Goal: Answer question/provide support: Share knowledge or assist other users

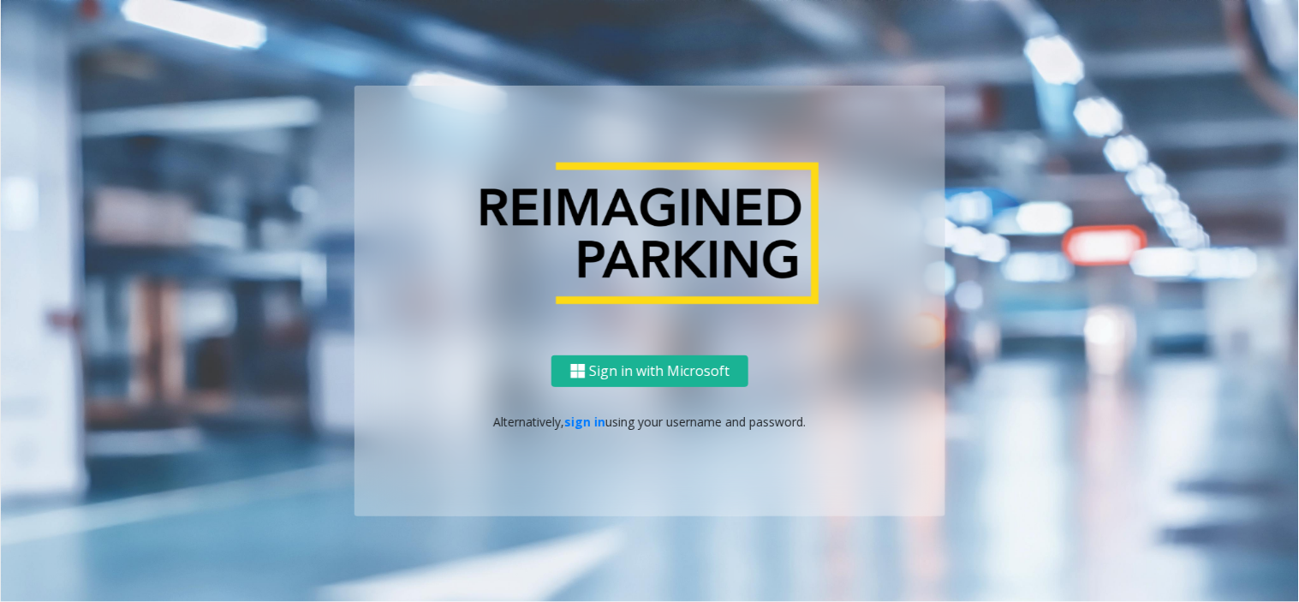
click at [606, 416] on p "Alternatively, sign in using your username and password." at bounding box center [650, 422] width 557 height 18
click at [591, 422] on link "sign in" at bounding box center [585, 422] width 41 height 16
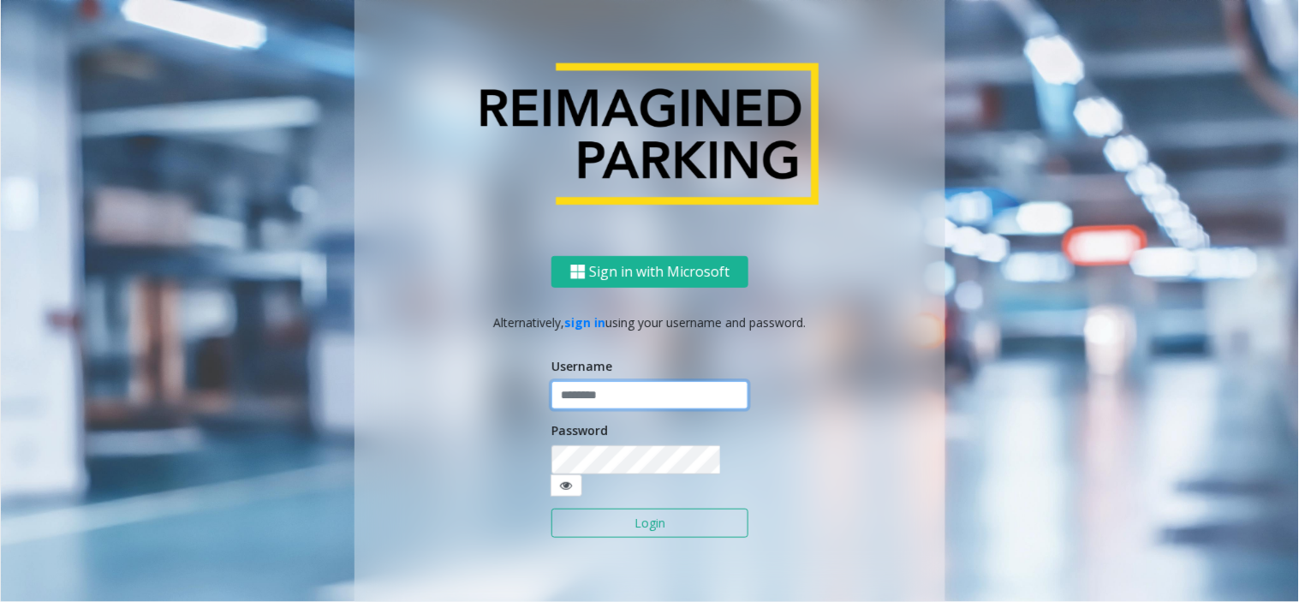
click at [613, 410] on input "text" at bounding box center [650, 395] width 197 height 29
type input "*******"
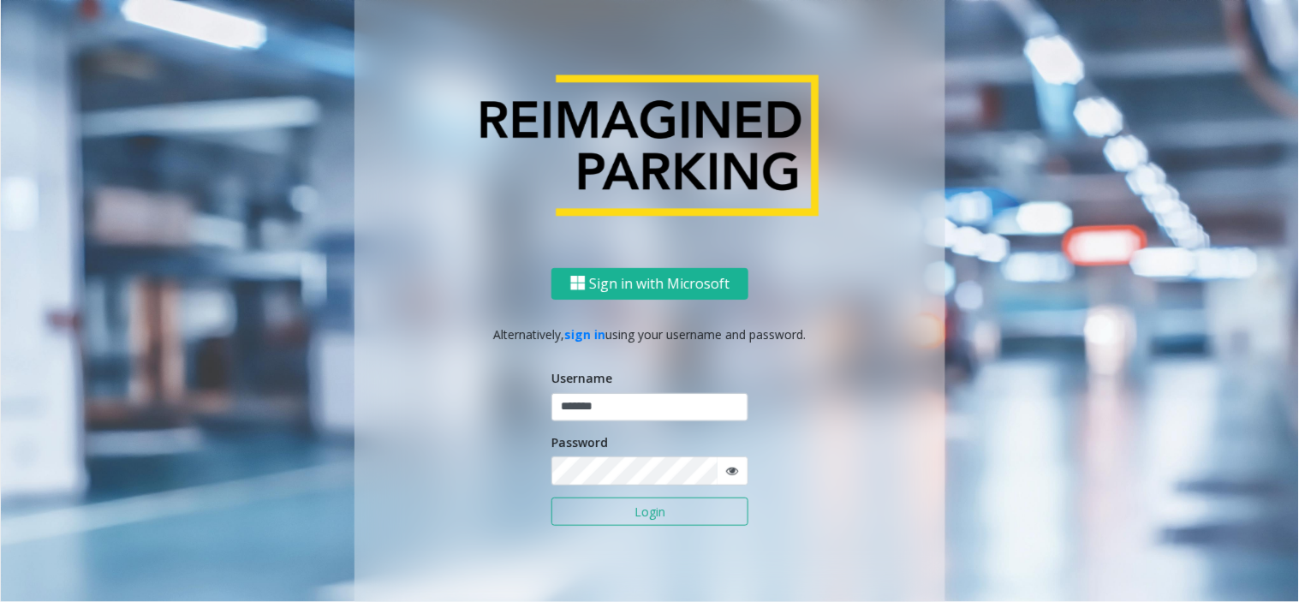
click at [637, 509] on button "Login" at bounding box center [650, 512] width 197 height 29
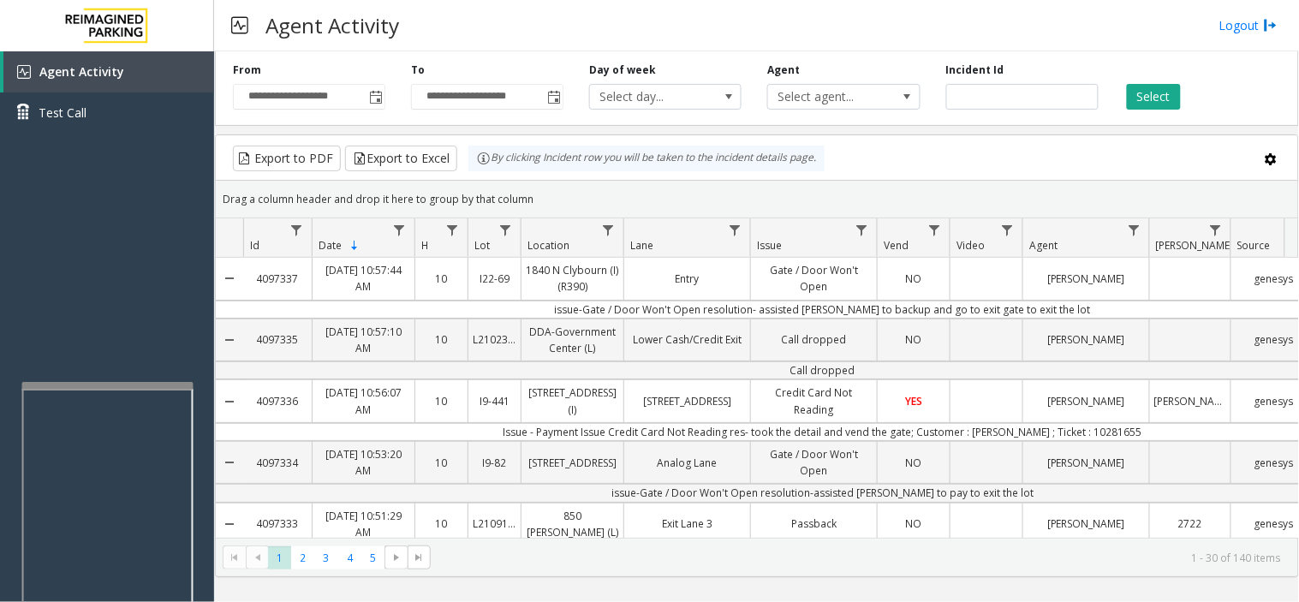
click at [100, 384] on div at bounding box center [107, 385] width 171 height 7
drag, startPoint x: 129, startPoint y: 343, endPoint x: 110, endPoint y: 339, distance: 20.2
click at [107, 343] on div "Agent Activity Test Call" at bounding box center [107, 352] width 214 height 602
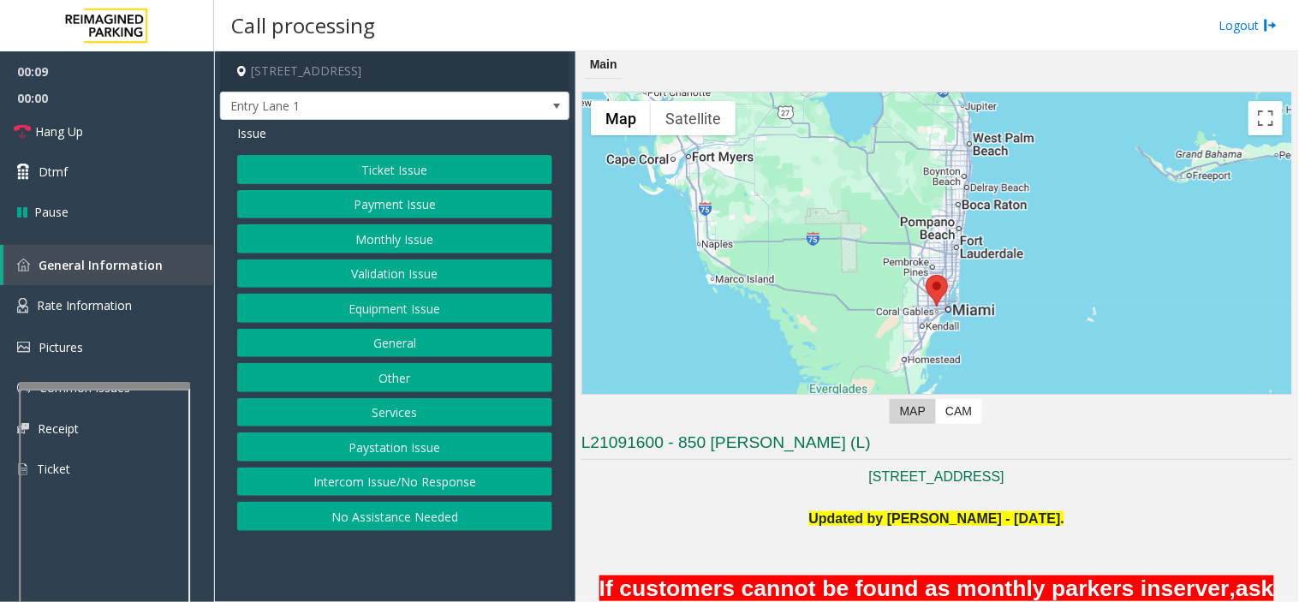
click at [459, 311] on button "Equipment Issue" at bounding box center [394, 308] width 315 height 29
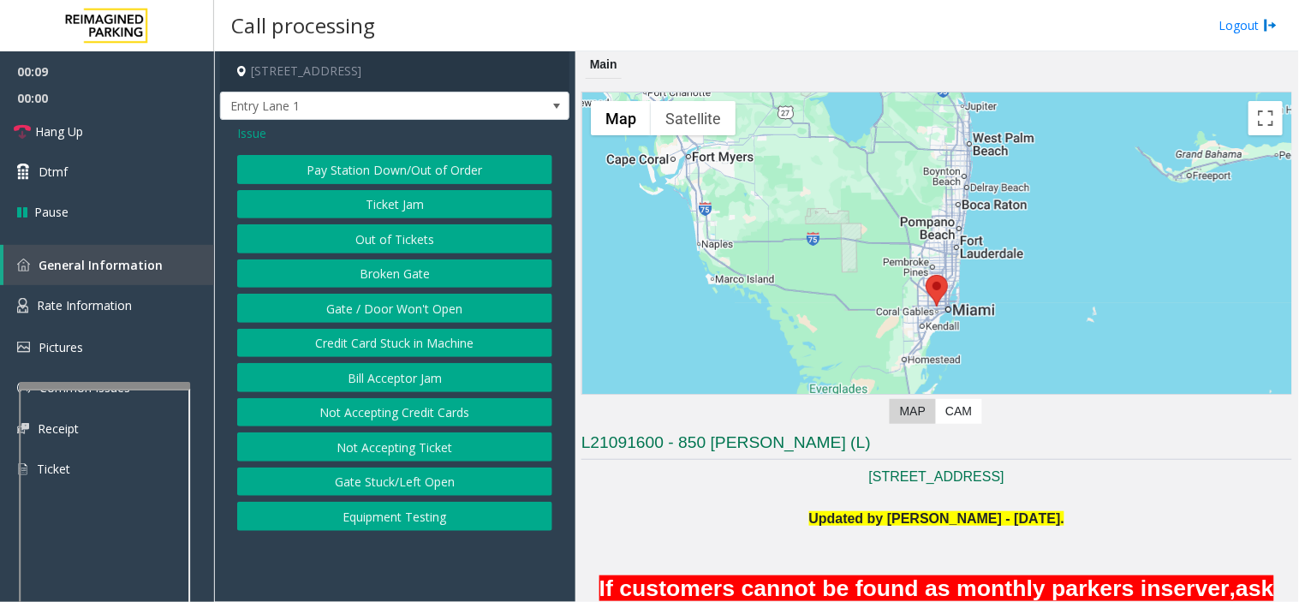
click at [455, 301] on button "Gate / Door Won't Open" at bounding box center [394, 308] width 315 height 29
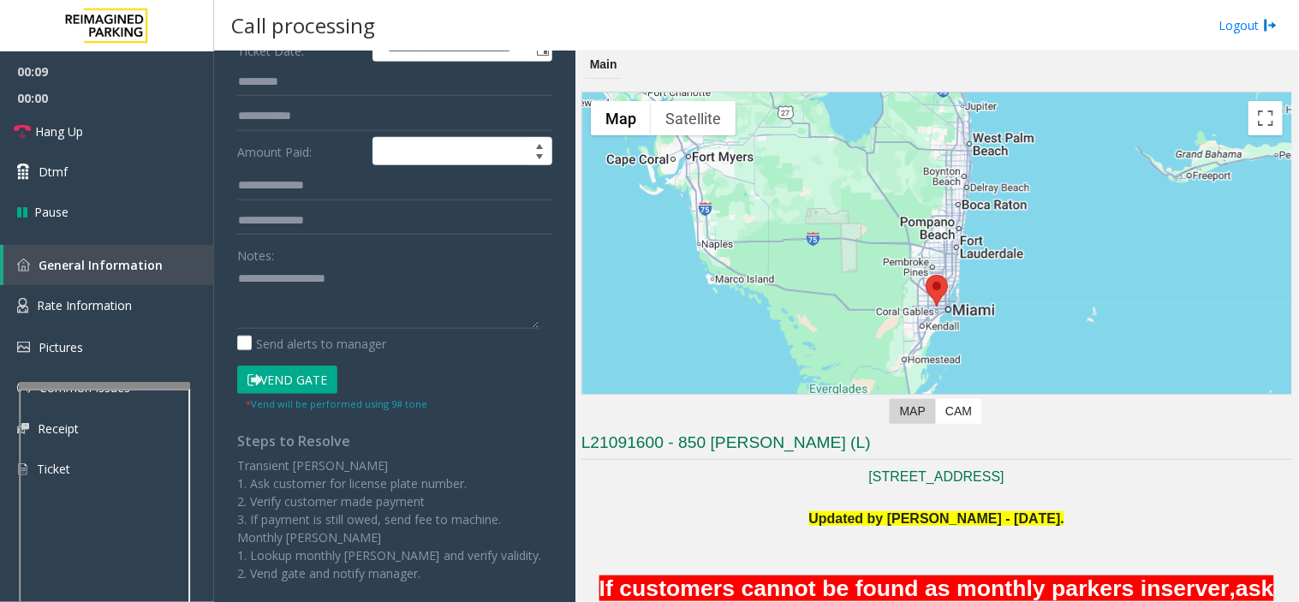
scroll to position [285, 0]
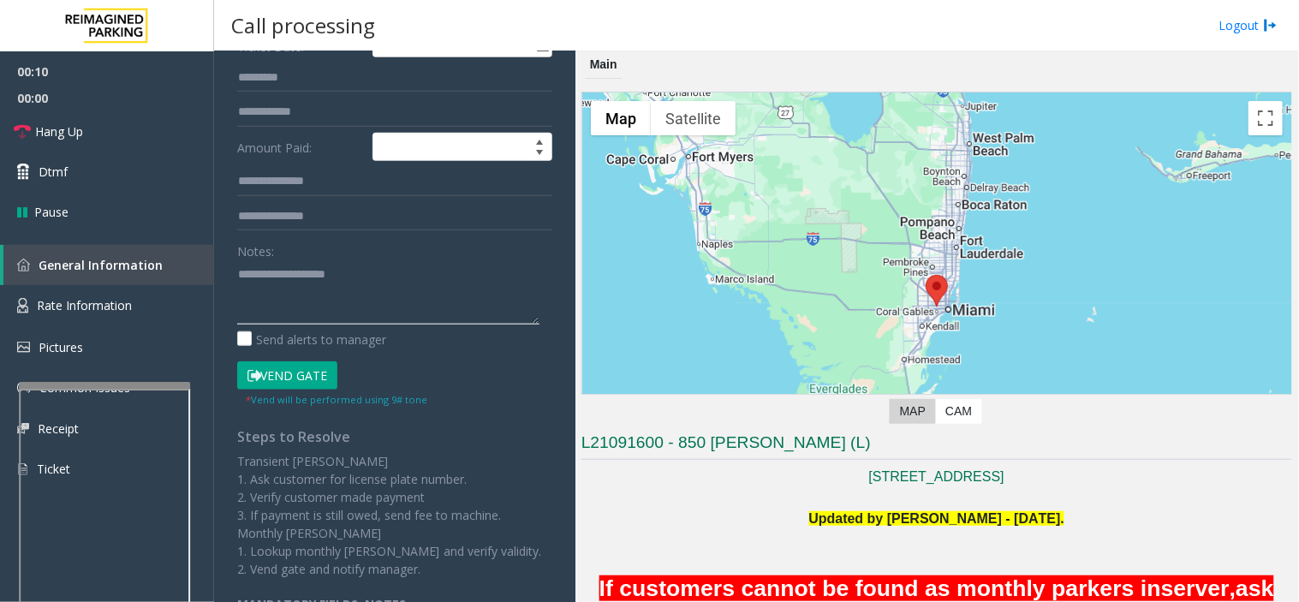
click at [369, 268] on textarea at bounding box center [388, 292] width 302 height 64
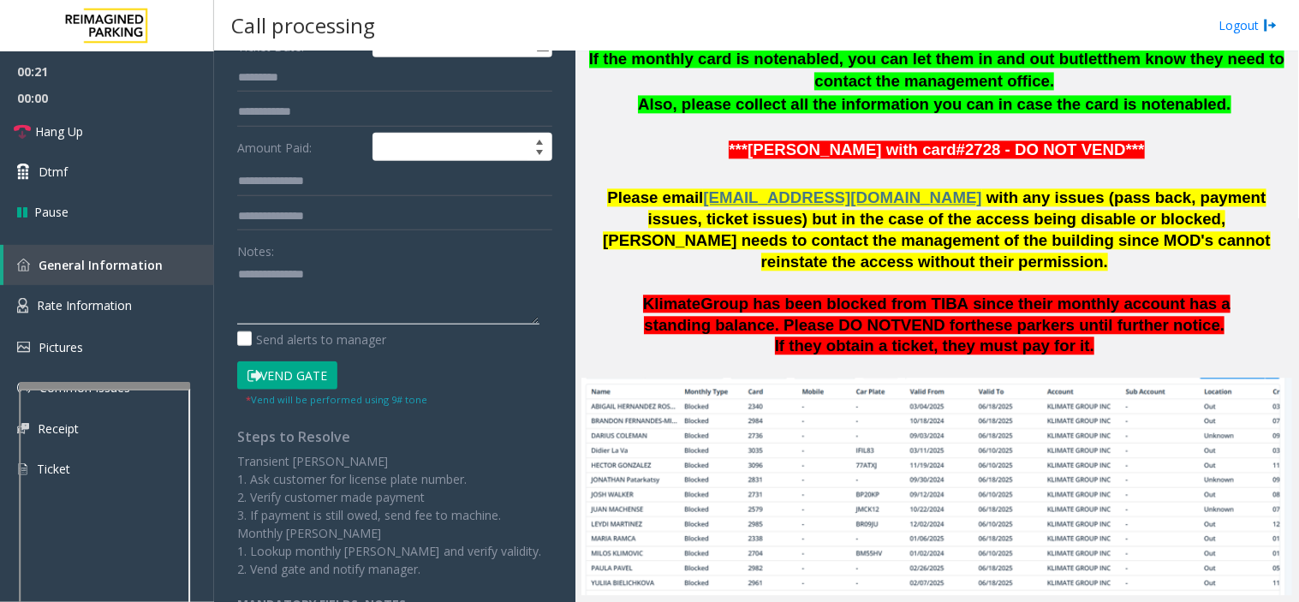
scroll to position [1427, 0]
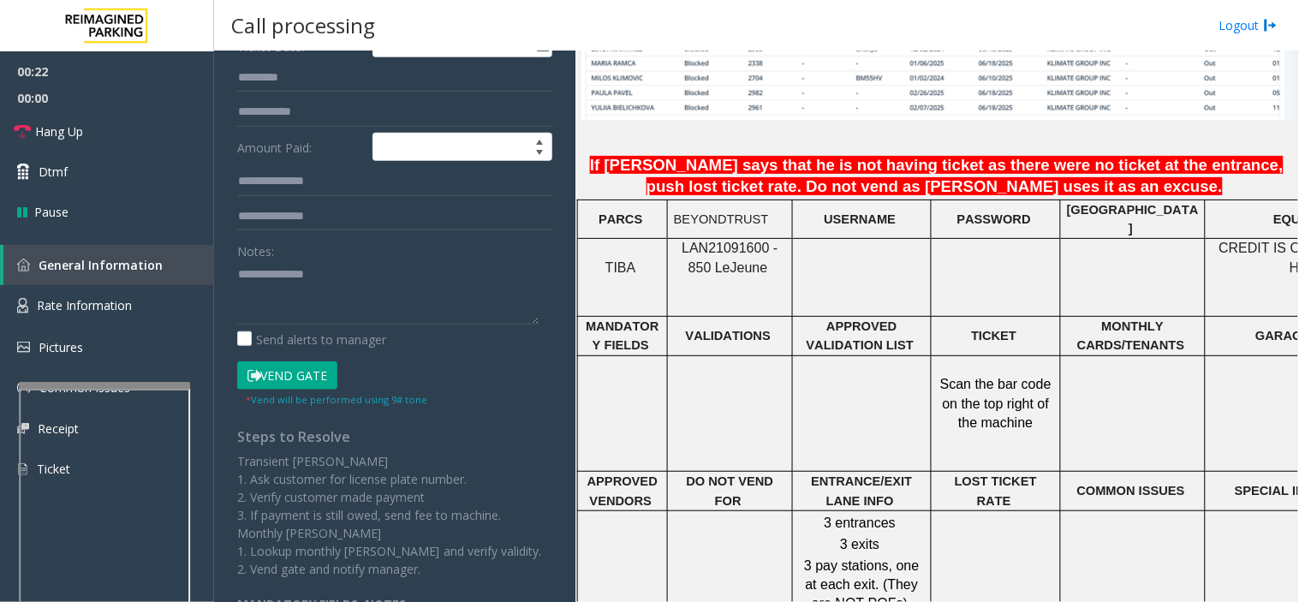
click at [725, 241] on span "LAN21091600 - 850 Le" at bounding box center [730, 257] width 96 height 33
copy span "LAN21091600"
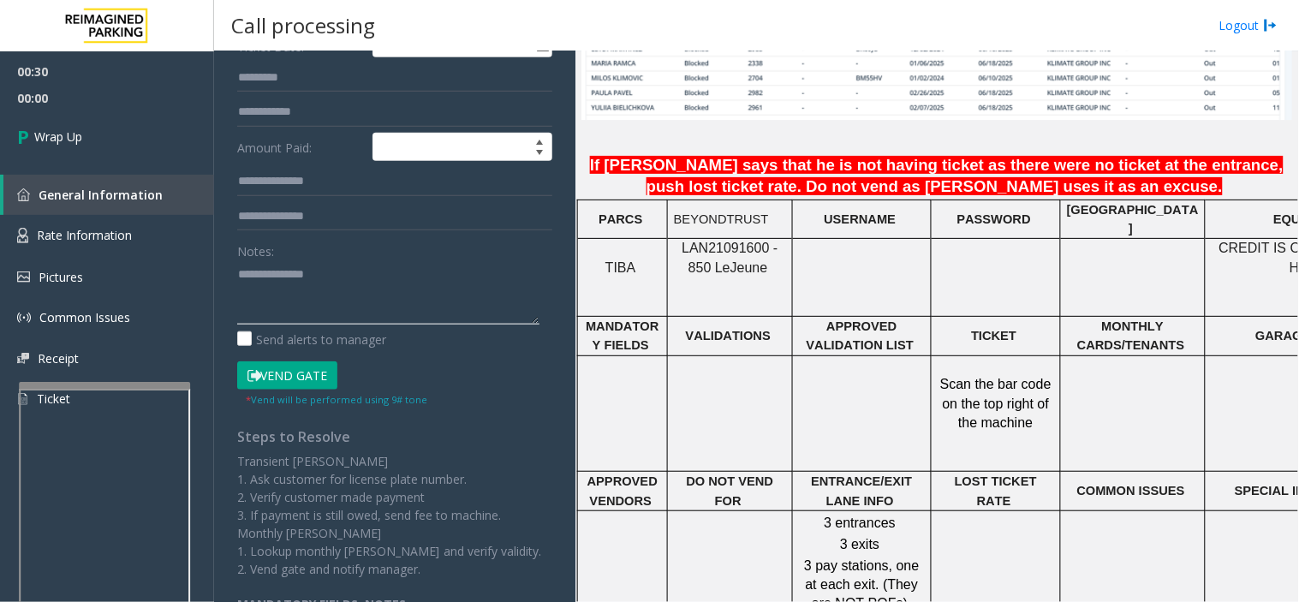
click at [373, 285] on textarea at bounding box center [388, 292] width 302 height 64
type textarea "**********"
click at [82, 142] on span "Wrap Up" at bounding box center [58, 137] width 48 height 18
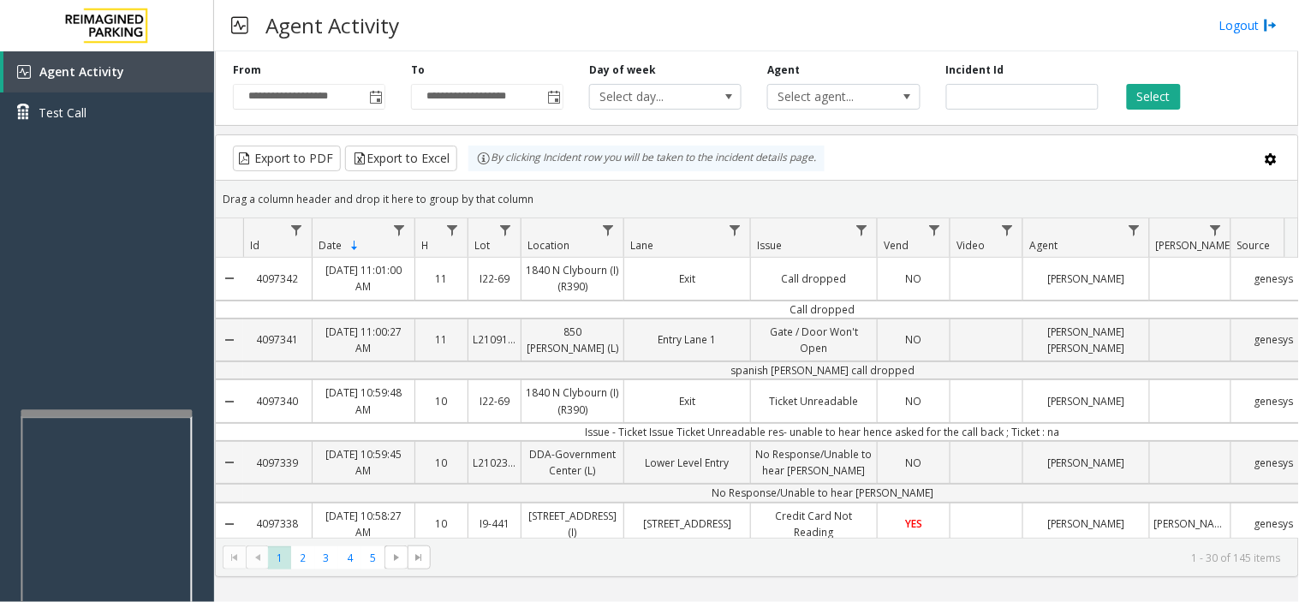
click at [106, 415] on div at bounding box center [106, 412] width 171 height 7
click at [93, 379] on div "Agent Activity Test Call" at bounding box center [107, 352] width 214 height 602
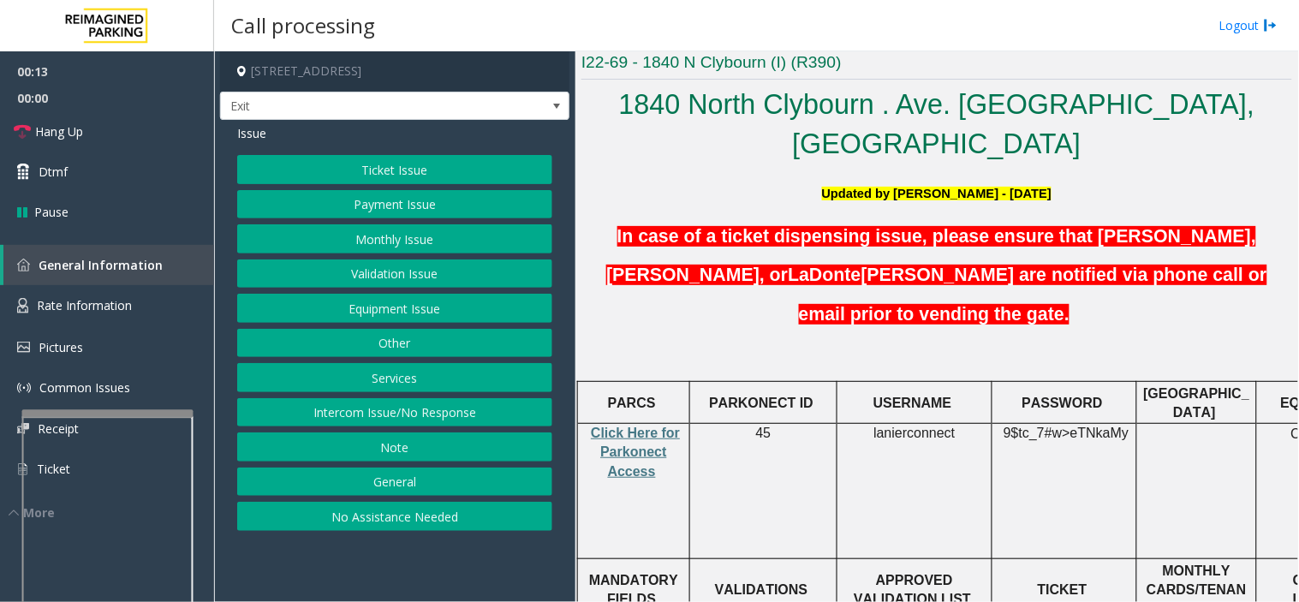
scroll to position [666, 0]
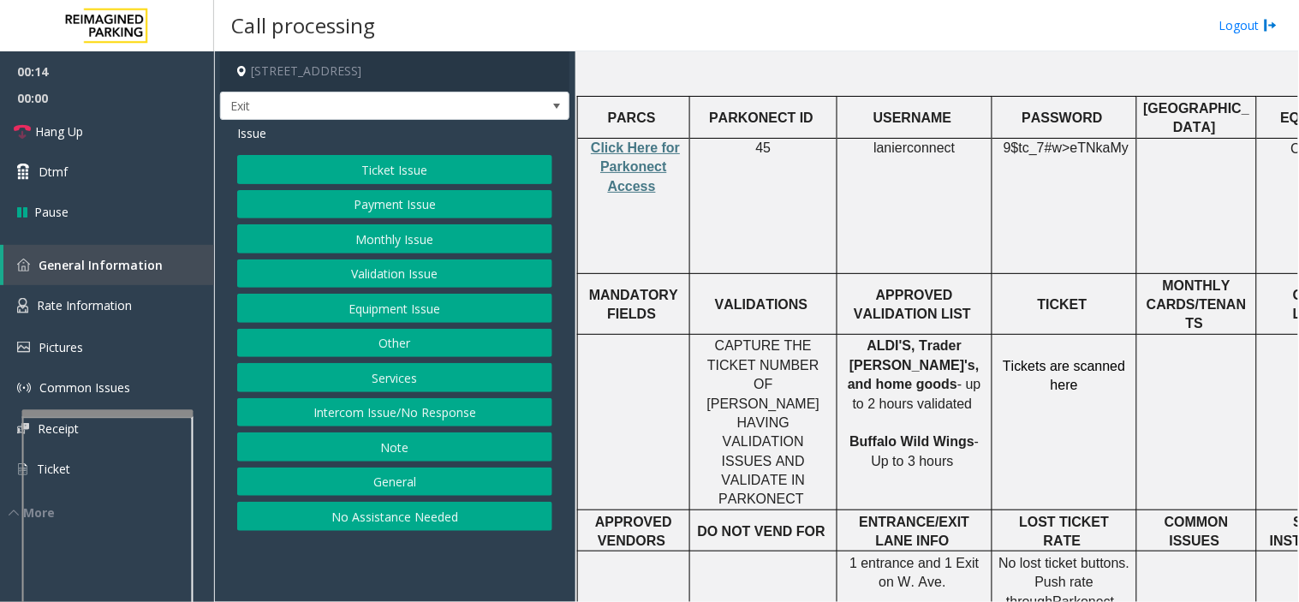
drag, startPoint x: 502, startPoint y: 577, endPoint x: 517, endPoint y: 584, distance: 16.9
click at [500, 579] on app-call-processing-form "1840 North Clybourn Avenue, Chicago, IL Exit Issue Ticket Issue Payment Issue M…" at bounding box center [394, 326] width 361 height 551
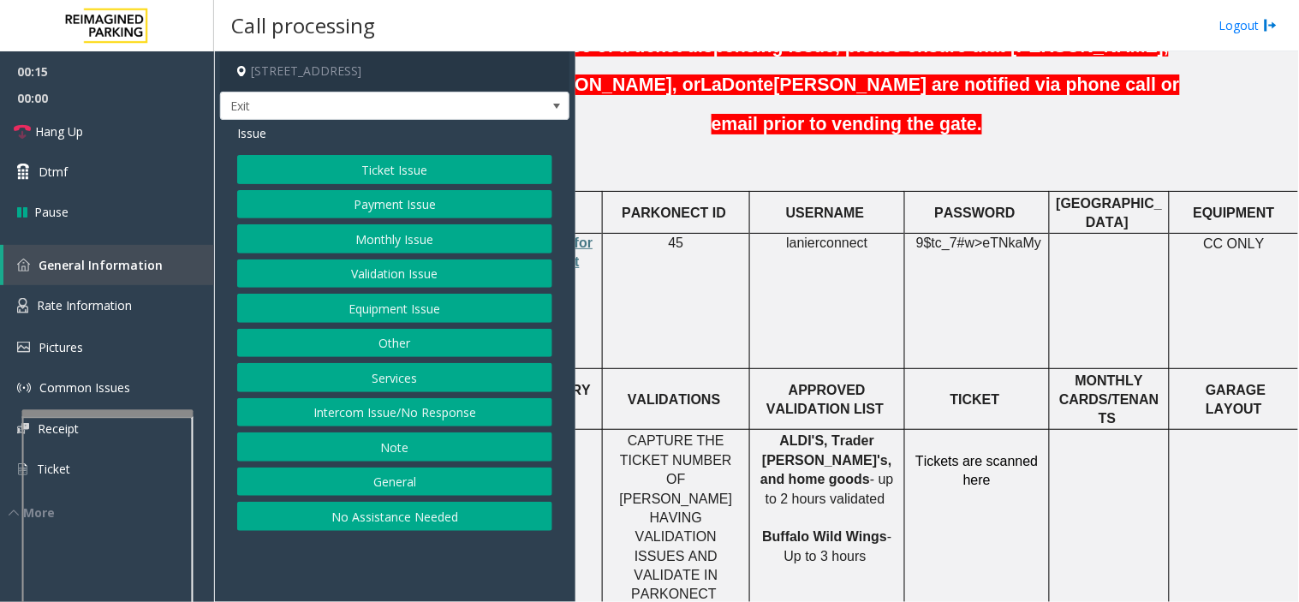
scroll to position [568, 221]
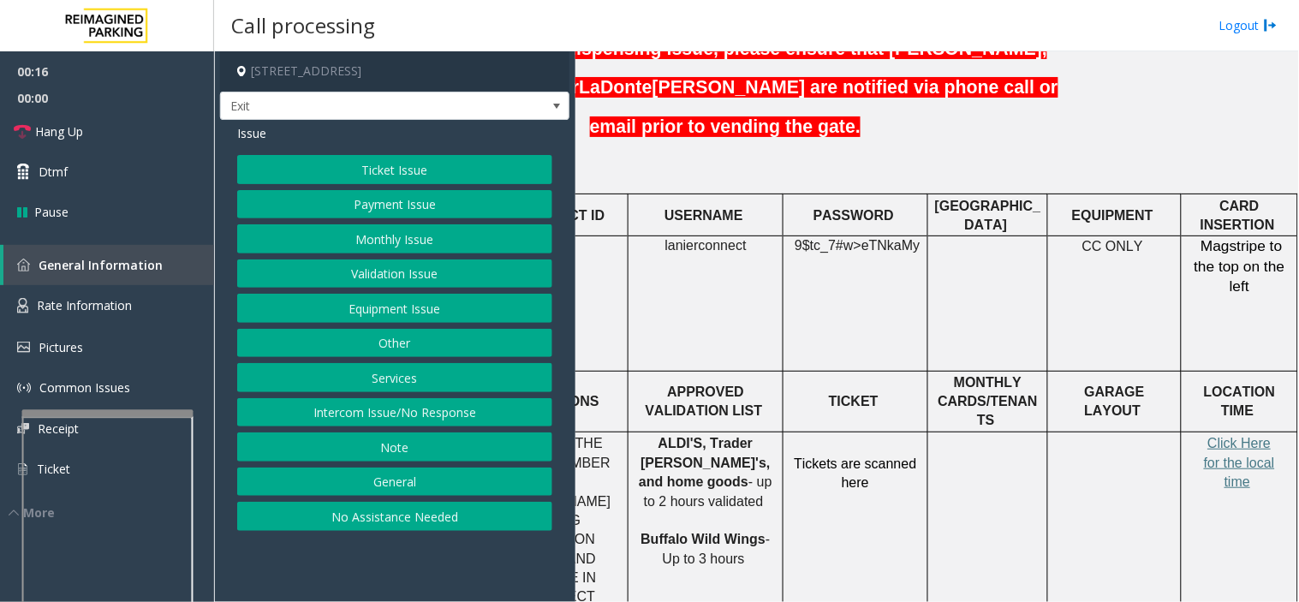
drag, startPoint x: 387, startPoint y: 197, endPoint x: 386, endPoint y: 209, distance: 12.0
click at [386, 209] on button "Payment Issue" at bounding box center [394, 204] width 315 height 29
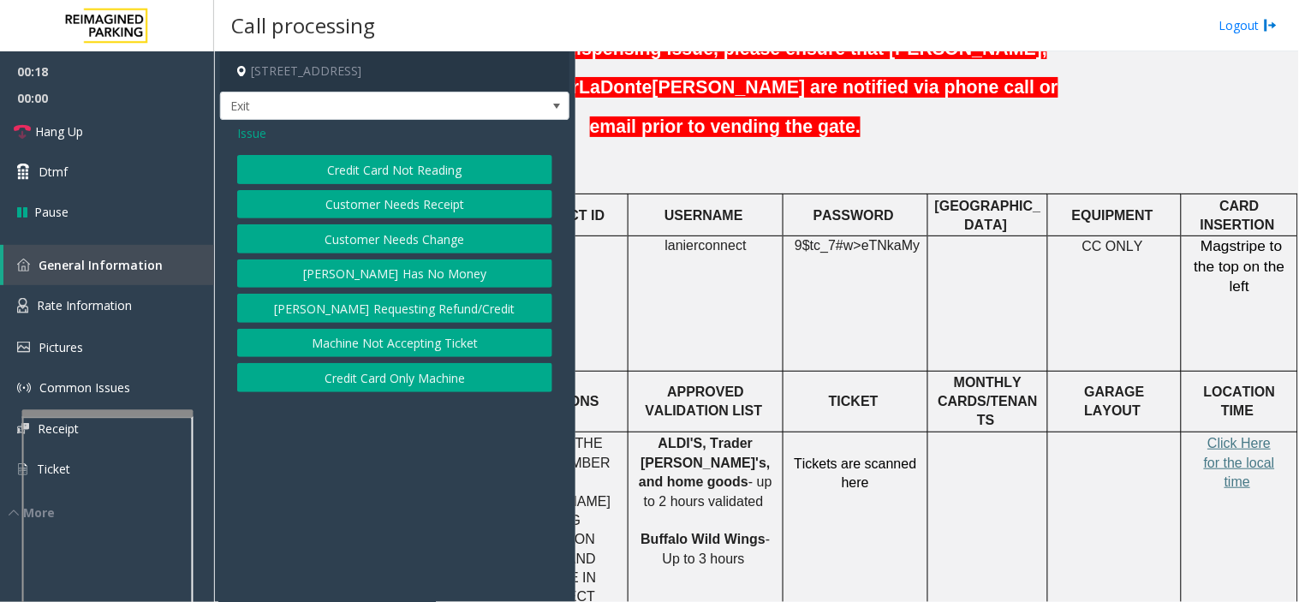
click at [380, 367] on button "Credit Card Only Machine" at bounding box center [394, 377] width 315 height 29
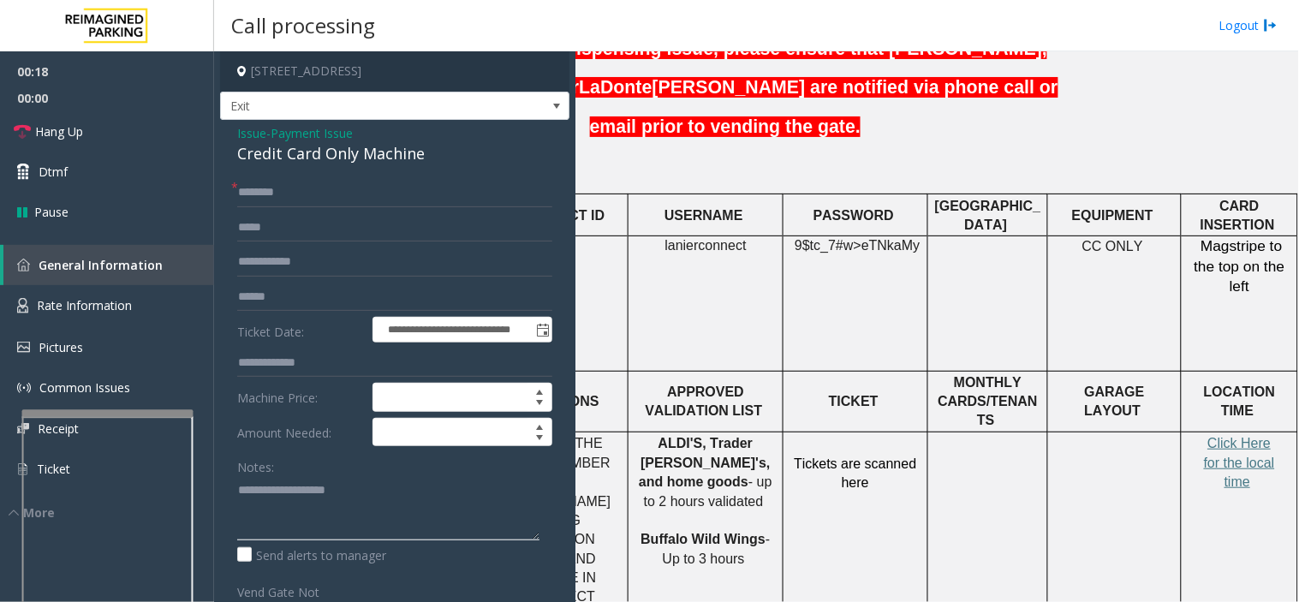
click at [343, 483] on textarea at bounding box center [388, 508] width 302 height 64
paste textarea "**********"
click at [291, 152] on div "Credit Card Only Machine" at bounding box center [394, 153] width 315 height 23
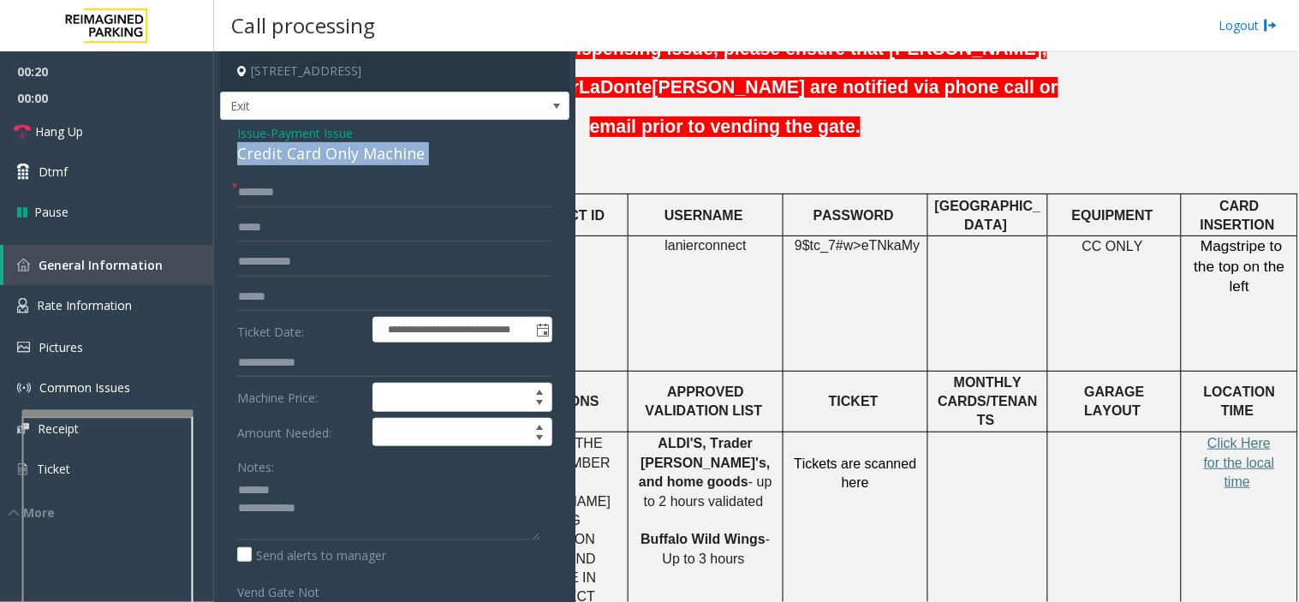
click at [291, 152] on div "Credit Card Only Machine" at bounding box center [394, 153] width 315 height 23
copy div "Credit Card Only Machine"
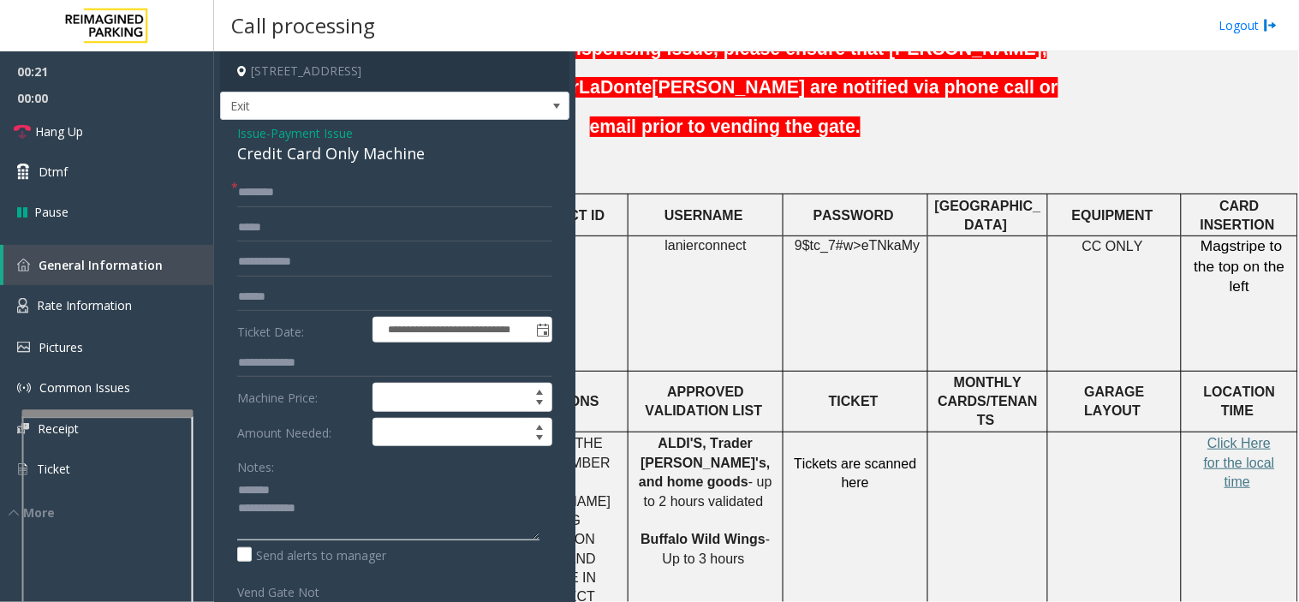
click at [326, 491] on textarea at bounding box center [388, 508] width 302 height 64
paste textarea "**********"
click at [357, 521] on textarea at bounding box center [388, 508] width 302 height 64
click at [379, 504] on textarea at bounding box center [388, 508] width 302 height 64
paste textarea "**********"
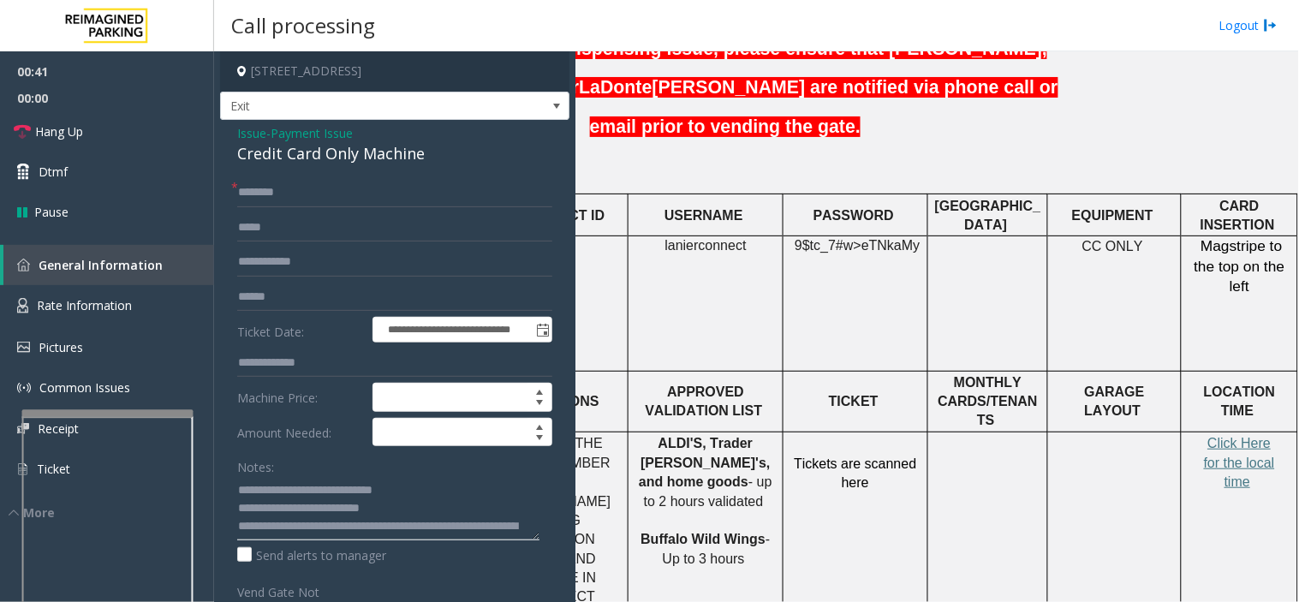
click at [368, 528] on textarea at bounding box center [388, 508] width 302 height 64
type textarea "**********"
click at [293, 293] on input "text" at bounding box center [394, 297] width 315 height 29
type input "*"
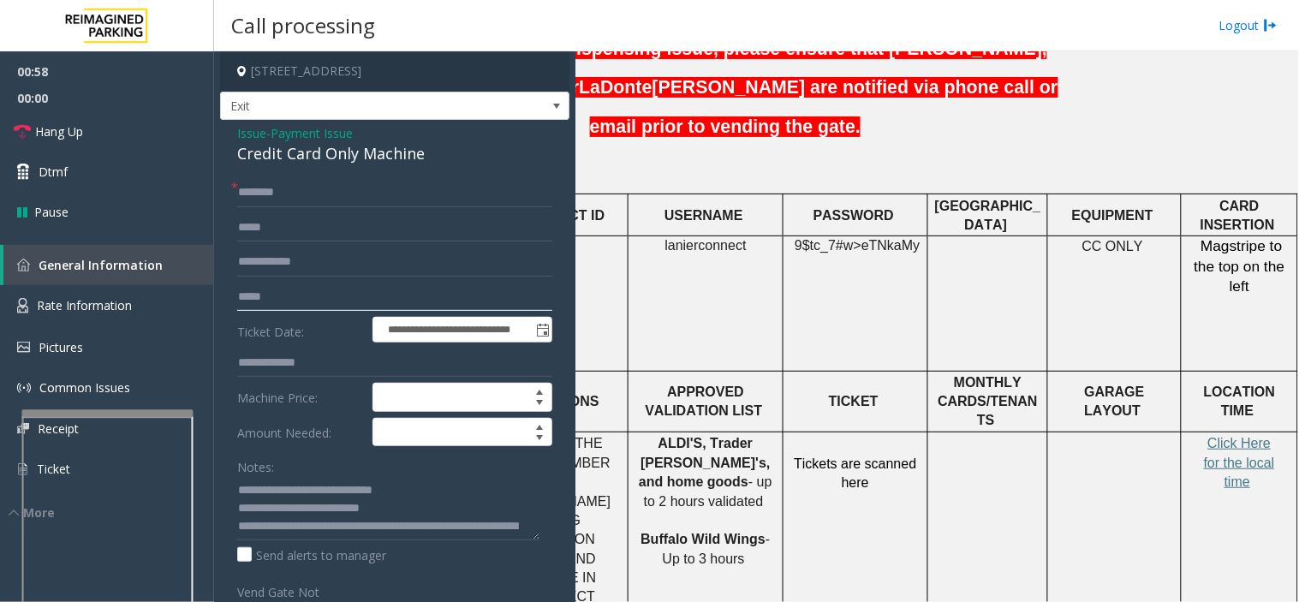
type input "*****"
click at [329, 197] on input "text" at bounding box center [394, 192] width 315 height 29
type input "**"
drag, startPoint x: 101, startPoint y: 128, endPoint x: 270, endPoint y: 323, distance: 257.5
click at [101, 128] on link "Hang Up" at bounding box center [107, 131] width 214 height 40
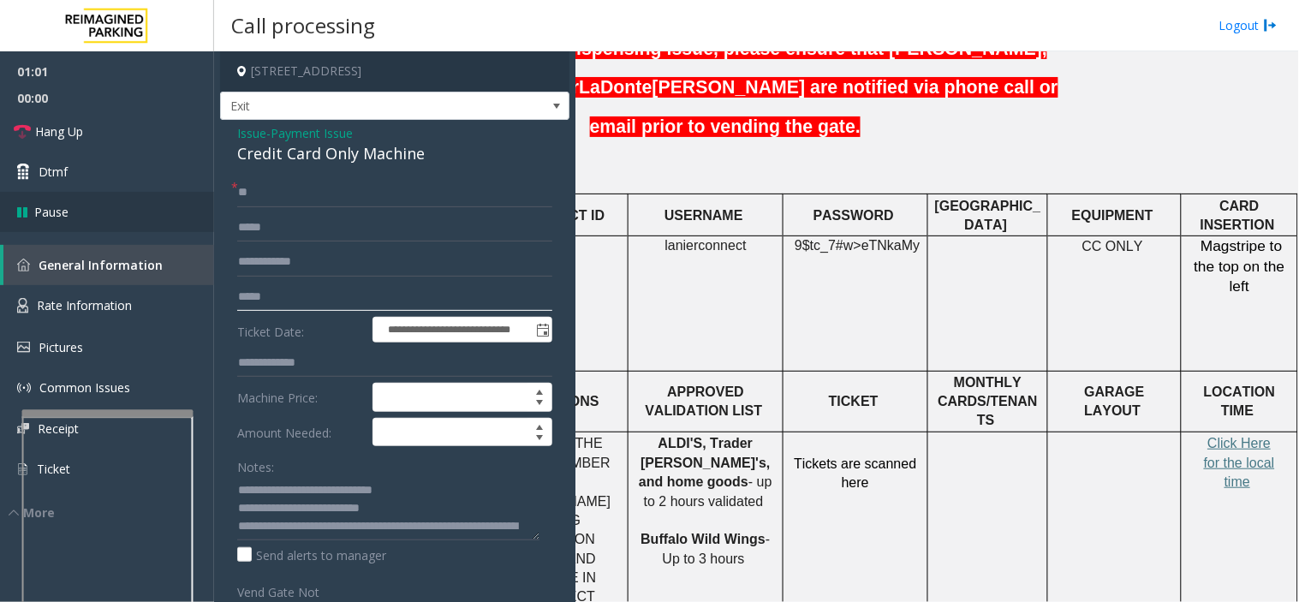
drag, startPoint x: 296, startPoint y: 305, endPoint x: 0, endPoint y: 201, distance: 313.2
click at [0, 219] on app-root "**********" at bounding box center [649, 301] width 1299 height 602
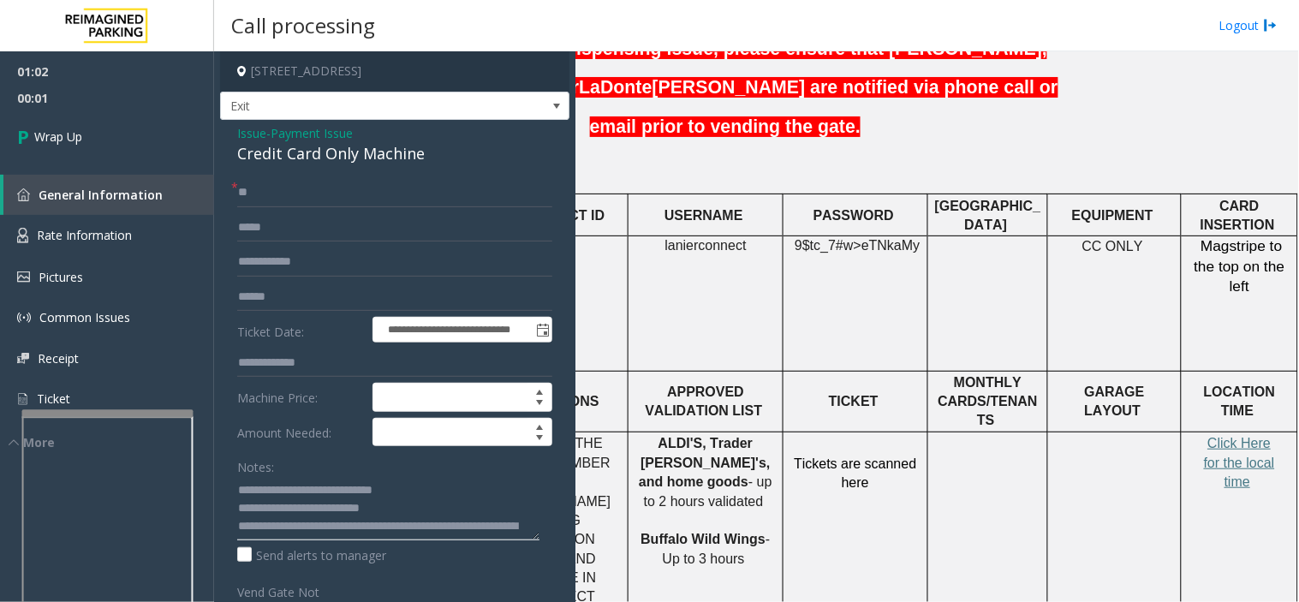
scroll to position [36, 0]
drag, startPoint x: 319, startPoint y: 524, endPoint x: 738, endPoint y: 595, distance: 425.7
click at [731, 593] on div "**********" at bounding box center [756, 326] width 1084 height 551
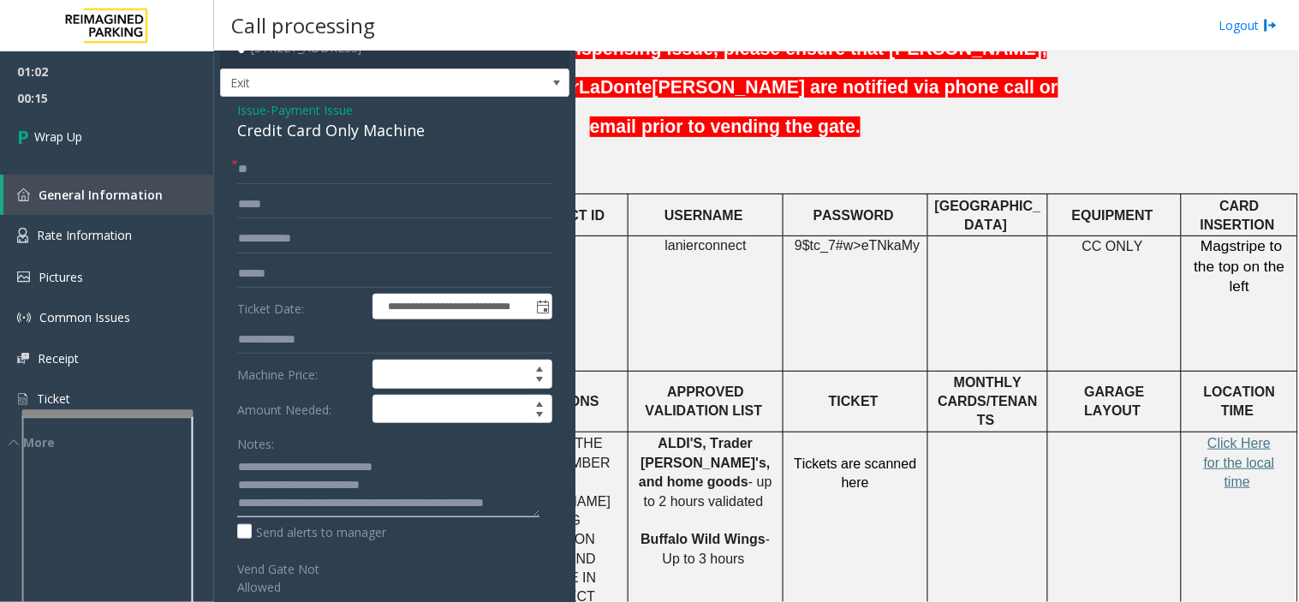
scroll to position [11, 0]
type textarea "**********"
click at [96, 143] on link "Wrap Up" at bounding box center [107, 136] width 214 height 51
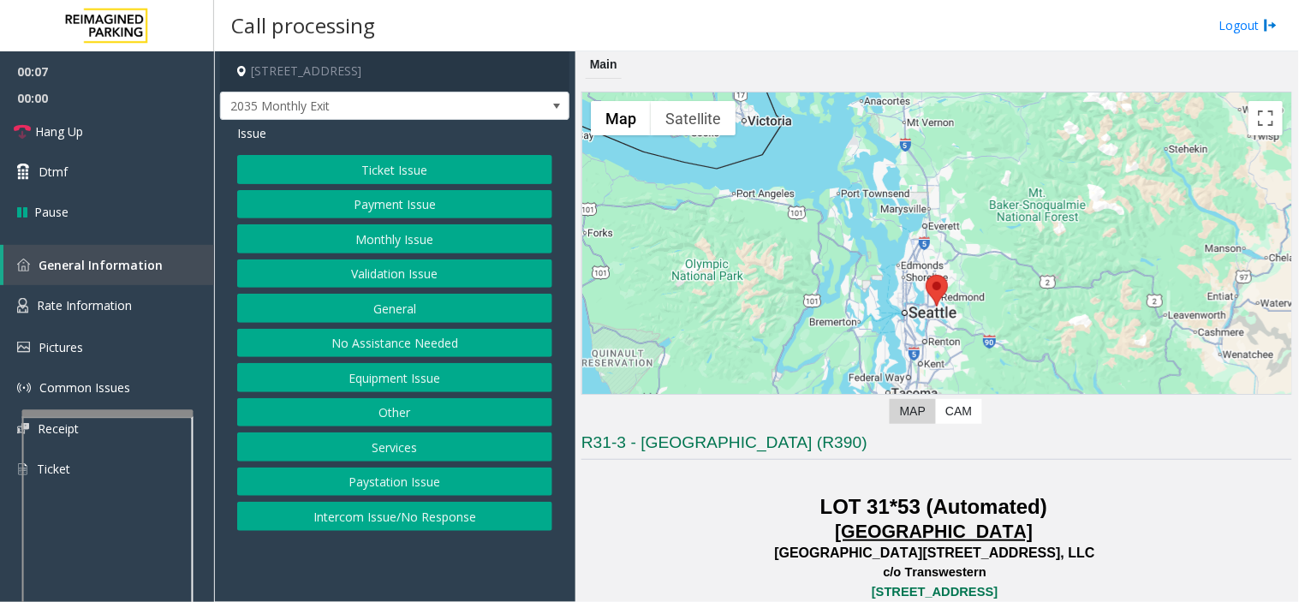
click at [385, 509] on button "Intercom Issue/No Response" at bounding box center [394, 516] width 315 height 29
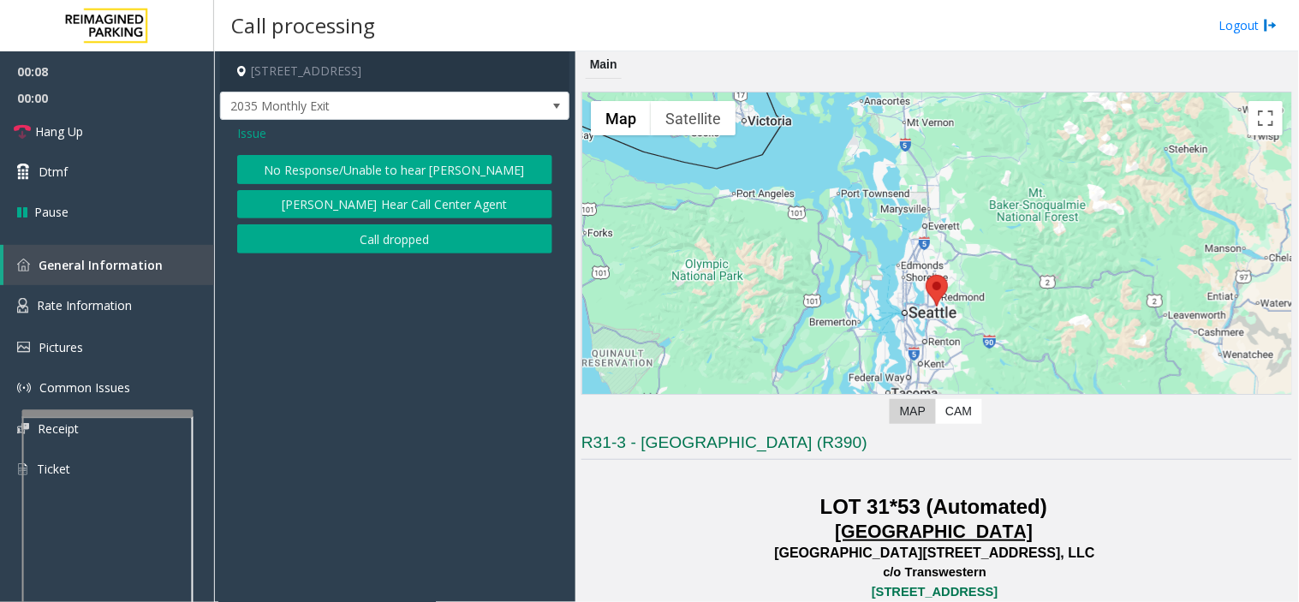
click at [260, 134] on div "Issue No Response/Unable to hear [PERSON_NAME] Cannot Hear Call Center Agent Ca…" at bounding box center [394, 191] width 349 height 142
click at [259, 133] on span "Issue" at bounding box center [251, 133] width 29 height 18
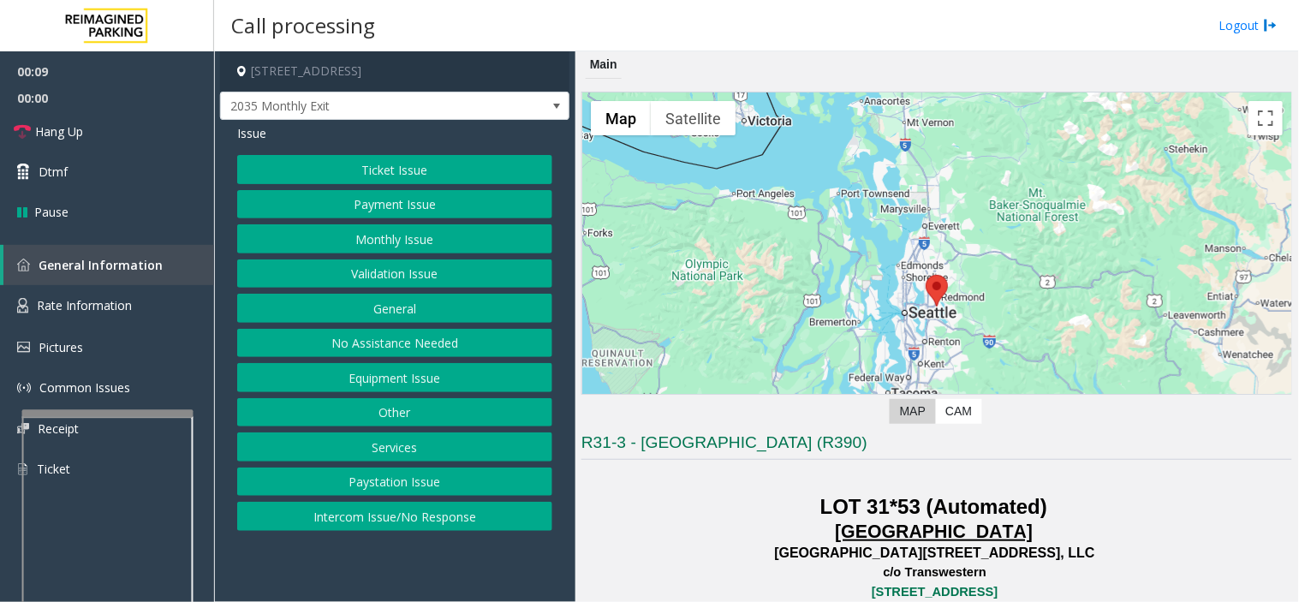
click at [395, 382] on button "Equipment Issue" at bounding box center [394, 377] width 315 height 29
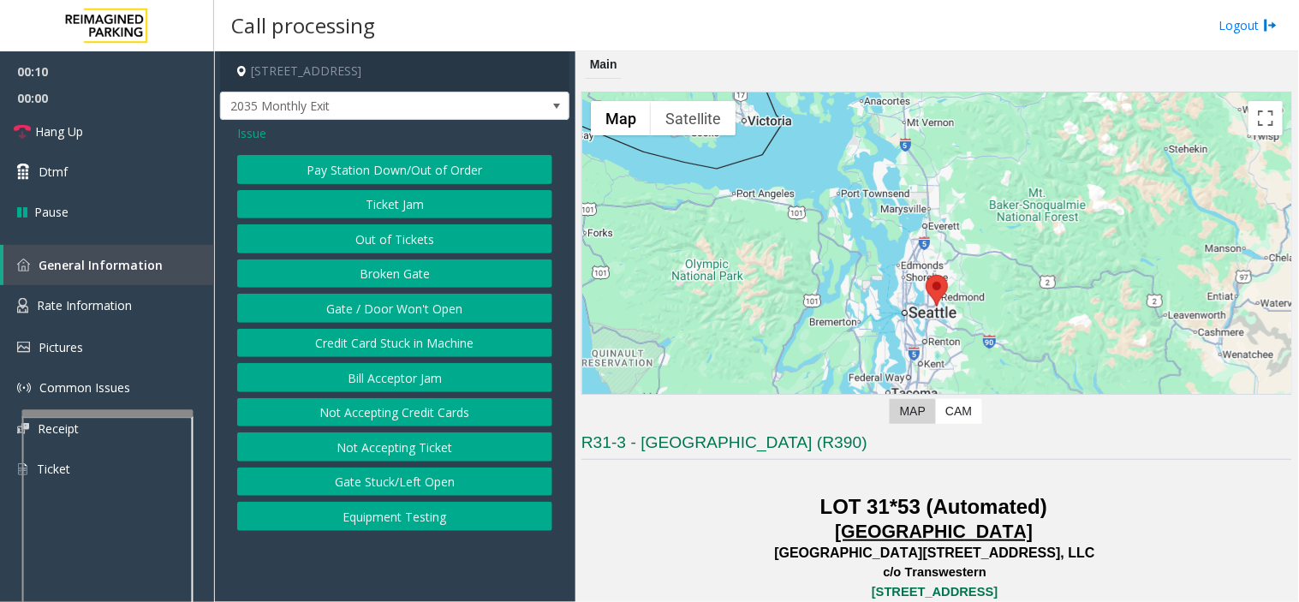
click at [374, 511] on button "Equipment Testing" at bounding box center [394, 516] width 315 height 29
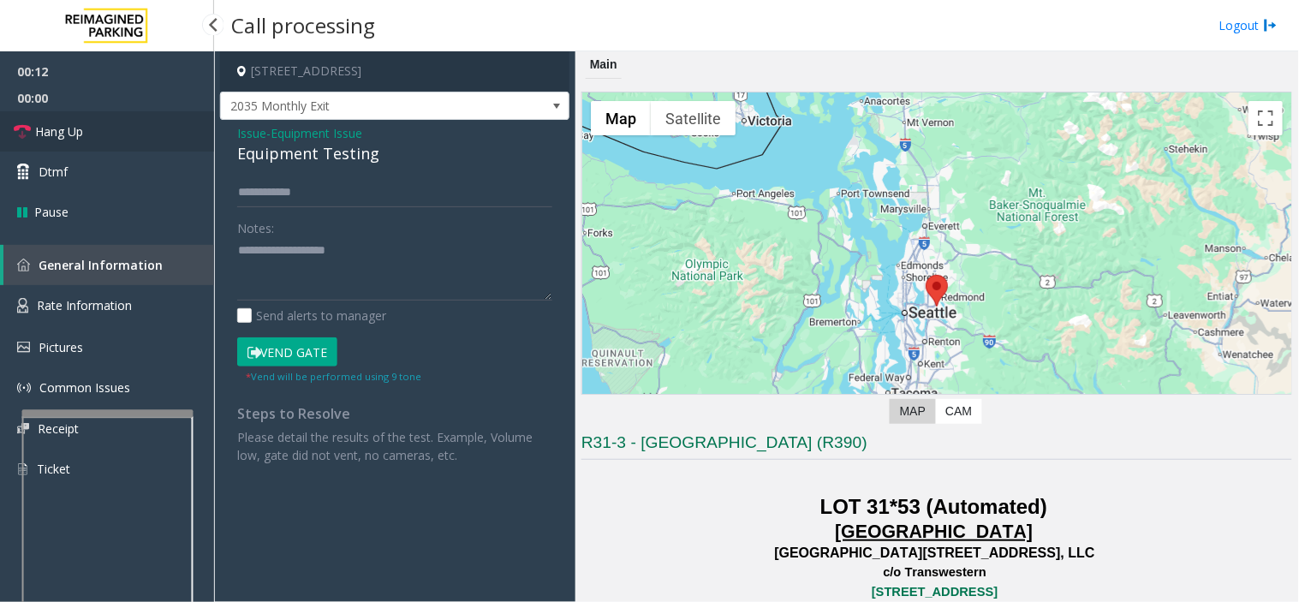
click at [129, 122] on link "Hang Up" at bounding box center [107, 131] width 214 height 40
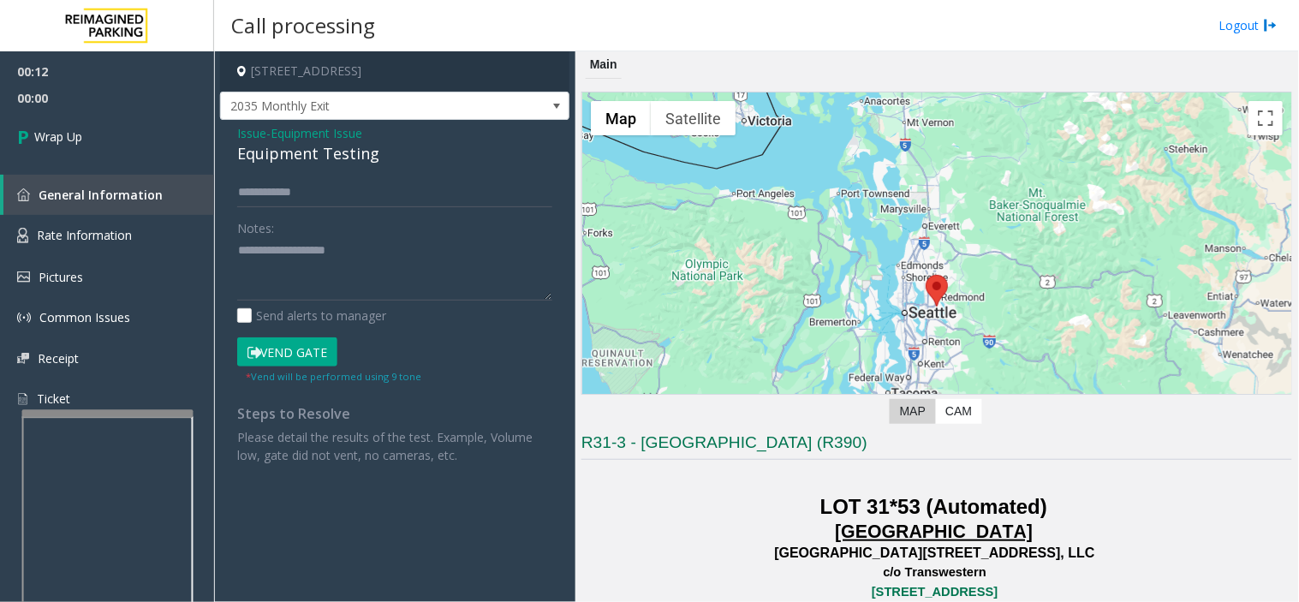
click at [283, 130] on span "Equipment Issue" at bounding box center [317, 133] width 92 height 18
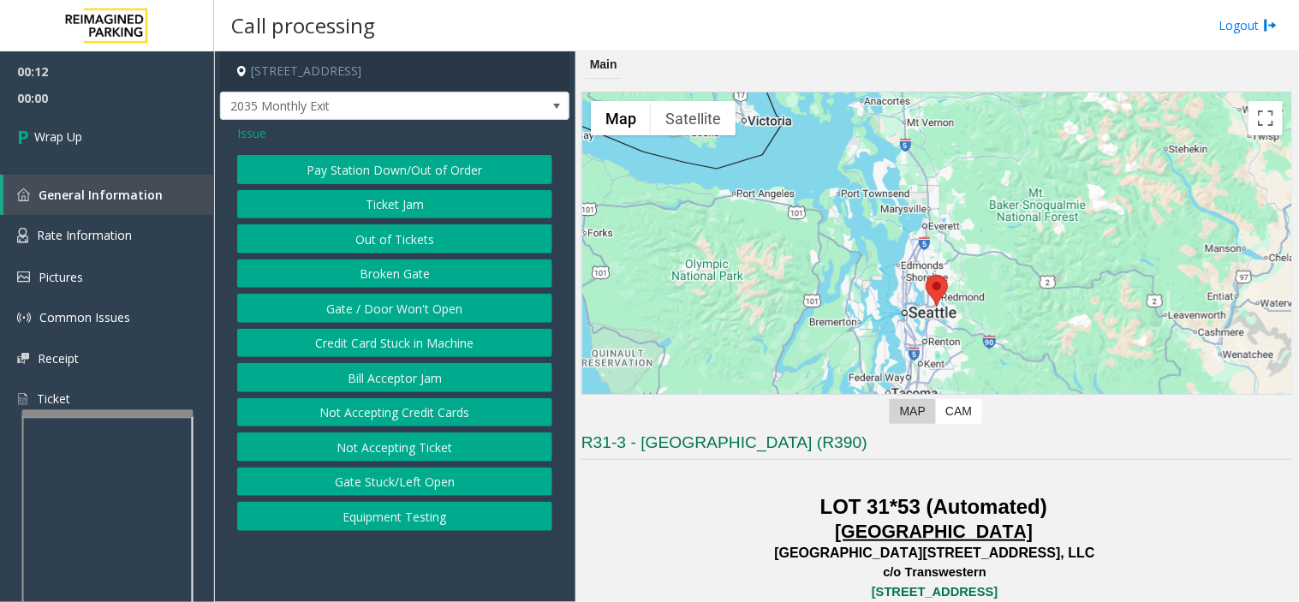
click at [361, 523] on button "Equipment Testing" at bounding box center [394, 516] width 315 height 29
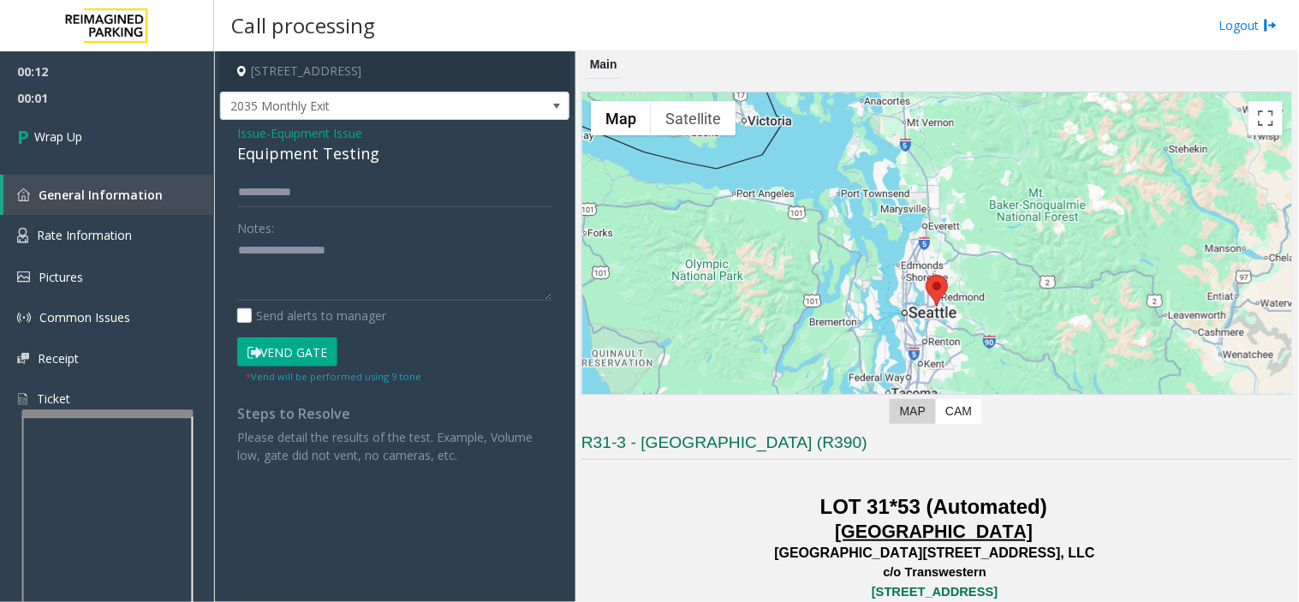
click at [330, 157] on div "Equipment Testing" at bounding box center [394, 153] width 315 height 23
copy div "Equipment Testing"
paste textarea "**********"
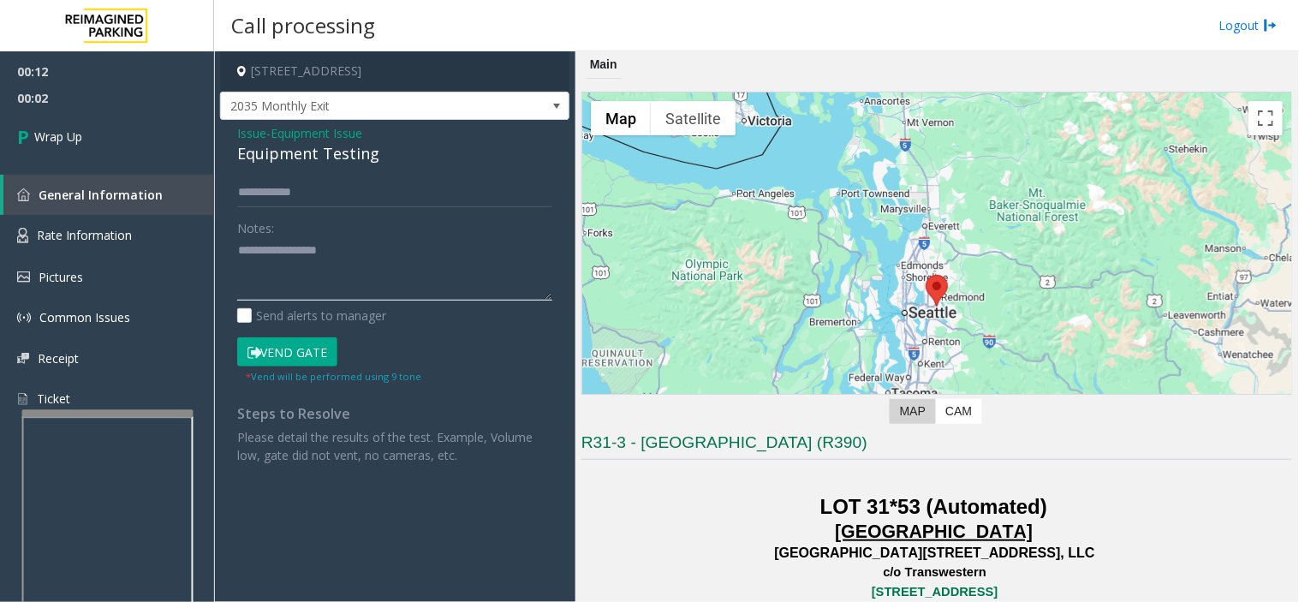
drag, startPoint x: 288, startPoint y: 257, endPoint x: 208, endPoint y: 164, distance: 122.1
click at [287, 254] on textarea at bounding box center [394, 269] width 315 height 64
type textarea "**********"
click at [192, 132] on link "Wrap Up" at bounding box center [107, 136] width 214 height 51
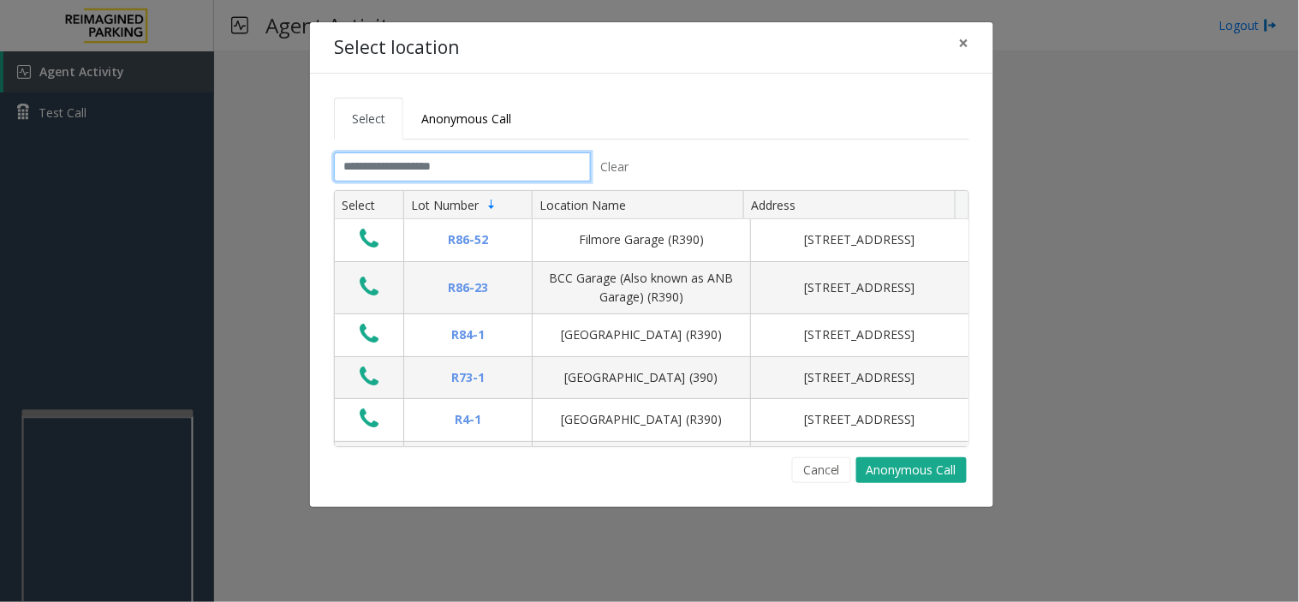
click at [511, 168] on input "text" at bounding box center [462, 166] width 257 height 29
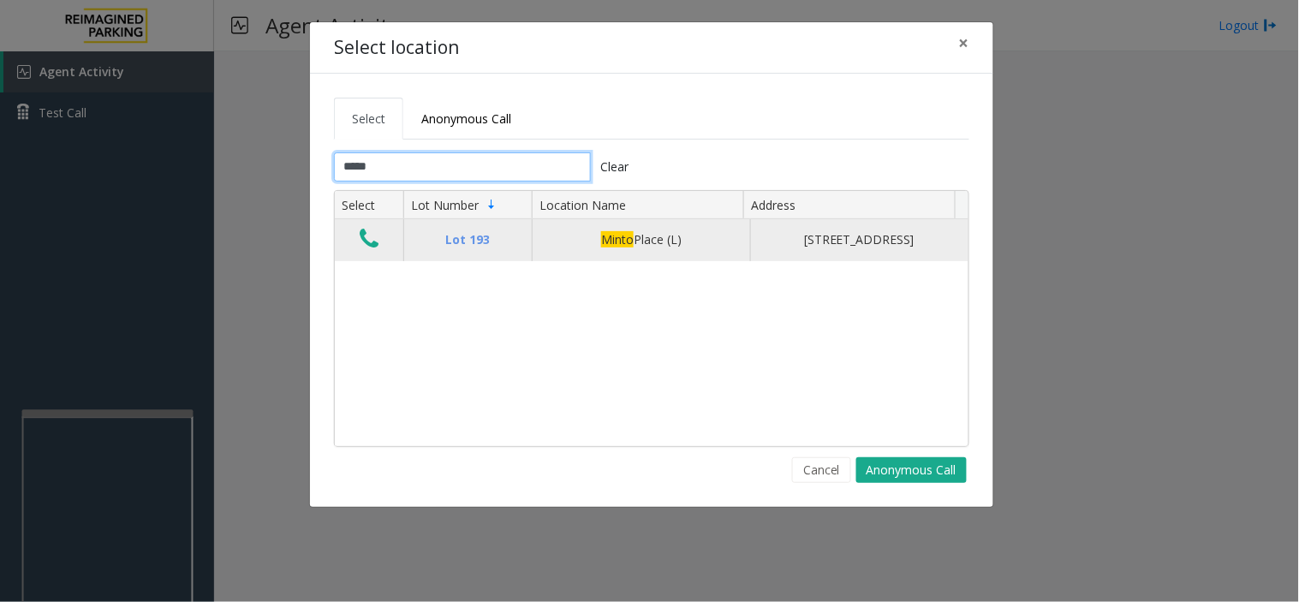
type input "*****"
click at [373, 240] on icon "Data table" at bounding box center [369, 239] width 19 height 24
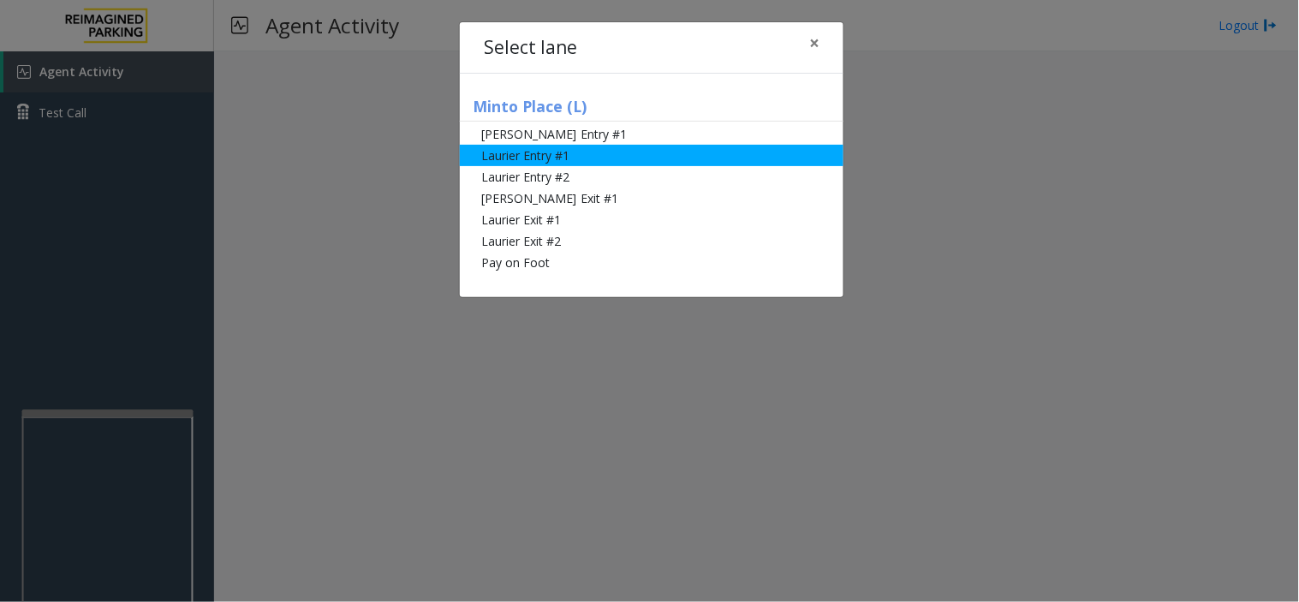
click at [525, 160] on li "Laurier Entry #1" at bounding box center [652, 155] width 384 height 21
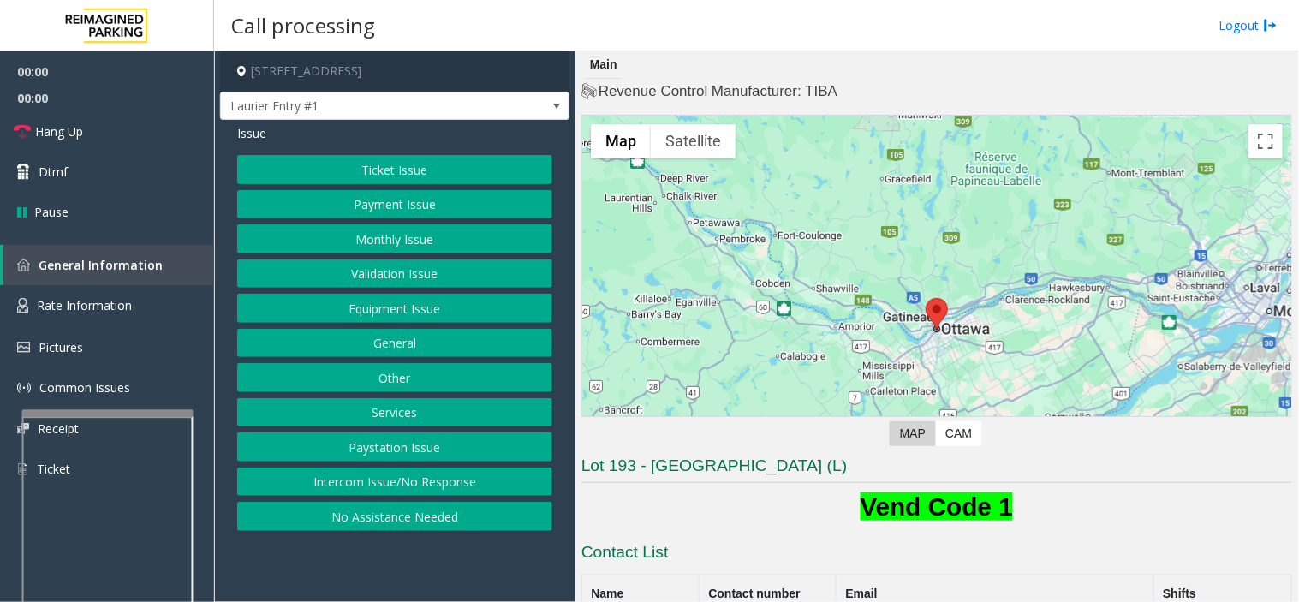
click at [391, 199] on button "Payment Issue" at bounding box center [394, 204] width 315 height 29
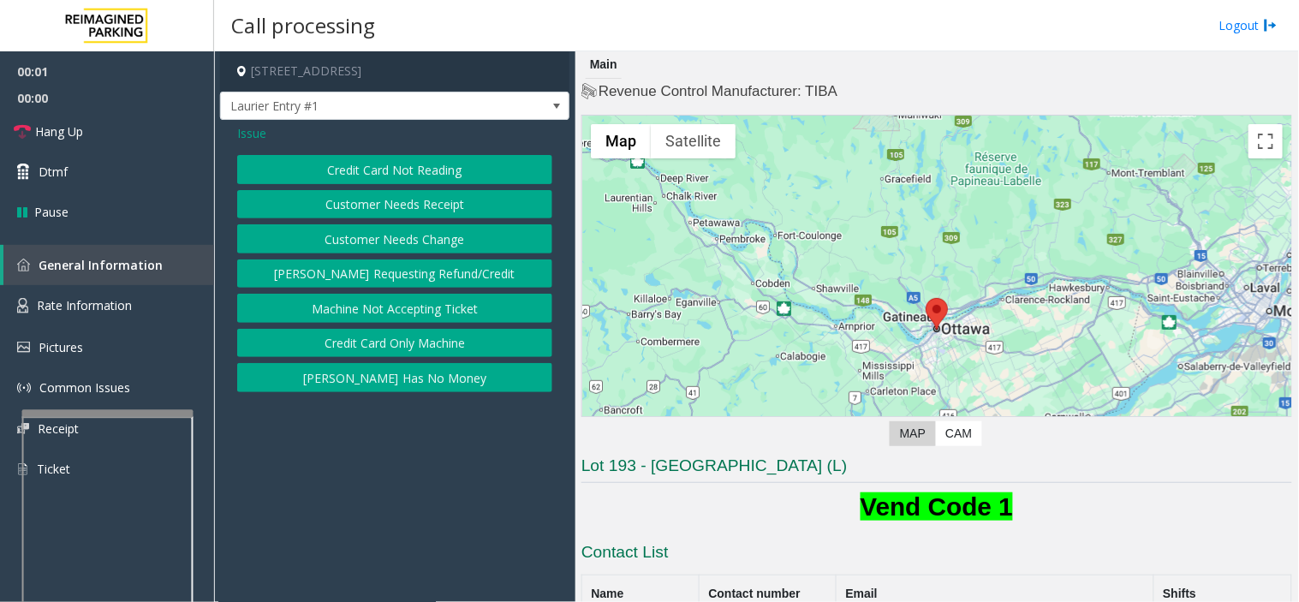
click at [385, 173] on button "Credit Card Not Reading" at bounding box center [394, 169] width 315 height 29
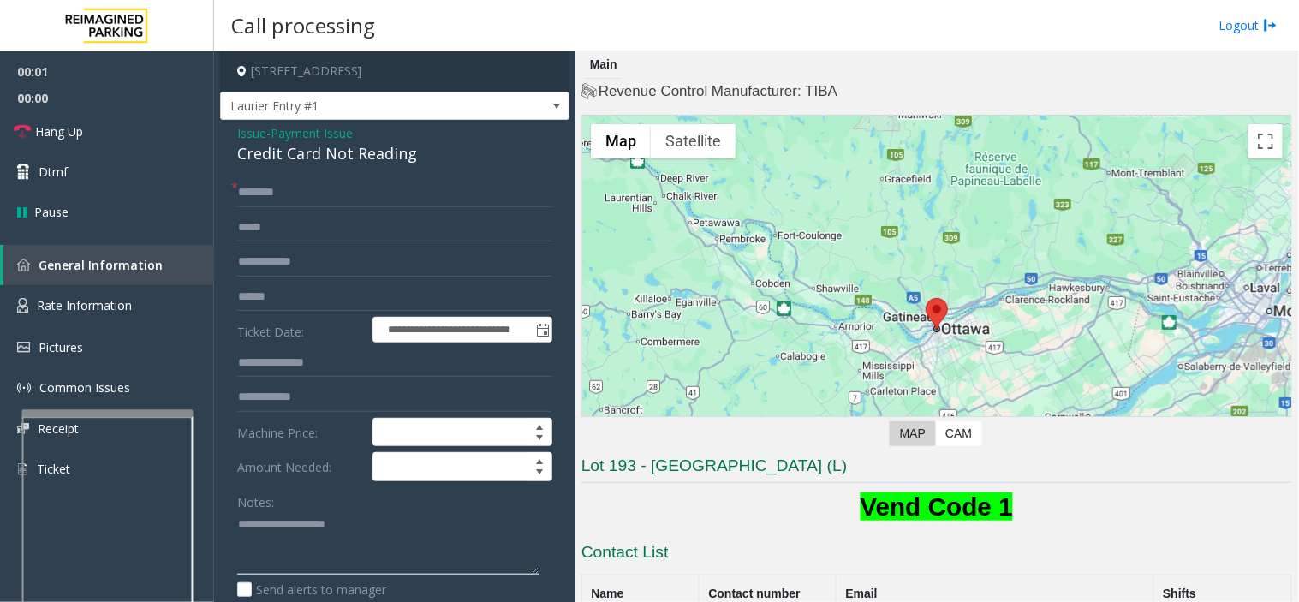
click at [318, 535] on textarea at bounding box center [388, 543] width 302 height 64
paste textarea "**********"
click at [308, 161] on div "Credit Card Not Reading" at bounding box center [394, 153] width 315 height 23
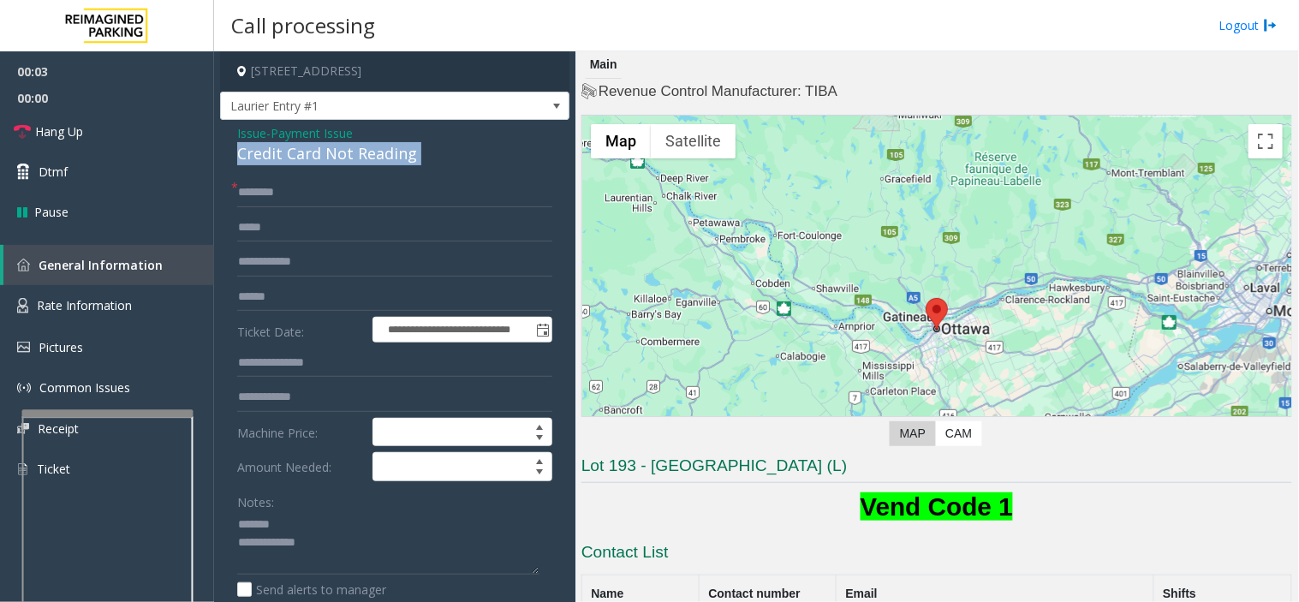
copy div "Credit Card Not Reading"
paste textarea "**********"
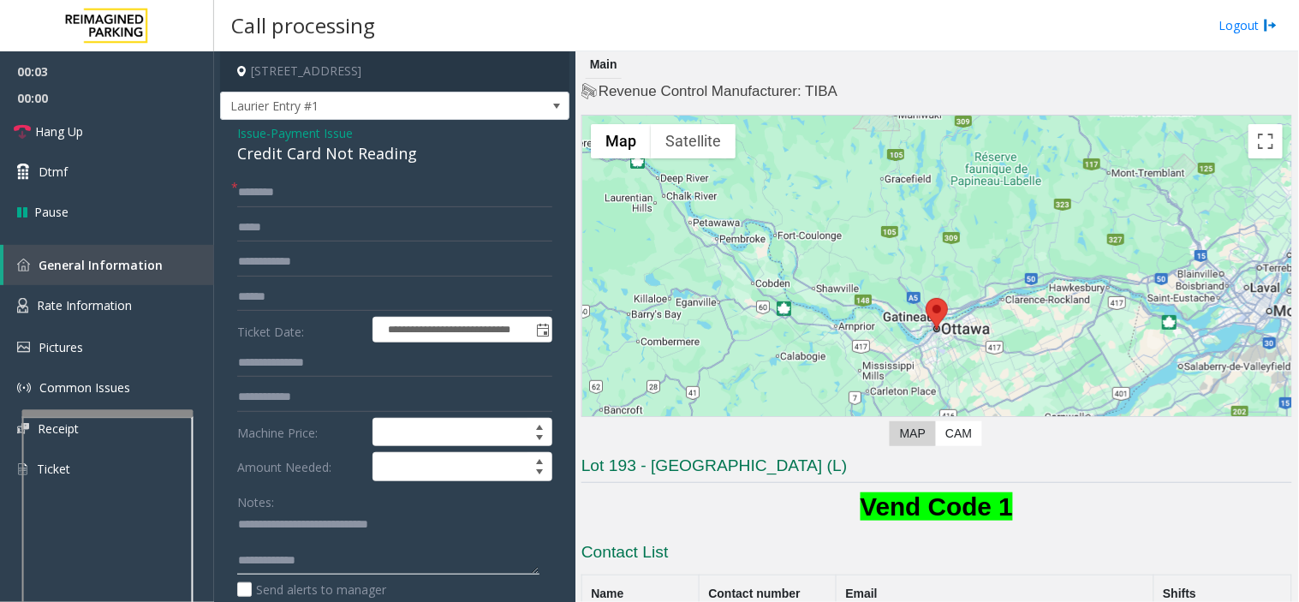
click at [301, 525] on textarea at bounding box center [388, 543] width 302 height 64
click at [369, 552] on textarea at bounding box center [388, 543] width 302 height 64
click at [361, 568] on textarea at bounding box center [388, 543] width 302 height 64
paste textarea "**********"
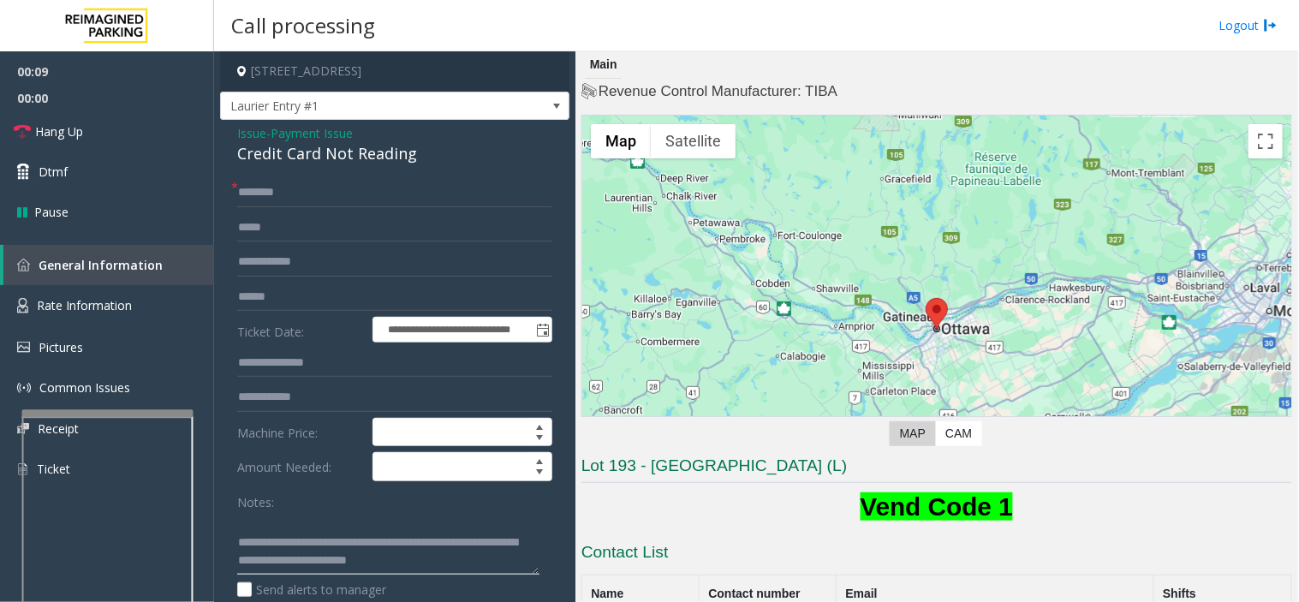
type textarea "**********"
click at [306, 292] on input "text" at bounding box center [394, 297] width 315 height 29
drag, startPoint x: 306, startPoint y: 292, endPoint x: 291, endPoint y: 295, distance: 14.8
click at [287, 295] on input "text" at bounding box center [394, 297] width 315 height 29
type input "*****"
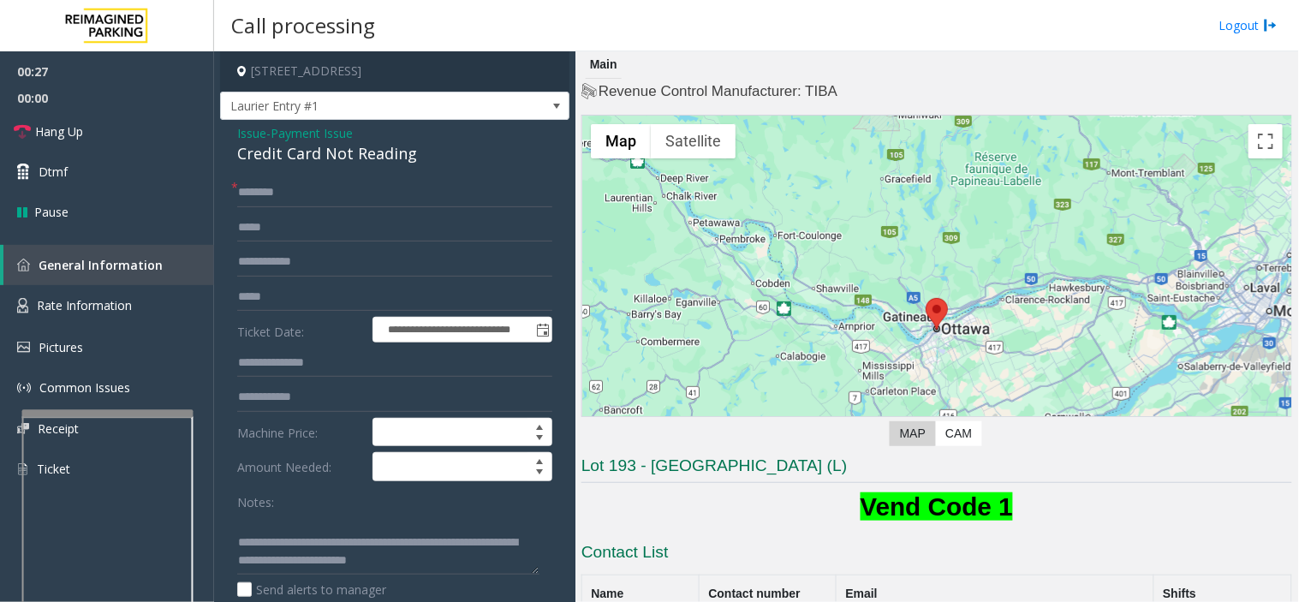
click at [373, 171] on div "**********" at bounding box center [394, 563] width 349 height 887
click at [390, 198] on input "text" at bounding box center [394, 192] width 315 height 29
drag, startPoint x: 384, startPoint y: 188, endPoint x: 347, endPoint y: 182, distance: 37.3
click at [347, 182] on input "text" at bounding box center [394, 192] width 315 height 29
type input "****"
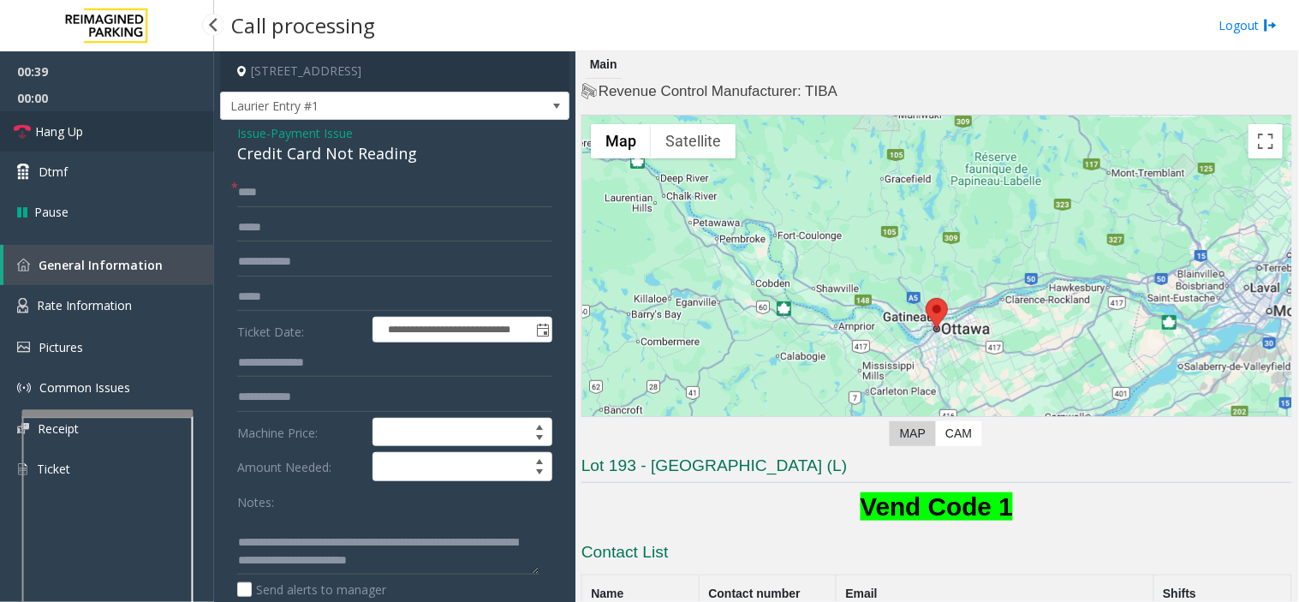
click at [143, 122] on link "Hang Up" at bounding box center [107, 131] width 214 height 40
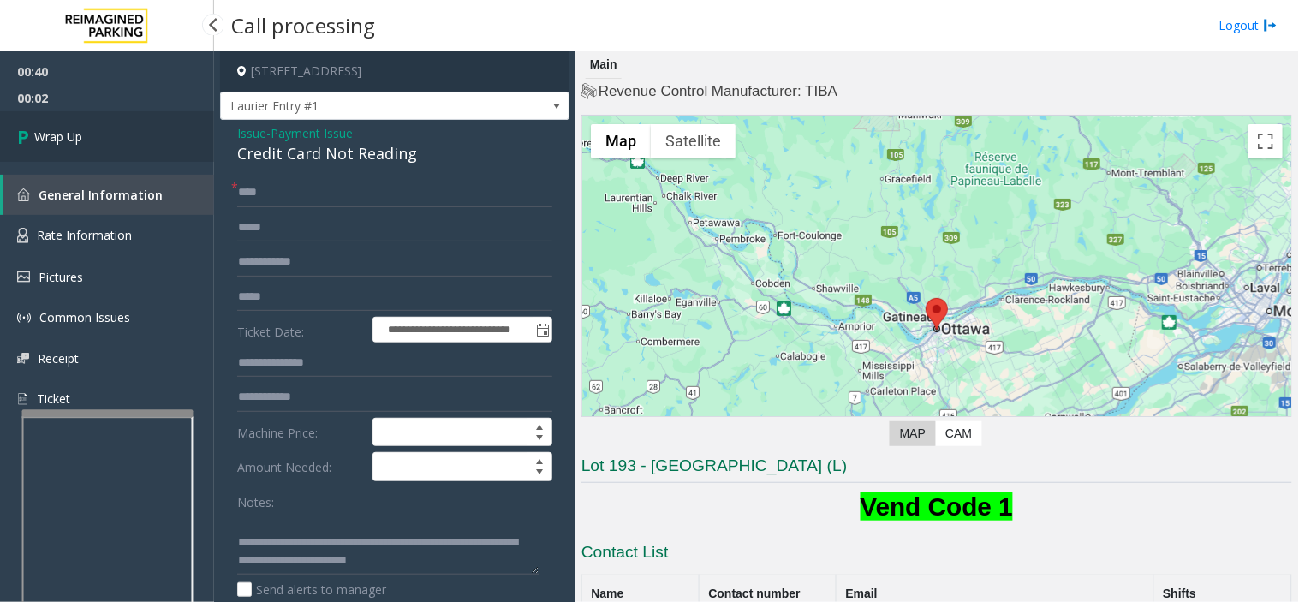
click at [143, 122] on link "Wrap Up" at bounding box center [107, 136] width 214 height 51
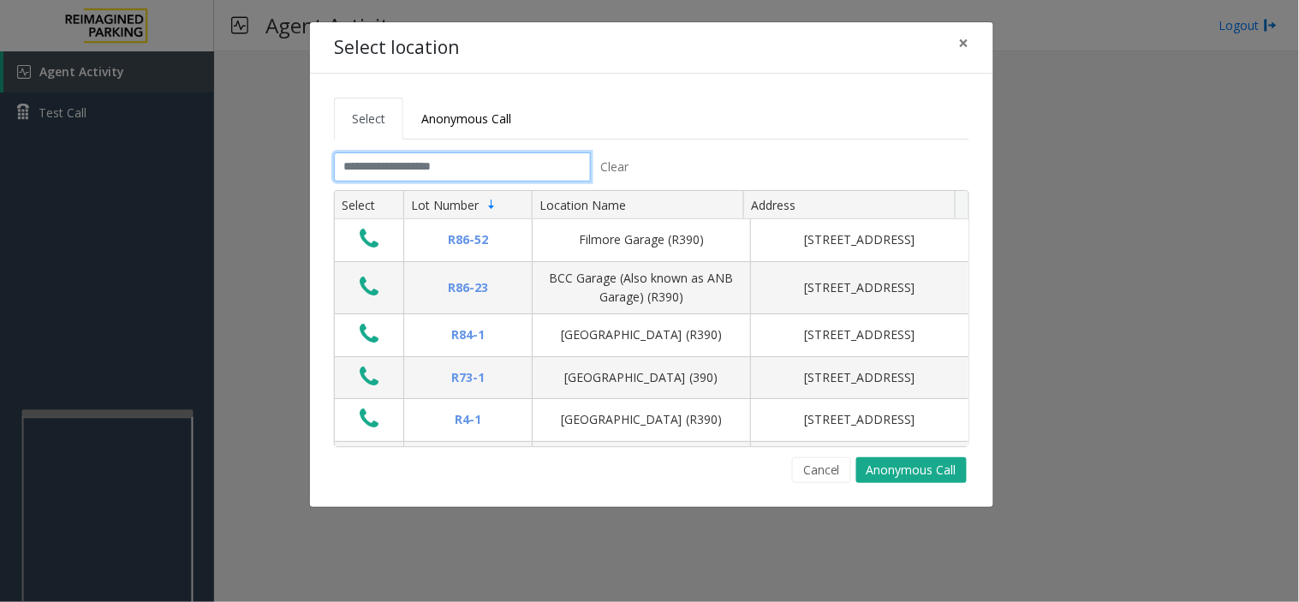
click at [557, 175] on input "text" at bounding box center [462, 166] width 257 height 29
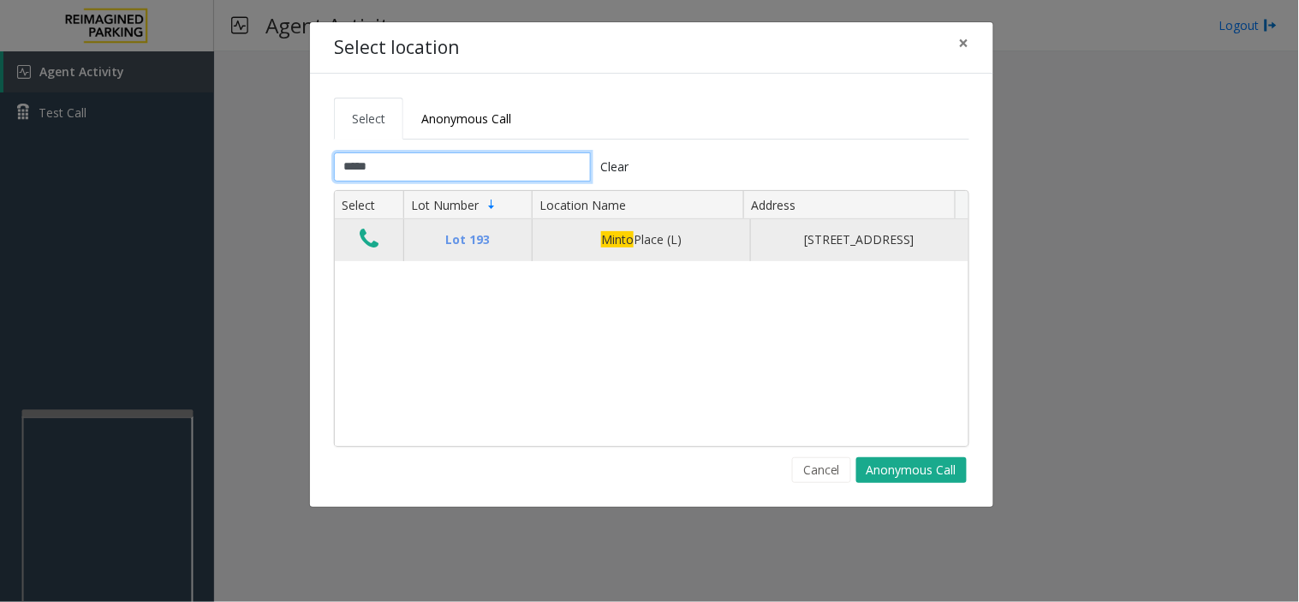
type input "*****"
click at [349, 254] on td "Data table" at bounding box center [369, 239] width 69 height 41
click at [360, 248] on icon "Data table" at bounding box center [369, 239] width 19 height 24
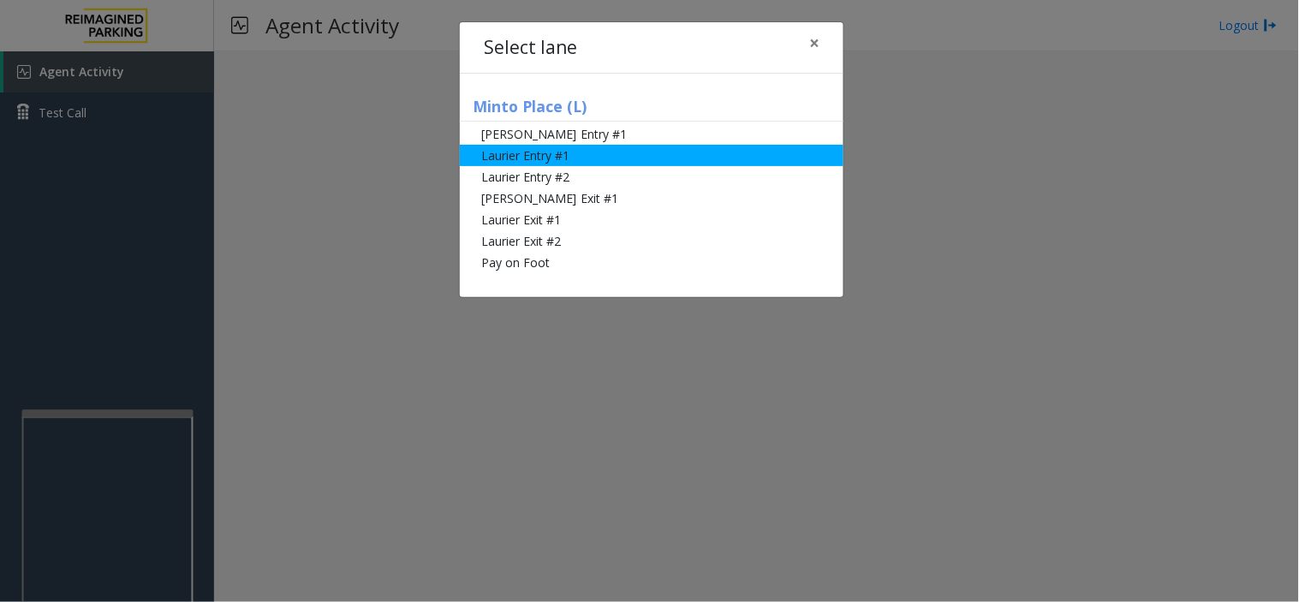
click at [612, 157] on li "Laurier Entry #1" at bounding box center [652, 155] width 384 height 21
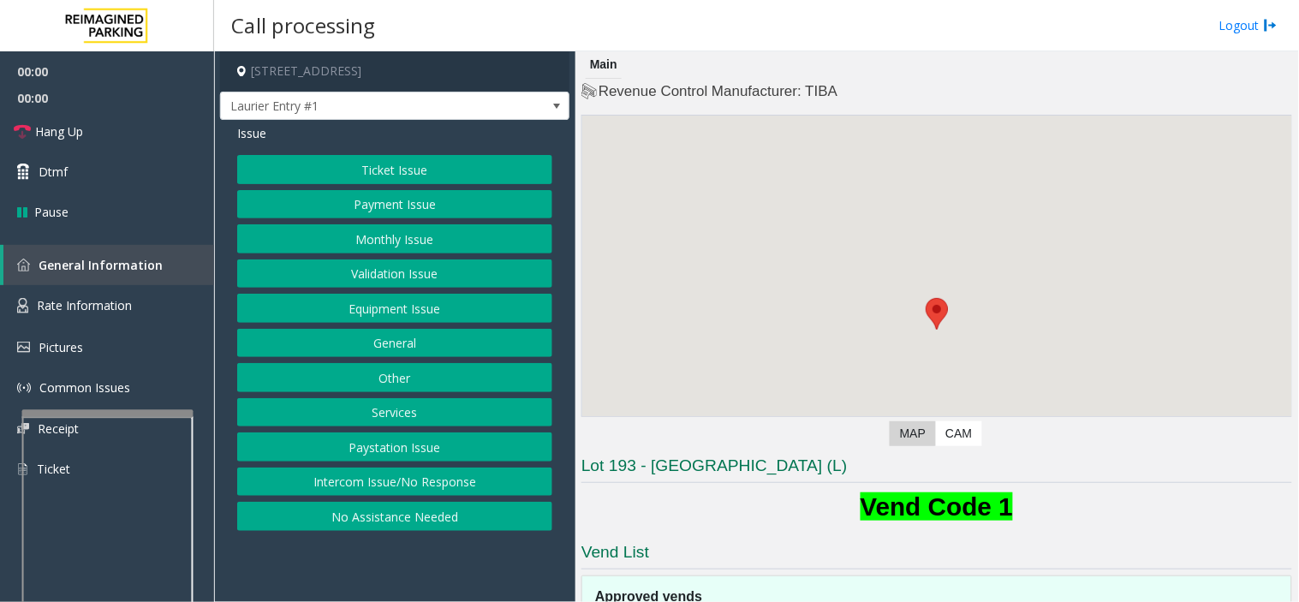
click at [362, 195] on button "Payment Issue" at bounding box center [394, 204] width 315 height 29
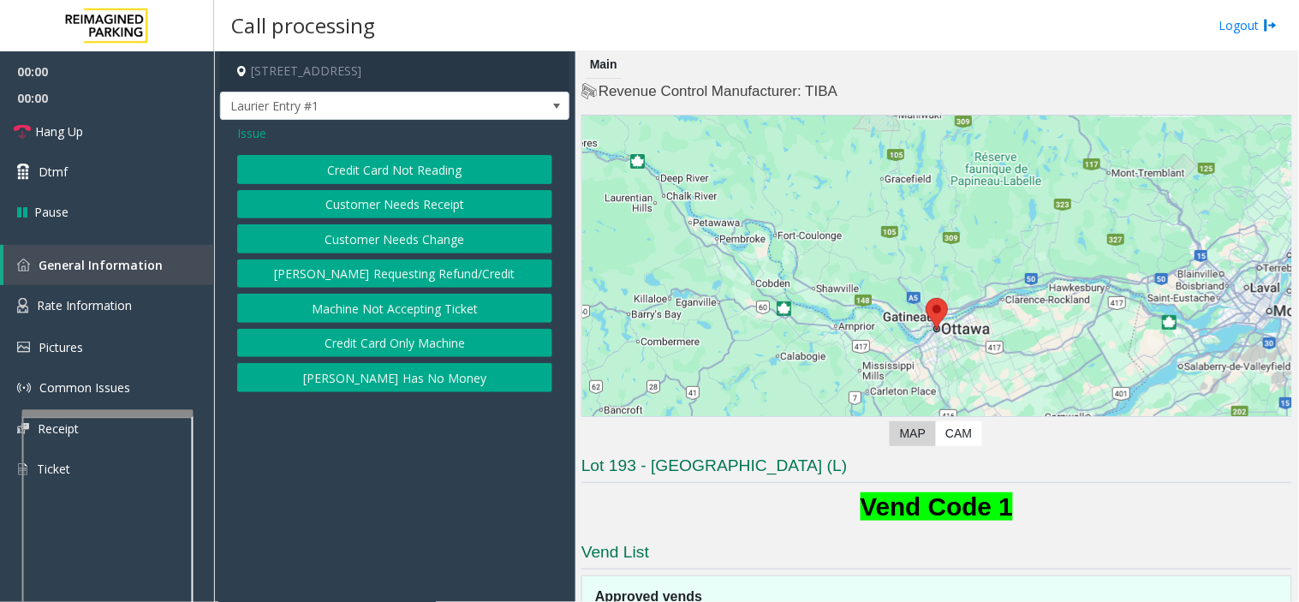
click at [372, 166] on button "Credit Card Not Reading" at bounding box center [394, 169] width 315 height 29
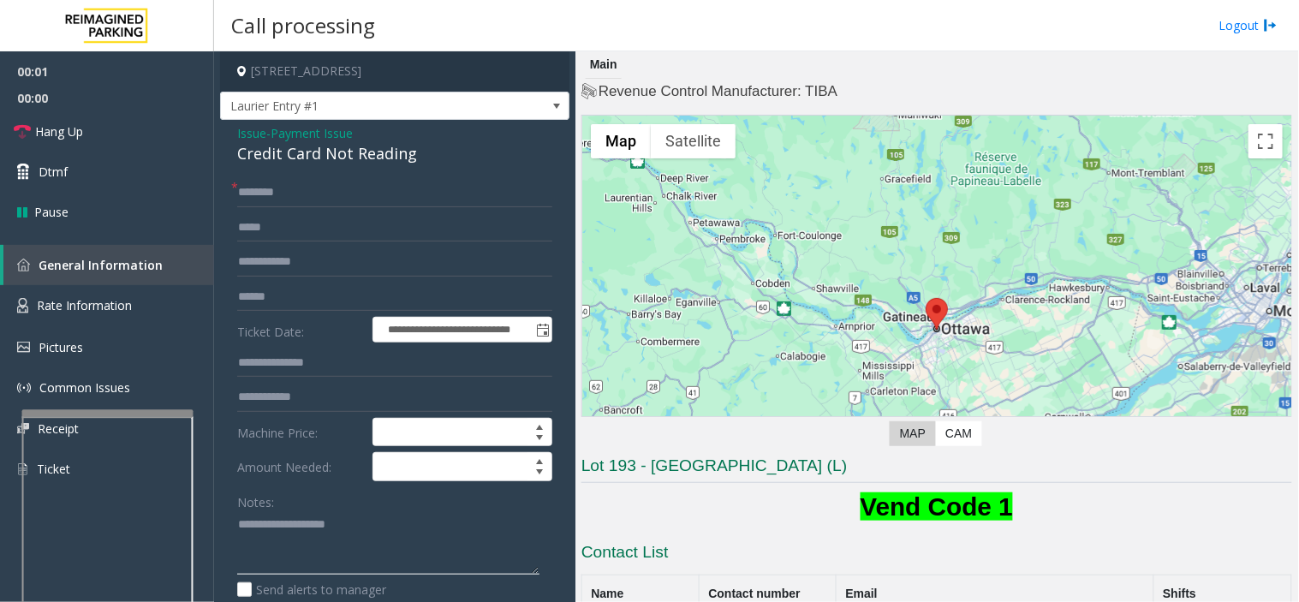
click at [409, 527] on textarea at bounding box center [388, 543] width 302 height 64
paste textarea "**********"
type textarea "**********"
paste textarea "**********"
click at [300, 552] on textarea at bounding box center [388, 543] width 302 height 64
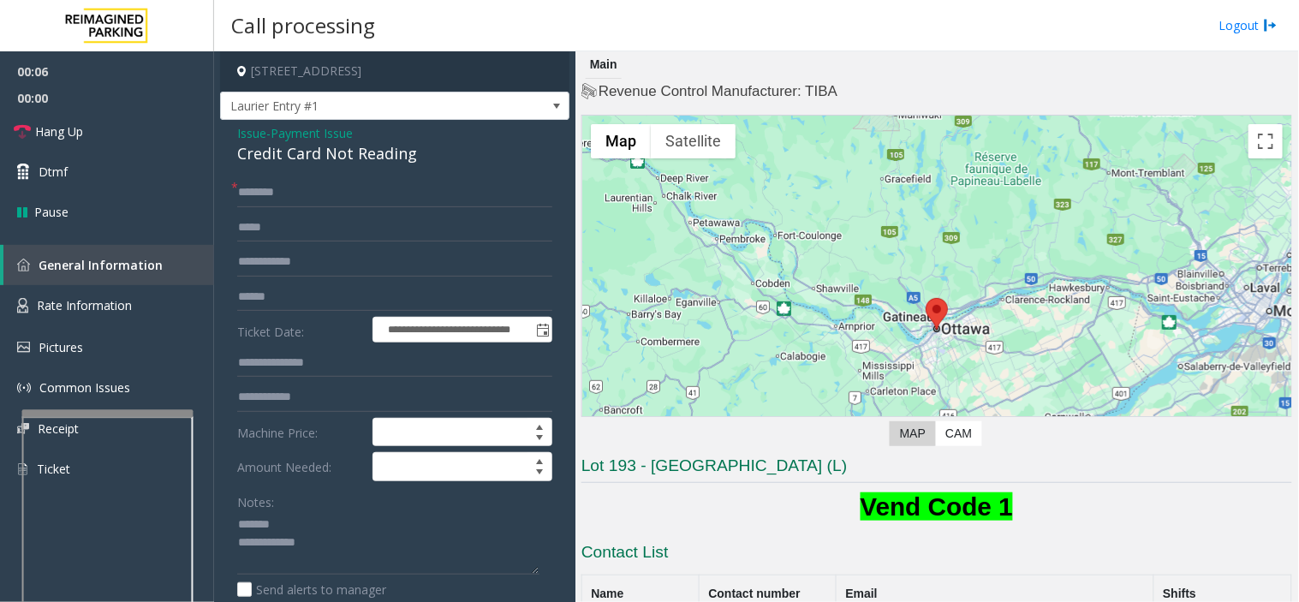
click at [301, 170] on div "**********" at bounding box center [394, 563] width 349 height 887
click at [309, 156] on div "Credit Card Not Reading" at bounding box center [394, 153] width 315 height 23
copy div "Credit Card Not Reading"
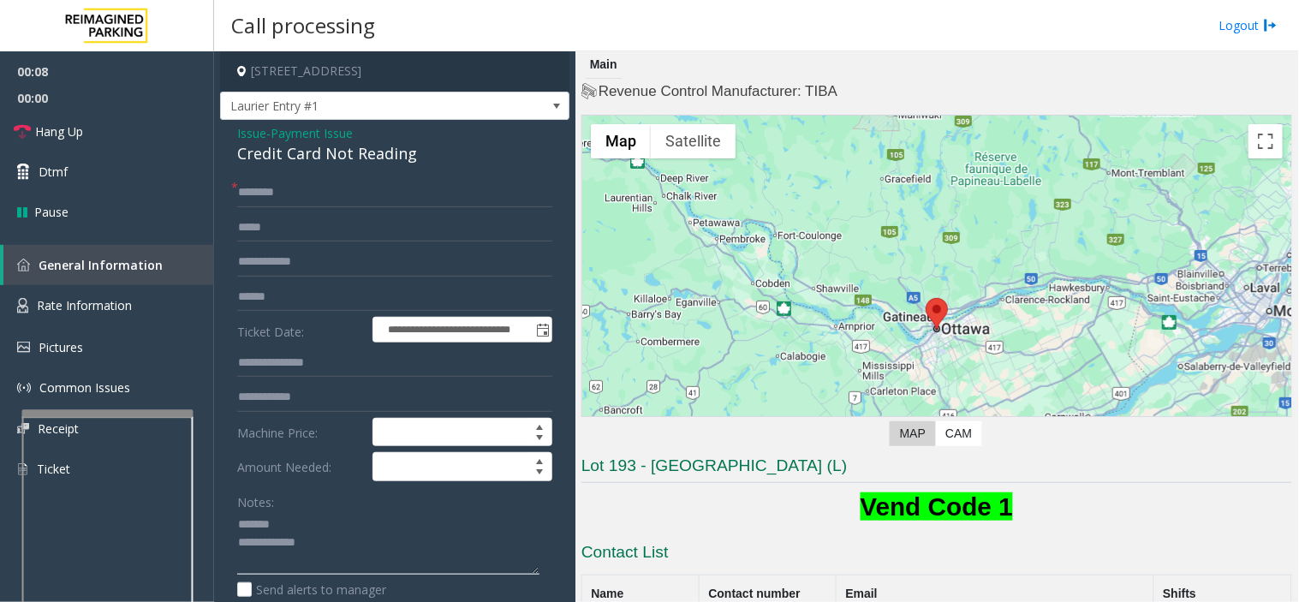
paste textarea "**********"
click at [305, 529] on textarea at bounding box center [388, 543] width 302 height 64
paste textarea "**********"
click at [458, 557] on textarea at bounding box center [388, 543] width 302 height 64
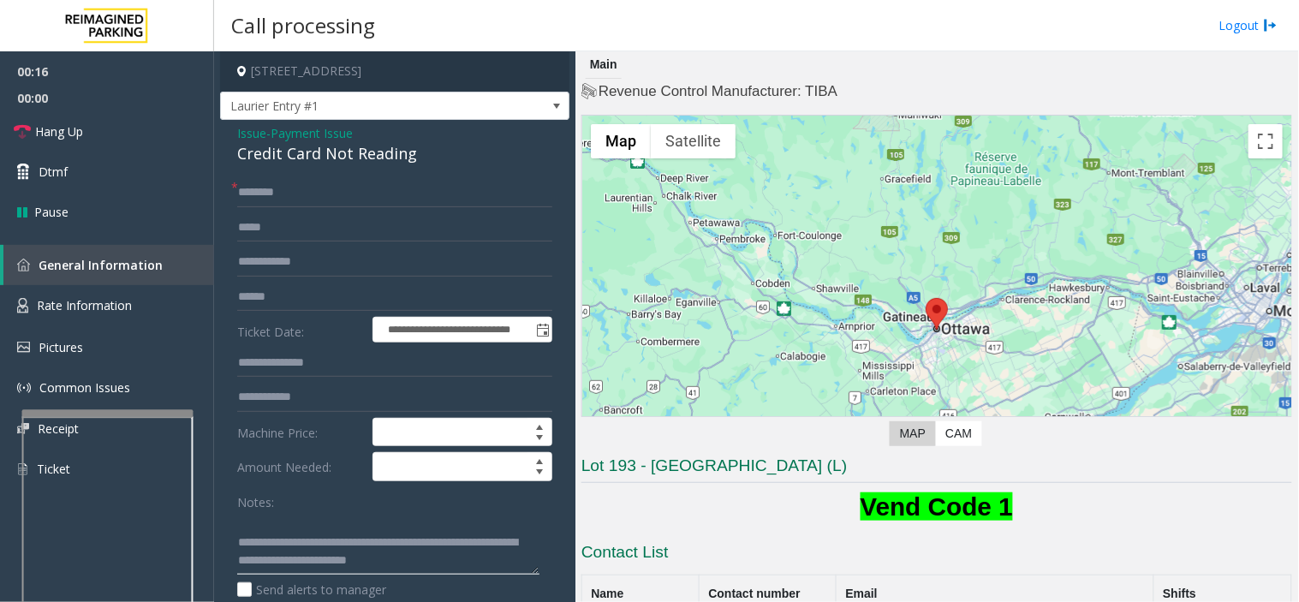
type textarea "**********"
drag, startPoint x: 397, startPoint y: 289, endPoint x: 380, endPoint y: 296, distance: 17.7
click at [380, 296] on input "text" at bounding box center [394, 297] width 315 height 29
type input "*****"
click at [498, 195] on input "text" at bounding box center [394, 192] width 315 height 29
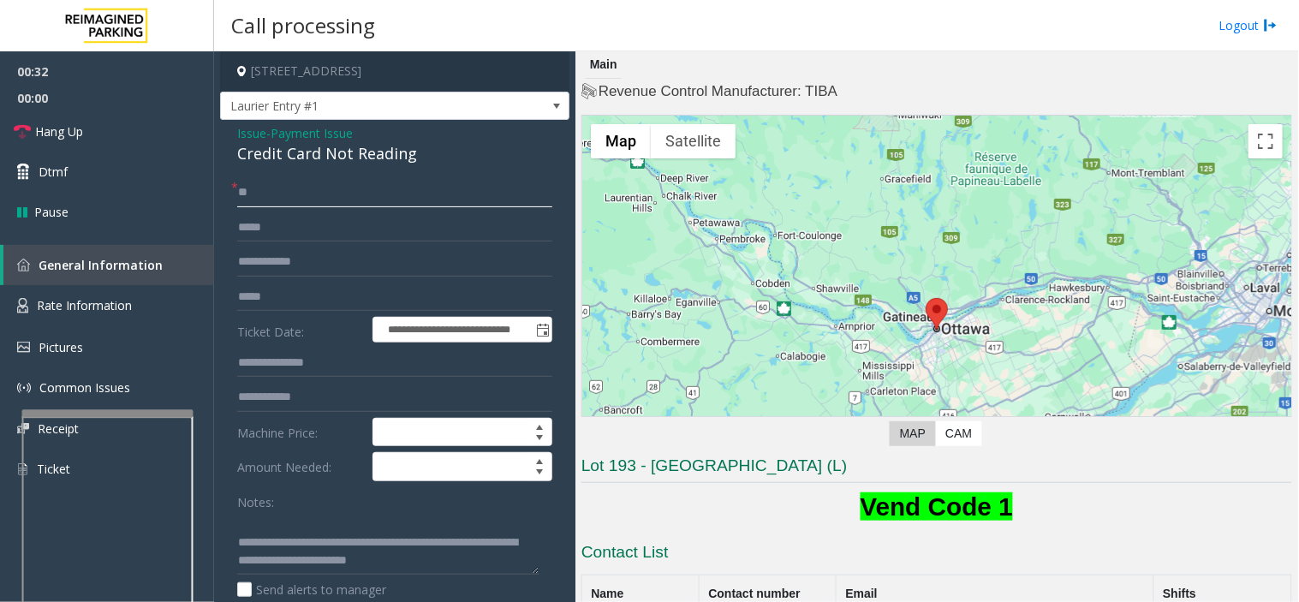
type input "*"
type input "****"
click at [152, 116] on link "Hang Up" at bounding box center [107, 131] width 214 height 40
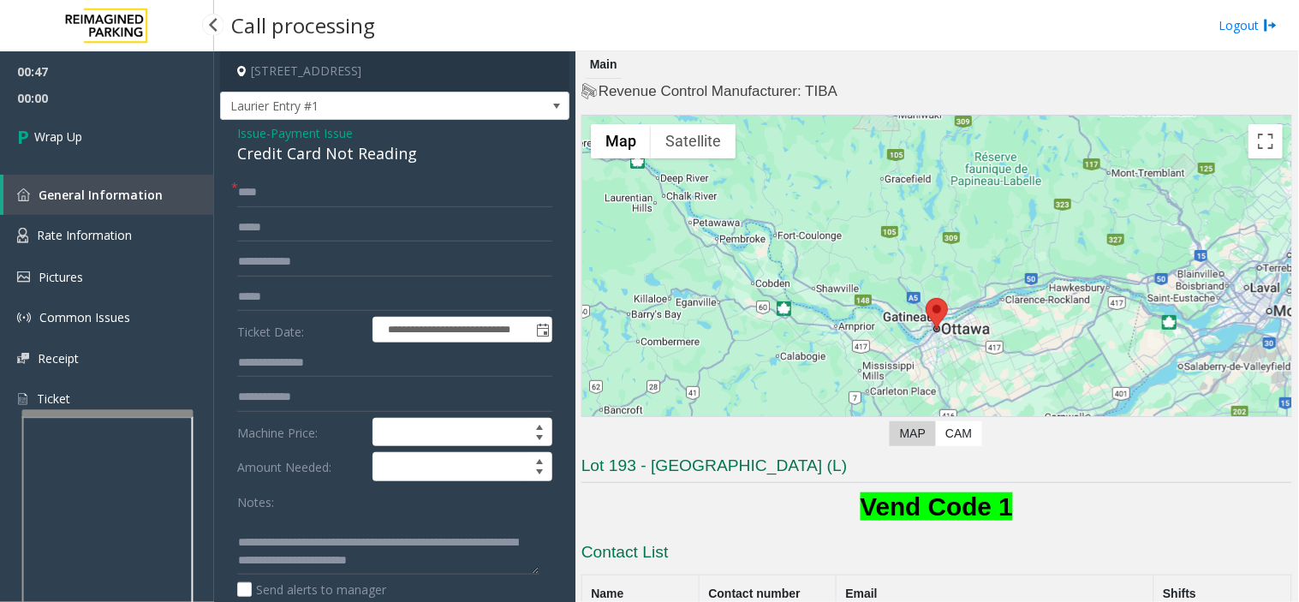
click at [152, 116] on link "Wrap Up" at bounding box center [107, 136] width 214 height 51
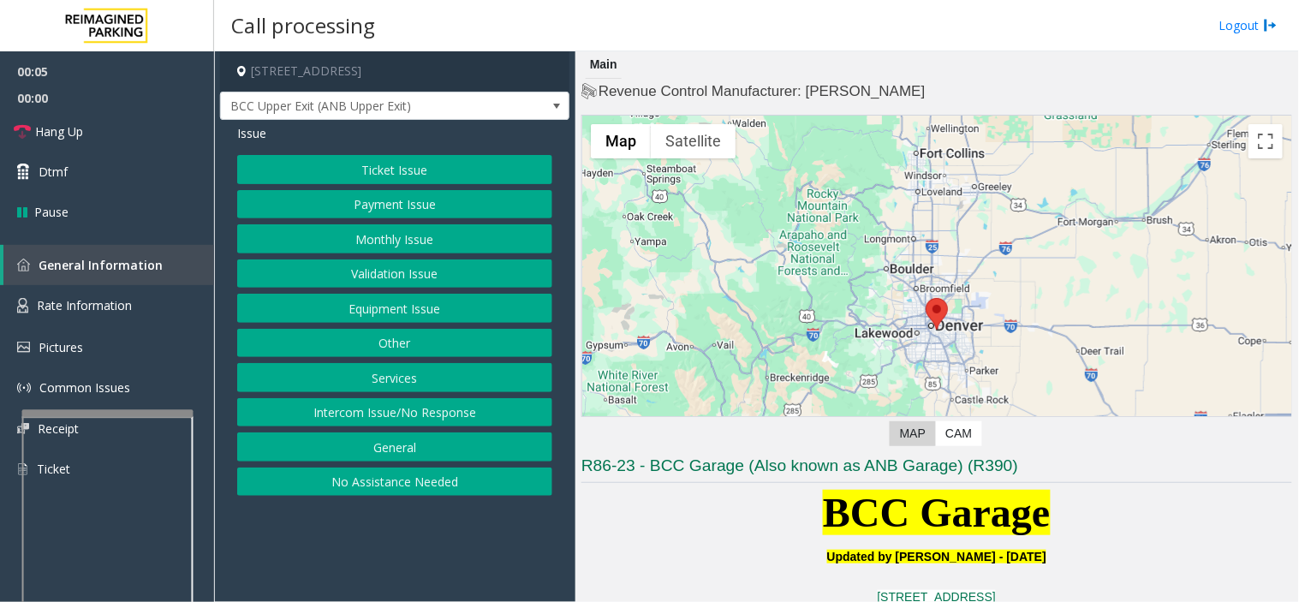
click at [433, 409] on button "Intercom Issue/No Response" at bounding box center [394, 412] width 315 height 29
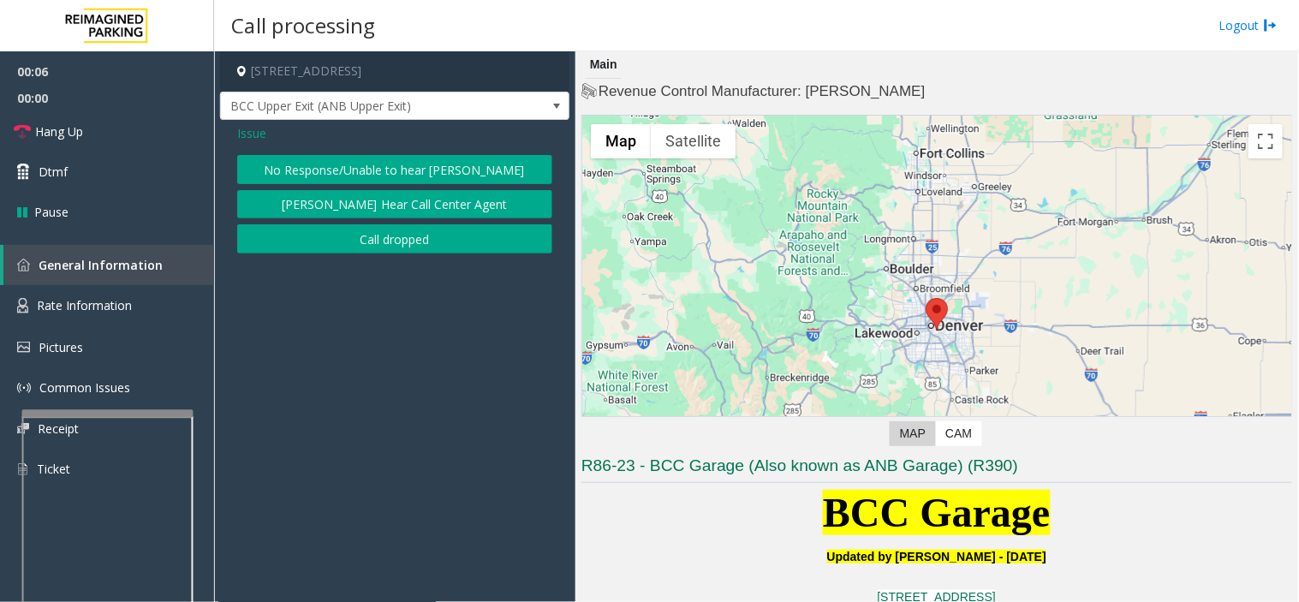
click at [344, 160] on button "No Response/Unable to hear [PERSON_NAME]" at bounding box center [394, 169] width 315 height 29
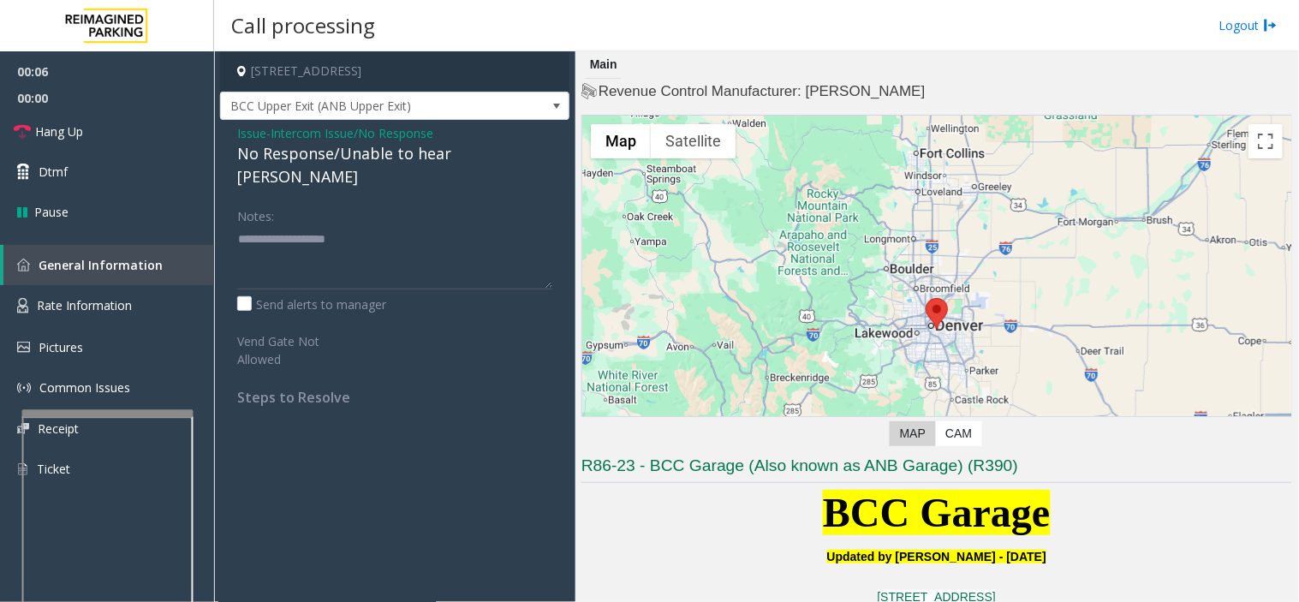
click at [343, 149] on div "No Response/Unable to hear [PERSON_NAME]" at bounding box center [394, 165] width 315 height 46
copy div "No Response/Unable to hear [PERSON_NAME]"
click at [337, 248] on textarea at bounding box center [394, 257] width 315 height 64
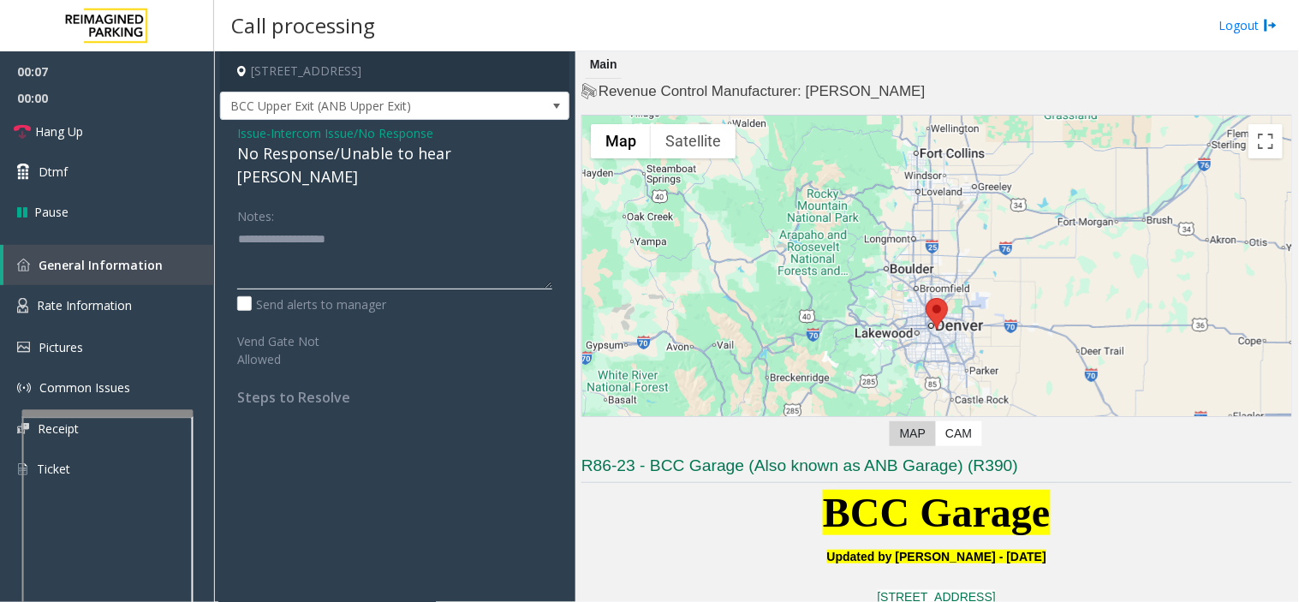
paste textarea "**********"
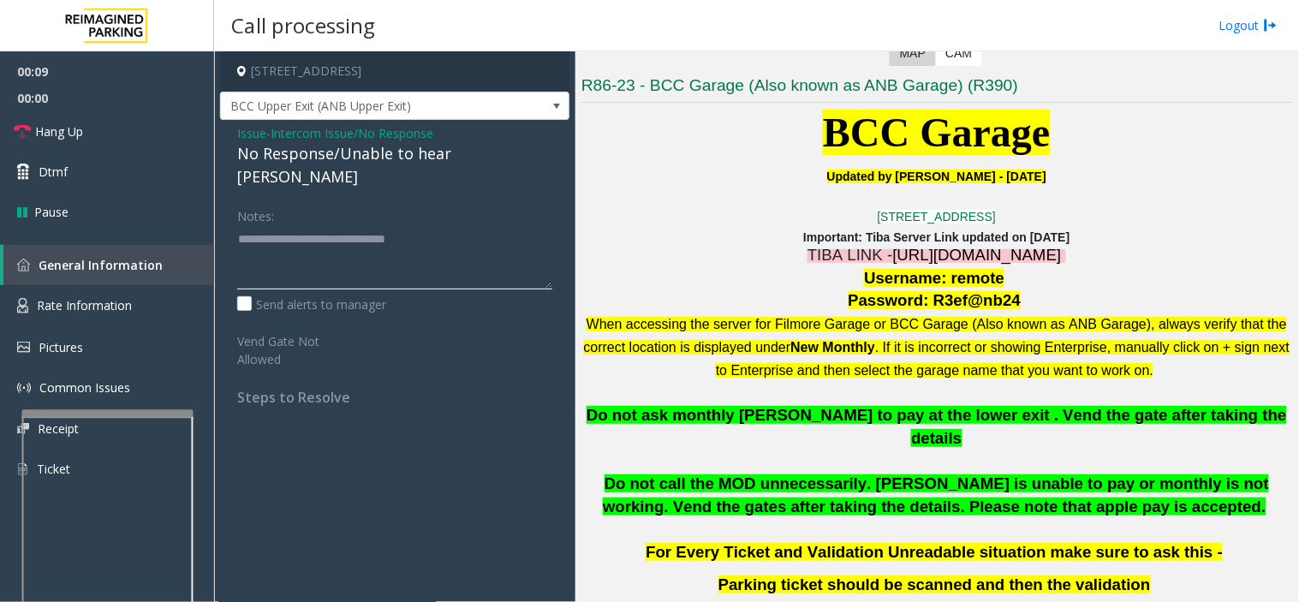
type textarea "**********"
drag, startPoint x: 857, startPoint y: 500, endPoint x: 838, endPoint y: 505, distance: 20.4
click at [838, 519] on p at bounding box center [937, 530] width 711 height 23
click at [131, 128] on link "Hang Up" at bounding box center [107, 131] width 214 height 40
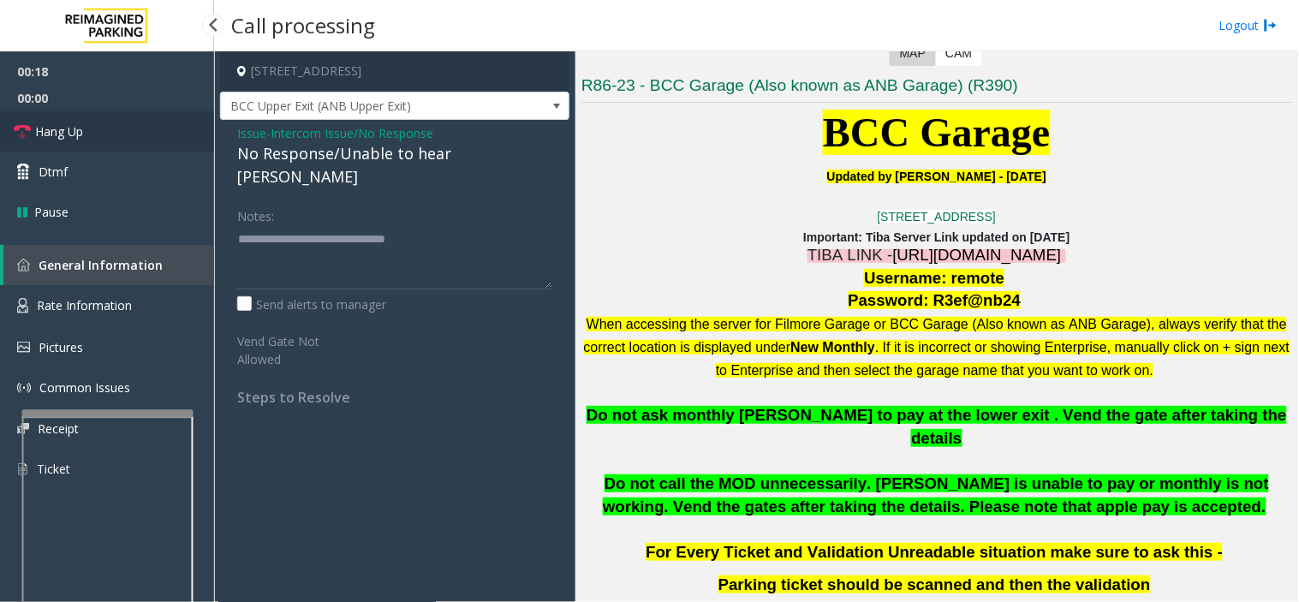
click at [131, 128] on link "Hang Up" at bounding box center [107, 131] width 214 height 40
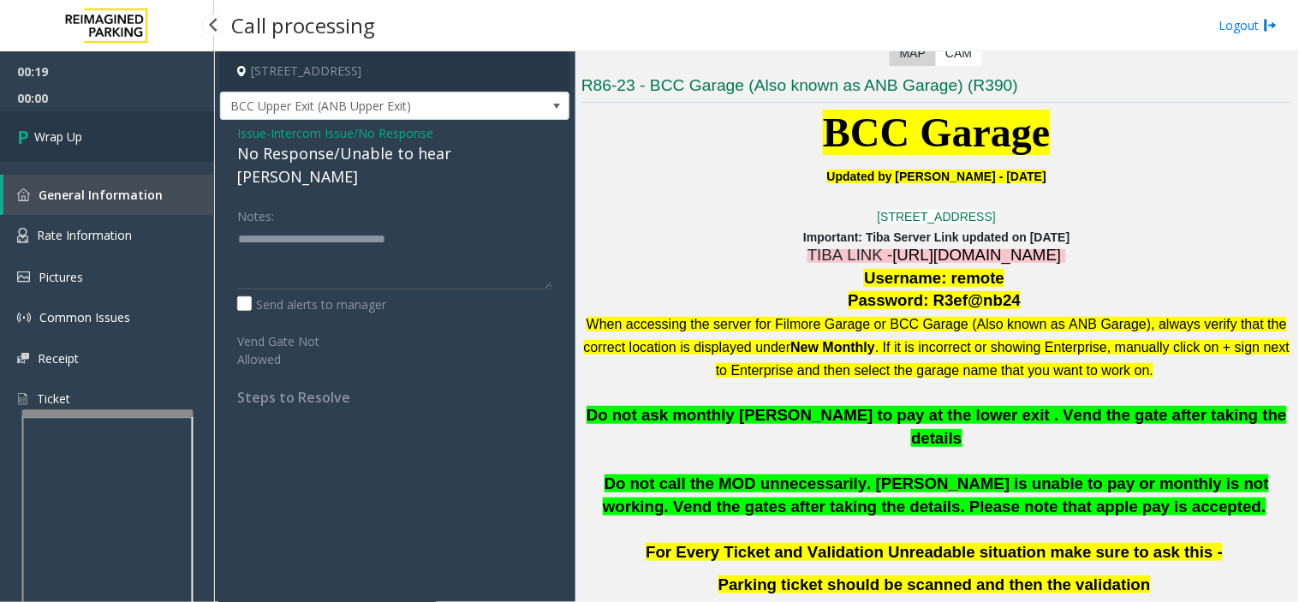
click at [131, 128] on link "Wrap Up" at bounding box center [107, 136] width 214 height 51
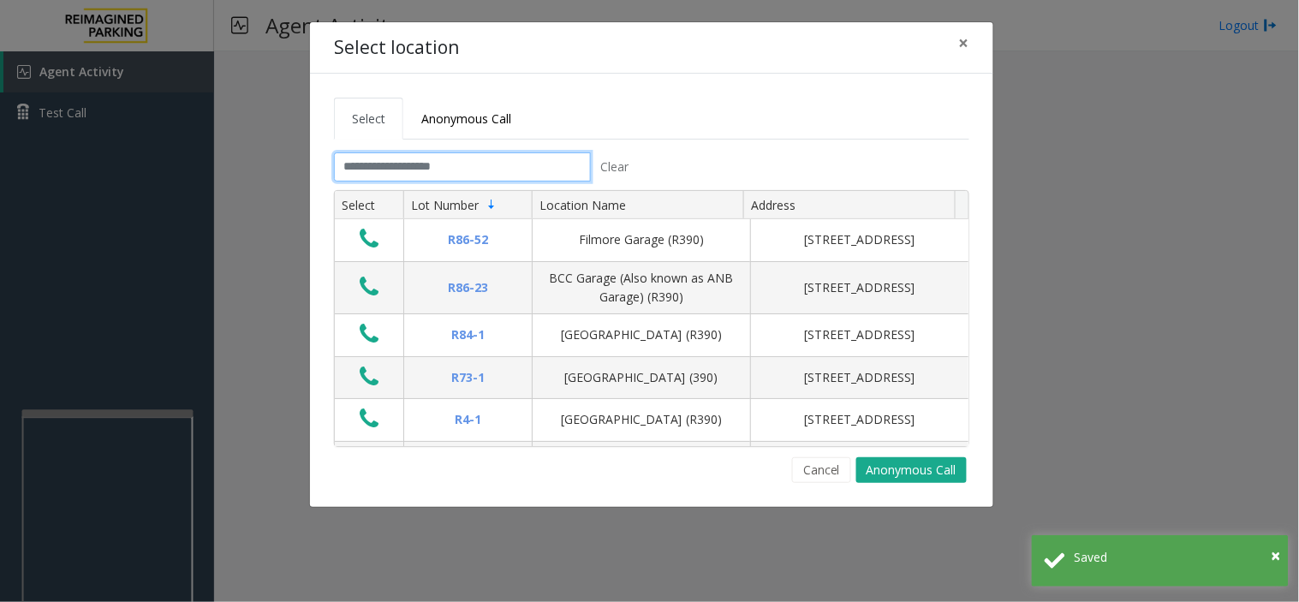
drag, startPoint x: 478, startPoint y: 167, endPoint x: 505, endPoint y: 160, distance: 28.3
click at [491, 165] on input "text" at bounding box center [462, 166] width 257 height 29
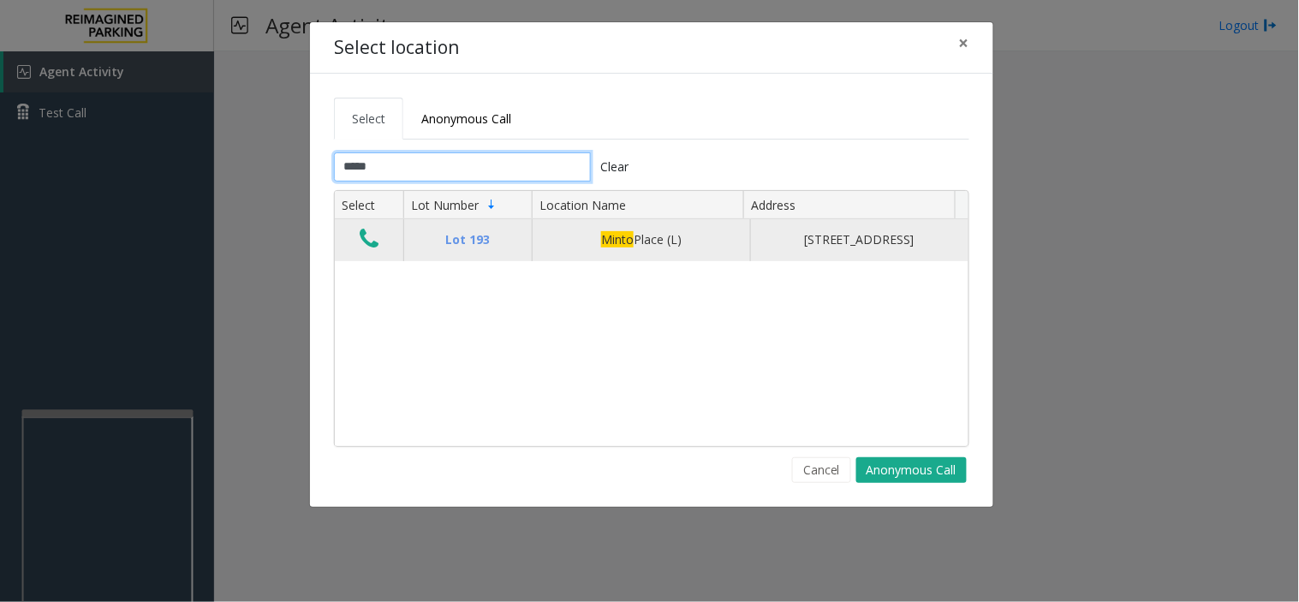
type input "*****"
click at [362, 250] on icon "Data table" at bounding box center [369, 239] width 19 height 24
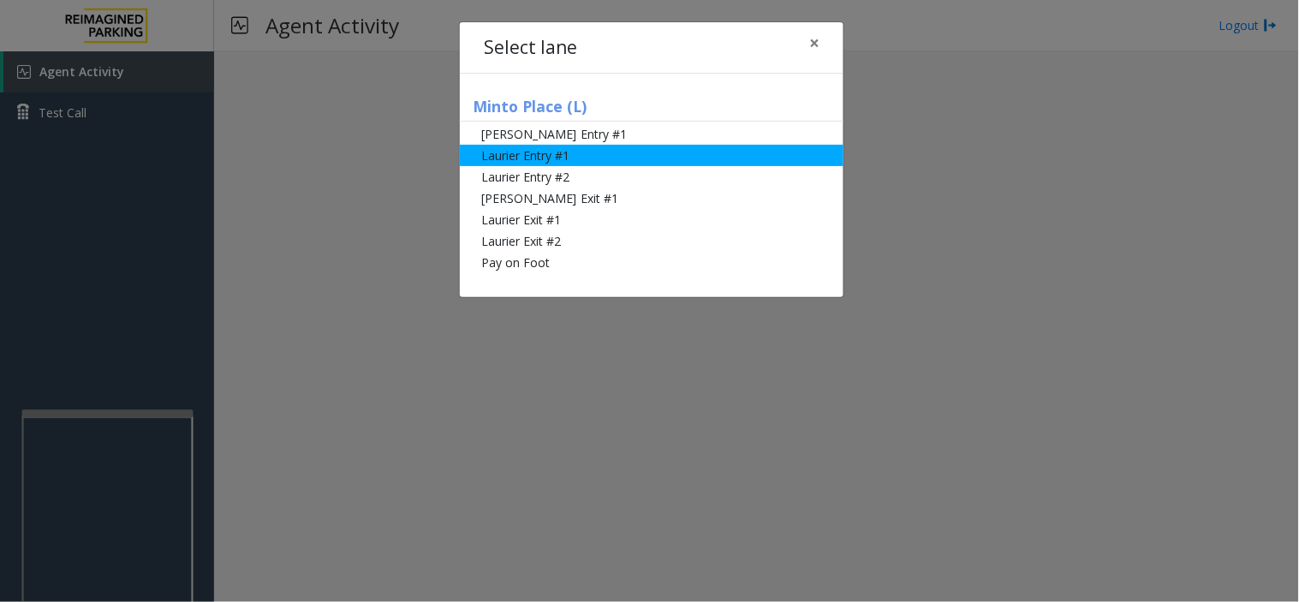
click at [531, 156] on li "Laurier Entry #1" at bounding box center [652, 155] width 384 height 21
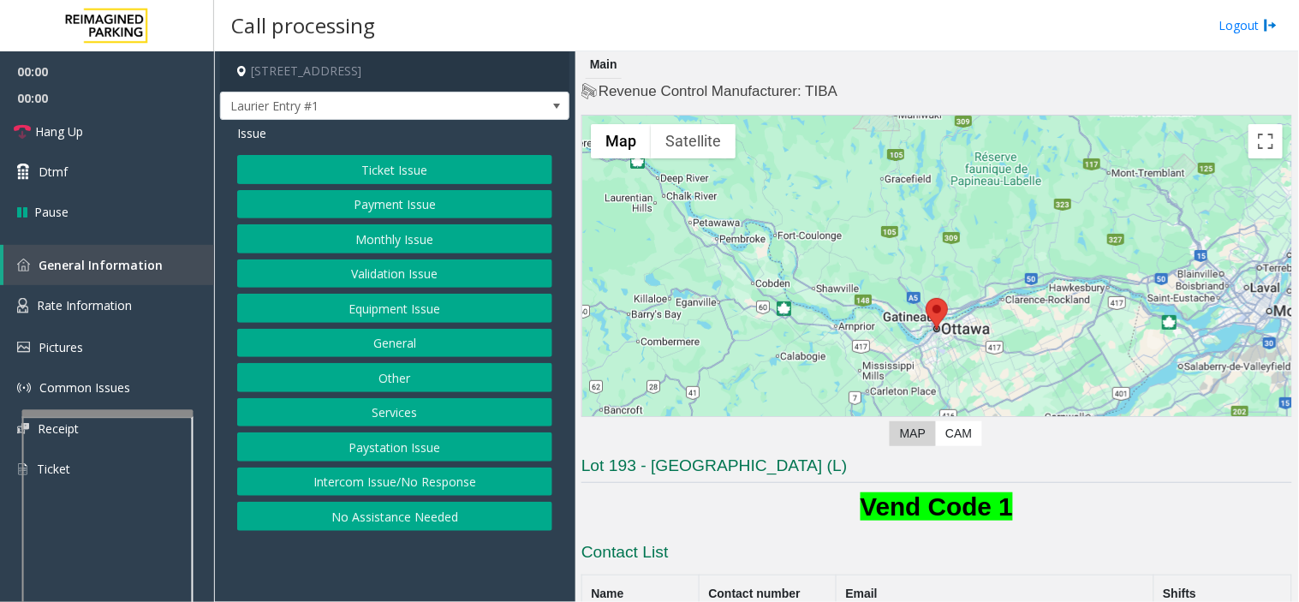
click at [375, 159] on button "Ticket Issue" at bounding box center [394, 169] width 315 height 29
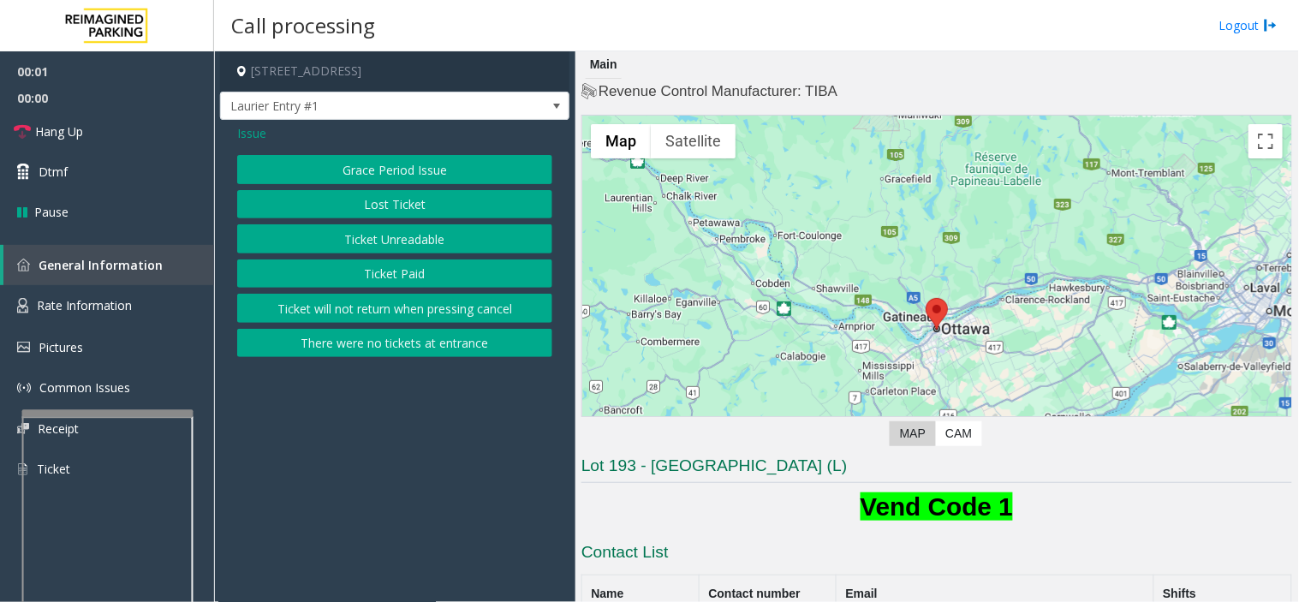
click at [380, 243] on button "Ticket Unreadable" at bounding box center [394, 238] width 315 height 29
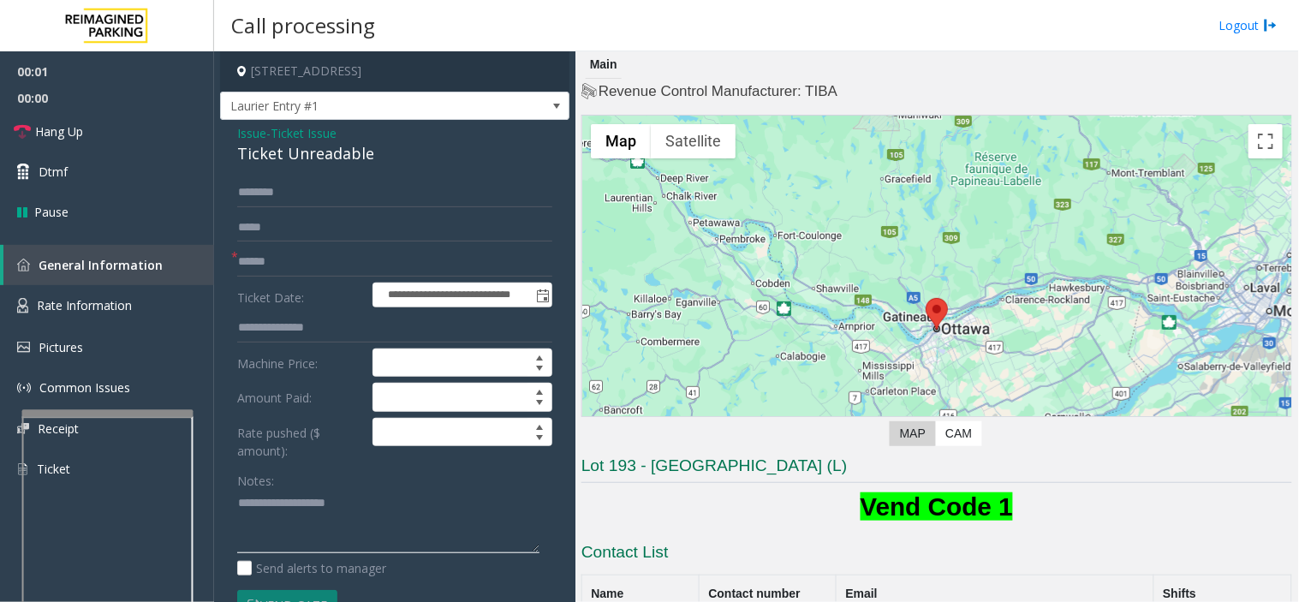
click at [354, 523] on textarea at bounding box center [388, 522] width 302 height 64
paste textarea "**********"
click at [279, 147] on div "Ticket Unreadable" at bounding box center [394, 153] width 315 height 23
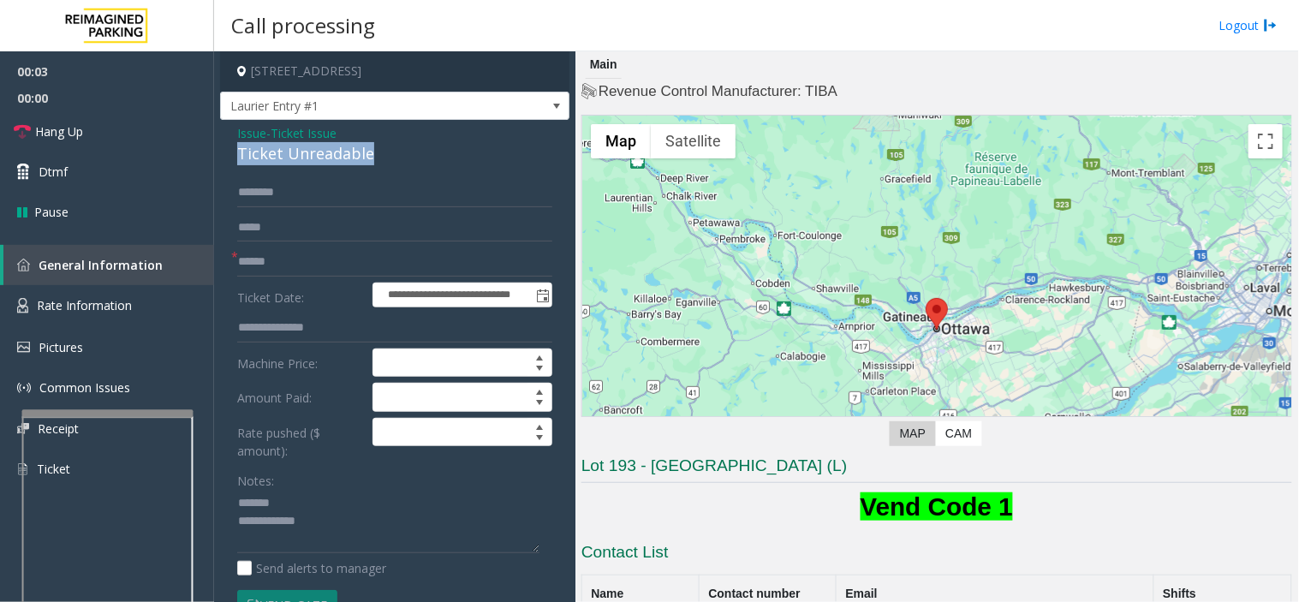
click at [279, 147] on div "Ticket Unreadable" at bounding box center [394, 153] width 315 height 23
copy div "Ticket Unreadable"
paste textarea "**********"
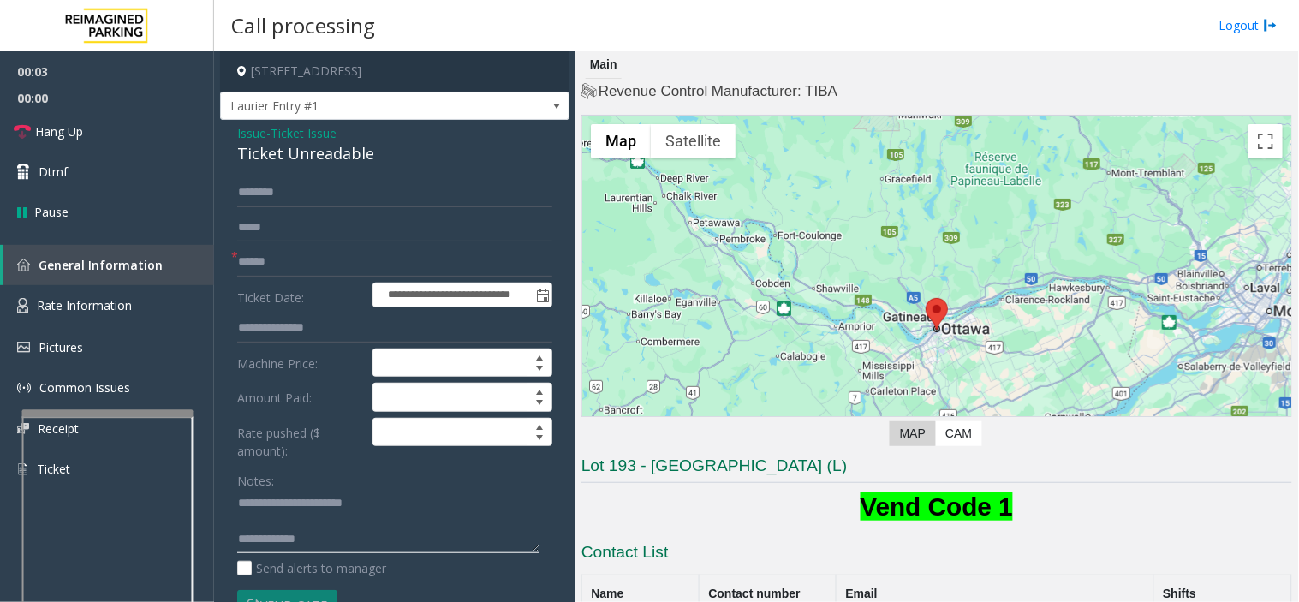
click at [324, 505] on textarea at bounding box center [388, 522] width 302 height 64
type textarea "**********"
click at [357, 250] on input "text" at bounding box center [394, 262] width 315 height 29
type input "*****"
click at [331, 185] on input "text" at bounding box center [394, 192] width 315 height 29
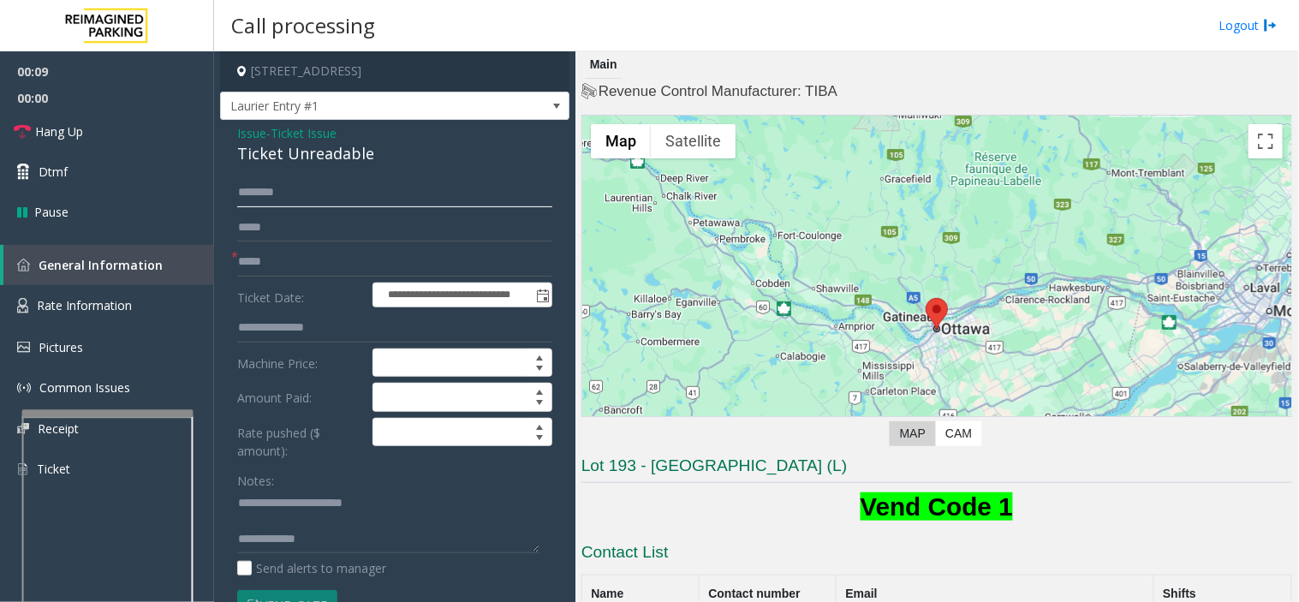
type input "*"
type input "****"
click at [366, 555] on div "Notes: Send alerts to manager" at bounding box center [394, 522] width 315 height 112
click at [370, 538] on textarea at bounding box center [388, 522] width 302 height 64
click at [391, 534] on textarea at bounding box center [388, 522] width 302 height 64
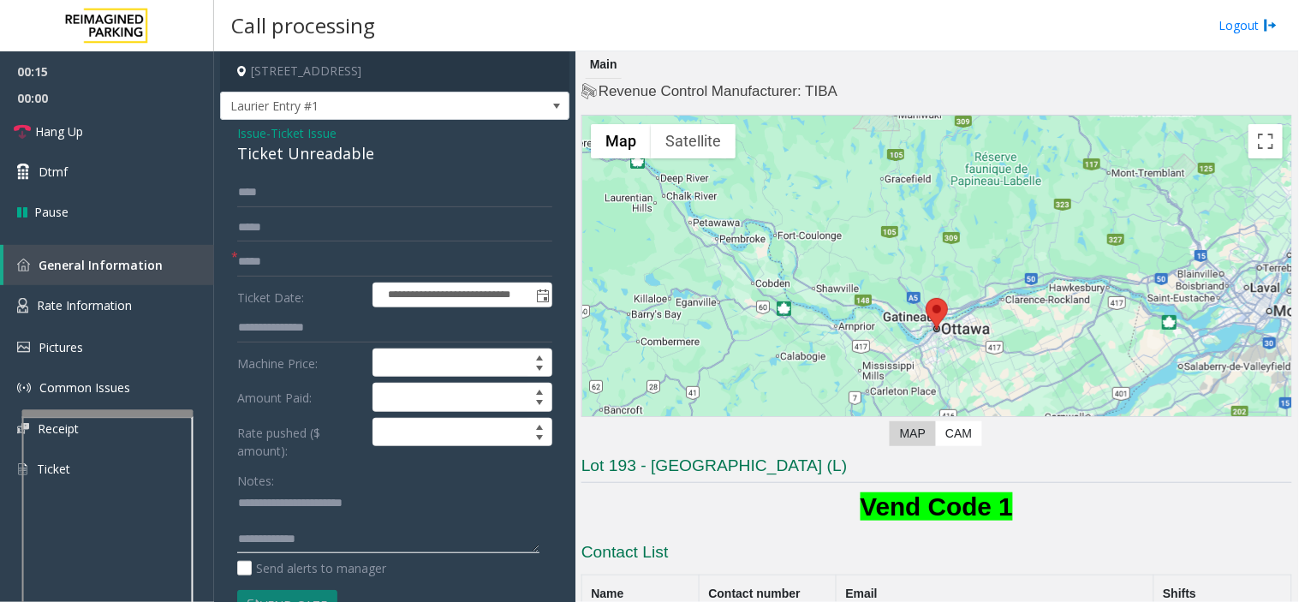
paste textarea "**********"
type textarea "**********"
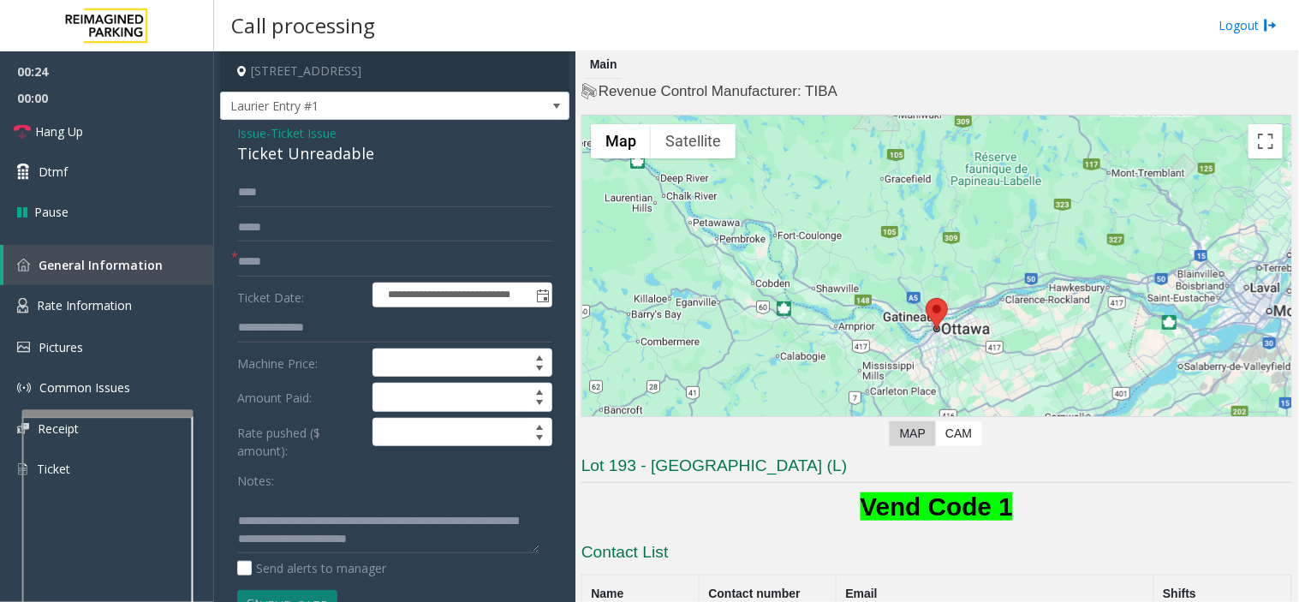
drag, startPoint x: 682, startPoint y: 0, endPoint x: 720, endPoint y: 38, distance: 53.3
click at [720, 38] on div "Call processing Logout" at bounding box center [756, 25] width 1085 height 51
drag, startPoint x: 706, startPoint y: 37, endPoint x: 620, endPoint y: 13, distance: 89.0
click at [665, 43] on div "Call processing Logout" at bounding box center [756, 25] width 1085 height 51
click at [167, 135] on link "Hang Up" at bounding box center [107, 131] width 214 height 40
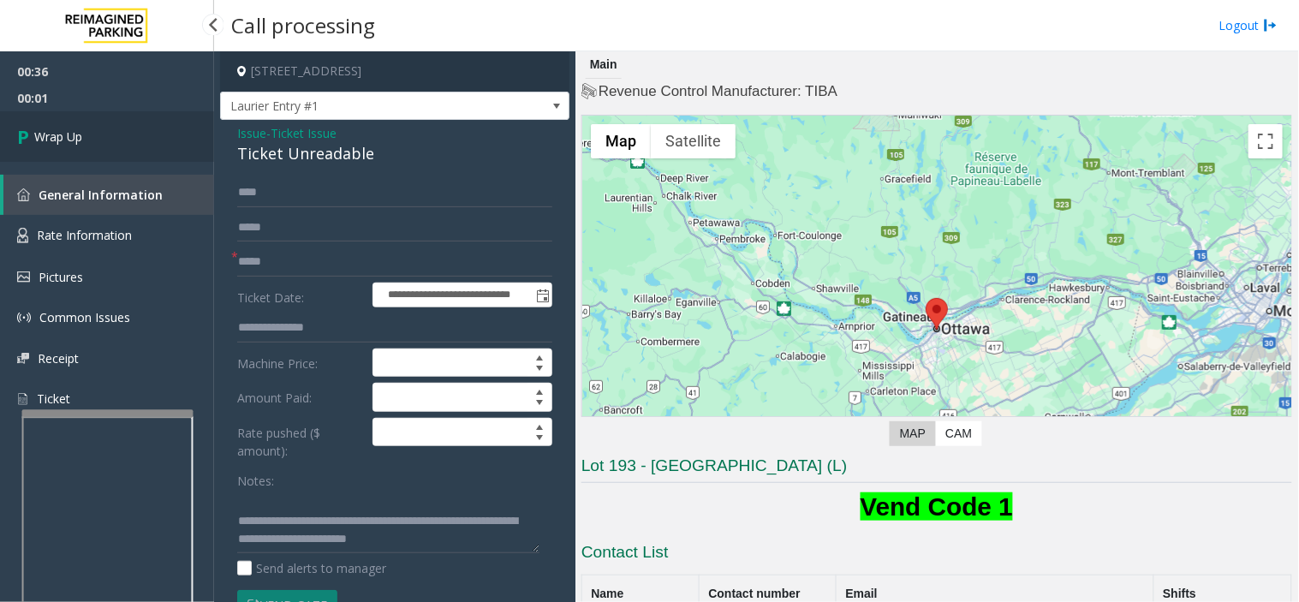
click at [111, 121] on link "Wrap Up" at bounding box center [107, 136] width 214 height 51
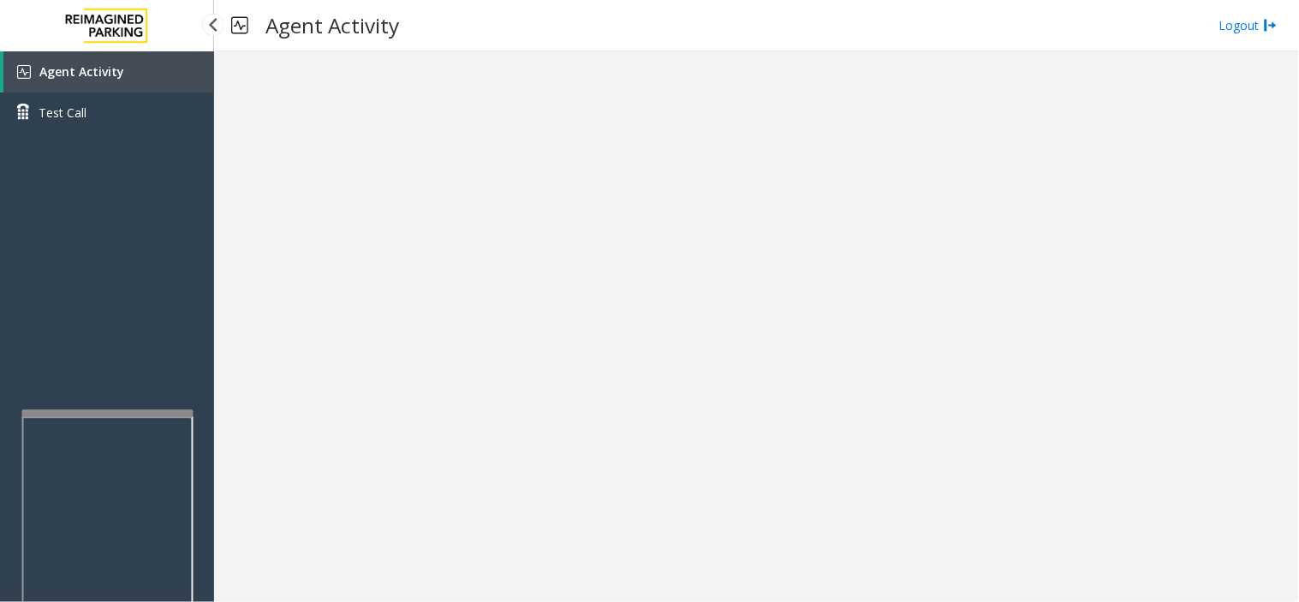
drag, startPoint x: 130, startPoint y: 329, endPoint x: 117, endPoint y: 337, distance: 15.0
drag, startPoint x: 117, startPoint y: 337, endPoint x: 177, endPoint y: 110, distance: 234.8
click at [101, 351] on div "Agent Activity Test Call" at bounding box center [107, 352] width 214 height 602
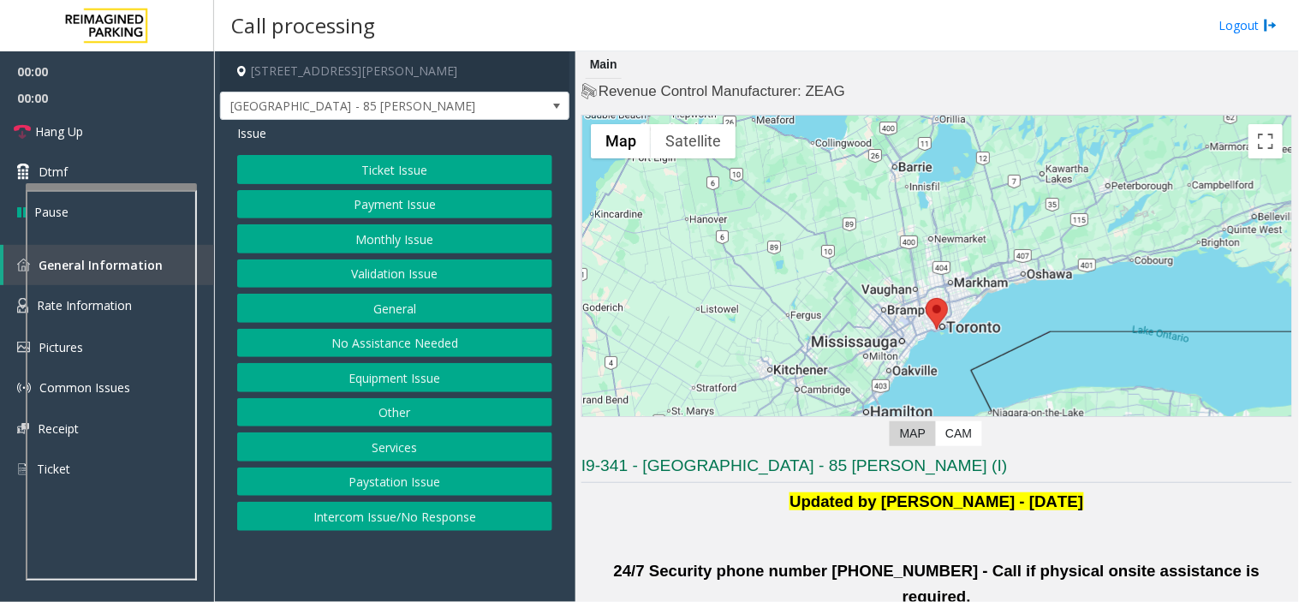
click at [425, 272] on button "Validation Issue" at bounding box center [394, 274] width 315 height 29
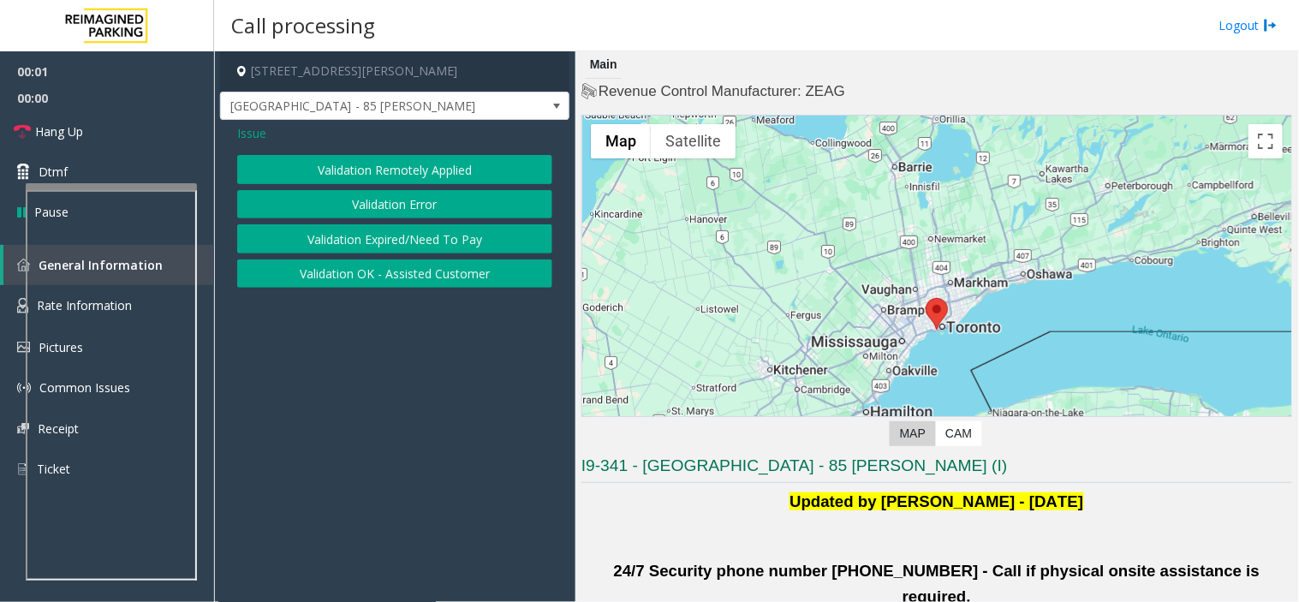
click at [409, 203] on button "Validation Error" at bounding box center [394, 204] width 315 height 29
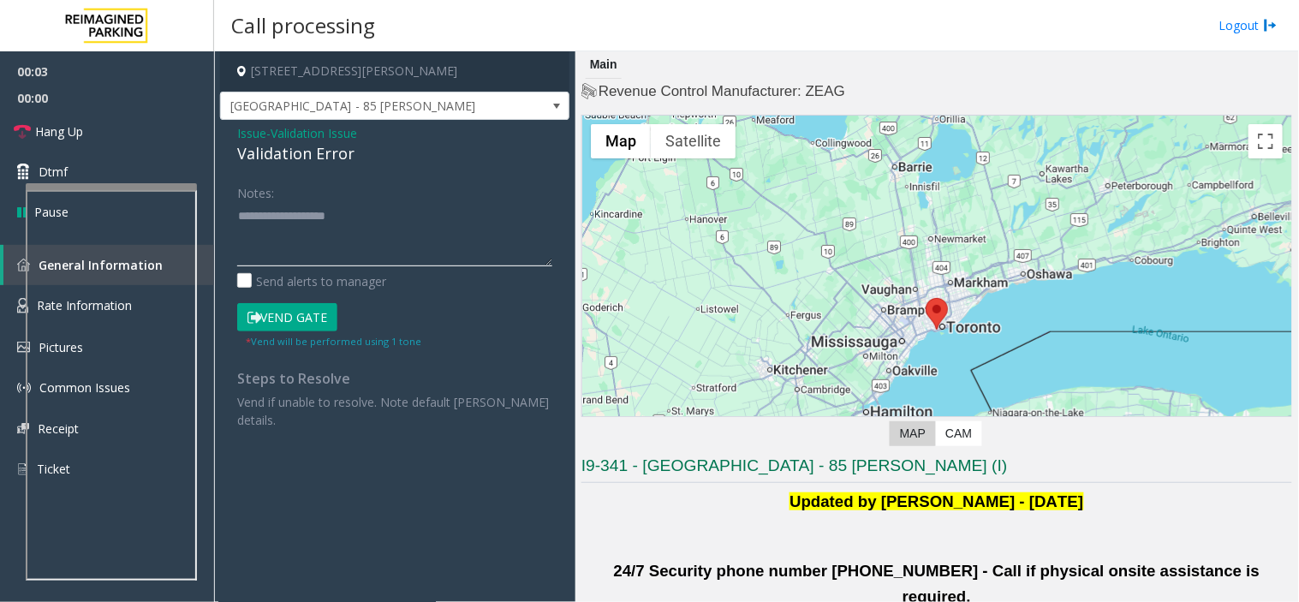
paste textarea "**********"
drag, startPoint x: 457, startPoint y: 224, endPoint x: 405, endPoint y: 208, distance: 54.7
click at [457, 224] on textarea at bounding box center [394, 234] width 315 height 64
click at [280, 151] on div "Validation Error" at bounding box center [394, 153] width 315 height 23
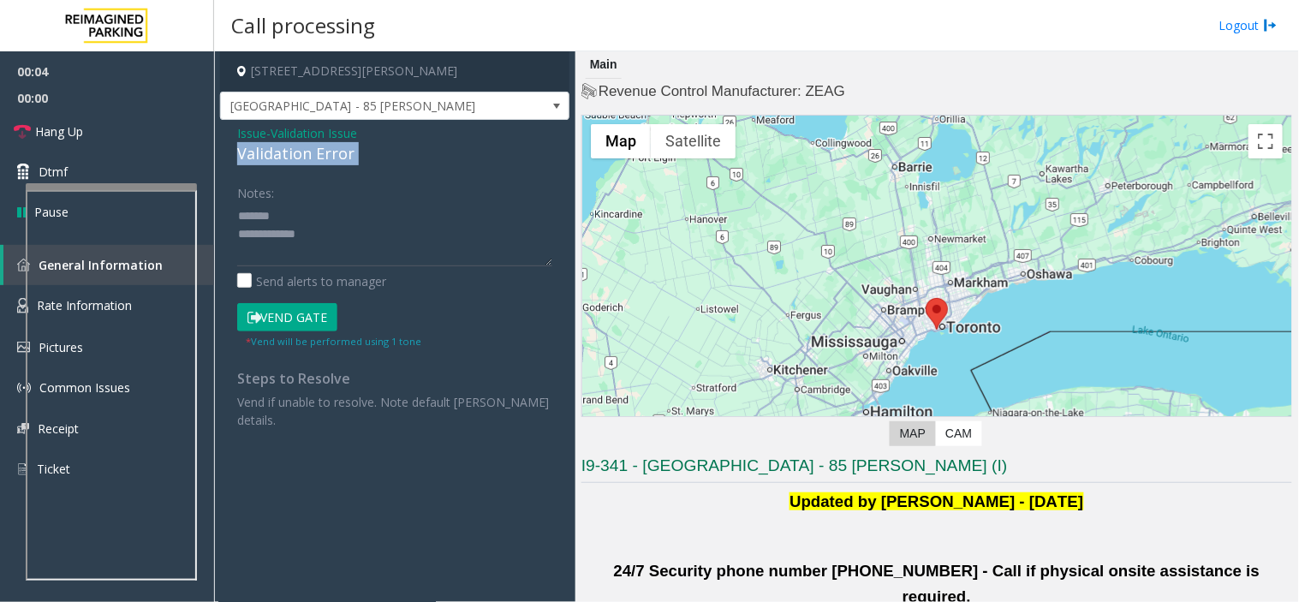
click at [280, 151] on div "Validation Error" at bounding box center [394, 153] width 315 height 23
copy div "Validation Error"
paste textarea "**********"
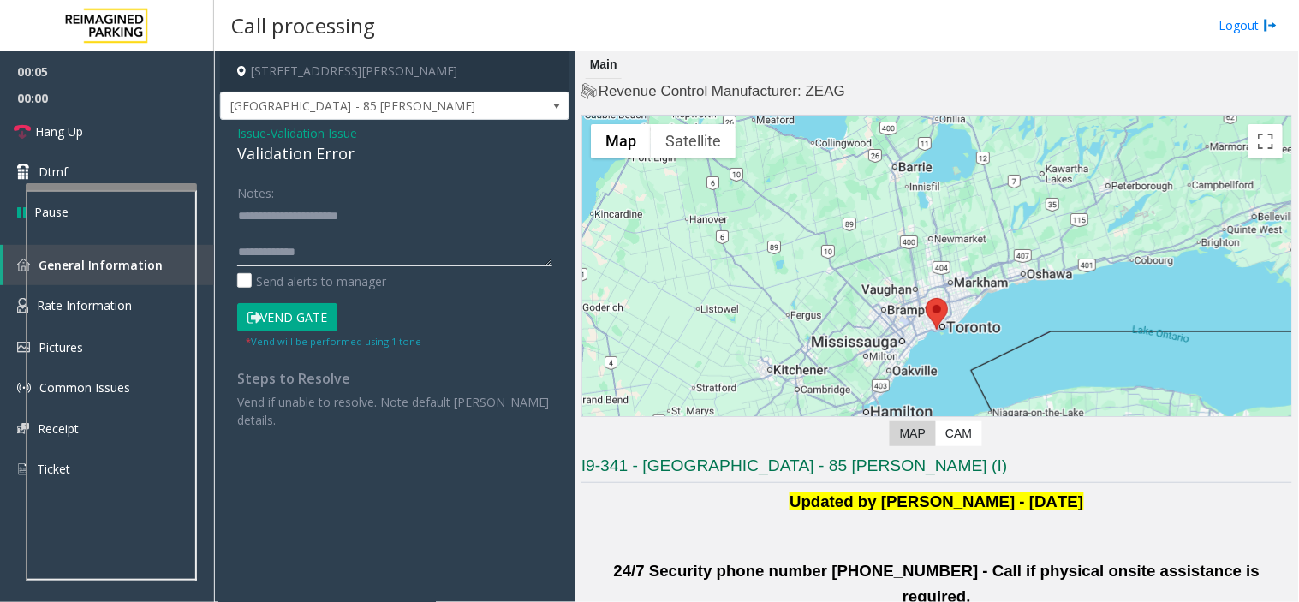
click at [322, 212] on textarea at bounding box center [394, 234] width 315 height 64
click at [396, 266] on textarea at bounding box center [394, 234] width 315 height 64
click at [331, 231] on textarea at bounding box center [394, 234] width 315 height 64
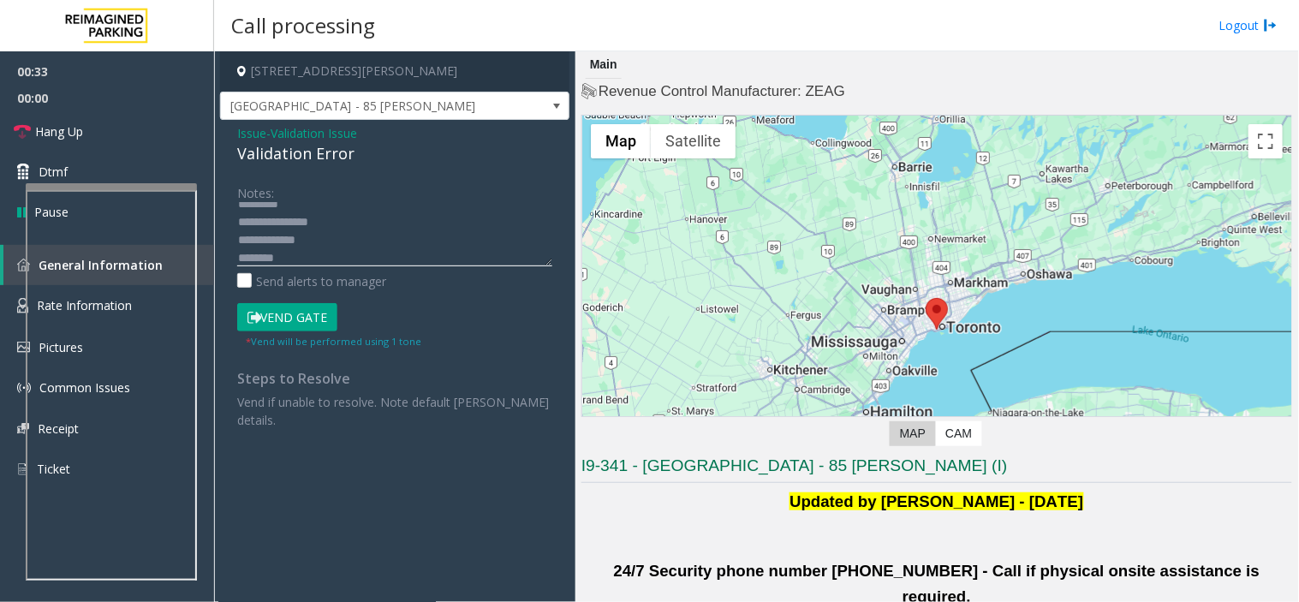
click at [332, 217] on textarea at bounding box center [394, 234] width 315 height 64
click at [297, 314] on button "Vend Gate" at bounding box center [287, 317] width 100 height 29
click at [277, 253] on textarea at bounding box center [394, 234] width 315 height 64
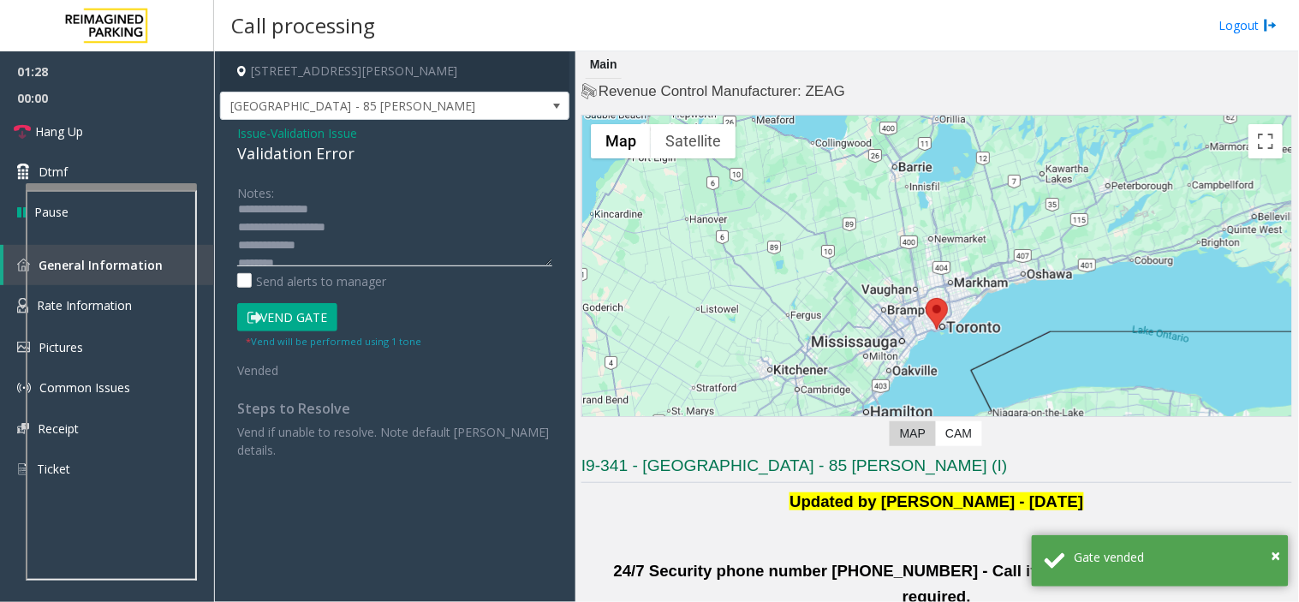
scroll to position [54, 0]
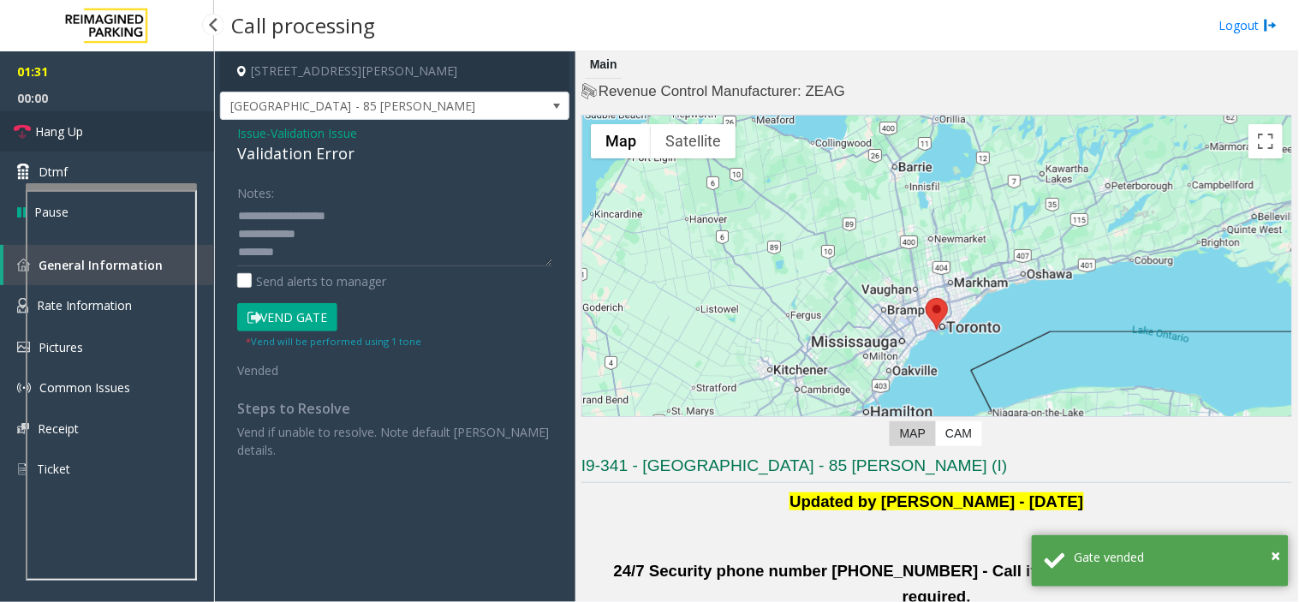
click at [159, 124] on link "Hang Up" at bounding box center [107, 131] width 214 height 40
click at [351, 236] on textarea at bounding box center [394, 234] width 315 height 64
paste textarea "**********"
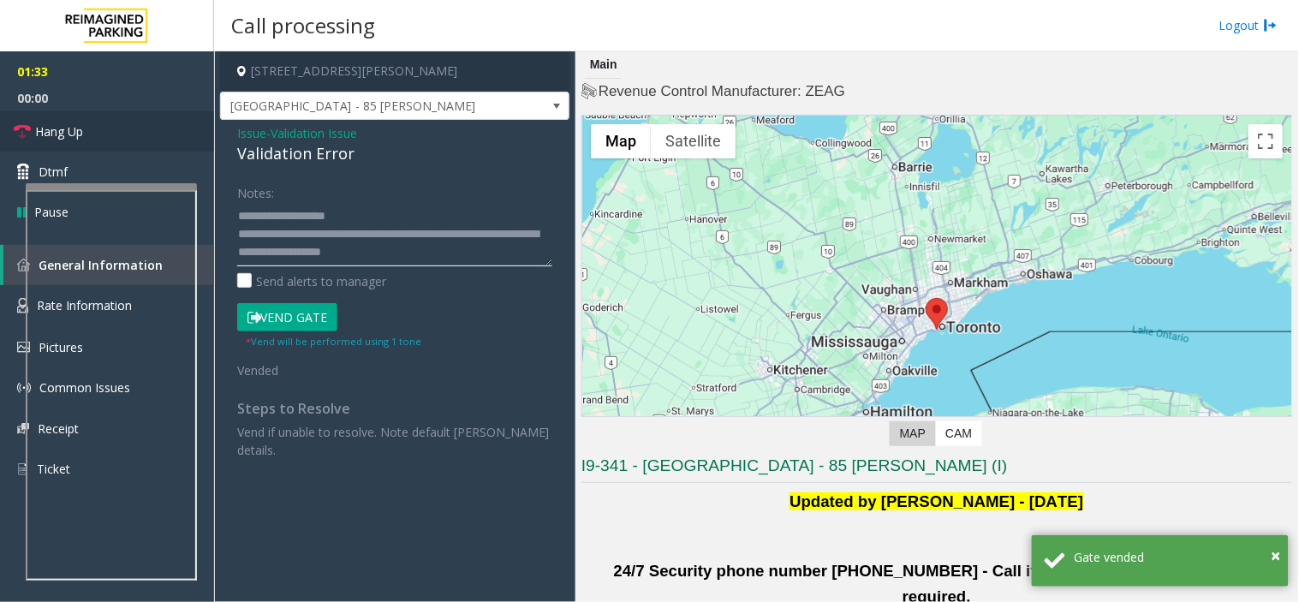
scroll to position [65, 0]
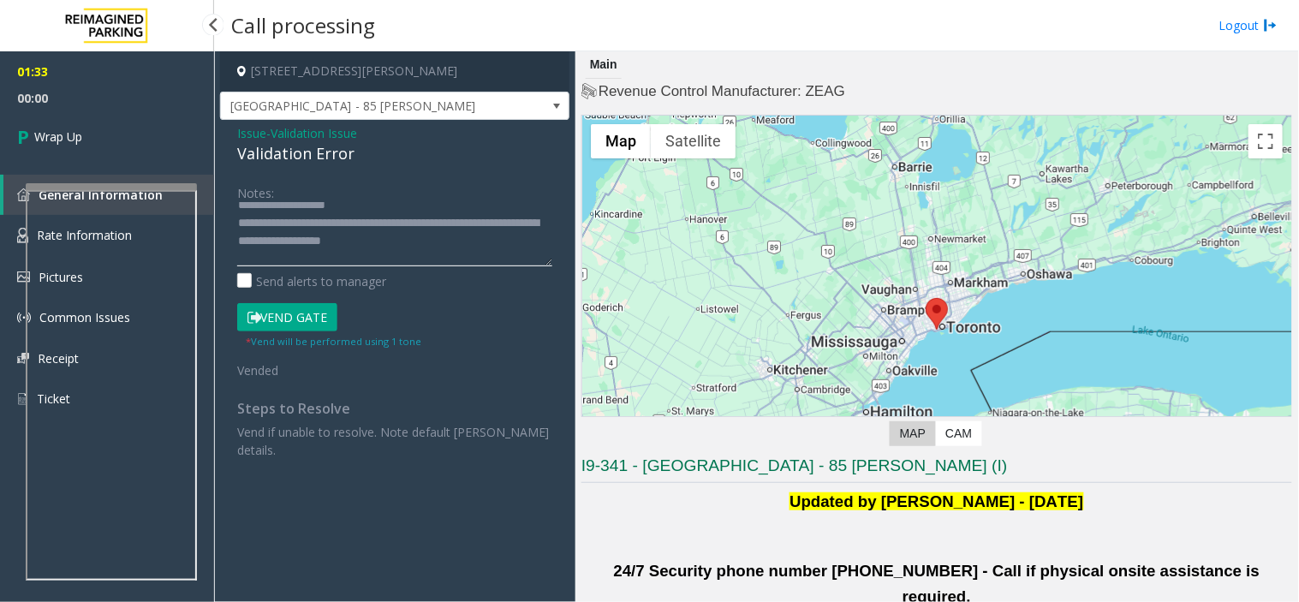
type textarea "**********"
click at [98, 125] on link "Wrap Up" at bounding box center [107, 136] width 214 height 51
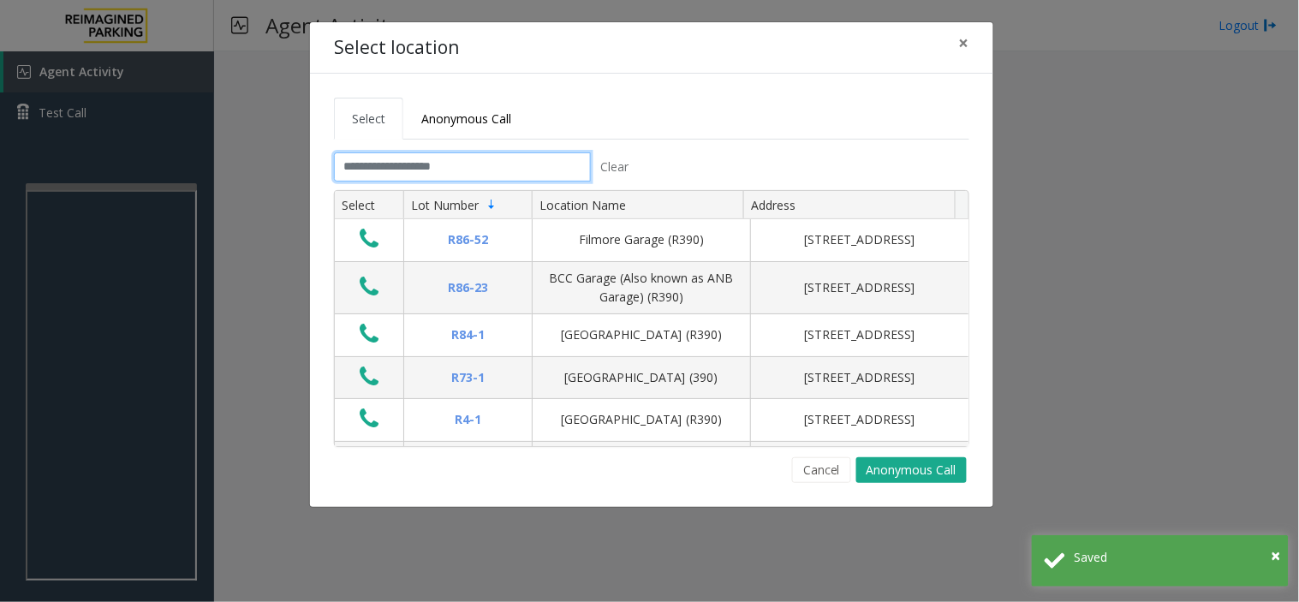
click at [423, 174] on input "text" at bounding box center [462, 166] width 257 height 29
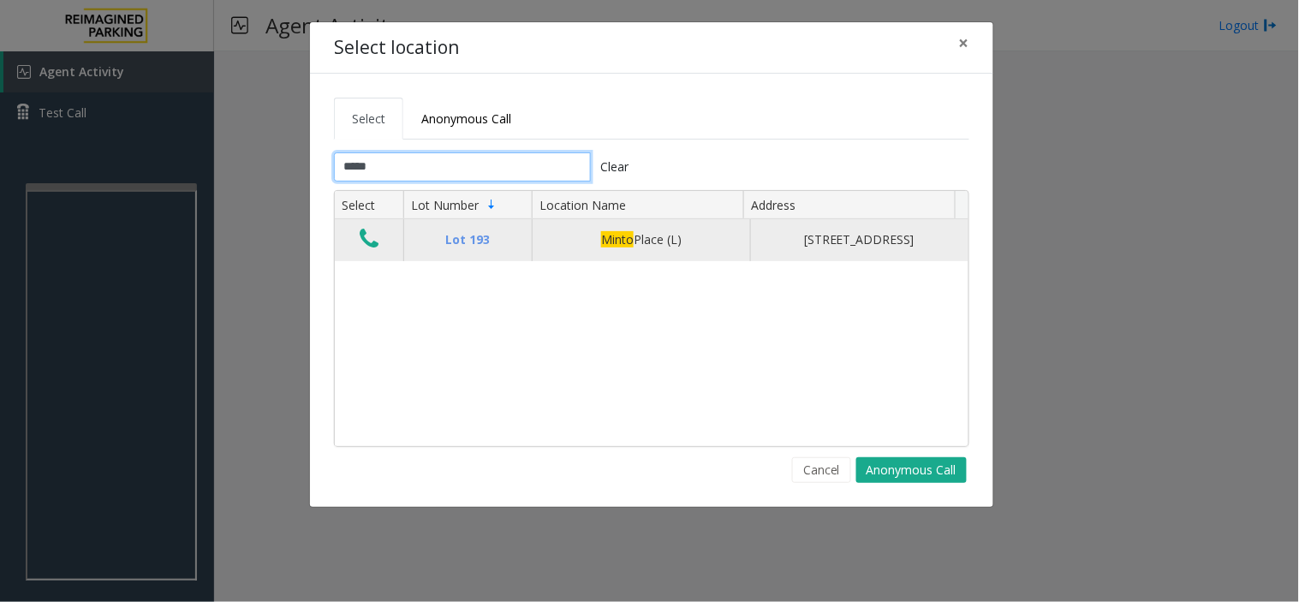
type input "*****"
click at [360, 236] on icon "Data table" at bounding box center [369, 239] width 19 height 24
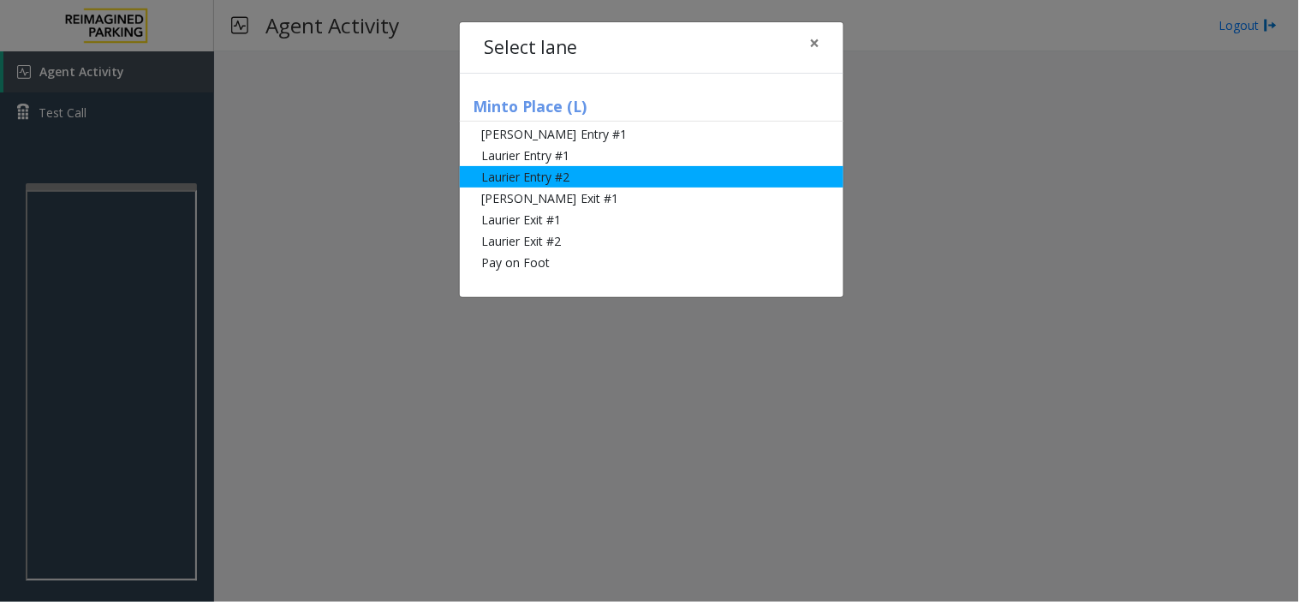
drag, startPoint x: 618, startPoint y: 150, endPoint x: 604, endPoint y: 156, distance: 15.0
click at [618, 150] on li "Laurier Entry #1" at bounding box center [652, 155] width 384 height 21
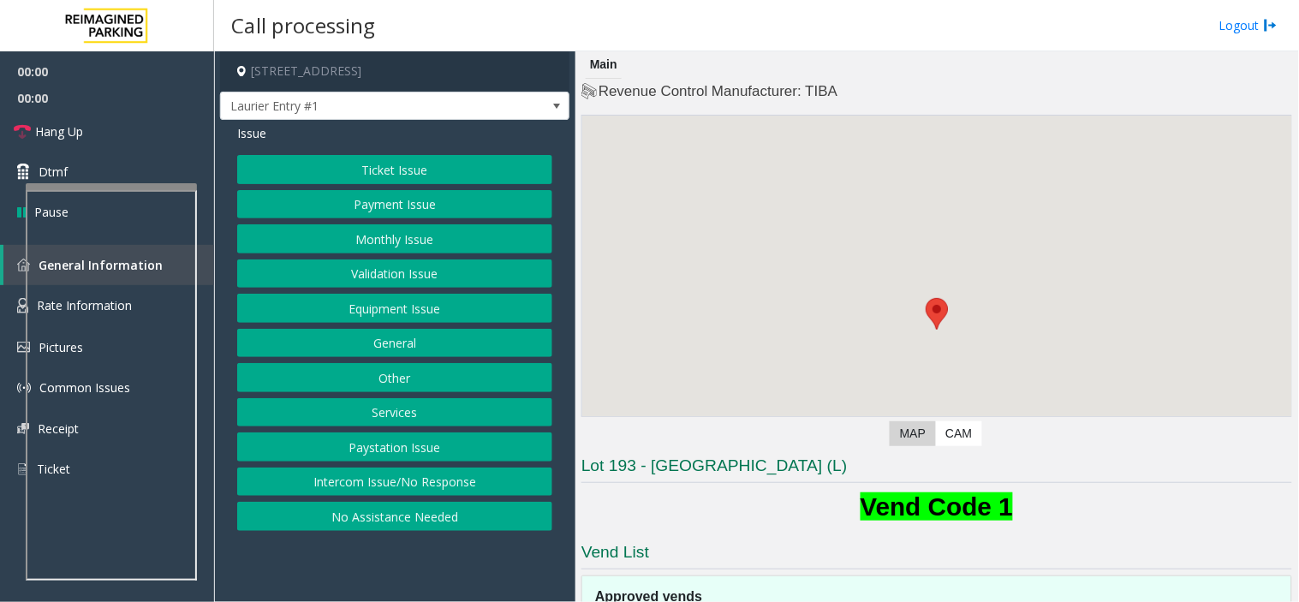
click at [413, 198] on button "Payment Issue" at bounding box center [394, 204] width 315 height 29
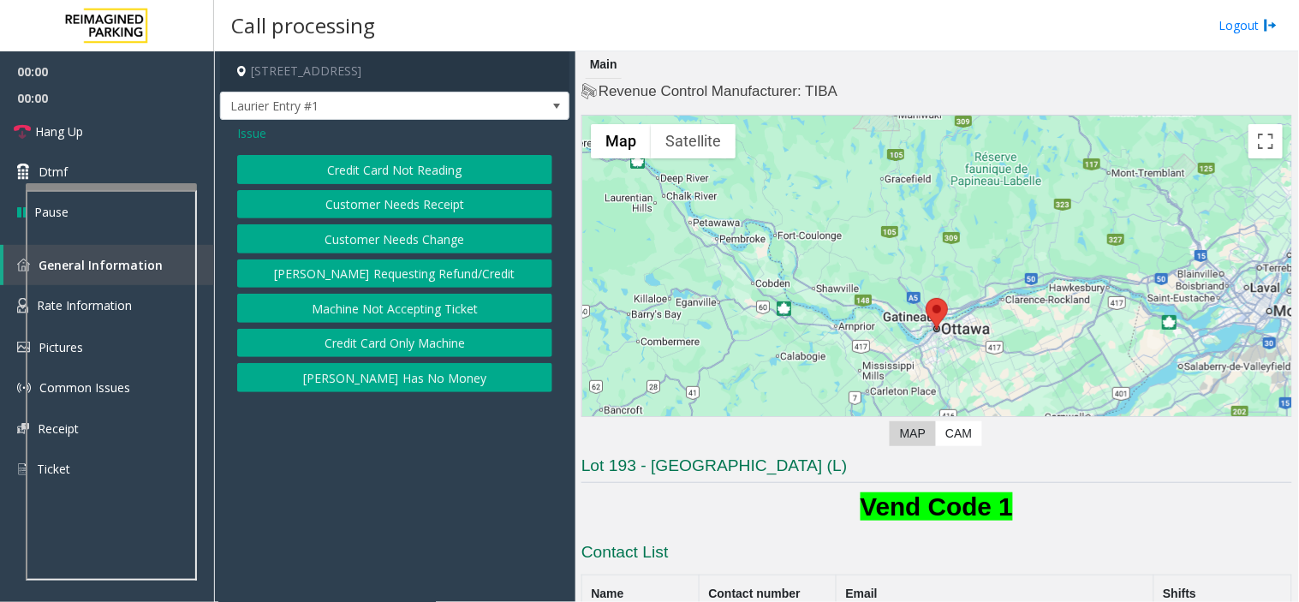
click at [379, 168] on button "Credit Card Not Reading" at bounding box center [394, 169] width 315 height 29
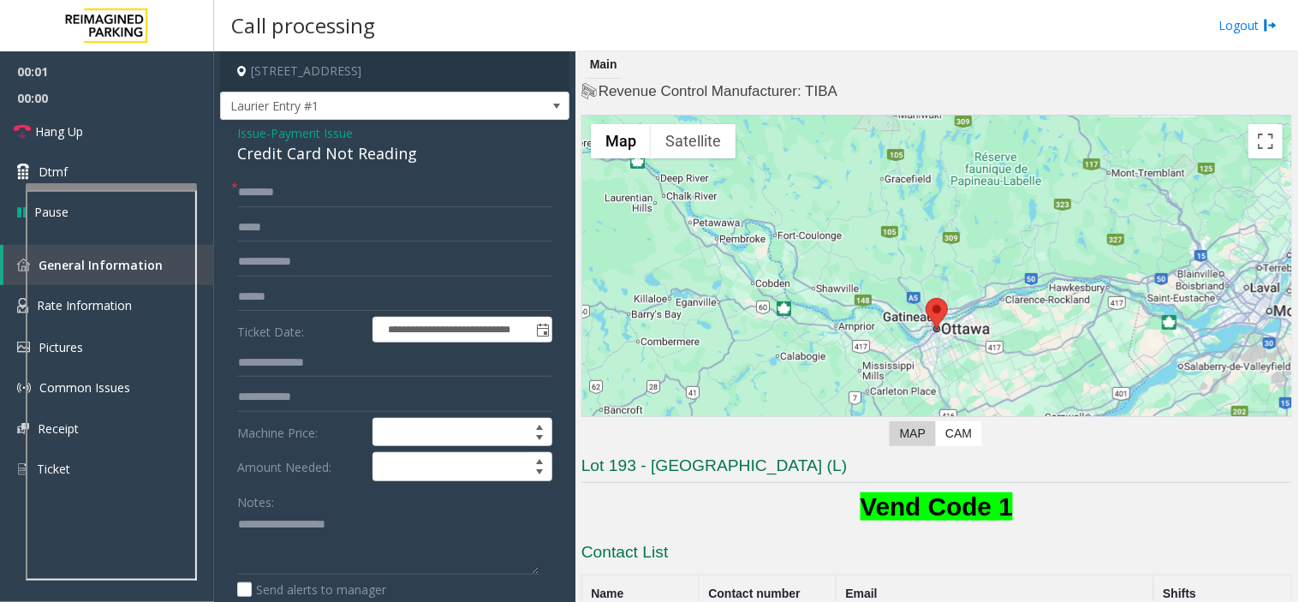
click at [397, 484] on form "**********" at bounding box center [394, 427] width 315 height 499
click at [361, 519] on textarea at bounding box center [388, 543] width 302 height 64
paste textarea "**********"
click at [308, 149] on div "Credit Card Not Reading" at bounding box center [394, 153] width 315 height 23
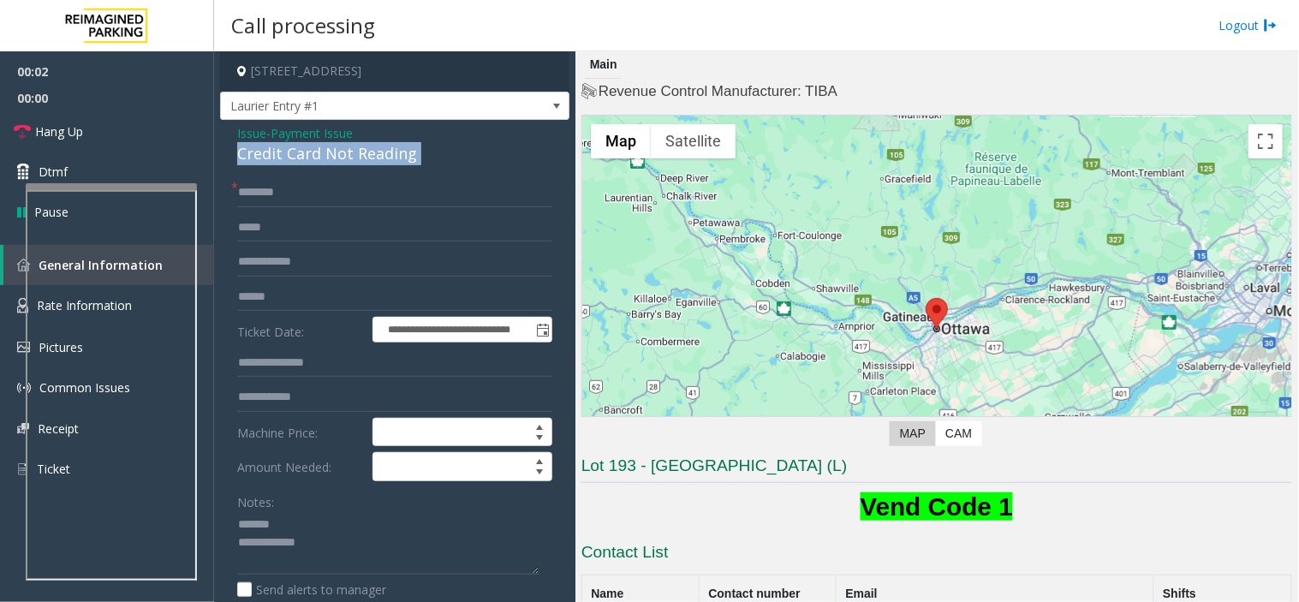
click at [308, 149] on div "Credit Card Not Reading" at bounding box center [394, 153] width 315 height 23
copy div "Credit Card Not Reading"
click at [318, 517] on textarea at bounding box center [388, 543] width 302 height 64
paste textarea "**********"
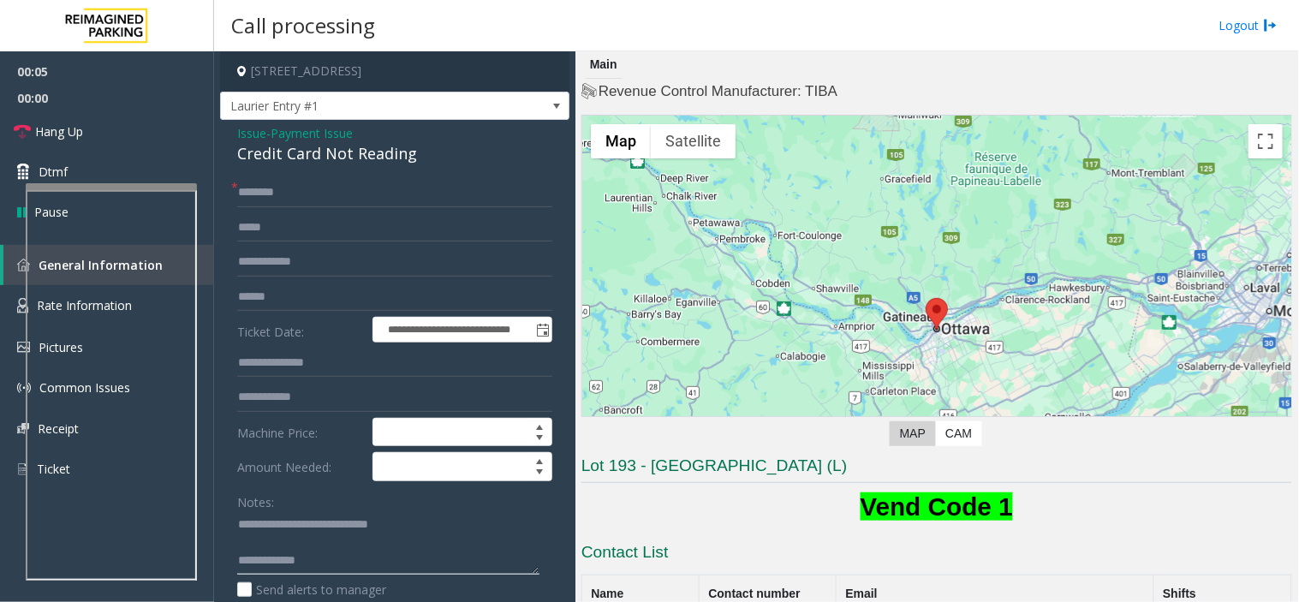
paste textarea "**********"
click at [471, 564] on textarea at bounding box center [388, 543] width 302 height 64
type textarea "**********"
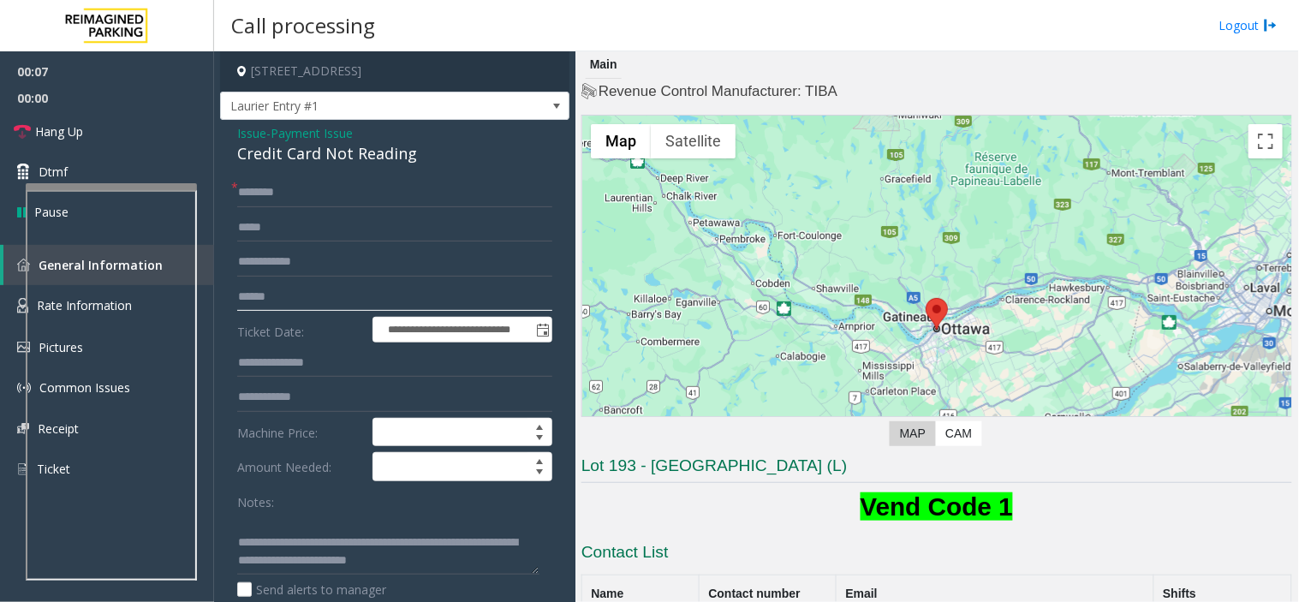
click at [346, 287] on input "text" at bounding box center [394, 297] width 315 height 29
type input "*****"
click at [346, 182] on input "text" at bounding box center [394, 192] width 315 height 29
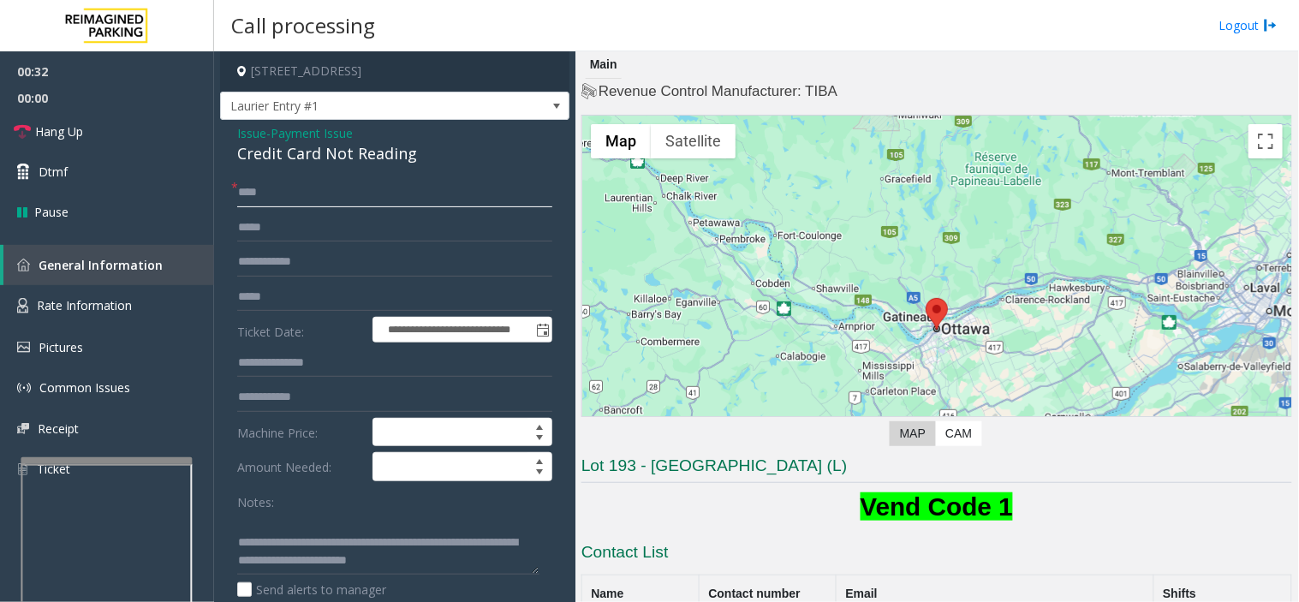
click at [109, 460] on div at bounding box center [106, 460] width 171 height 7
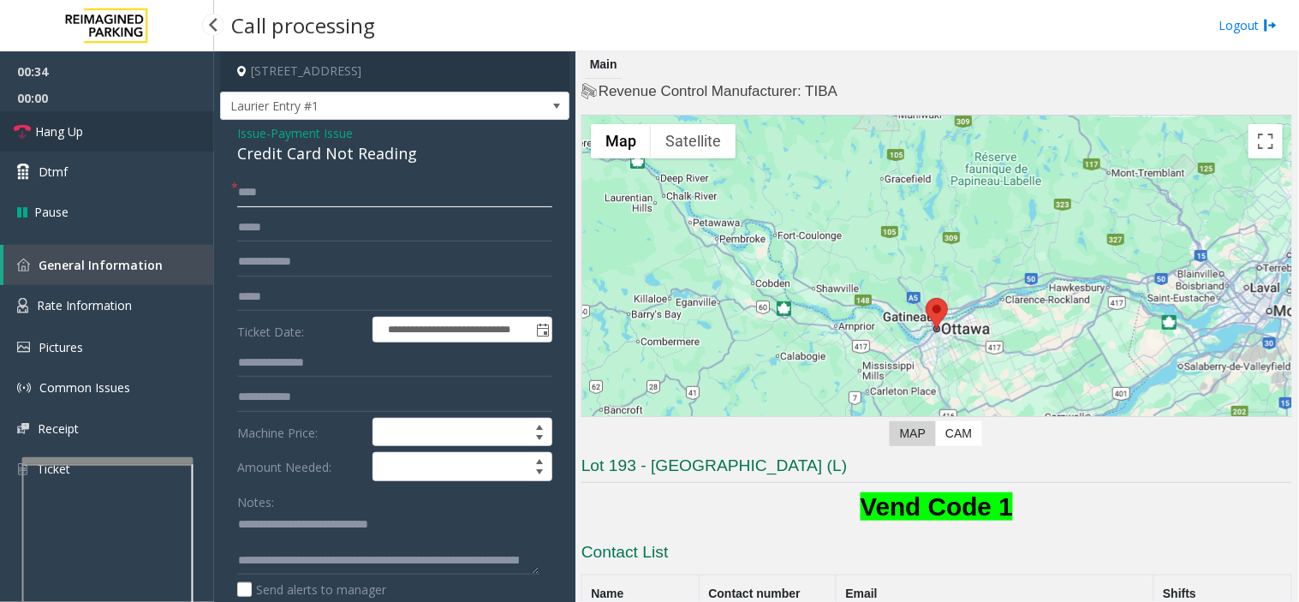
type input "****"
click at [140, 146] on link "Hang Up" at bounding box center [107, 131] width 214 height 40
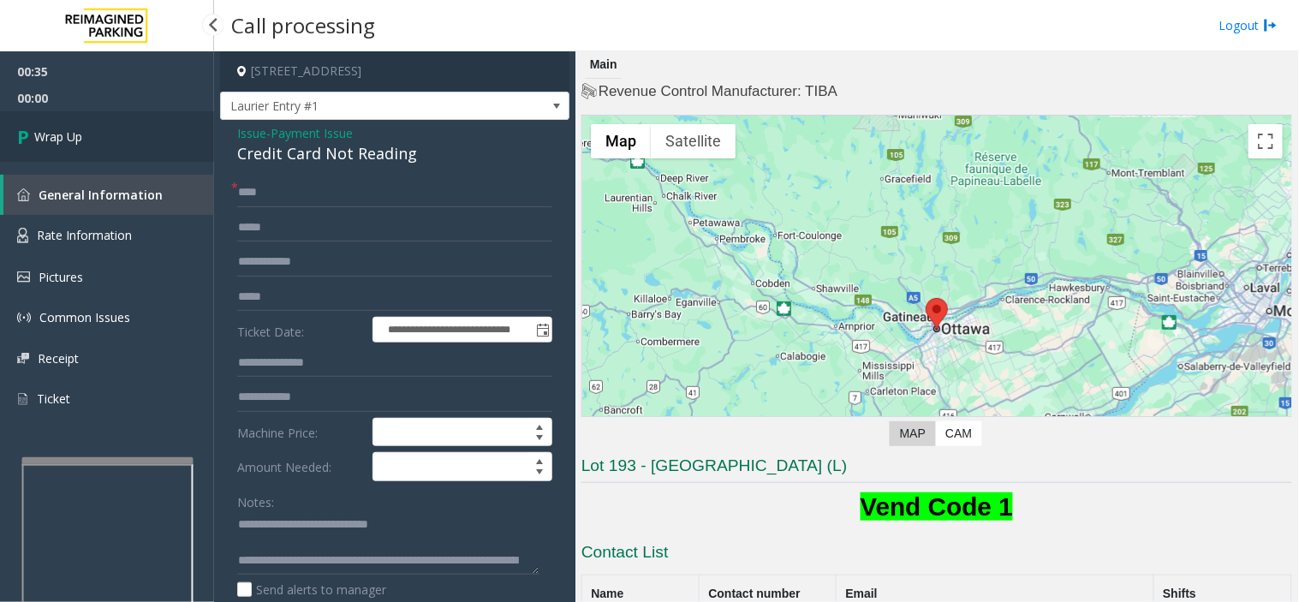
click at [139, 142] on link "Wrap Up" at bounding box center [107, 136] width 214 height 51
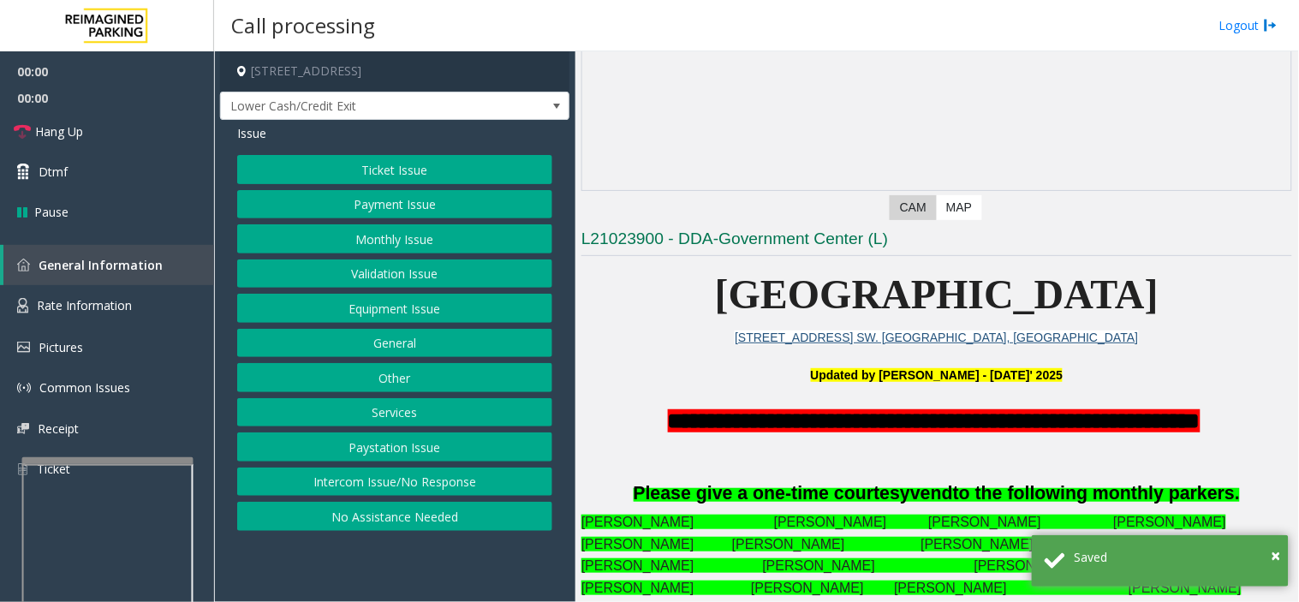
scroll to position [285, 0]
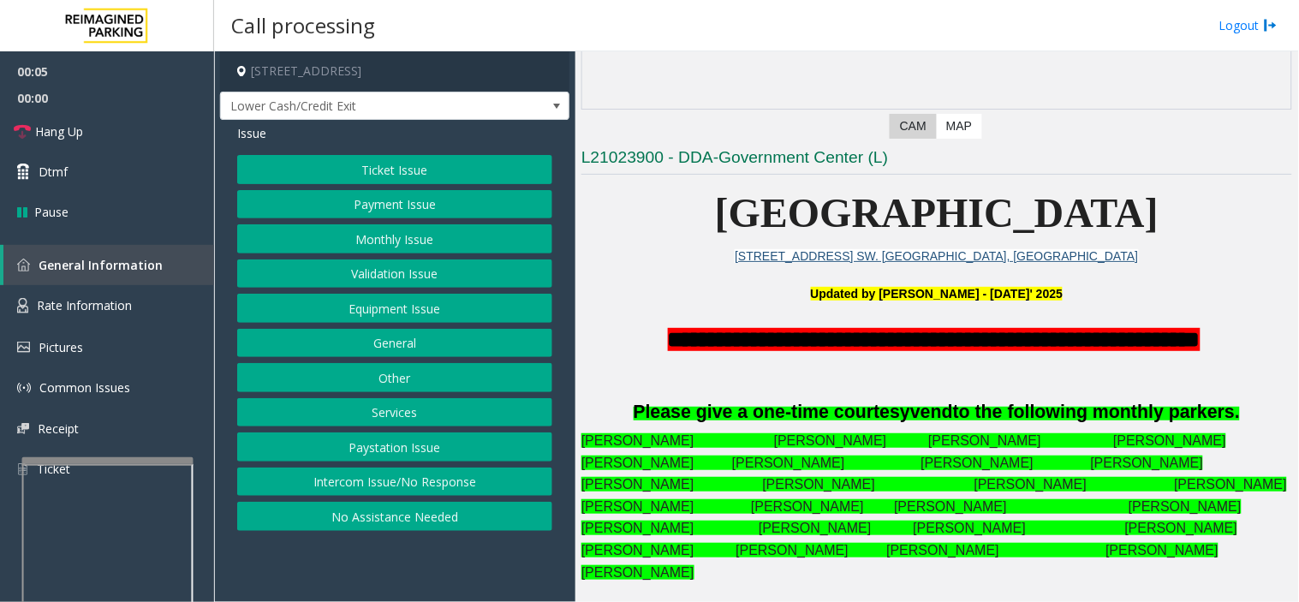
drag, startPoint x: 355, startPoint y: 484, endPoint x: 372, endPoint y: 349, distance: 135.5
click at [355, 484] on button "Intercom Issue/No Response" at bounding box center [394, 482] width 315 height 29
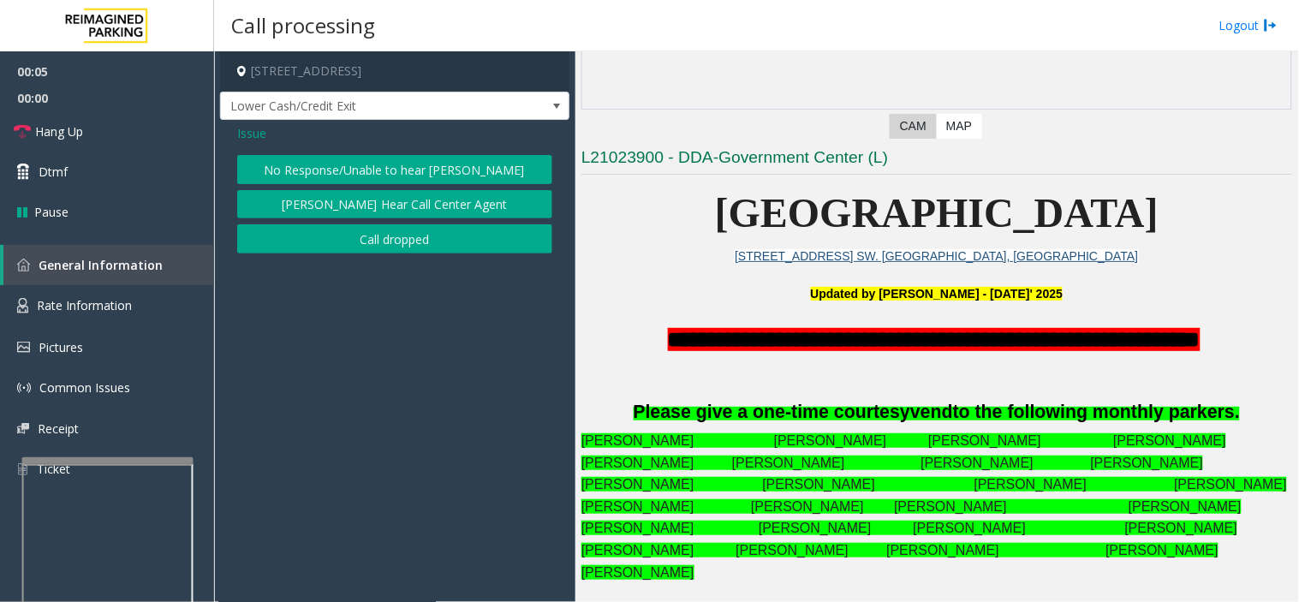
click at [424, 164] on button "No Response/Unable to hear [PERSON_NAME]" at bounding box center [394, 169] width 315 height 29
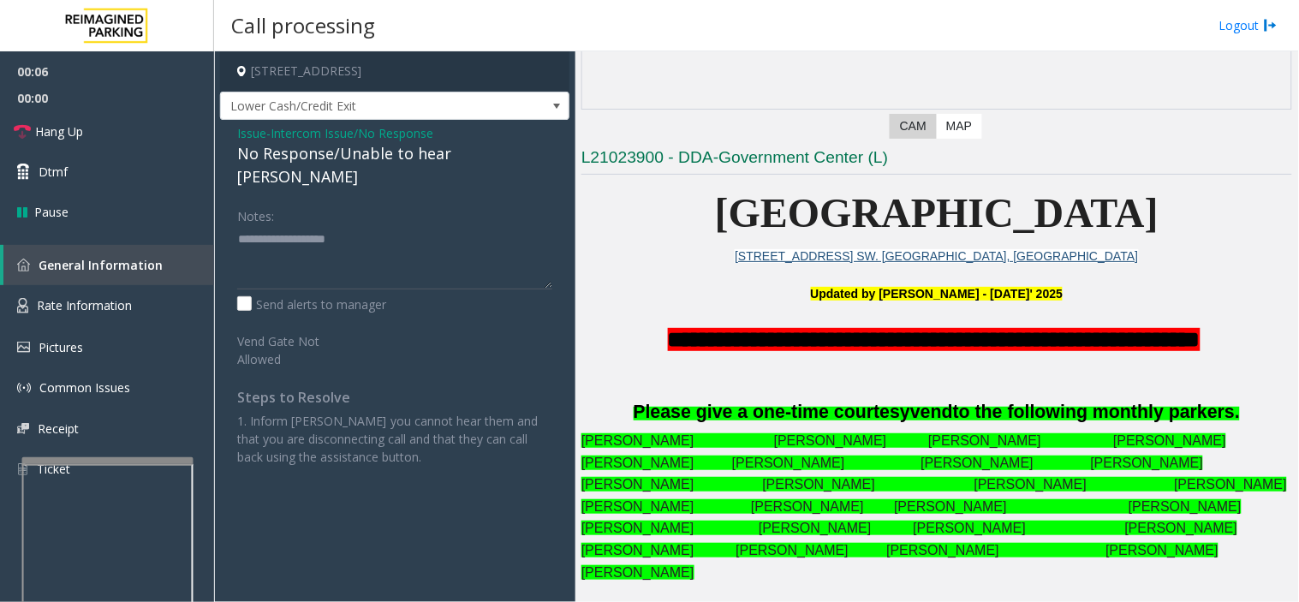
click at [421, 156] on div "No Response/Unable to hear [PERSON_NAME]" at bounding box center [394, 165] width 315 height 46
click at [498, 225] on textarea at bounding box center [394, 257] width 315 height 64
type textarea "**********"
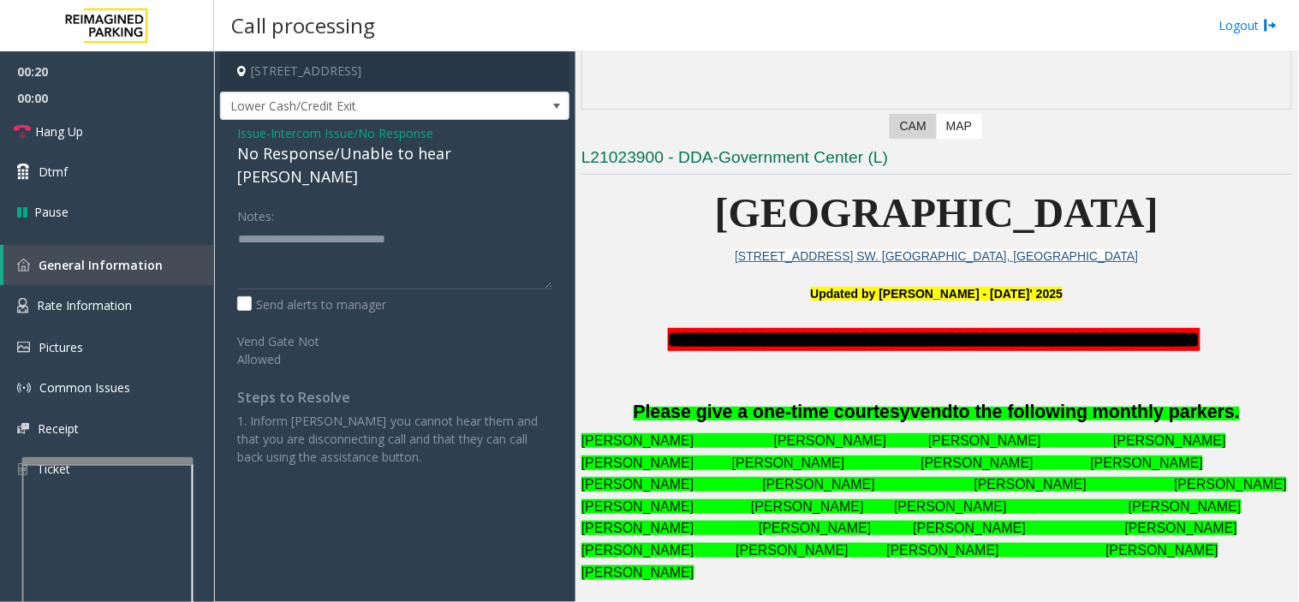
click at [773, 459] on span "Franklin Maynard Joyce Carter Mark Colman-Mabry Antwan Hodges" at bounding box center [893, 463] width 622 height 15
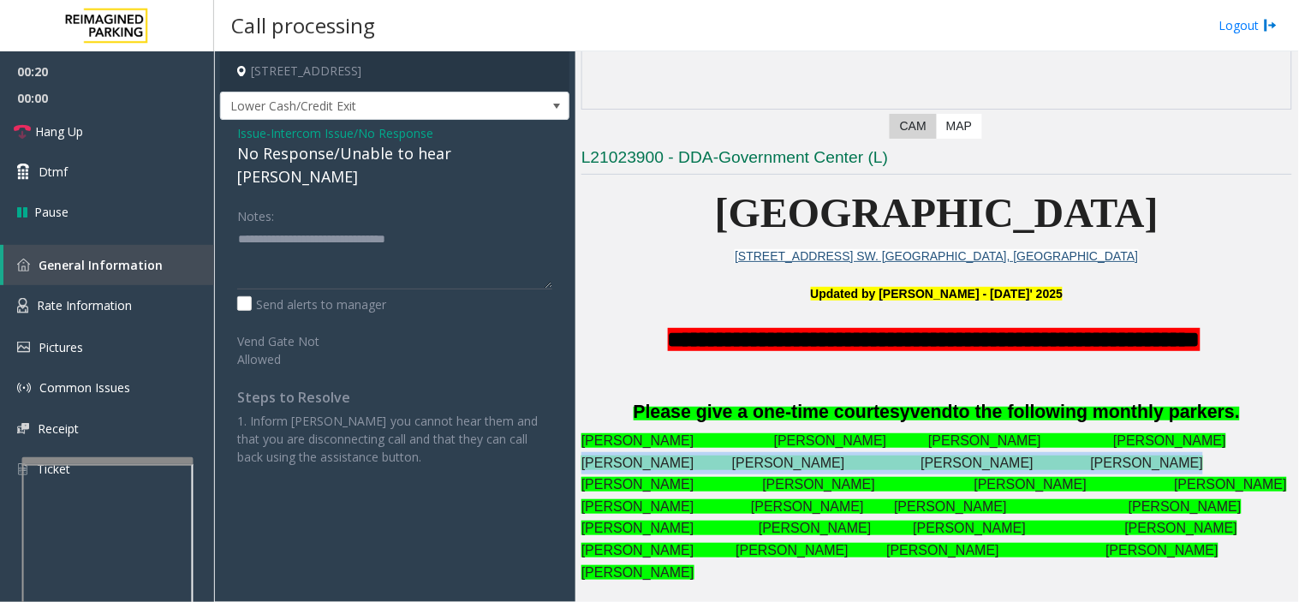
click at [773, 459] on span "Franklin Maynard Joyce Carter Mark Colman-Mabry Antwan Hodges" at bounding box center [893, 463] width 622 height 15
click at [160, 125] on link "Hang Up" at bounding box center [107, 131] width 214 height 40
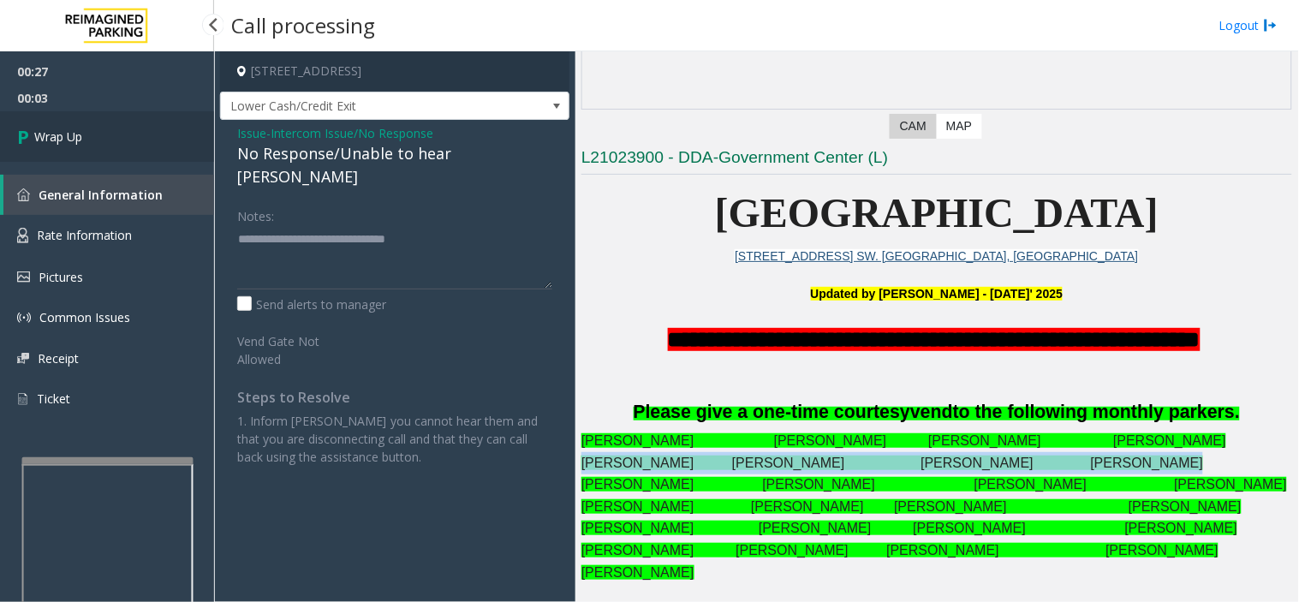
click at [140, 133] on link "Wrap Up" at bounding box center [107, 136] width 214 height 51
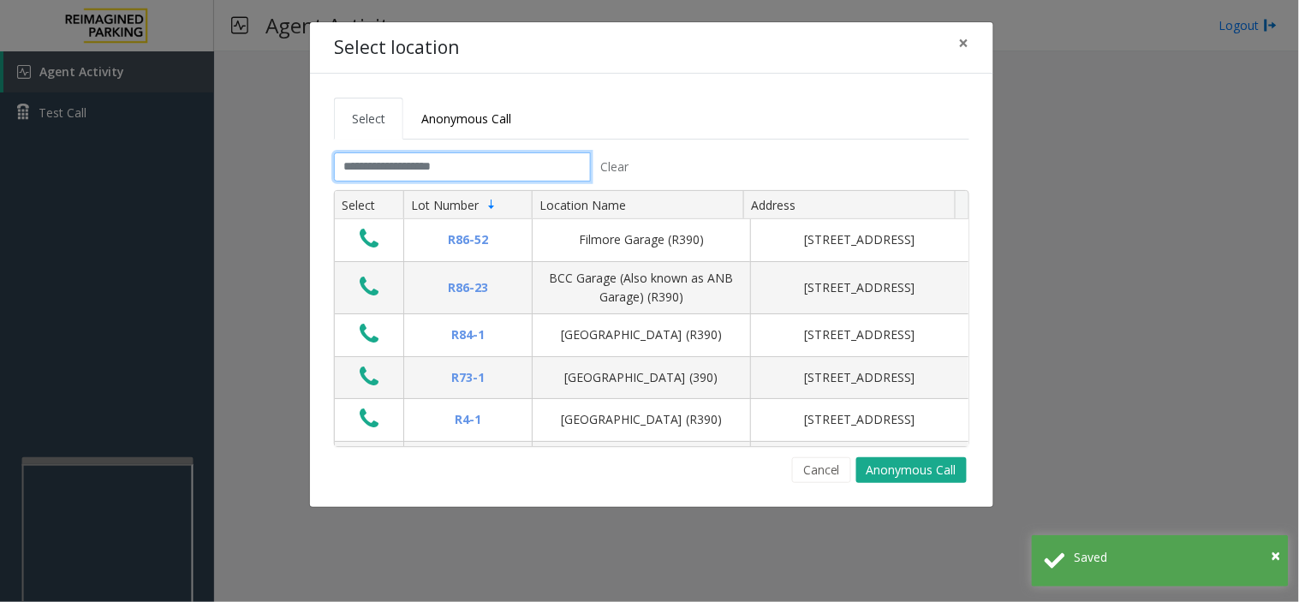
click at [465, 174] on input "text" at bounding box center [462, 166] width 257 height 29
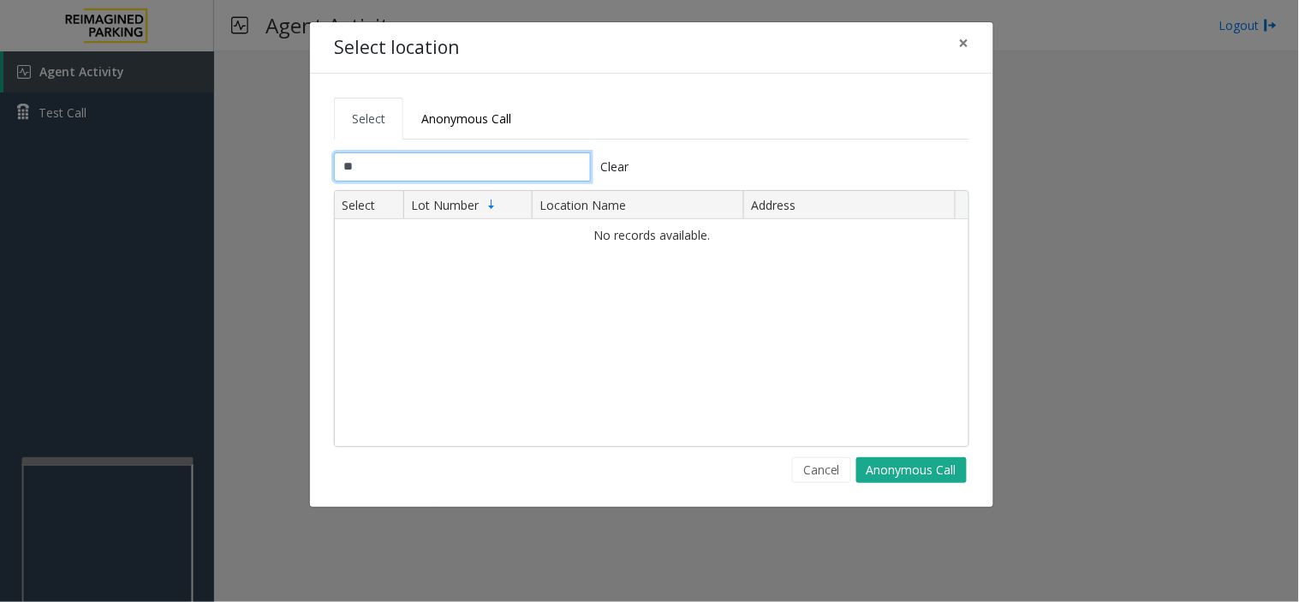
type input "*"
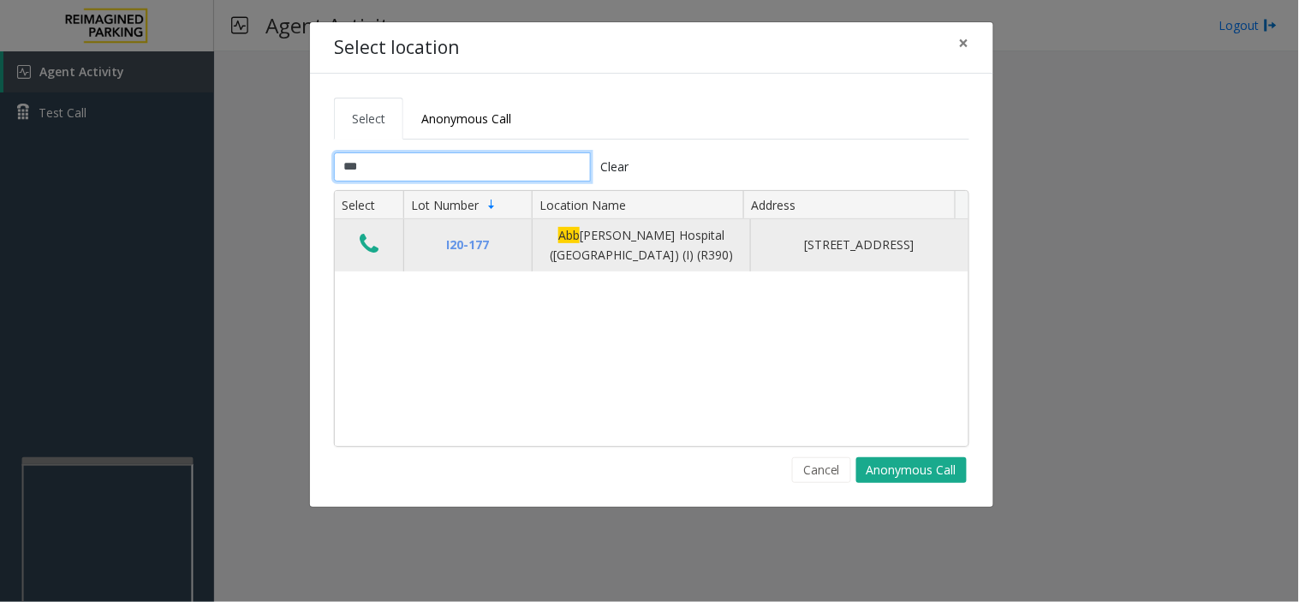
type input "***"
click at [378, 254] on icon "Data table" at bounding box center [369, 244] width 19 height 24
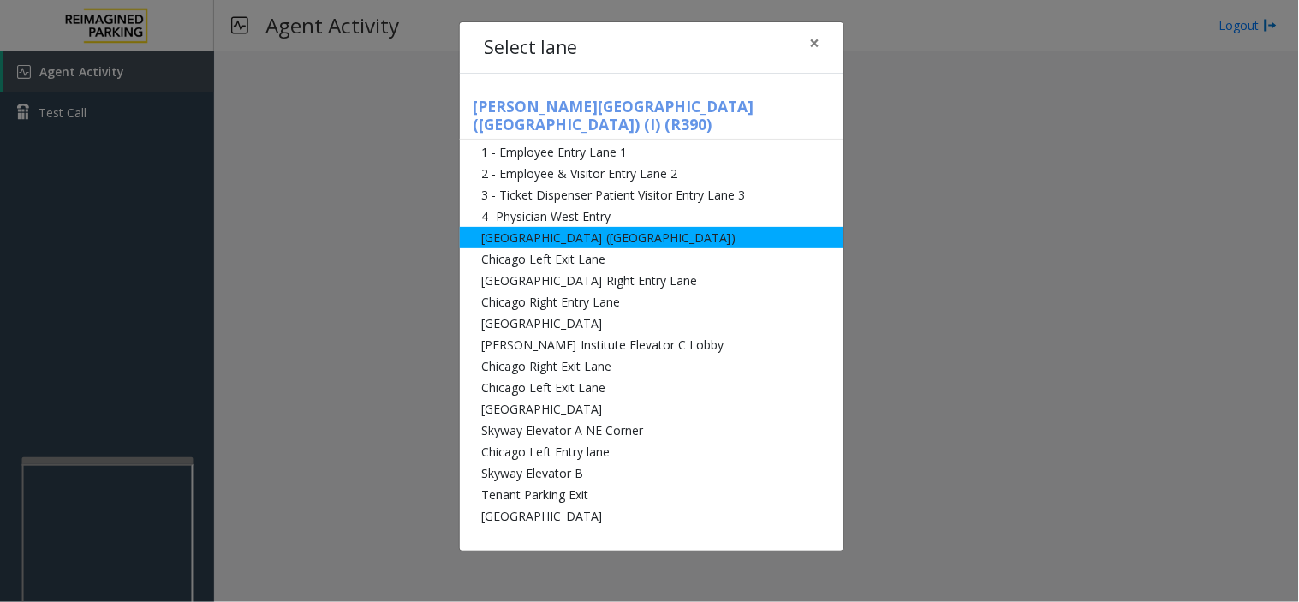
click at [562, 227] on li "[GEOGRAPHIC_DATA] ([GEOGRAPHIC_DATA])" at bounding box center [652, 237] width 384 height 21
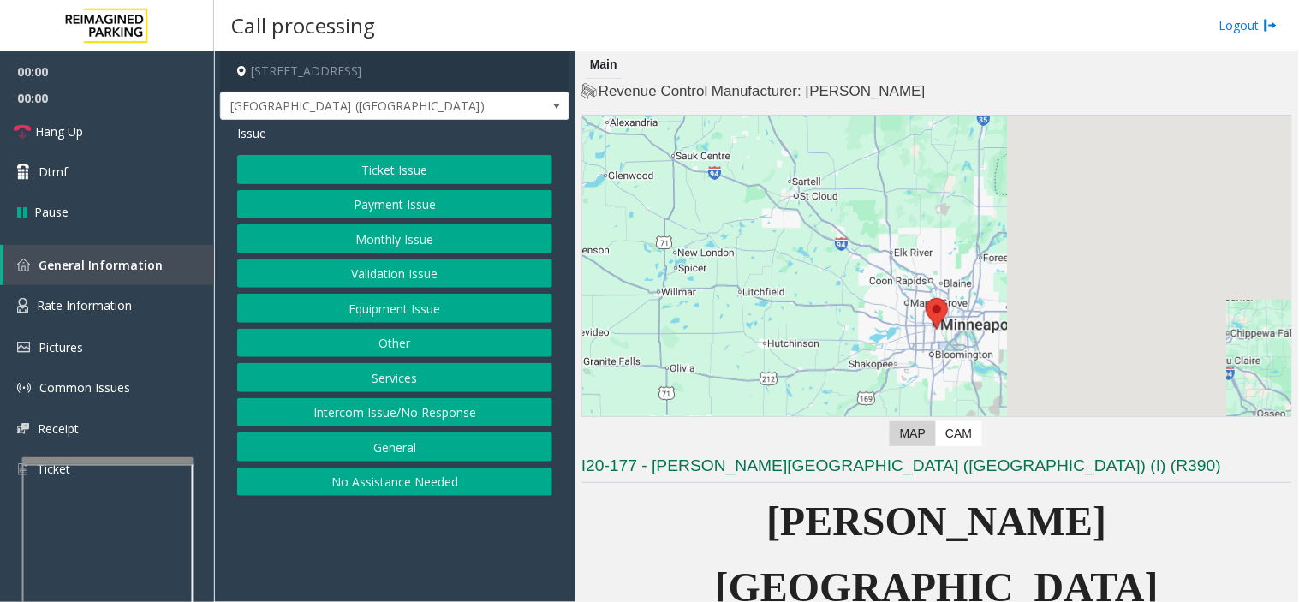
click at [394, 210] on button "Payment Issue" at bounding box center [394, 204] width 315 height 29
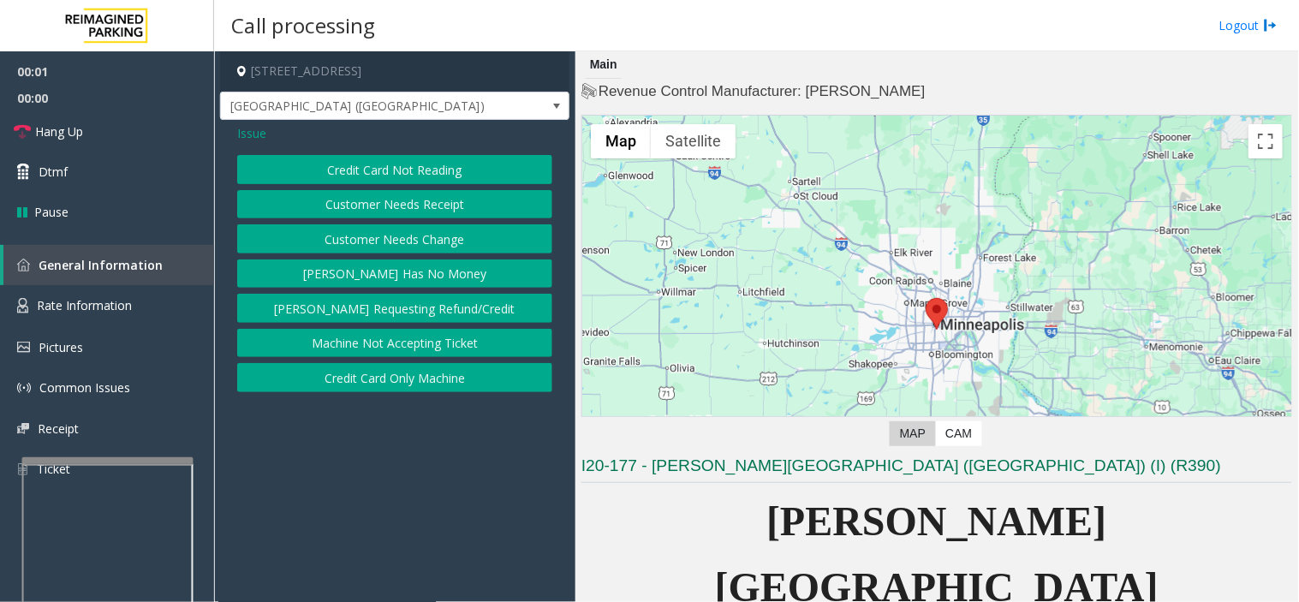
click at [385, 161] on button "Credit Card Not Reading" at bounding box center [394, 169] width 315 height 29
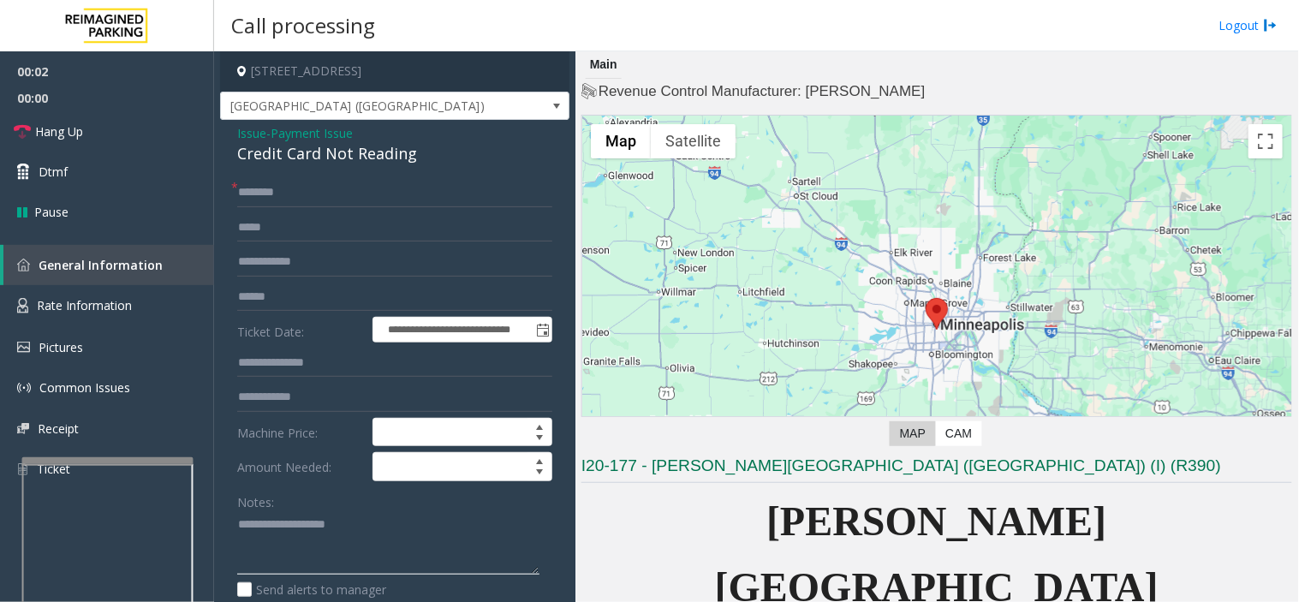
click at [357, 567] on textarea at bounding box center [388, 543] width 302 height 64
paste textarea "**********"
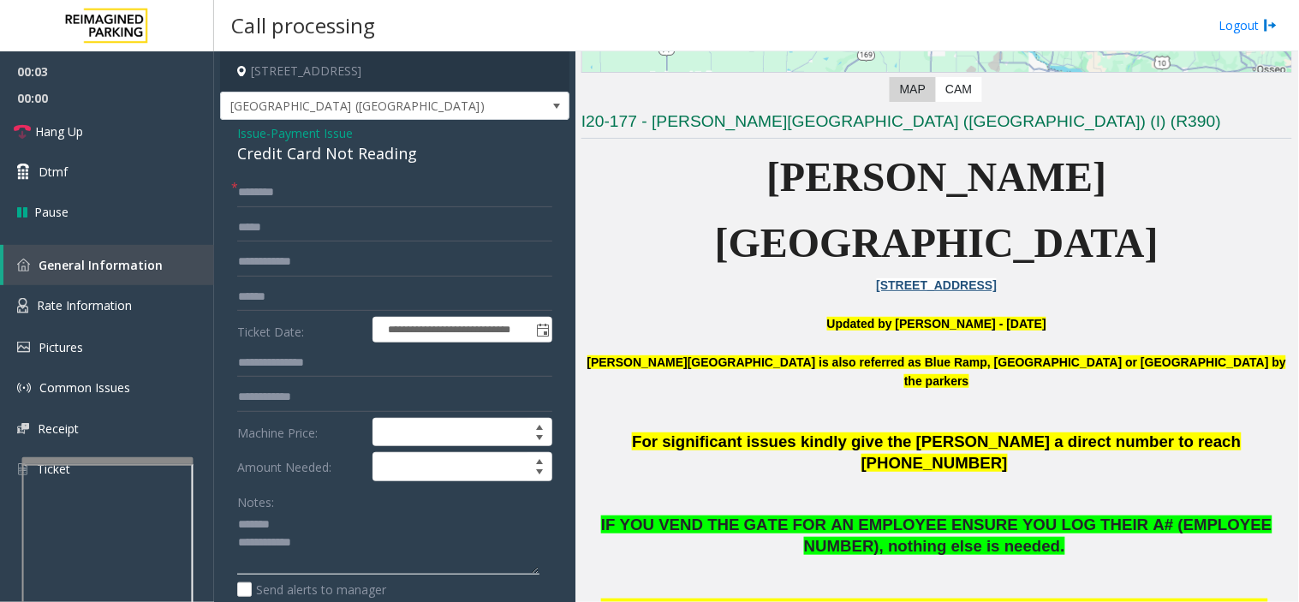
scroll to position [475, 0]
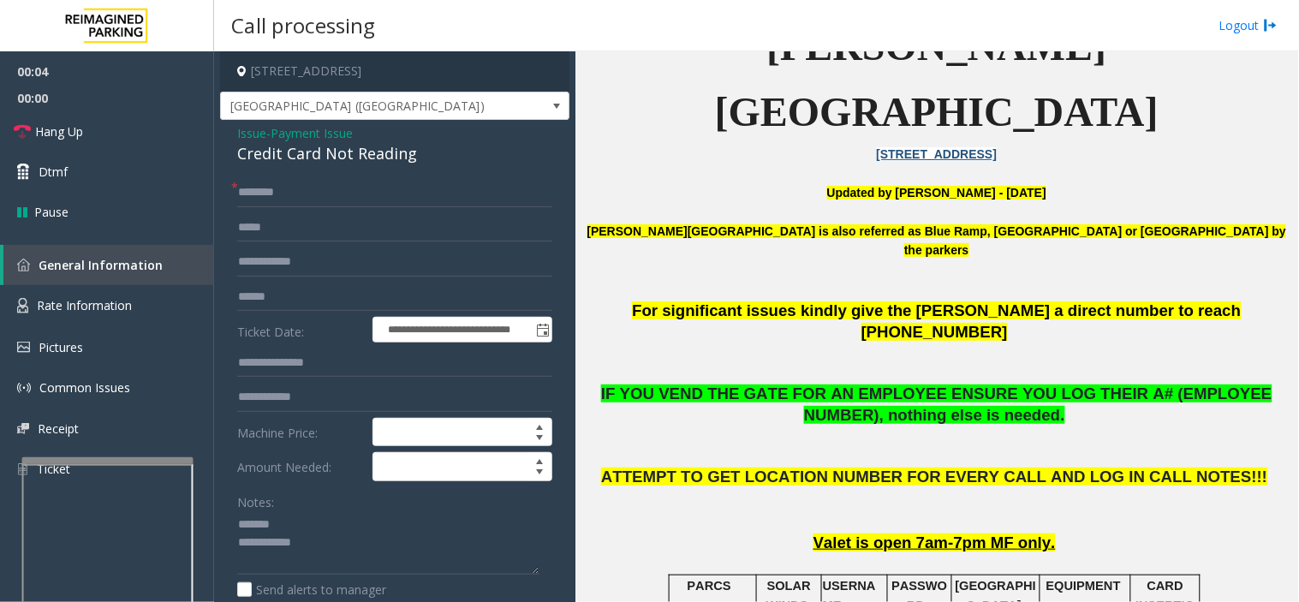
click at [312, 176] on div "**********" at bounding box center [394, 554] width 349 height 869
click at [327, 158] on div "Credit Card Not Reading" at bounding box center [394, 153] width 315 height 23
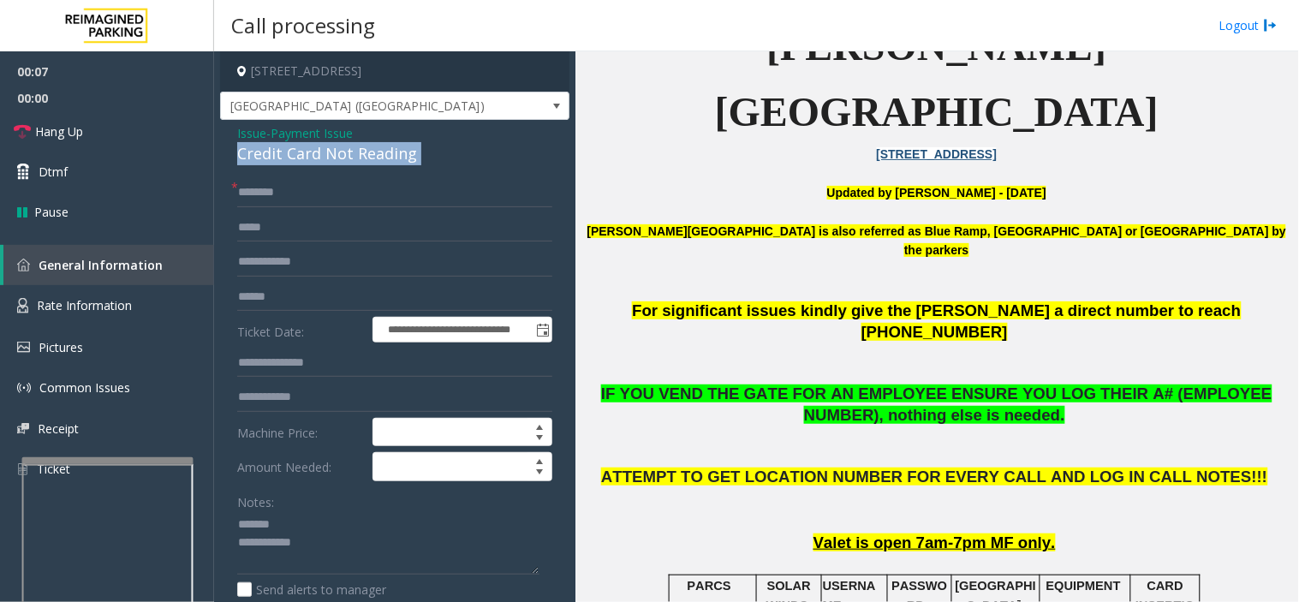
copy div "Credit Card Not Reading"
click at [370, 517] on textarea at bounding box center [388, 543] width 302 height 64
paste textarea "**********"
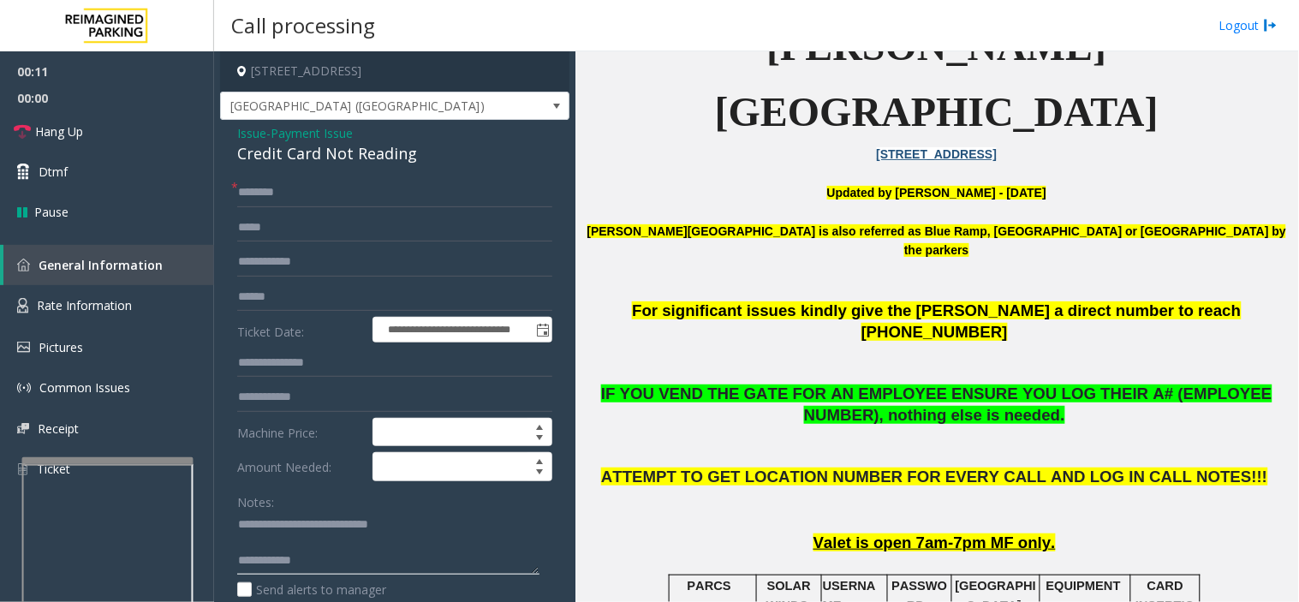
paste textarea "**********"
click at [439, 568] on textarea at bounding box center [388, 543] width 302 height 64
type textarea "**********"
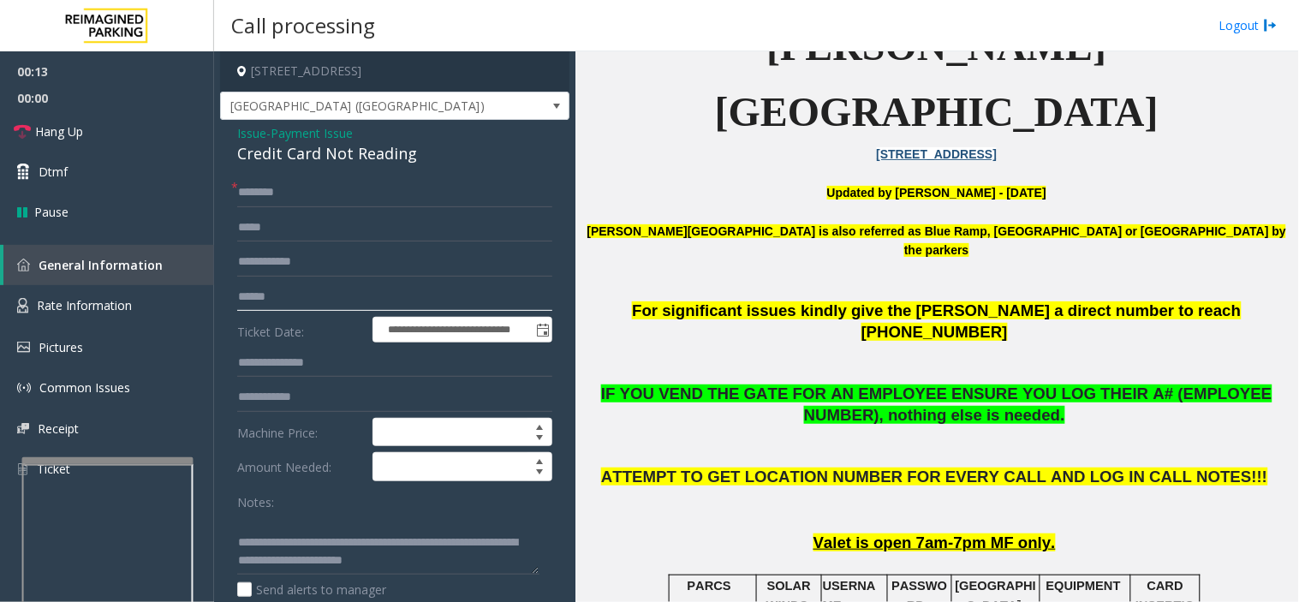
click at [344, 295] on input "text" at bounding box center [394, 297] width 315 height 29
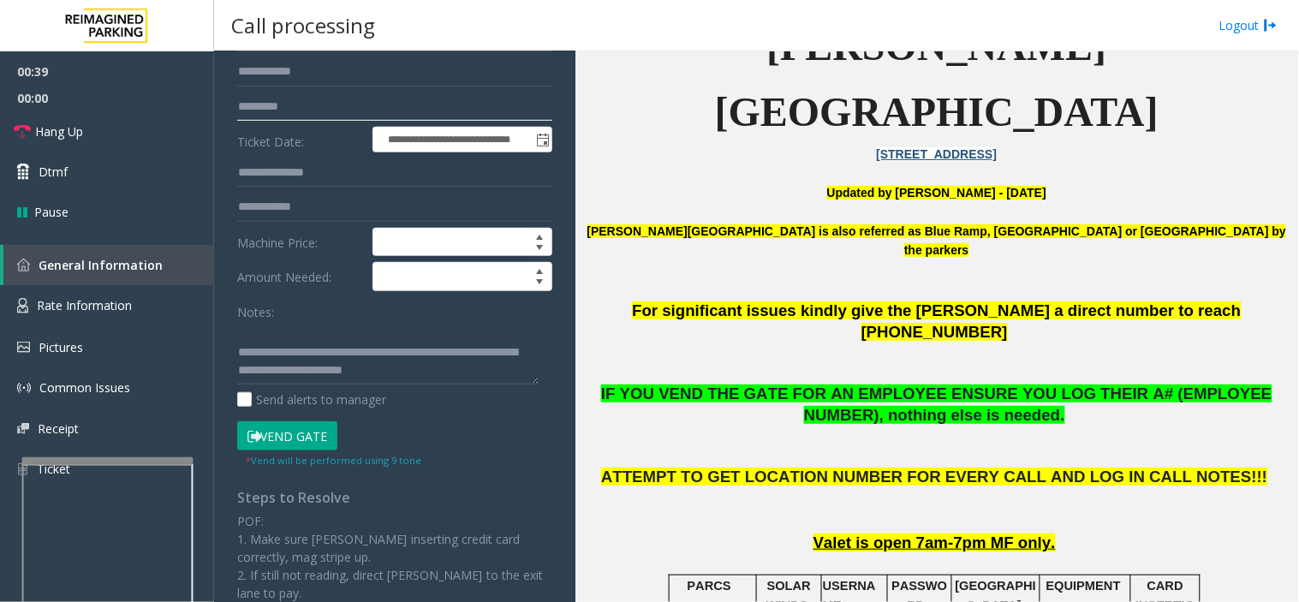
type input "*********"
click at [281, 443] on button "Vend Gate" at bounding box center [287, 435] width 100 height 29
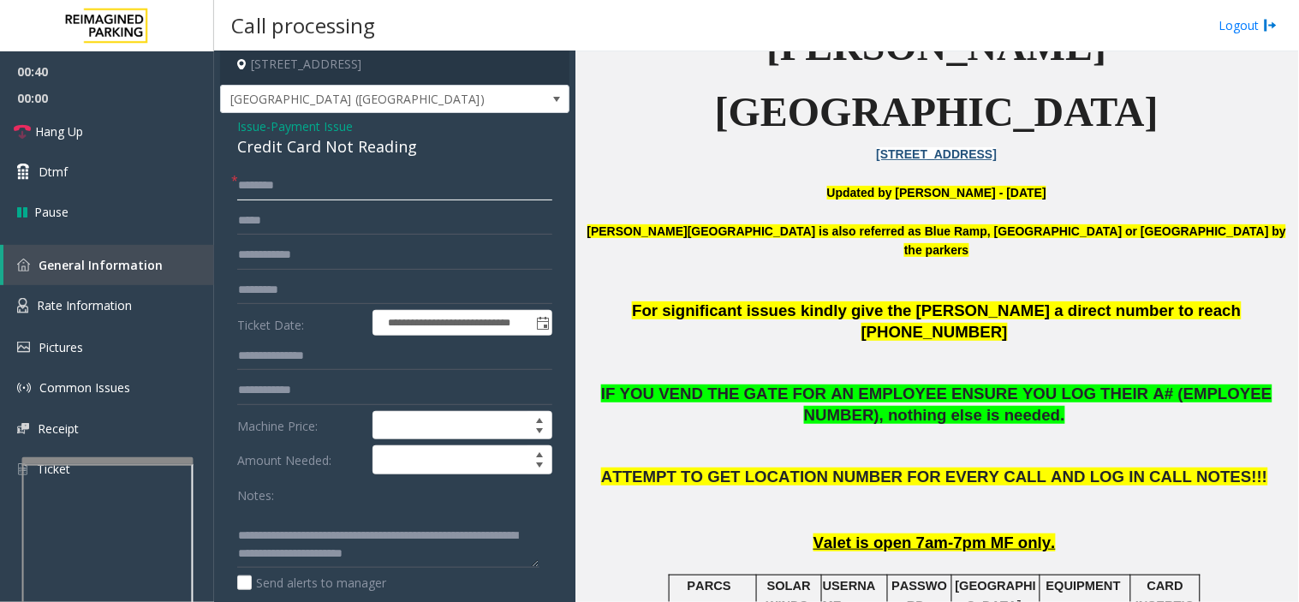
scroll to position [0, 0]
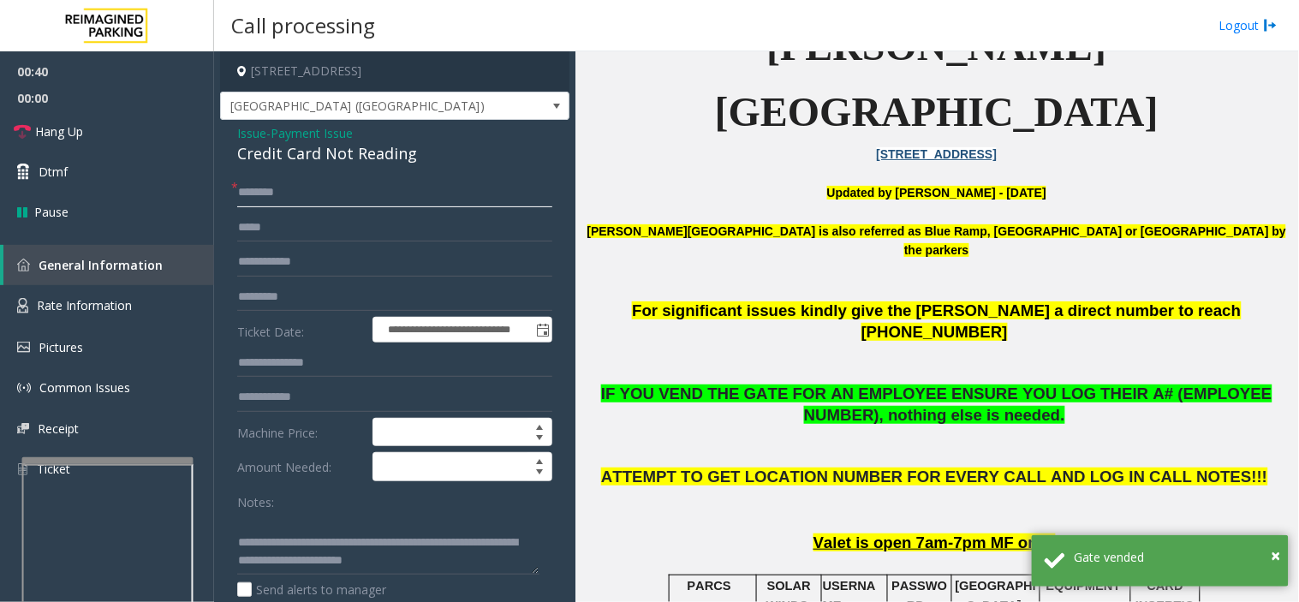
click at [302, 198] on input "text" at bounding box center [394, 192] width 315 height 29
type input "**"
click at [146, 123] on link "Hang Up" at bounding box center [107, 131] width 214 height 40
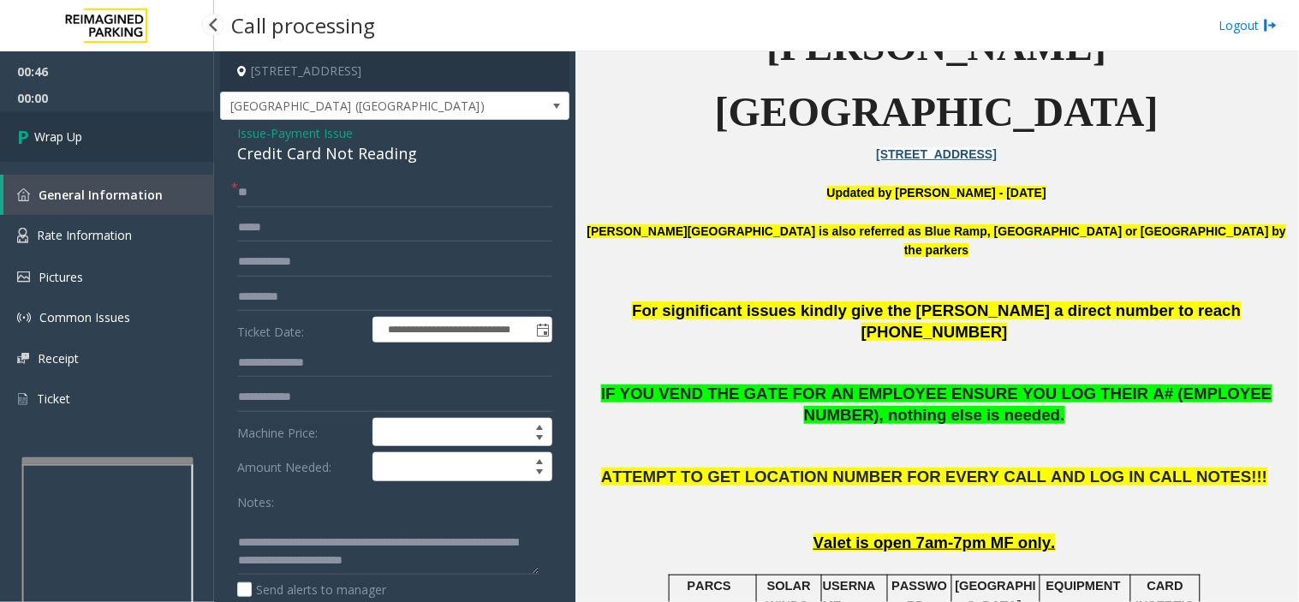
click at [146, 123] on link "Wrap Up" at bounding box center [107, 136] width 214 height 51
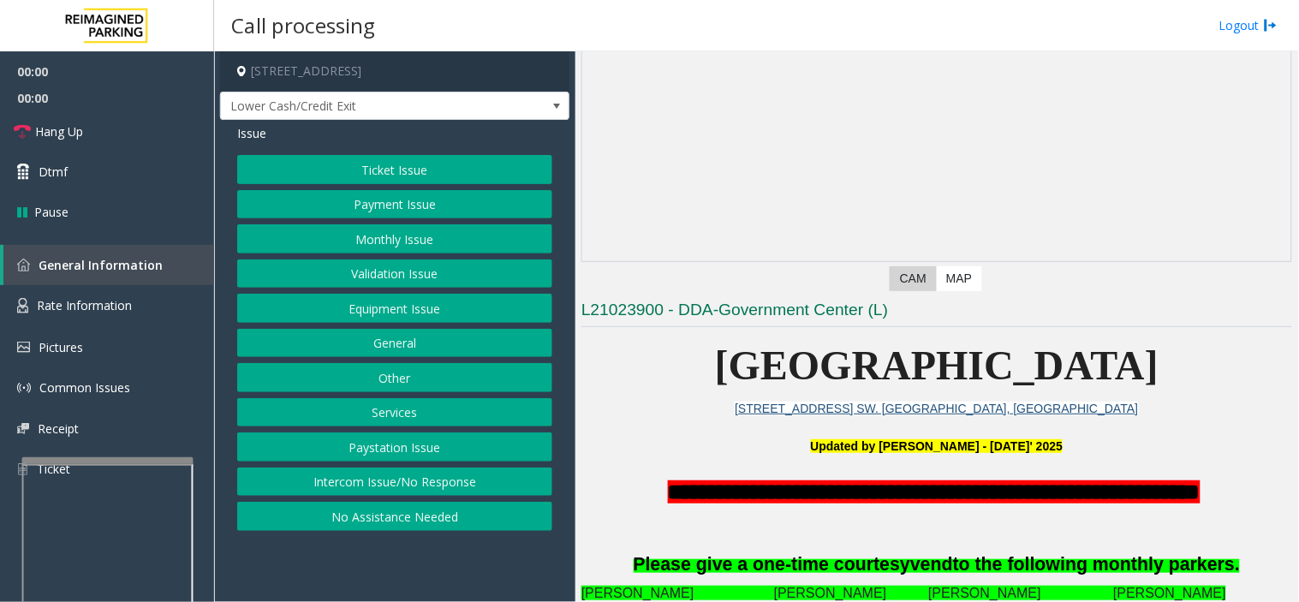
scroll to position [285, 0]
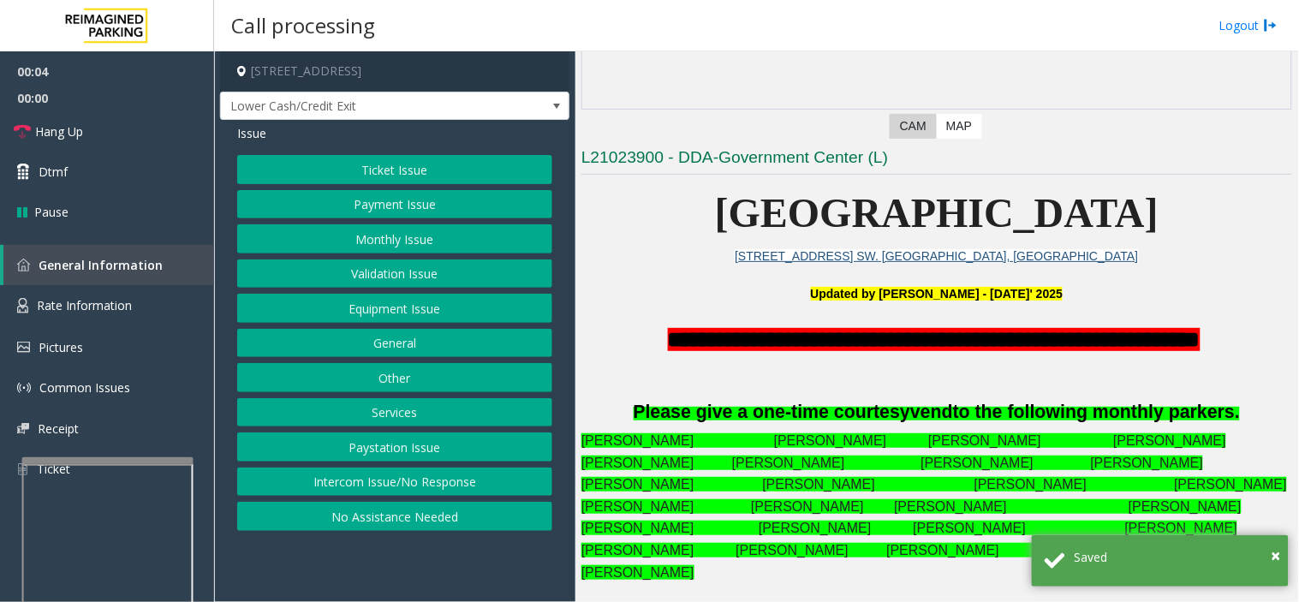
click at [294, 474] on button "Intercom Issue/No Response" at bounding box center [394, 482] width 315 height 29
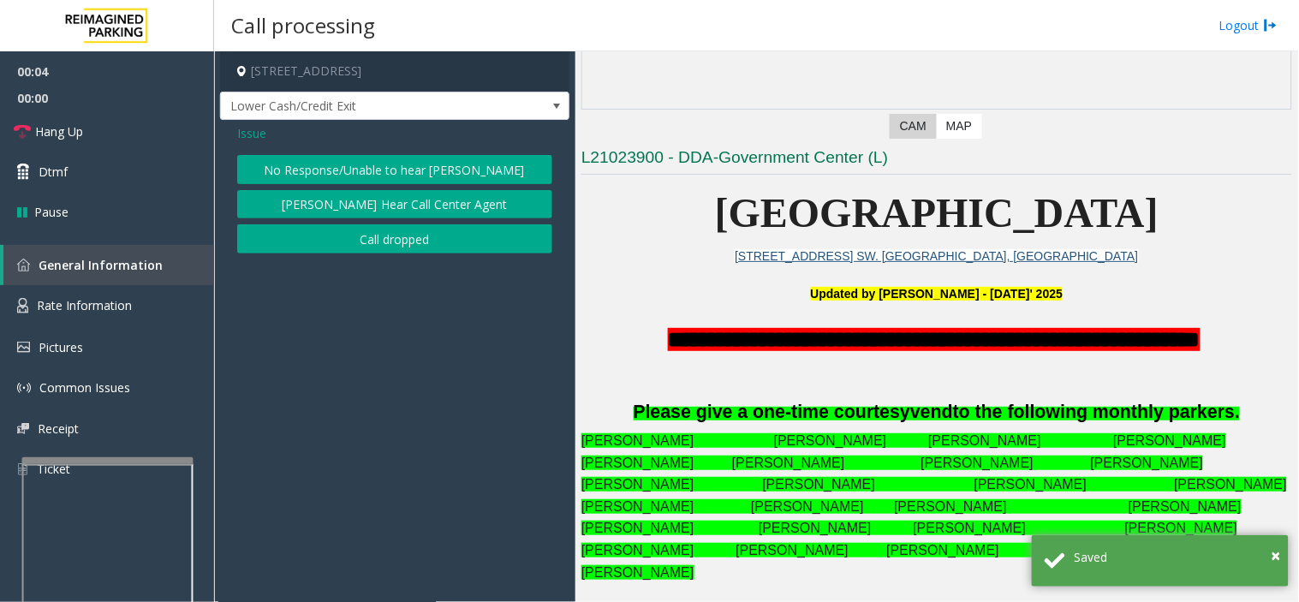
click at [339, 167] on button "No Response/Unable to hear [PERSON_NAME]" at bounding box center [394, 169] width 315 height 29
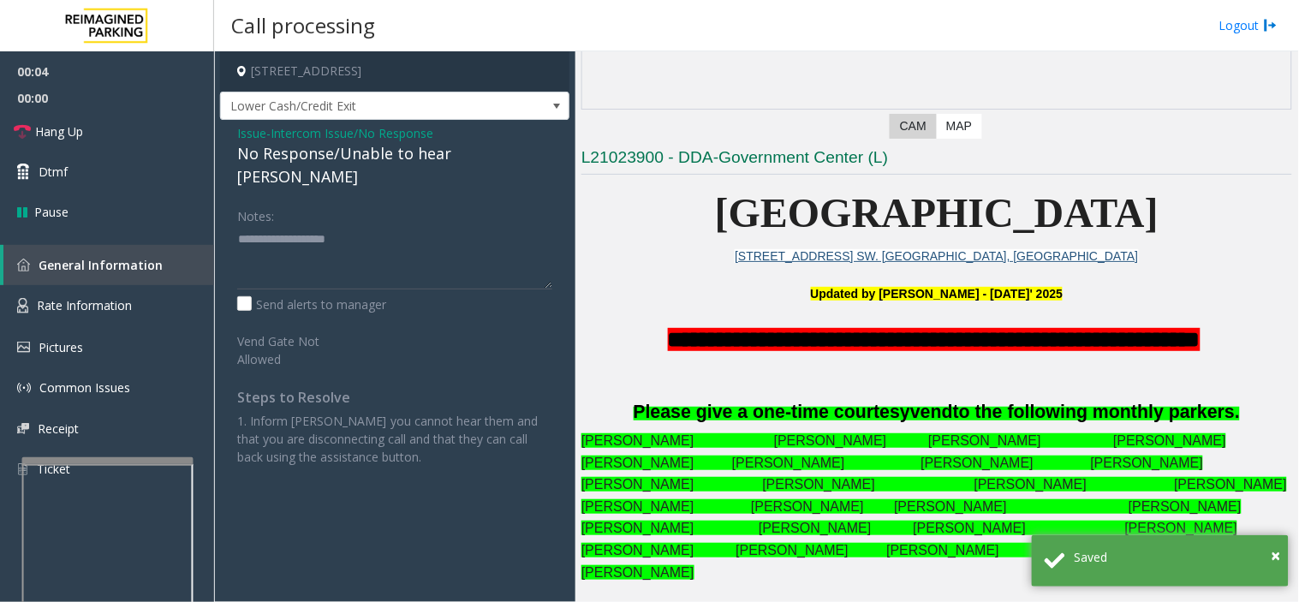
click at [349, 146] on div "No Response/Unable to hear [PERSON_NAME]" at bounding box center [394, 165] width 315 height 46
click at [391, 152] on div "No Response/Unable to hear [PERSON_NAME]" at bounding box center [394, 165] width 315 height 46
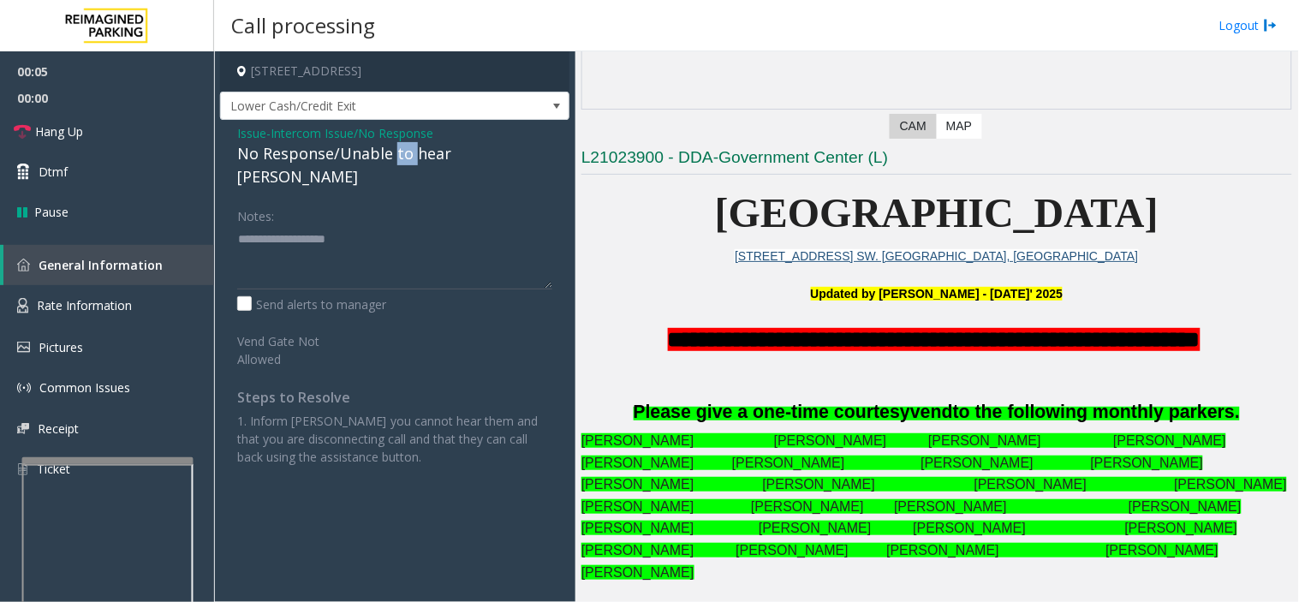
click at [391, 152] on div "No Response/Unable to hear [PERSON_NAME]" at bounding box center [394, 165] width 315 height 46
click at [511, 244] on textarea at bounding box center [394, 257] width 315 height 64
type textarea "**********"
click at [142, 133] on link "Hang Up" at bounding box center [107, 131] width 214 height 40
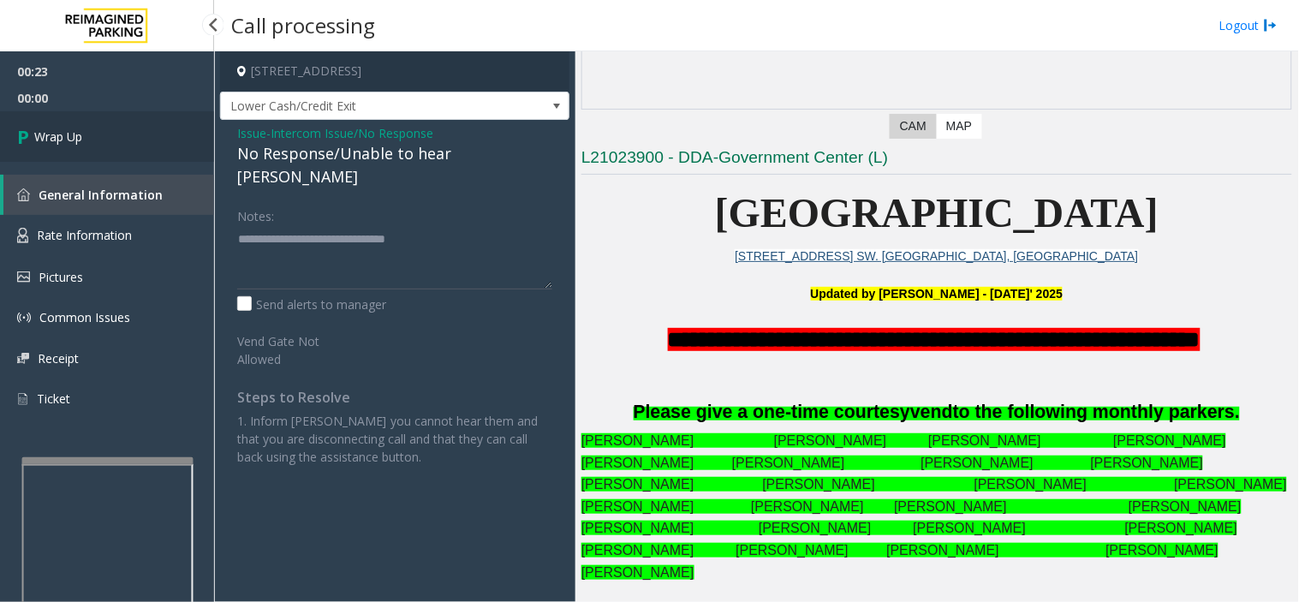
click at [124, 132] on link "Wrap Up" at bounding box center [107, 136] width 214 height 51
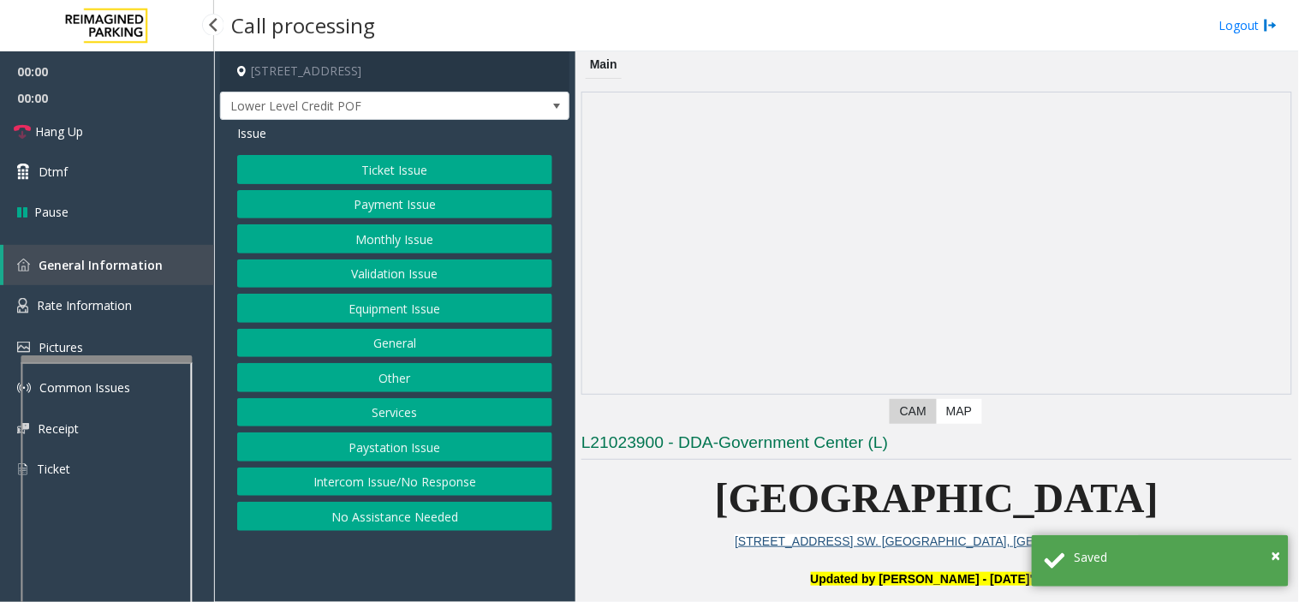
click at [100, 353] on app-root "**********" at bounding box center [649, 301] width 1299 height 602
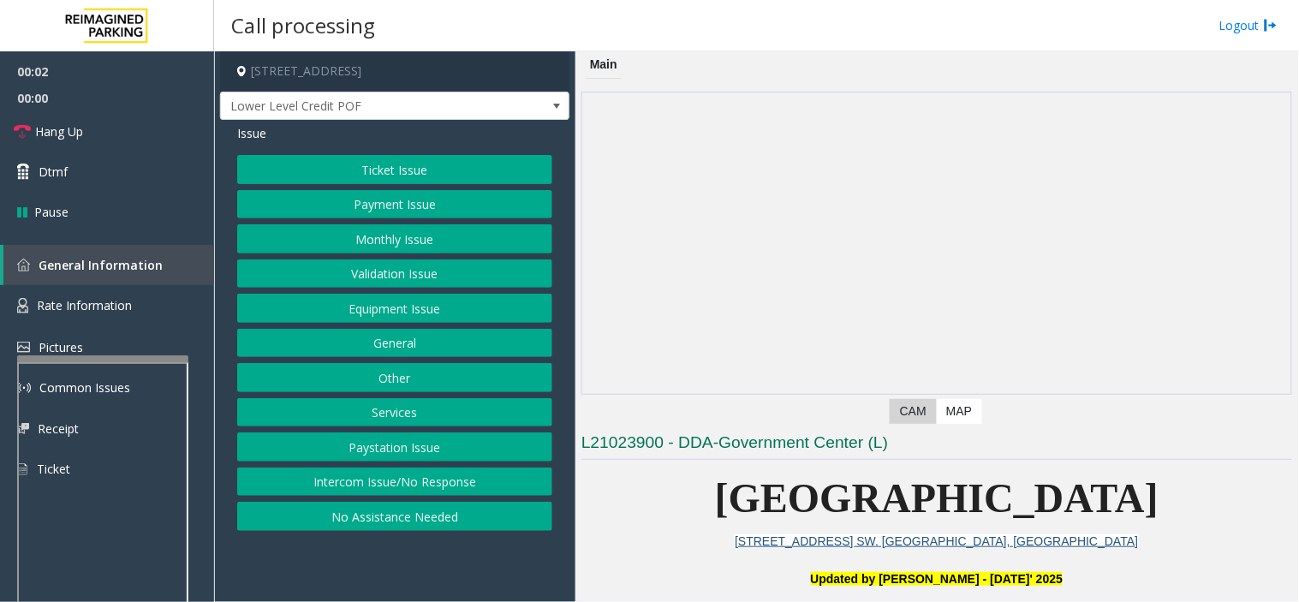
click at [414, 484] on button "Intercom Issue/No Response" at bounding box center [394, 482] width 315 height 29
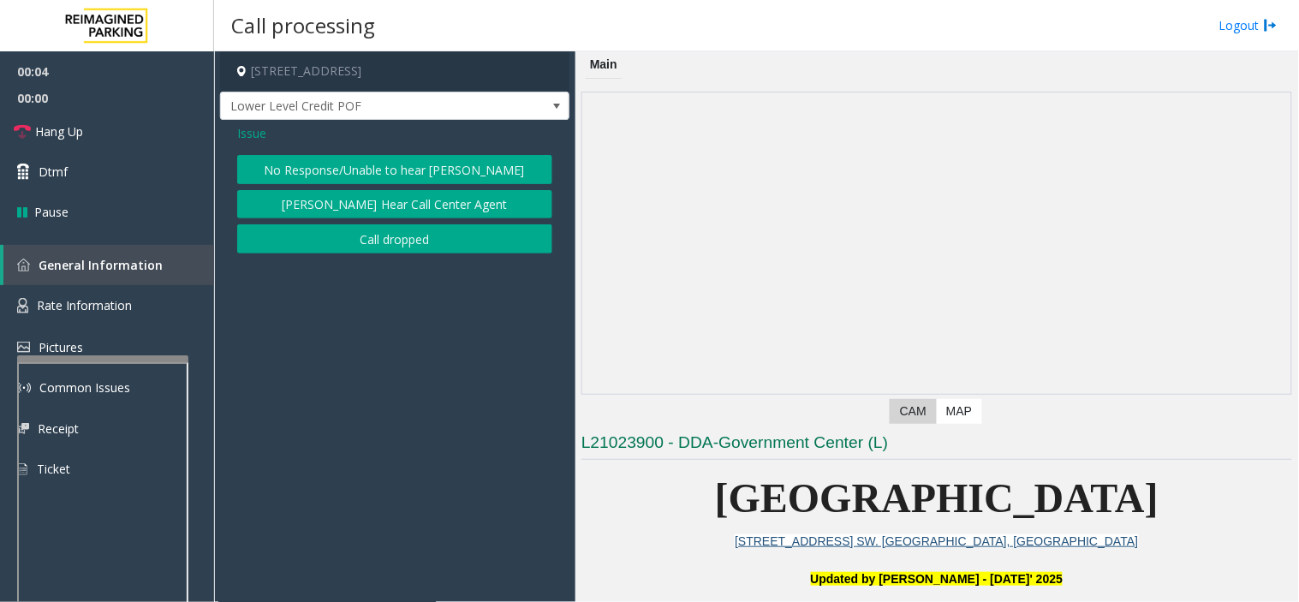
click at [254, 140] on span "Issue" at bounding box center [251, 133] width 29 height 18
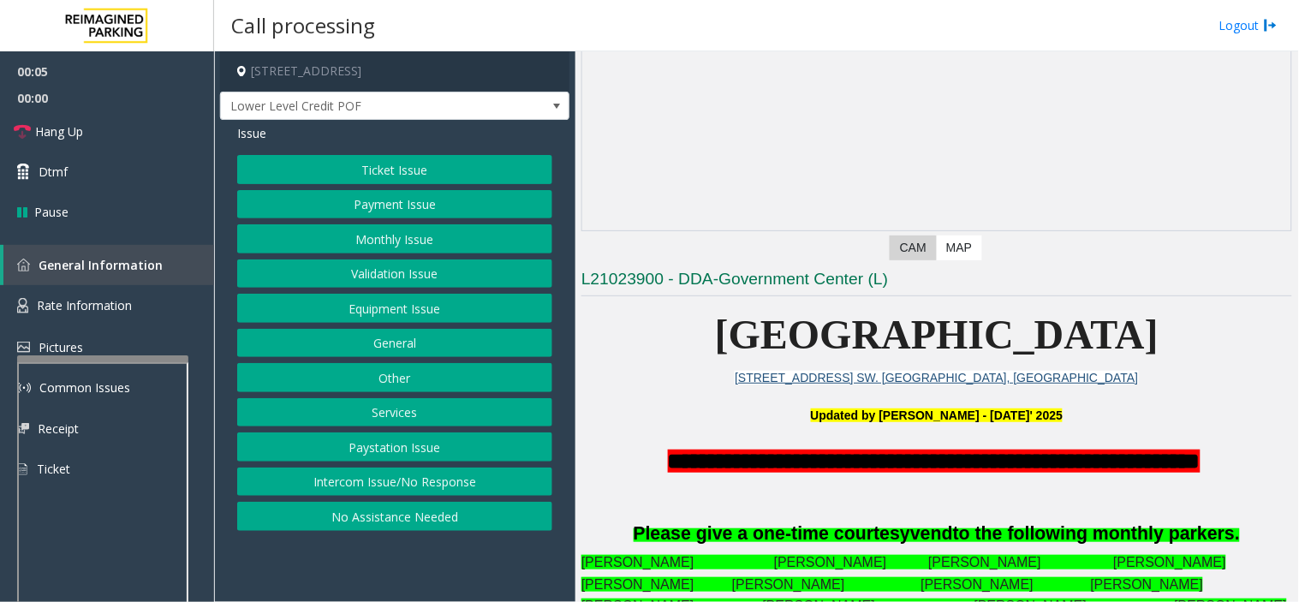
scroll to position [380, 0]
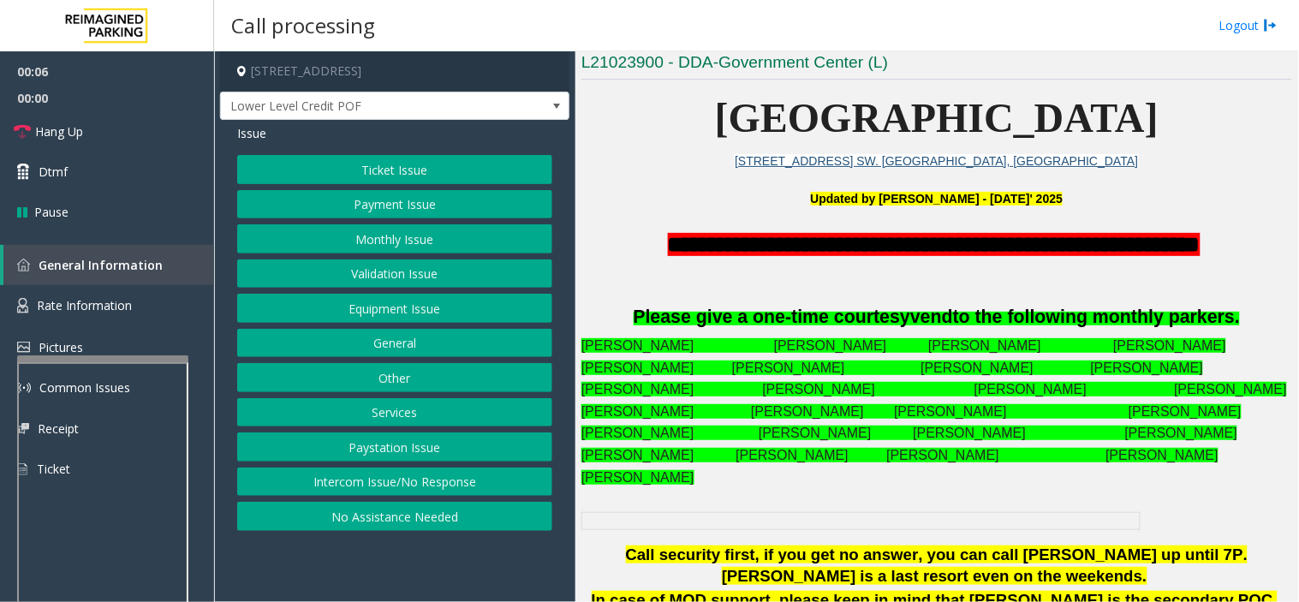
drag, startPoint x: 749, startPoint y: 481, endPoint x: 737, endPoint y: 514, distance: 35.0
click at [737, 514] on td at bounding box center [821, 520] width 262 height 17
drag, startPoint x: 737, startPoint y: 514, endPoint x: 726, endPoint y: 514, distance: 10.3
drag, startPoint x: 726, startPoint y: 514, endPoint x: 706, endPoint y: 525, distance: 23.4
click at [706, 525] on td at bounding box center [821, 520] width 262 height 17
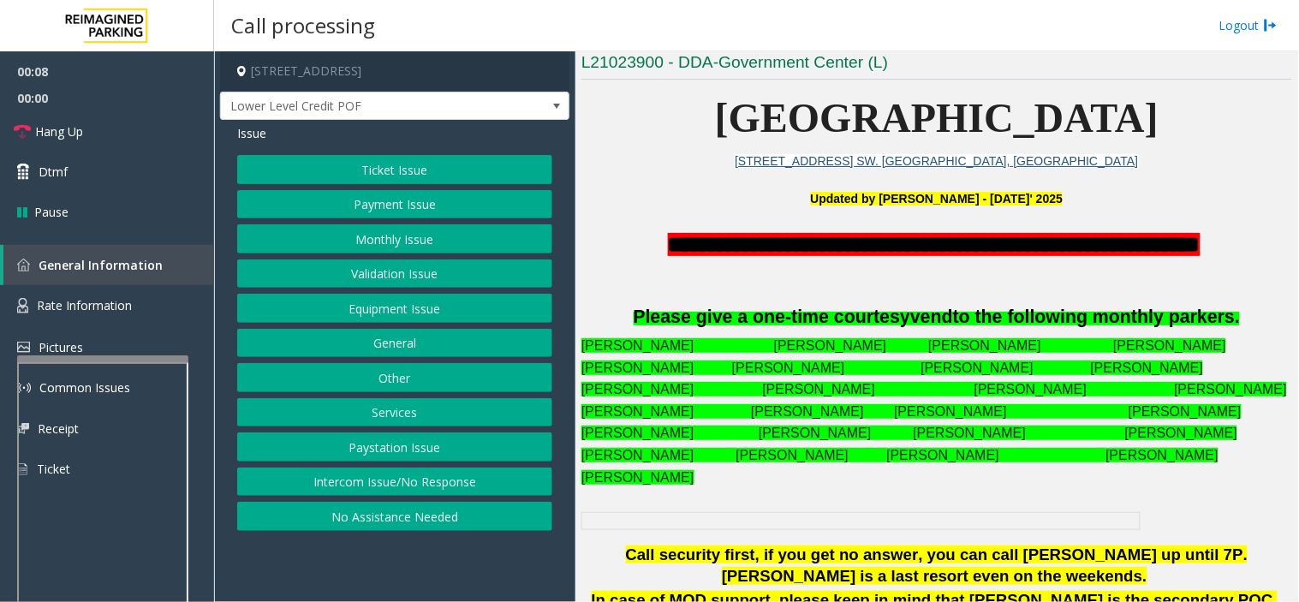
click at [836, 243] on span "**********" at bounding box center [934, 244] width 533 height 23
click at [836, 242] on span "**********" at bounding box center [934, 244] width 533 height 23
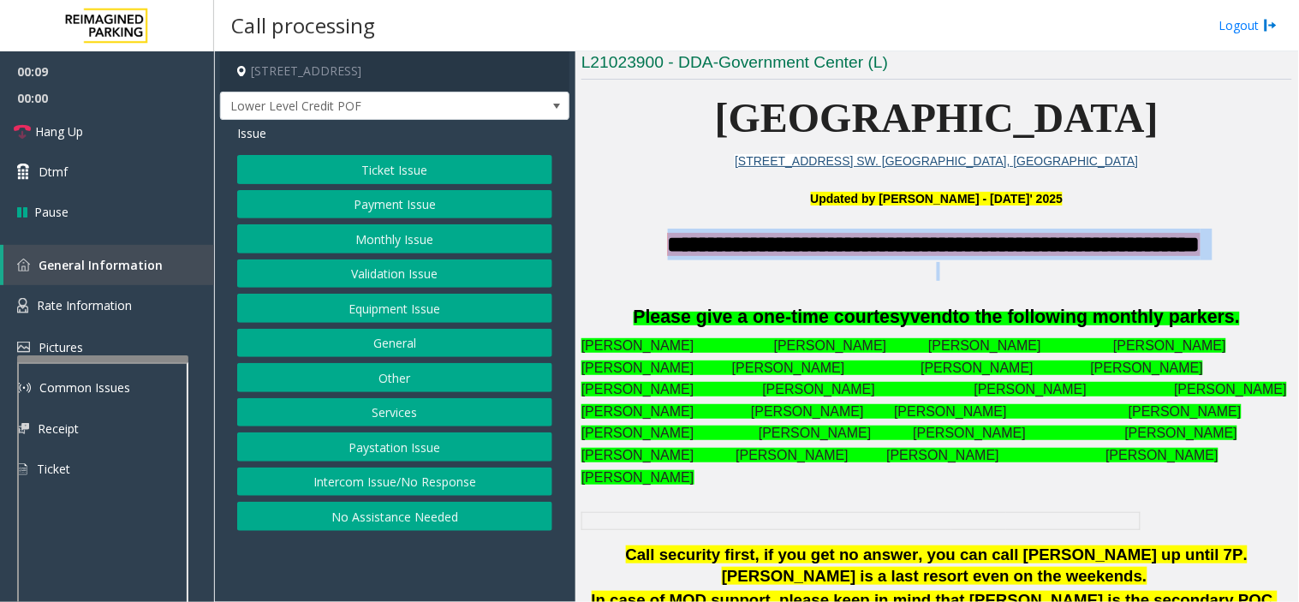
click at [836, 242] on span "**********" at bounding box center [934, 244] width 533 height 23
click at [826, 277] on p at bounding box center [937, 271] width 711 height 19
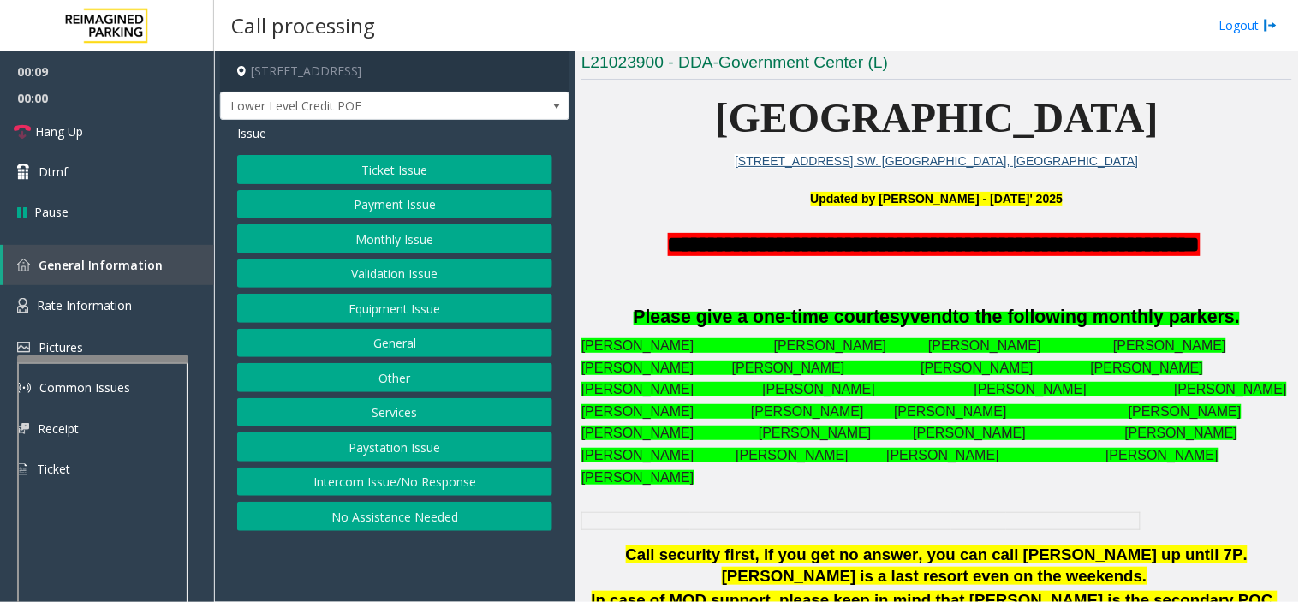
click at [837, 242] on span "**********" at bounding box center [934, 244] width 533 height 23
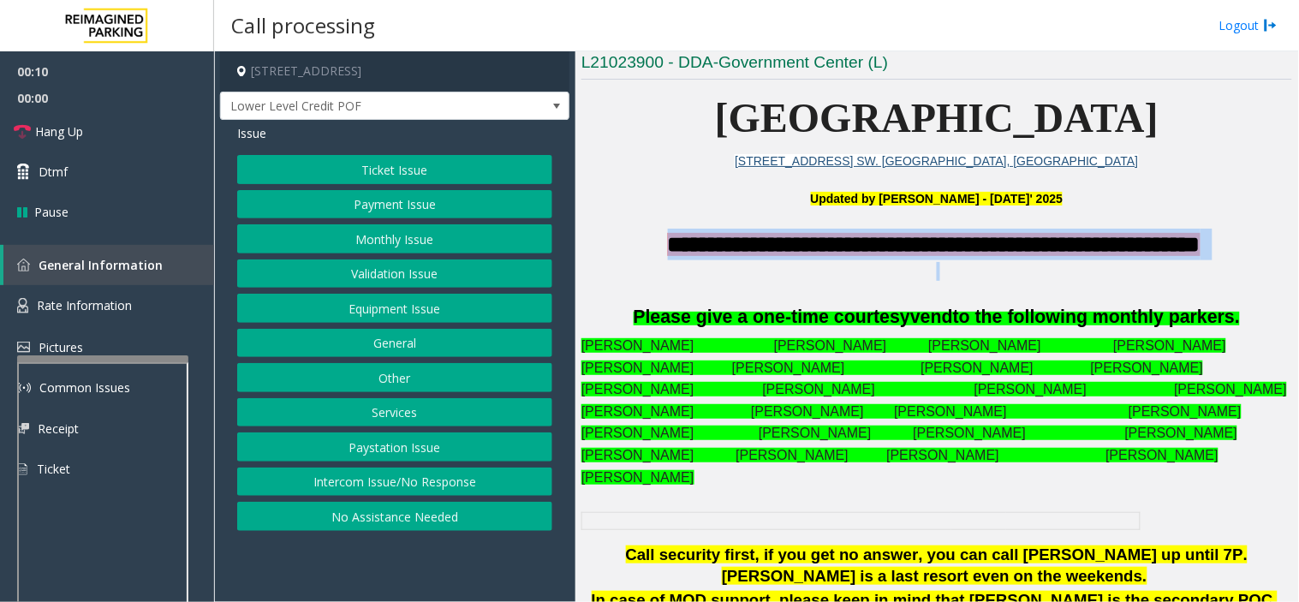
click at [837, 242] on span "**********" at bounding box center [934, 244] width 533 height 23
click at [823, 278] on p at bounding box center [937, 271] width 711 height 19
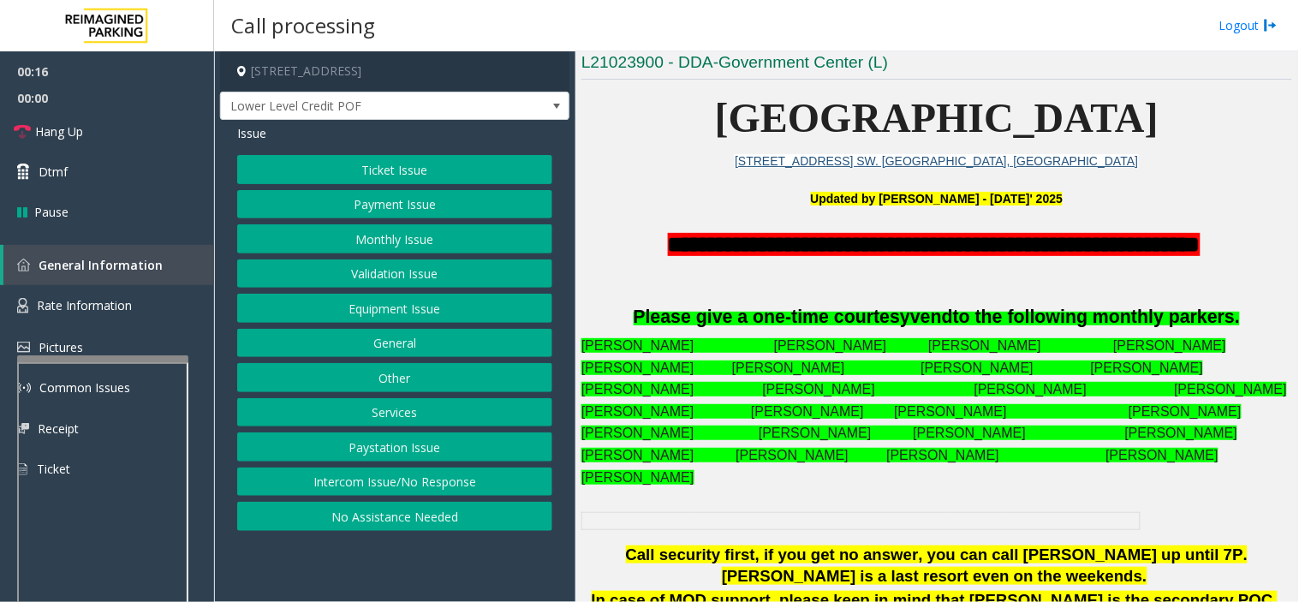
drag, startPoint x: 428, startPoint y: 581, endPoint x: 413, endPoint y: 584, distance: 15.8
click at [413, 585] on app-call-processing-form "200 Central Avenue Southwest, Atlanta, GA Lower Level Credit POF Issue Ticket I…" at bounding box center [394, 326] width 361 height 551
click at [469, 300] on button "Equipment Issue" at bounding box center [394, 308] width 315 height 29
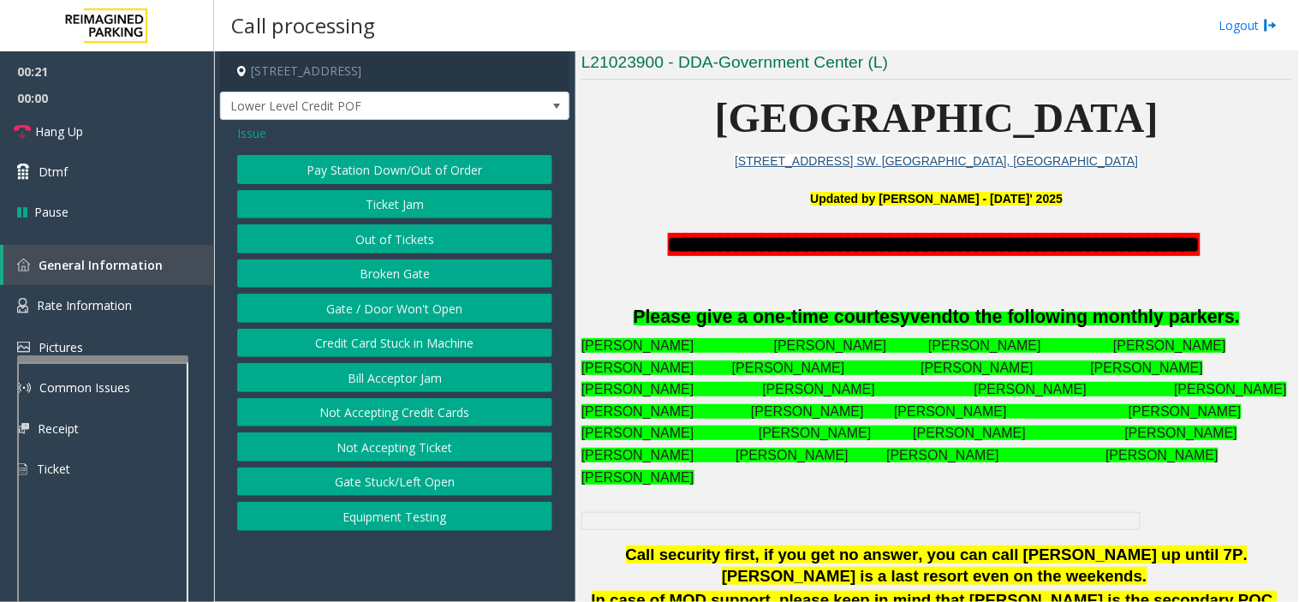
click at [468, 300] on button "Gate / Door Won't Open" at bounding box center [394, 308] width 315 height 29
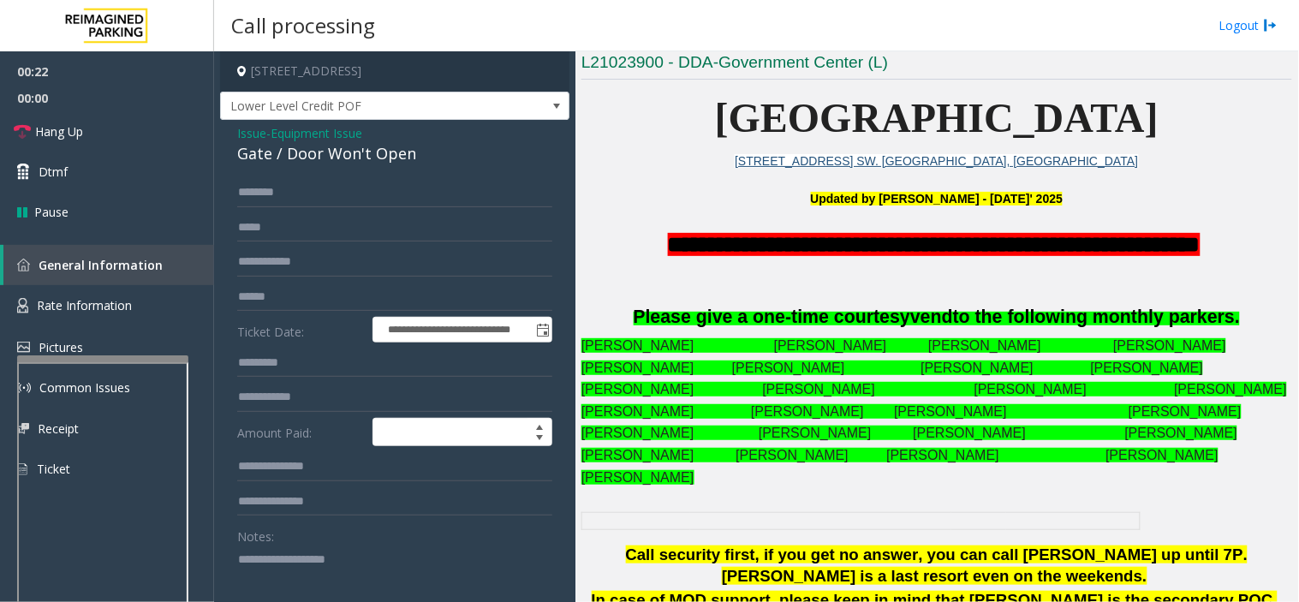
click at [392, 554] on textarea at bounding box center [388, 578] width 302 height 64
paste textarea "**********"
click at [386, 560] on textarea at bounding box center [388, 578] width 302 height 64
click at [468, 107] on span "Lower Level Credit POF" at bounding box center [360, 106] width 278 height 27
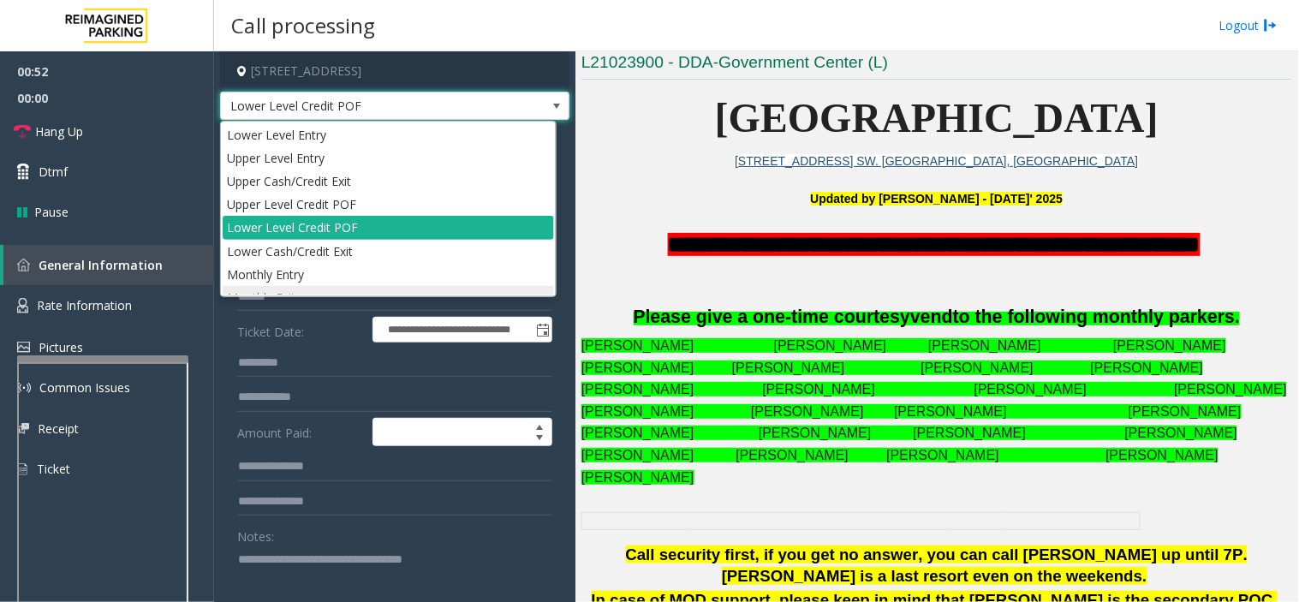
scroll to position [17, 0]
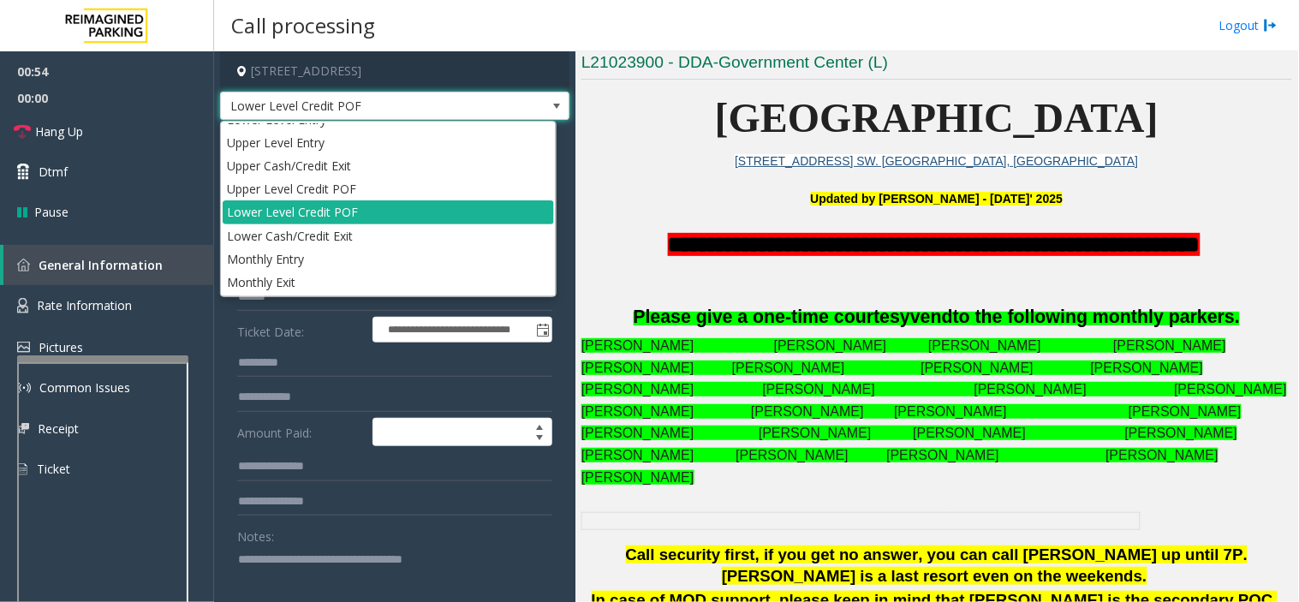
click at [492, 570] on textarea at bounding box center [388, 578] width 302 height 64
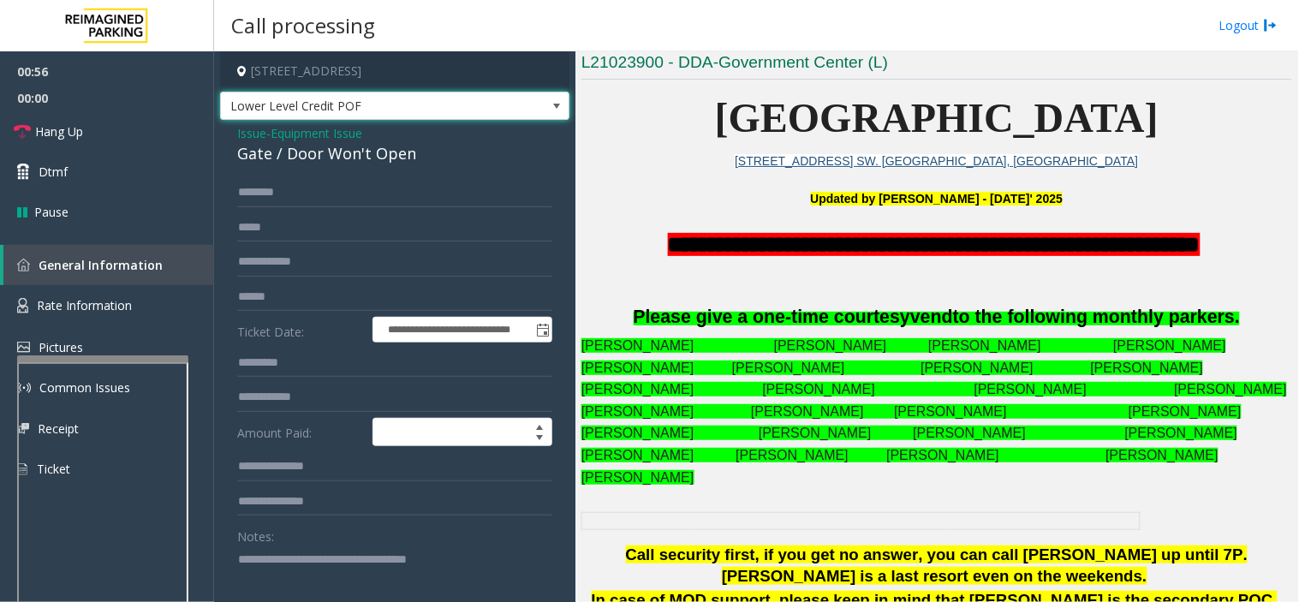
click at [245, 99] on span "Lower Level Credit POF" at bounding box center [360, 106] width 278 height 27
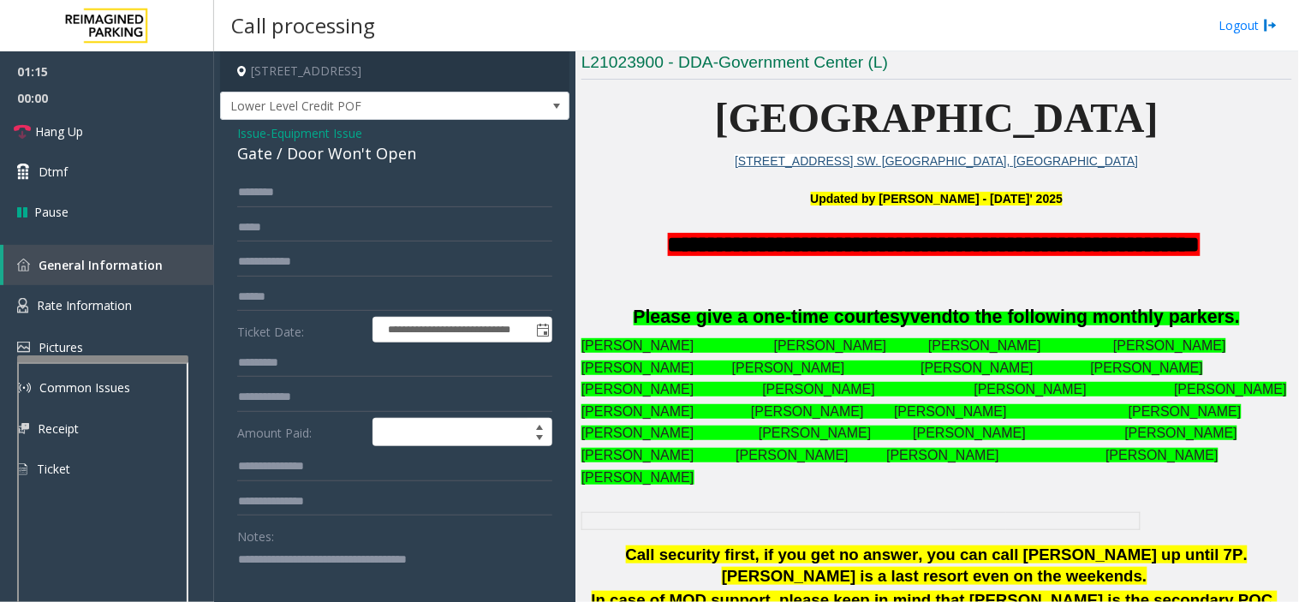
click at [656, 520] on td at bounding box center [636, 520] width 108 height 17
click at [149, 115] on link "Hang Up" at bounding box center [107, 131] width 214 height 40
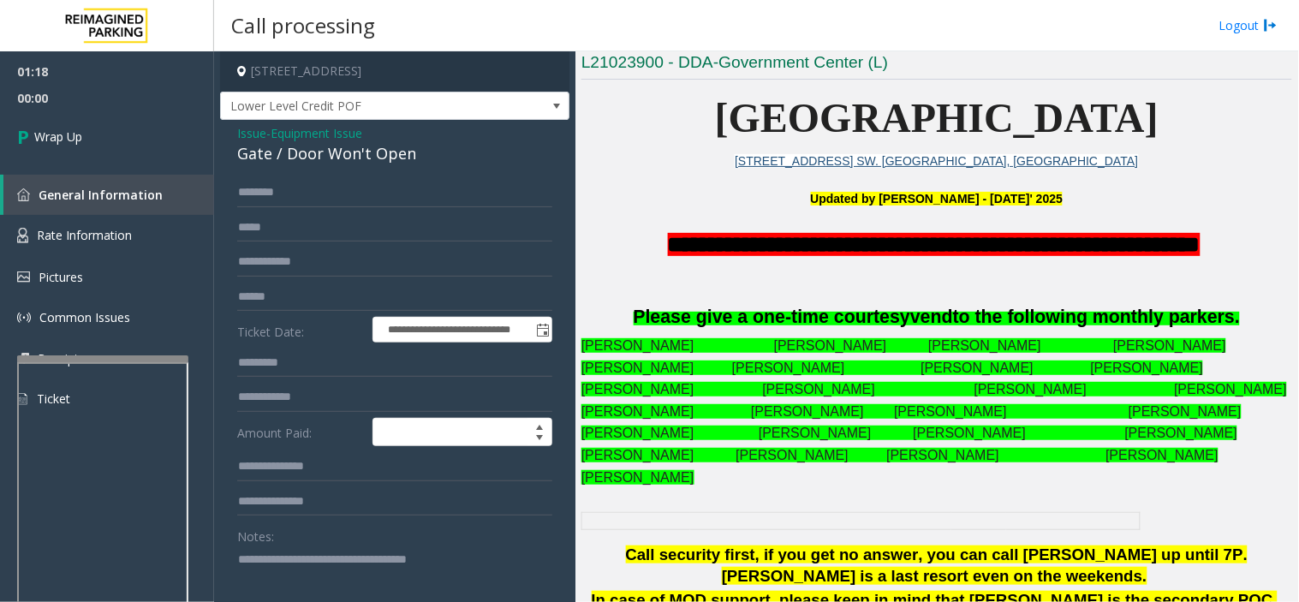
drag, startPoint x: 463, startPoint y: 565, endPoint x: 458, endPoint y: 554, distance: 12.3
click at [461, 554] on textarea at bounding box center [388, 578] width 302 height 64
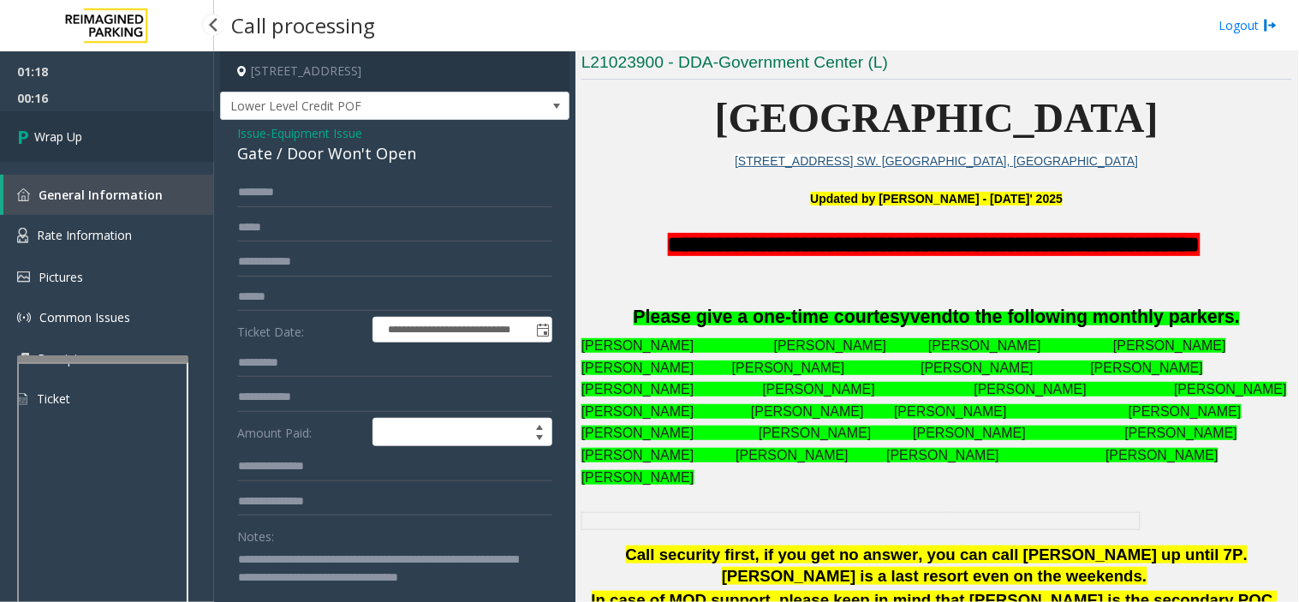
type textarea "**********"
click at [107, 140] on link "Wrap Up" at bounding box center [107, 136] width 214 height 51
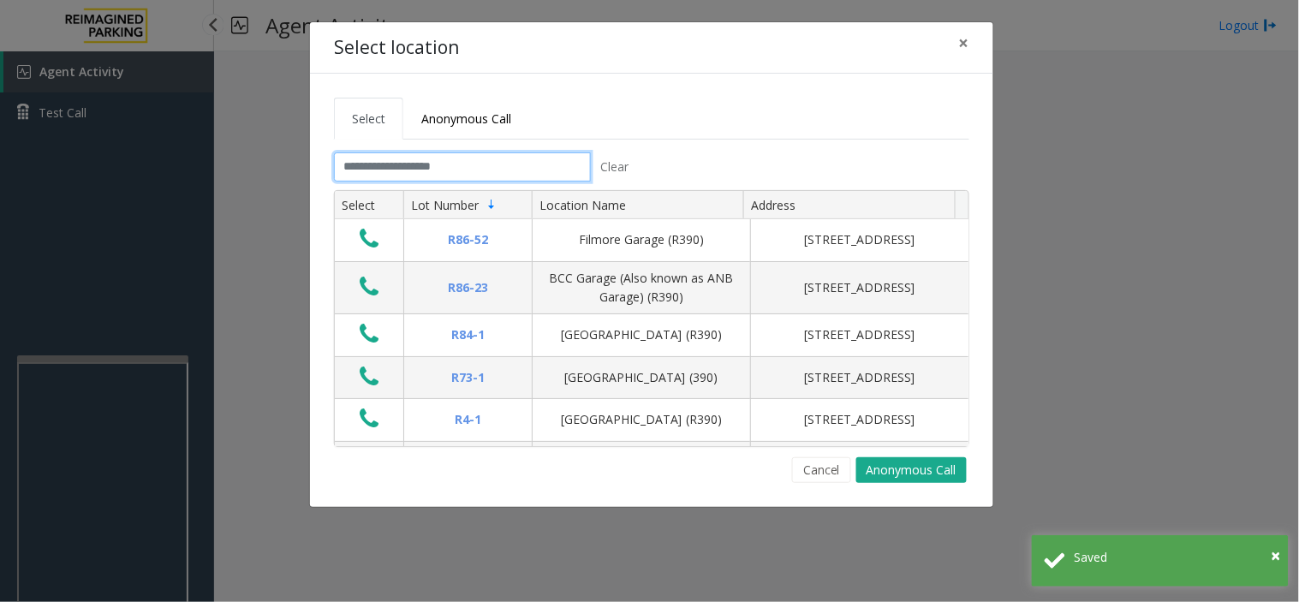
click at [533, 158] on input "text" at bounding box center [462, 166] width 257 height 29
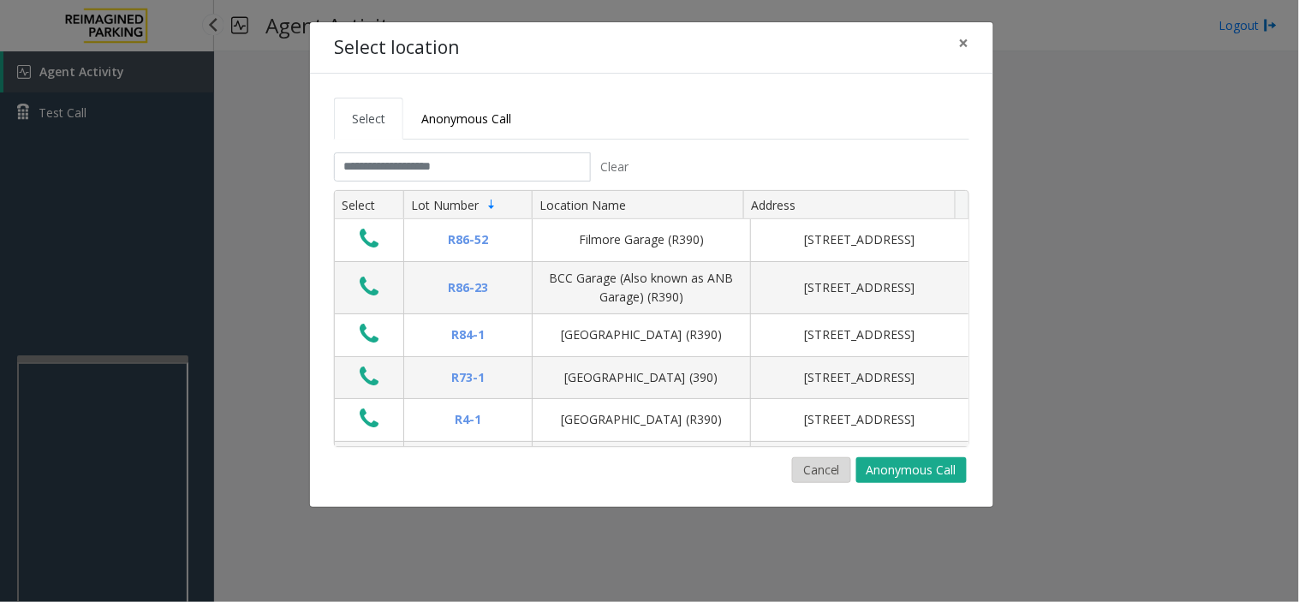
click at [832, 475] on button "Cancel" at bounding box center [821, 470] width 59 height 26
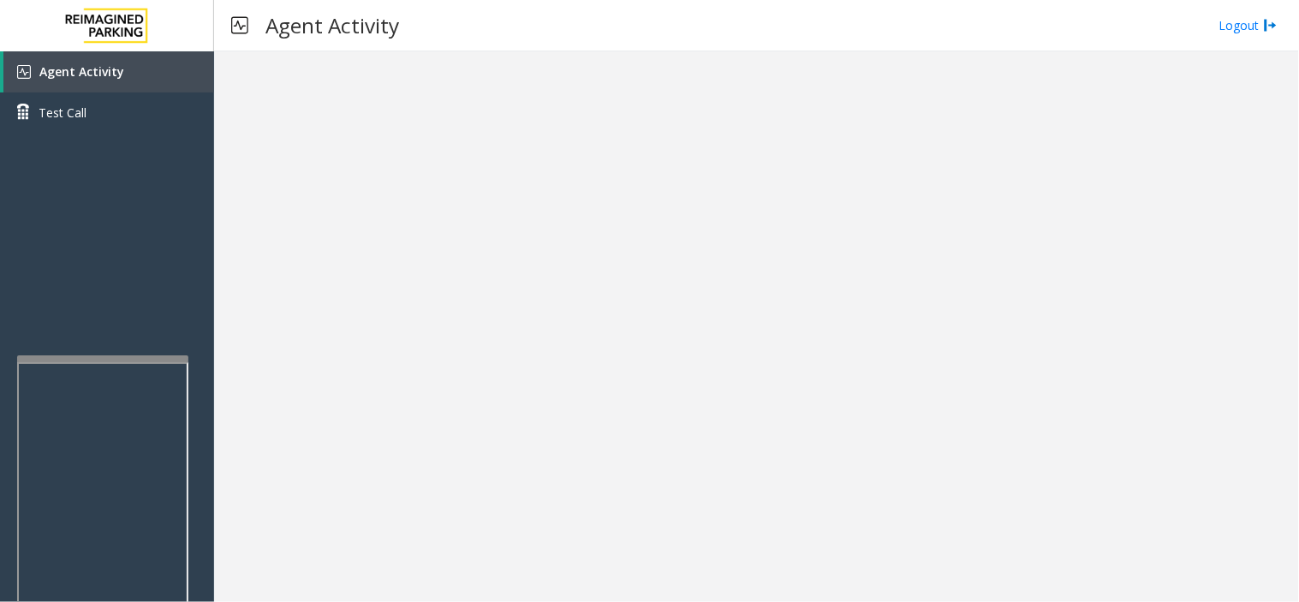
drag, startPoint x: 343, startPoint y: 447, endPoint x: 327, endPoint y: 458, distance: 19.0
click at [325, 461] on div at bounding box center [756, 326] width 1085 height 551
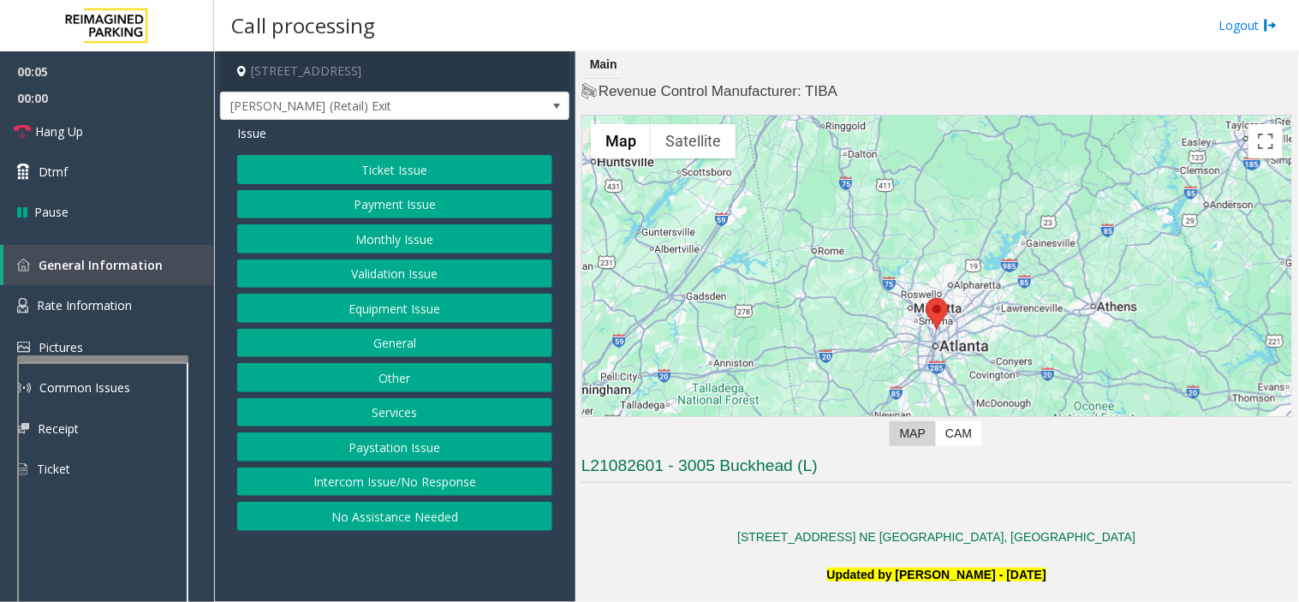
click at [349, 197] on button "Payment Issue" at bounding box center [394, 204] width 315 height 29
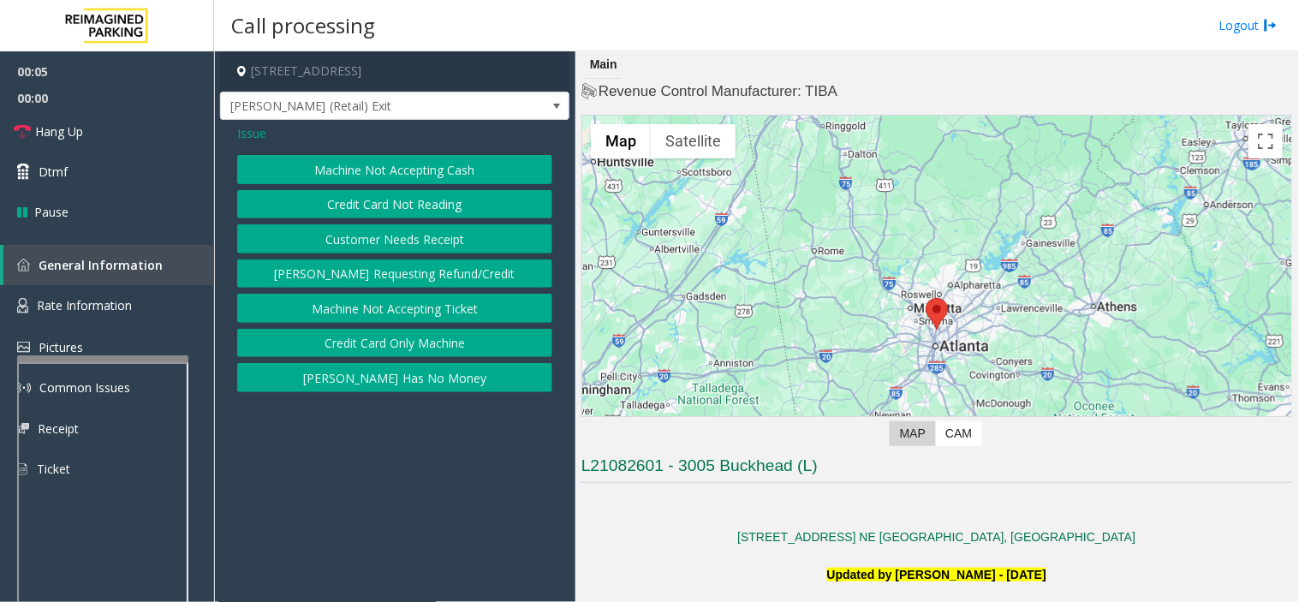
click at [358, 164] on button "Machine Not Accepting Cash" at bounding box center [394, 169] width 315 height 29
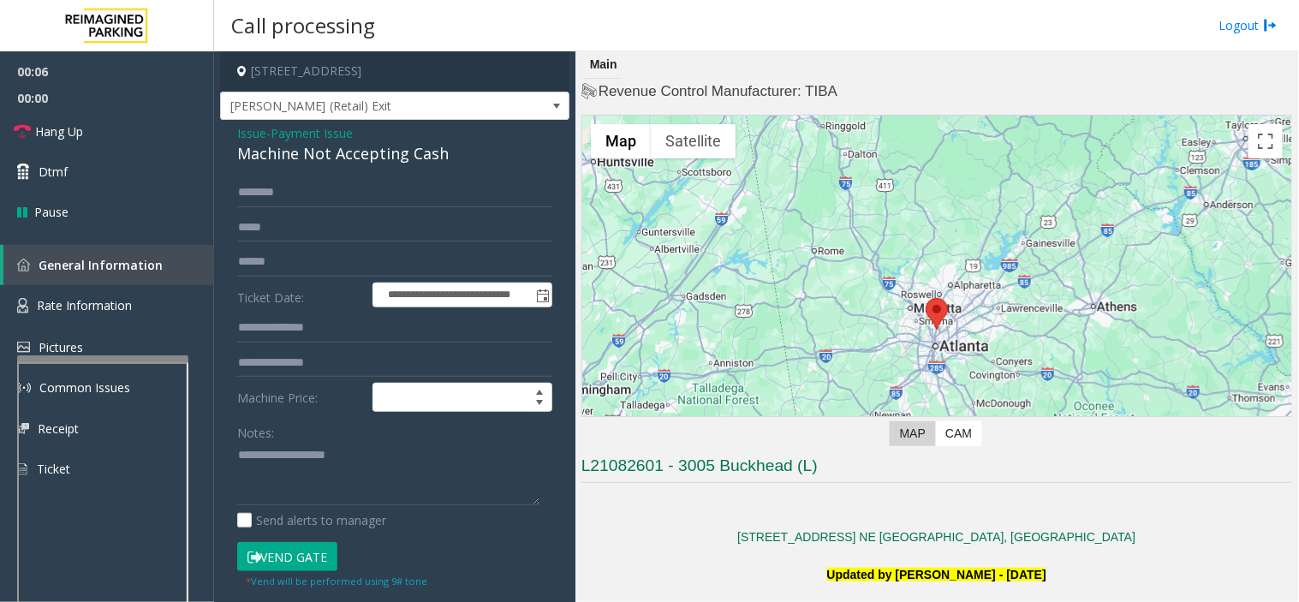
click at [302, 129] on span "Payment Issue" at bounding box center [312, 133] width 82 height 18
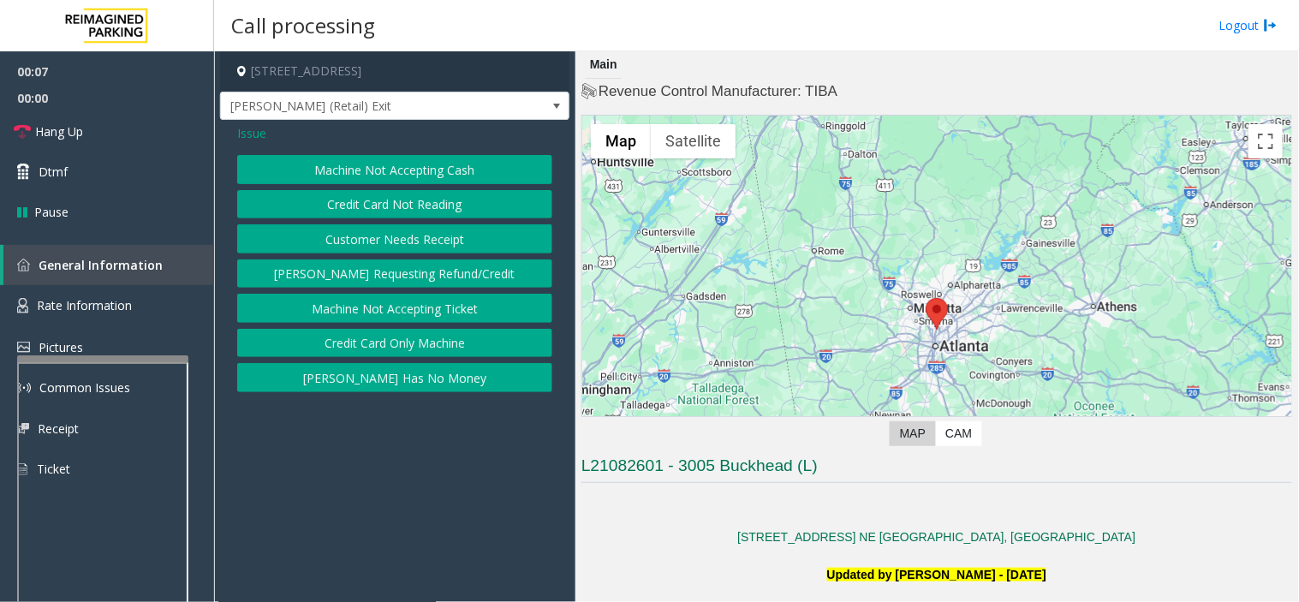
click at [361, 210] on button "Credit Card Not Reading" at bounding box center [394, 204] width 315 height 29
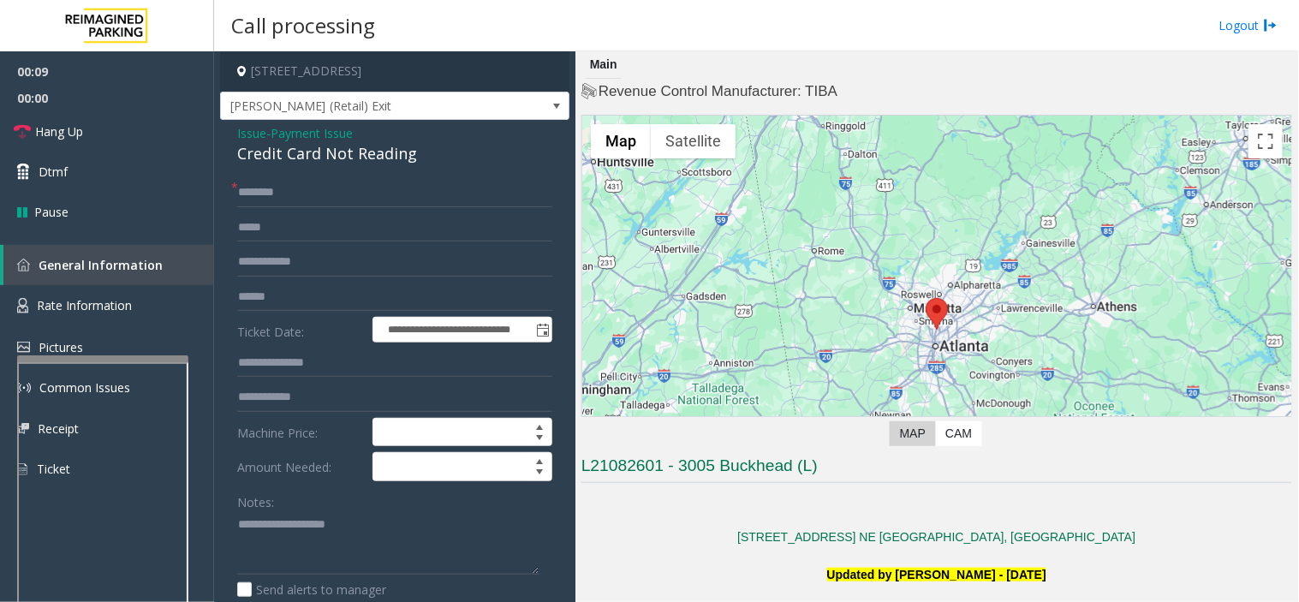
scroll to position [475, 0]
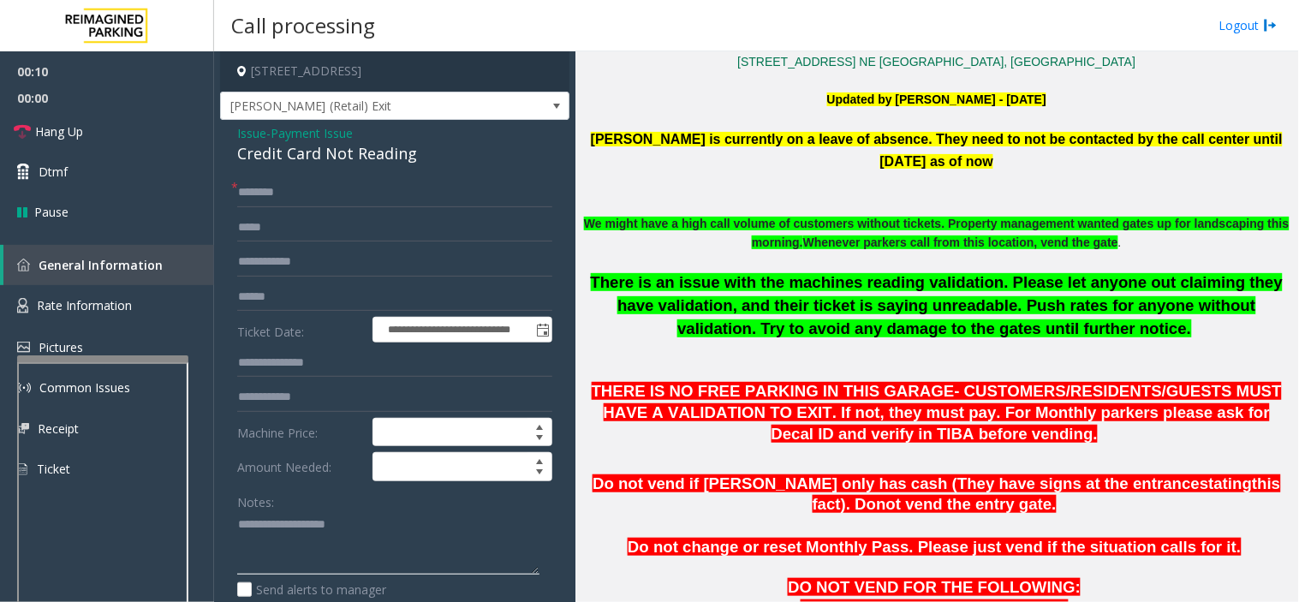
click at [298, 535] on textarea at bounding box center [388, 543] width 302 height 64
type textarea "*"
paste textarea "**********"
click at [284, 165] on div "Credit Card Not Reading" at bounding box center [394, 153] width 315 height 23
click at [290, 150] on div "Credit Card Not Reading" at bounding box center [394, 153] width 315 height 23
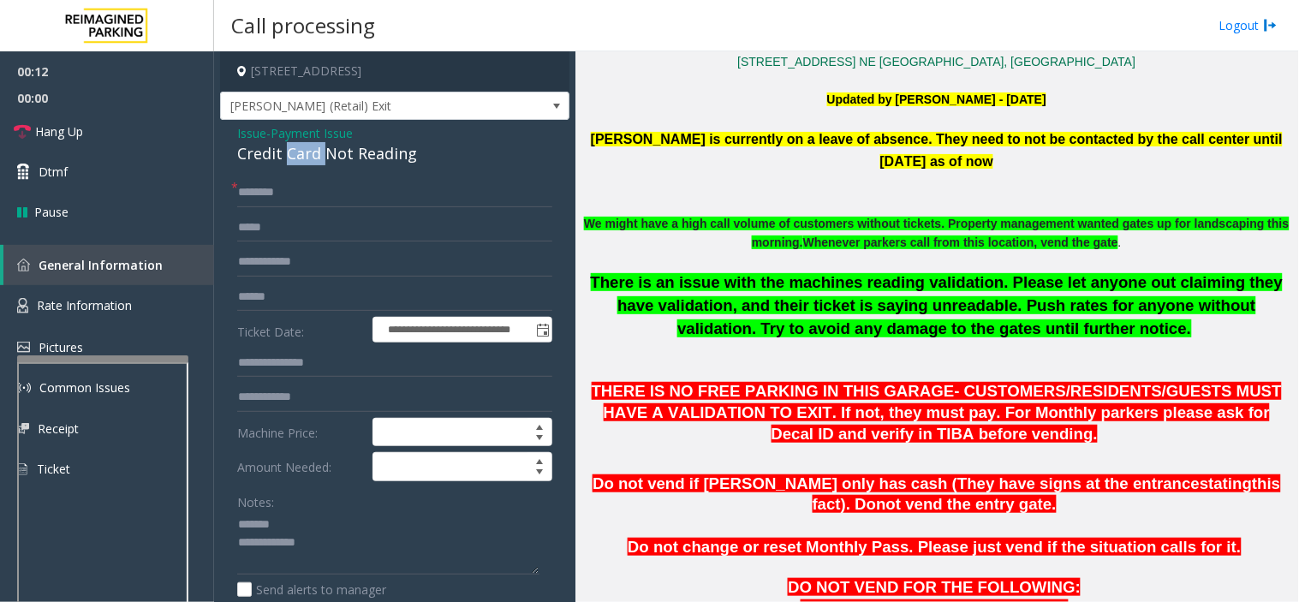
click at [290, 150] on div "Credit Card Not Reading" at bounding box center [394, 153] width 315 height 23
copy div "Credit Card Not Reading"
paste textarea "**********"
click at [307, 520] on textarea at bounding box center [388, 543] width 302 height 64
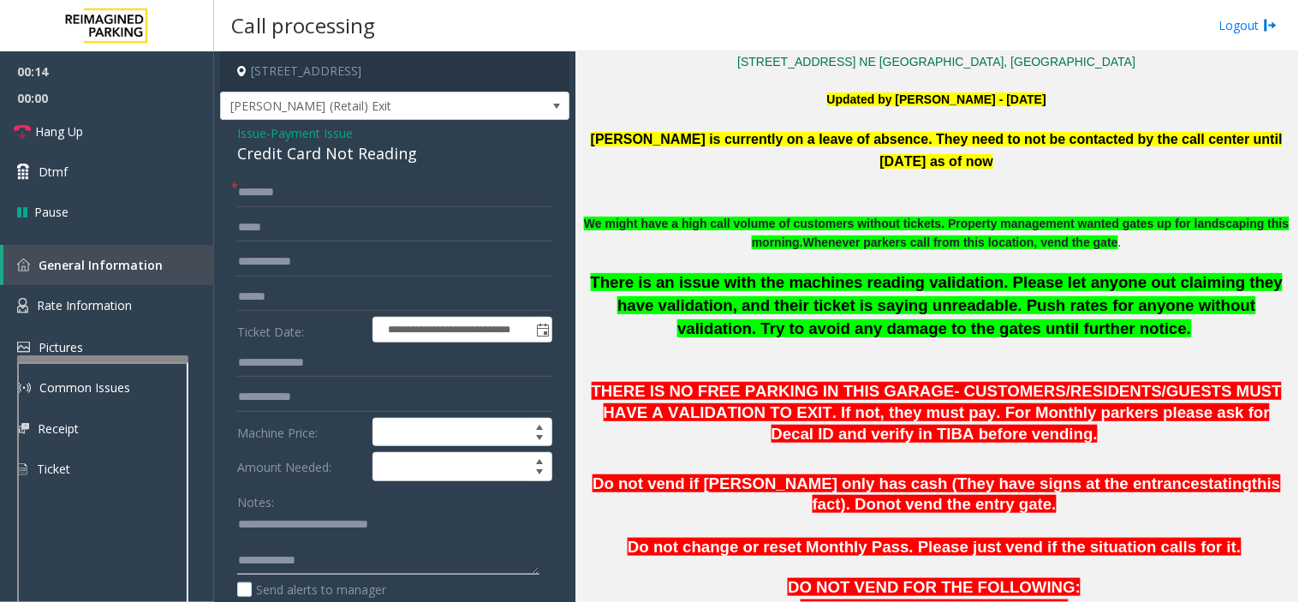
click at [407, 559] on textarea at bounding box center [388, 543] width 302 height 64
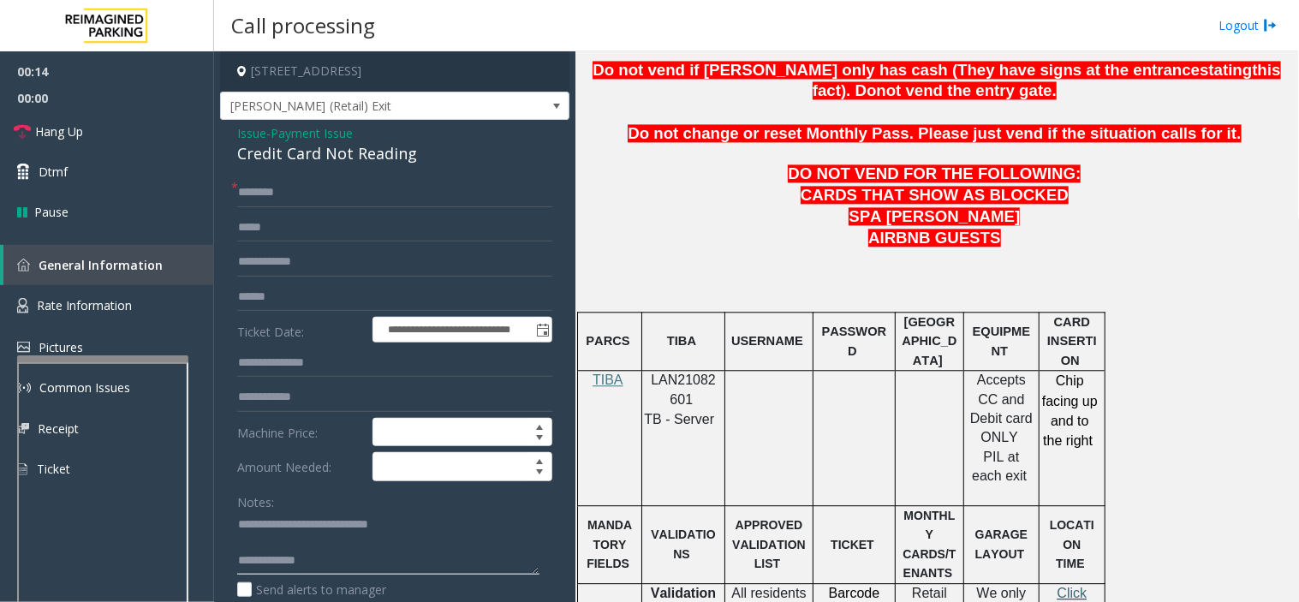
scroll to position [952, 0]
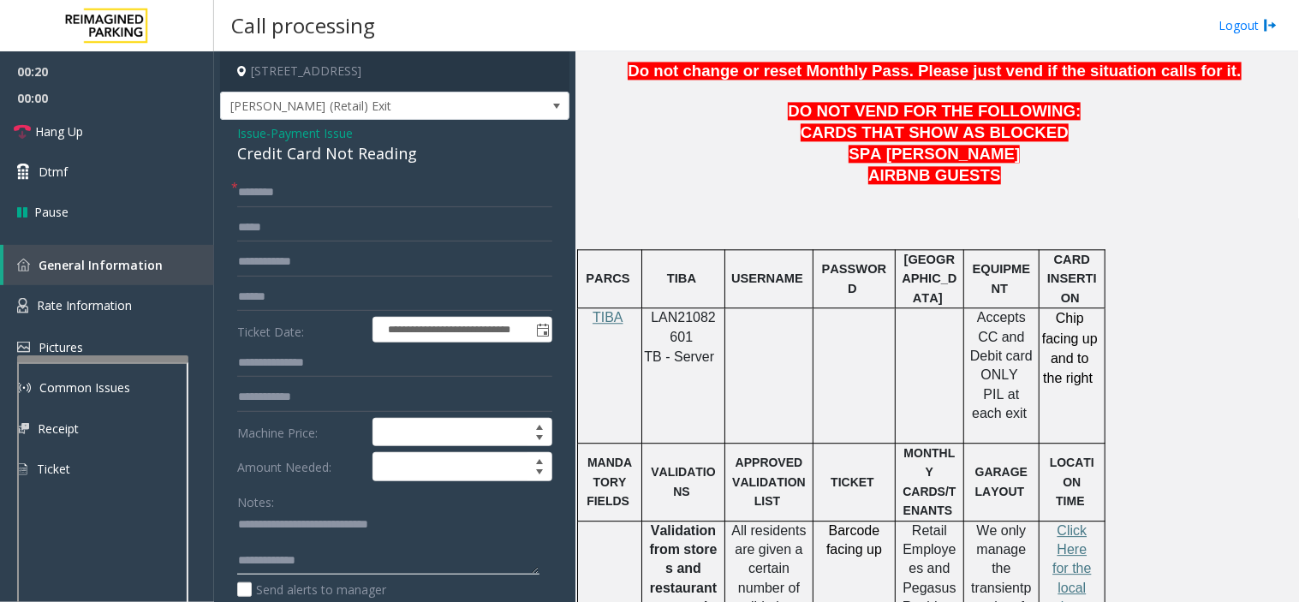
paste textarea "**********"
click at [392, 560] on textarea at bounding box center [388, 543] width 302 height 64
type textarea "**********"
click at [295, 277] on form "**********" at bounding box center [394, 418] width 315 height 481
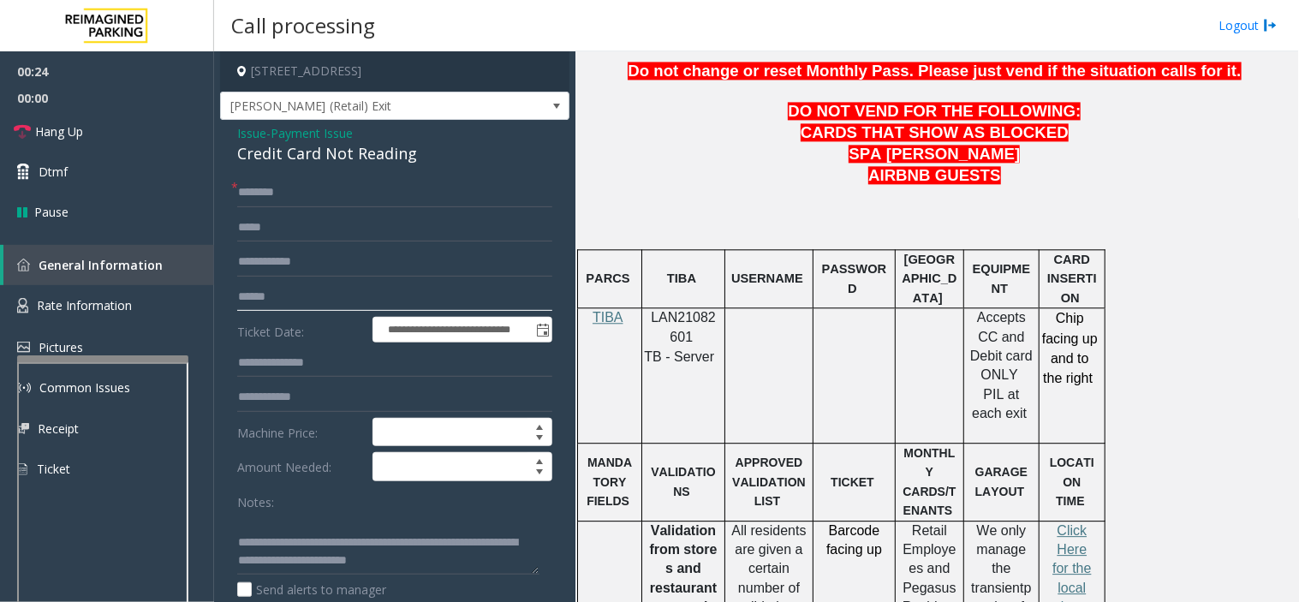
click at [302, 292] on input "text" at bounding box center [394, 297] width 315 height 29
type input "*"
type input "*******"
drag, startPoint x: 387, startPoint y: 156, endPoint x: 388, endPoint y: 176, distance: 20.6
click at [388, 176] on div "**********" at bounding box center [394, 491] width 349 height 743
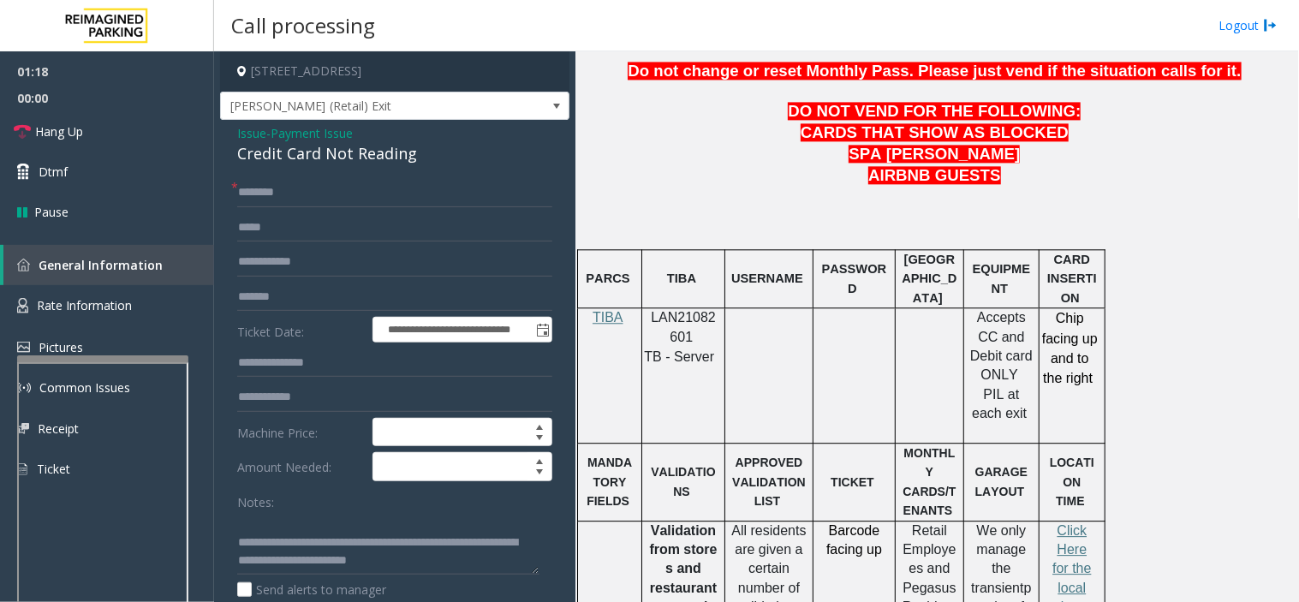
click at [388, 176] on div "**********" at bounding box center [394, 491] width 349 height 743
click at [405, 209] on form "**********" at bounding box center [394, 418] width 315 height 481
click at [421, 170] on div "**********" at bounding box center [394, 491] width 349 height 743
click at [443, 184] on input "text" at bounding box center [394, 192] width 315 height 29
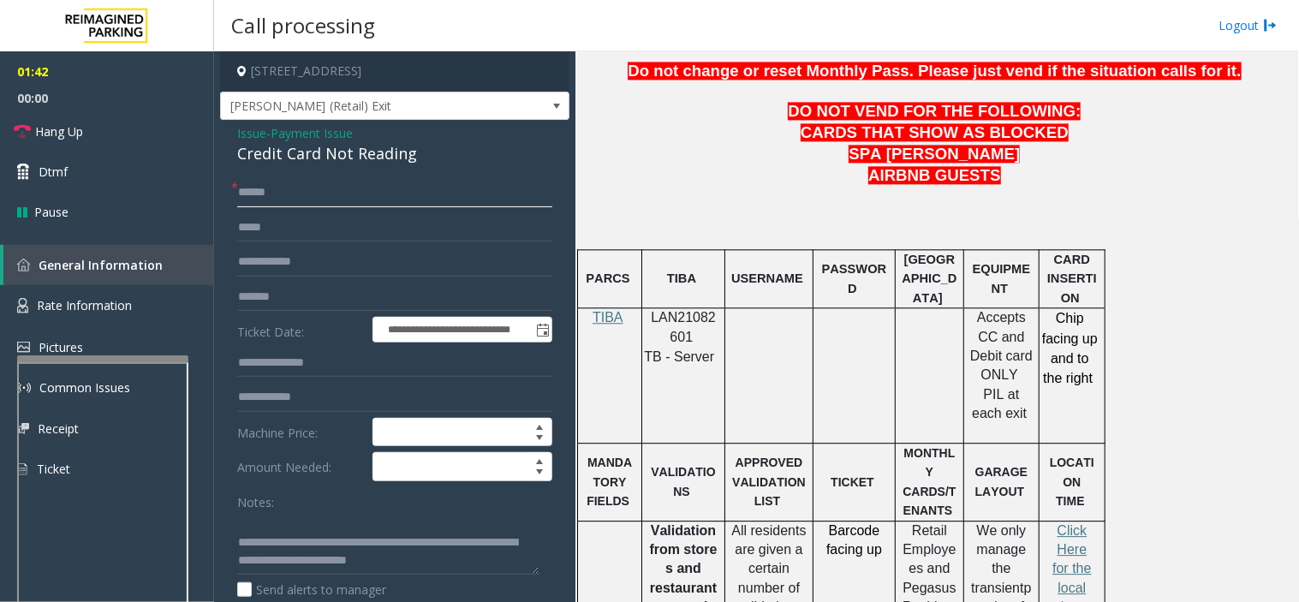
type input "*****"
drag, startPoint x: 625, startPoint y: 355, endPoint x: 613, endPoint y: 372, distance: 20.2
drag, startPoint x: 613, startPoint y: 372, endPoint x: 557, endPoint y: 412, distance: 69.4
click at [614, 372] on td "TIBA" at bounding box center [610, 375] width 64 height 135
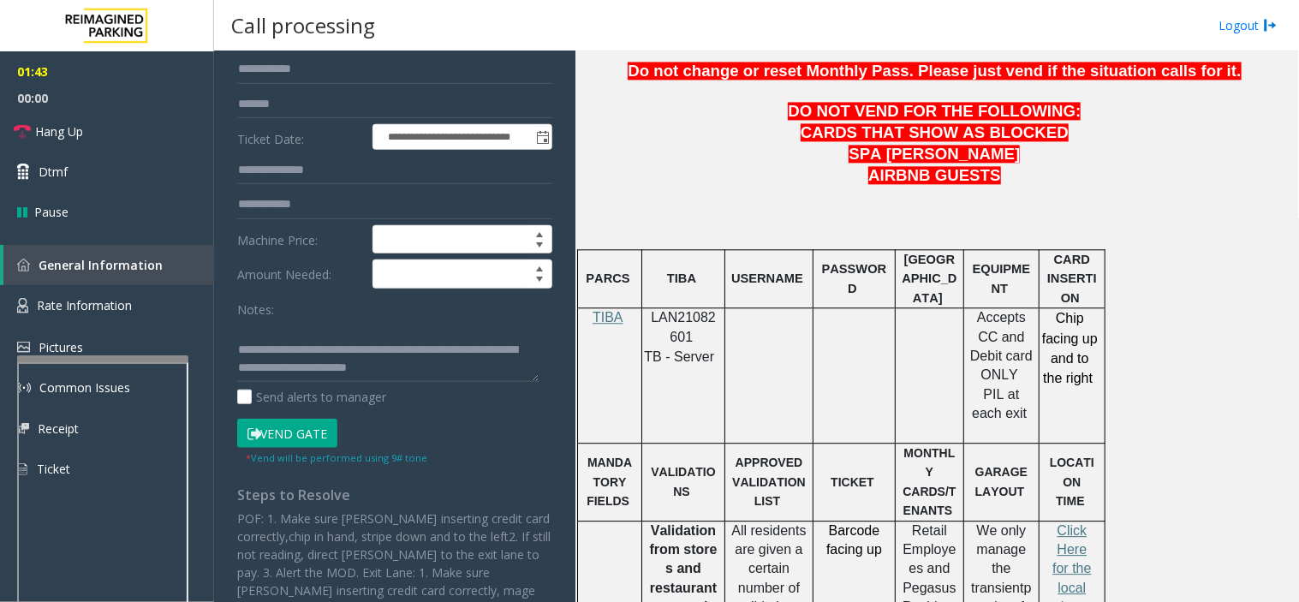
scroll to position [261, 0]
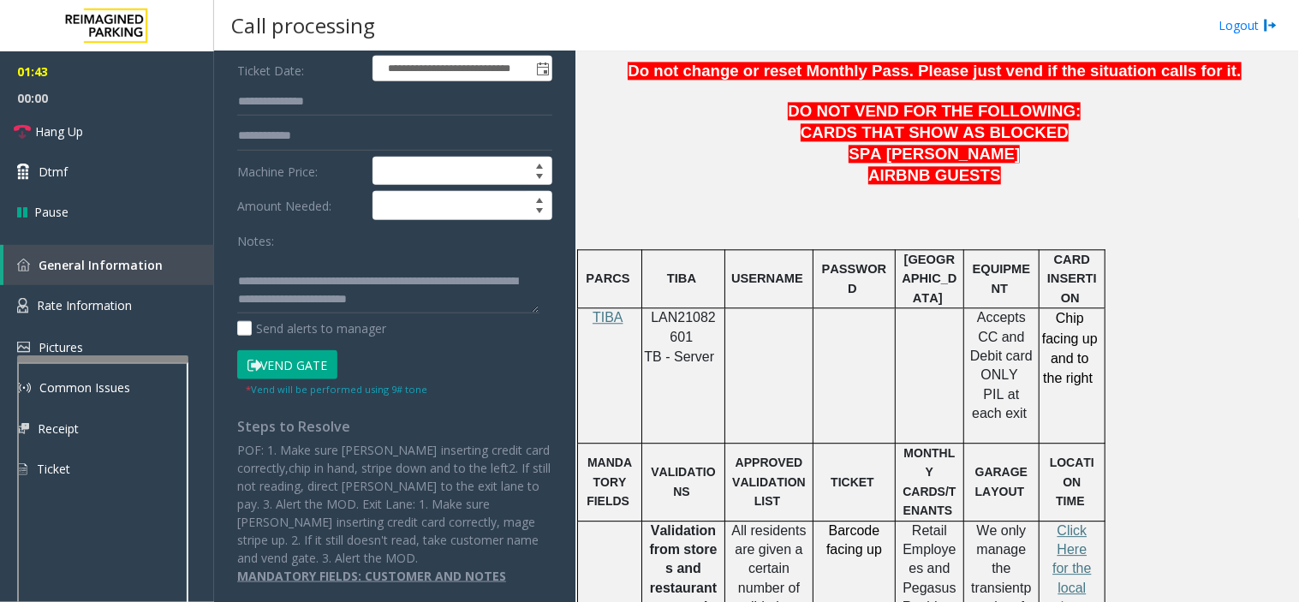
click at [294, 369] on button "Vend Gate" at bounding box center [287, 364] width 100 height 29
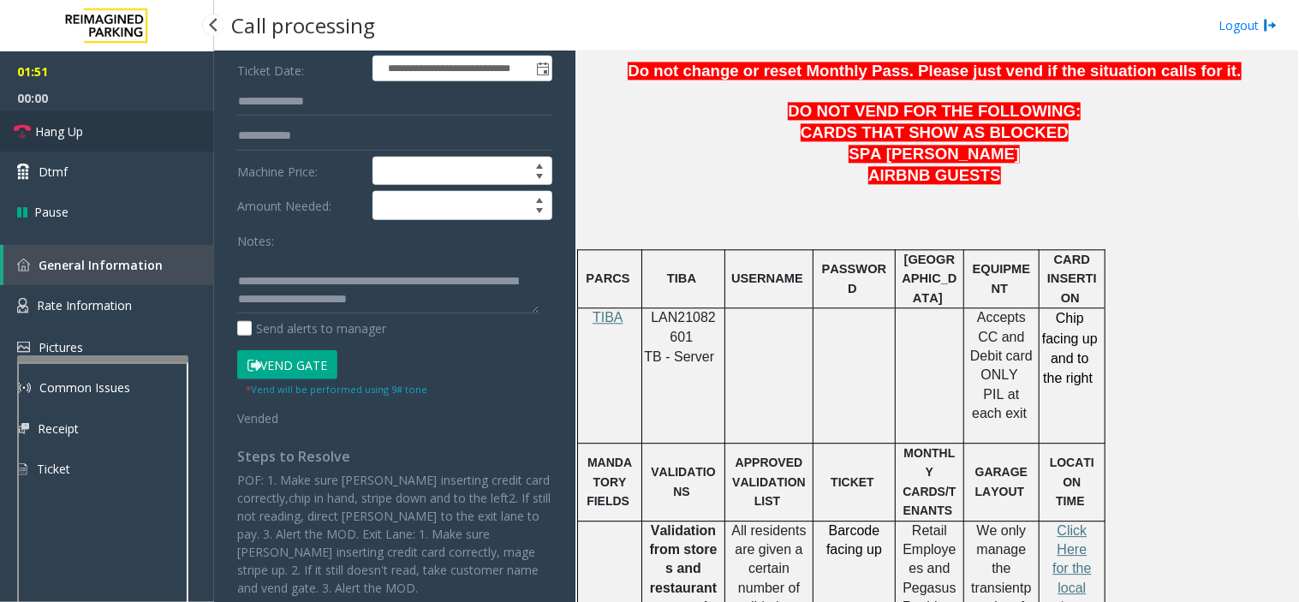
click at [125, 116] on link "Hang Up" at bounding box center [107, 131] width 214 height 40
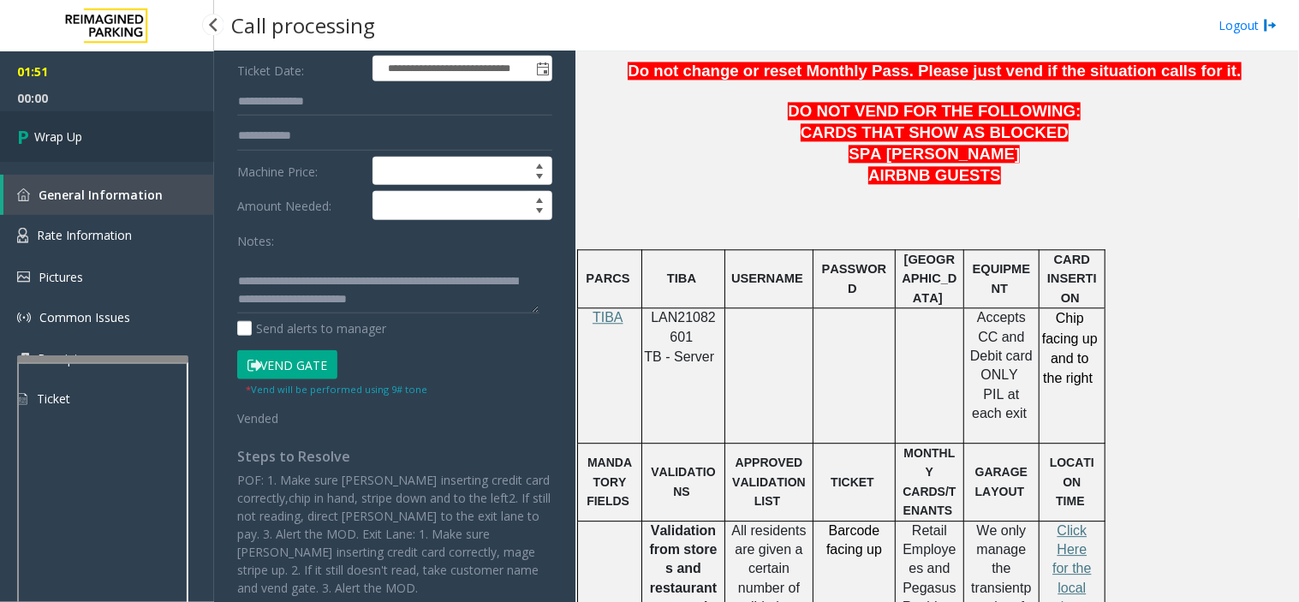
click at [125, 116] on link "Wrap Up" at bounding box center [107, 136] width 214 height 51
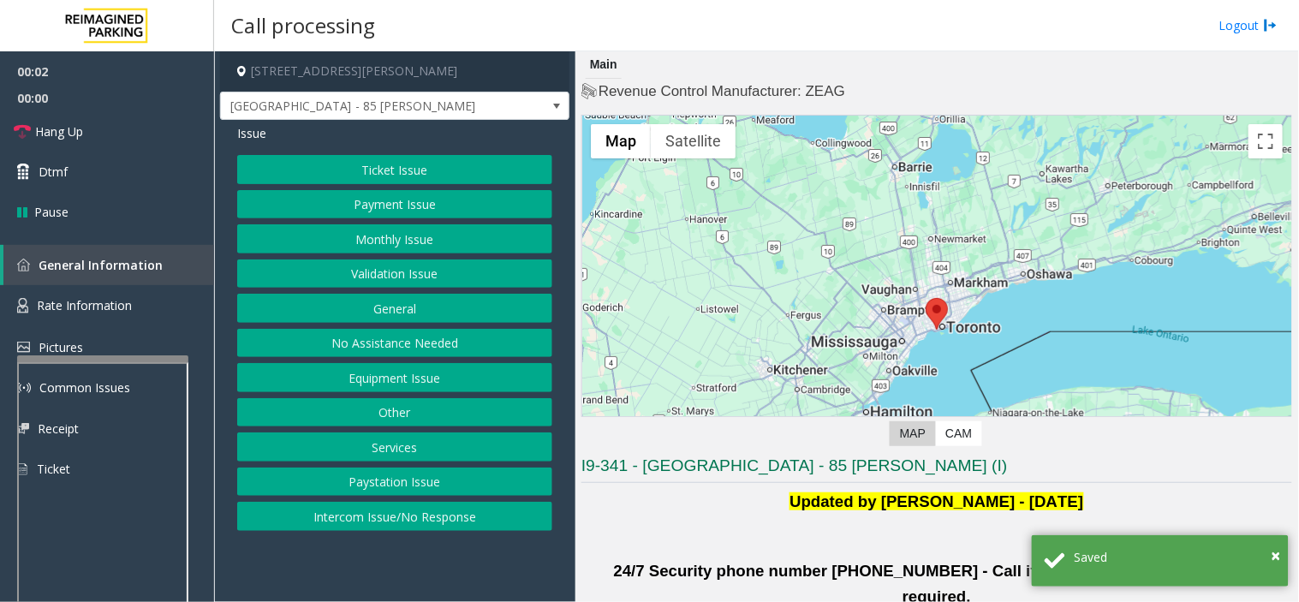
click at [397, 263] on button "Validation Issue" at bounding box center [394, 274] width 315 height 29
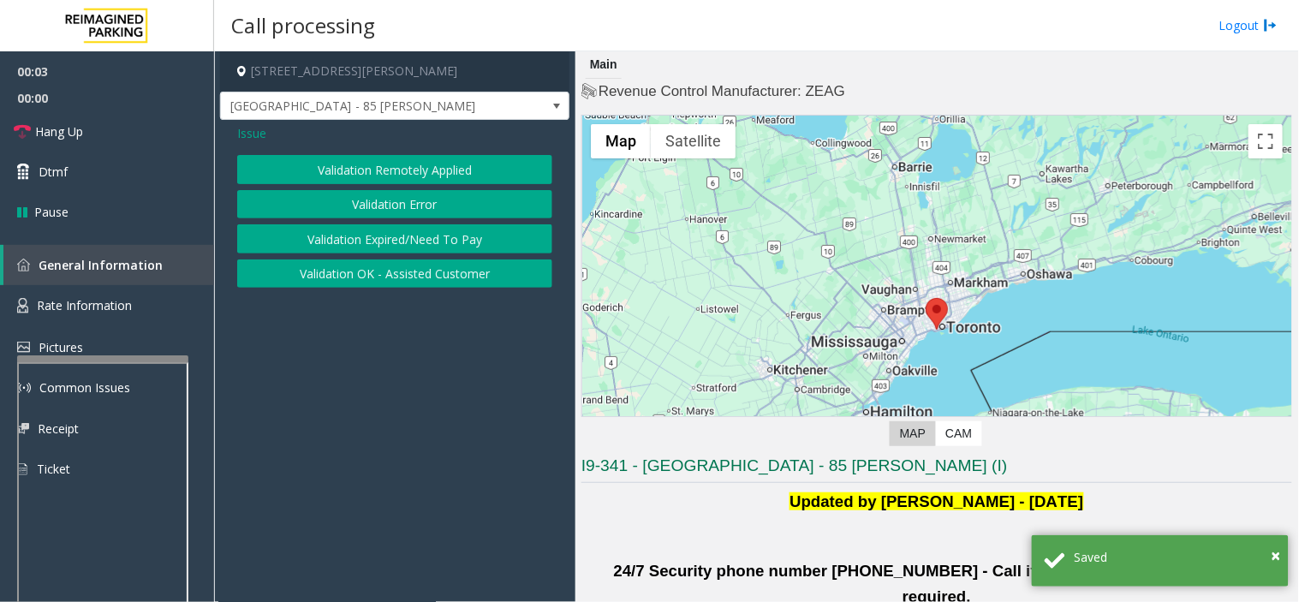
click at [388, 199] on button "Validation Error" at bounding box center [394, 204] width 315 height 29
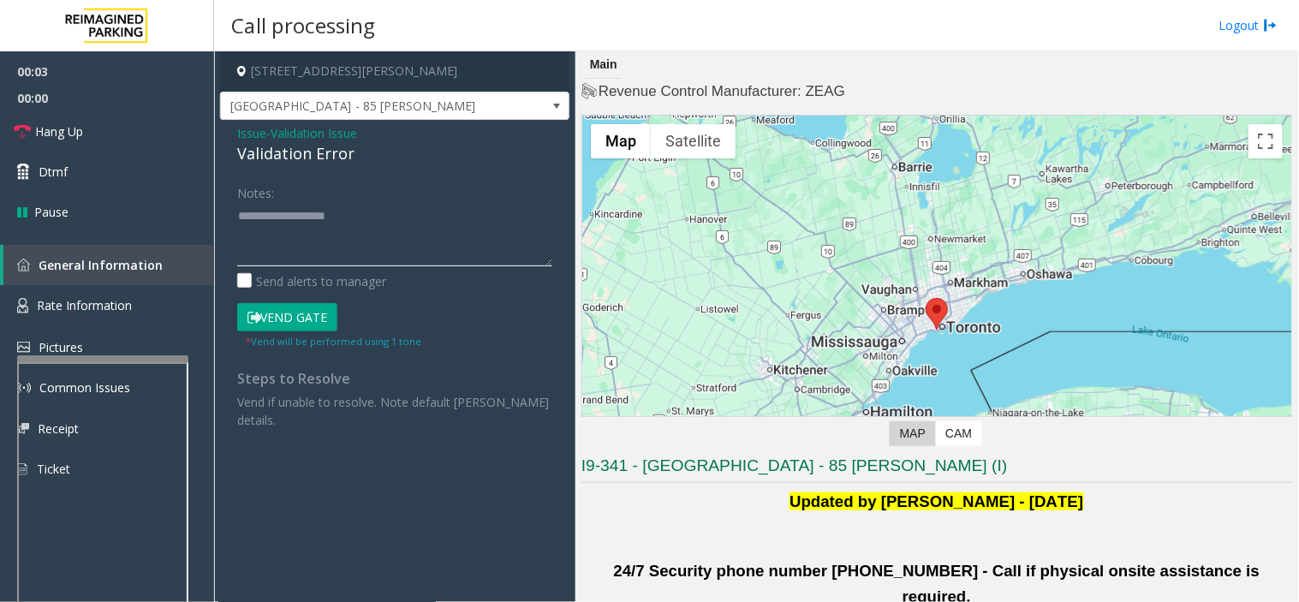
paste textarea "**********"
drag, startPoint x: 399, startPoint y: 242, endPoint x: 304, endPoint y: 226, distance: 96.3
click at [398, 242] on textarea at bounding box center [394, 234] width 315 height 64
click at [270, 158] on div "Validation Error" at bounding box center [394, 153] width 315 height 23
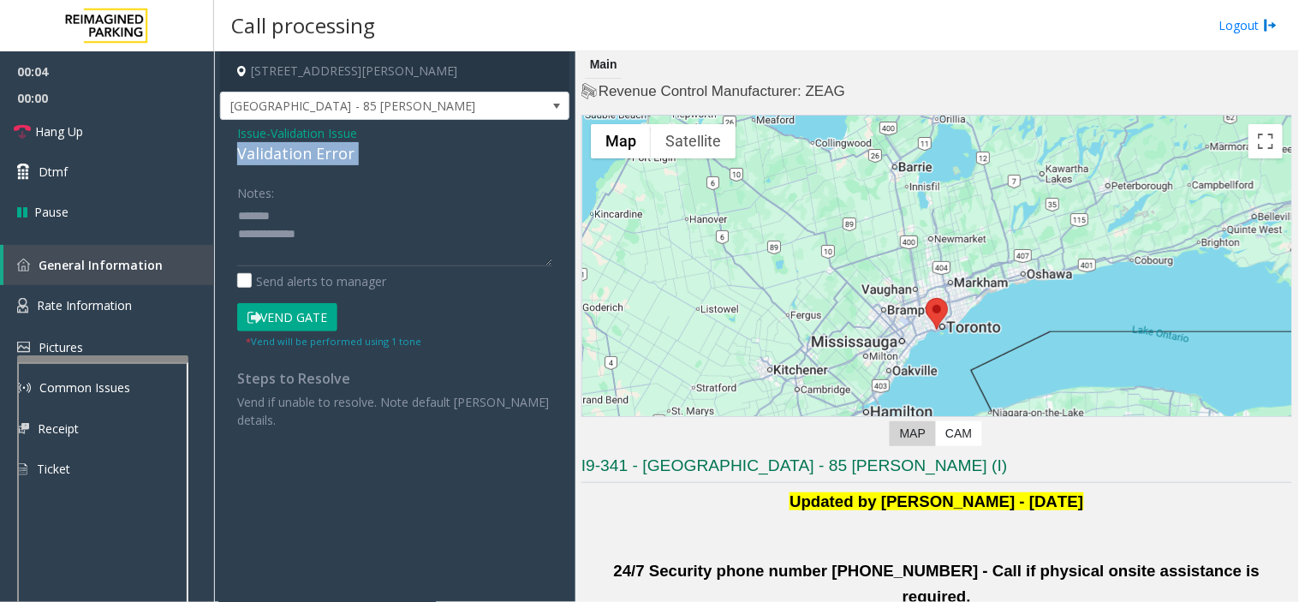
click at [270, 158] on div "Validation Error" at bounding box center [394, 153] width 315 height 23
copy div "Validation Error"
paste textarea "**********"
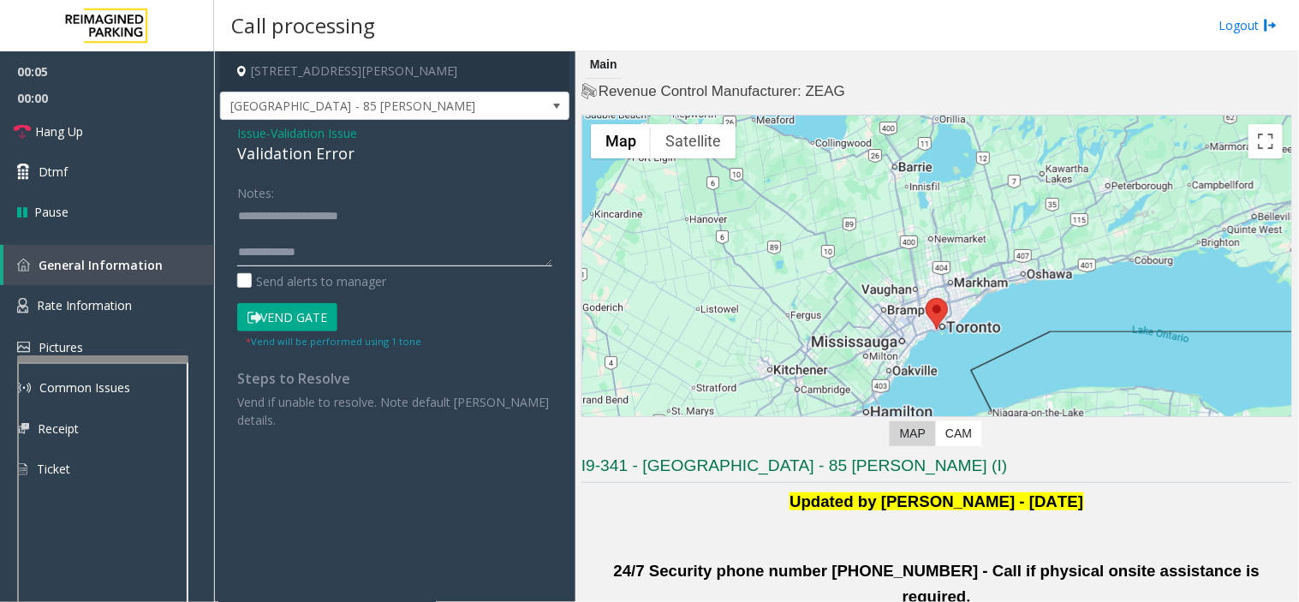
click at [302, 211] on textarea at bounding box center [394, 234] width 315 height 64
click at [345, 244] on textarea at bounding box center [394, 234] width 315 height 64
drag, startPoint x: 294, startPoint y: 245, endPoint x: 251, endPoint y: 227, distance: 46.5
click at [231, 245] on div "Notes: Send alerts to manager Vend Gate * Vend will be performed using 1 tone S…" at bounding box center [394, 303] width 341 height 251
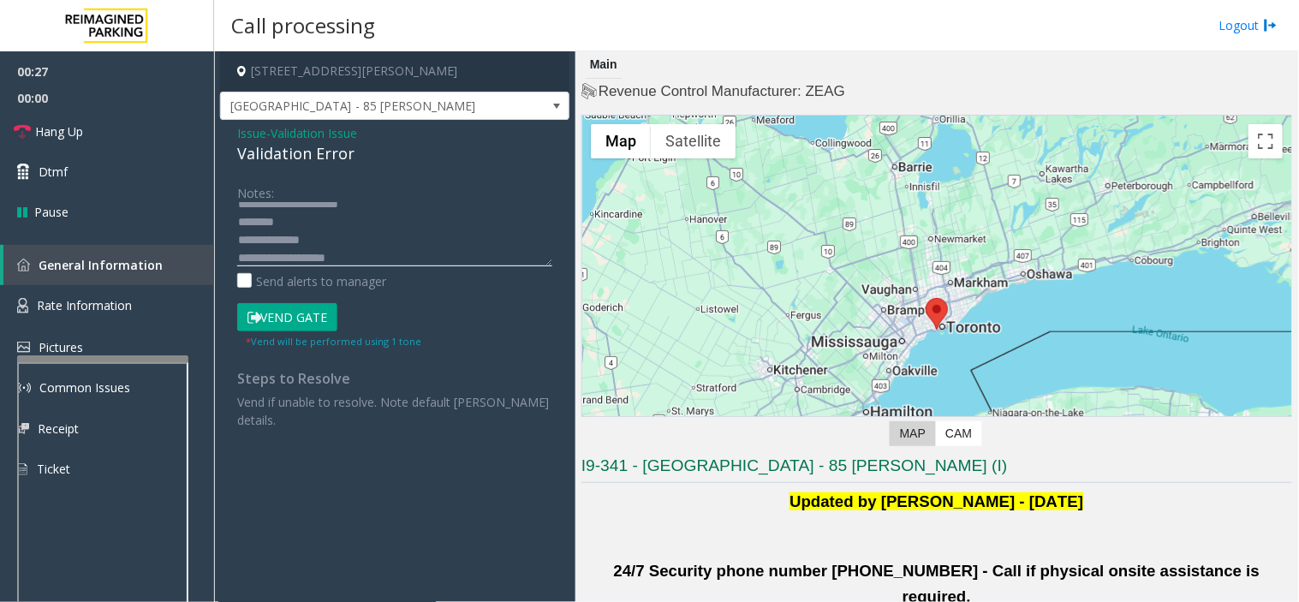
scroll to position [30, 0]
drag, startPoint x: 259, startPoint y: 328, endPoint x: 366, endPoint y: 328, distance: 107.1
click at [259, 326] on button "Vend Gate" at bounding box center [287, 317] width 100 height 29
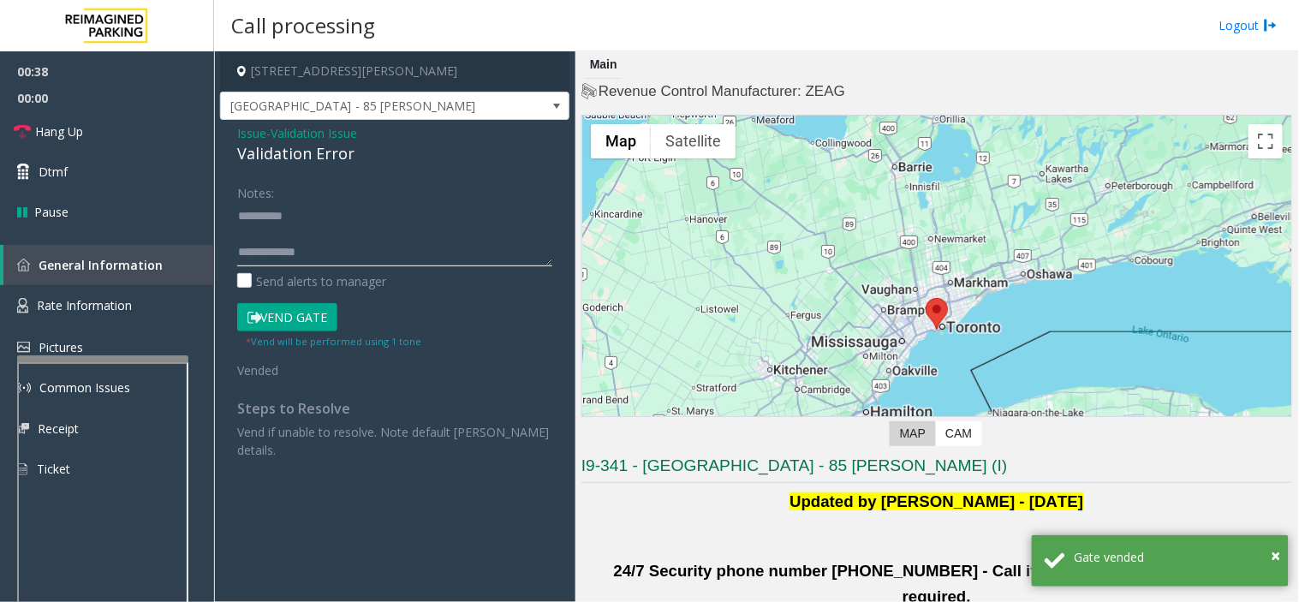
click at [397, 248] on textarea at bounding box center [394, 234] width 315 height 64
paste textarea "**********"
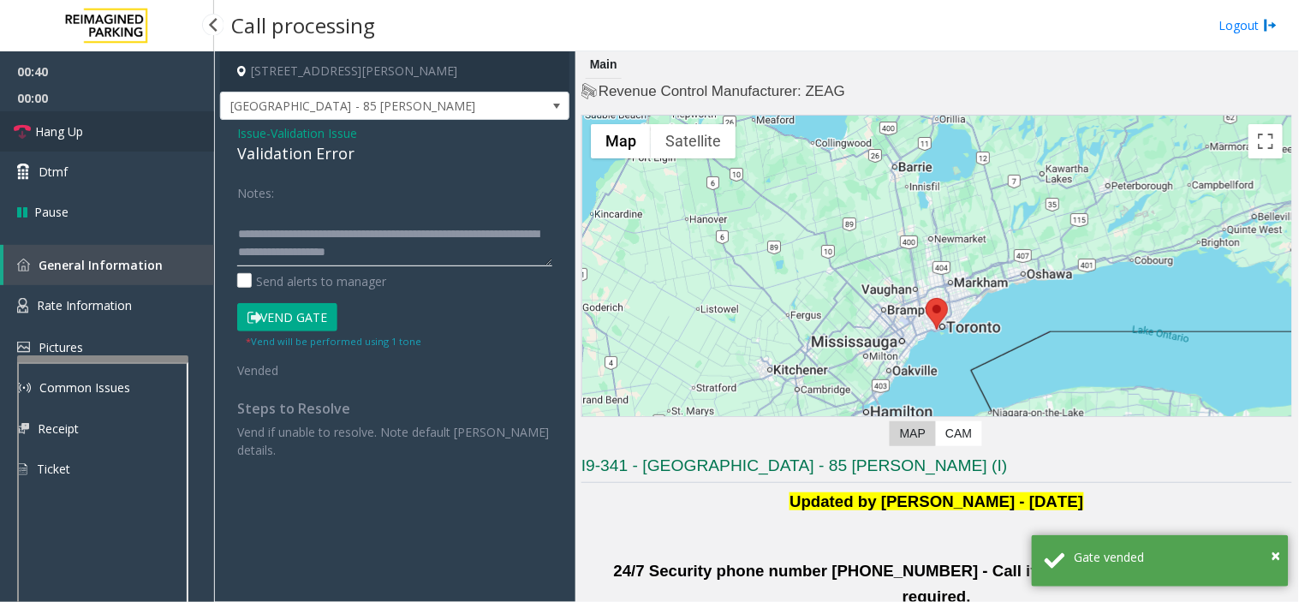
type textarea "**********"
click at [151, 125] on link "Hang Up" at bounding box center [107, 131] width 214 height 40
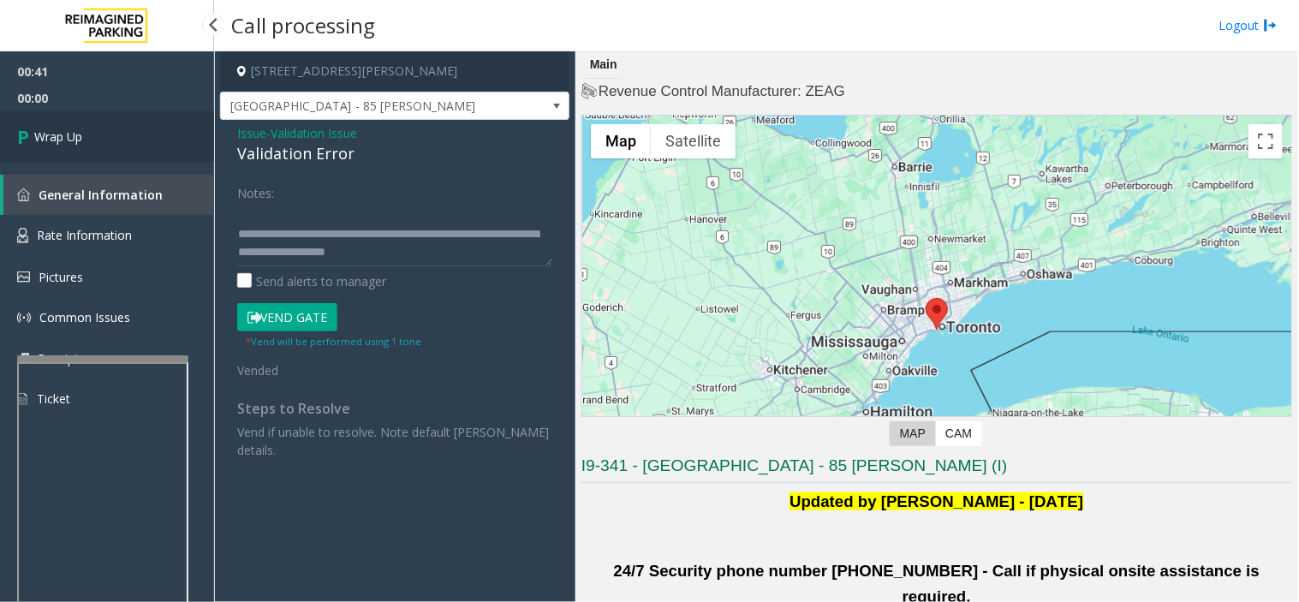
click at [151, 125] on link "Wrap Up" at bounding box center [107, 136] width 214 height 51
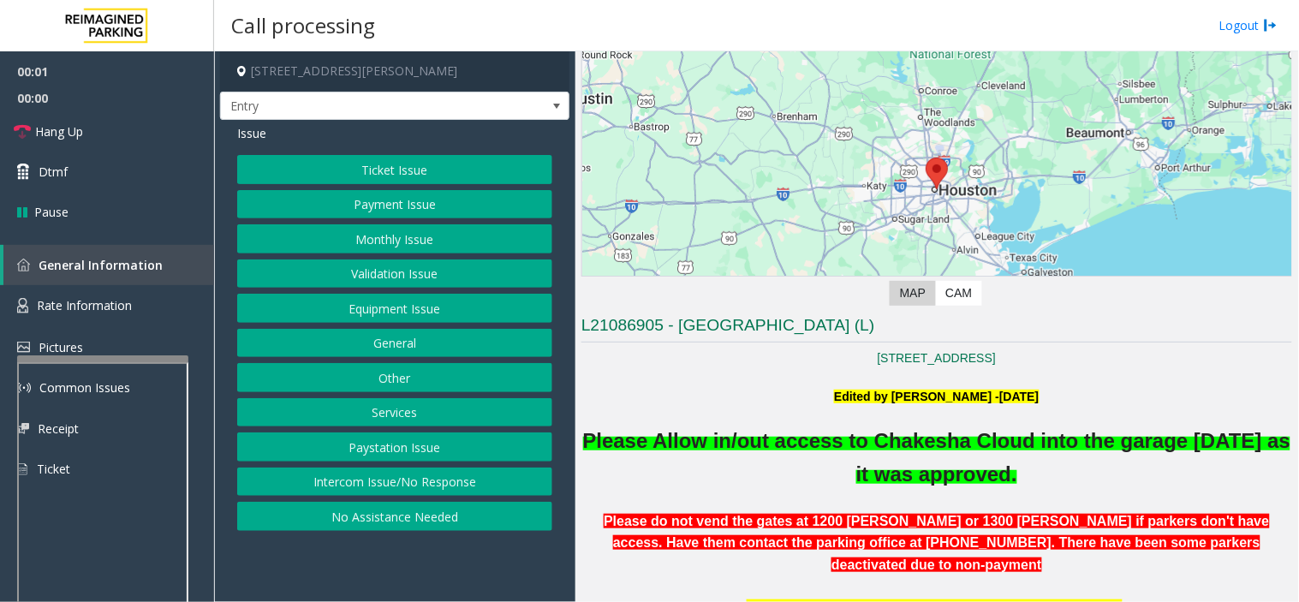
scroll to position [475, 0]
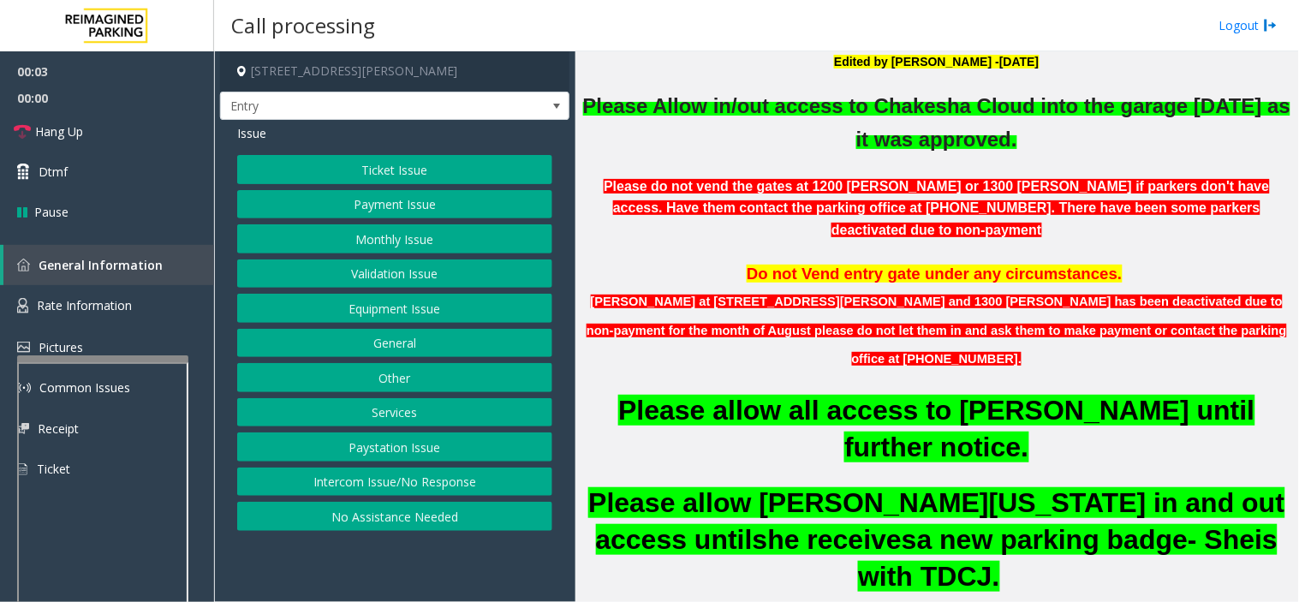
drag, startPoint x: 411, startPoint y: 493, endPoint x: 397, endPoint y: 421, distance: 73.2
click at [411, 493] on button "Intercom Issue/No Response" at bounding box center [394, 482] width 315 height 29
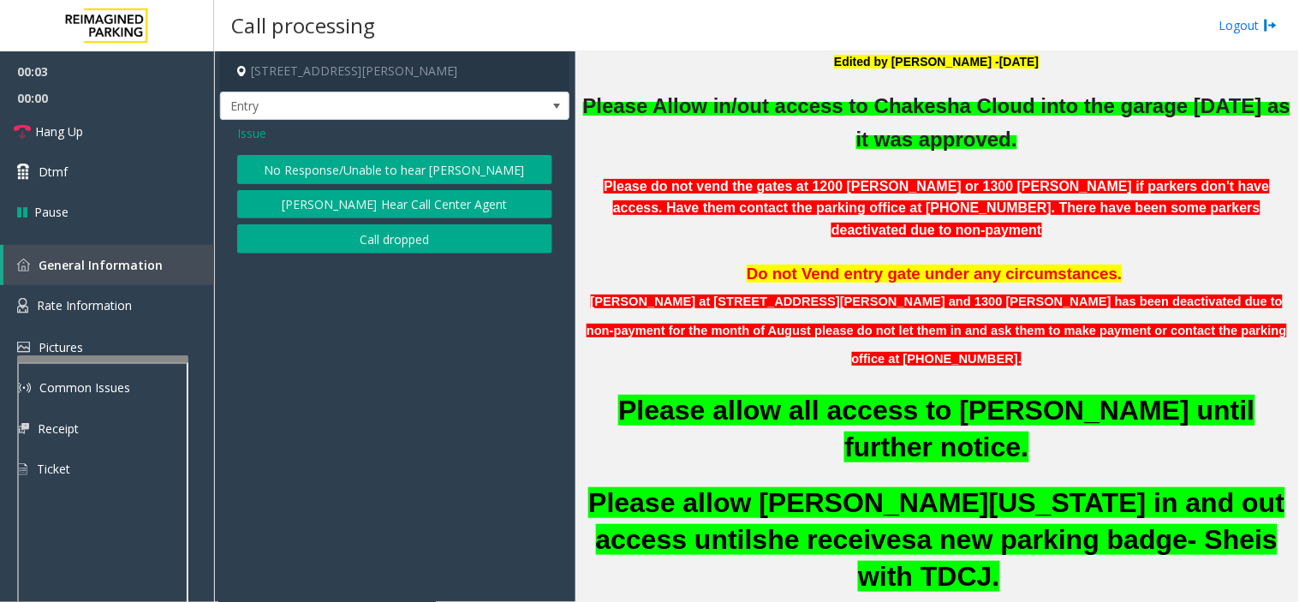
drag, startPoint x: 357, startPoint y: 182, endPoint x: 318, endPoint y: 173, distance: 40.5
click at [355, 182] on button "No Response/Unable to hear [PERSON_NAME]" at bounding box center [394, 169] width 315 height 29
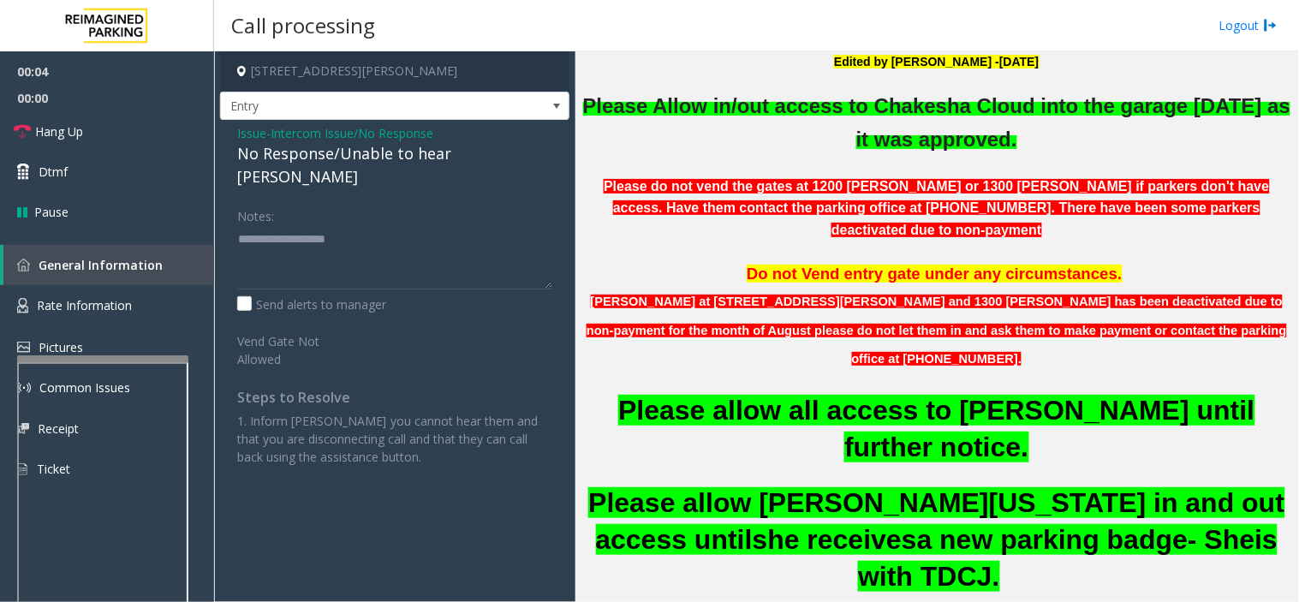
click at [253, 134] on span "Issue" at bounding box center [251, 133] width 29 height 18
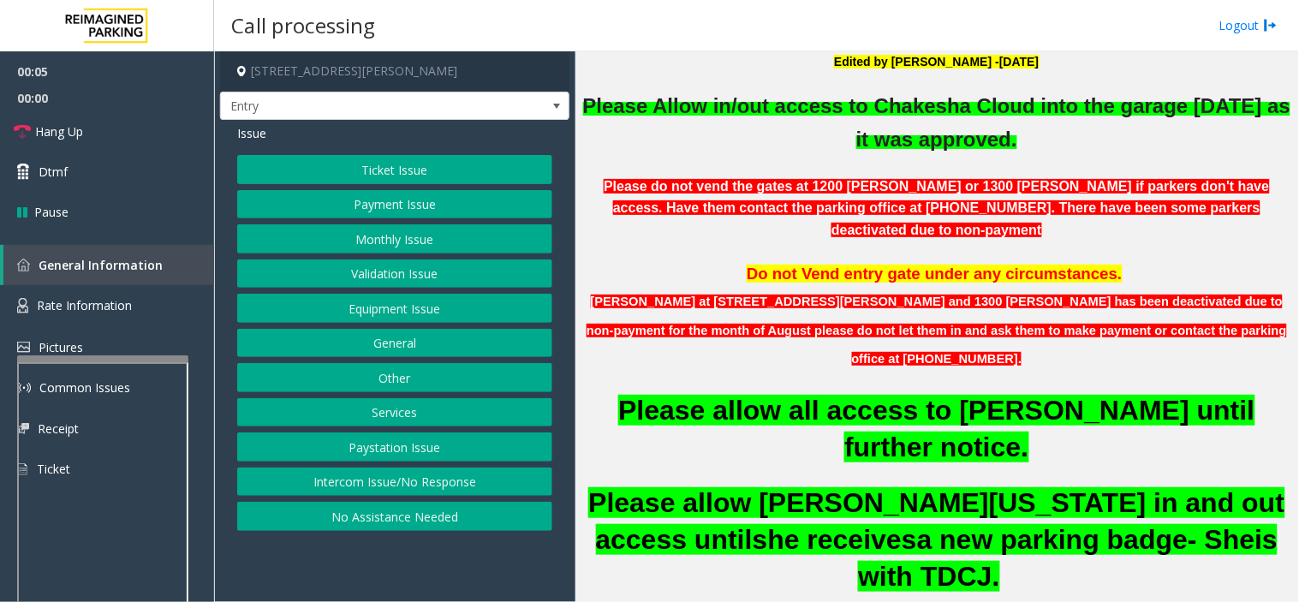
click at [385, 310] on button "Equipment Issue" at bounding box center [394, 308] width 315 height 29
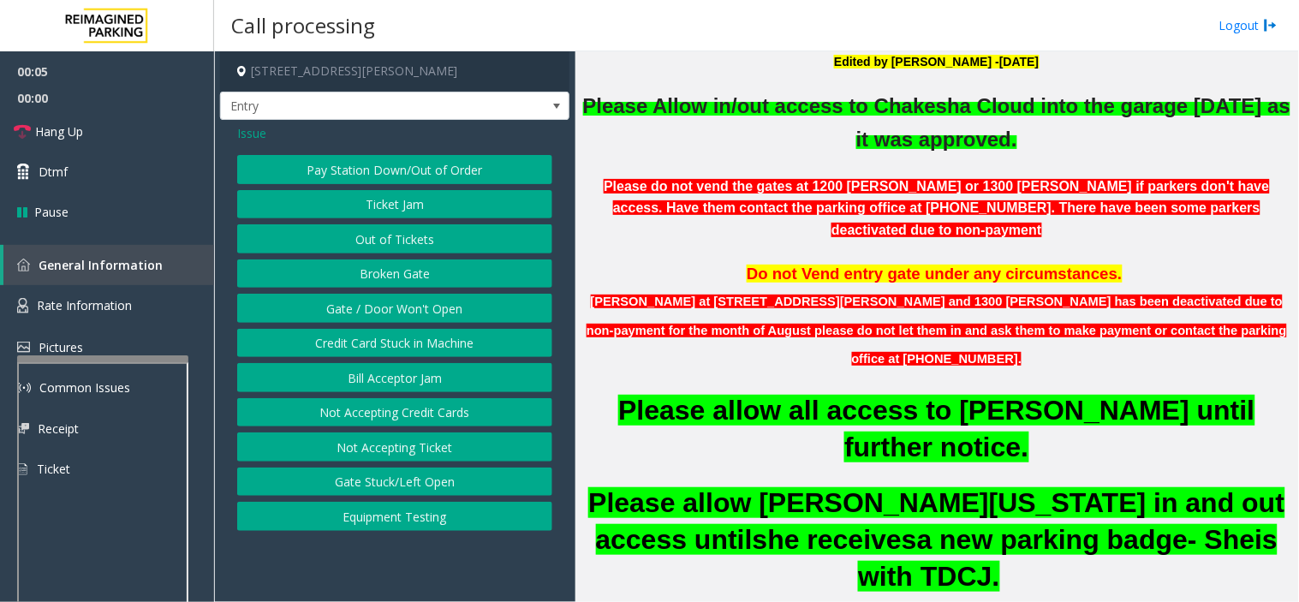
click at [385, 310] on button "Gate / Door Won't Open" at bounding box center [394, 308] width 315 height 29
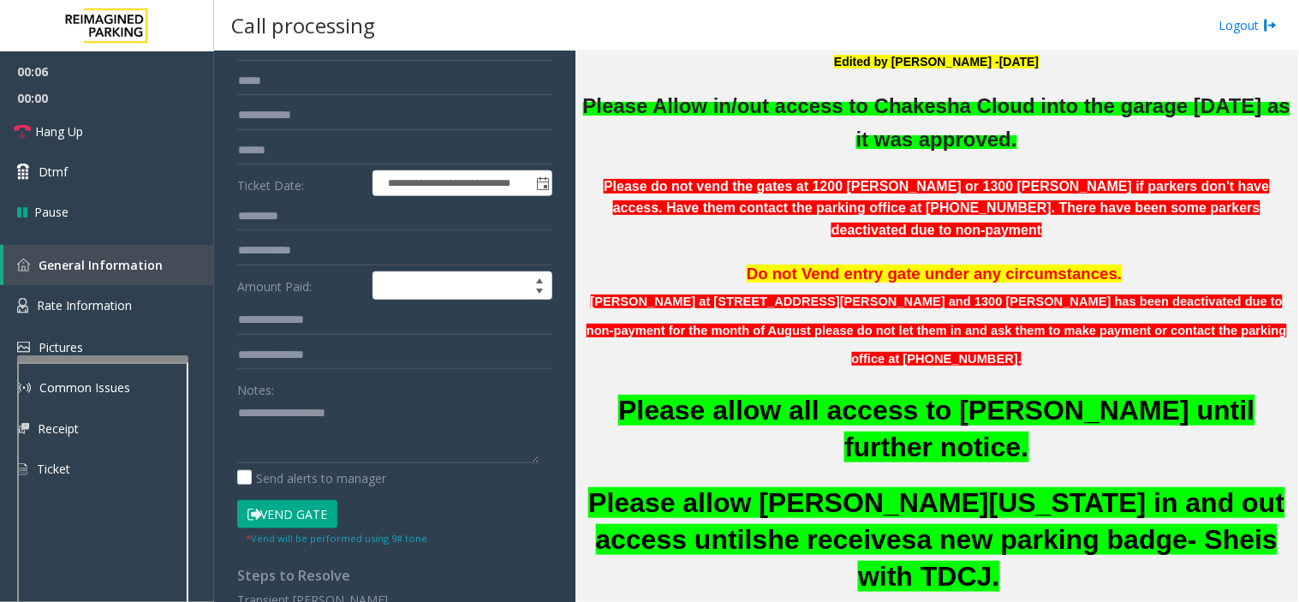
scroll to position [380, 0]
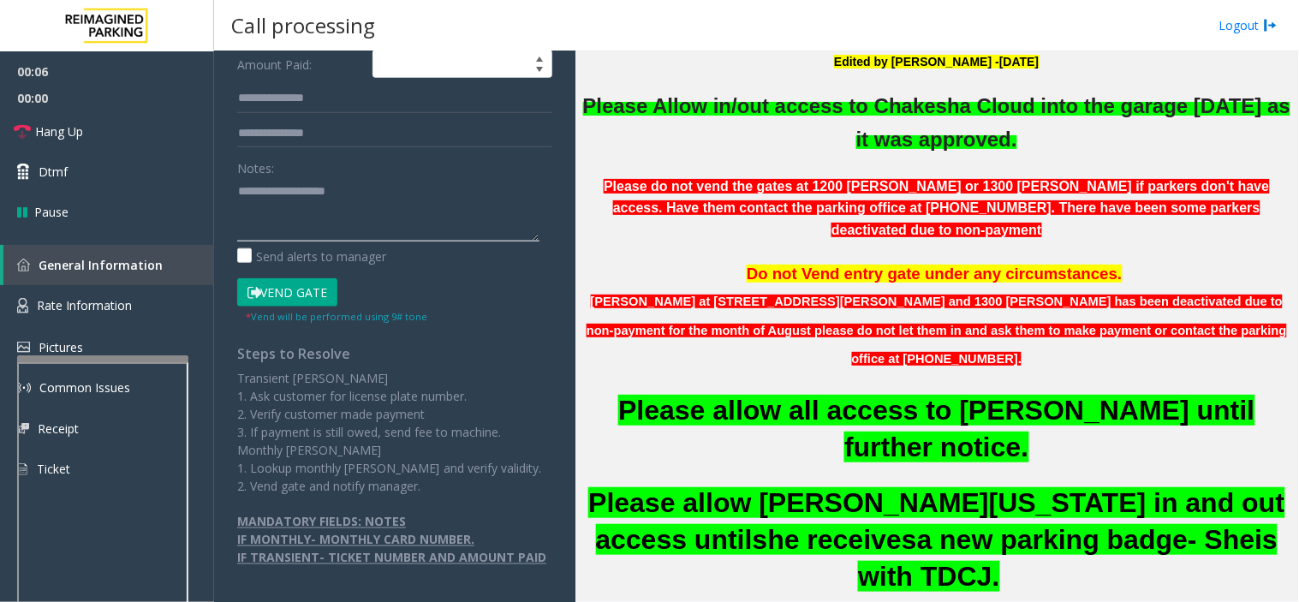
click at [378, 195] on textarea at bounding box center [388, 209] width 302 height 64
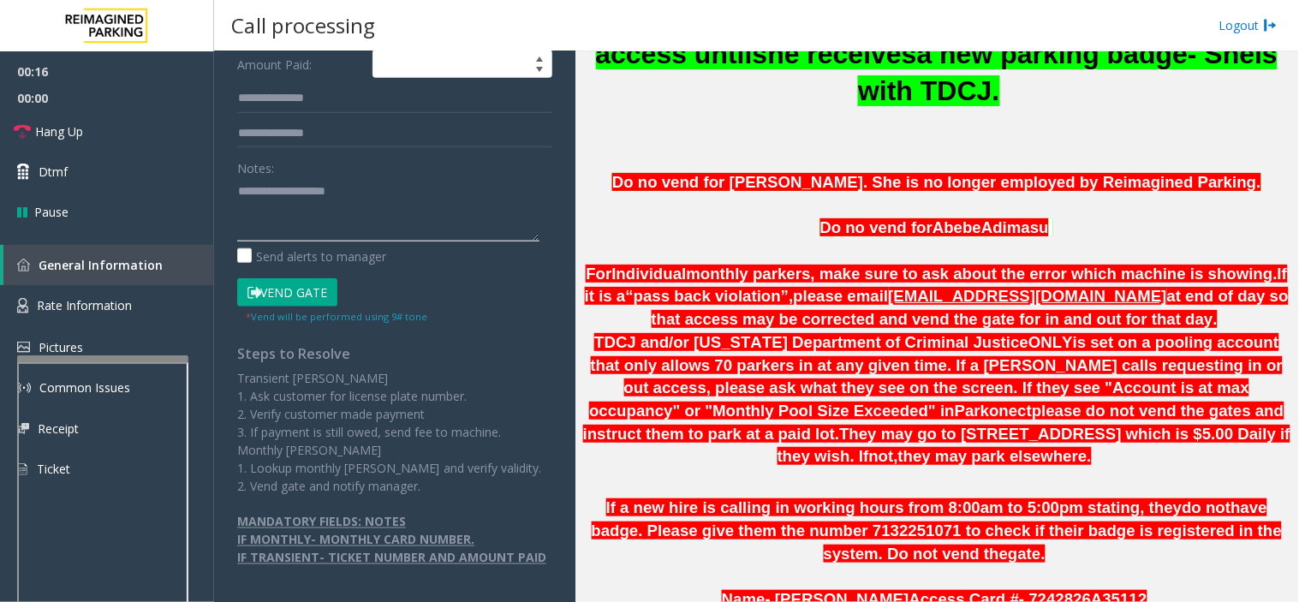
scroll to position [1142, 0]
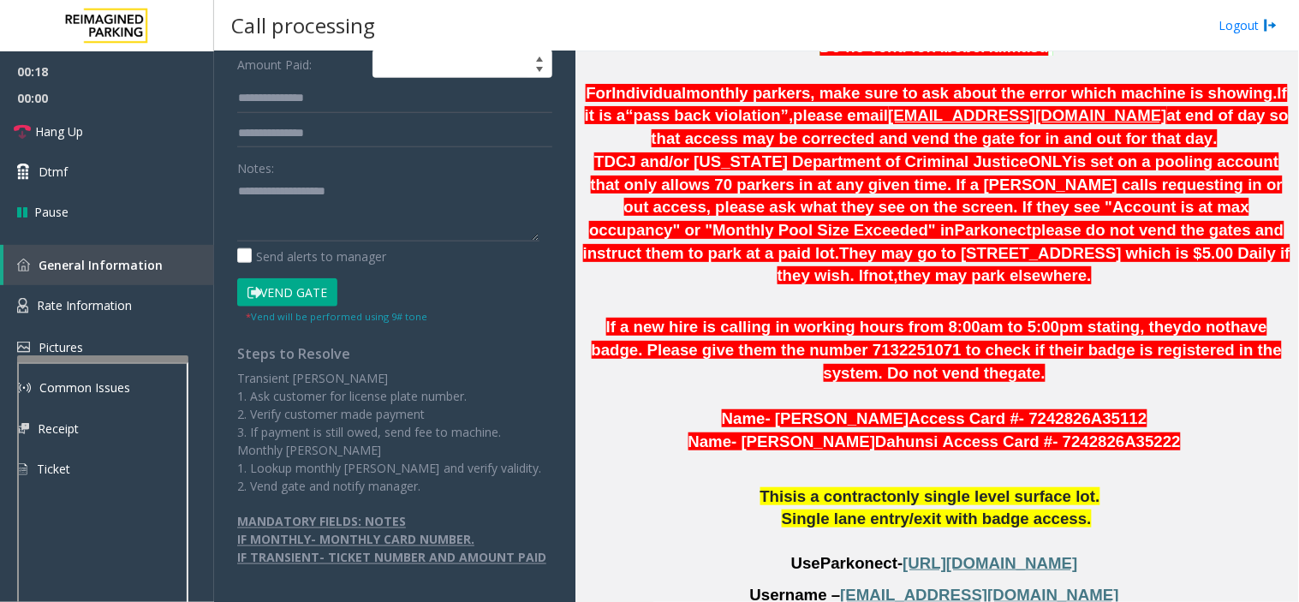
drag, startPoint x: 747, startPoint y: 368, endPoint x: 696, endPoint y: 413, distance: 68.0
click at [696, 486] on p "This is a contract only single level surface lot ." at bounding box center [937, 497] width 711 height 22
click at [790, 433] on span "- Julius" at bounding box center [804, 442] width 144 height 18
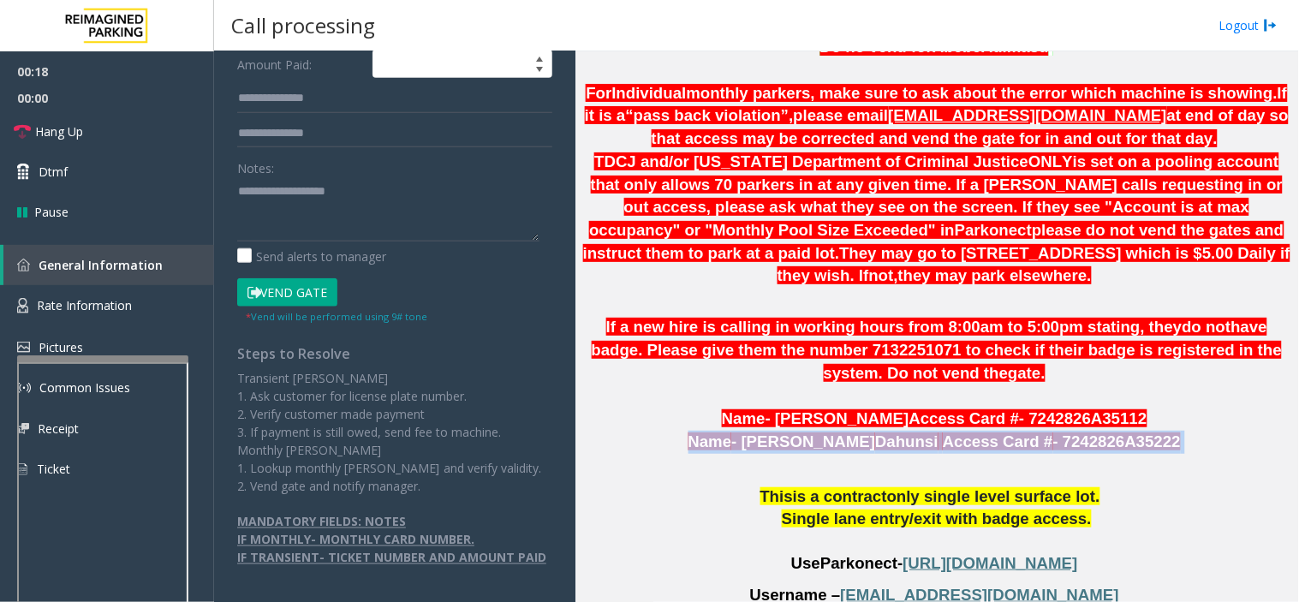
click at [790, 433] on span "- Julius" at bounding box center [804, 442] width 144 height 18
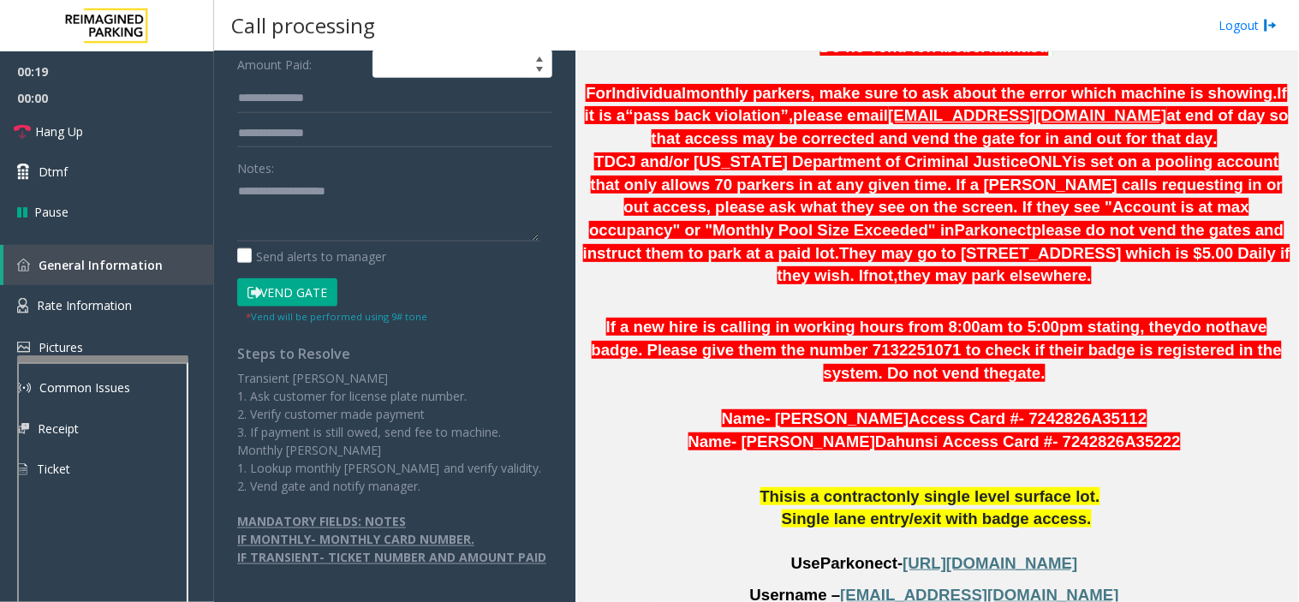
click at [797, 408] on p "Name - Leola Winfrey Access Card # - 7242826A35112" at bounding box center [937, 419] width 711 height 23
click at [799, 409] on span "- Leola Winfrey" at bounding box center [838, 418] width 144 height 18
drag, startPoint x: 674, startPoint y: 391, endPoint x: 661, endPoint y: 422, distance: 34.2
click at [661, 486] on p "This is a contract only single level surface lot ." at bounding box center [937, 497] width 711 height 22
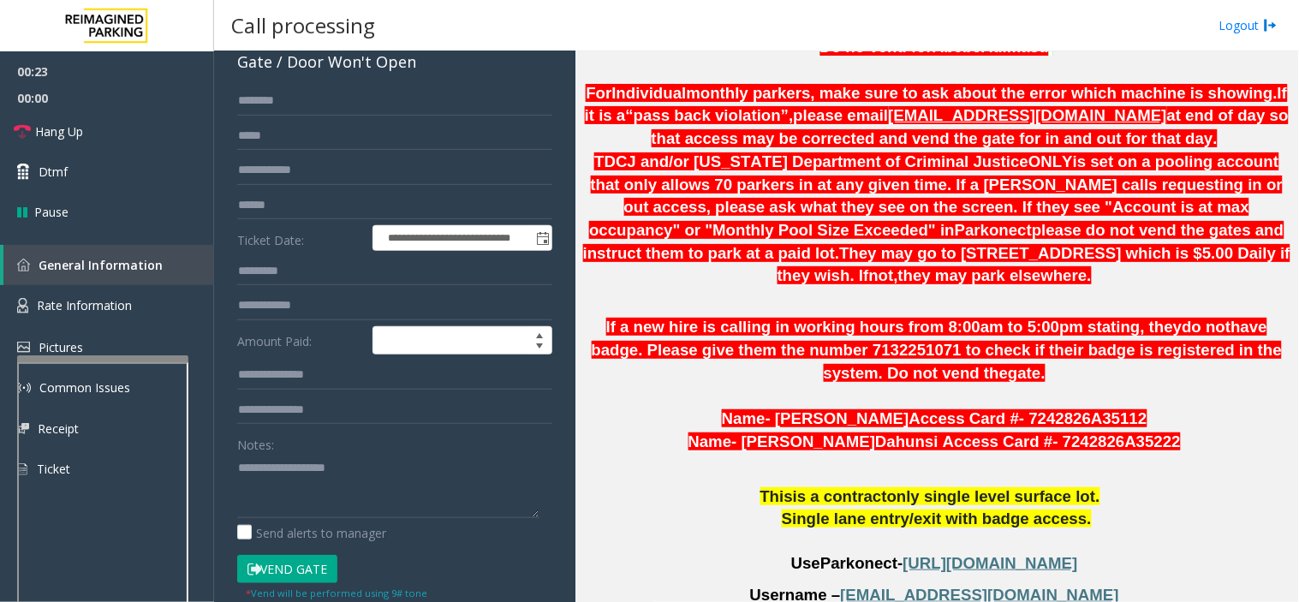
scroll to position [0, 0]
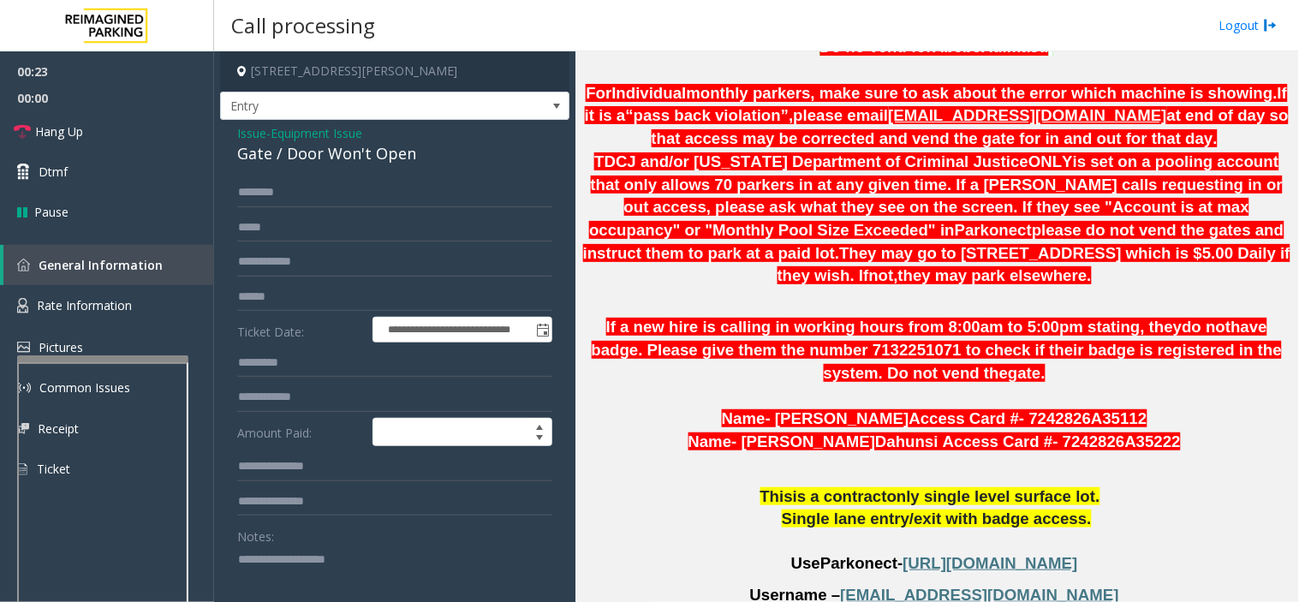
click at [250, 130] on span "Issue" at bounding box center [251, 133] width 29 height 18
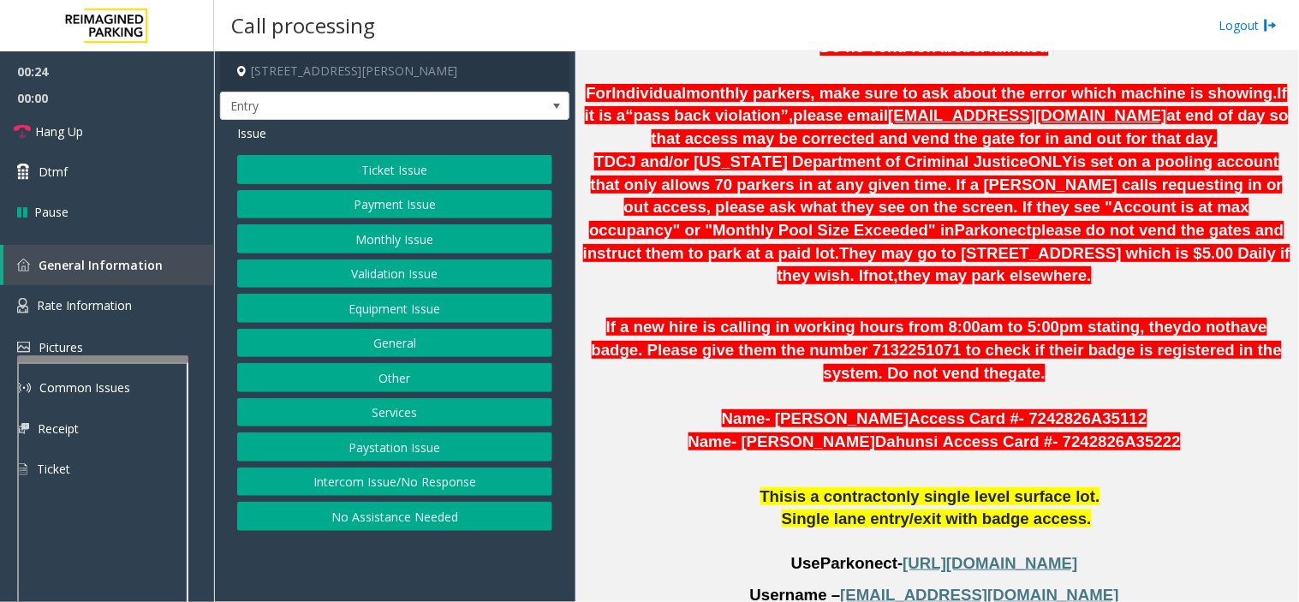
click at [394, 365] on button "Other" at bounding box center [394, 377] width 315 height 29
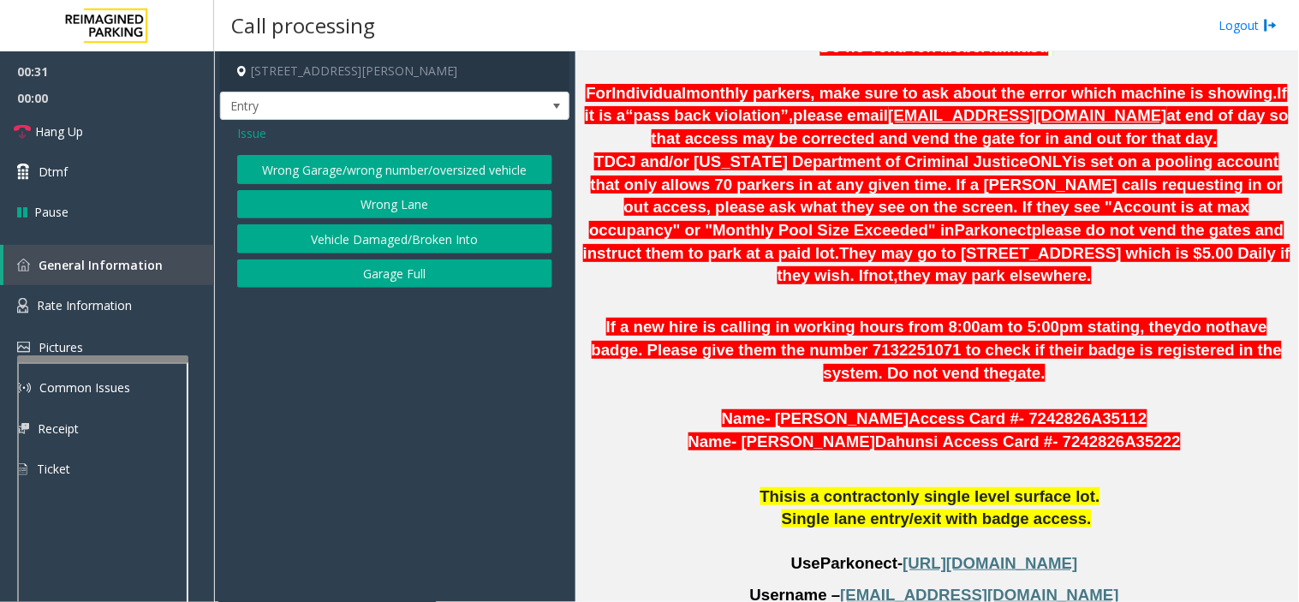
click at [337, 163] on button "Wrong Garage/wrong number/oversized vehicle" at bounding box center [394, 169] width 315 height 29
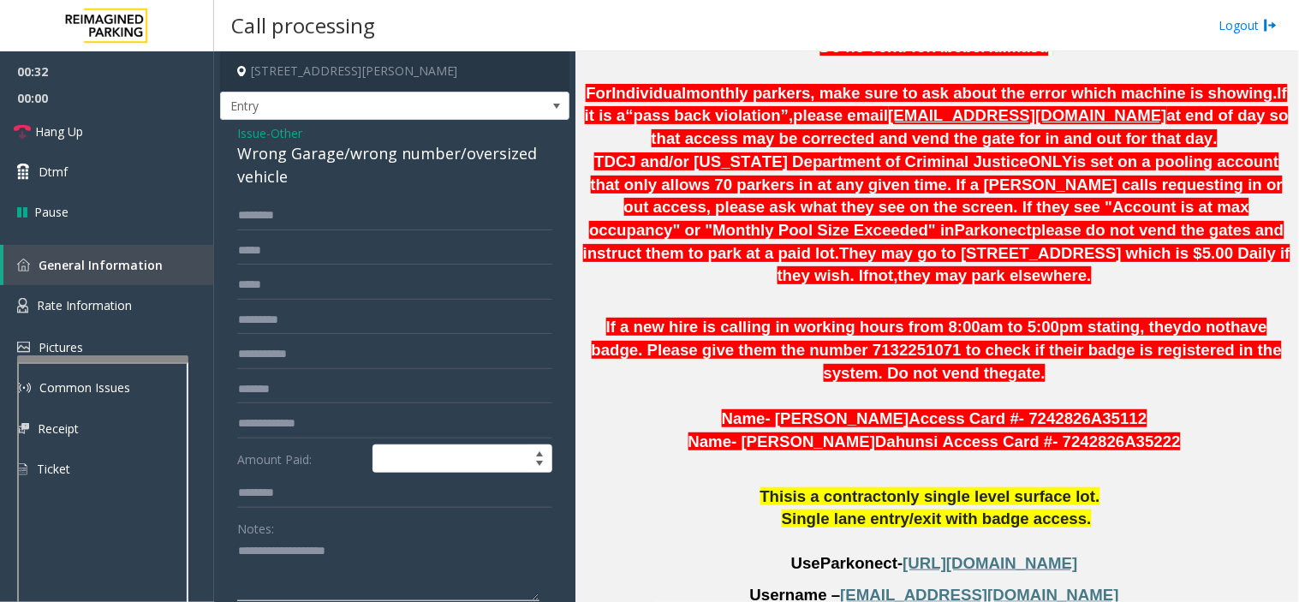
click at [341, 571] on textarea at bounding box center [388, 570] width 302 height 64
click at [169, 128] on link "Hang Up" at bounding box center [107, 131] width 214 height 40
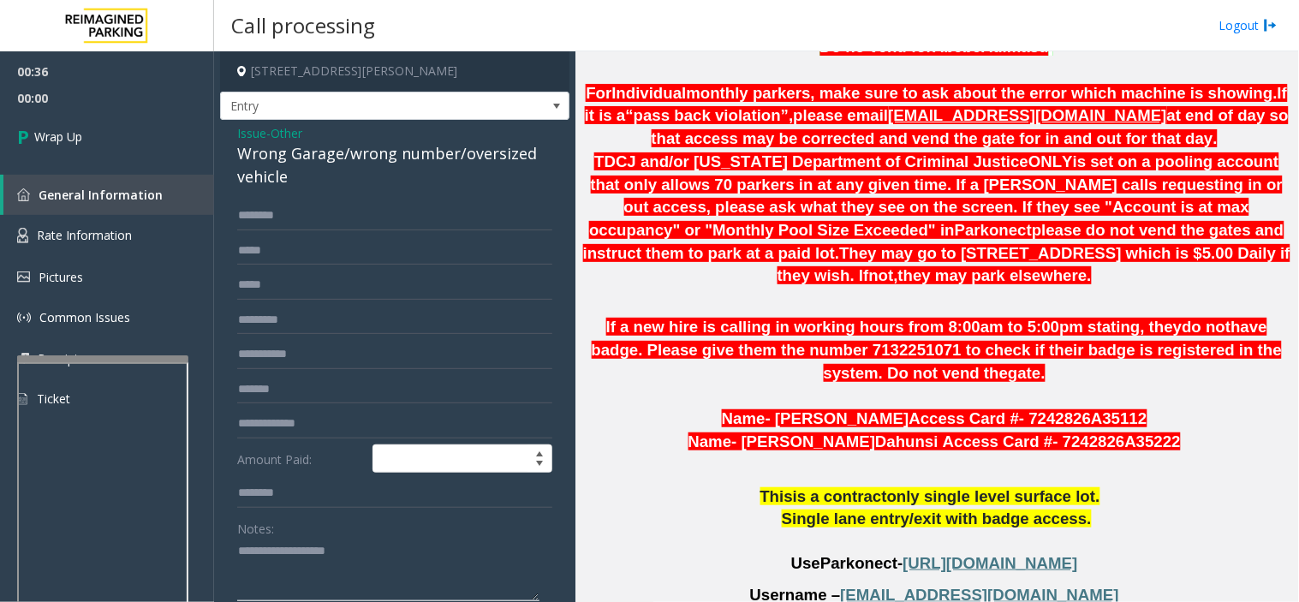
click at [345, 574] on textarea at bounding box center [388, 570] width 302 height 64
paste textarea "**********"
click at [331, 550] on textarea at bounding box center [388, 570] width 302 height 64
click at [398, 571] on textarea at bounding box center [388, 570] width 302 height 64
type textarea "**********"
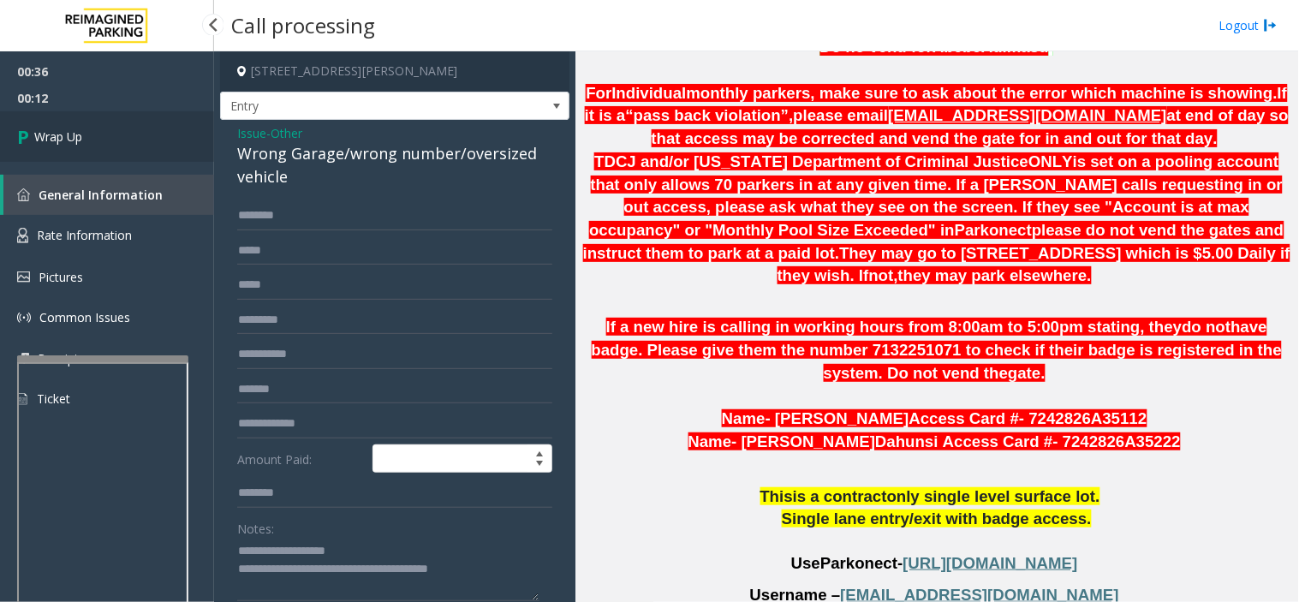
click at [100, 132] on link "Wrap Up" at bounding box center [107, 136] width 214 height 51
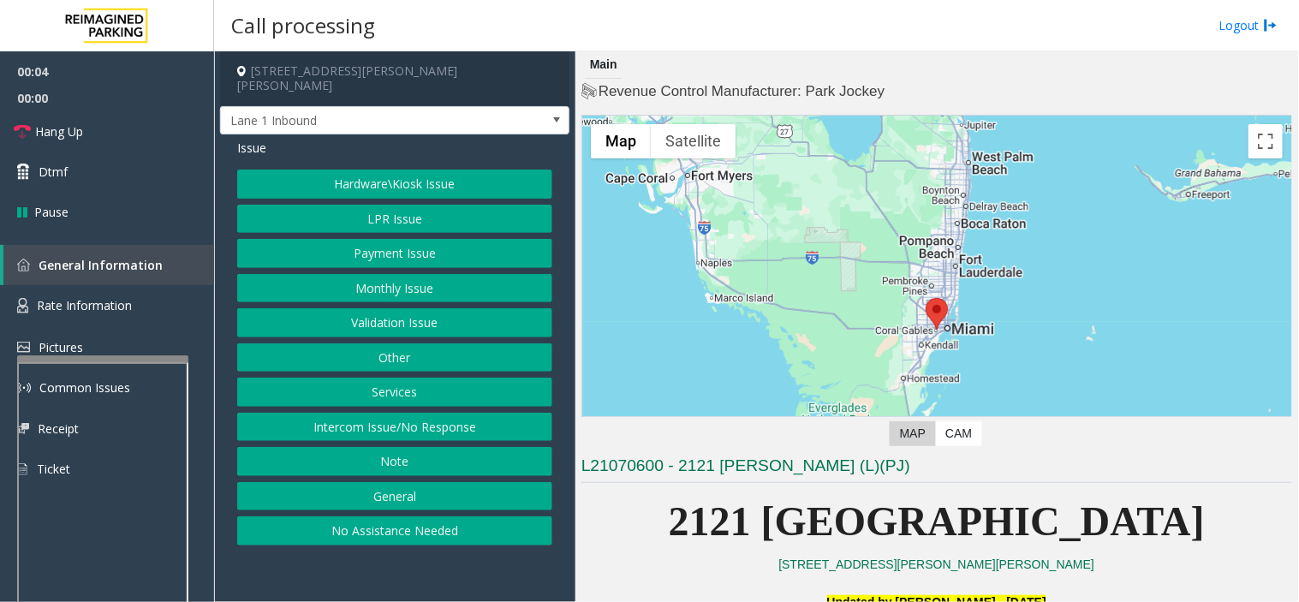
drag, startPoint x: 406, startPoint y: 422, endPoint x: 377, endPoint y: 257, distance: 167.9
click at [406, 421] on button "Intercom Issue/No Response" at bounding box center [394, 427] width 315 height 29
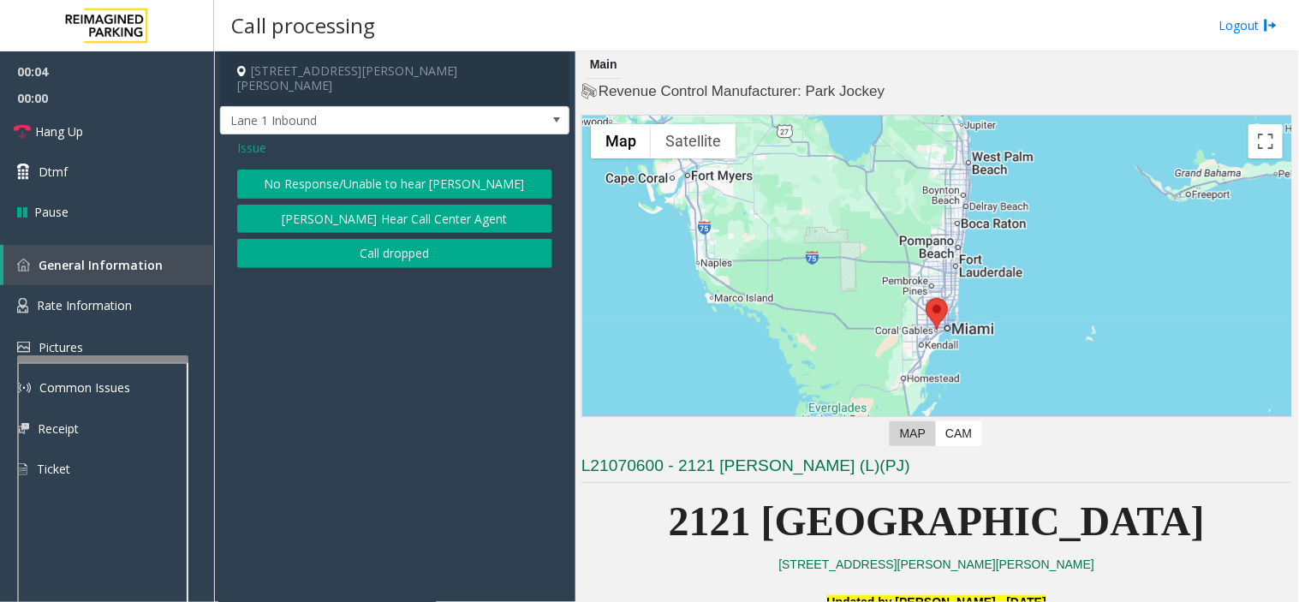
click at [375, 176] on button "No Response/Unable to hear [PERSON_NAME]" at bounding box center [394, 184] width 315 height 29
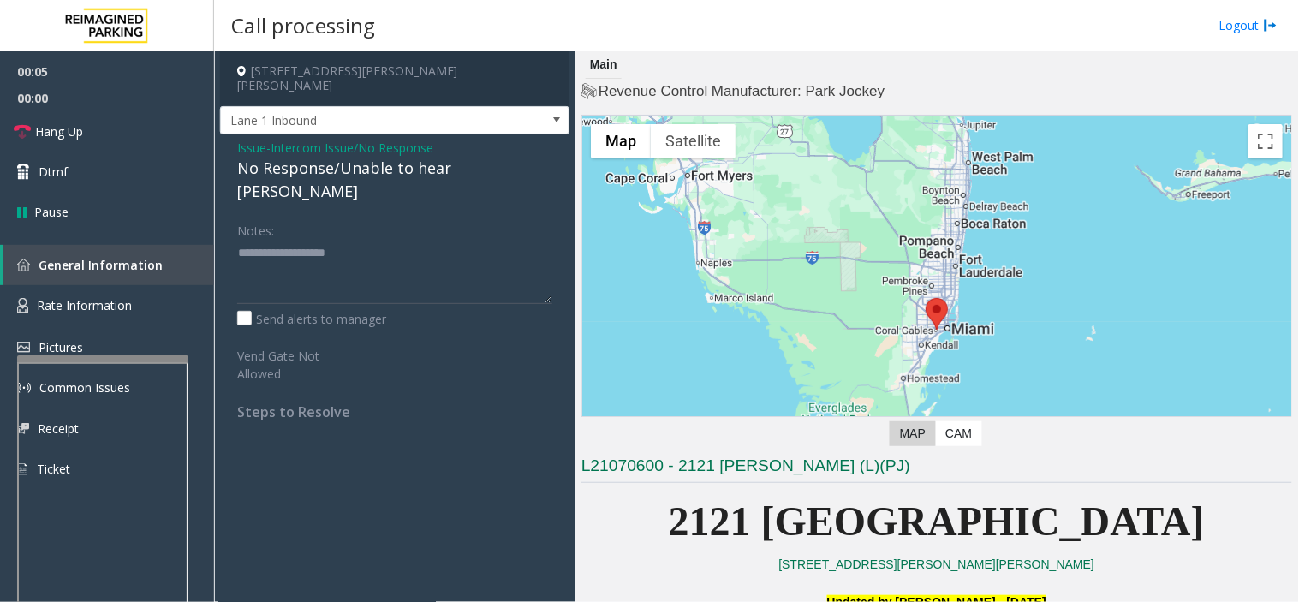
click at [374, 169] on div "Issue - Intercom Issue/No Response No Response/Unable to hear parker Notes: Sen…" at bounding box center [394, 285] width 349 height 303
click at [379, 157] on div "No Response/Unable to hear [PERSON_NAME]" at bounding box center [394, 180] width 315 height 46
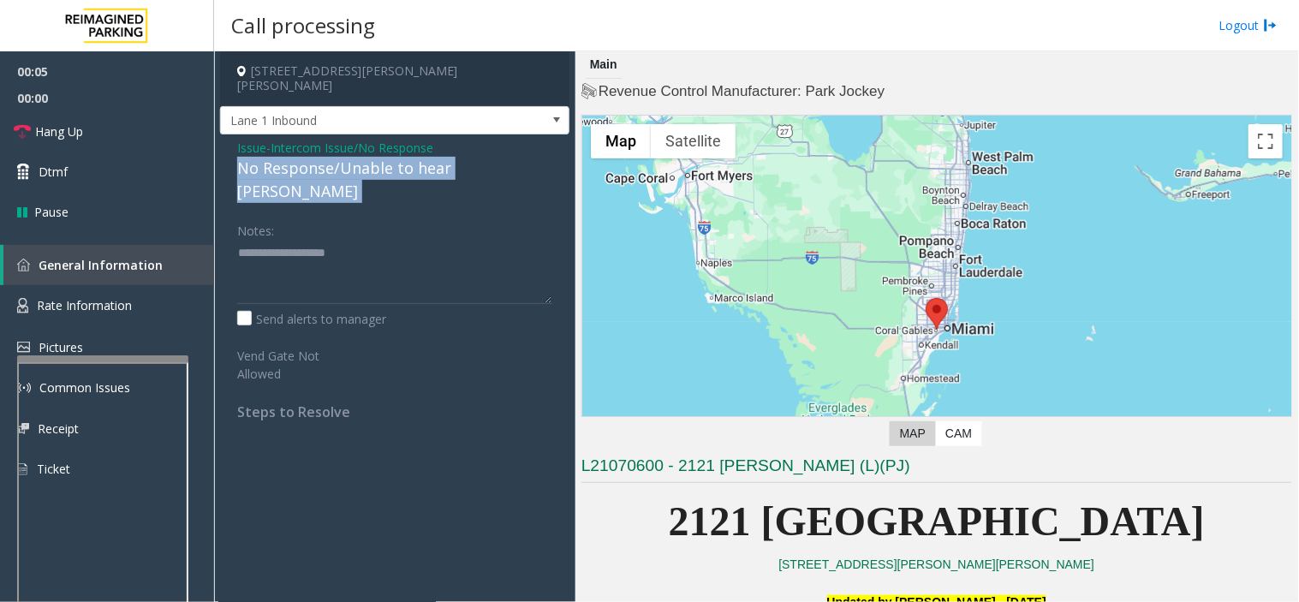
click at [379, 157] on div "No Response/Unable to hear [PERSON_NAME]" at bounding box center [394, 180] width 315 height 46
copy div "No Response/Unable to hear [PERSON_NAME]"
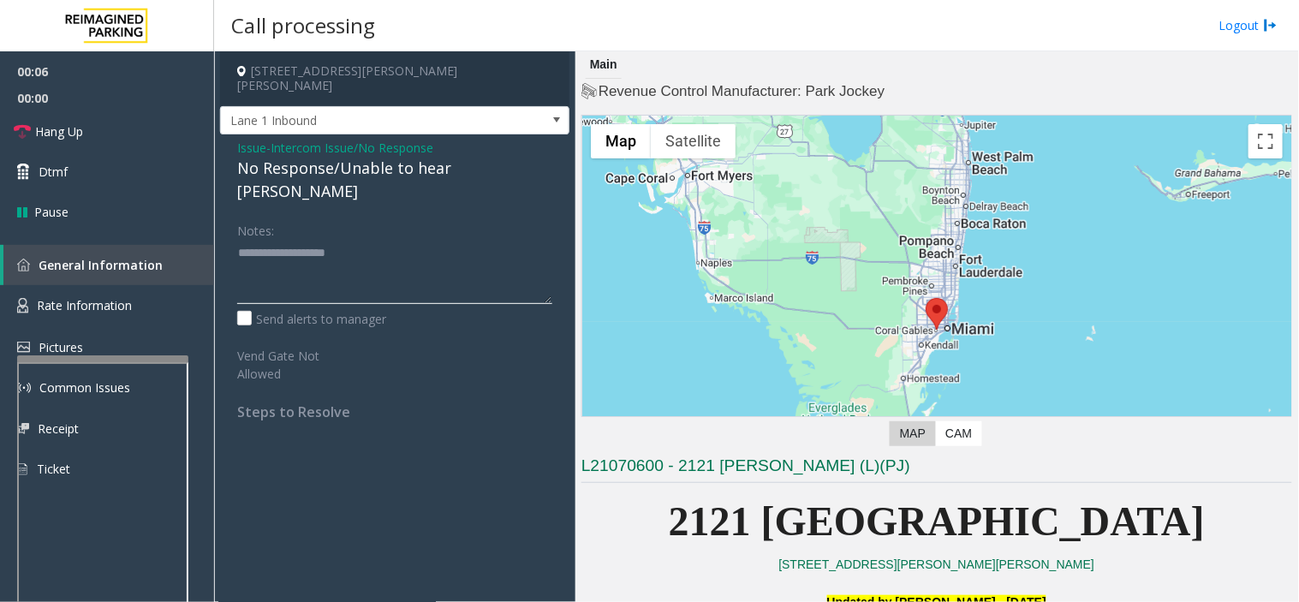
click at [366, 240] on textarea at bounding box center [394, 272] width 315 height 64
paste textarea "**********"
type textarea "**********"
click at [172, 146] on link "Hang Up" at bounding box center [107, 131] width 214 height 40
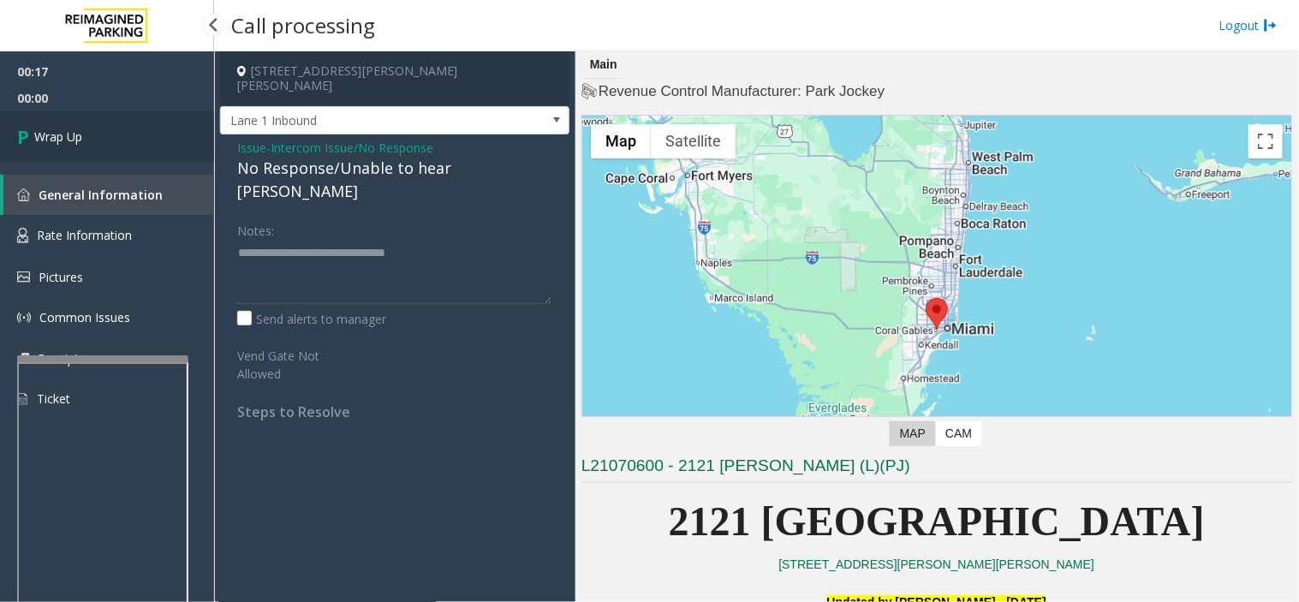
click at [155, 135] on link "Wrap Up" at bounding box center [107, 136] width 214 height 51
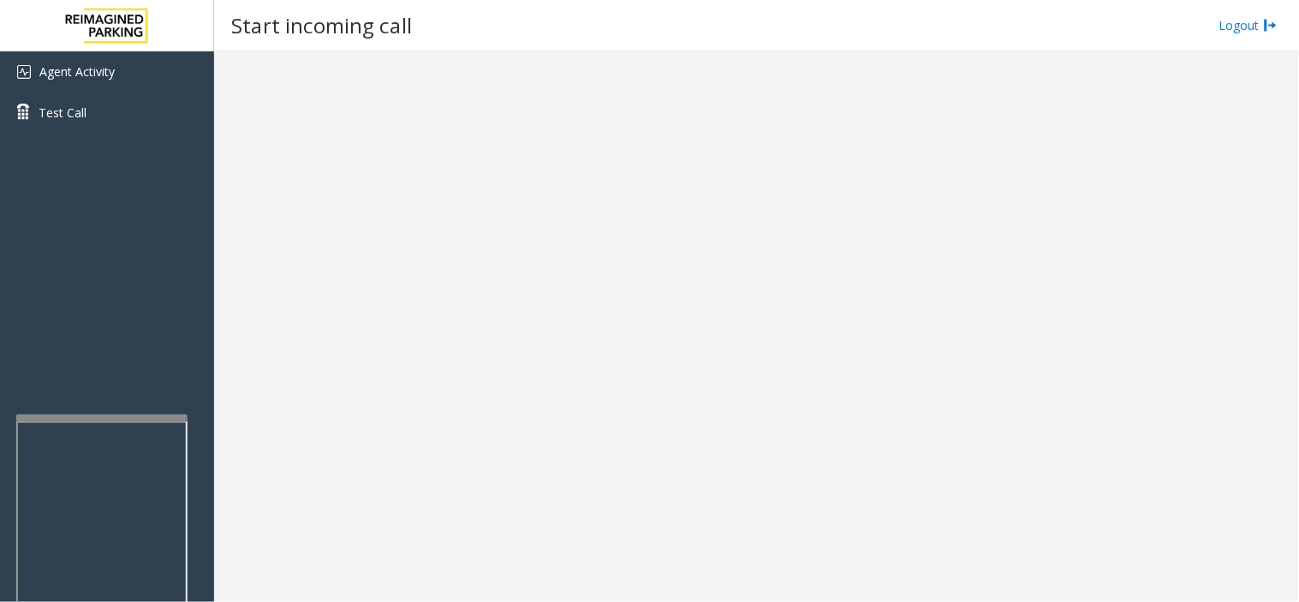
click at [101, 415] on div at bounding box center [101, 418] width 171 height 7
click at [121, 401] on div "Agent Activity Test Call" at bounding box center [107, 352] width 214 height 602
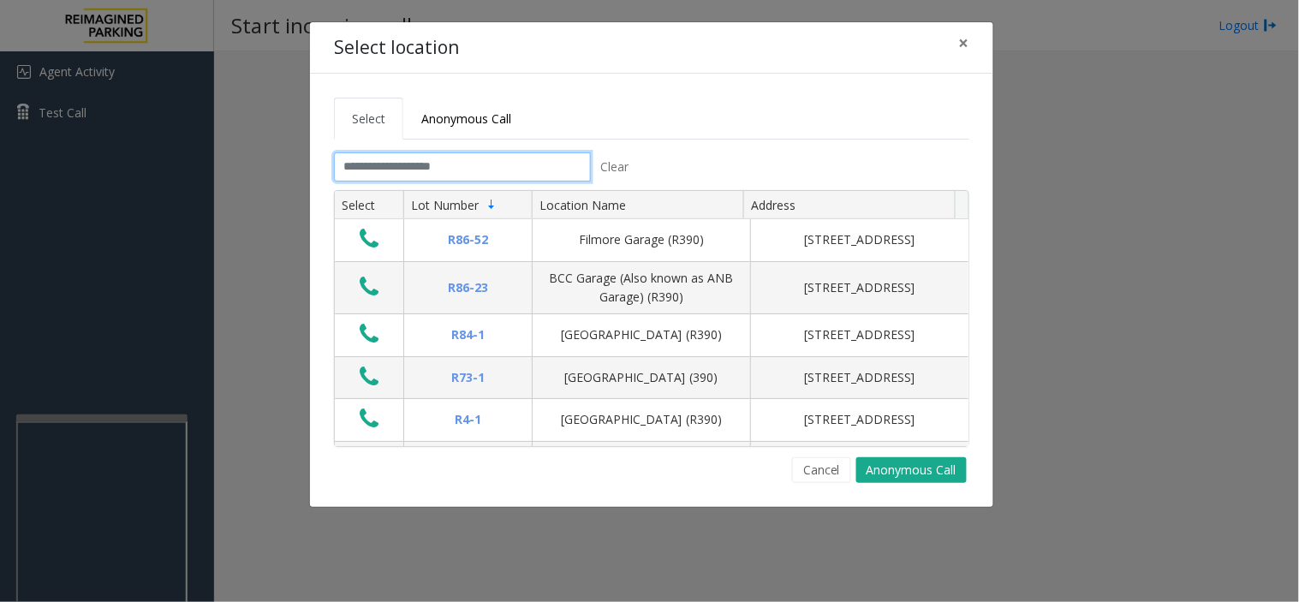
click at [538, 161] on input "text" at bounding box center [462, 166] width 257 height 29
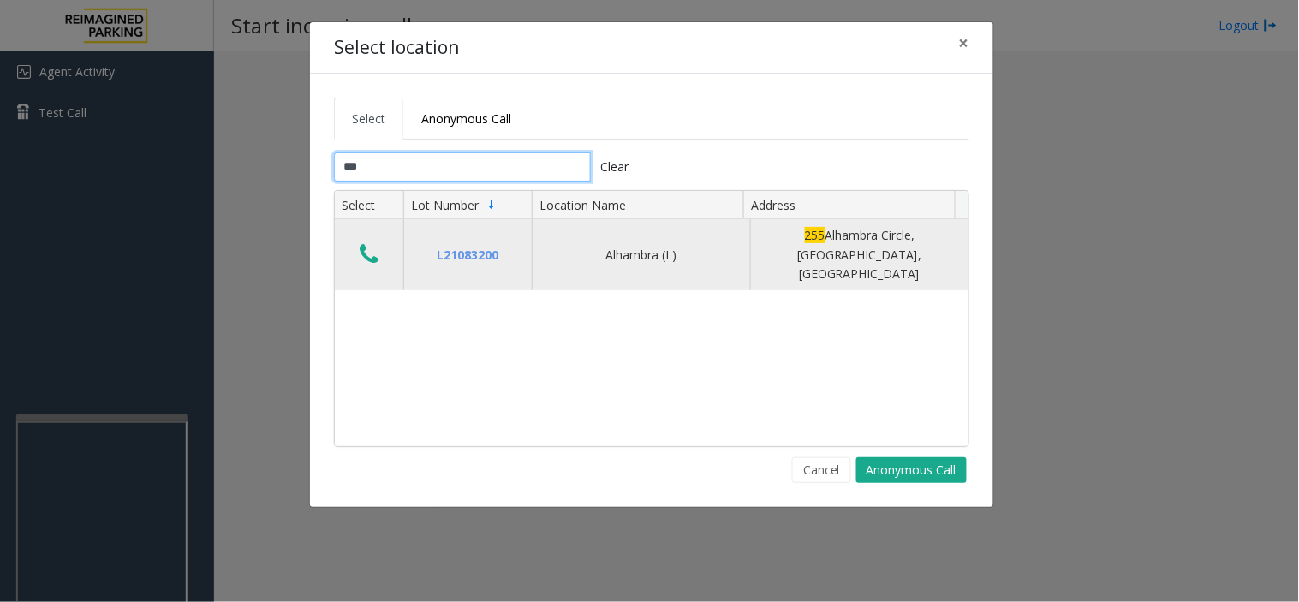
type input "***"
drag, startPoint x: 377, startPoint y: 246, endPoint x: 392, endPoint y: 241, distance: 16.3
click at [380, 242] on button "Data table" at bounding box center [369, 255] width 29 height 27
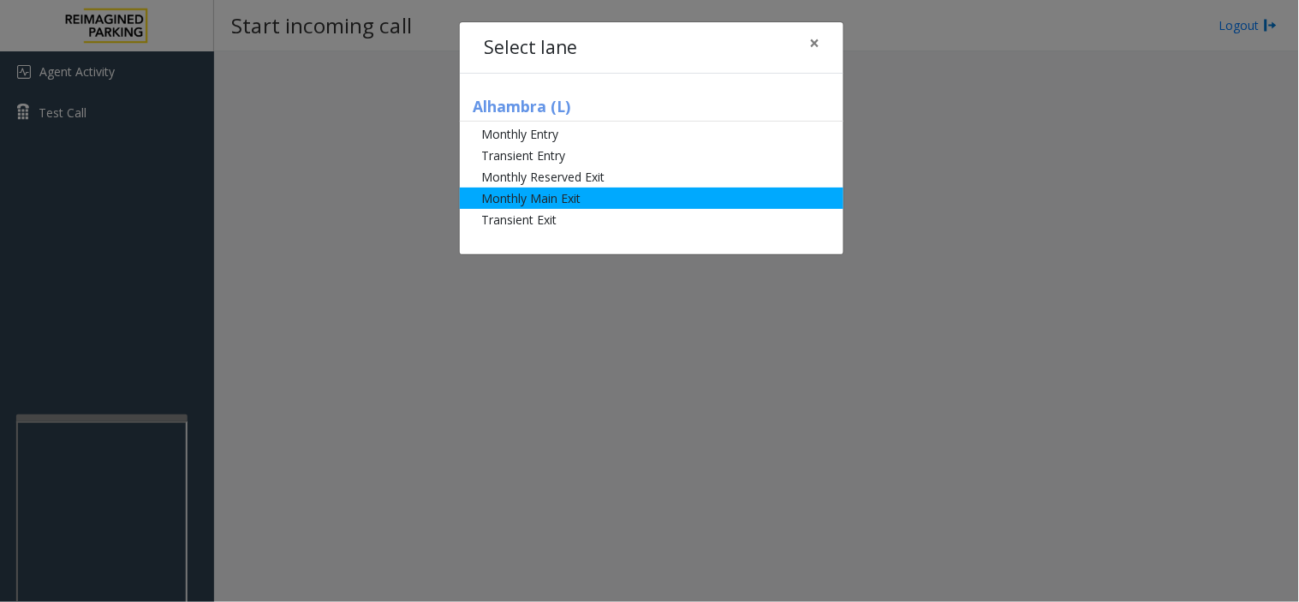
drag, startPoint x: 563, startPoint y: 134, endPoint x: 550, endPoint y: 167, distance: 35.0
click at [563, 134] on li "Monthly Entry" at bounding box center [652, 133] width 384 height 21
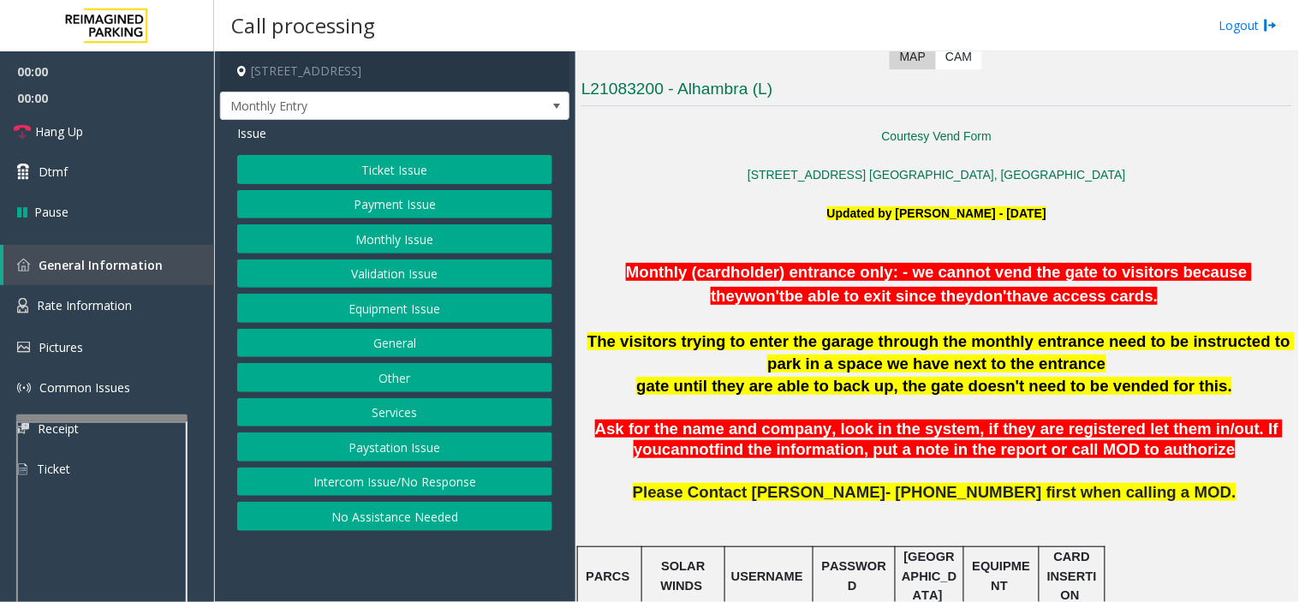
scroll to position [380, 0]
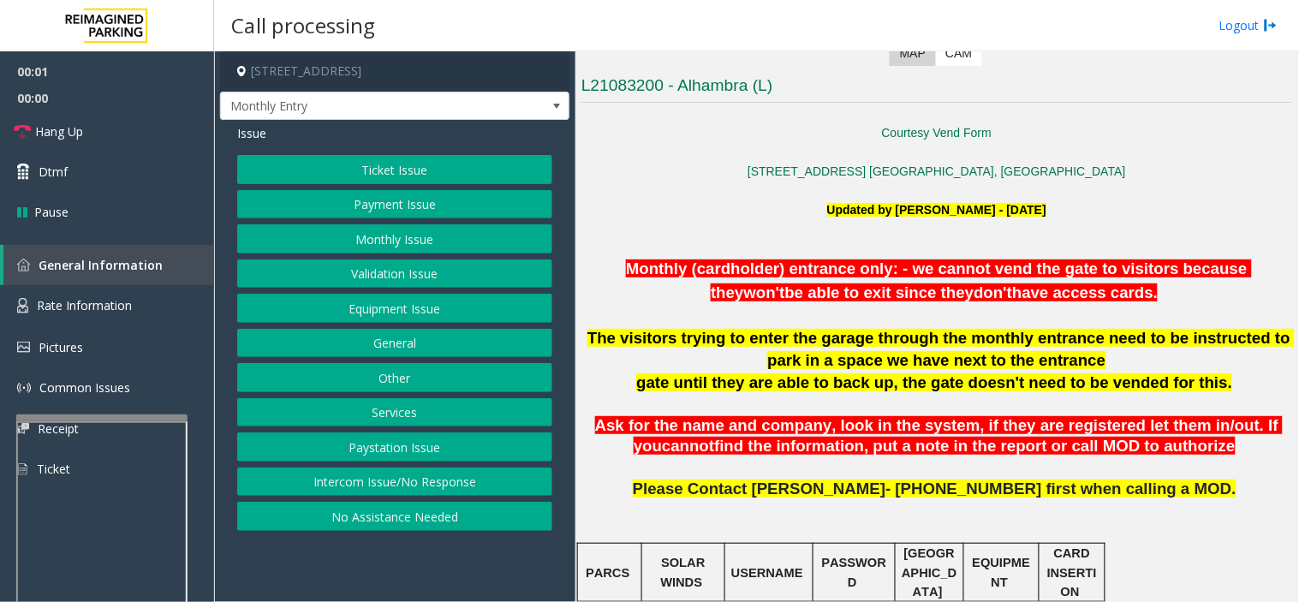
drag, startPoint x: 891, startPoint y: 480, endPoint x: 859, endPoint y: 482, distance: 31.8
click at [853, 482] on span "Please Contact [PERSON_NAME]- [PHONE_NUMBER] first when calling a MOD." at bounding box center [935, 489] width 604 height 18
click at [869, 455] on span "find the information, put a note in the report or call MOD to authorize" at bounding box center [974, 446] width 521 height 18
click at [862, 454] on span "find the information, put a note in the report or call MOD to authorize" at bounding box center [974, 446] width 521 height 18
drag, startPoint x: 849, startPoint y: 351, endPoint x: 823, endPoint y: 382, distance: 40.1
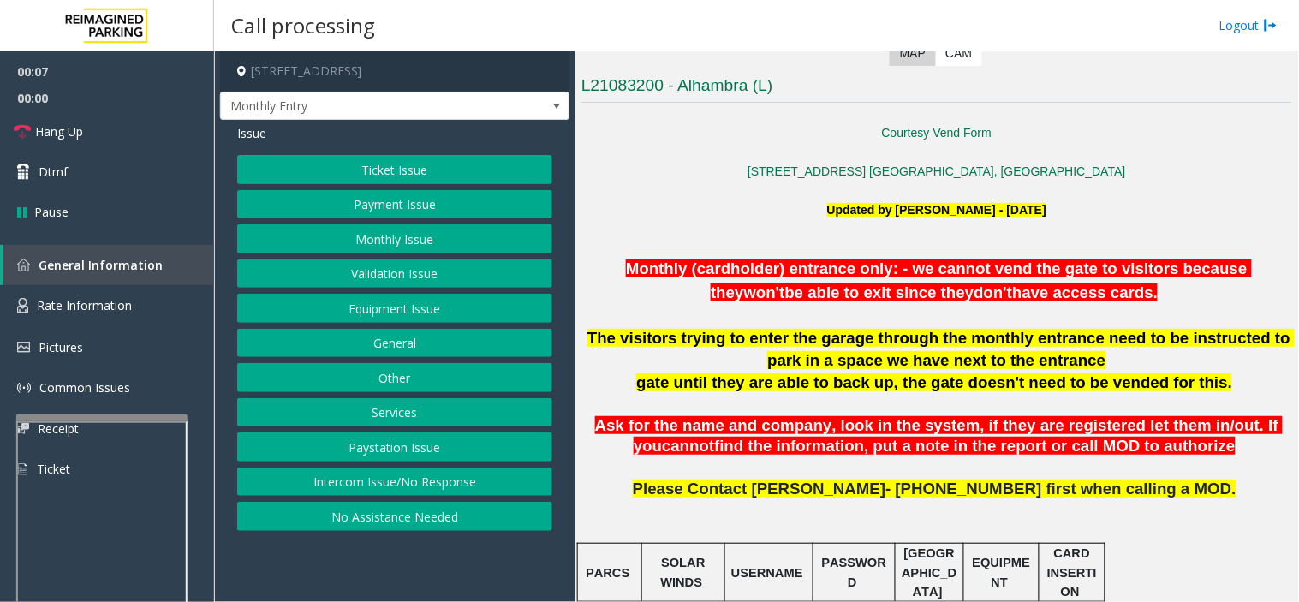
drag, startPoint x: 823, startPoint y: 382, endPoint x: 792, endPoint y: 417, distance: 46.7
click at [792, 417] on span "Ask for the name and company, look in the system, if they are registered let th…" at bounding box center [939, 435] width 688 height 39
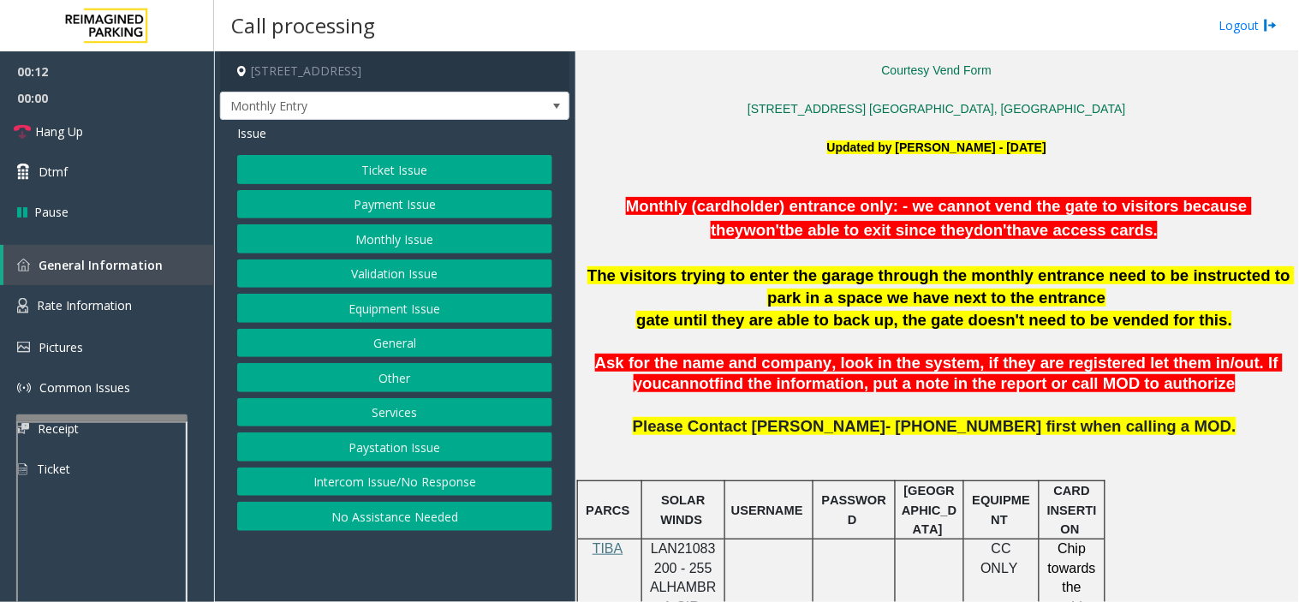
scroll to position [570, 0]
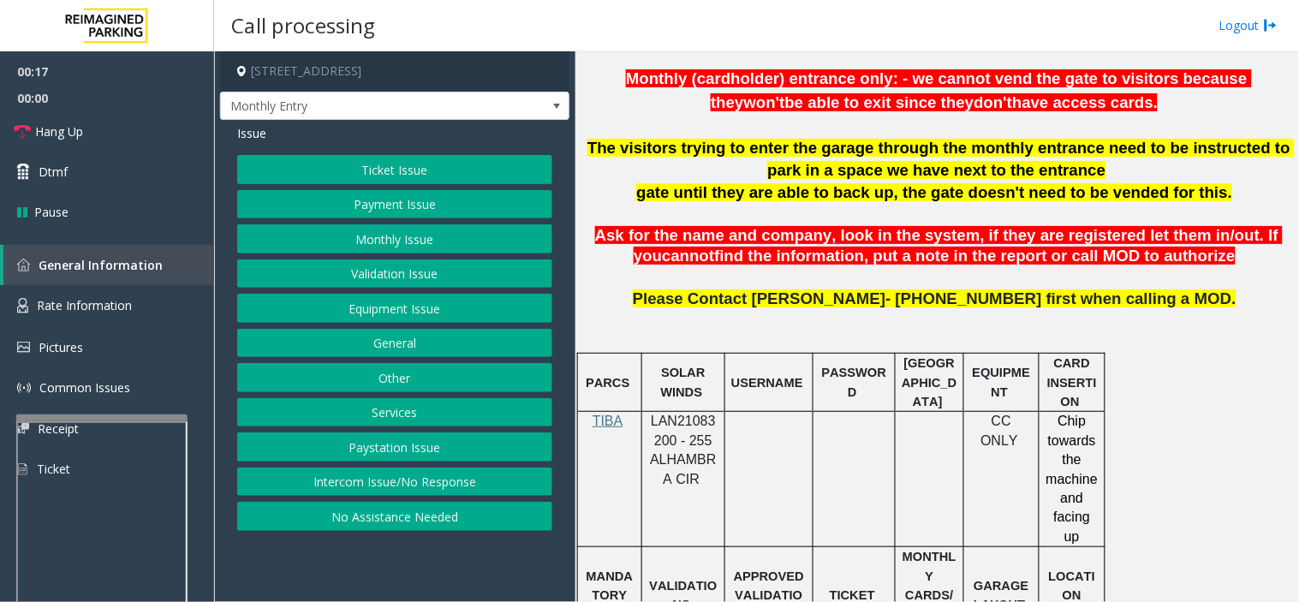
click at [428, 78] on h4 "[STREET_ADDRESS]" at bounding box center [394, 71] width 349 height 40
click at [431, 88] on h4 "[STREET_ADDRESS]" at bounding box center [394, 71] width 349 height 40
click at [431, 92] on span "Monthly Entry" at bounding box center [394, 106] width 349 height 29
click at [390, 240] on button "Monthly Issue" at bounding box center [394, 238] width 315 height 29
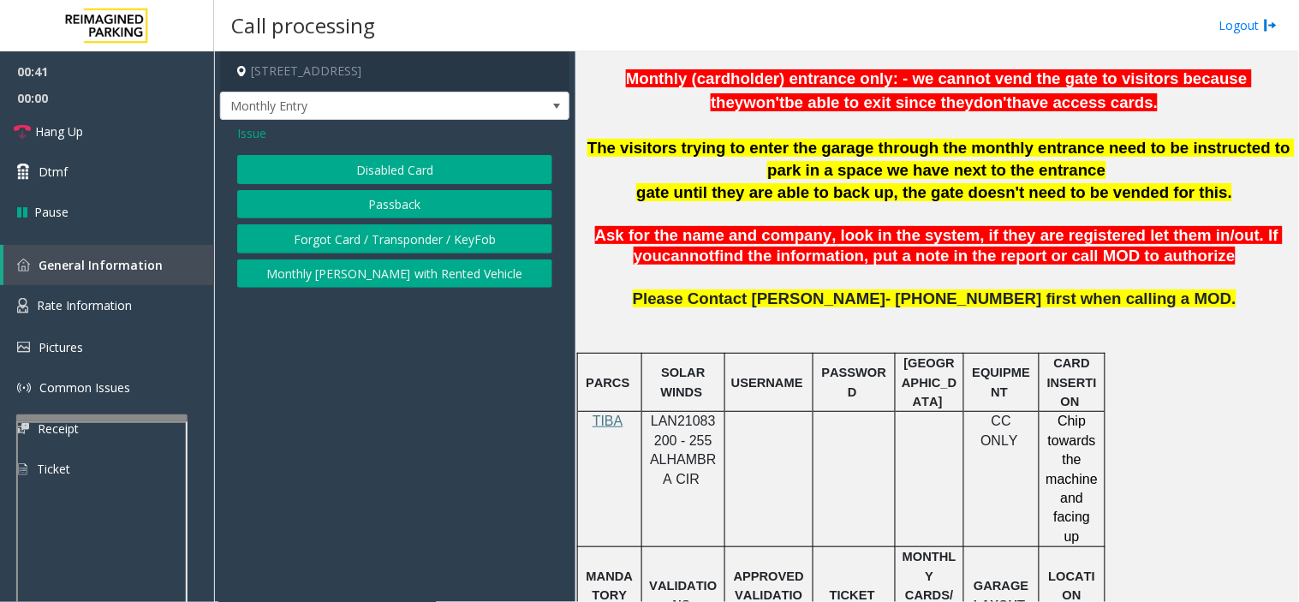
click at [377, 161] on button "Disabled Card" at bounding box center [394, 169] width 315 height 29
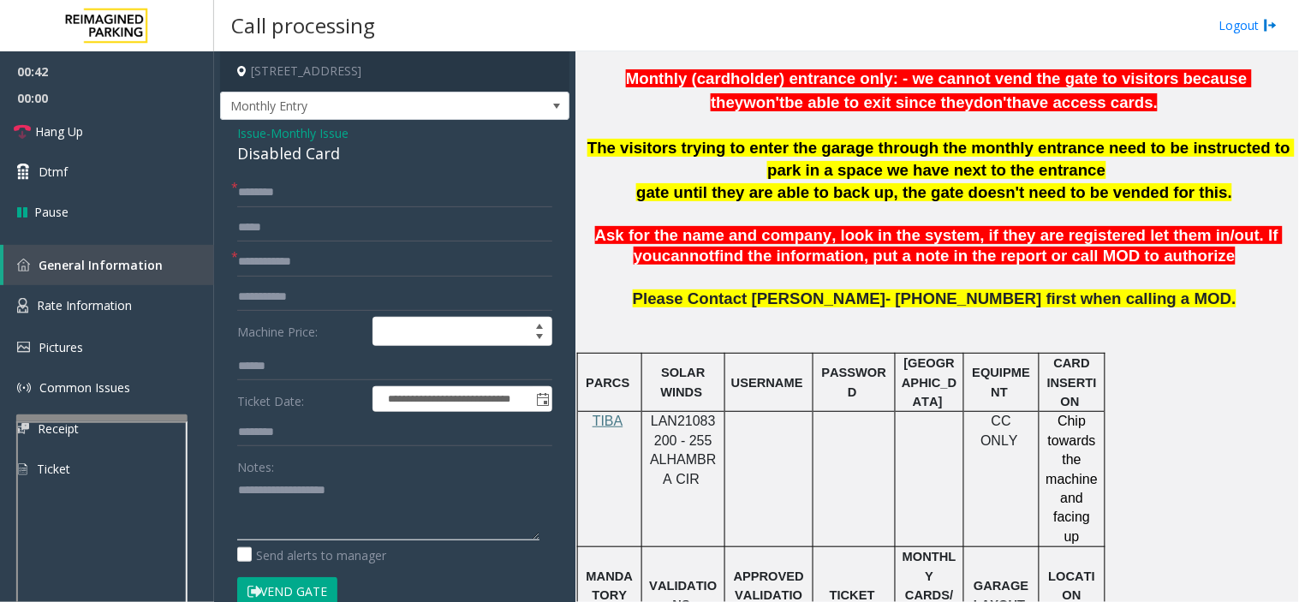
click at [396, 516] on textarea at bounding box center [388, 508] width 302 height 64
paste textarea "**********"
click at [290, 165] on div "**********" at bounding box center [394, 609] width 349 height 978
click at [291, 156] on div "Disabled Card" at bounding box center [394, 153] width 315 height 23
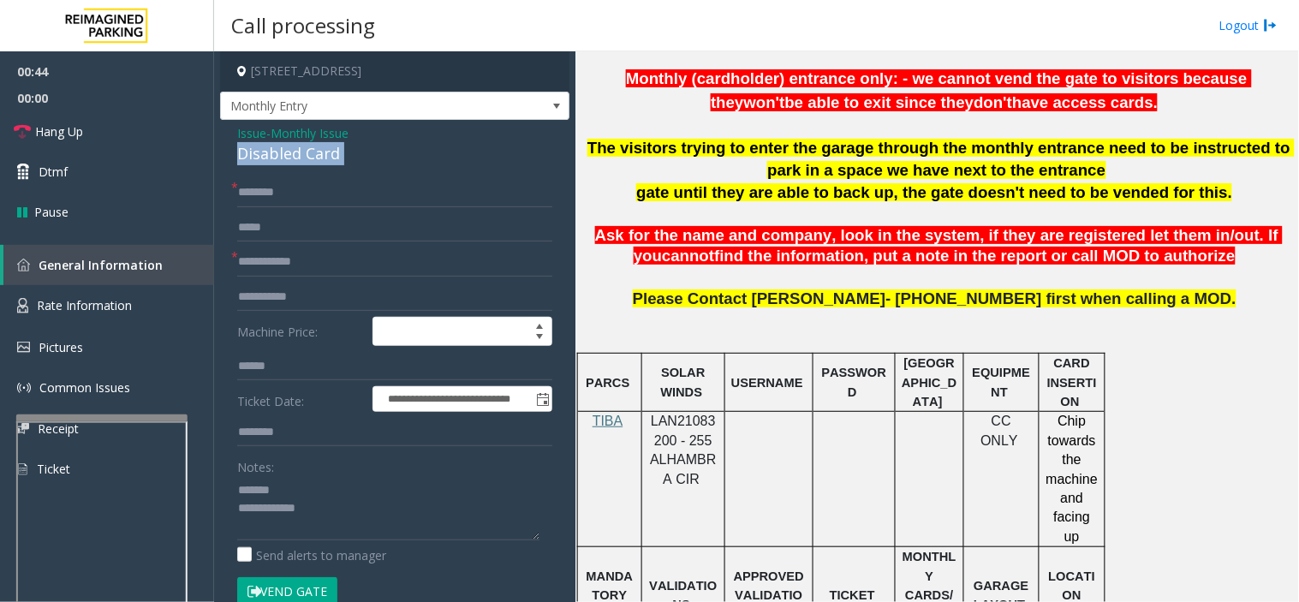
click at [291, 156] on div "Disabled Card" at bounding box center [394, 153] width 315 height 23
copy div "Disabled Card"
paste textarea "**********"
click at [310, 487] on textarea at bounding box center [388, 508] width 302 height 64
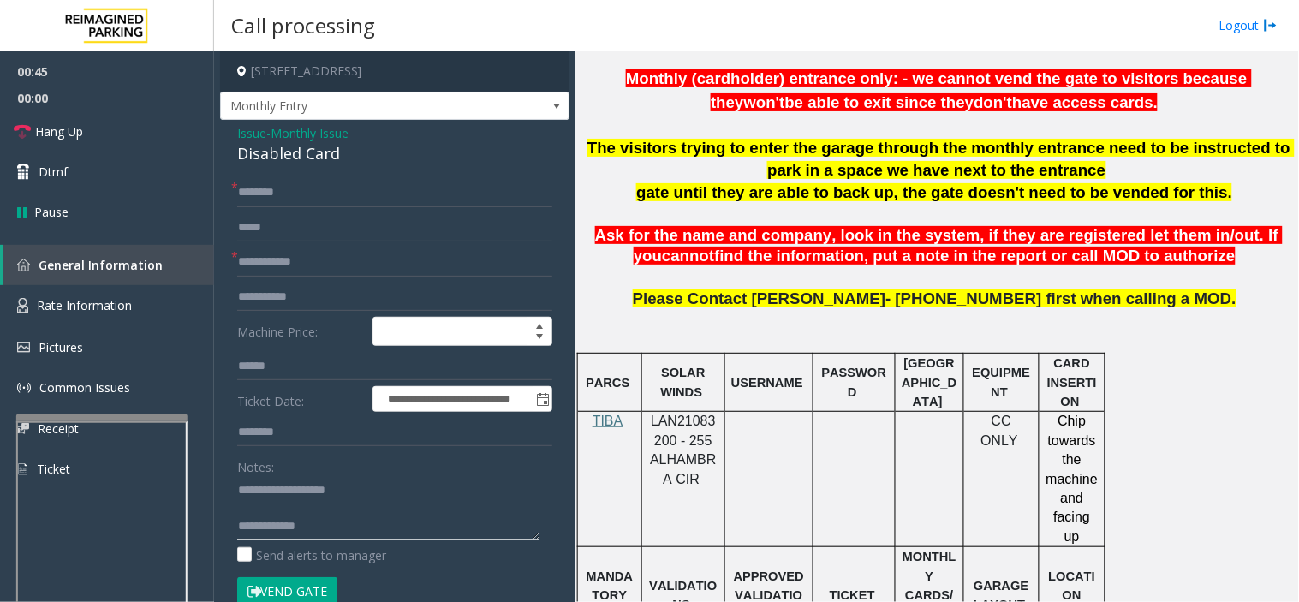
type textarea "**********"
drag, startPoint x: 318, startPoint y: 189, endPoint x: 335, endPoint y: 177, distance: 20.9
click at [324, 182] on input "text" at bounding box center [394, 192] width 315 height 29
type input "******"
click at [687, 414] on div at bounding box center [683, 412] width 83 height 6
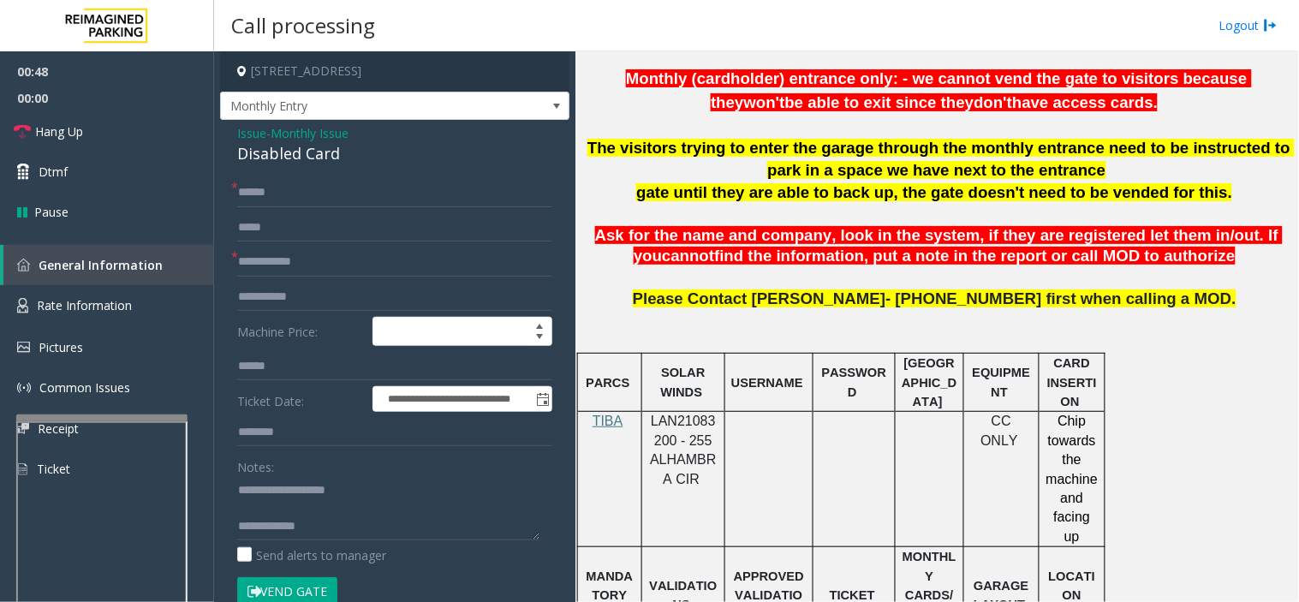
click at [687, 414] on div at bounding box center [683, 412] width 83 height 6
click at [692, 430] on span "LAN21083200 - 255 ALHAMBRA CIR" at bounding box center [683, 450] width 66 height 72
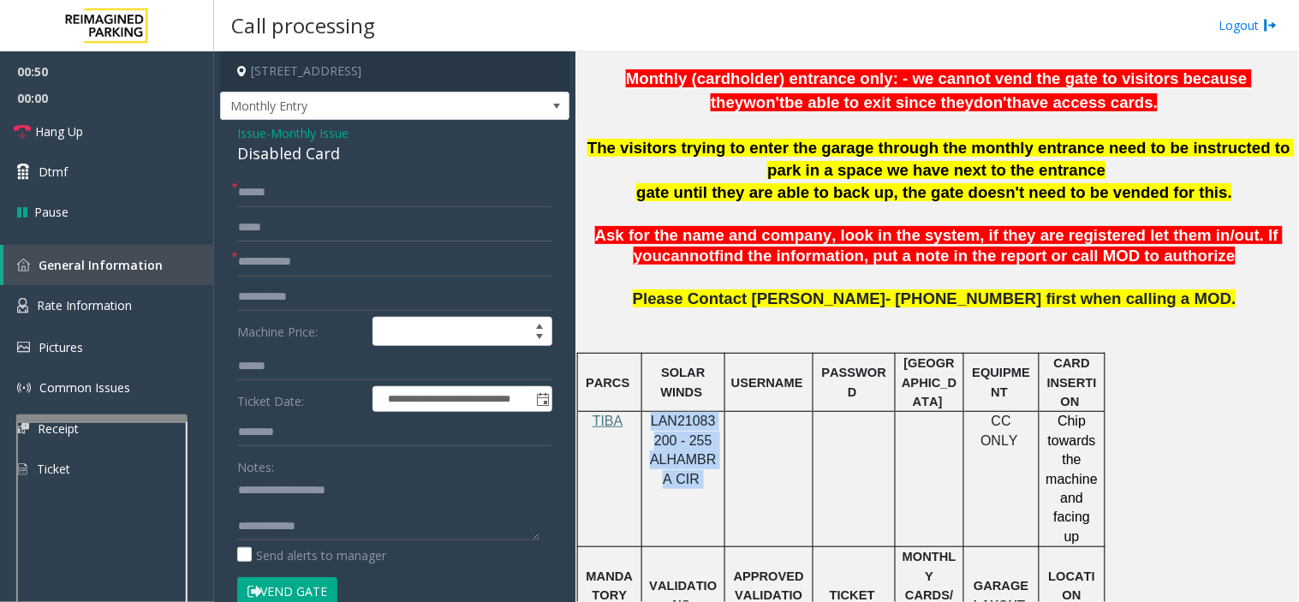
copy p "LAN21083200 - 255 ALHAMBRA CIR"
click at [369, 536] on textarea at bounding box center [388, 508] width 302 height 64
type textarea "**********"
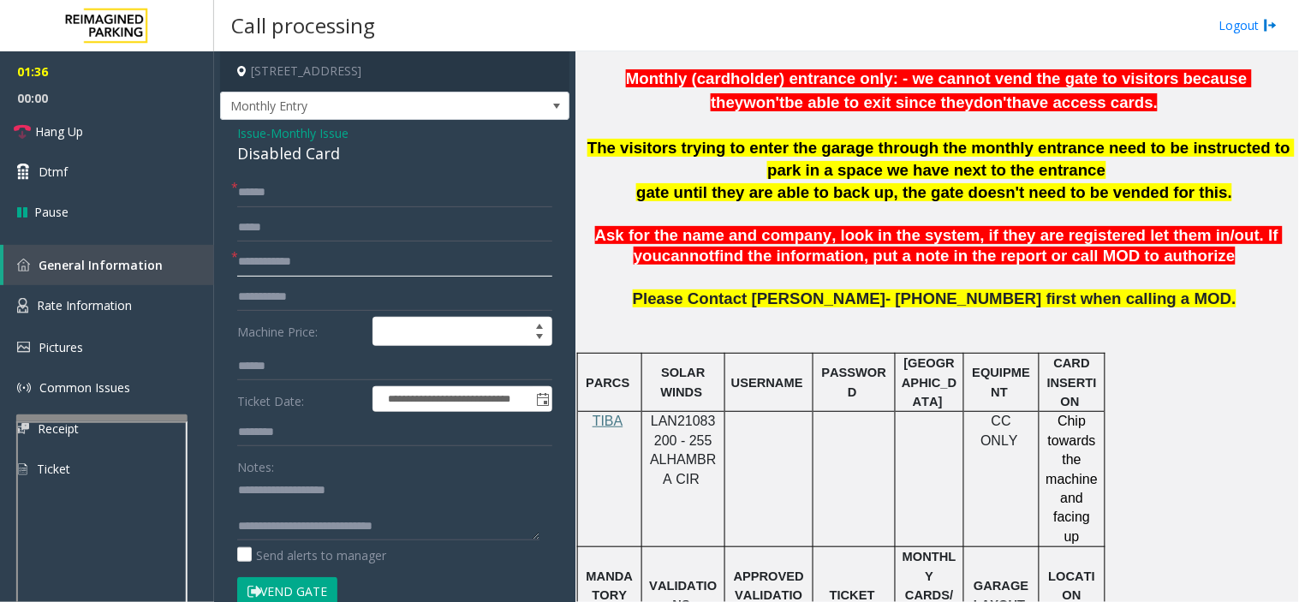
click at [354, 249] on input "text" at bounding box center [394, 262] width 315 height 29
type input "***"
click at [456, 524] on textarea at bounding box center [388, 508] width 302 height 64
click at [317, 588] on button "Vend Gate" at bounding box center [287, 591] width 100 height 29
click at [140, 114] on link "Hang Up" at bounding box center [107, 131] width 214 height 40
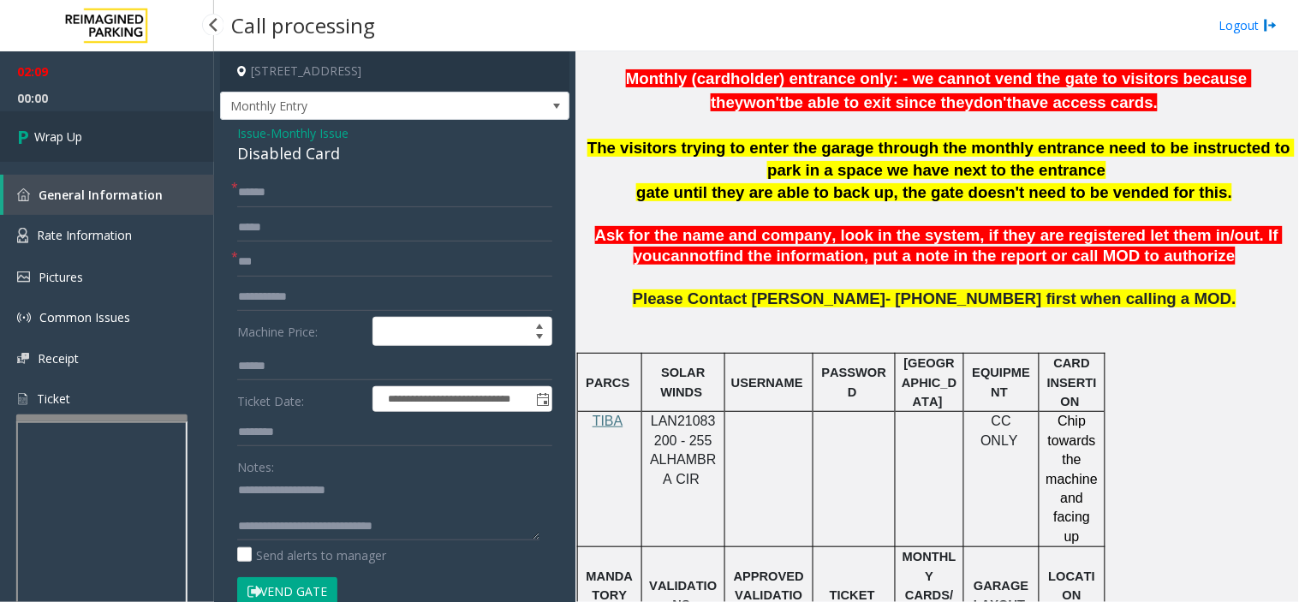
click at [140, 124] on link "Wrap Up" at bounding box center [107, 136] width 214 height 51
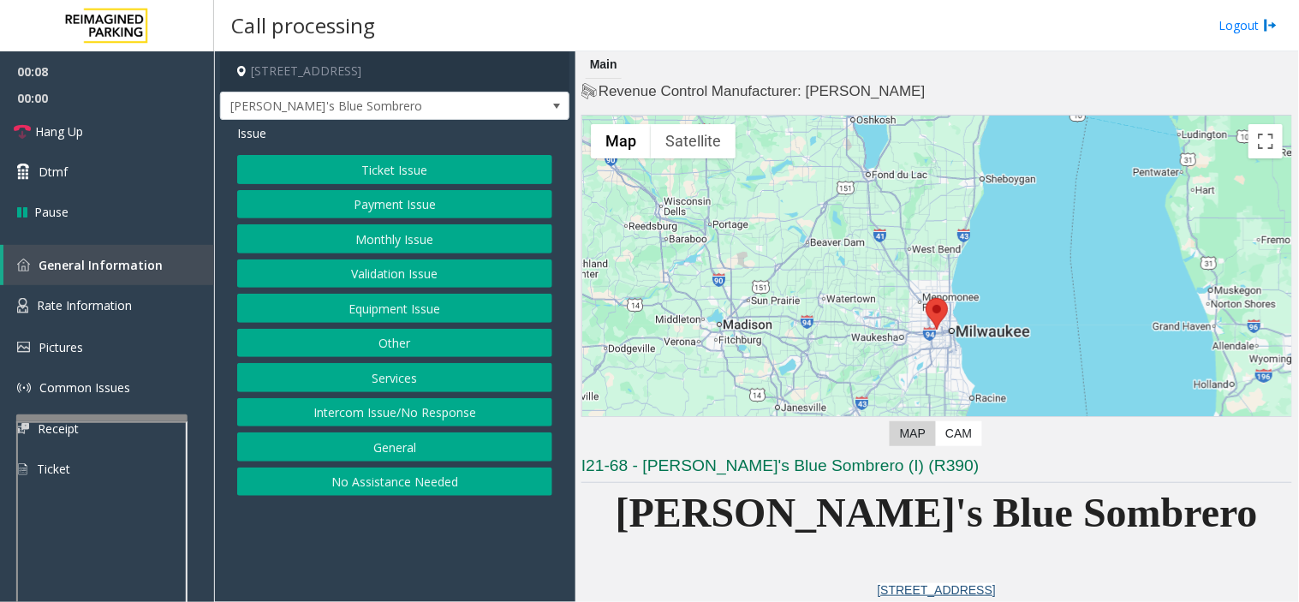
click at [424, 312] on button "Equipment Issue" at bounding box center [394, 308] width 315 height 29
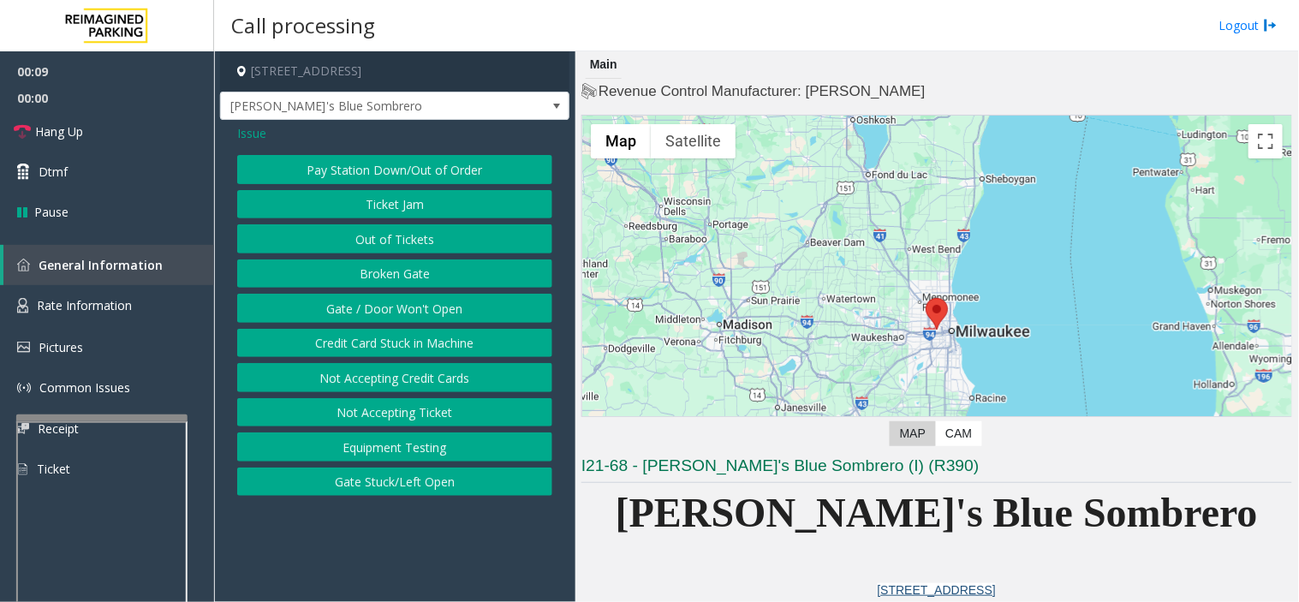
click at [424, 312] on button "Gate / Door Won't Open" at bounding box center [394, 308] width 315 height 29
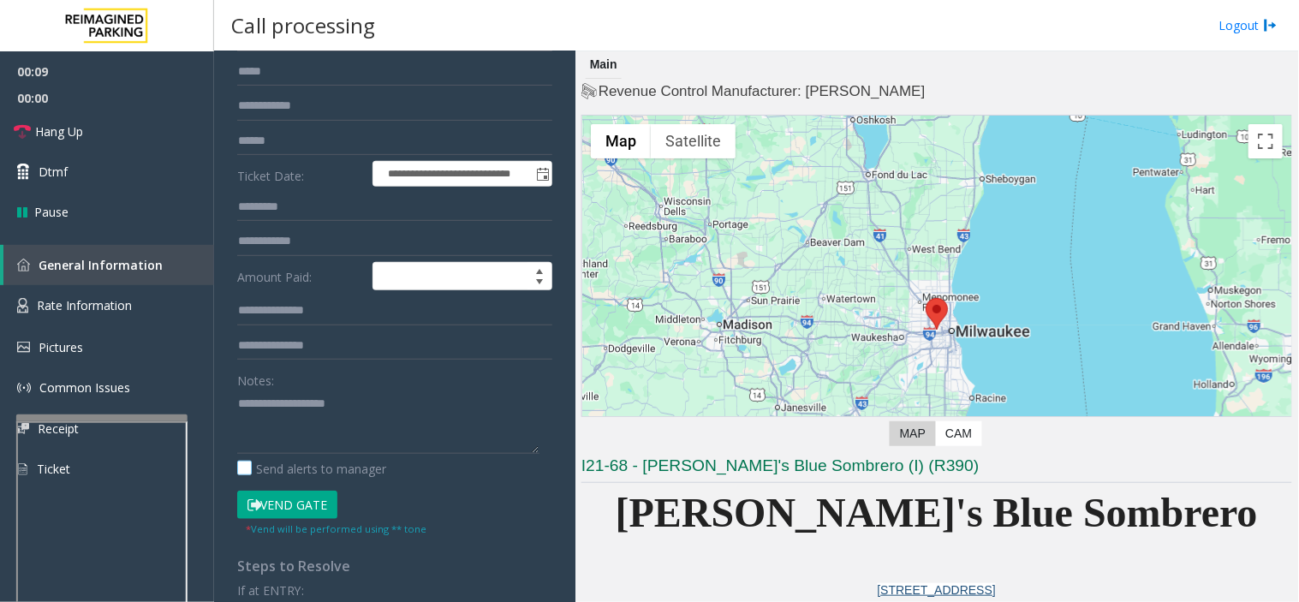
scroll to position [285, 0]
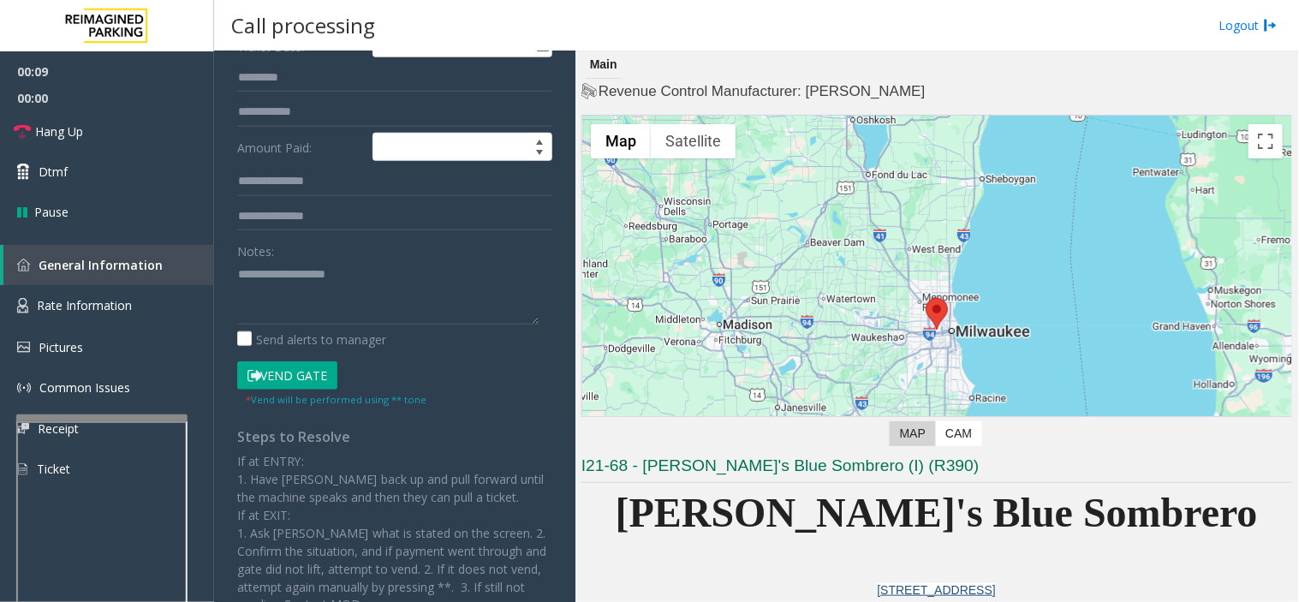
click at [294, 371] on button "Vend Gate" at bounding box center [287, 375] width 100 height 29
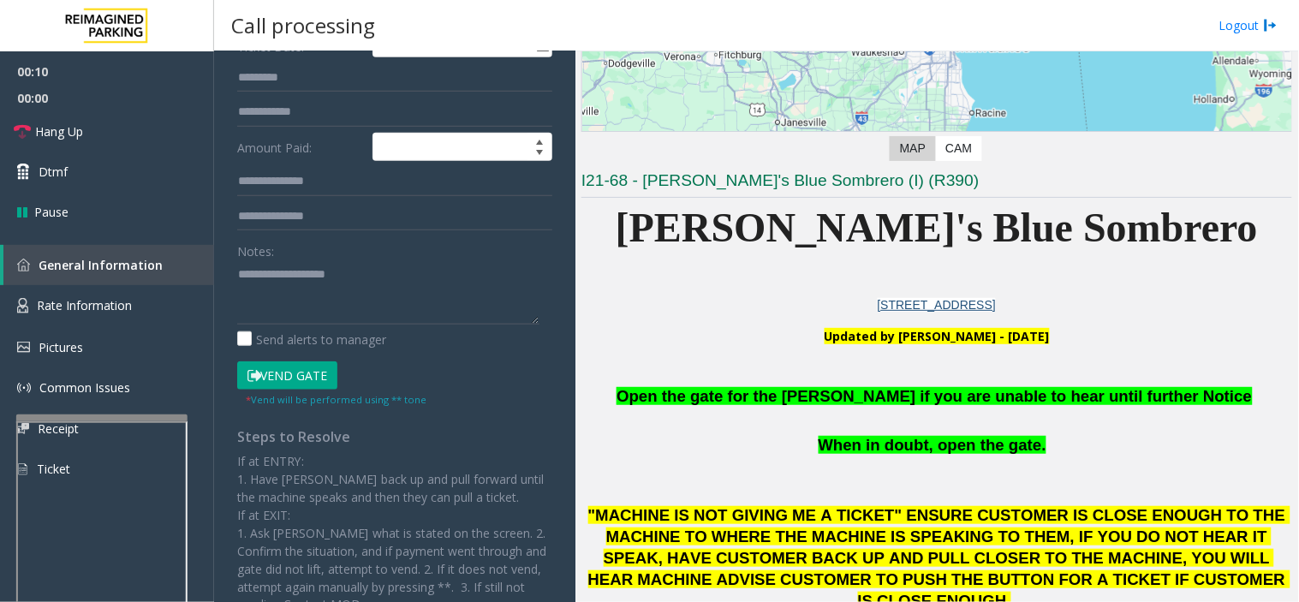
click at [834, 389] on span "Open the gate for the [PERSON_NAME] if you are unable to hear until further Not…" at bounding box center [935, 396] width 636 height 18
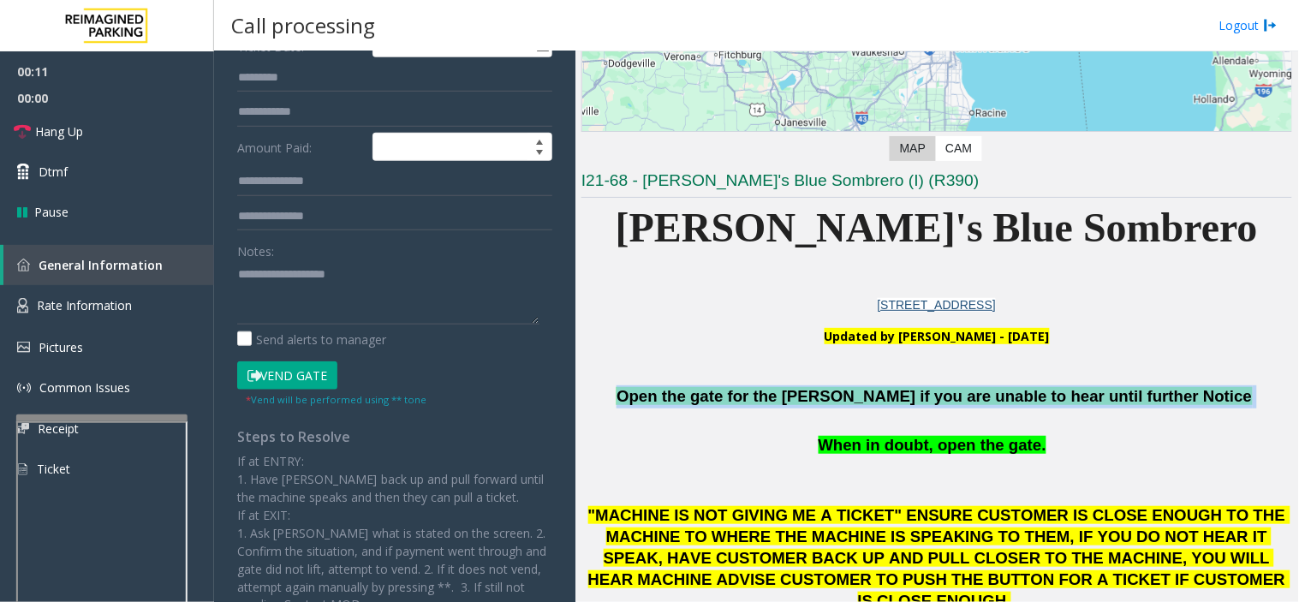
click at [834, 389] on span "Open the gate for the [PERSON_NAME] if you are unable to hear until further Not…" at bounding box center [935, 396] width 636 height 18
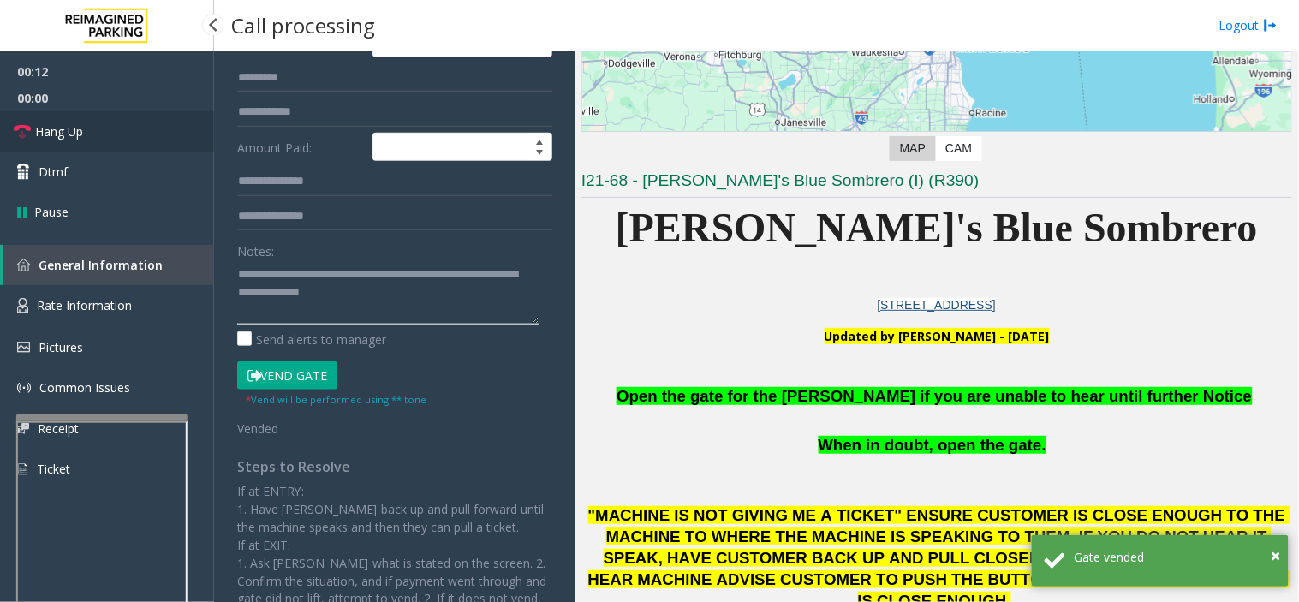
type textarea "**********"
click at [98, 114] on link "Hang Up" at bounding box center [107, 131] width 214 height 40
click at [134, 125] on link "Hang Up" at bounding box center [107, 131] width 214 height 40
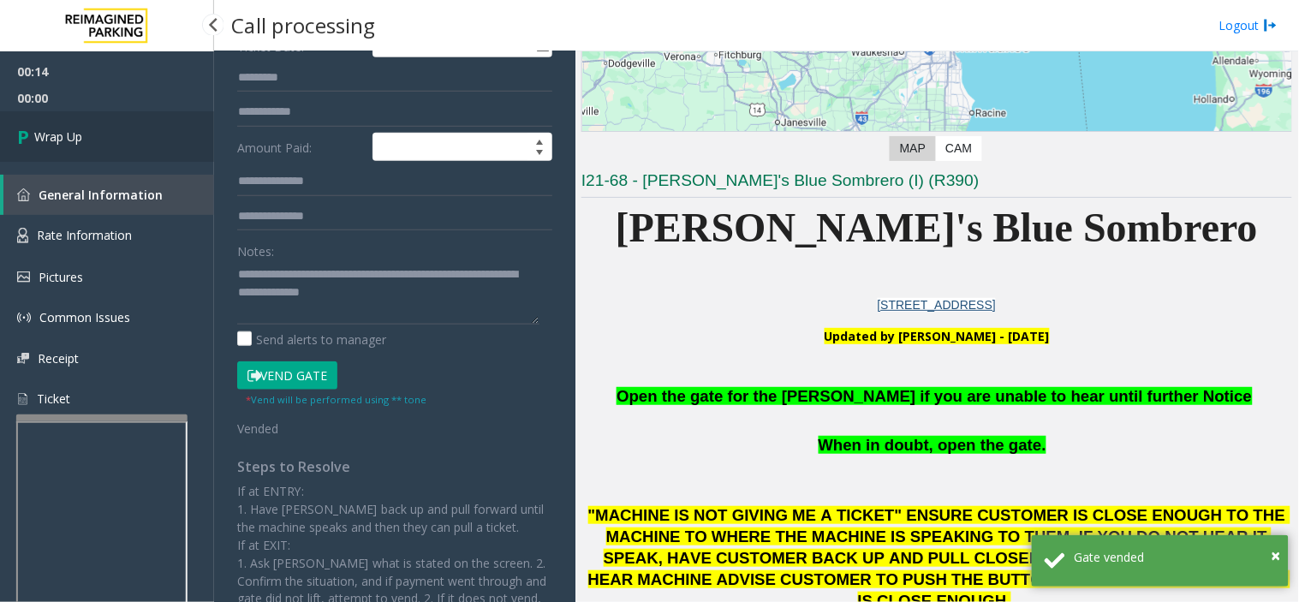
click at [134, 124] on link "Wrap Up" at bounding box center [107, 136] width 214 height 51
click at [152, 134] on div "00:14 00:00 Wrap Up General Information Rate Information Pictures Common Issues…" at bounding box center [107, 242] width 214 height 382
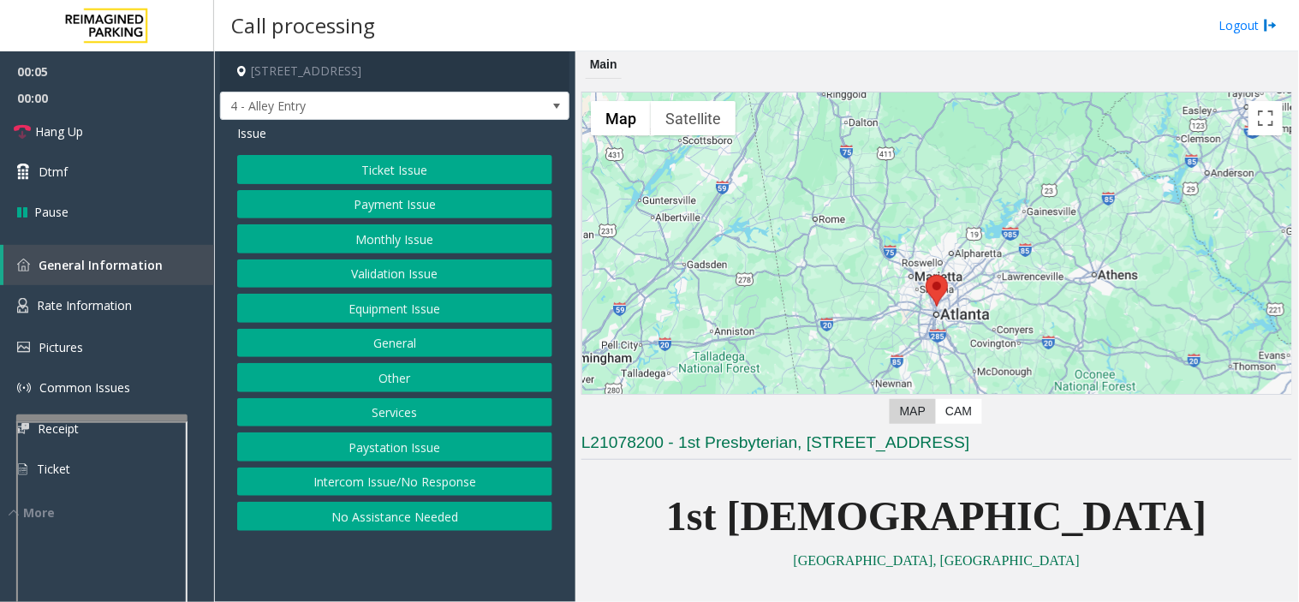
drag, startPoint x: 382, startPoint y: 477, endPoint x: 374, endPoint y: 454, distance: 24.4
click at [382, 477] on button "Intercom Issue/No Response" at bounding box center [394, 482] width 315 height 29
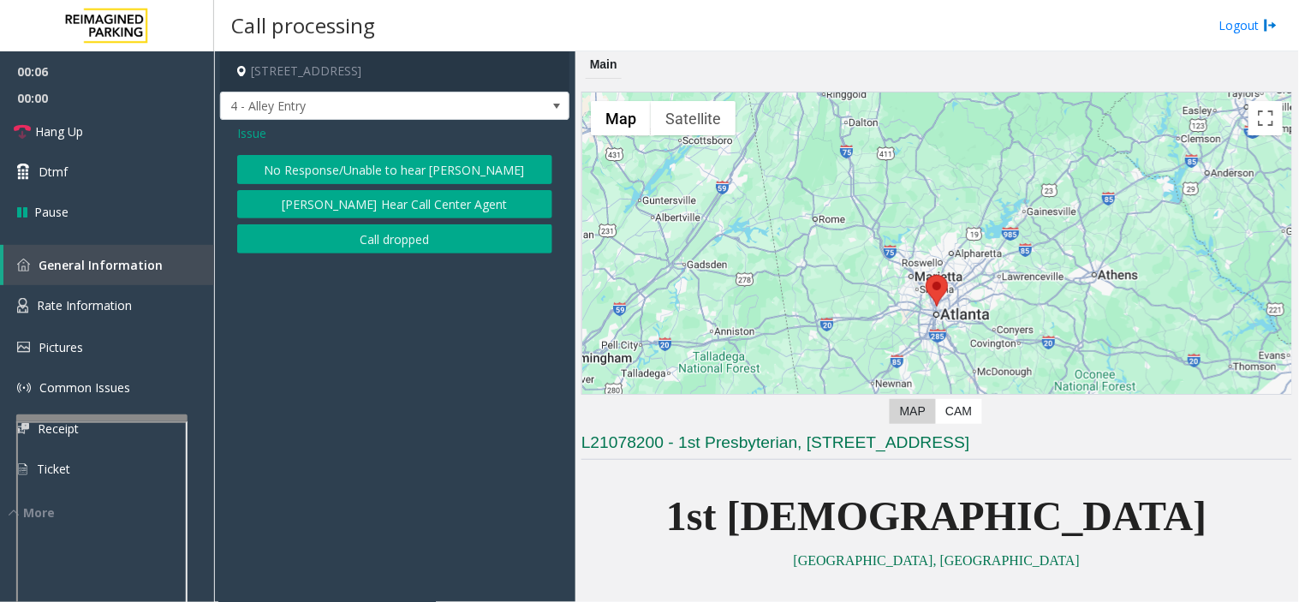
click at [386, 159] on button "No Response/Unable to hear [PERSON_NAME]" at bounding box center [394, 169] width 315 height 29
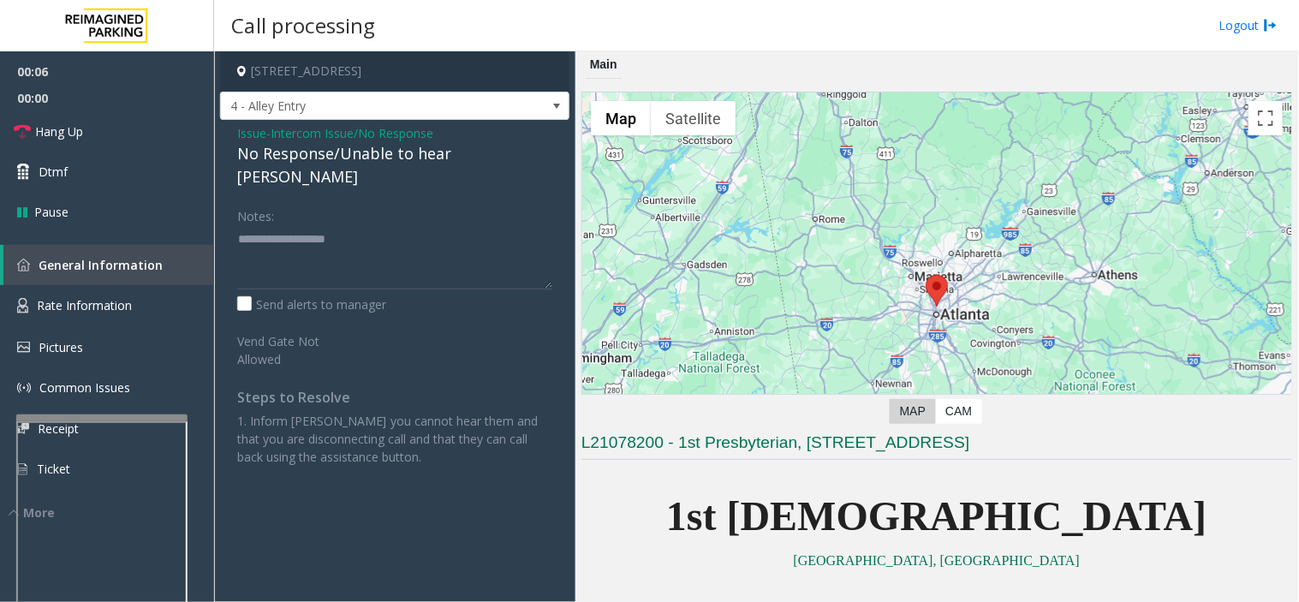
click at [386, 154] on div "No Response/Unable to hear [PERSON_NAME]" at bounding box center [394, 165] width 315 height 46
click at [395, 152] on div "No Response/Unable to hear [PERSON_NAME]" at bounding box center [394, 165] width 315 height 46
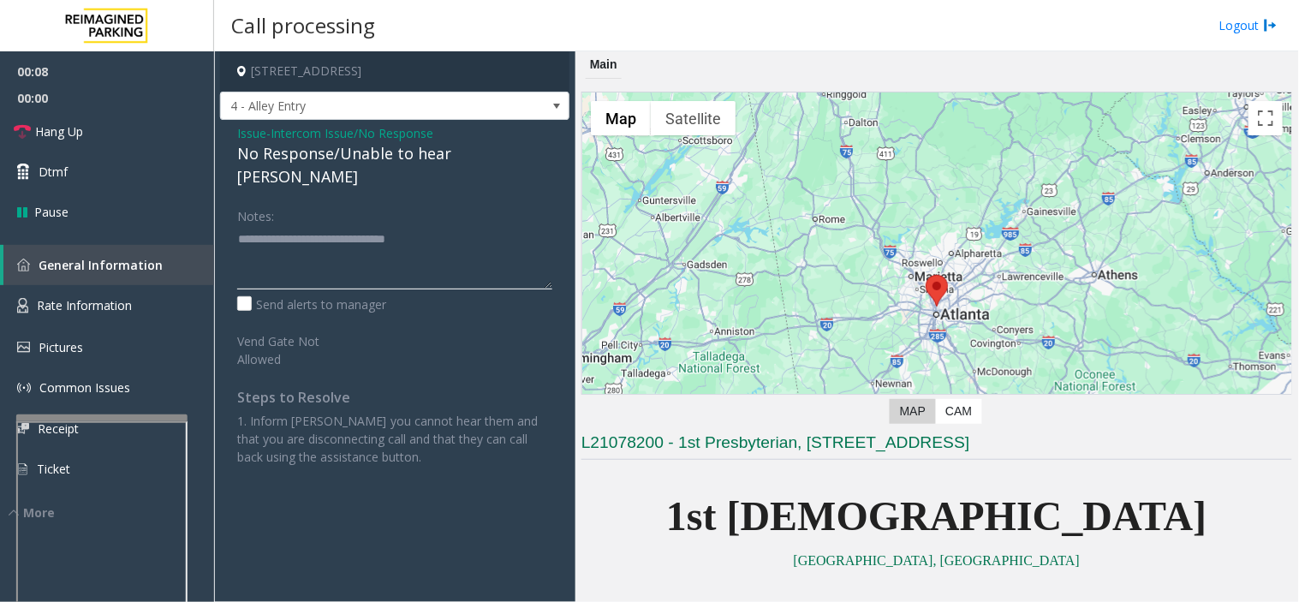
click at [499, 225] on textarea at bounding box center [394, 257] width 315 height 64
type textarea "**********"
click at [158, 135] on link "Hang Up" at bounding box center [107, 131] width 214 height 40
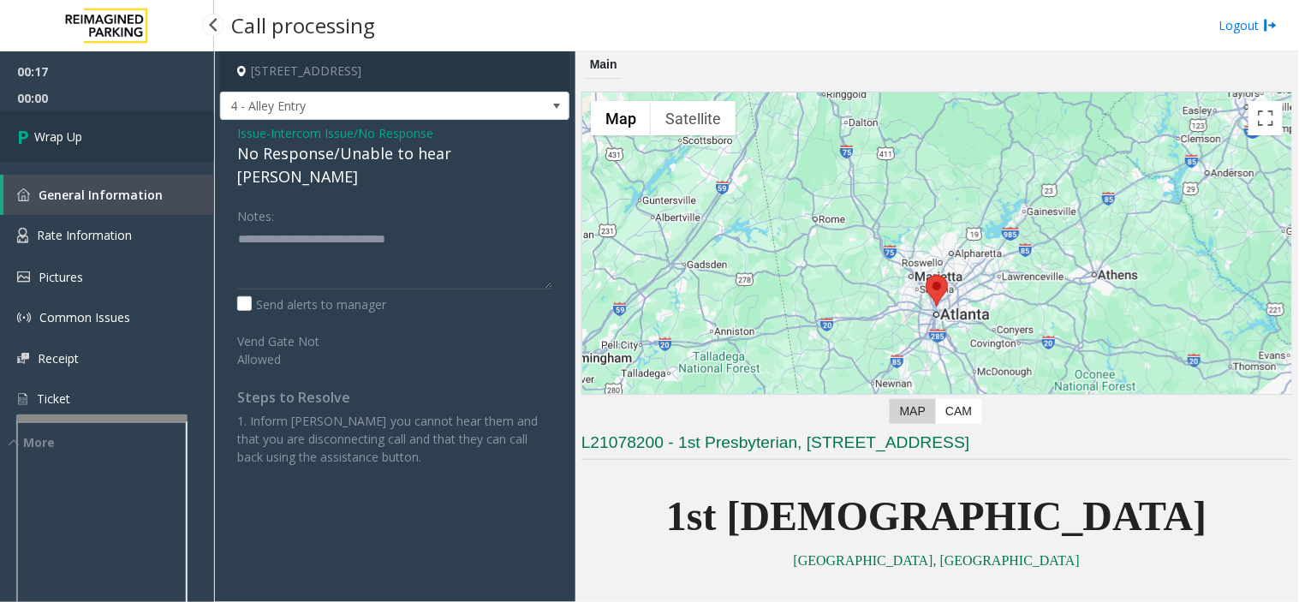
click at [158, 135] on link "Wrap Up" at bounding box center [107, 136] width 214 height 51
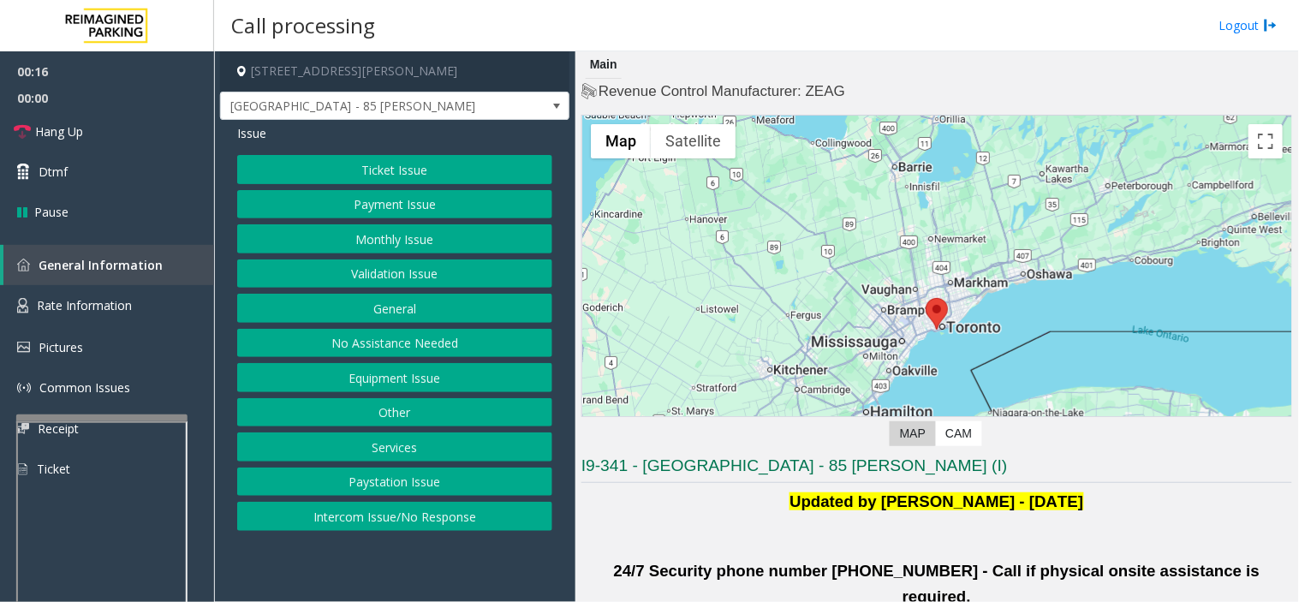
click at [374, 274] on button "Validation Issue" at bounding box center [394, 274] width 315 height 29
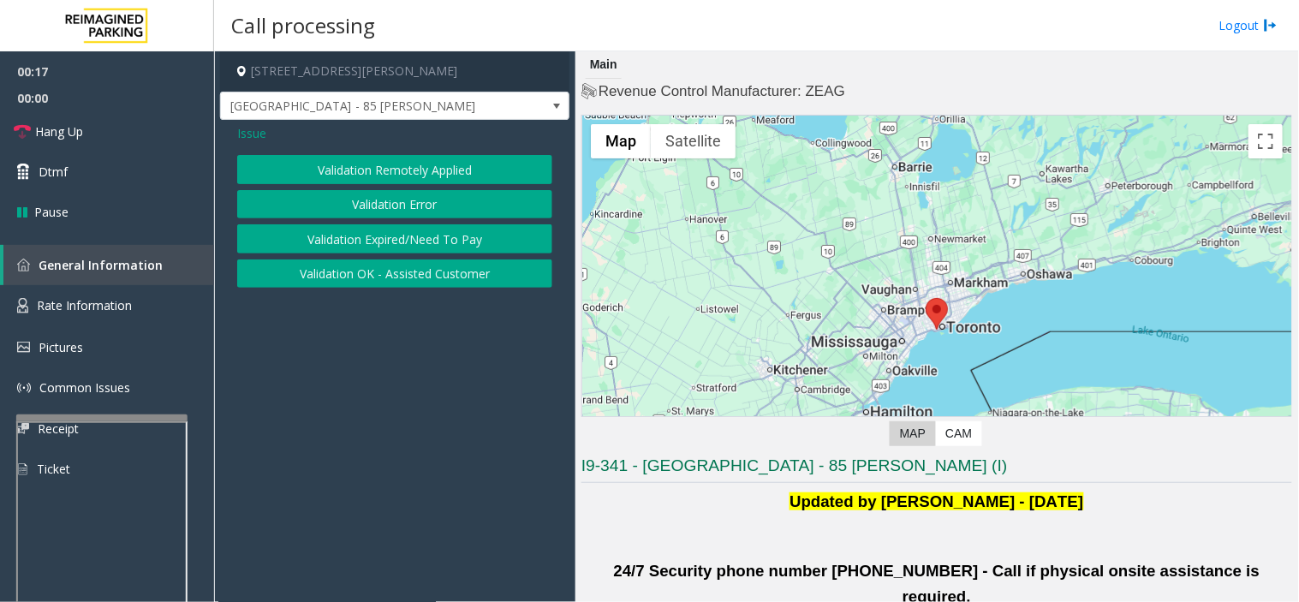
click at [374, 182] on button "Validation Remotely Applied" at bounding box center [394, 169] width 315 height 29
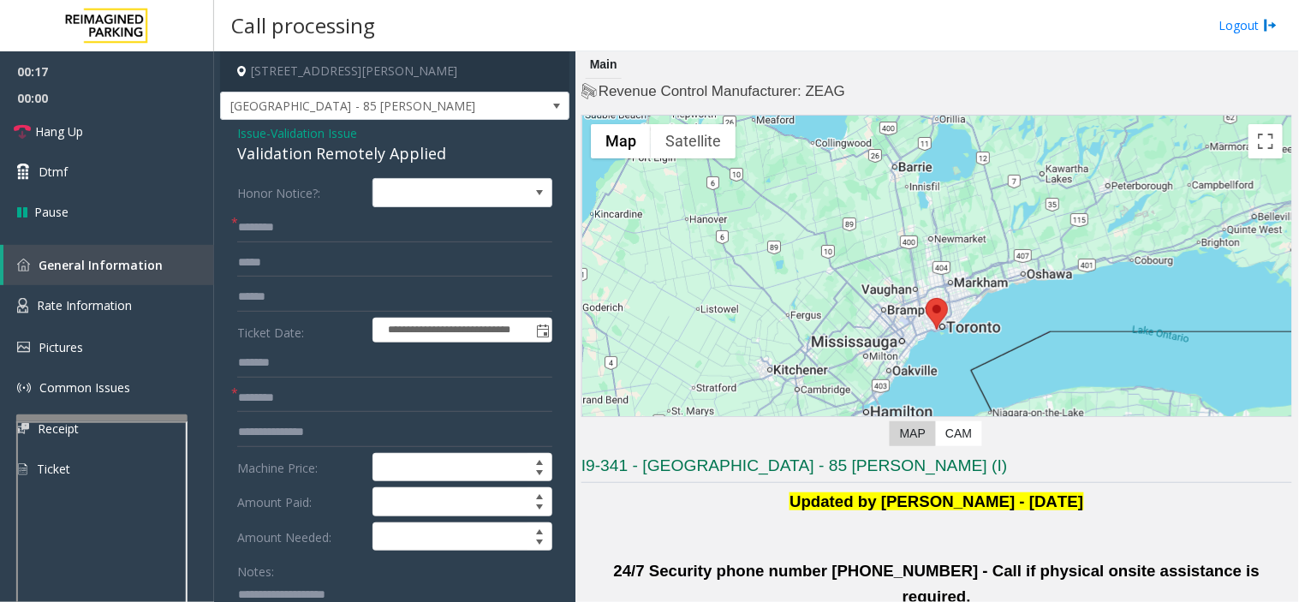
click at [322, 134] on span "Validation Issue" at bounding box center [314, 133] width 87 height 18
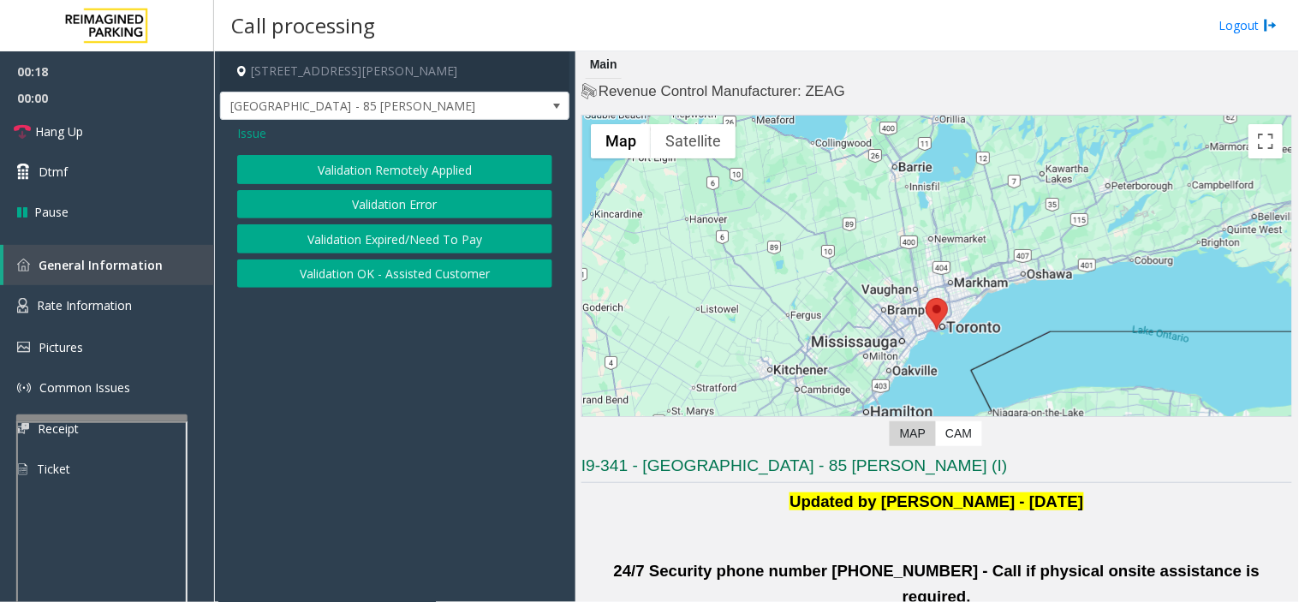
click at [354, 199] on button "Validation Error" at bounding box center [394, 204] width 315 height 29
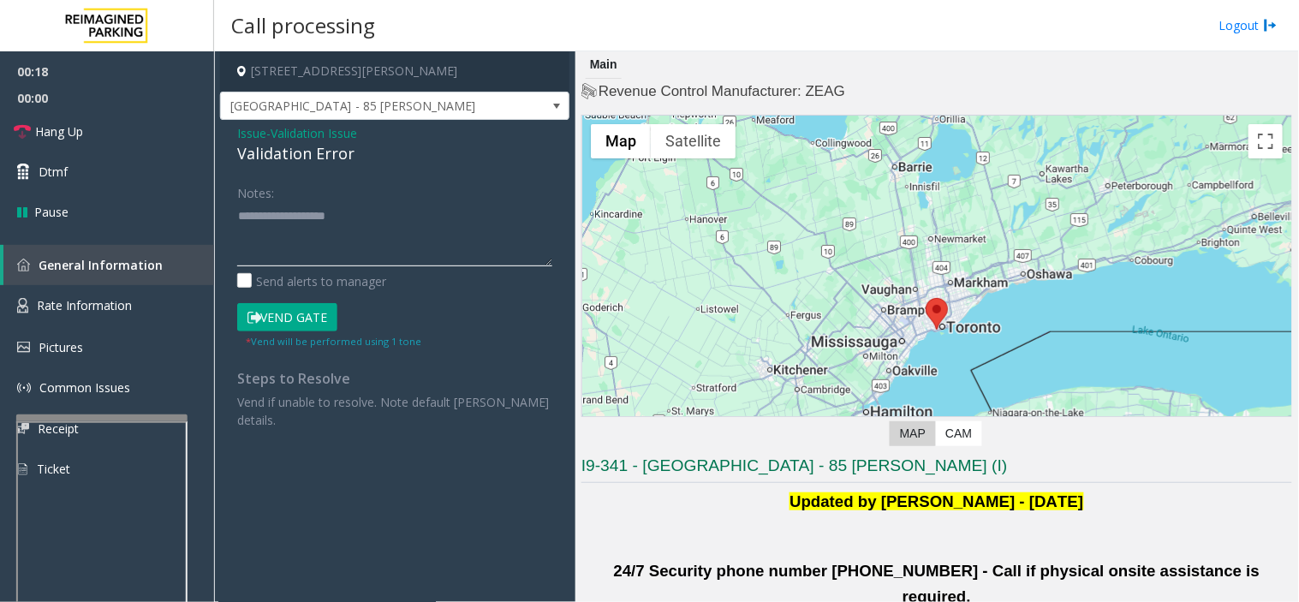
click at [331, 235] on textarea at bounding box center [394, 234] width 315 height 64
click at [441, 242] on textarea at bounding box center [394, 234] width 315 height 64
click at [323, 314] on button "Vend Gate" at bounding box center [287, 317] width 100 height 29
click at [334, 259] on textarea at bounding box center [394, 234] width 315 height 64
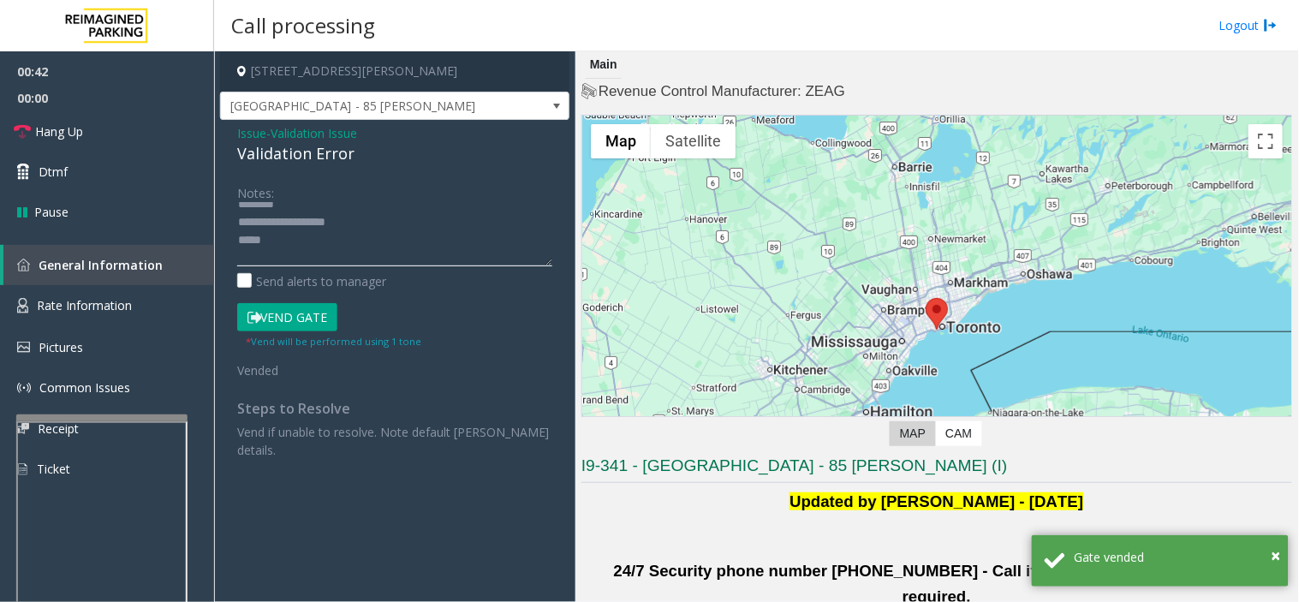
paste textarea "**********"
click at [275, 167] on div "Issue - Validation Issue Validation Error Notes: Send alerts to manager Vend Ga…" at bounding box center [394, 298] width 349 height 356
click at [275, 150] on div "Validation Error" at bounding box center [394, 153] width 315 height 23
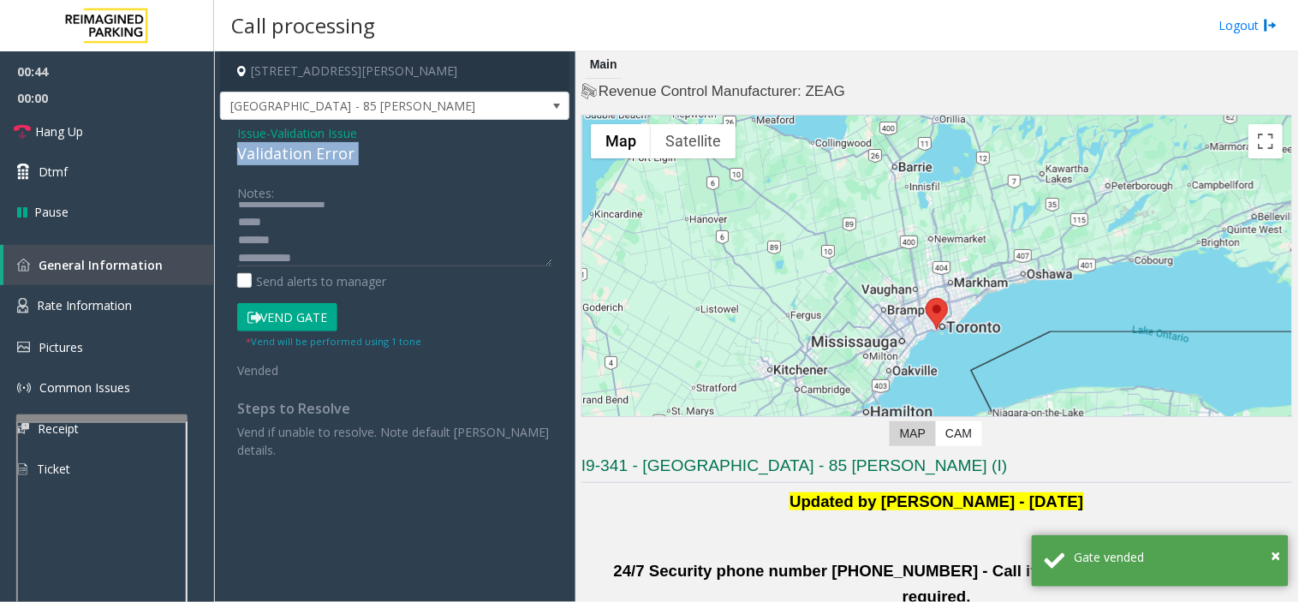
click at [275, 150] on div "Validation Error" at bounding box center [394, 153] width 315 height 23
copy div "Validation Error"
click at [298, 242] on textarea at bounding box center [394, 234] width 315 height 64
paste textarea "**********"
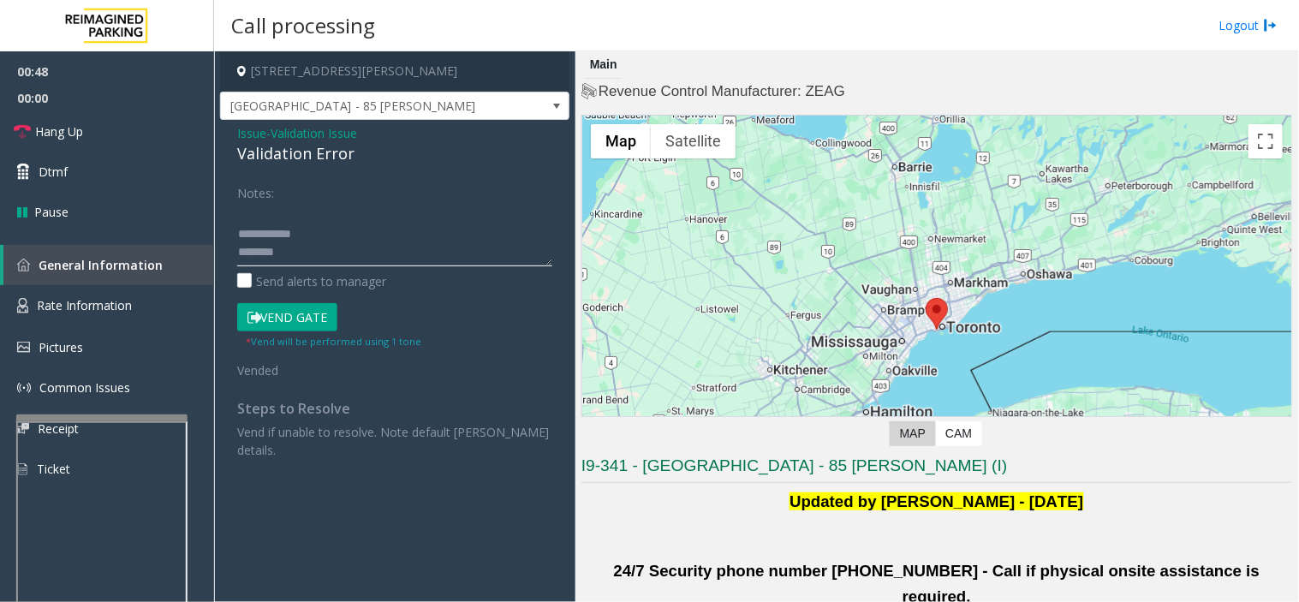
click at [408, 255] on textarea at bounding box center [394, 234] width 315 height 64
paste textarea "**********"
click at [127, 130] on link "Hang Up" at bounding box center [107, 131] width 214 height 40
paste textarea "**********"
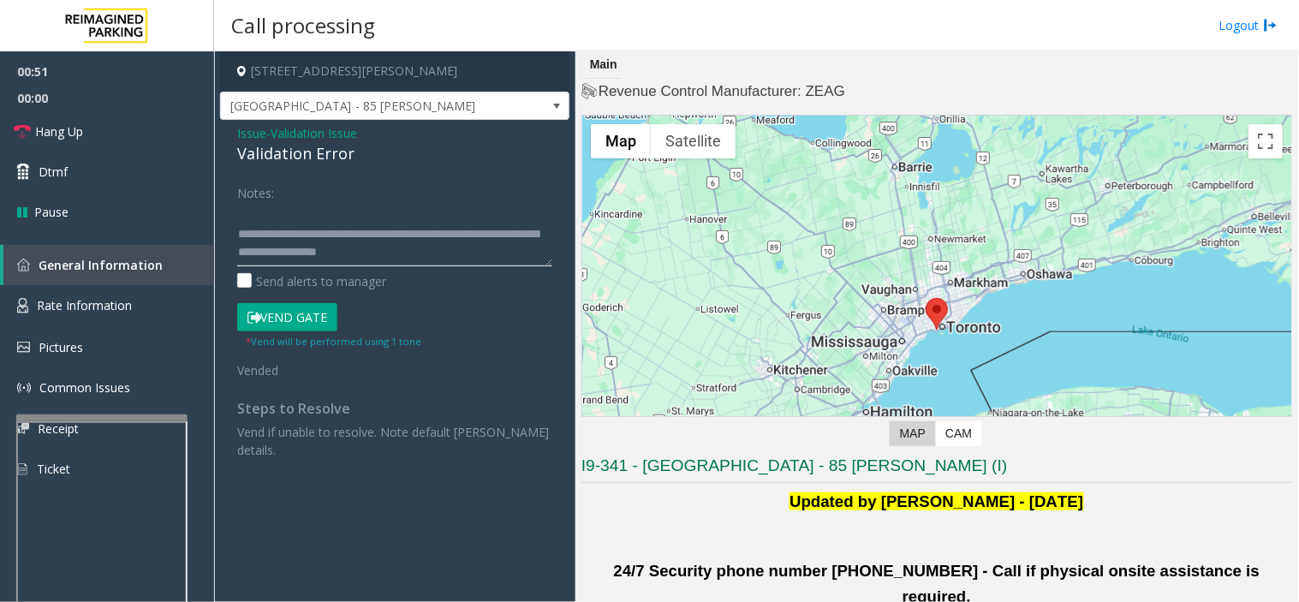
click at [337, 236] on textarea at bounding box center [394, 234] width 315 height 64
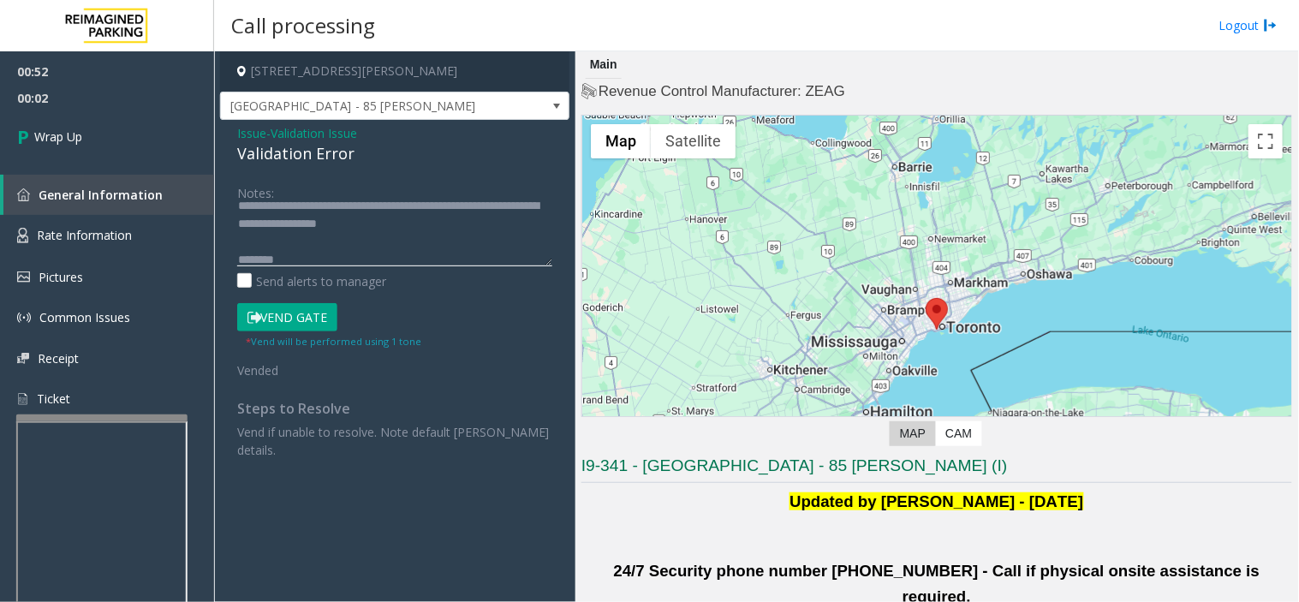
scroll to position [107, 0]
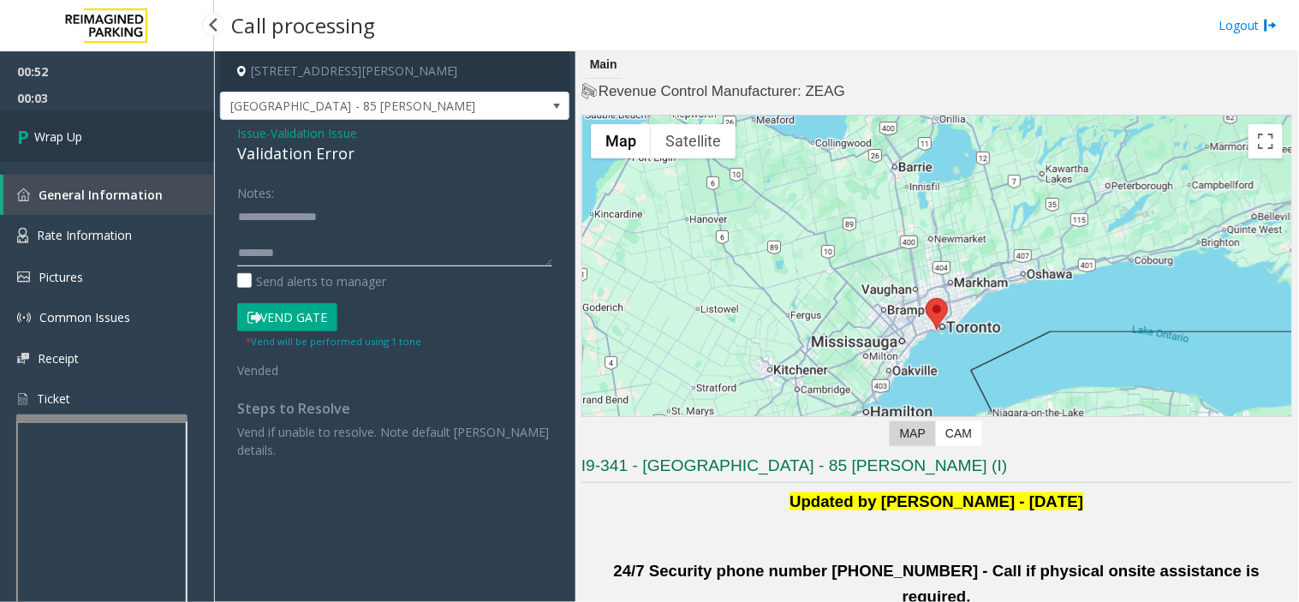
type textarea "**********"
click at [125, 129] on link "Wrap Up" at bounding box center [107, 136] width 214 height 51
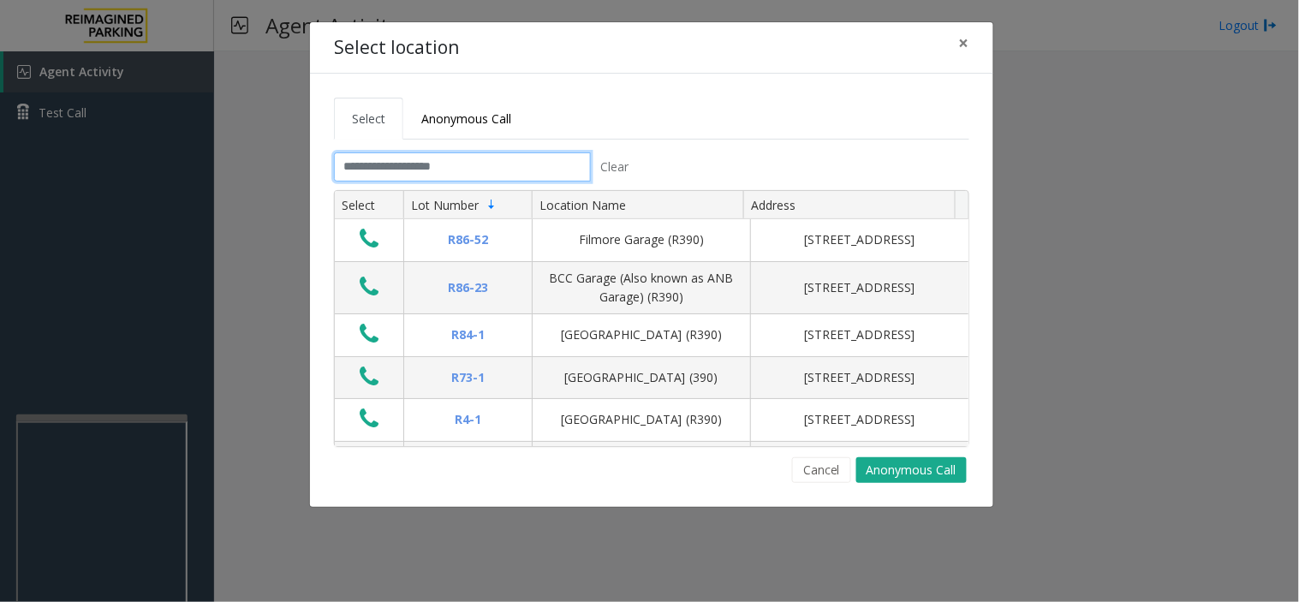
click at [514, 165] on input "text" at bounding box center [462, 166] width 257 height 29
drag, startPoint x: 468, startPoint y: 92, endPoint x: 468, endPoint y: 108, distance: 16.3
click at [467, 97] on div "Select Anonymous Call Clear Select Lot Number Location Name Address R86-52 Film…" at bounding box center [652, 290] width 684 height 433
click at [482, 122] on span "Anonymous Call" at bounding box center [466, 118] width 90 height 16
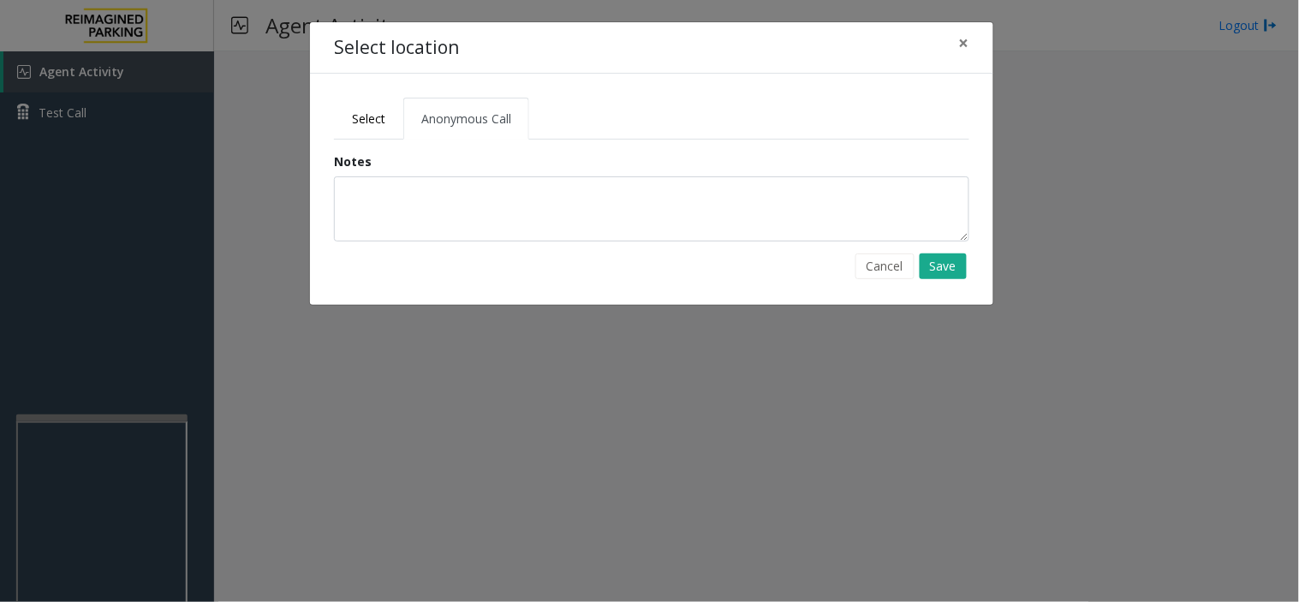
click at [505, 146] on tabset "Select Anonymous Call Clear Select Lot Number Location Name Address R86-52 Film…" at bounding box center [652, 189] width 636 height 183
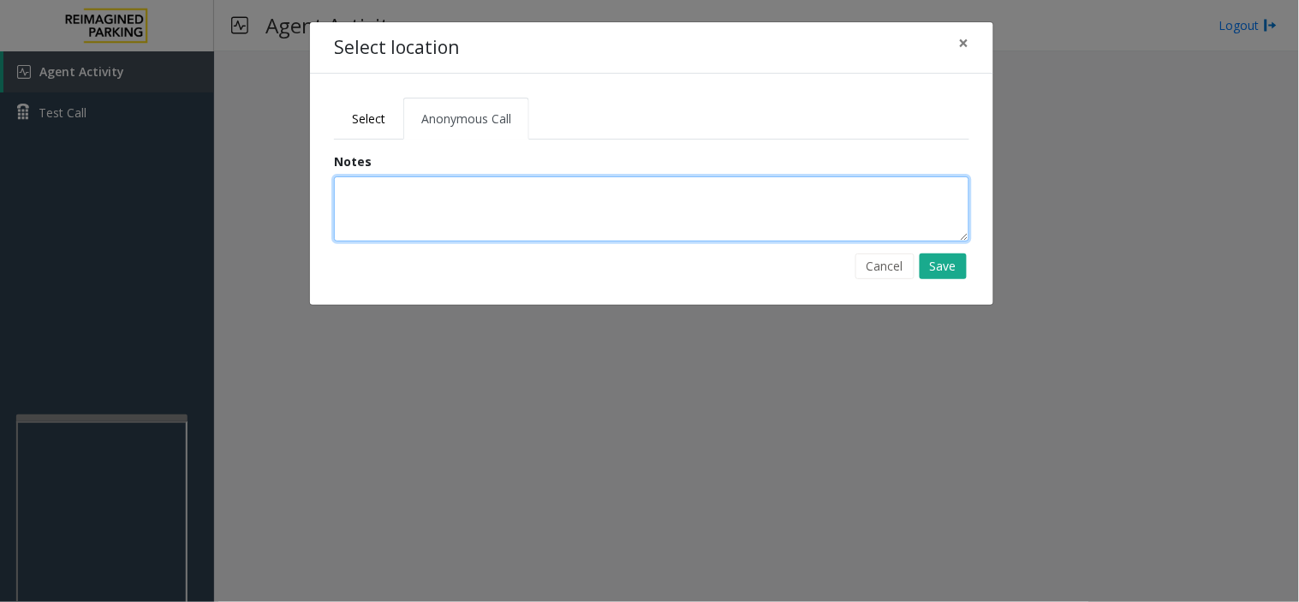
click at [551, 202] on textarea at bounding box center [652, 208] width 636 height 65
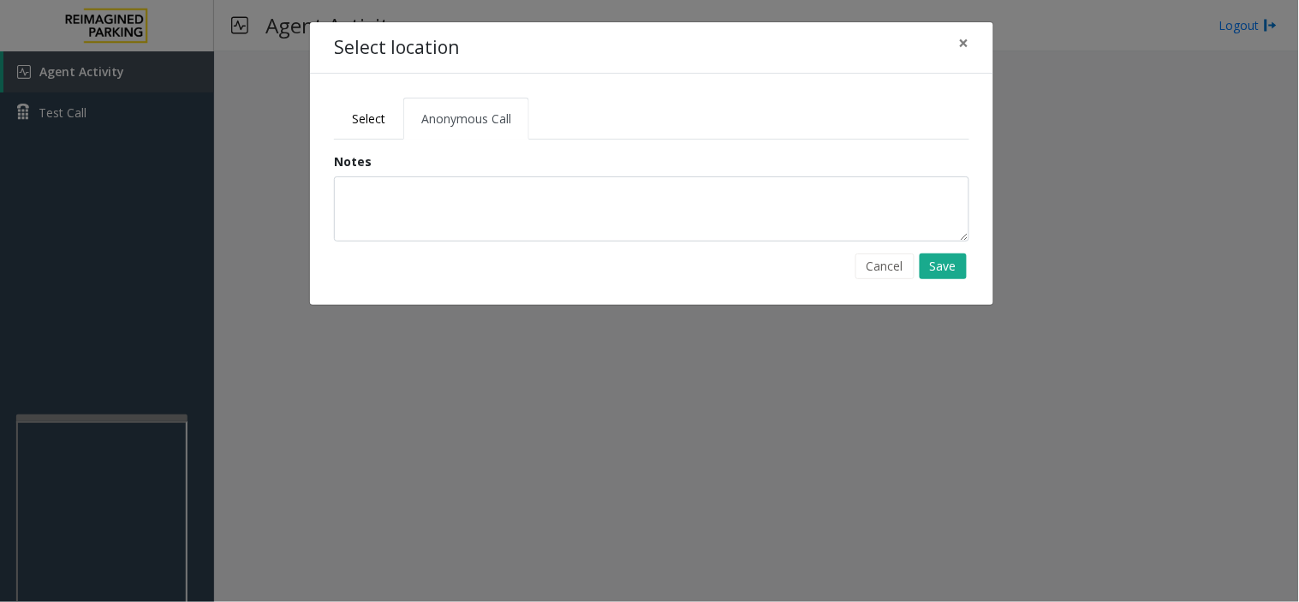
click at [528, 246] on form "Notes Cancel Save" at bounding box center [651, 215] width 661 height 127
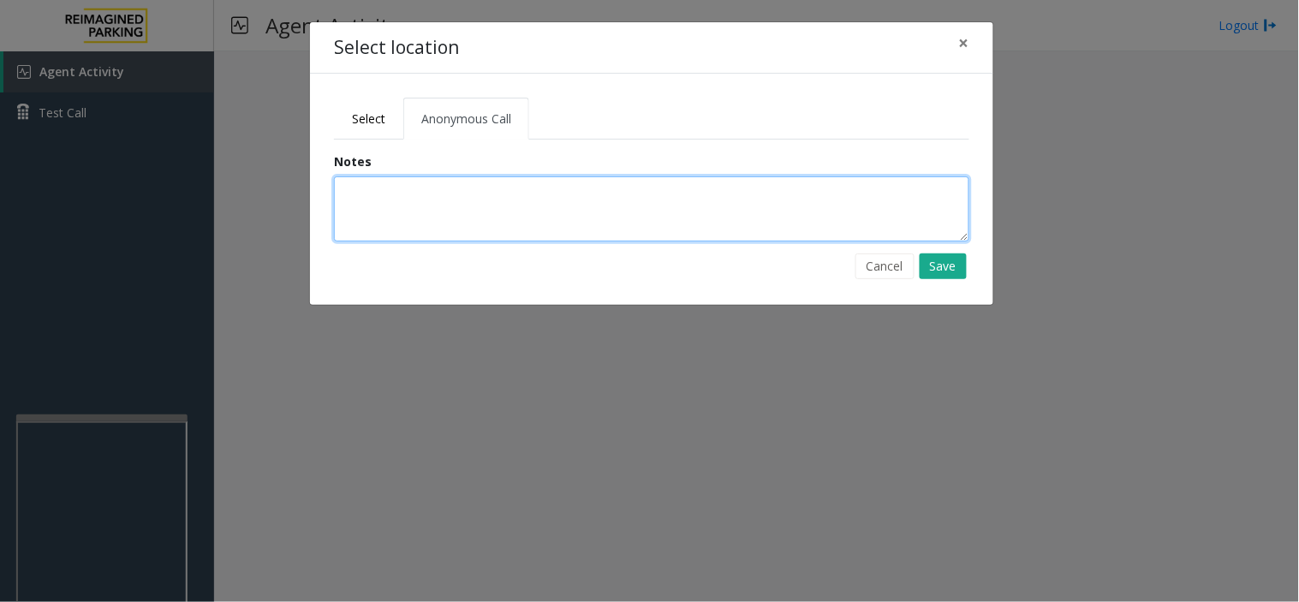
click at [469, 218] on textarea at bounding box center [652, 208] width 636 height 65
paste textarea "**********"
click at [486, 194] on textarea "**********" at bounding box center [652, 208] width 636 height 65
type textarea "**********"
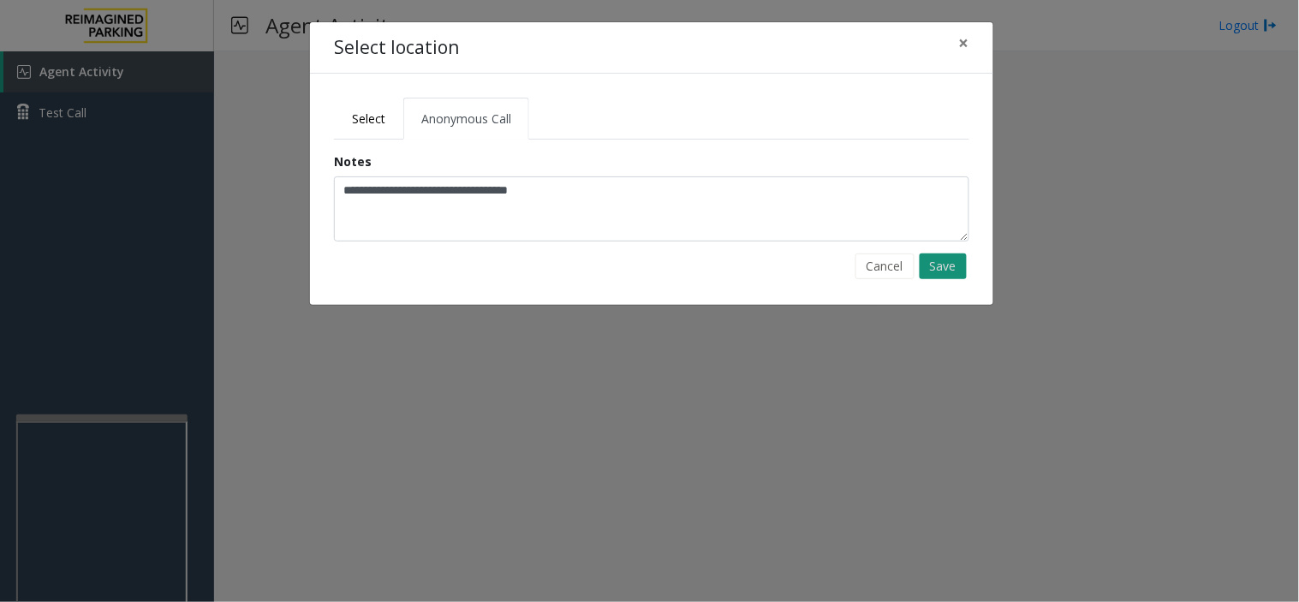
click at [943, 266] on button "Save" at bounding box center [943, 267] width 47 height 26
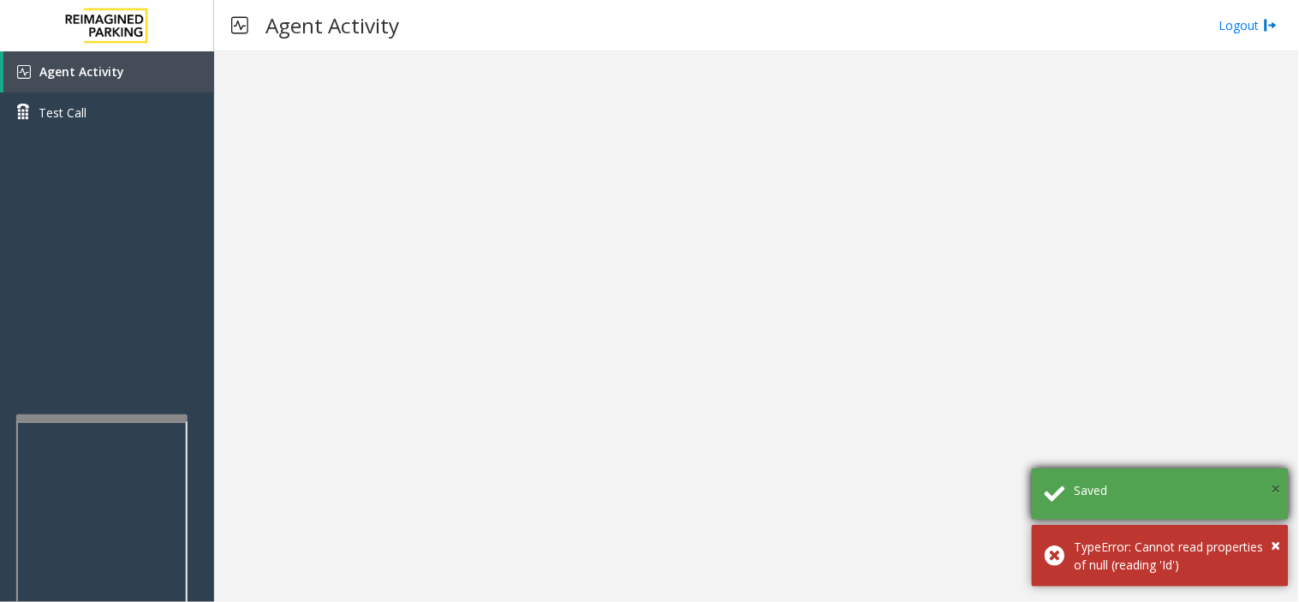
click at [1272, 486] on span "×" at bounding box center [1276, 488] width 9 height 23
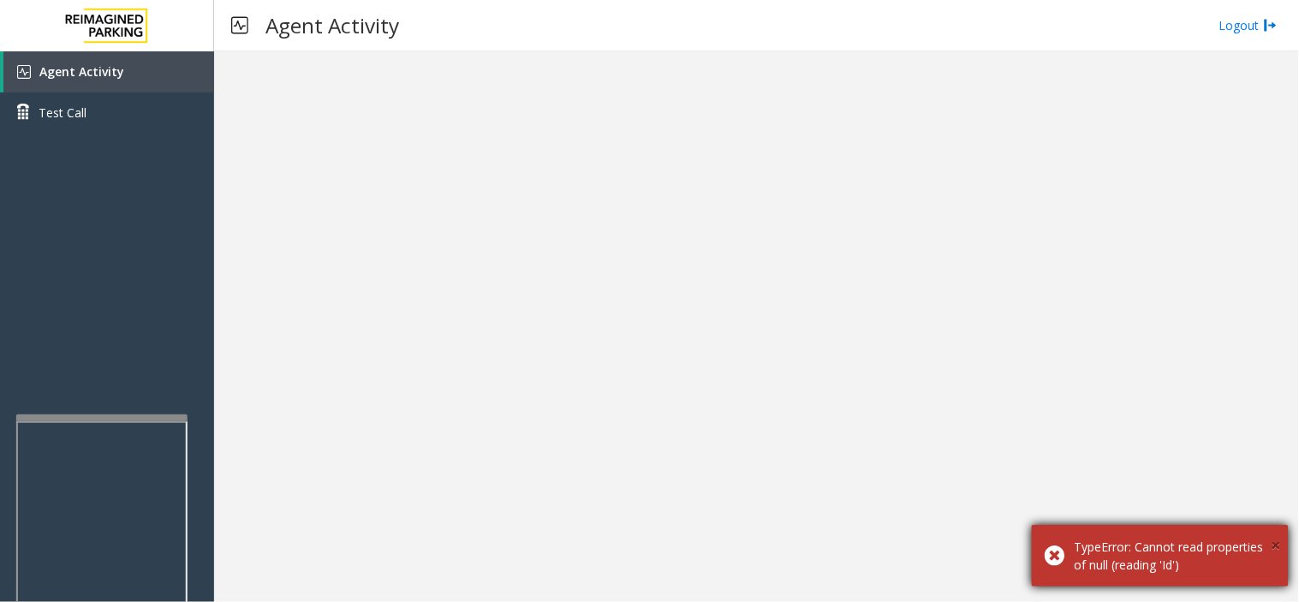
click at [1278, 534] on span "×" at bounding box center [1276, 545] width 9 height 23
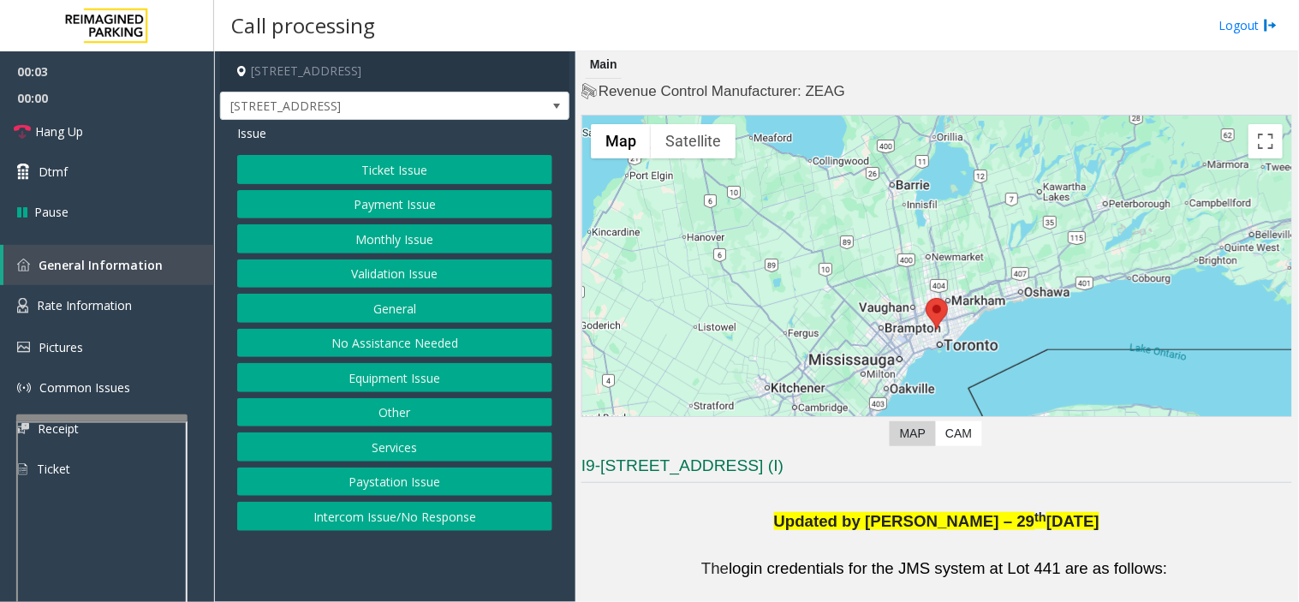
click at [323, 167] on button "Ticket Issue" at bounding box center [394, 169] width 315 height 29
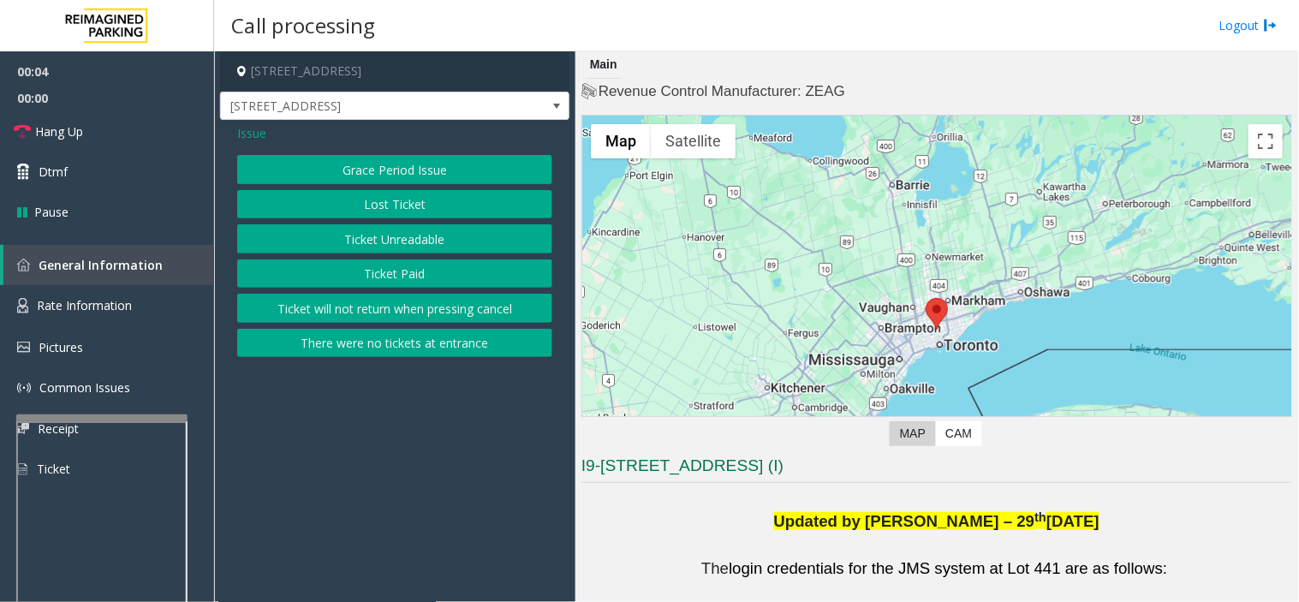
click at [357, 219] on div "Grace Period Issue Lost Ticket Ticket Unreadable Ticket Paid Ticket will not re…" at bounding box center [394, 256] width 315 height 202
click at [403, 236] on button "Ticket Unreadable" at bounding box center [394, 238] width 315 height 29
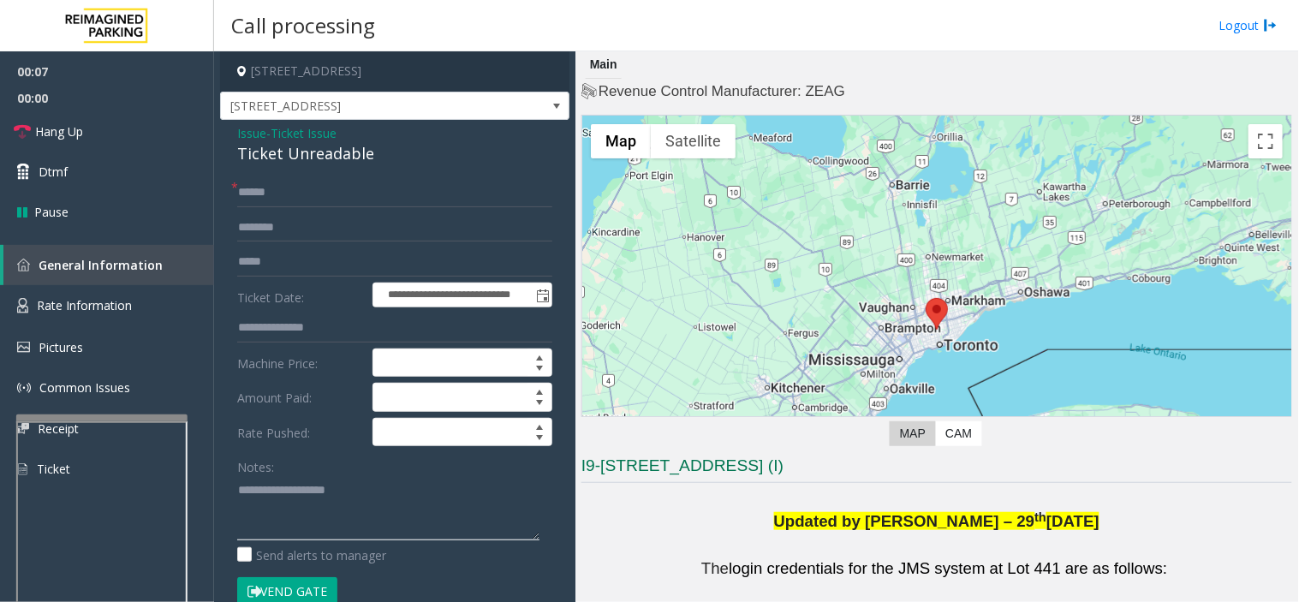
paste textarea "**********"
click at [357, 531] on textarea at bounding box center [388, 508] width 302 height 64
click at [317, 149] on div "Ticket Unreadable" at bounding box center [394, 153] width 315 height 23
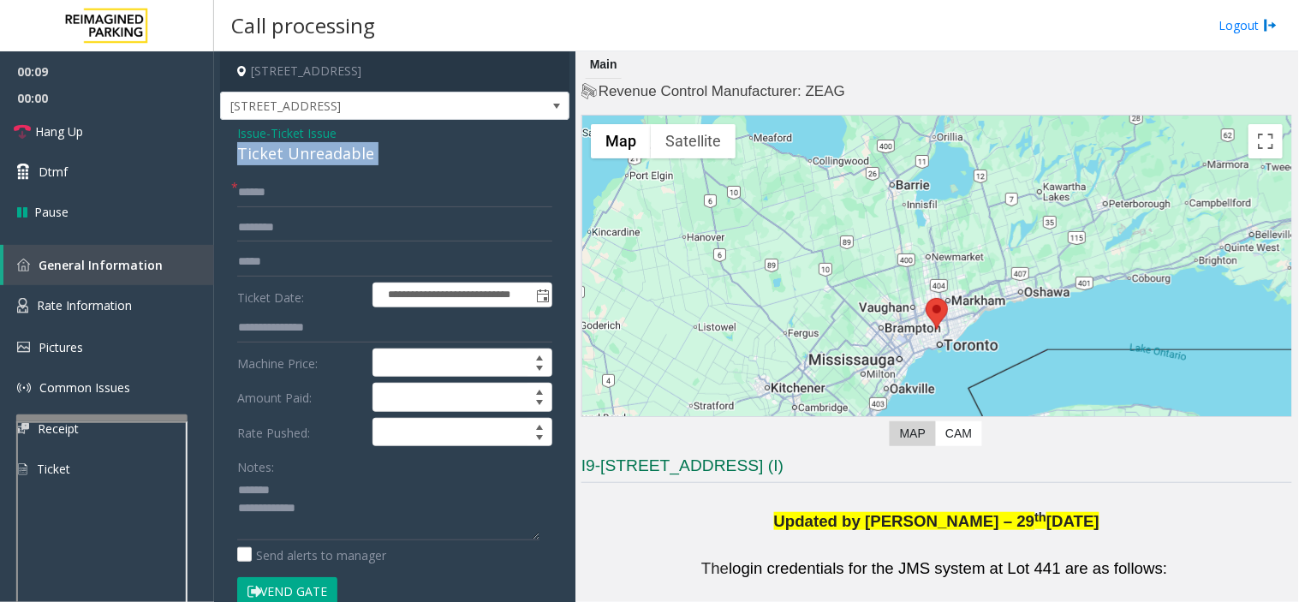
click at [317, 149] on div "Ticket Unreadable" at bounding box center [394, 153] width 315 height 23
drag, startPoint x: 317, startPoint y: 149, endPoint x: 348, endPoint y: 401, distance: 253.7
click at [320, 157] on div "Ticket Unreadable" at bounding box center [394, 153] width 315 height 23
copy div "Ticket Unreadable"
paste textarea "**********"
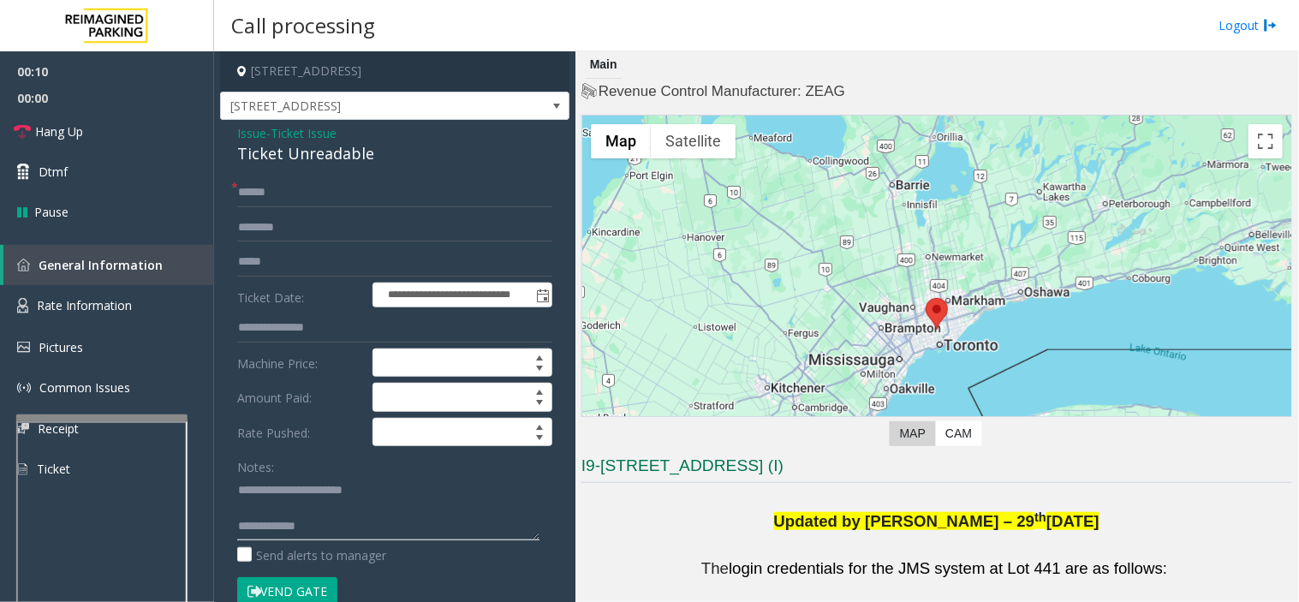
click at [337, 488] on textarea at bounding box center [388, 508] width 302 height 64
paste textarea "**********"
click at [458, 534] on textarea at bounding box center [388, 508] width 302 height 64
type textarea "**********"
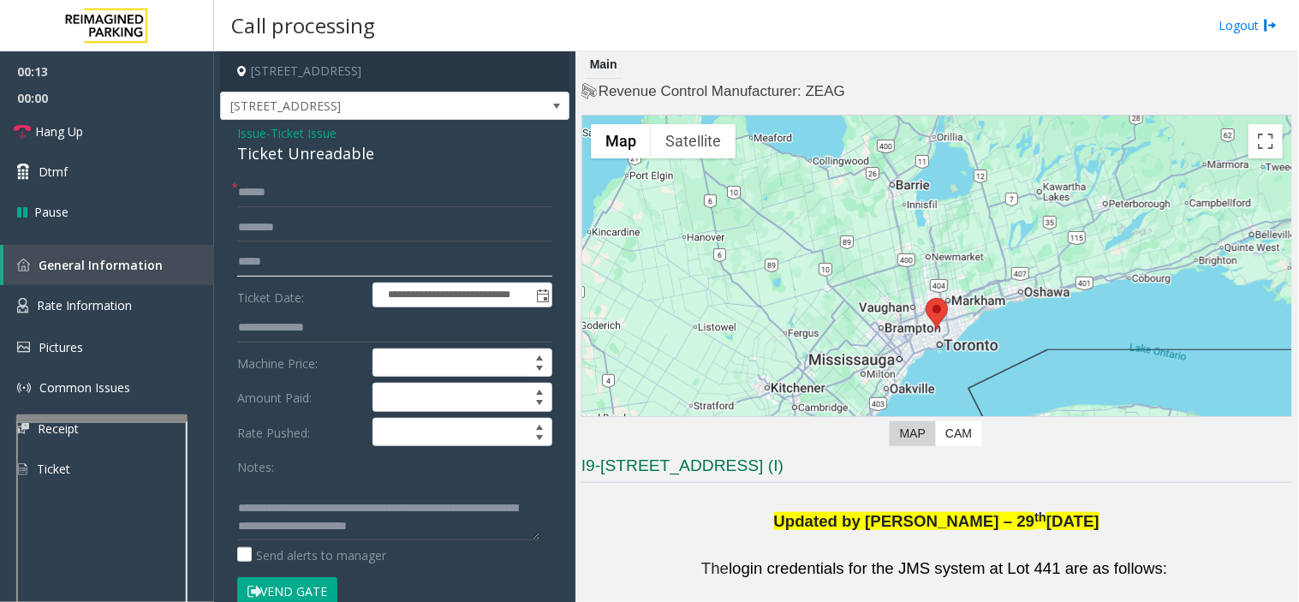
drag, startPoint x: 340, startPoint y: 272, endPoint x: 349, endPoint y: 272, distance: 9.5
click at [349, 272] on input "text" at bounding box center [394, 262] width 315 height 29
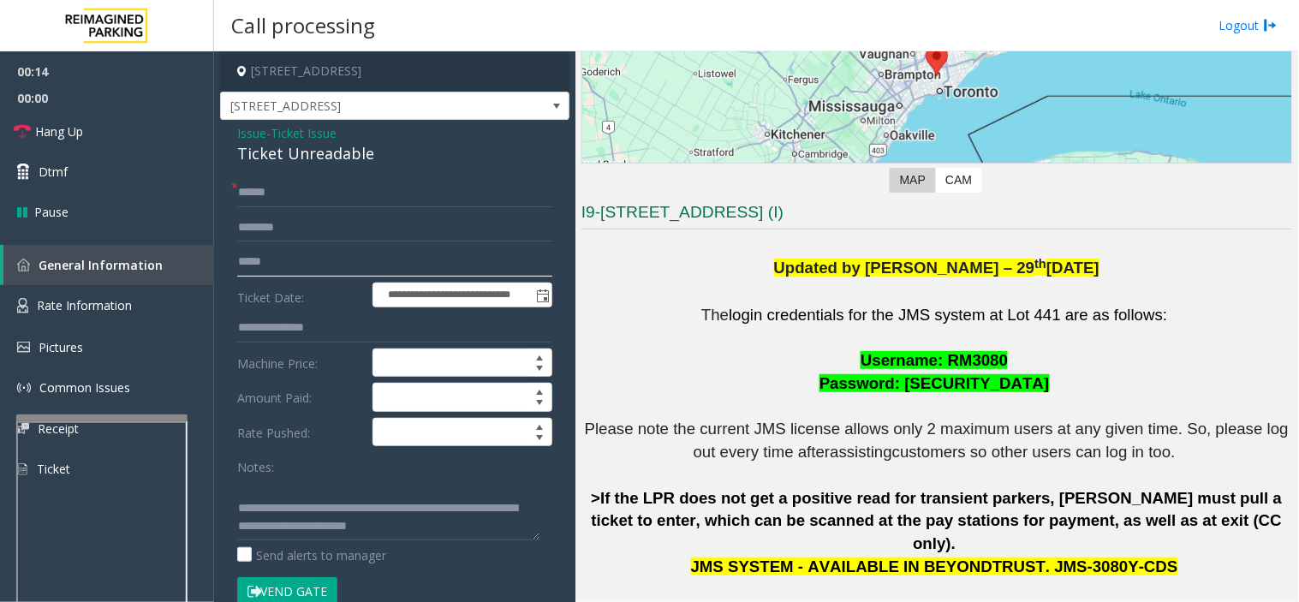
scroll to position [475, 0]
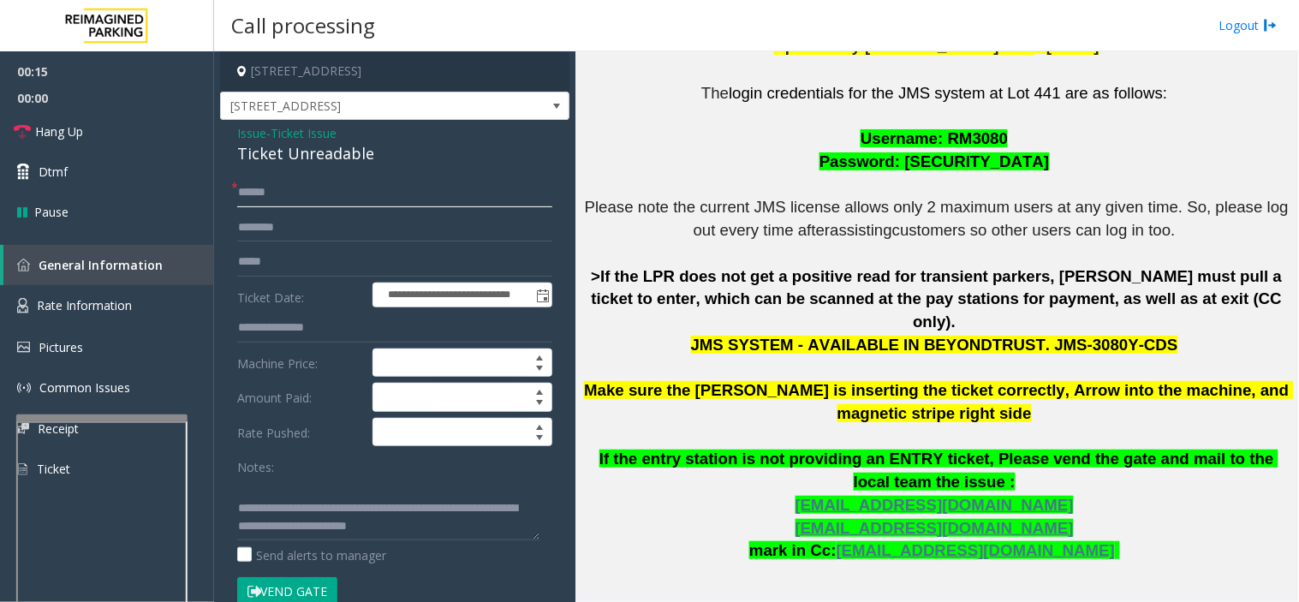
click at [477, 192] on input "text" at bounding box center [394, 192] width 315 height 29
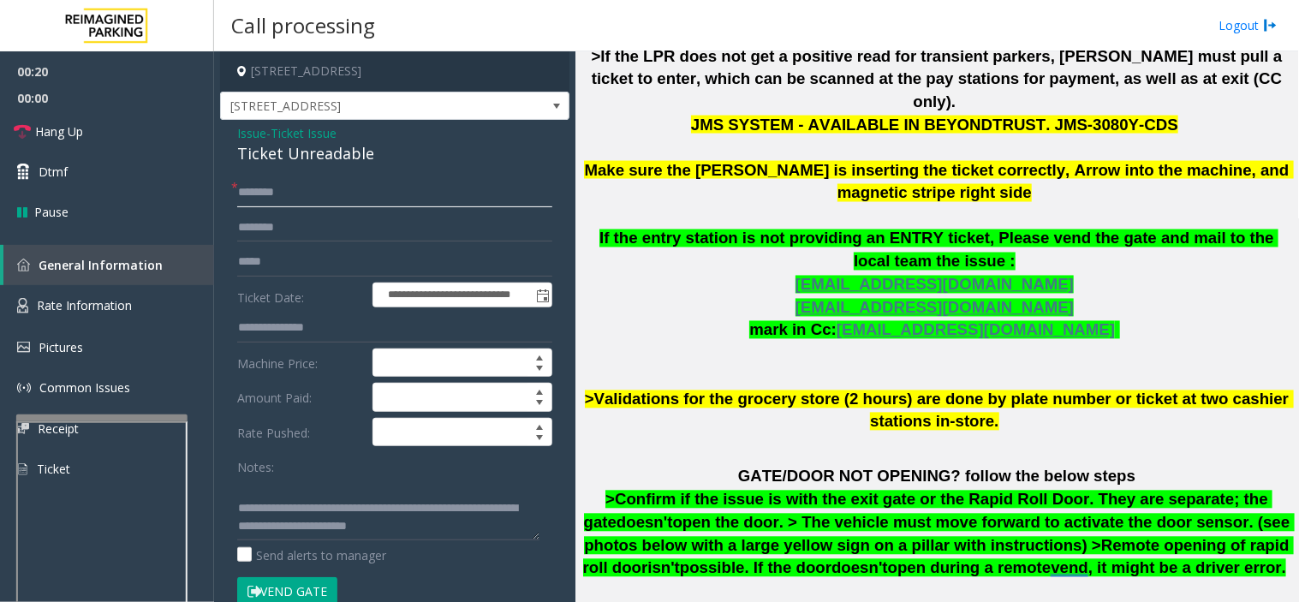
scroll to position [666, 0]
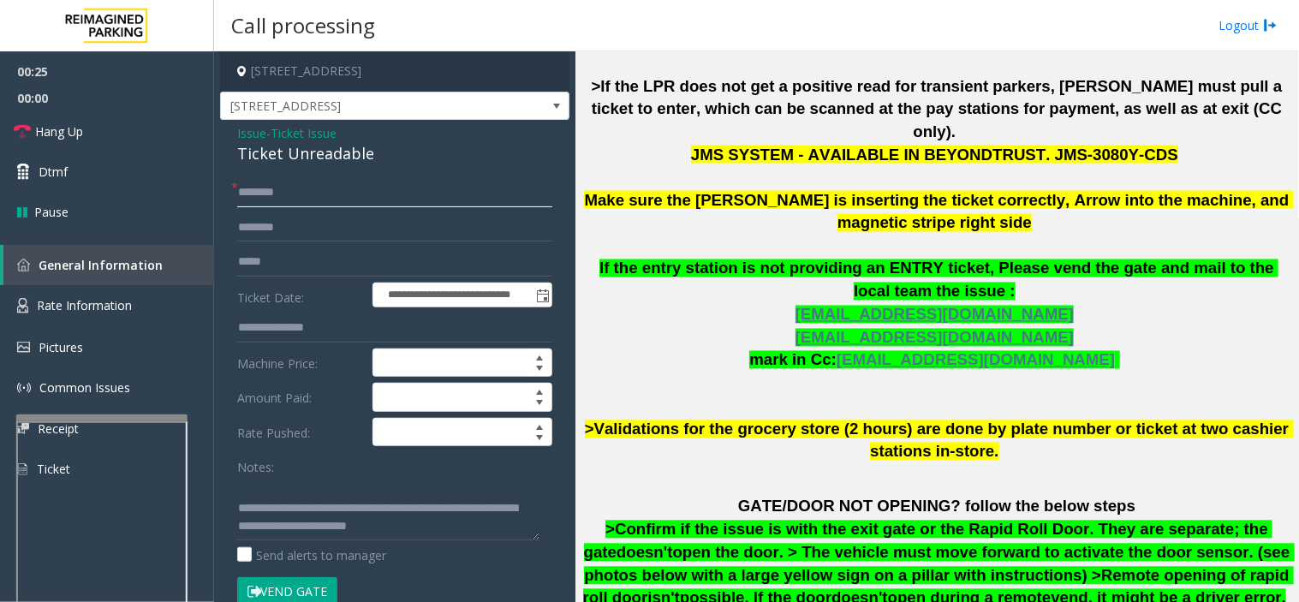
type input "********"
click at [980, 191] on span "Make sure the [PERSON_NAME] is inserting the ticket correctly, Arrow into the m…" at bounding box center [938, 211] width 709 height 41
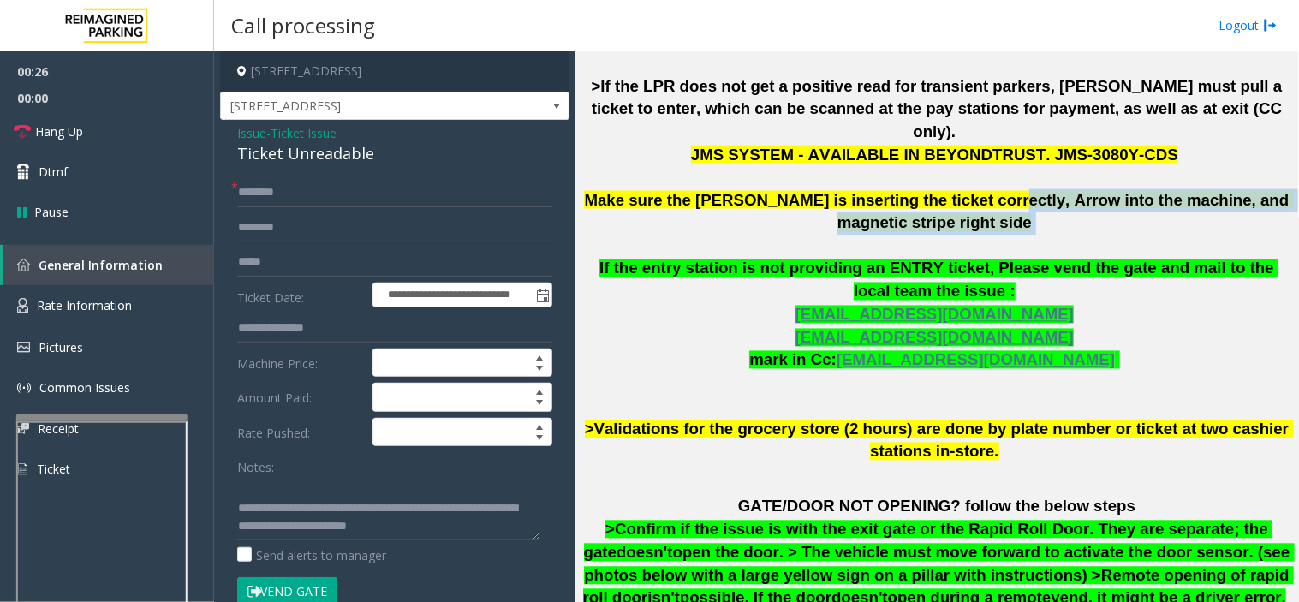
drag, startPoint x: 946, startPoint y: 177, endPoint x: 1025, endPoint y: 204, distance: 83.2
click at [1025, 204] on p "The login credentials for the JMS system at Lot 441 are as follows: Username: R…" at bounding box center [937, 178] width 711 height 572
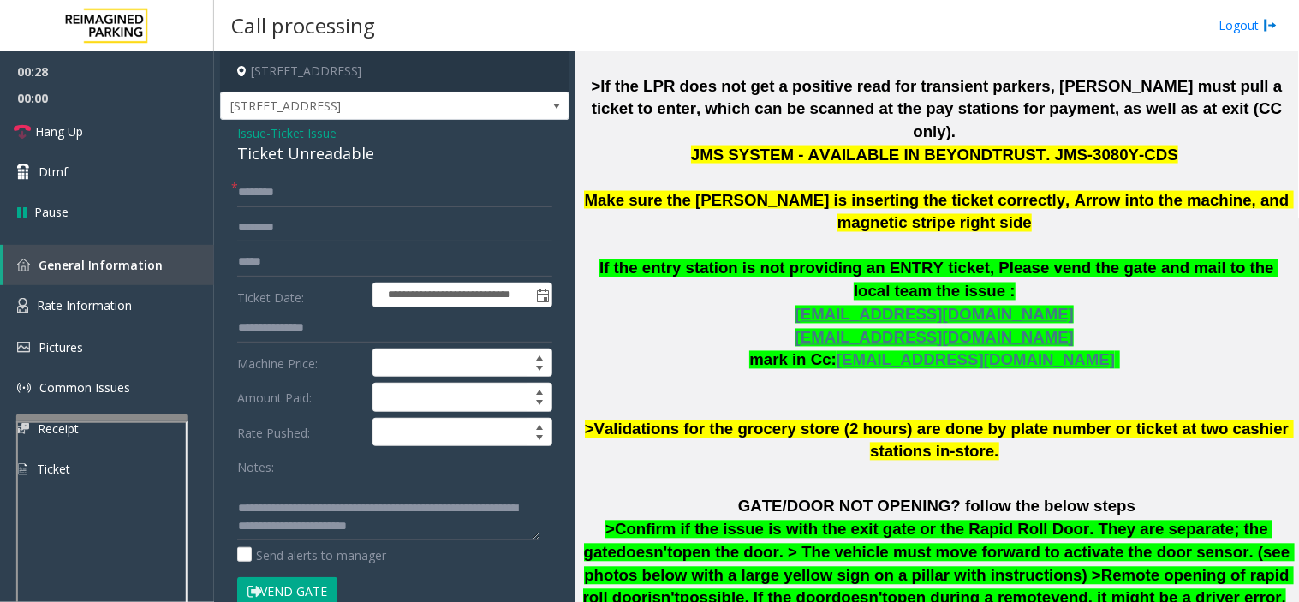
click at [795, 191] on span "Make sure the [PERSON_NAME] is inserting the ticket correctly, Arrow into the m…" at bounding box center [938, 211] width 709 height 41
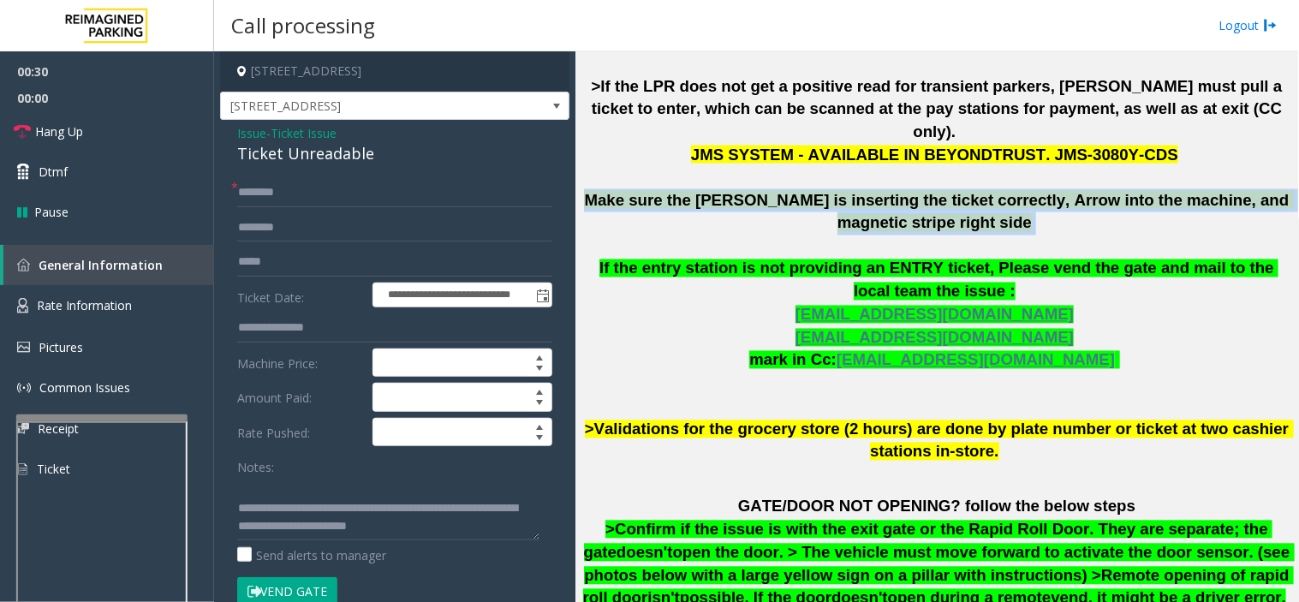
drag, startPoint x: 585, startPoint y: 176, endPoint x: 1025, endPoint y: 207, distance: 441.4
click at [1025, 207] on p "The login credentials for the JMS system at Lot 441 are as follows: Username: R…" at bounding box center [937, 178] width 711 height 572
click at [296, 586] on button "Vend Gate" at bounding box center [287, 591] width 100 height 29
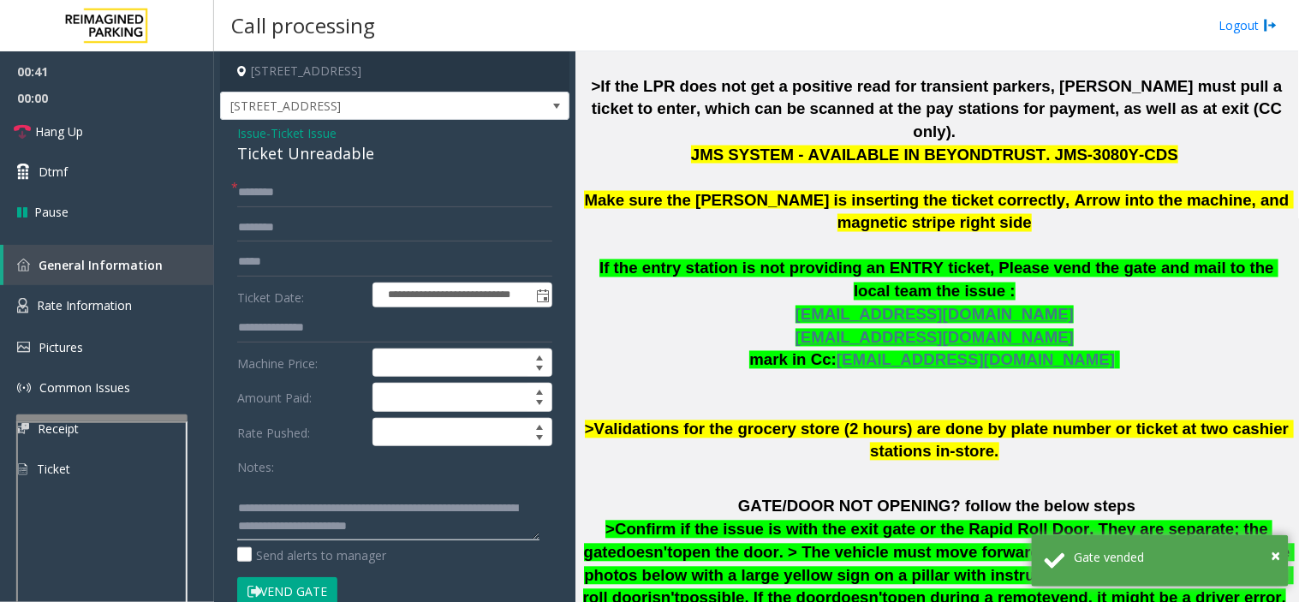
click at [315, 520] on textarea at bounding box center [388, 508] width 302 height 64
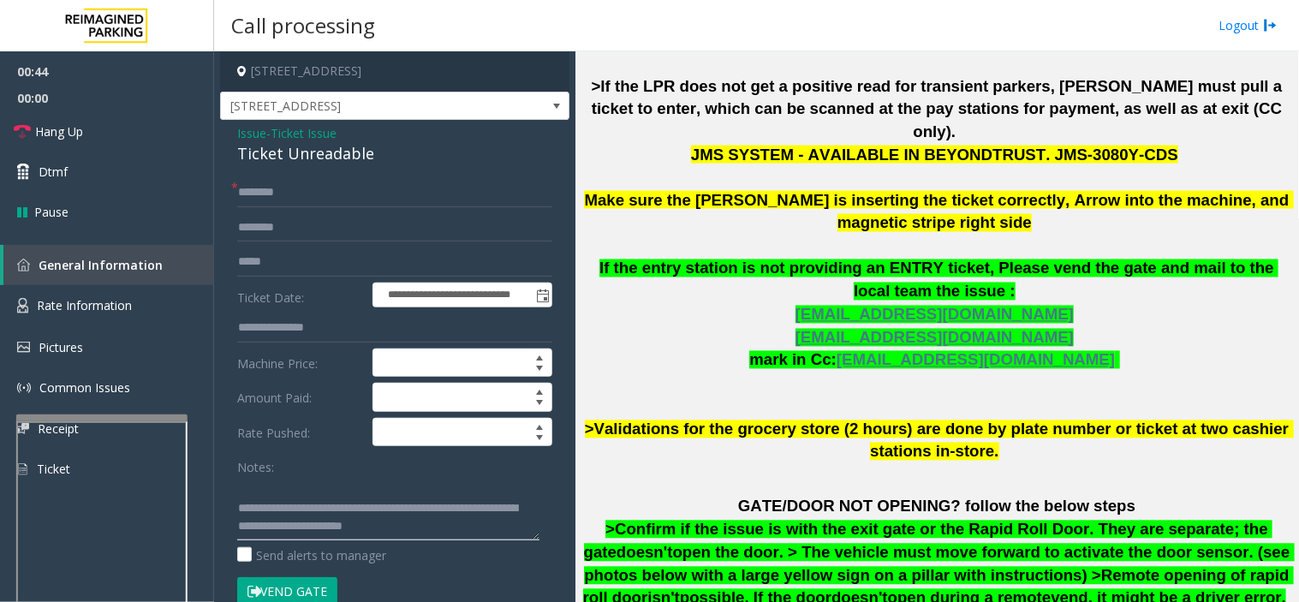
scroll to position [0, 0]
type textarea "**********"
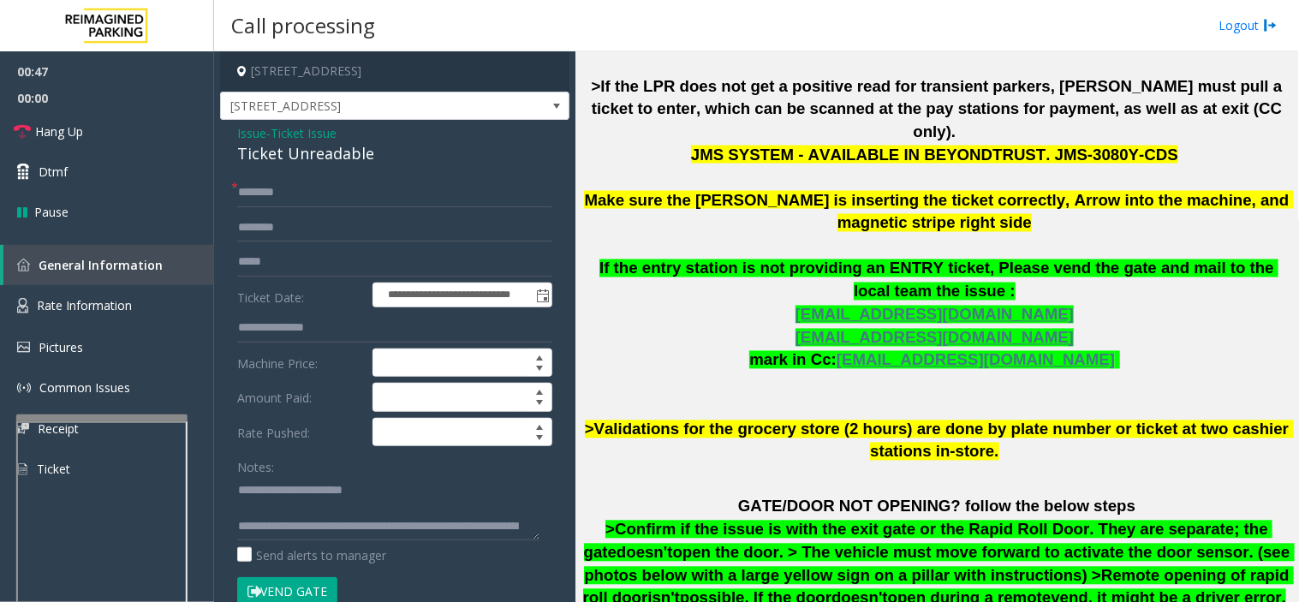
click at [946, 544] on span "open the door. > The vehicle must move forward to activate the door sensor. (se…" at bounding box center [939, 575] width 712 height 63
click at [133, 134] on link "Hang Up" at bounding box center [107, 131] width 214 height 40
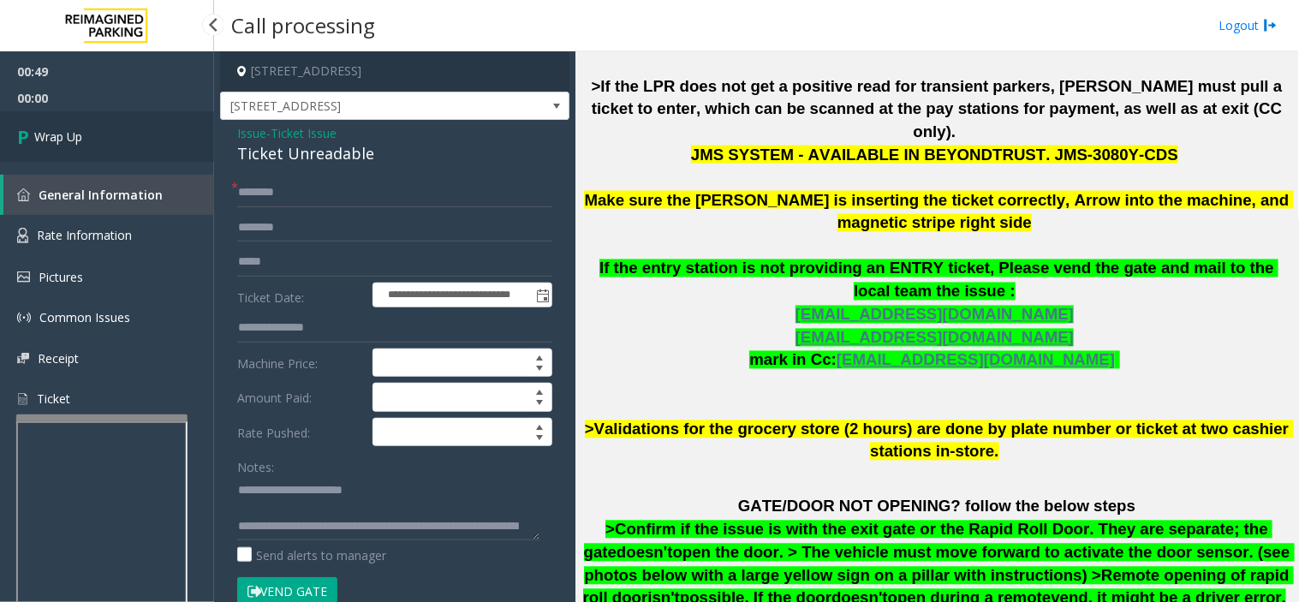
click at [133, 134] on link "Wrap Up" at bounding box center [107, 136] width 214 height 51
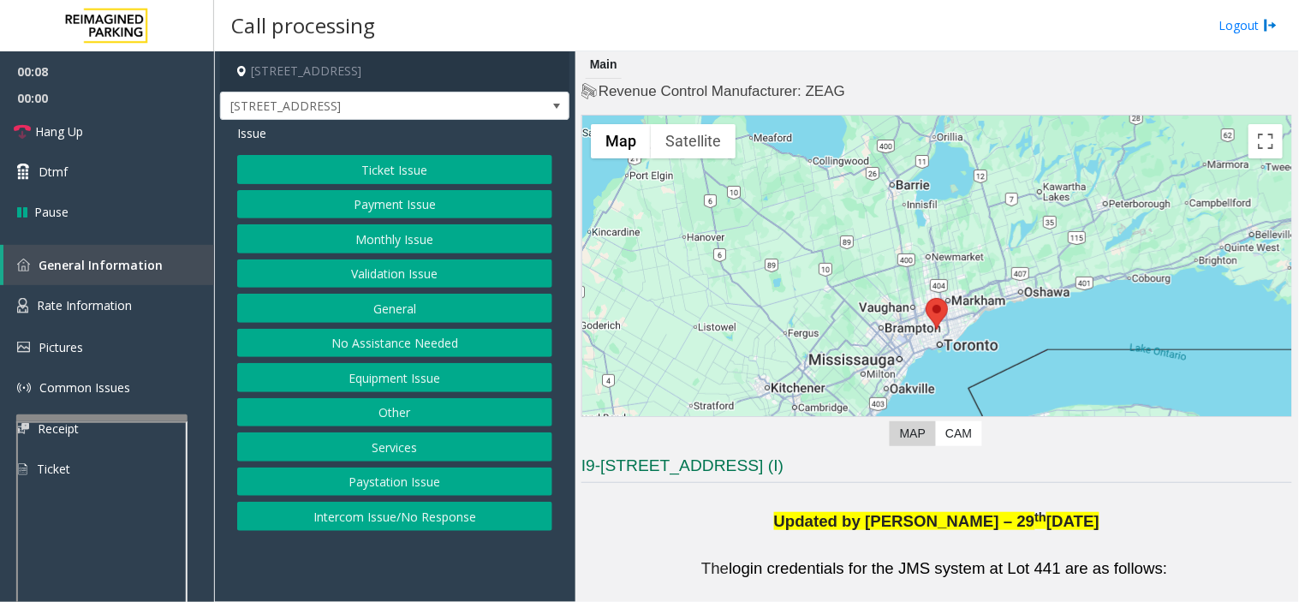
scroll to position [95, 0]
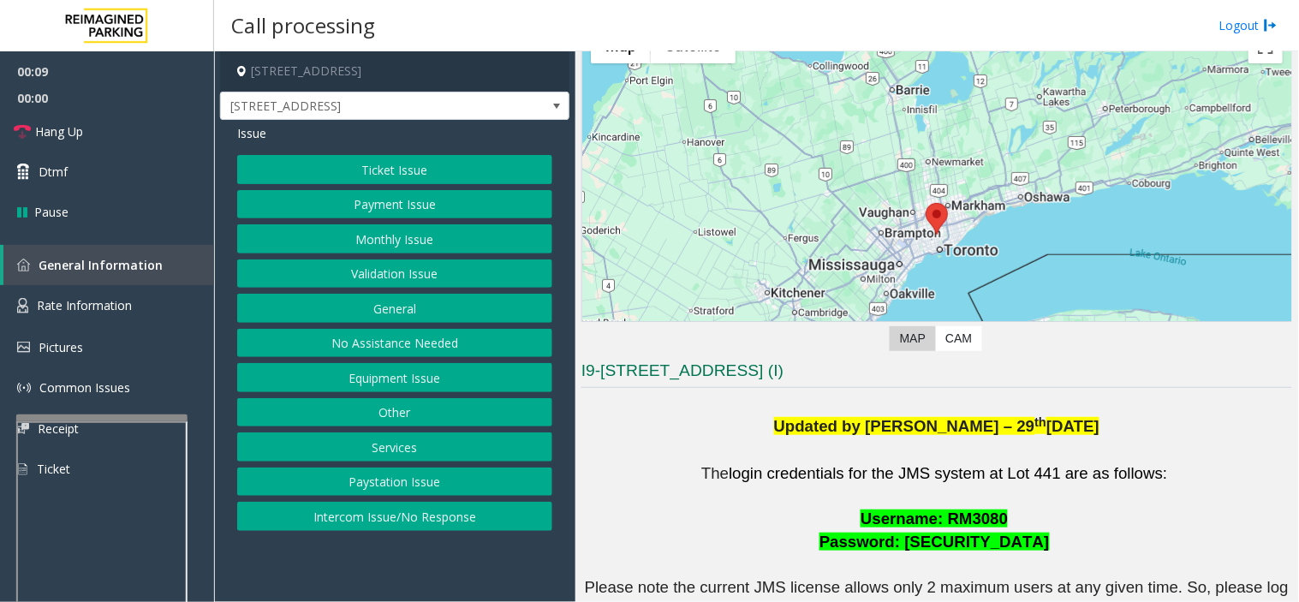
drag, startPoint x: 390, startPoint y: 186, endPoint x: 379, endPoint y: 204, distance: 20.7
click at [390, 186] on div "Ticket Issue Payment Issue Monthly Issue Validation Issue General No Assistance…" at bounding box center [394, 343] width 315 height 376
click at [377, 181] on button "Ticket Issue" at bounding box center [394, 169] width 315 height 29
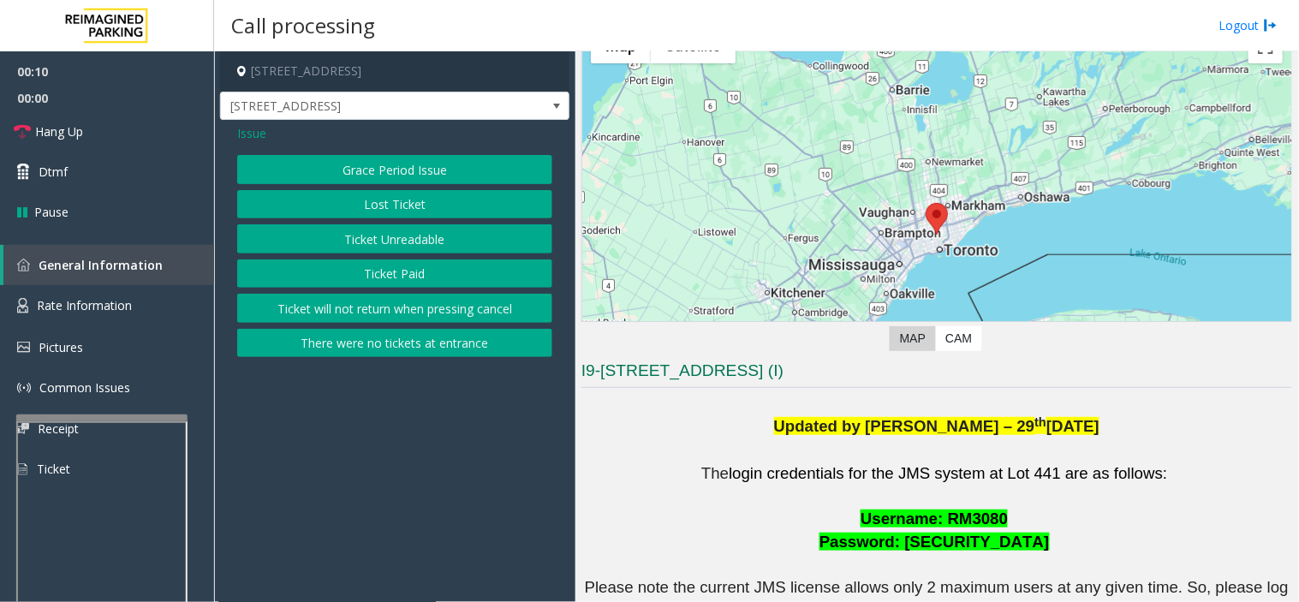
click at [384, 248] on button "Ticket Unreadable" at bounding box center [394, 238] width 315 height 29
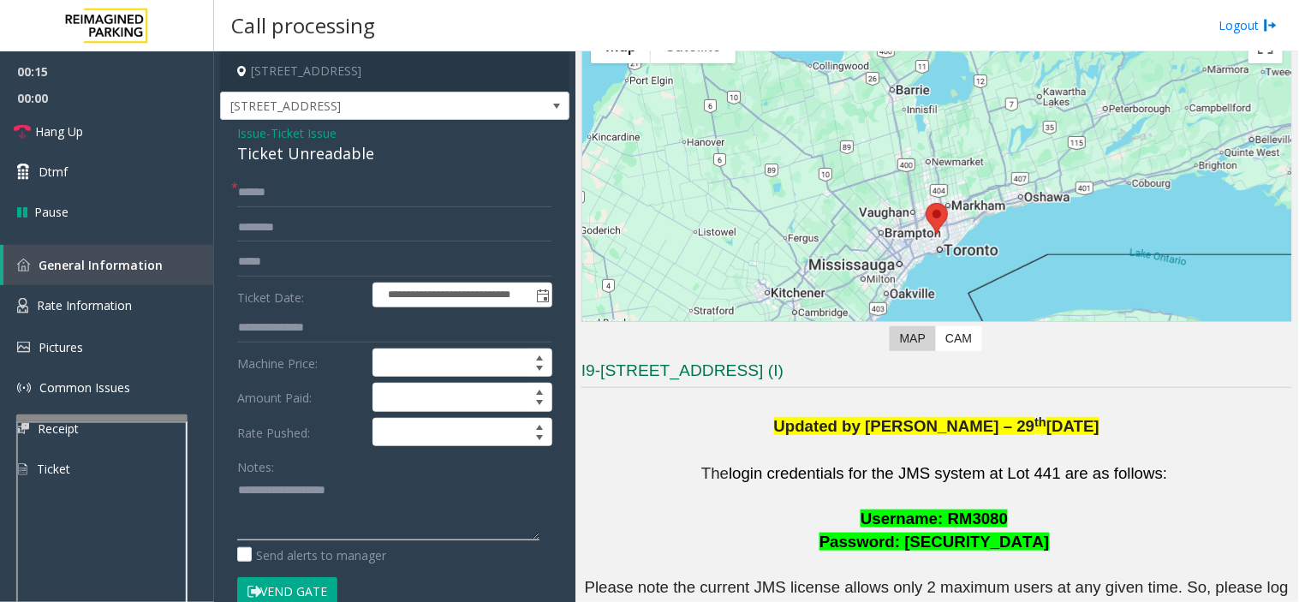
paste textarea "**********"
type textarea "**********"
click at [290, 193] on input "text" at bounding box center [394, 192] width 315 height 29
type input "********"
click at [294, 601] on button "Vend Gate" at bounding box center [287, 591] width 100 height 29
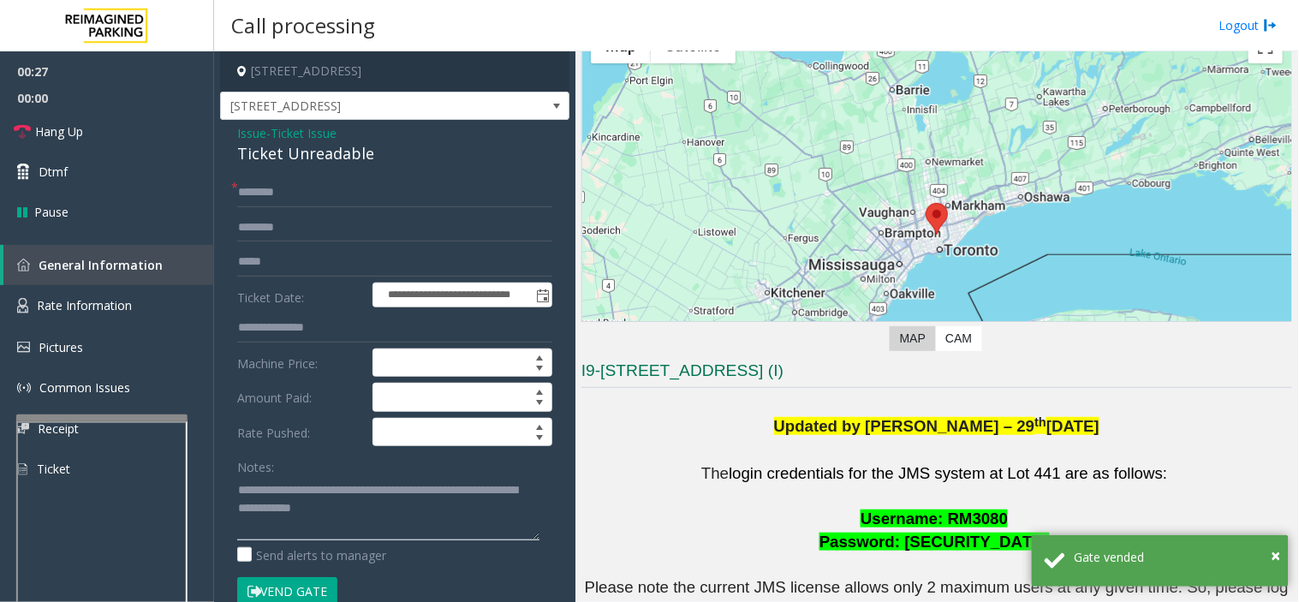
drag, startPoint x: 454, startPoint y: 509, endPoint x: 184, endPoint y: 467, distance: 273.1
click at [109, 32] on app-root "**********" at bounding box center [649, 301] width 1299 height 602
paste textarea "**********"
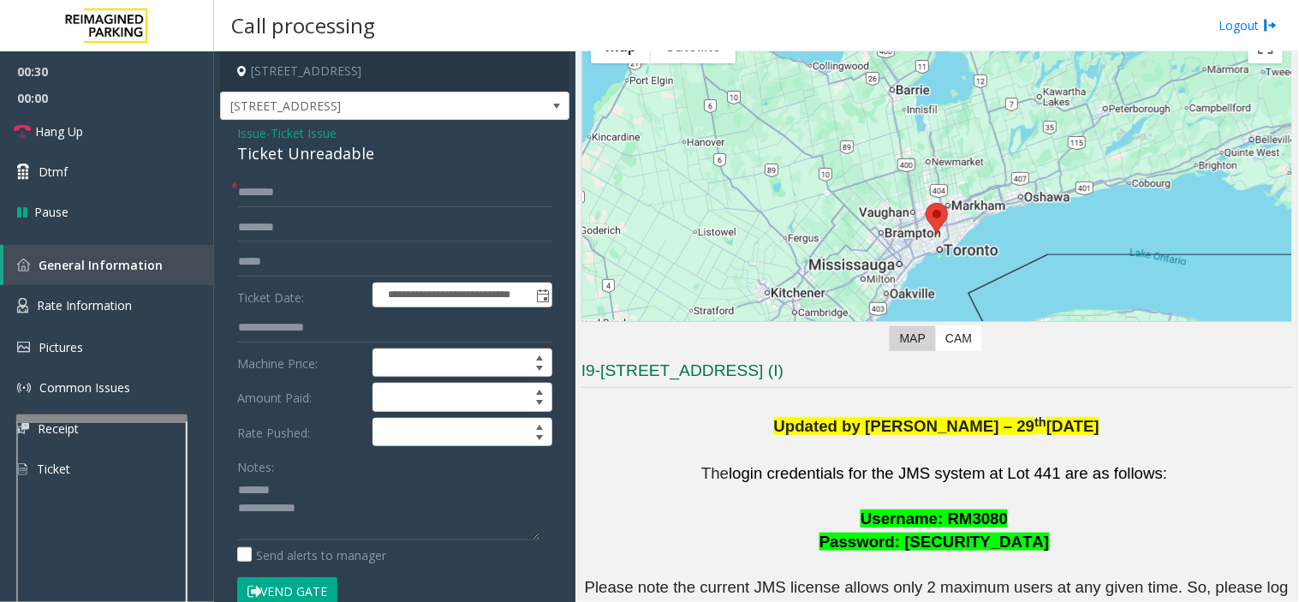
click at [327, 160] on div "Ticket Unreadable" at bounding box center [394, 153] width 315 height 23
click at [446, 520] on textarea at bounding box center [388, 508] width 302 height 64
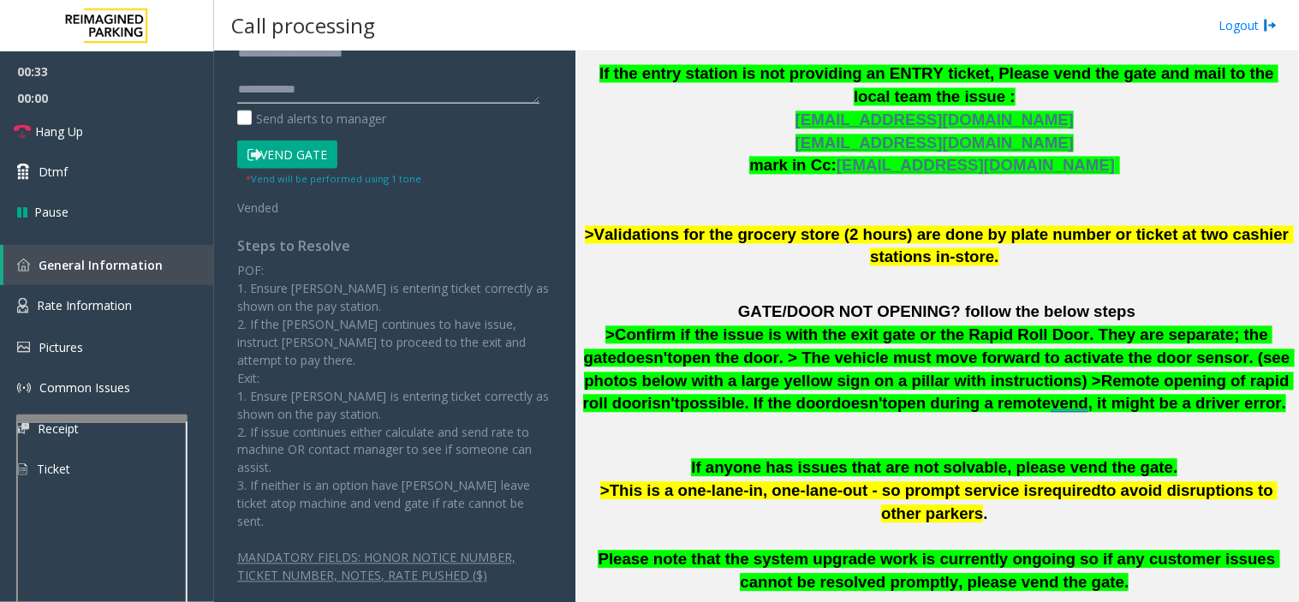
scroll to position [952, 0]
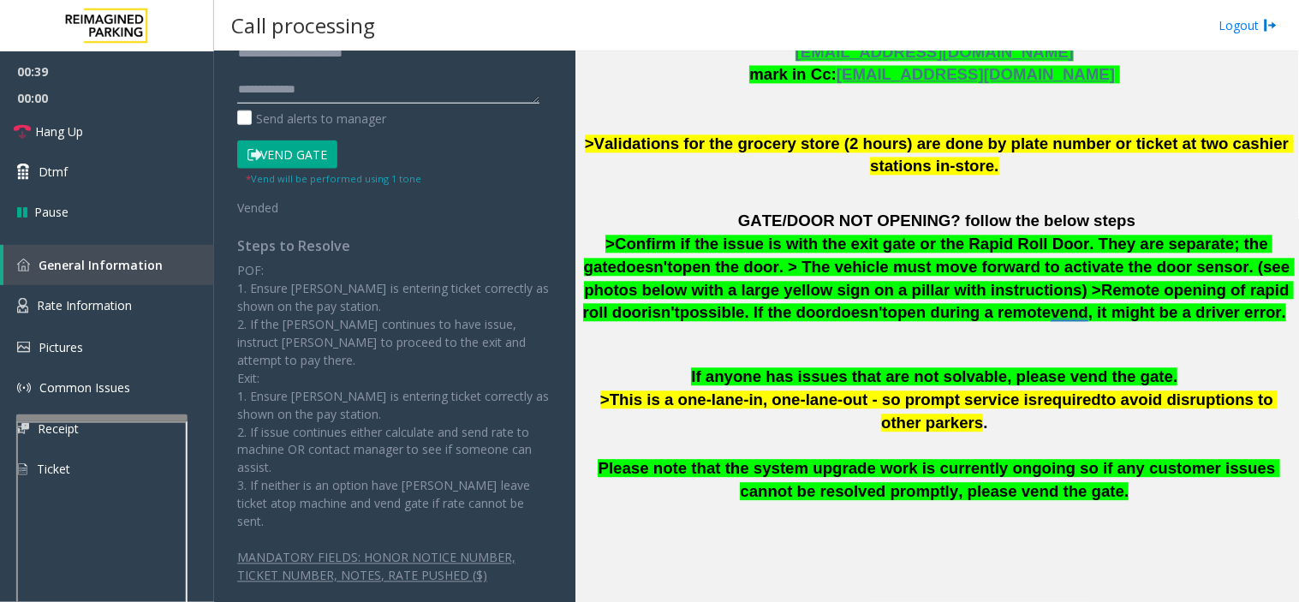
paste textarea "**********"
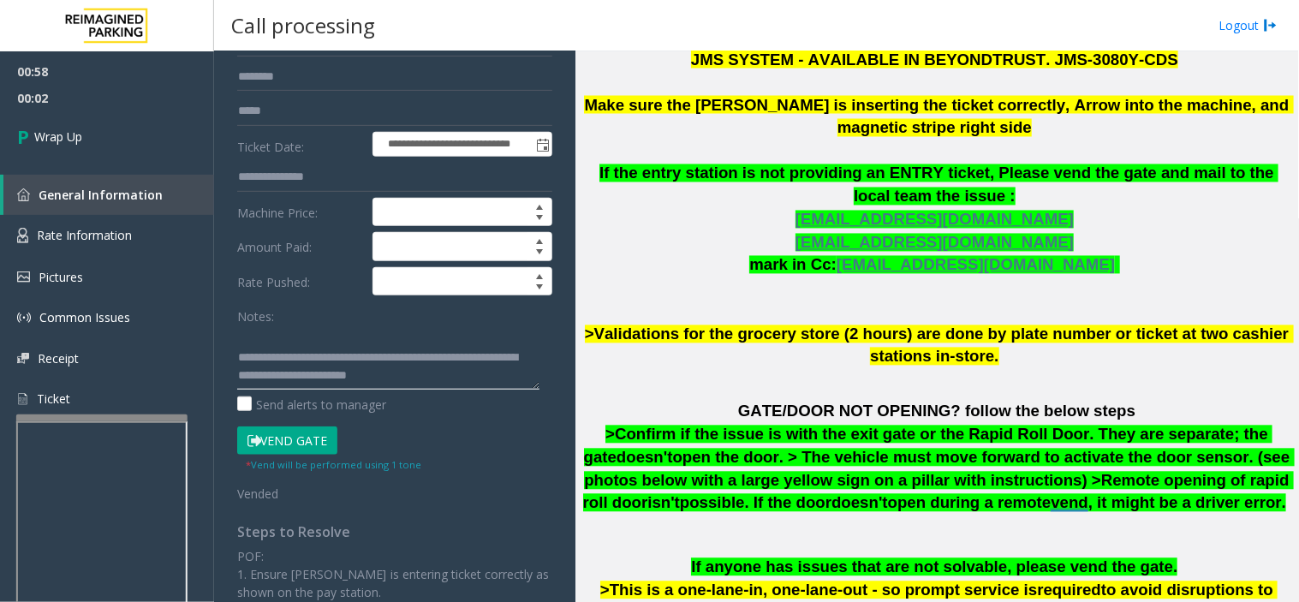
scroll to position [54, 0]
drag, startPoint x: 302, startPoint y: 346, endPoint x: 457, endPoint y: 396, distance: 162.0
click at [457, 396] on div "Notes: Send alerts to manager" at bounding box center [394, 358] width 315 height 112
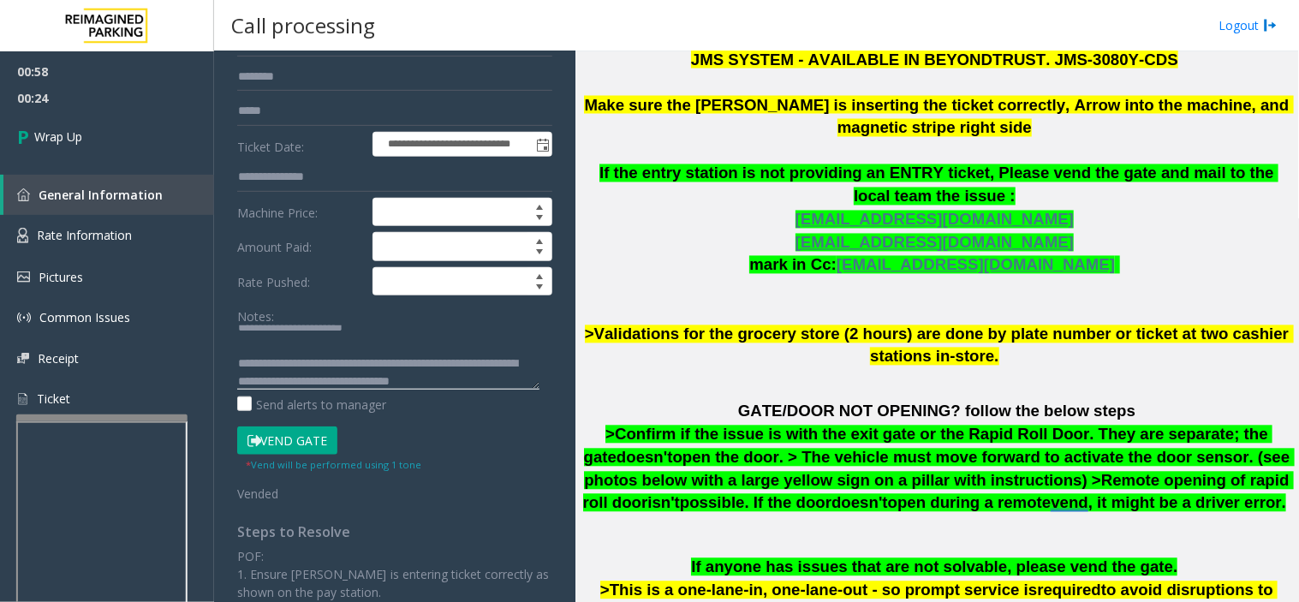
scroll to position [29, 0]
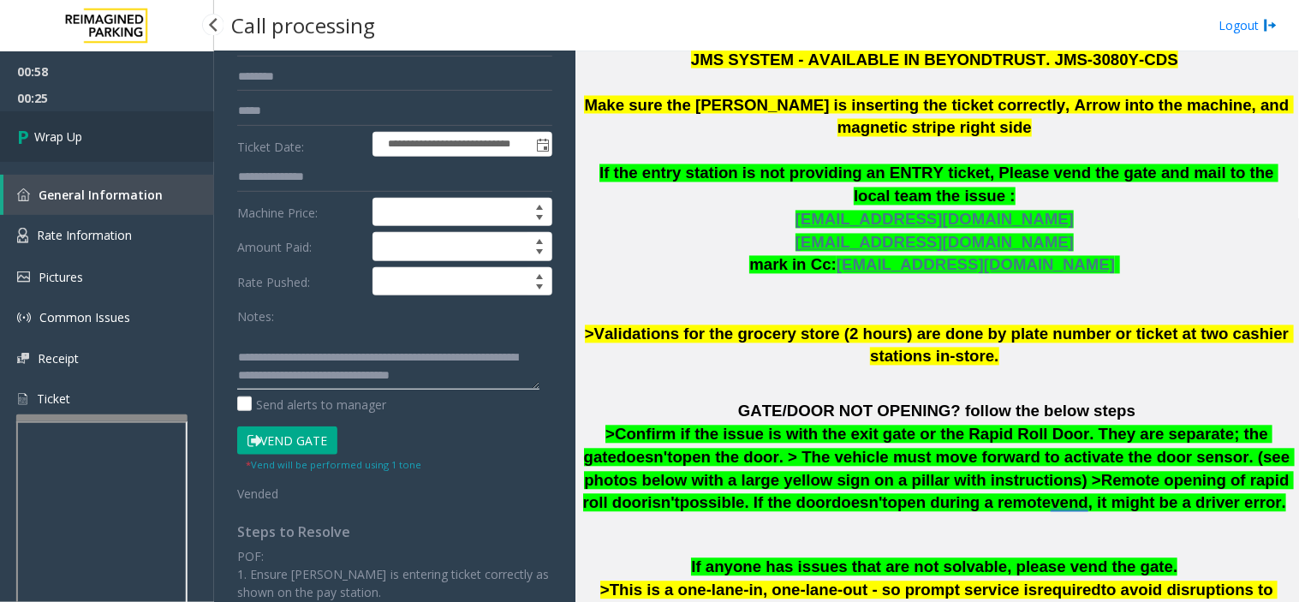
type textarea "**********"
click at [134, 147] on link "Wrap Up" at bounding box center [107, 136] width 214 height 51
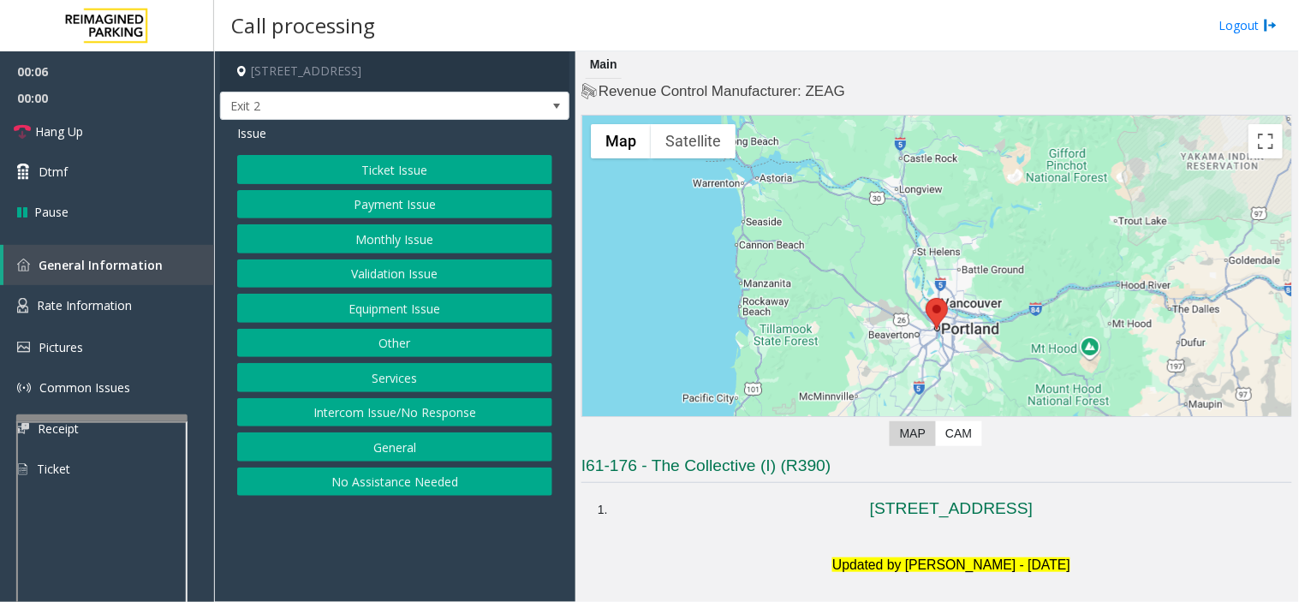
click at [426, 424] on button "Intercom Issue/No Response" at bounding box center [394, 412] width 315 height 29
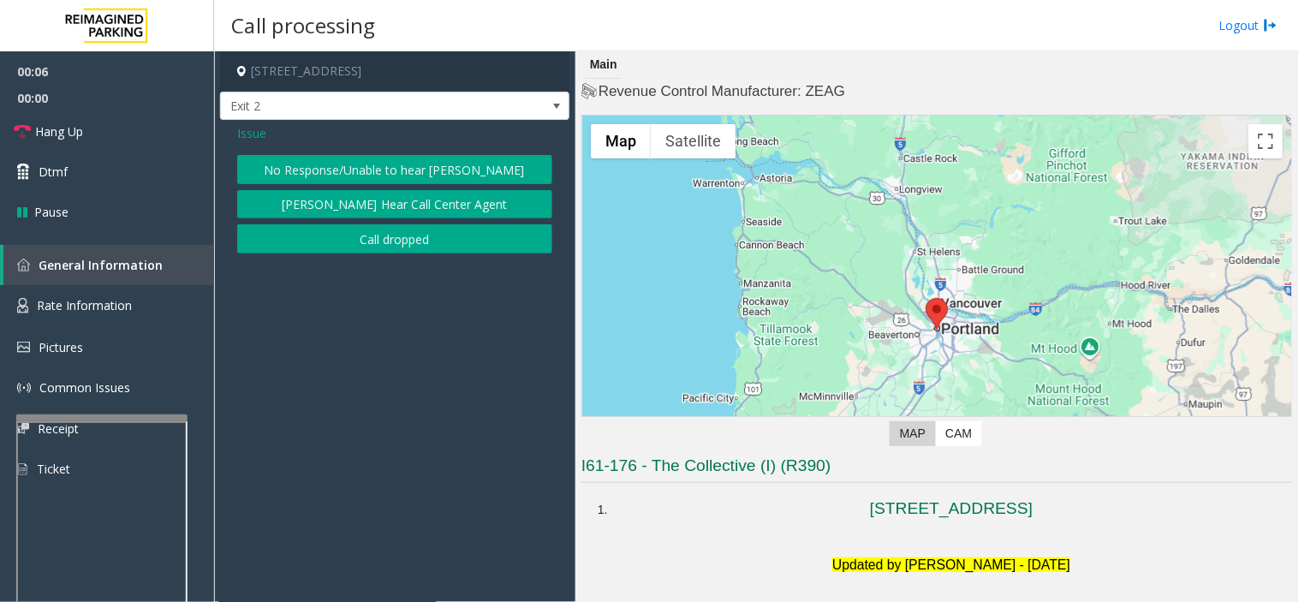
click at [418, 156] on button "No Response/Unable to hear [PERSON_NAME]" at bounding box center [394, 169] width 315 height 29
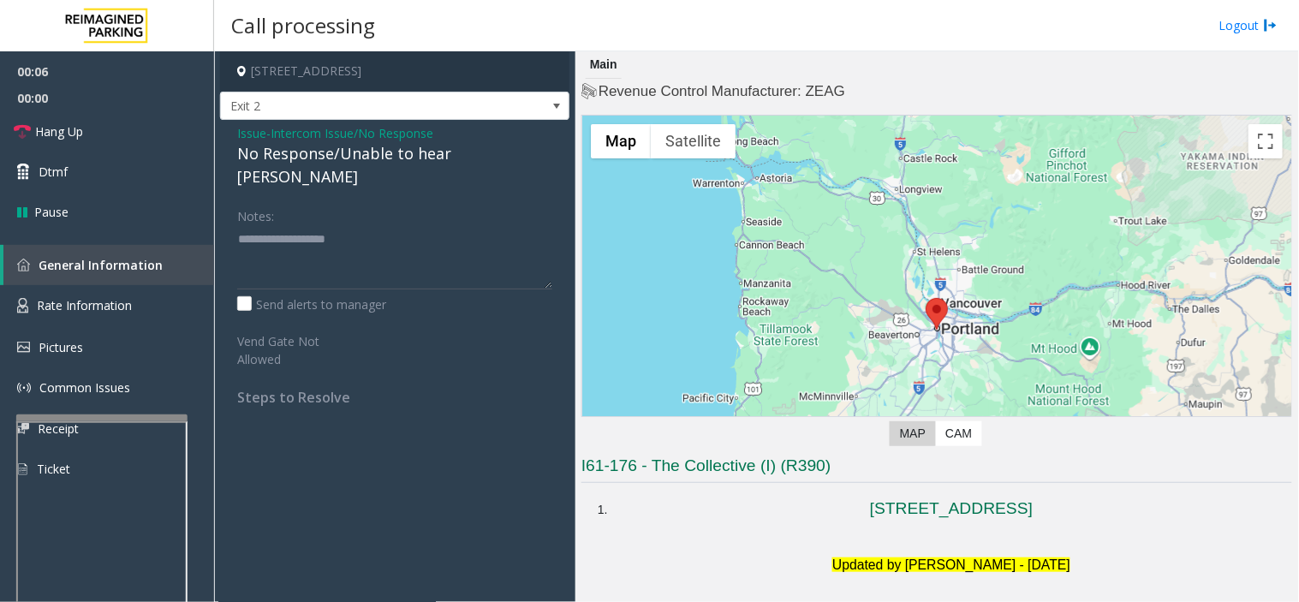
click at [401, 152] on div "No Response/Unable to hear [PERSON_NAME]" at bounding box center [394, 165] width 315 height 46
copy div "No Response/Unable to hear [PERSON_NAME]"
click at [403, 296] on div "Send alerts to manager" at bounding box center [394, 305] width 315 height 18
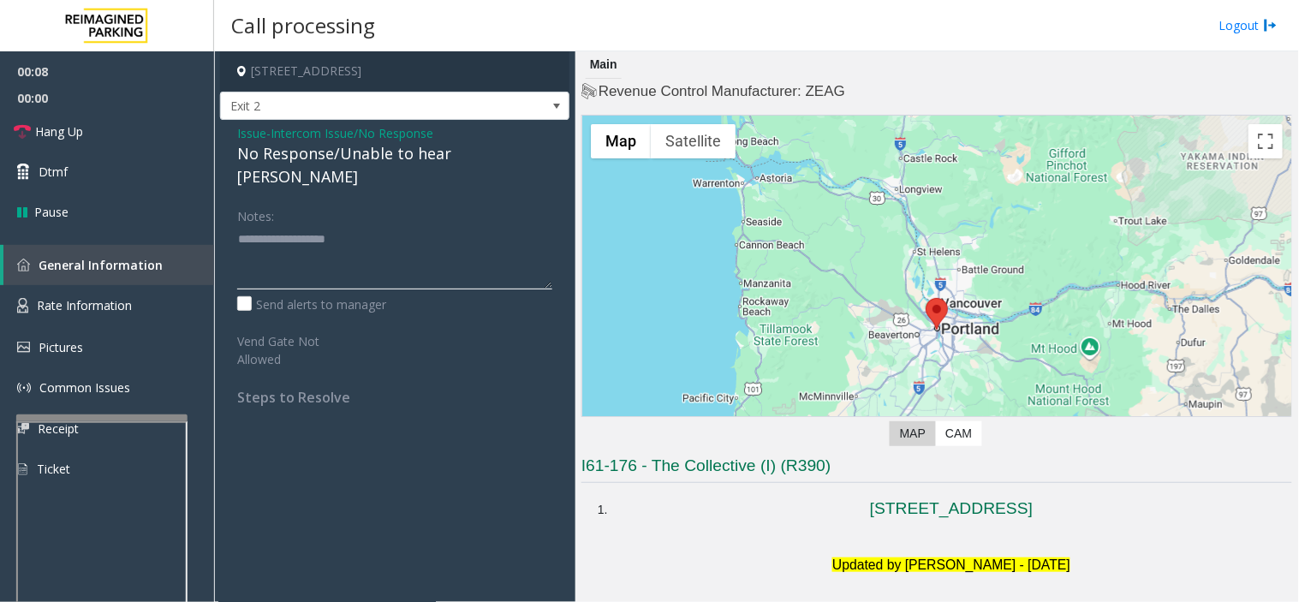
click at [403, 237] on textarea at bounding box center [394, 257] width 315 height 64
paste textarea "**********"
type textarea "**********"
drag, startPoint x: 518, startPoint y: 473, endPoint x: 472, endPoint y: 515, distance: 62.5
click at [472, 515] on app-call-processing-form "[STREET_ADDRESS] Exit 2 Issue - Intercom Issue/No Response No Response/Unable t…" at bounding box center [394, 326] width 361 height 551
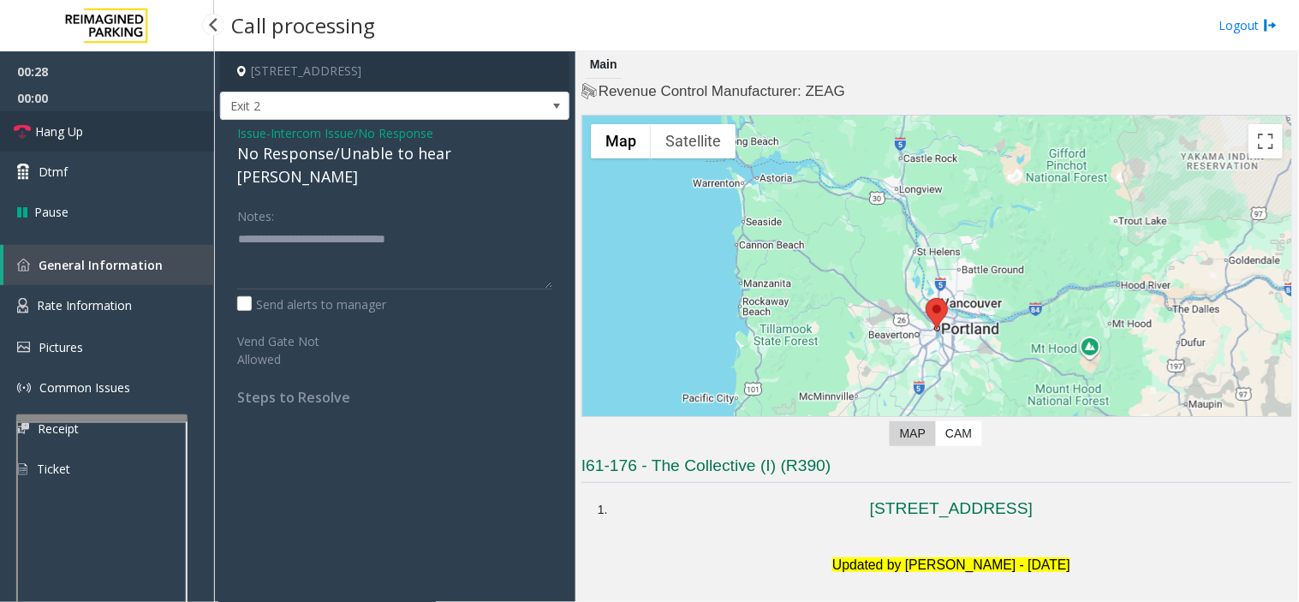
click at [146, 131] on link "Hang Up" at bounding box center [107, 131] width 214 height 40
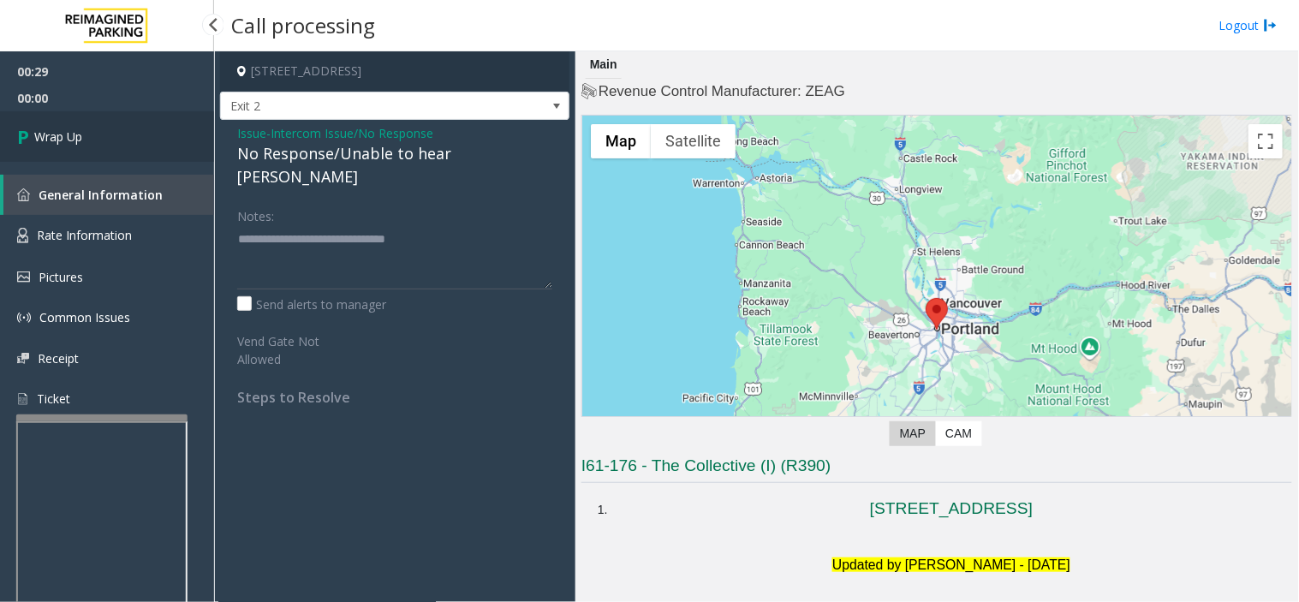
click at [146, 131] on link "Wrap Up" at bounding box center [107, 136] width 214 height 51
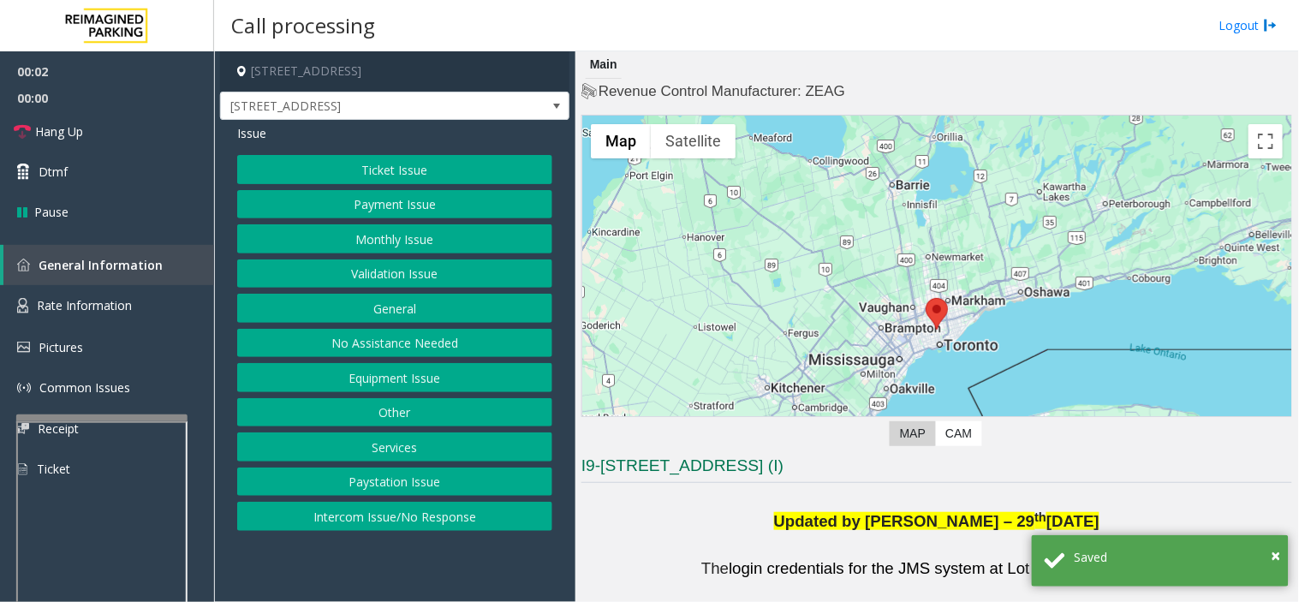
drag, startPoint x: 493, startPoint y: 588, endPoint x: 664, endPoint y: 570, distance: 171.3
click at [493, 586] on app-call-processing-form "[STREET_ADDRESS][GEOGRAPHIC_DATA][STREET_ADDRESS] Issue Ticket Issue Payment Is…" at bounding box center [394, 326] width 361 height 551
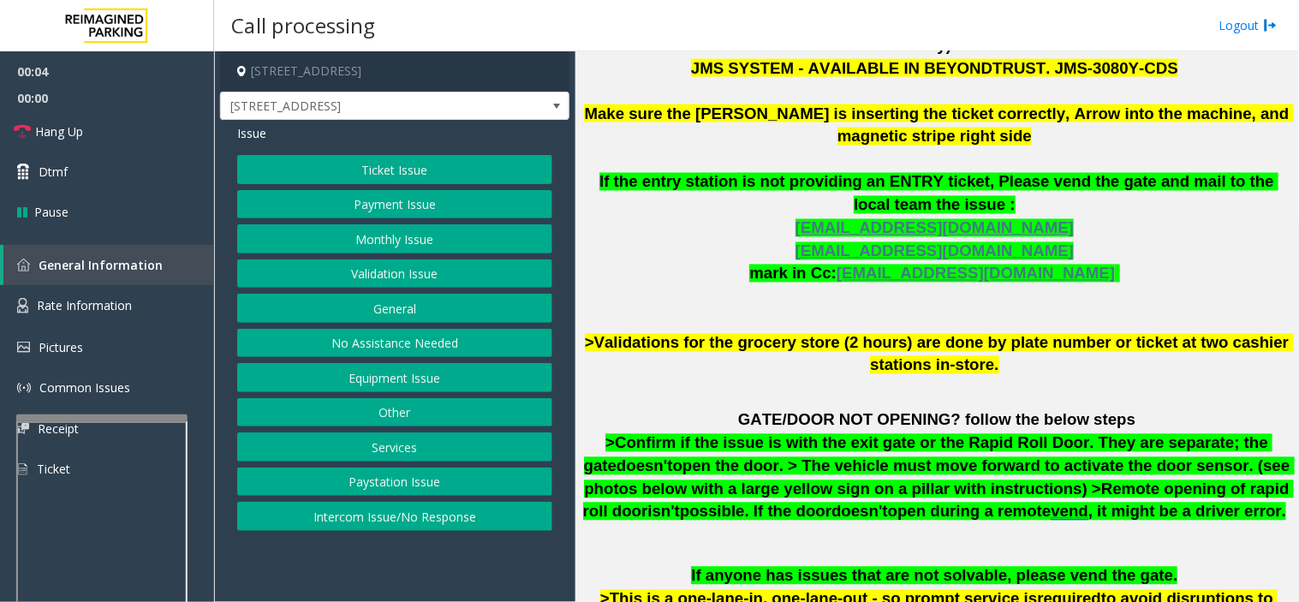
scroll to position [761, 0]
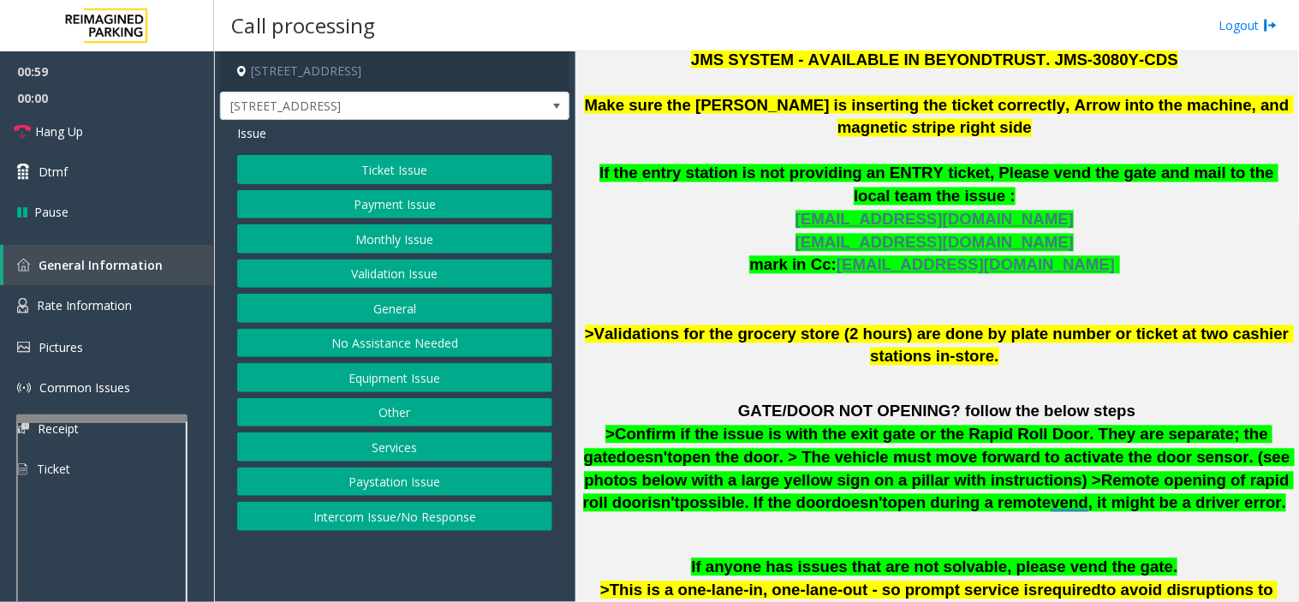
click at [413, 370] on button "Equipment Issue" at bounding box center [394, 377] width 315 height 29
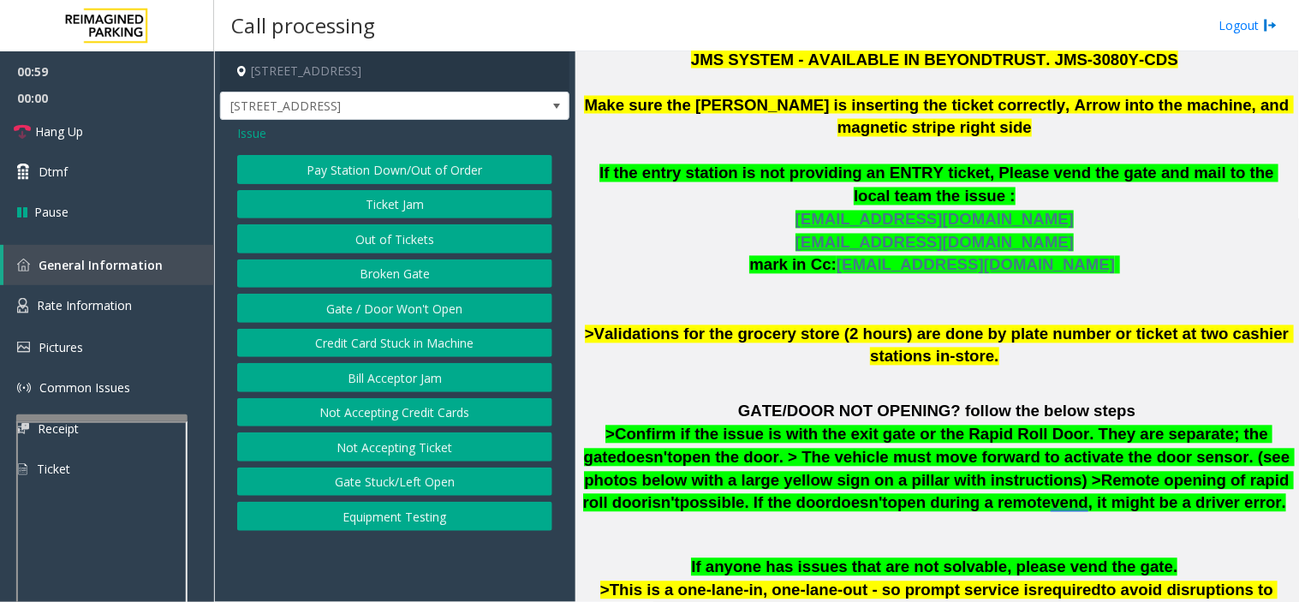
click at [381, 315] on button "Gate / Door Won't Open" at bounding box center [394, 308] width 315 height 29
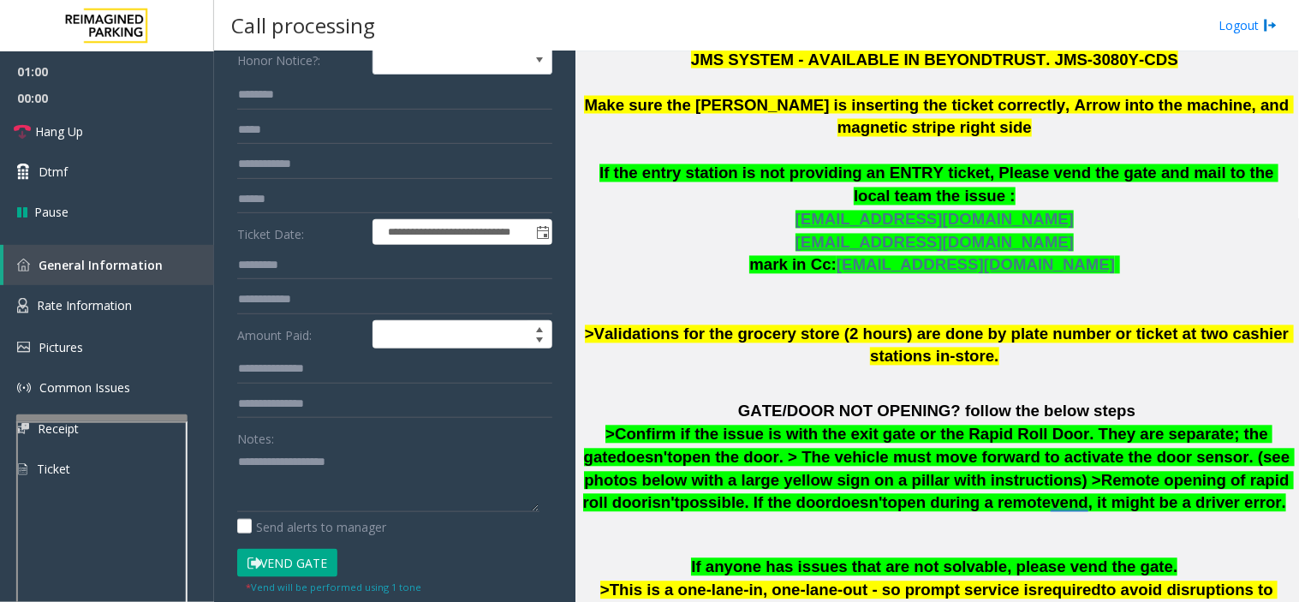
scroll to position [285, 0]
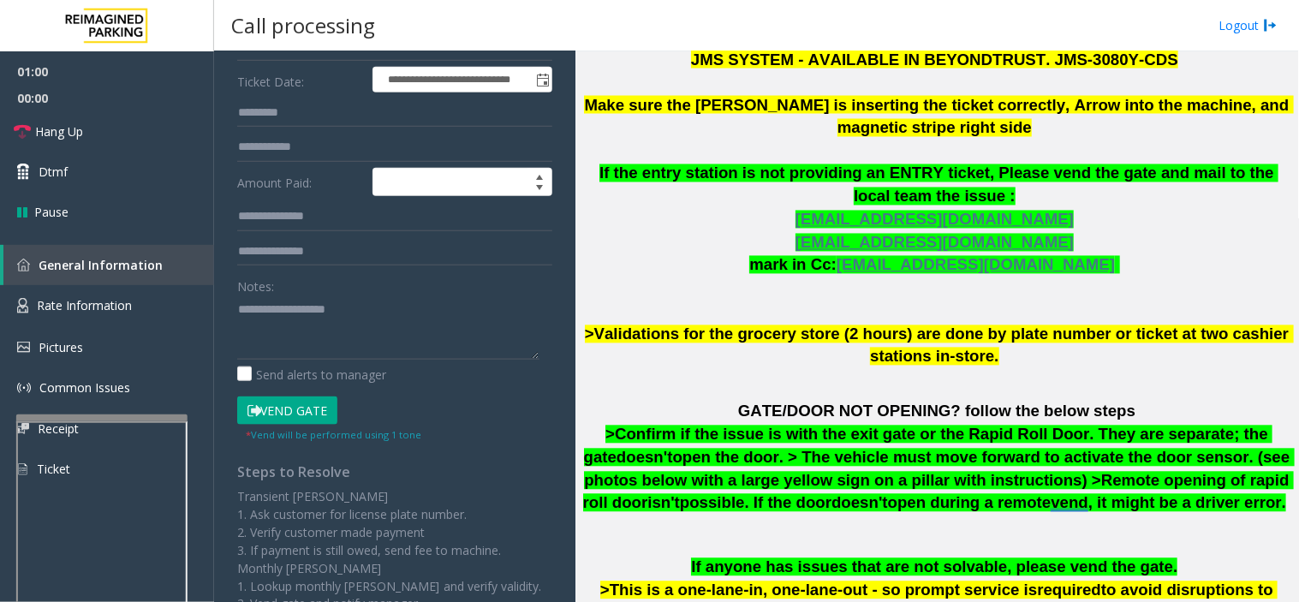
click at [287, 405] on button "Vend Gate" at bounding box center [287, 411] width 100 height 29
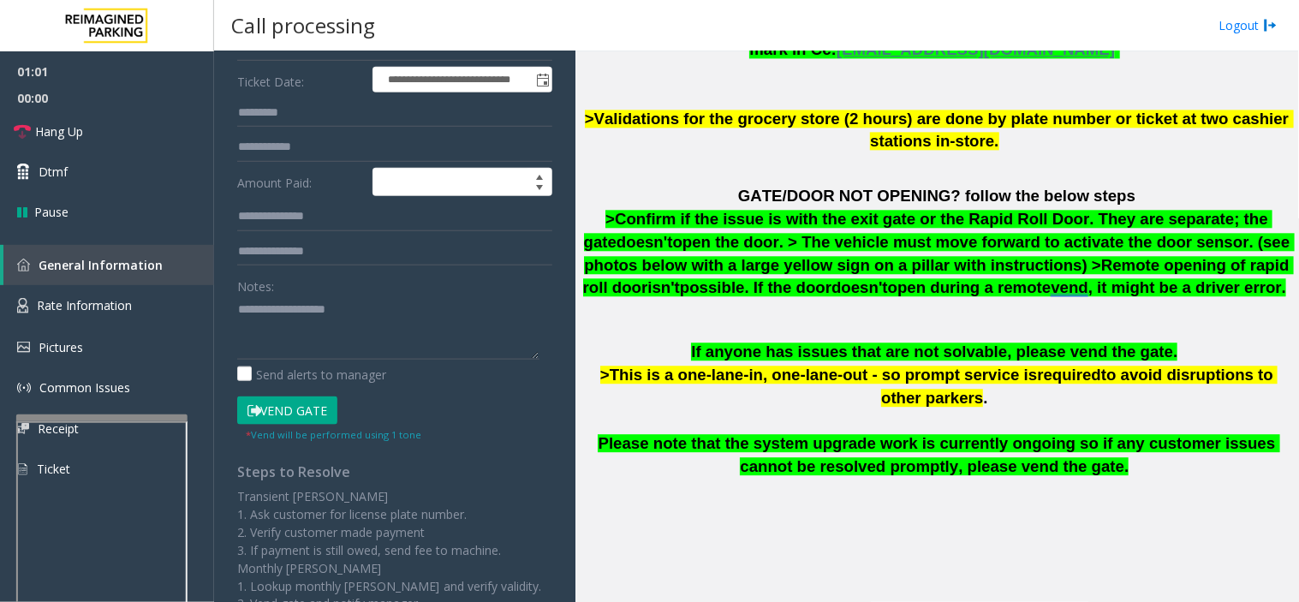
scroll to position [1153, 0]
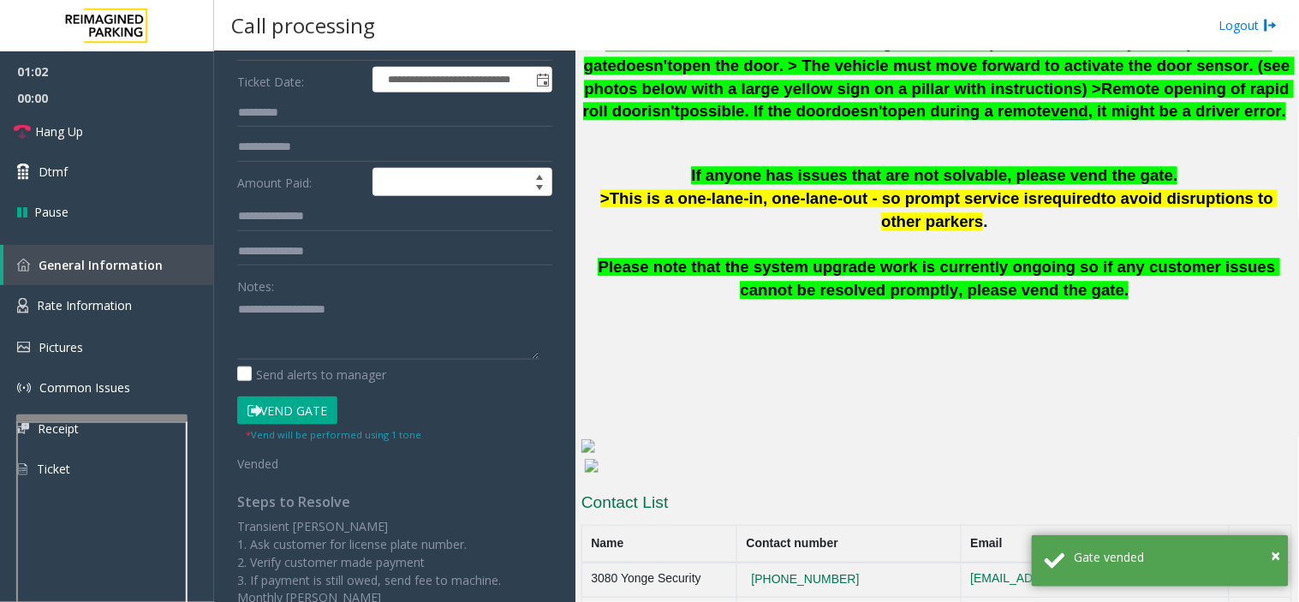
click at [889, 563] on td "[PHONE_NUMBER]" at bounding box center [849, 580] width 224 height 34
copy tr "[PHONE_NUMBER]"
drag, startPoint x: 871, startPoint y: 527, endPoint x: 592, endPoint y: 270, distance: 379.5
click at [728, 525] on table "Name Contact number Email Shifts 3080 Yonge Security [PHONE_NUMBER] [EMAIL_ADDR…" at bounding box center [937, 578] width 711 height 107
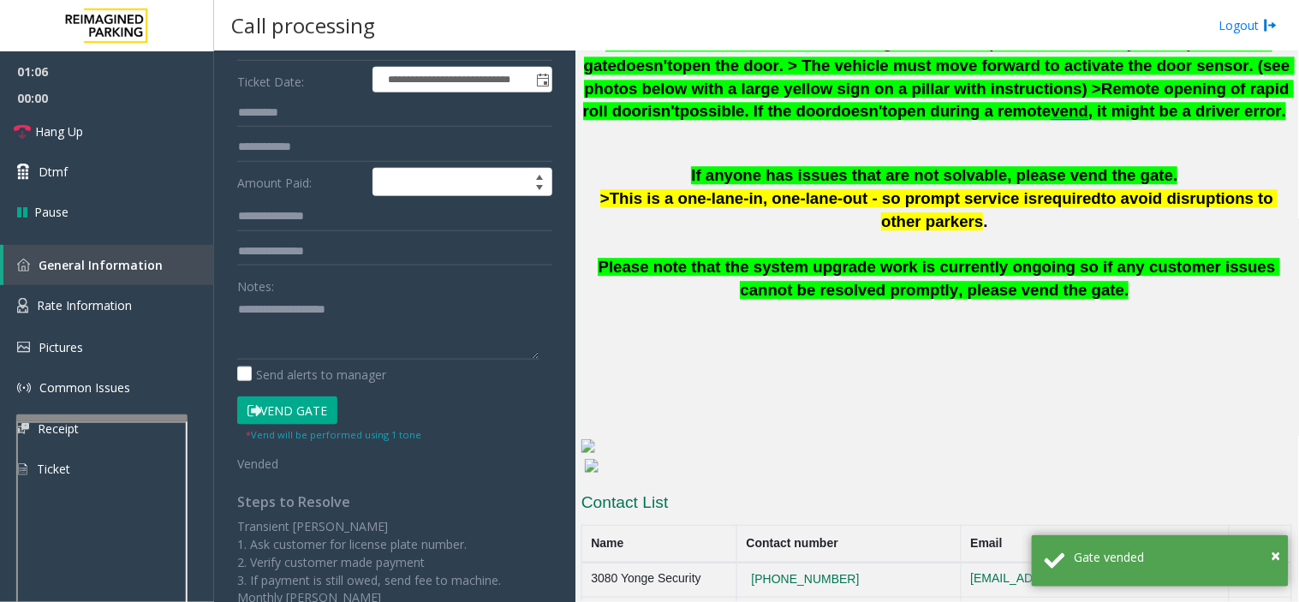
drag, startPoint x: 914, startPoint y: 538, endPoint x: 767, endPoint y: 528, distance: 147.7
click at [767, 563] on td "[PHONE_NUMBER]" at bounding box center [849, 580] width 224 height 34
copy button "[PHONE_NUMBER]"
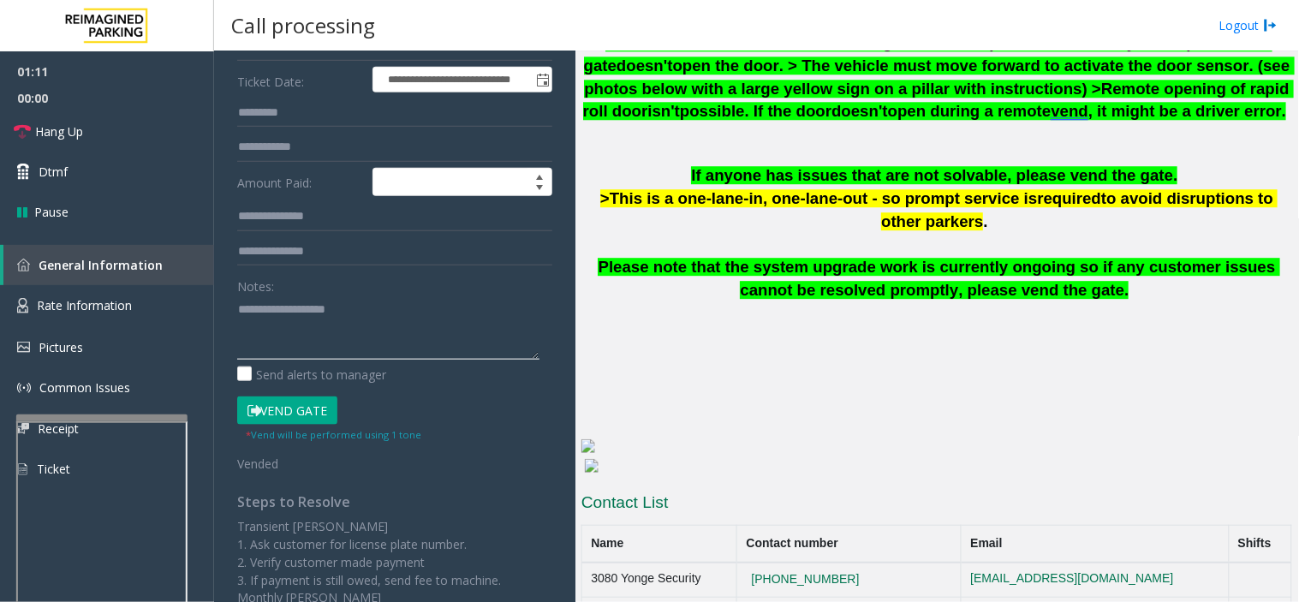
click at [349, 322] on textarea at bounding box center [388, 328] width 302 height 64
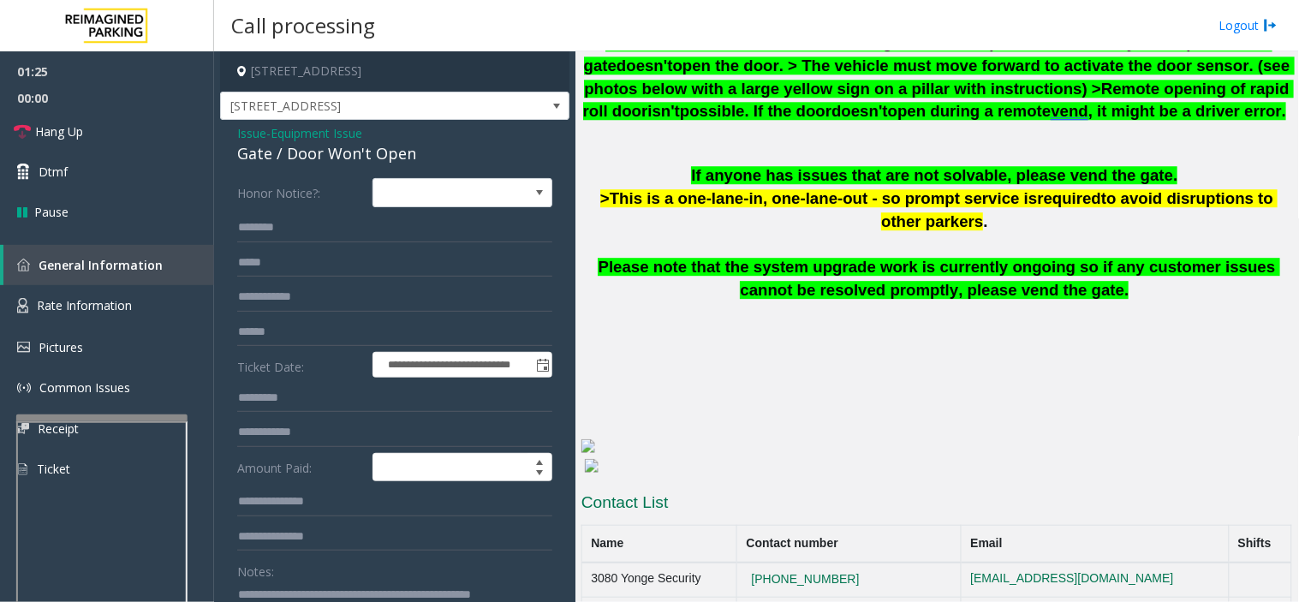
scroll to position [18, 0]
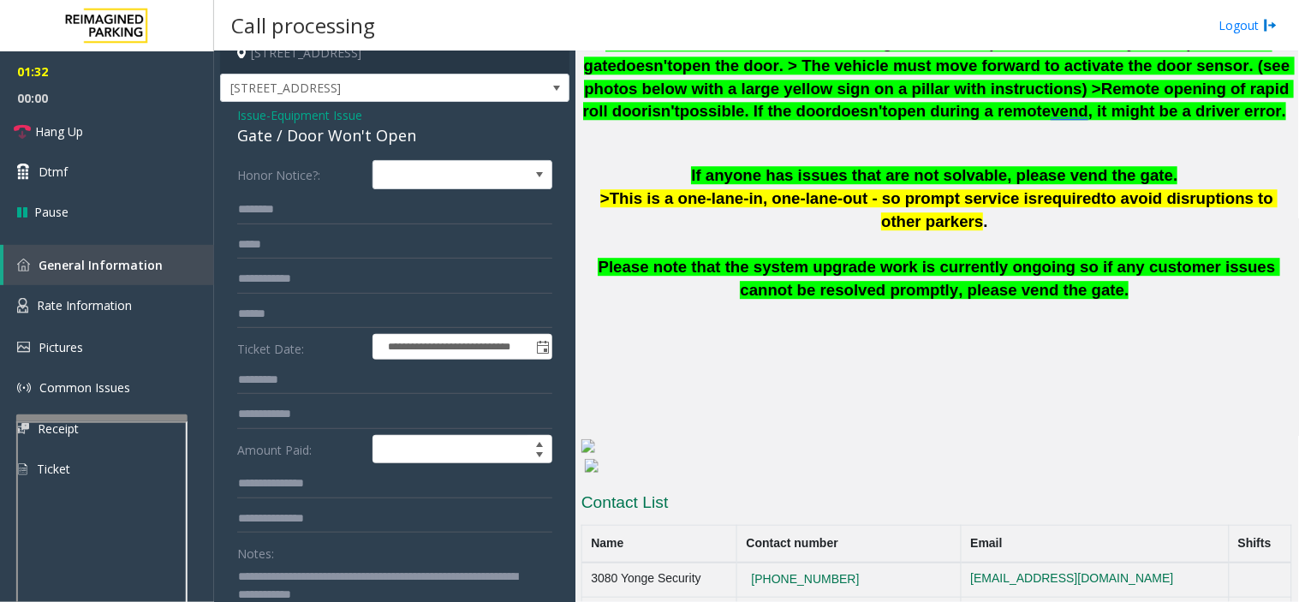
drag, startPoint x: 931, startPoint y: 361, endPoint x: 921, endPoint y: 361, distance: 10.3
click at [921, 401] on h6 at bounding box center [937, 412] width 711 height 23
click at [466, 601] on textarea at bounding box center [388, 595] width 302 height 64
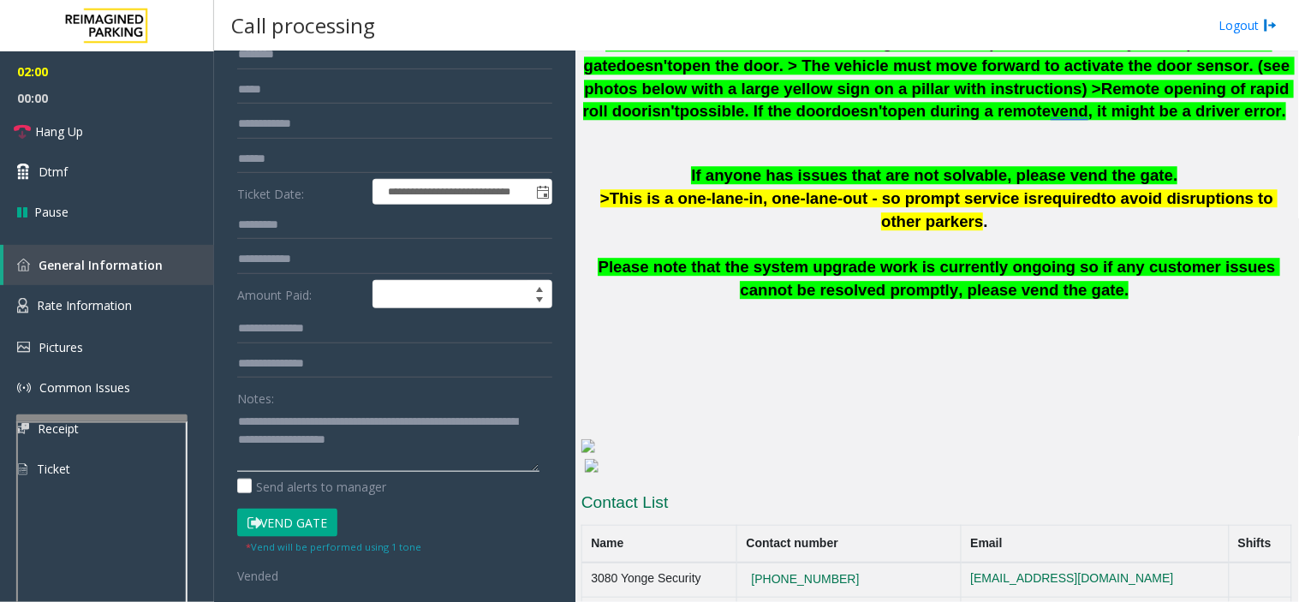
scroll to position [398, 0]
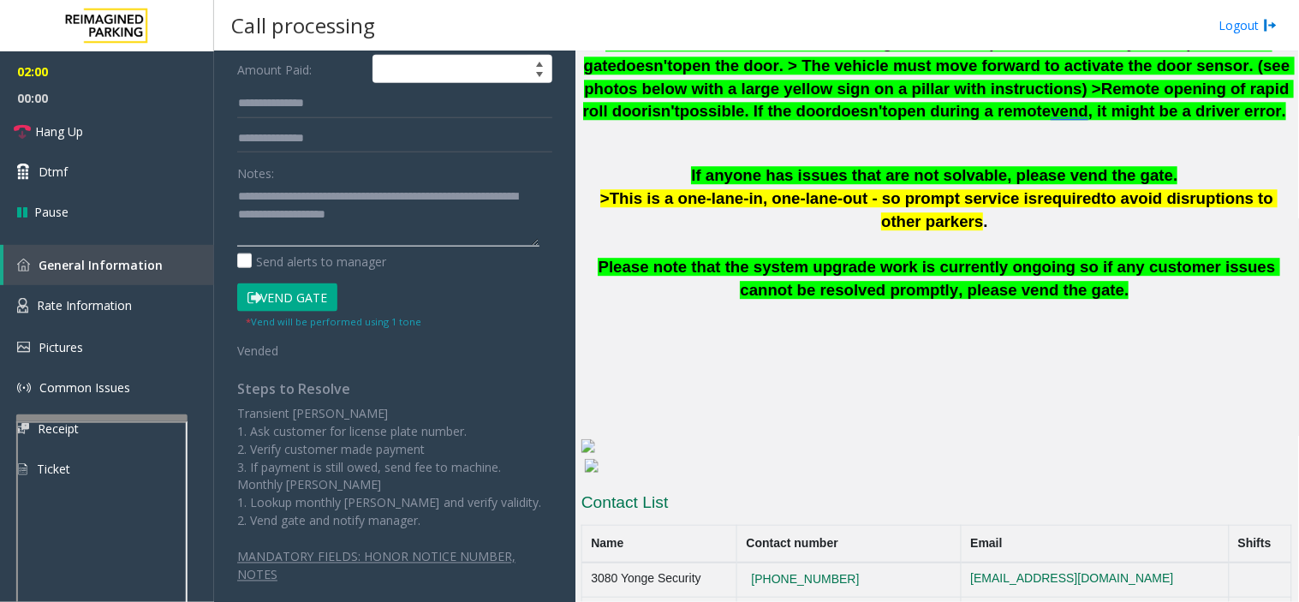
click at [464, 217] on textarea at bounding box center [388, 214] width 302 height 64
drag, startPoint x: 464, startPoint y: 220, endPoint x: 450, endPoint y: 224, distance: 15.2
drag, startPoint x: 450, startPoint y: 224, endPoint x: 437, endPoint y: 231, distance: 14.6
click at [437, 231] on textarea at bounding box center [388, 214] width 302 height 64
click at [438, 242] on textarea at bounding box center [388, 214] width 302 height 64
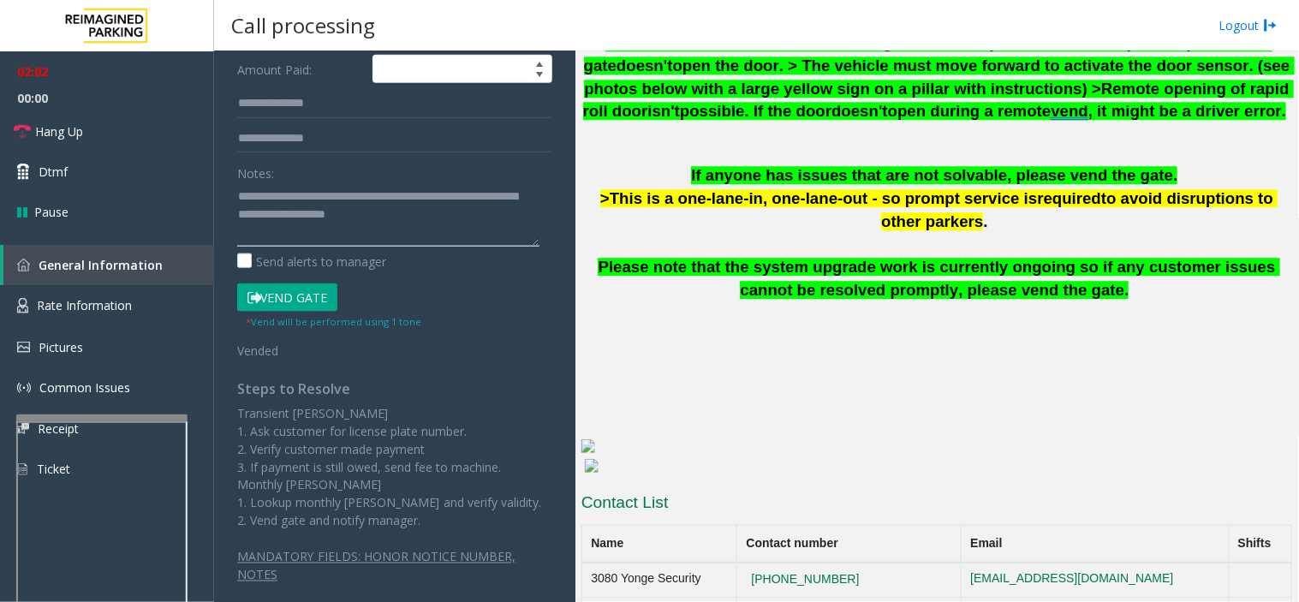
click at [455, 217] on textarea at bounding box center [388, 214] width 302 height 64
click at [448, 241] on textarea at bounding box center [388, 214] width 302 height 64
drag, startPoint x: 475, startPoint y: 219, endPoint x: 446, endPoint y: 220, distance: 29.1
click at [456, 221] on textarea at bounding box center [388, 214] width 302 height 64
click at [423, 228] on textarea at bounding box center [388, 214] width 302 height 64
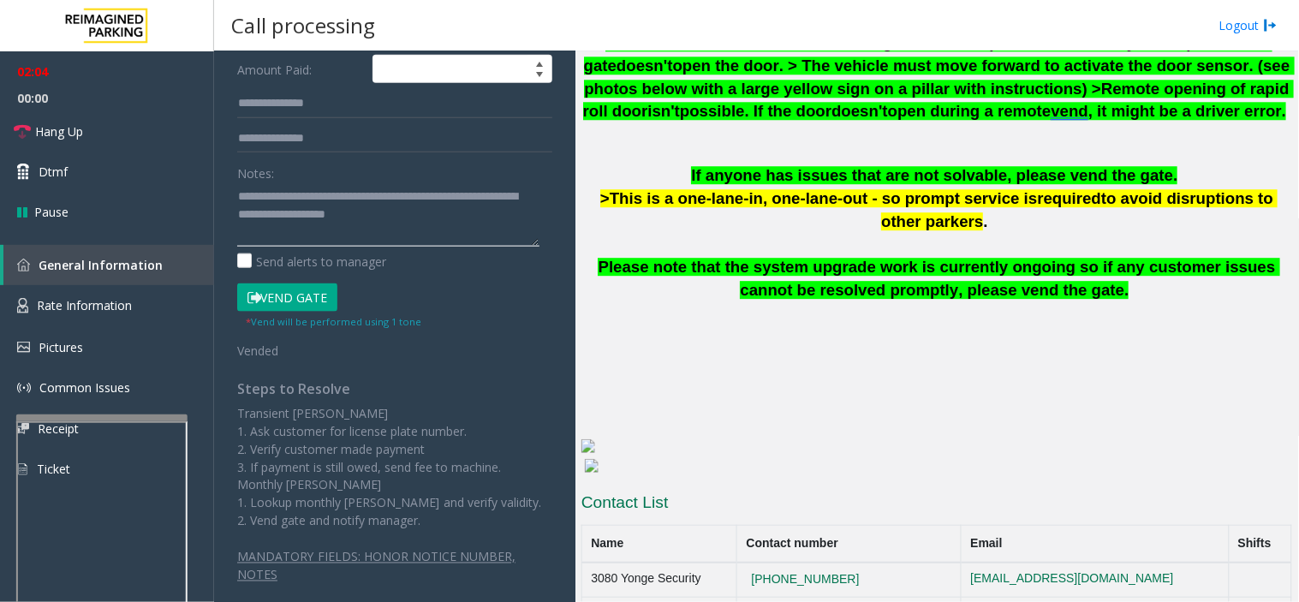
click at [465, 224] on textarea at bounding box center [388, 214] width 302 height 64
click at [123, 127] on link "Hang Up" at bounding box center [107, 131] width 214 height 40
click at [493, 228] on textarea at bounding box center [388, 214] width 302 height 64
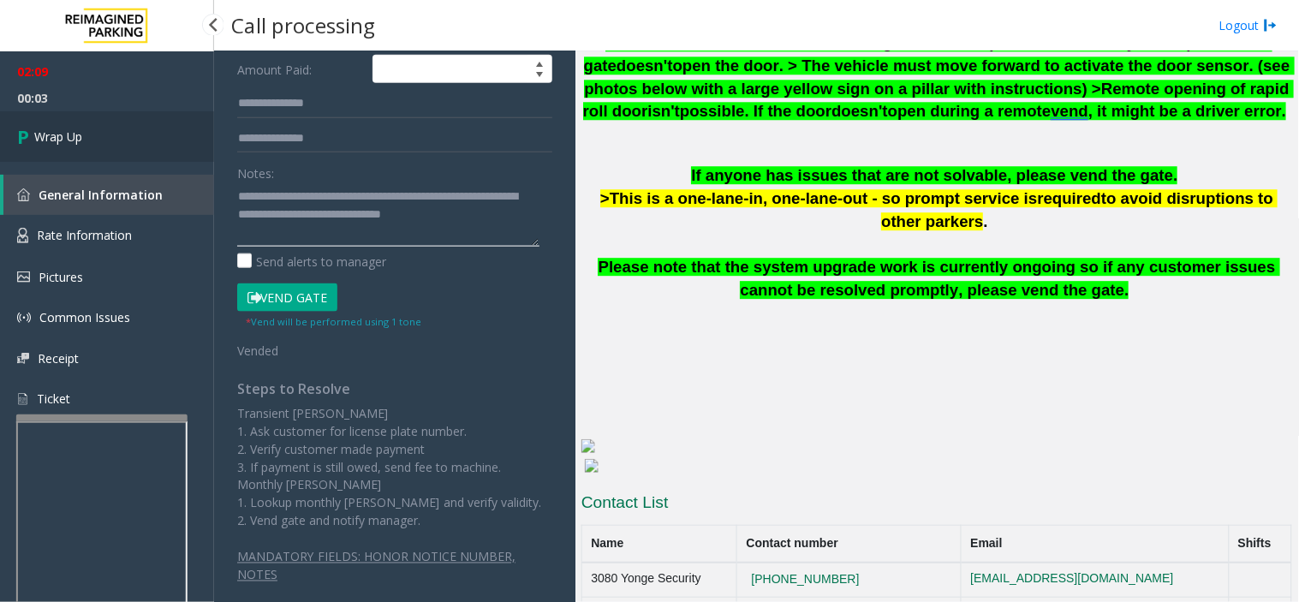
type textarea "**********"
click at [97, 123] on link "Wrap Up" at bounding box center [107, 136] width 214 height 51
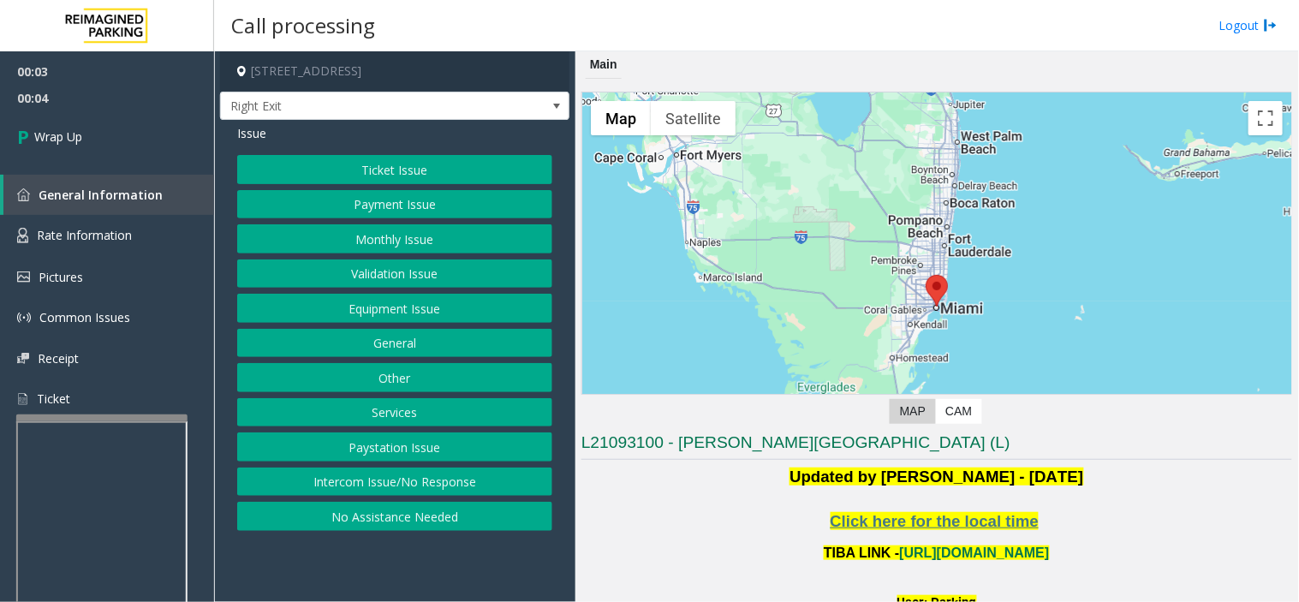
click at [344, 463] on div "Ticket Issue Payment Issue Monthly Issue Validation Issue Equipment Issue Gener…" at bounding box center [394, 343] width 315 height 376
drag, startPoint x: 335, startPoint y: 473, endPoint x: 278, endPoint y: 295, distance: 186.9
click at [332, 473] on button "Intercom Issue/No Response" at bounding box center [394, 482] width 315 height 29
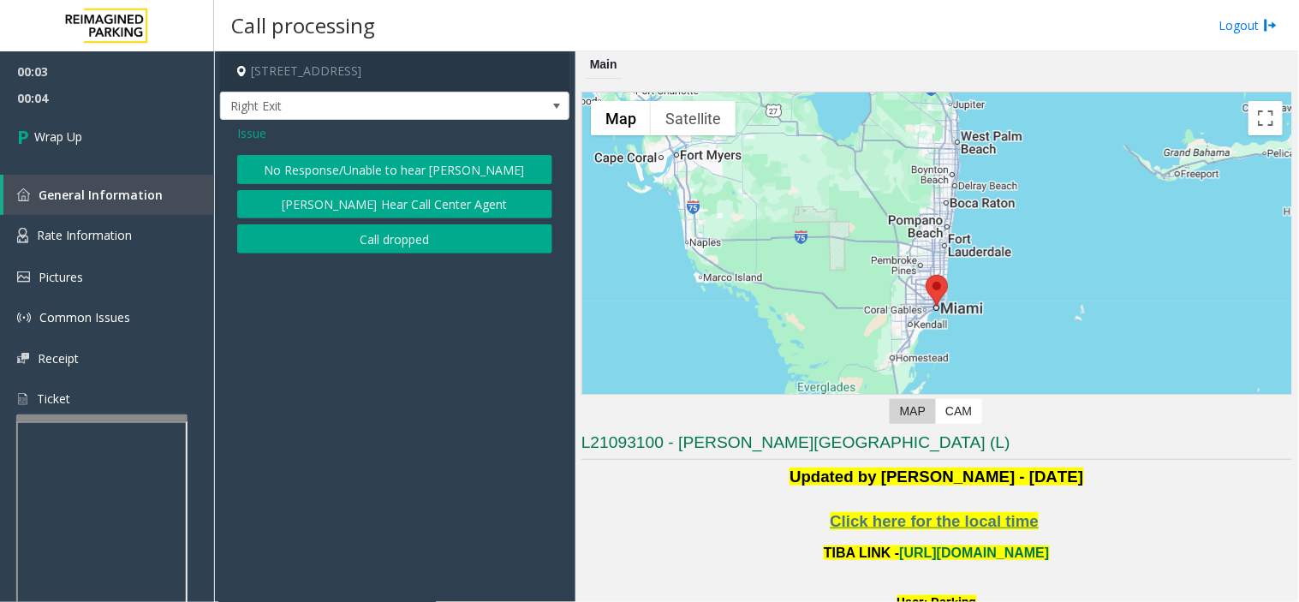
click at [285, 257] on div "Issue No Response/Unable to hear [PERSON_NAME] Cannot Hear Call Center Agent Ca…" at bounding box center [394, 191] width 349 height 142
click at [276, 227] on button "Call dropped" at bounding box center [394, 238] width 315 height 29
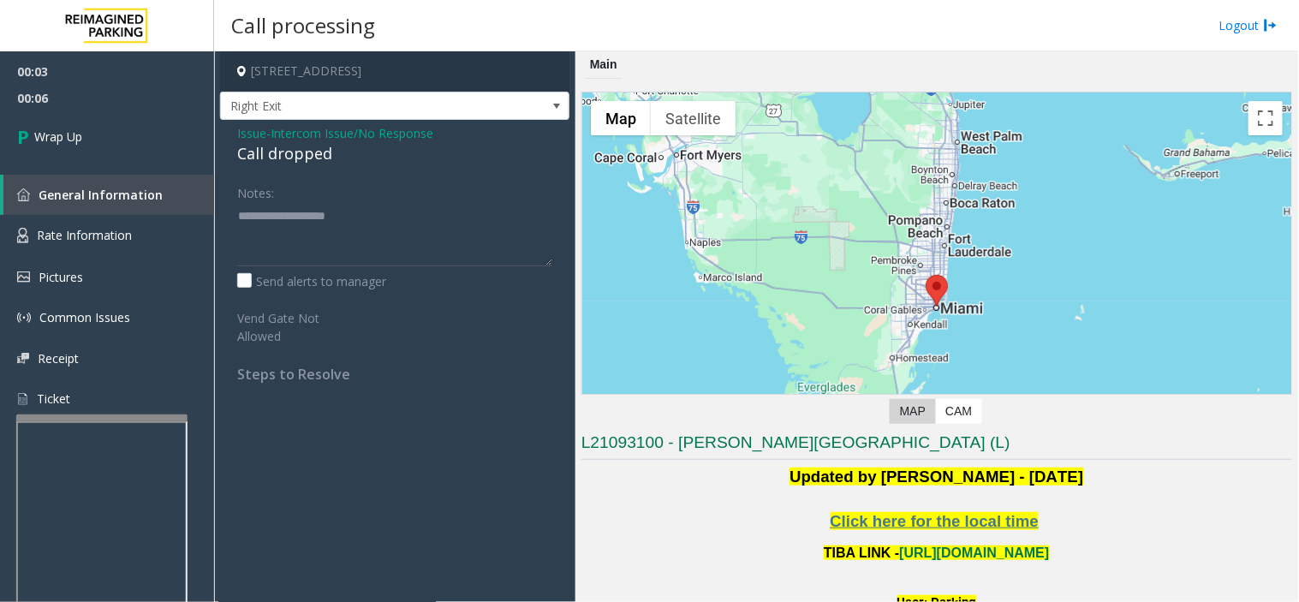
click at [270, 163] on div "Call dropped" at bounding box center [394, 153] width 315 height 23
type textarea "**********"
click at [104, 132] on link "Wrap Up" at bounding box center [107, 136] width 214 height 51
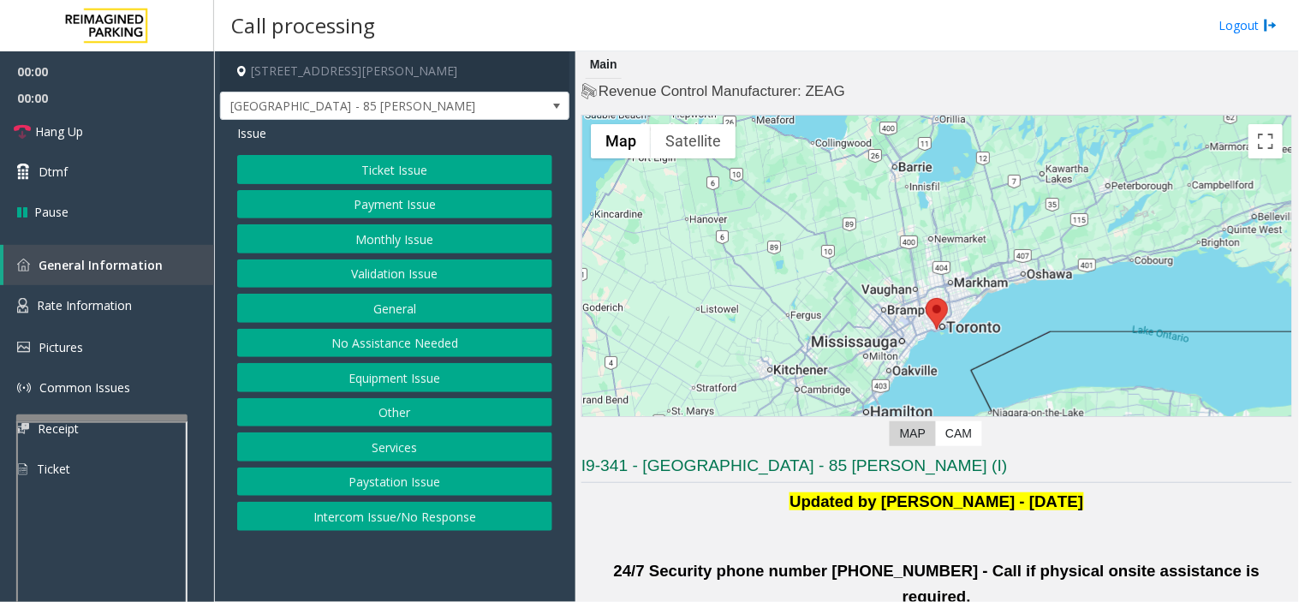
scroll to position [380, 0]
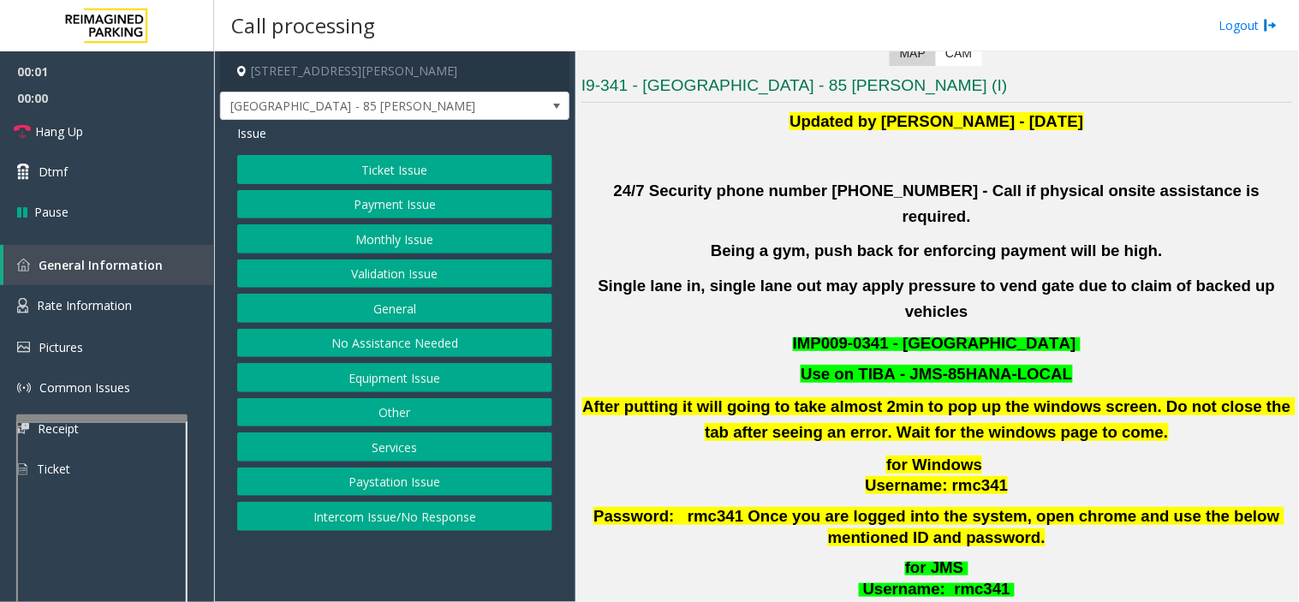
click at [361, 261] on button "Validation Issue" at bounding box center [394, 274] width 315 height 29
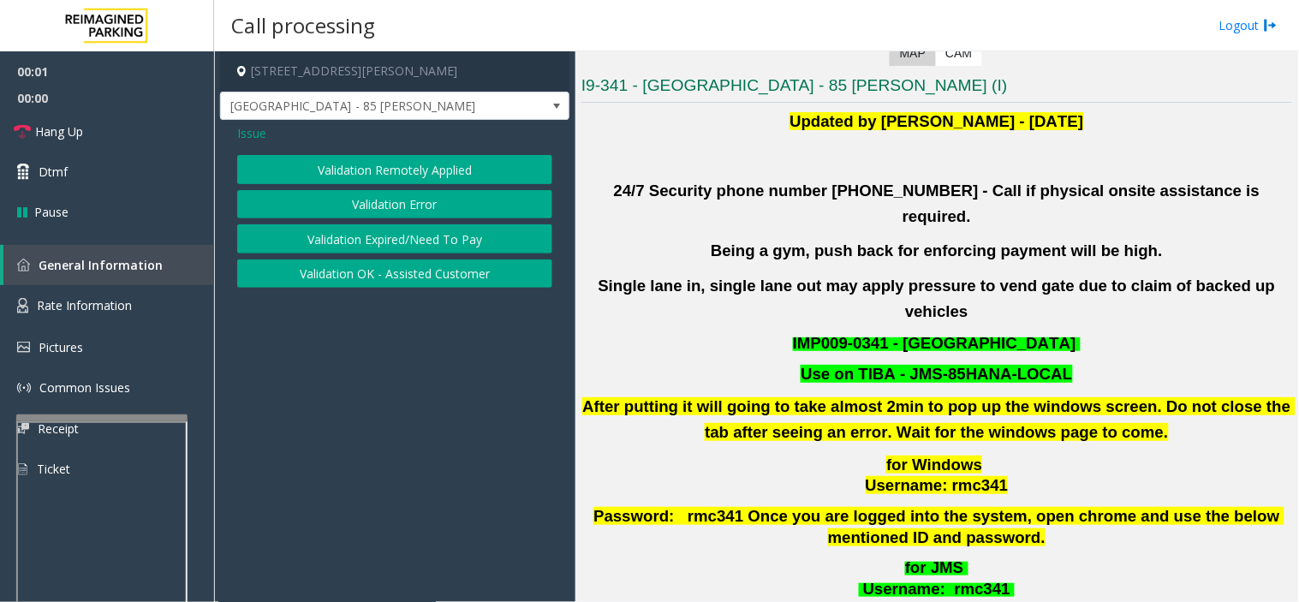
click at [356, 175] on button "Validation Remotely Applied" at bounding box center [394, 169] width 315 height 29
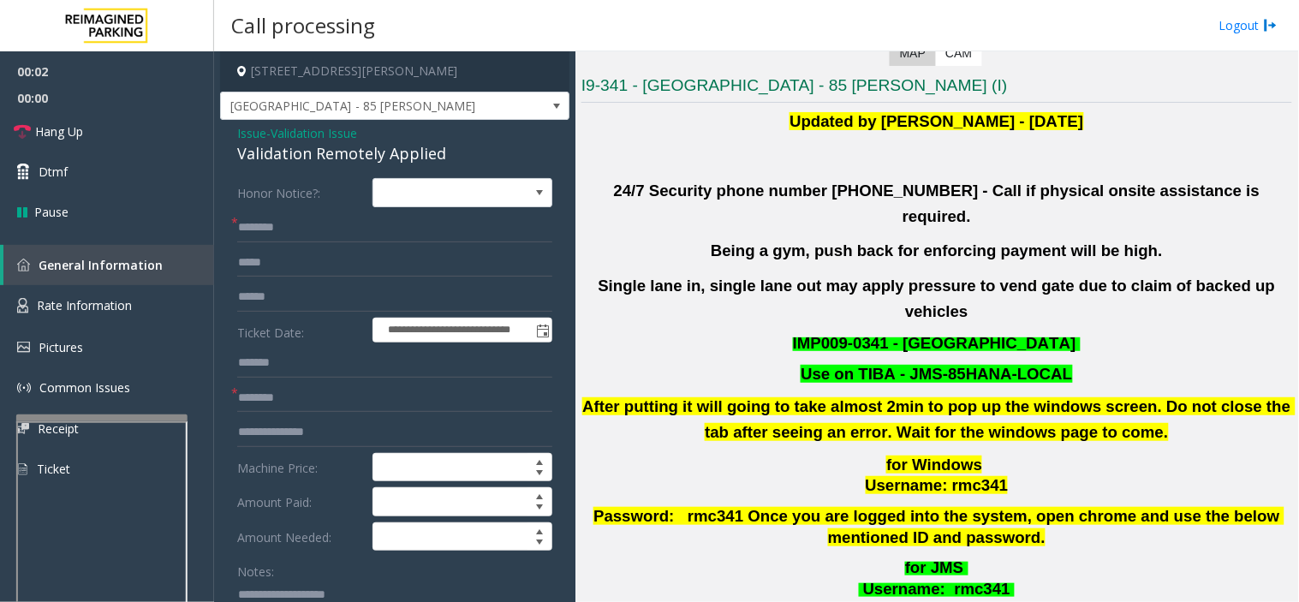
click at [315, 133] on span "Validation Issue" at bounding box center [314, 133] width 87 height 18
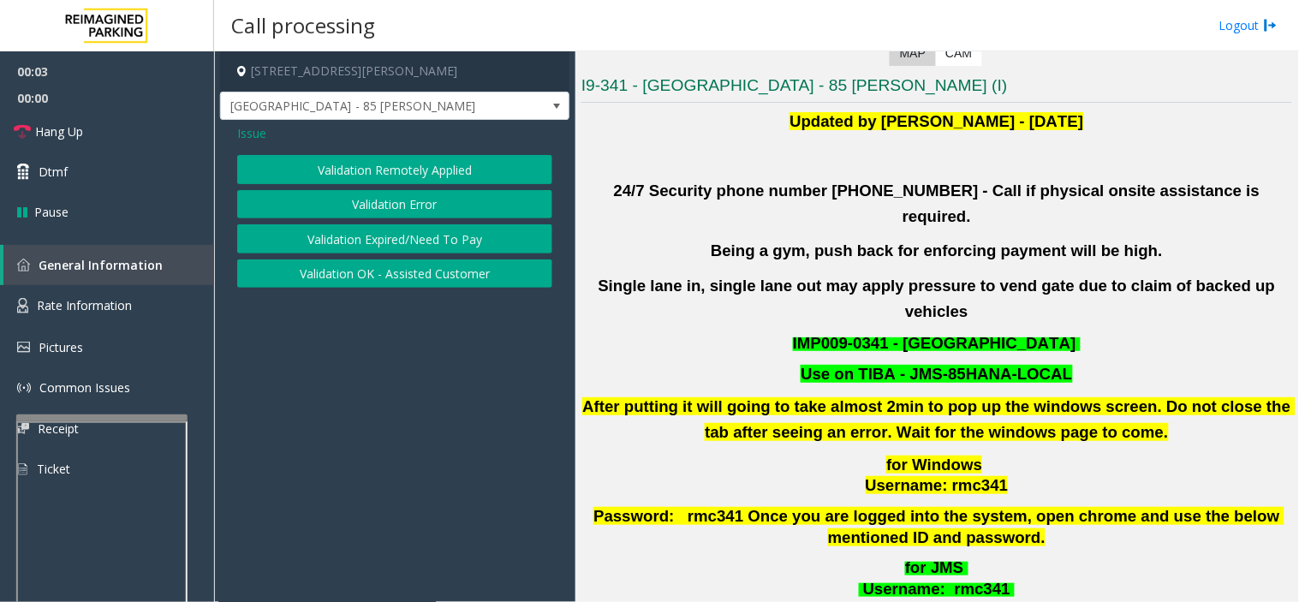
click at [384, 215] on button "Validation Error" at bounding box center [394, 204] width 315 height 29
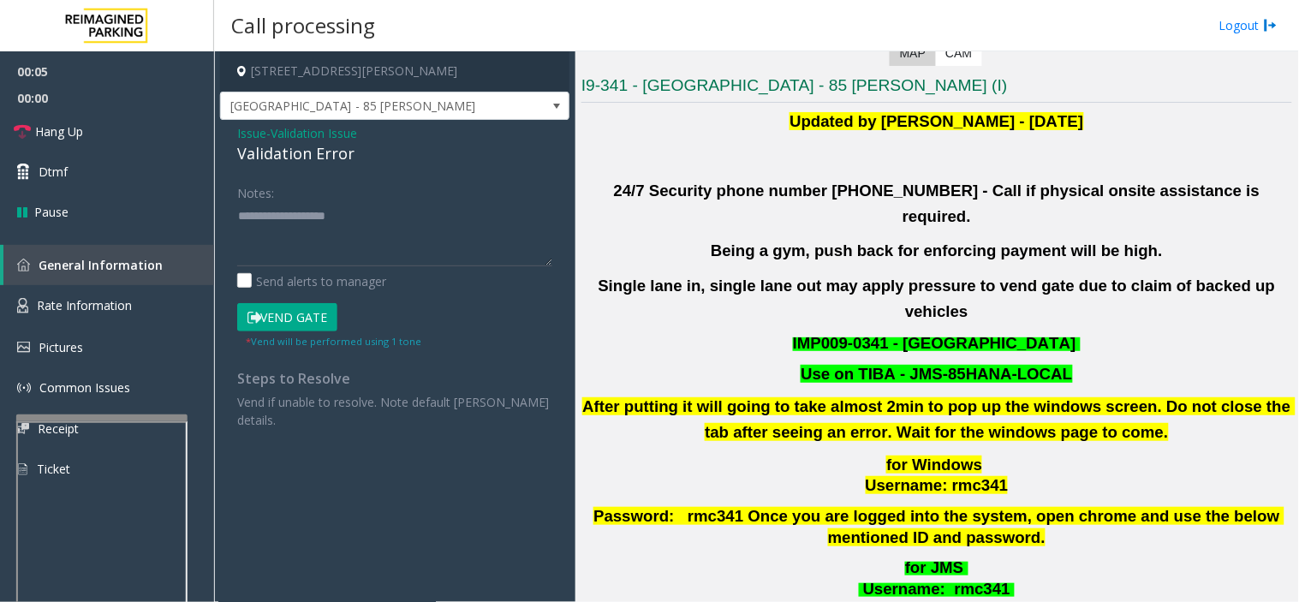
drag, startPoint x: 319, startPoint y: 192, endPoint x: 294, endPoint y: 183, distance: 26.3
click at [319, 192] on div "Notes:" at bounding box center [394, 222] width 315 height 88
click at [308, 225] on textarea at bounding box center [394, 234] width 315 height 64
paste textarea "**********"
click at [268, 152] on div "Validation Error" at bounding box center [394, 153] width 315 height 23
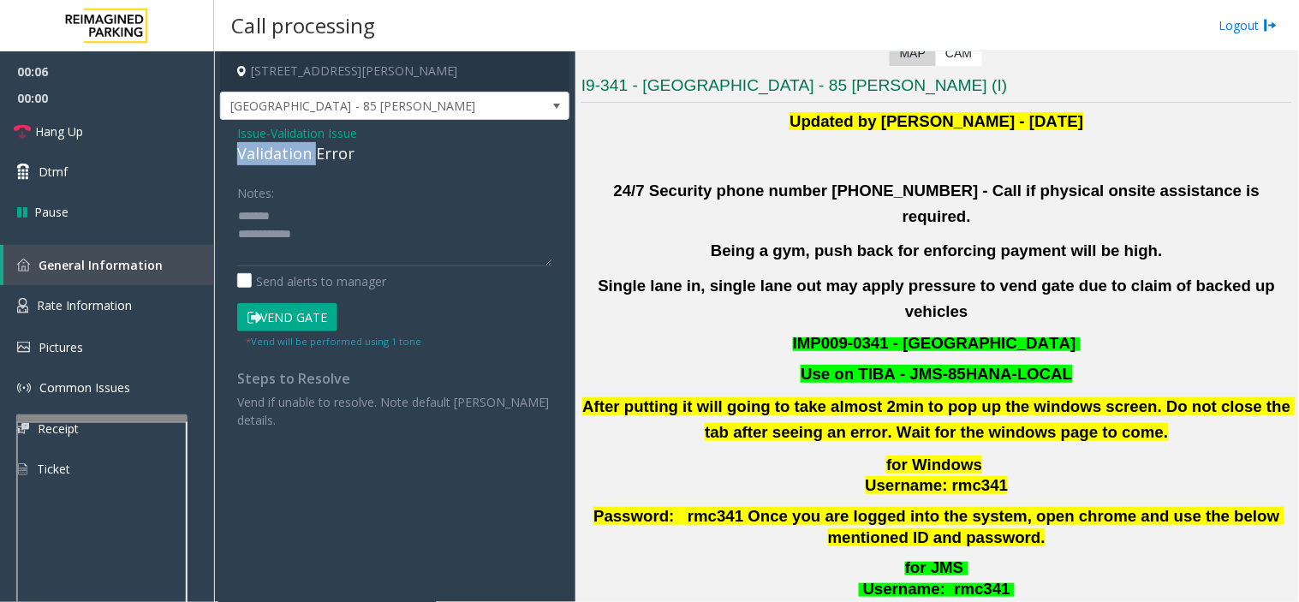
click at [268, 152] on div "Validation Error" at bounding box center [394, 153] width 315 height 23
copy div "Validation Error"
paste textarea "**********"
click at [297, 207] on textarea at bounding box center [394, 234] width 315 height 64
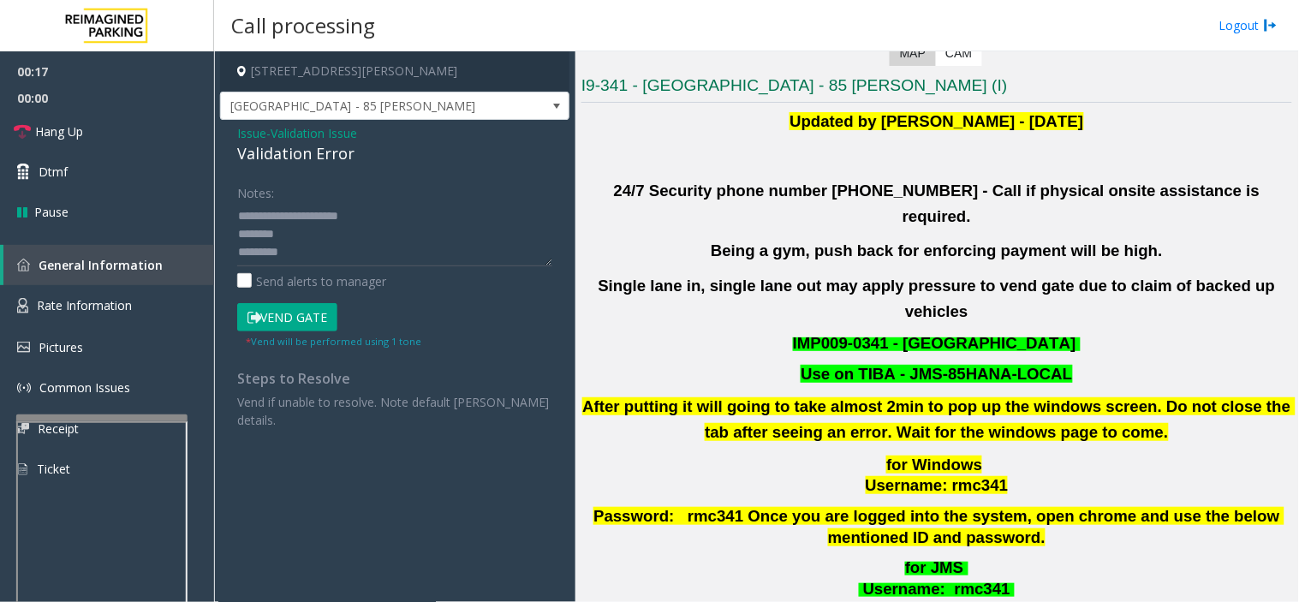
drag, startPoint x: 714, startPoint y: 219, endPoint x: 1161, endPoint y: 221, distance: 446.3
click at [1161, 238] on p "Being a gym, push back for enforcing payment will be high." at bounding box center [937, 251] width 711 height 26
click at [1034, 245] on div "Updated by [PERSON_NAME] - [DATE] 24/7 Security phone number [PHONE_NUMBER] - C…" at bounding box center [937, 388] width 711 height 558
drag, startPoint x: 749, startPoint y: 228, endPoint x: 737, endPoint y: 226, distance: 12.1
click at [742, 242] on b "Being a gym, push back for enforcing payment will be high." at bounding box center [937, 251] width 452 height 18
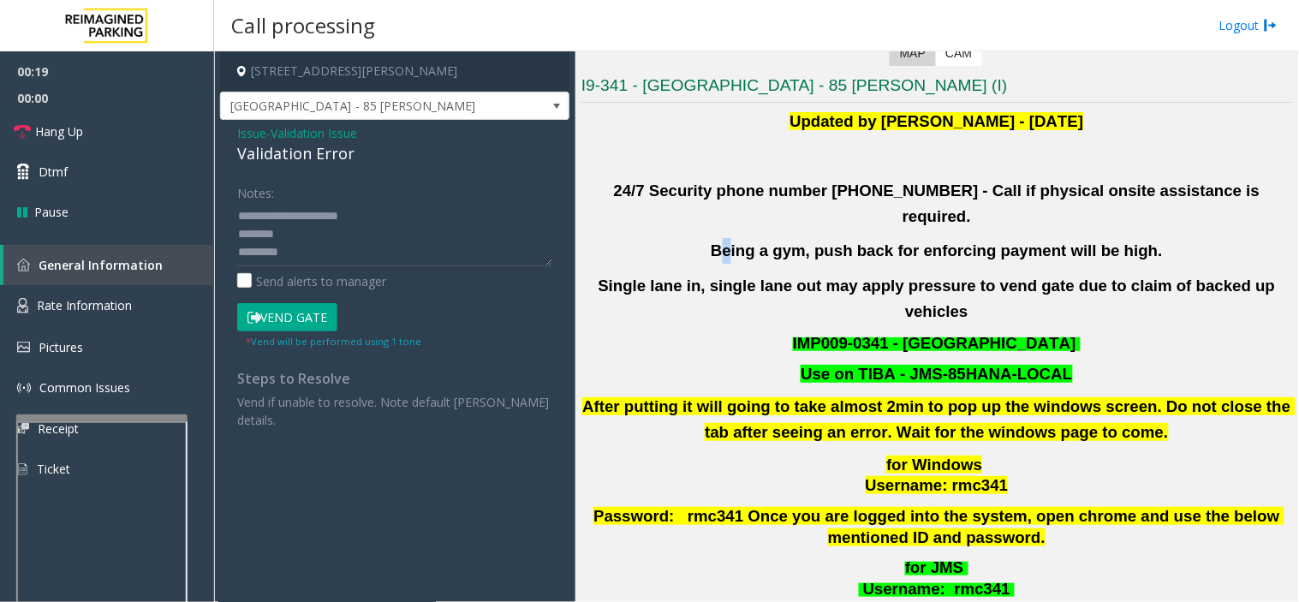
drag, startPoint x: 718, startPoint y: 224, endPoint x: 1197, endPoint y: 214, distance: 478.9
click at [1203, 210] on div "Updated by [PERSON_NAME] - [DATE] 24/7 Security phone number [PHONE_NUMBER] - C…" at bounding box center [937, 388] width 711 height 558
click at [1036, 242] on b "Being a gym, push back for enforcing payment will be high." at bounding box center [937, 251] width 452 height 18
drag, startPoint x: 304, startPoint y: 247, endPoint x: 225, endPoint y: 247, distance: 78.8
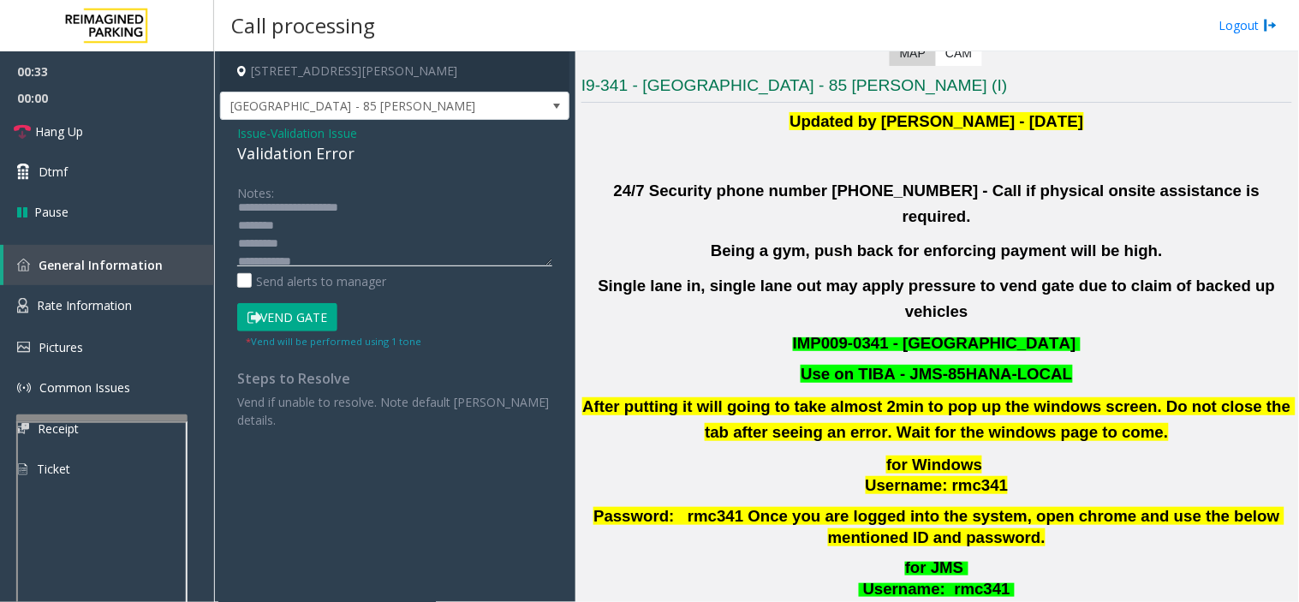
click at [225, 247] on div "Notes: Send alerts to manager Vend Gate * Vend will be performed using 1 tone S…" at bounding box center [394, 303] width 341 height 251
click at [434, 193] on div "Notes:" at bounding box center [394, 222] width 315 height 88
click at [426, 227] on textarea at bounding box center [394, 234] width 315 height 64
click at [422, 192] on div "Notes:" at bounding box center [394, 222] width 315 height 88
click at [418, 200] on div "Notes:" at bounding box center [394, 222] width 315 height 88
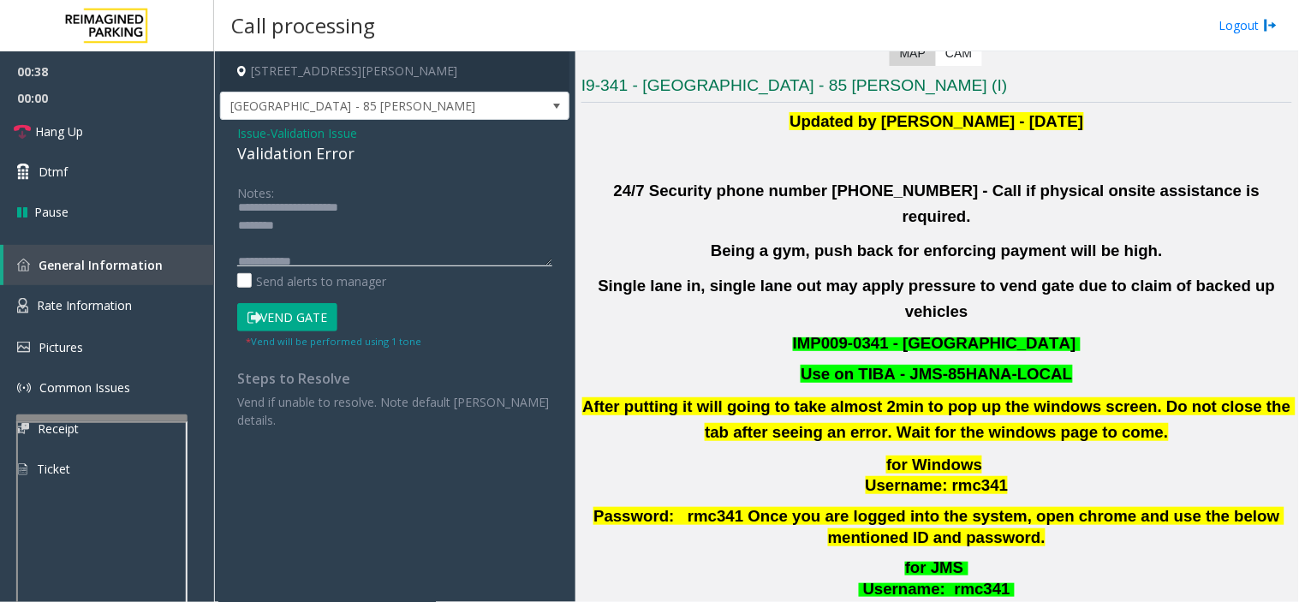
click at [461, 209] on textarea at bounding box center [394, 234] width 315 height 64
click at [290, 246] on textarea at bounding box center [394, 234] width 315 height 64
click at [360, 249] on textarea at bounding box center [394, 234] width 315 height 64
paste textarea "**********"
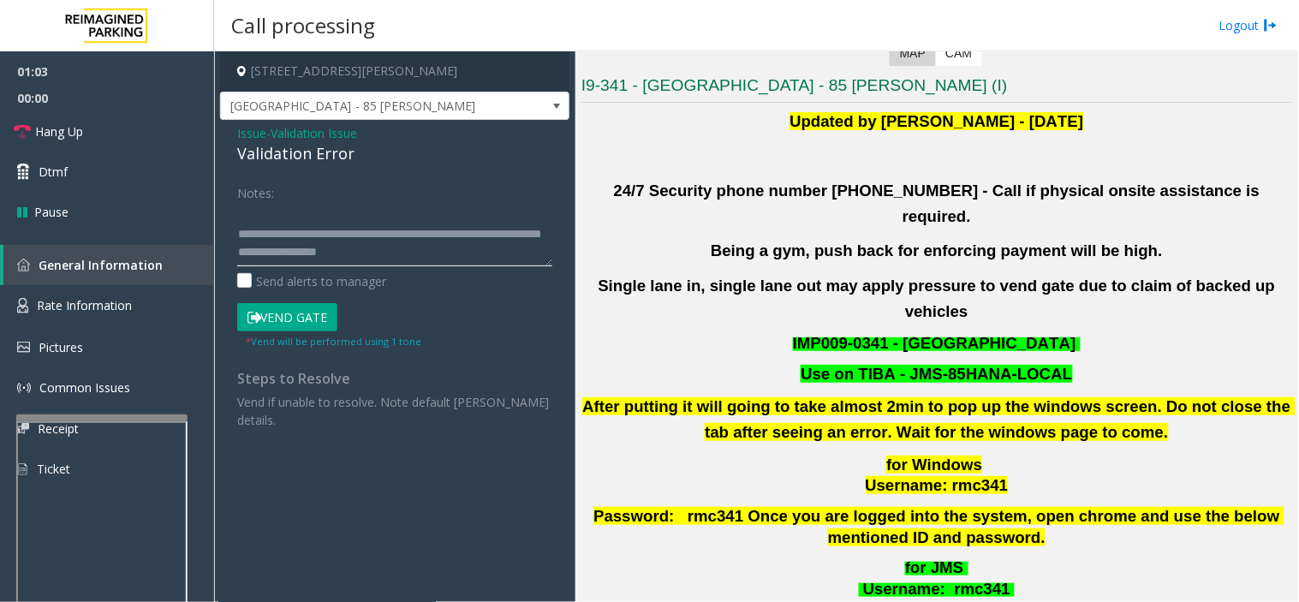
scroll to position [36, 0]
click at [294, 208] on textarea at bounding box center [394, 234] width 315 height 64
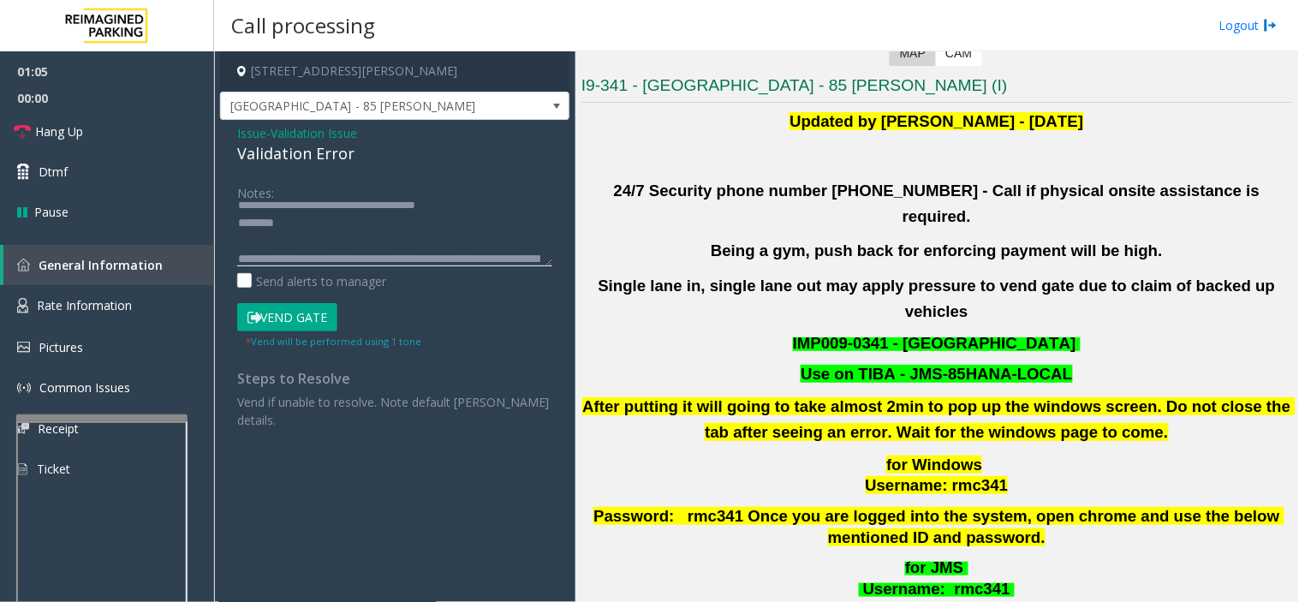
scroll to position [0, 0]
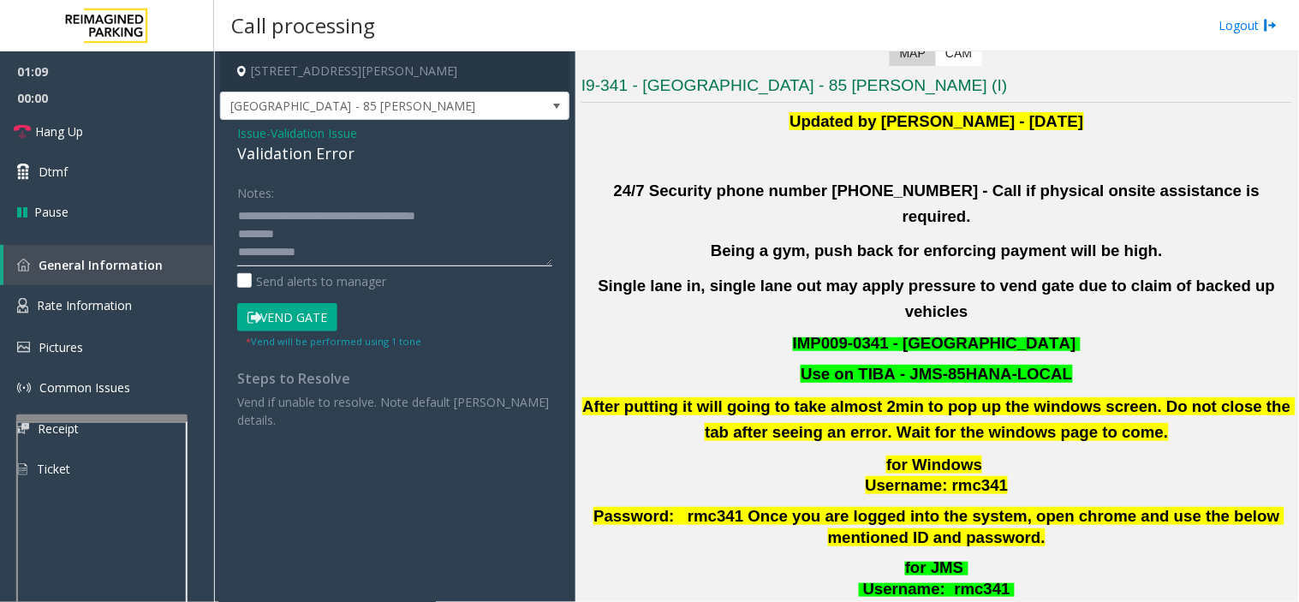
click at [399, 224] on textarea at bounding box center [394, 234] width 315 height 64
click at [381, 237] on textarea at bounding box center [394, 234] width 315 height 64
click at [328, 246] on textarea at bounding box center [394, 234] width 315 height 64
click at [349, 233] on textarea at bounding box center [394, 234] width 315 height 64
click at [337, 248] on textarea at bounding box center [394, 234] width 315 height 64
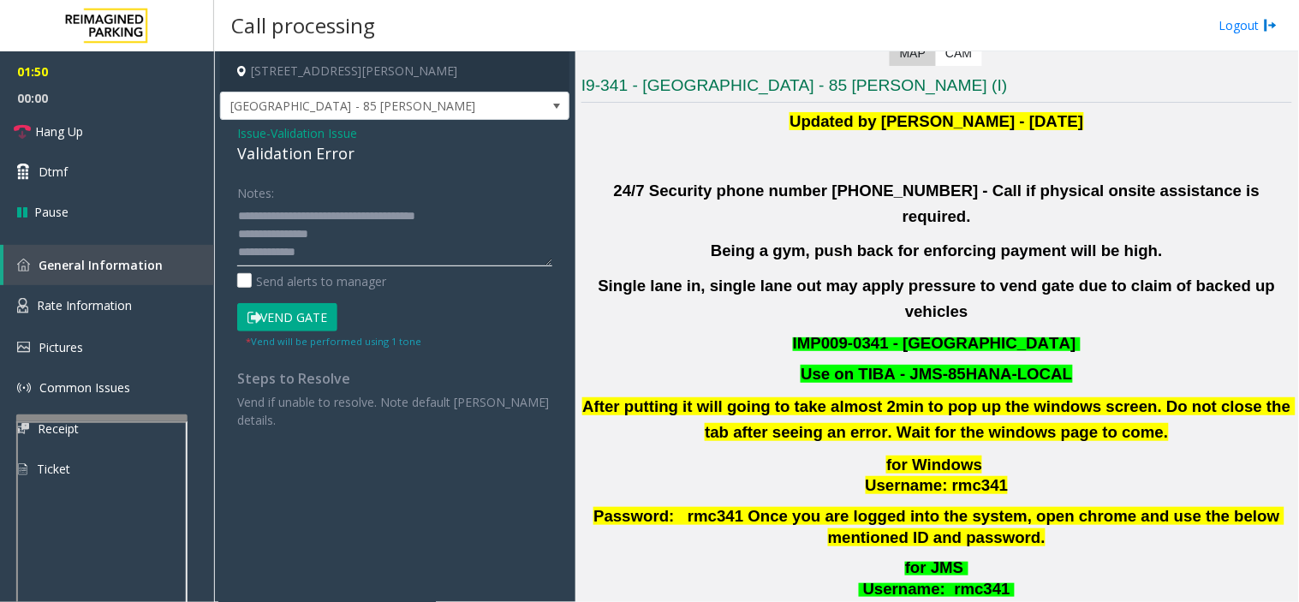
click at [351, 254] on textarea at bounding box center [394, 234] width 315 height 64
type textarea "**********"
click at [300, 314] on button "Vend Gate" at bounding box center [287, 317] width 100 height 29
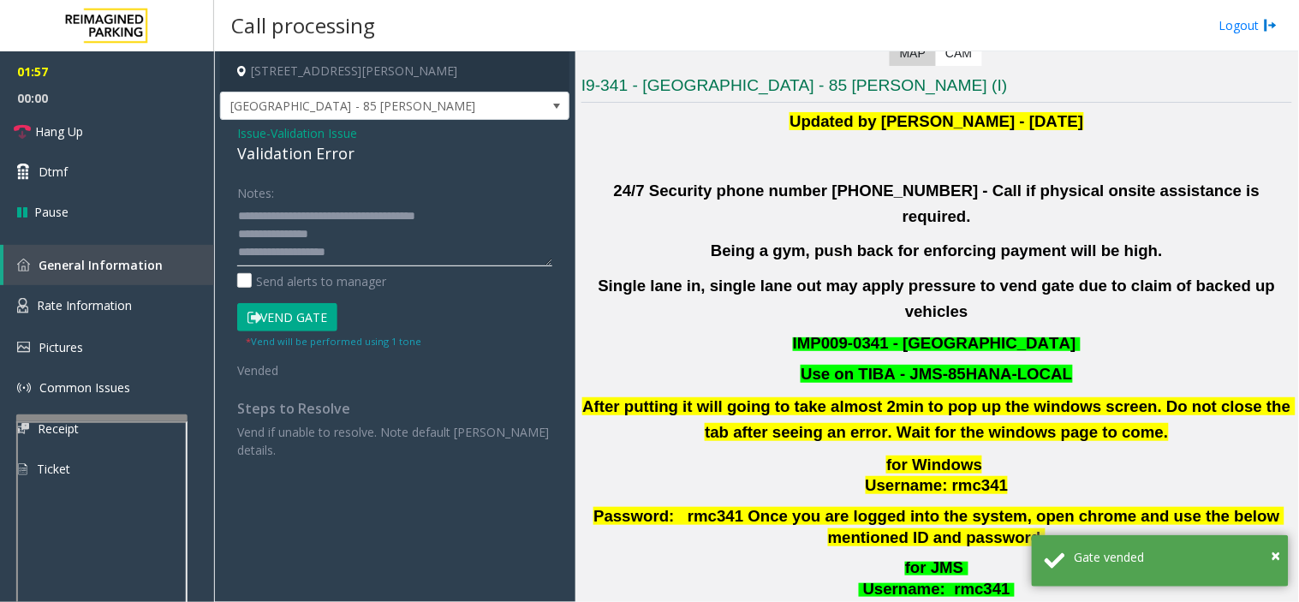
click at [375, 242] on textarea at bounding box center [394, 234] width 315 height 64
click at [472, 227] on textarea at bounding box center [394, 234] width 315 height 64
click at [475, 220] on textarea at bounding box center [394, 234] width 315 height 64
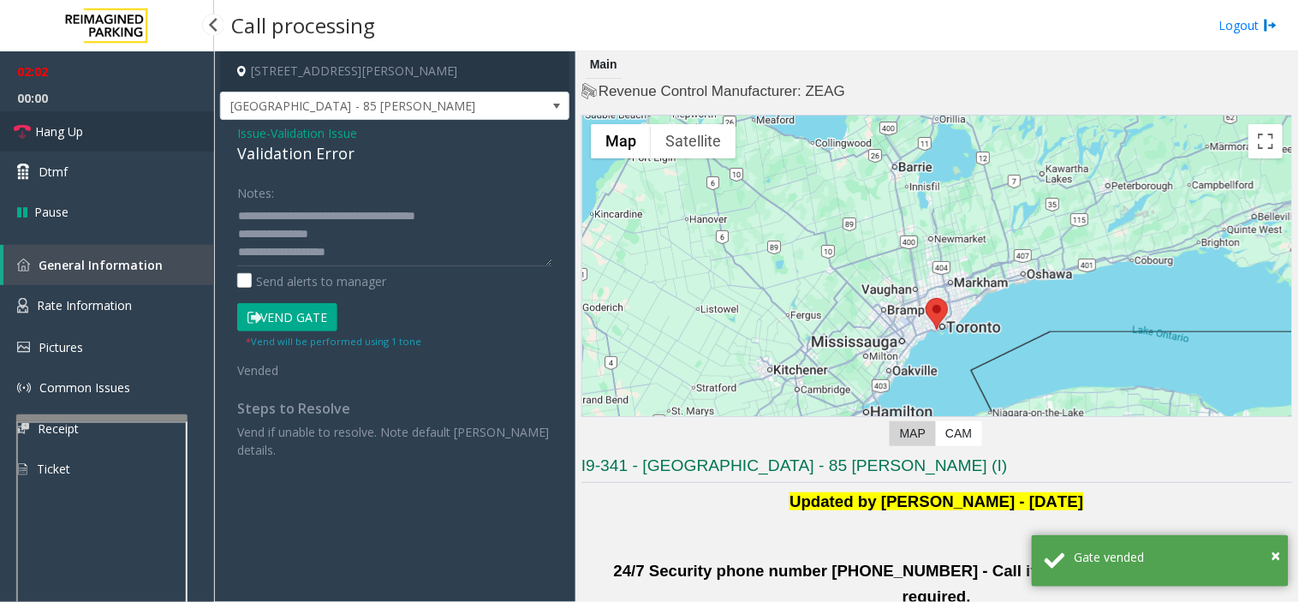
click at [163, 121] on link "Hang Up" at bounding box center [107, 131] width 214 height 40
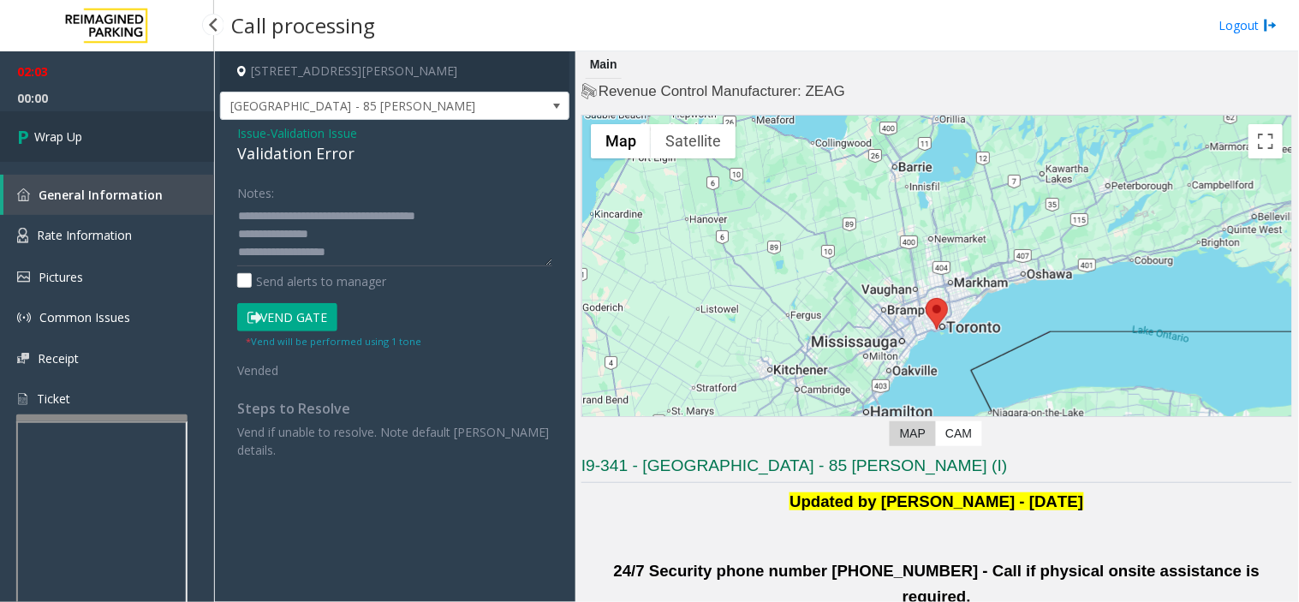
click at [163, 121] on link "Wrap Up" at bounding box center [107, 136] width 214 height 51
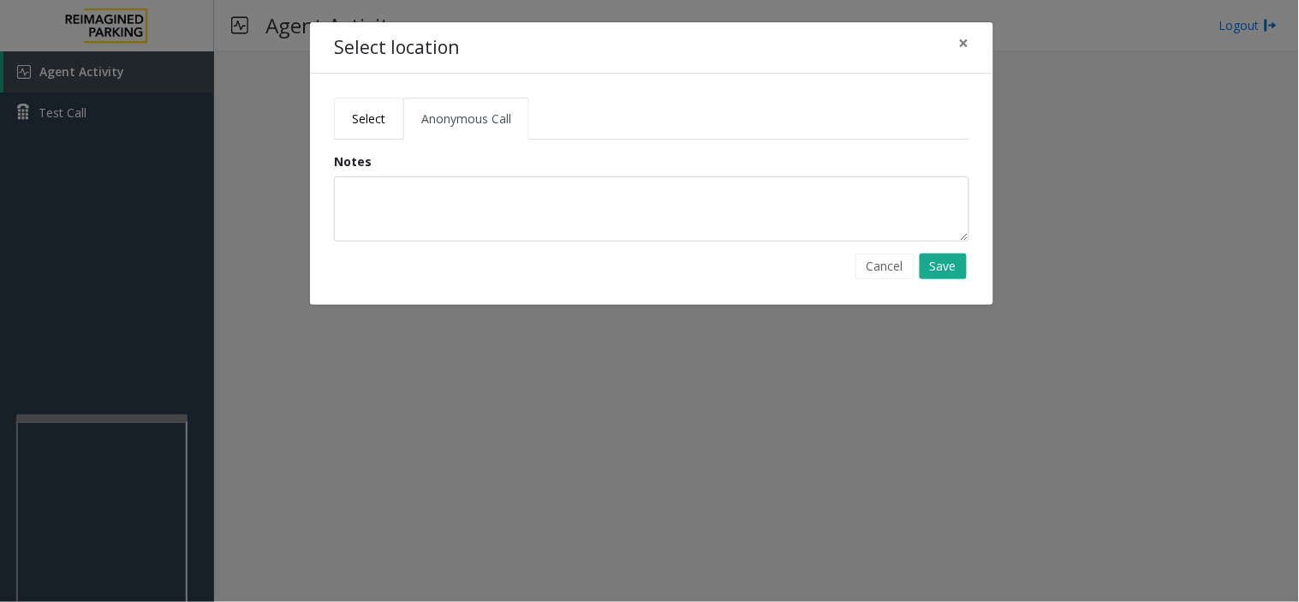
click at [355, 116] on span "Select" at bounding box center [368, 118] width 33 height 16
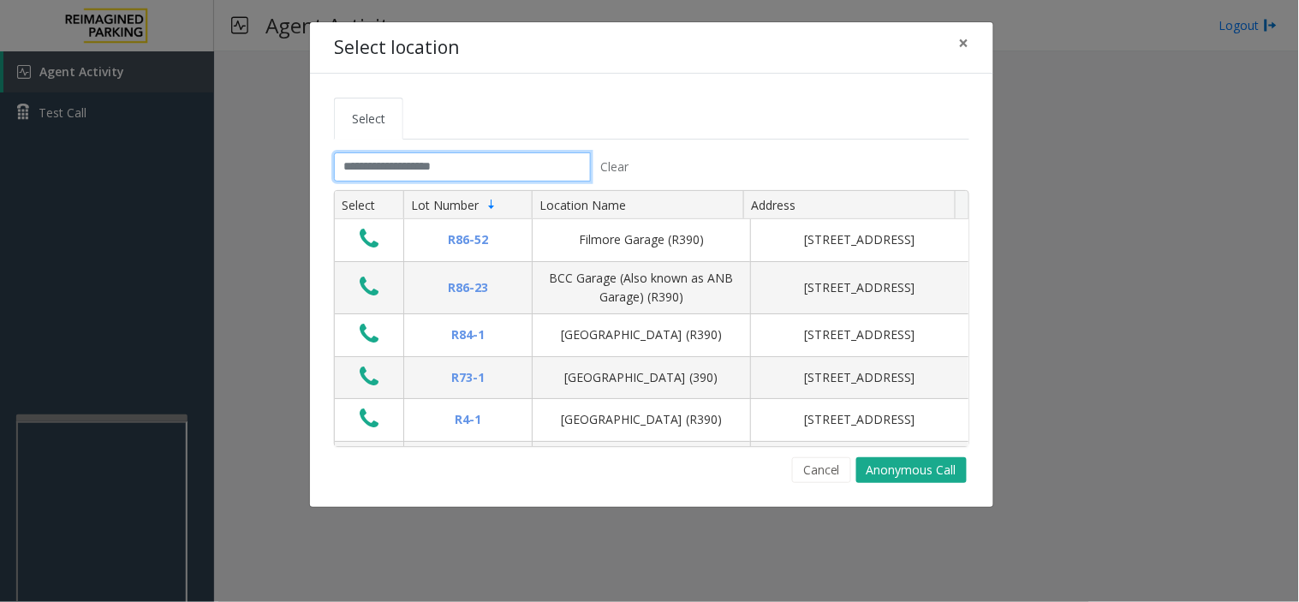
click at [514, 173] on input "text" at bounding box center [462, 166] width 257 height 29
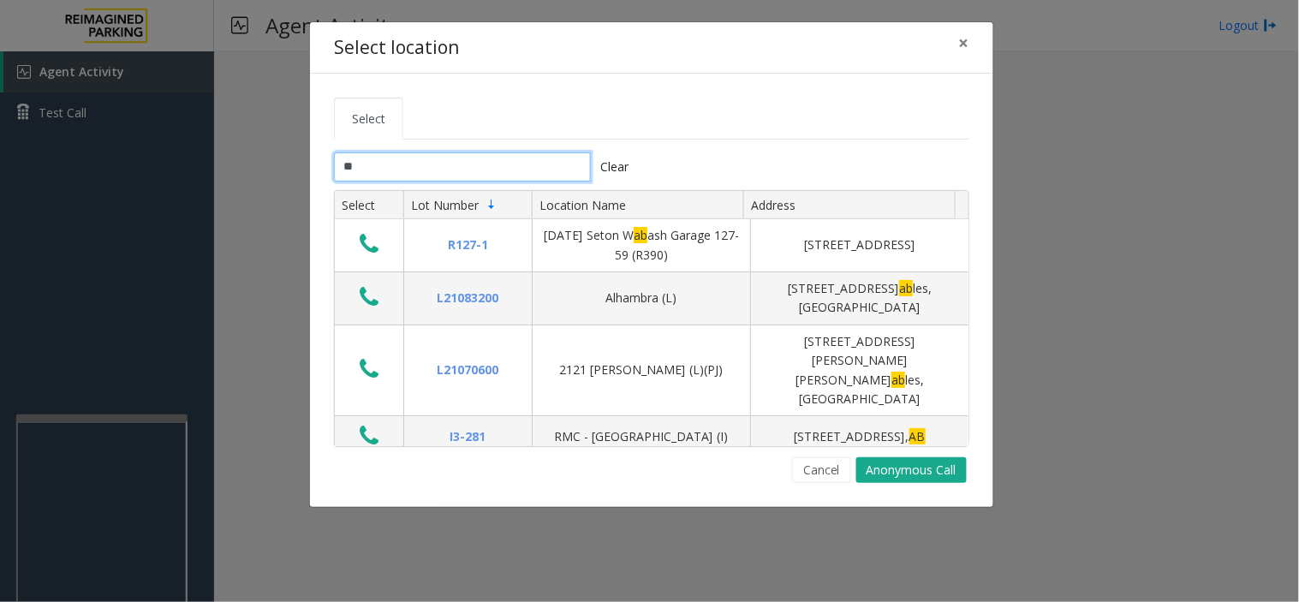
type input "*"
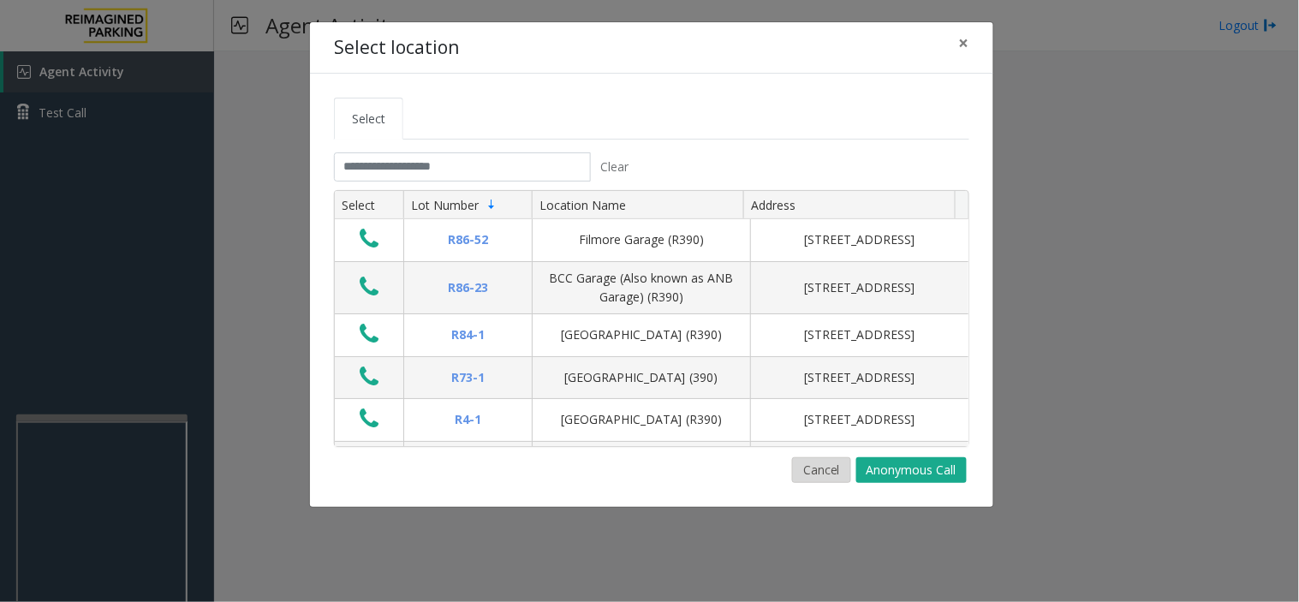
click at [828, 460] on button "Cancel" at bounding box center [821, 470] width 59 height 26
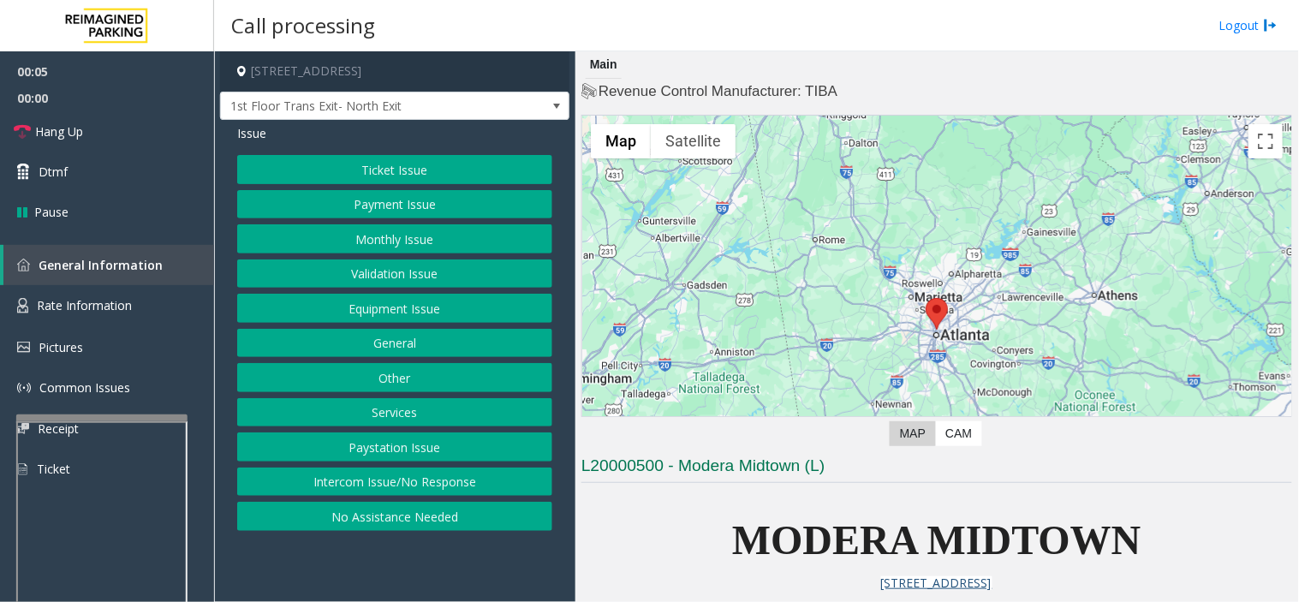
click at [374, 210] on button "Payment Issue" at bounding box center [394, 204] width 315 height 29
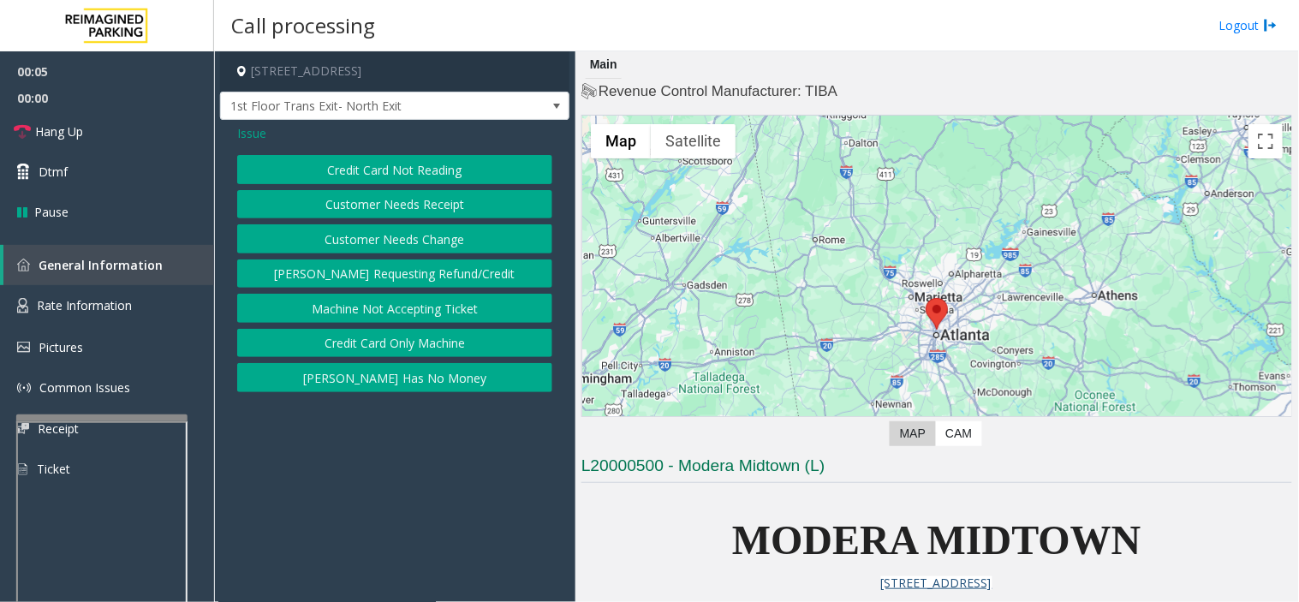
click at [381, 175] on button "Credit Card Not Reading" at bounding box center [394, 169] width 315 height 29
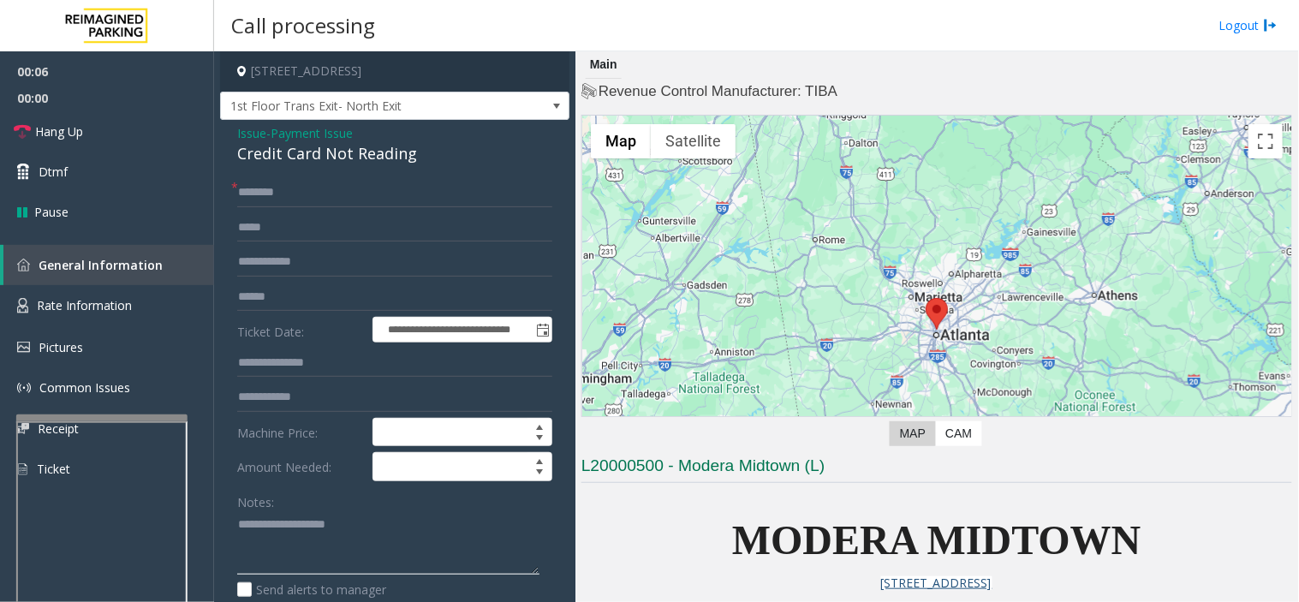
paste textarea "**********"
click at [334, 518] on textarea at bounding box center [388, 543] width 302 height 64
click at [331, 152] on div "Credit Card Not Reading" at bounding box center [394, 153] width 315 height 23
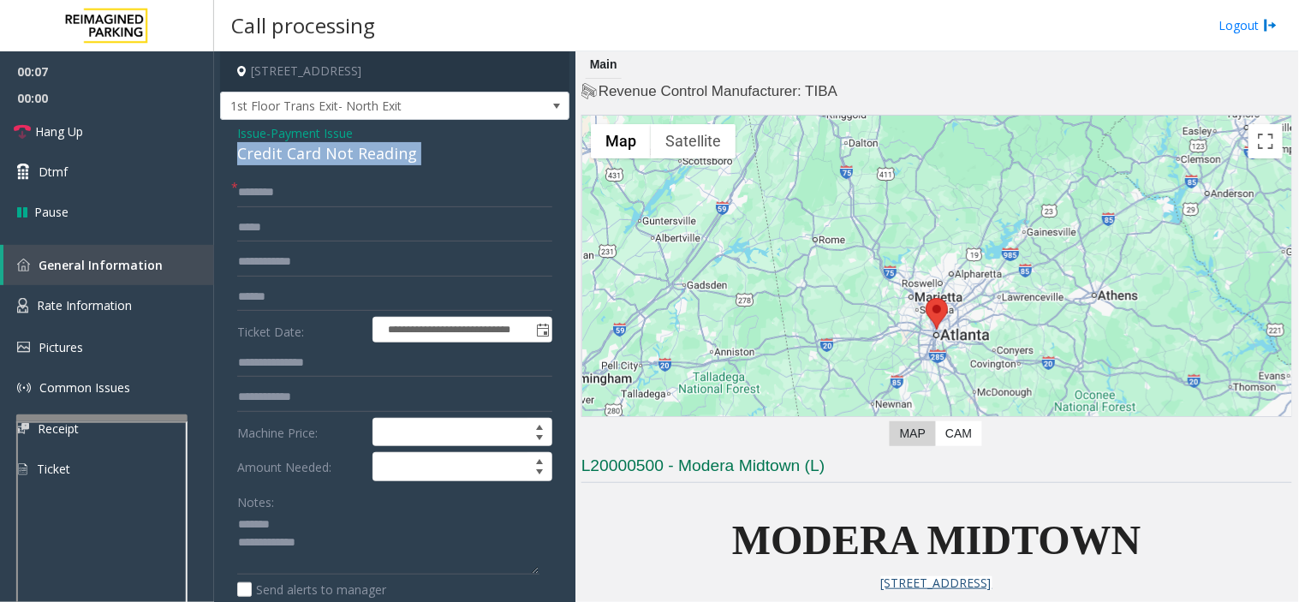
copy div "Credit Card Not Reading"
paste textarea "**********"
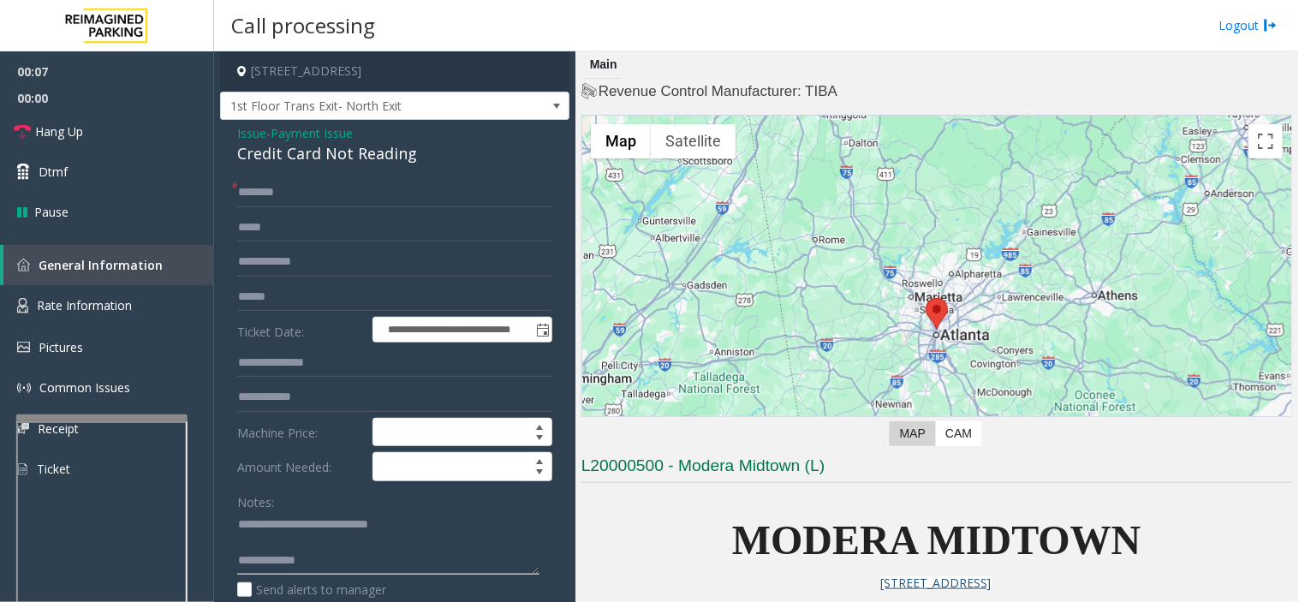
drag, startPoint x: 347, startPoint y: 516, endPoint x: 364, endPoint y: 551, distance: 39.1
click at [351, 520] on textarea at bounding box center [388, 543] width 302 height 64
click at [368, 557] on textarea at bounding box center [388, 543] width 302 height 64
click at [476, 570] on textarea at bounding box center [388, 543] width 302 height 64
paste textarea "**********"
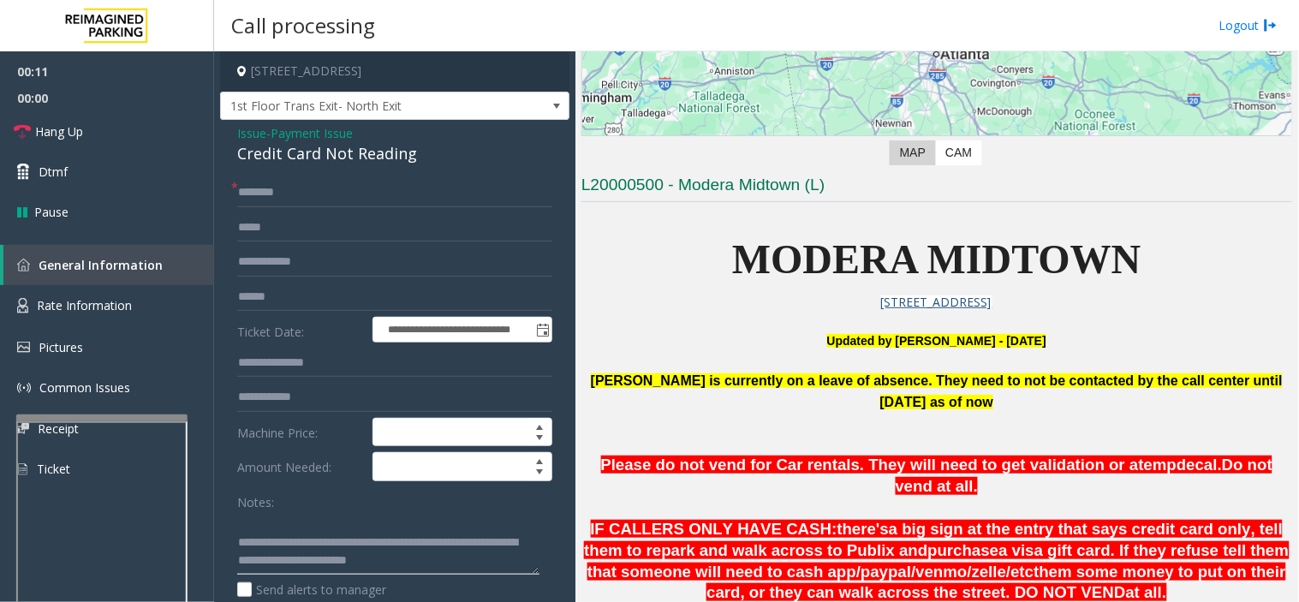
scroll to position [475, 0]
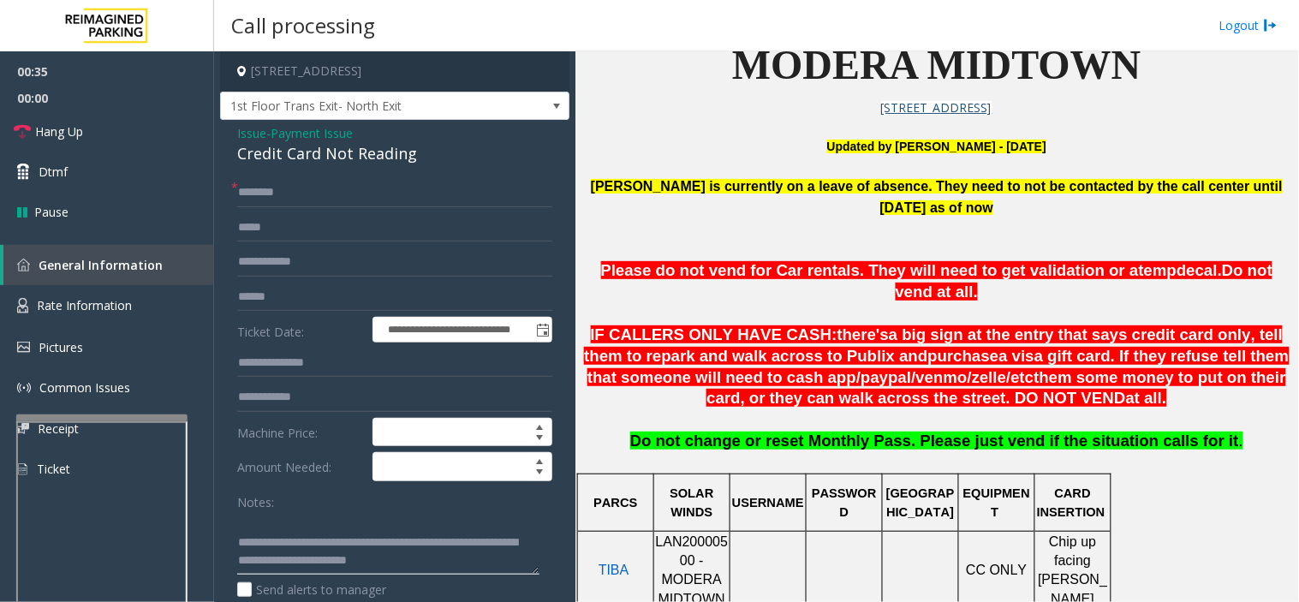
type textarea "**********"
drag, startPoint x: 413, startPoint y: 197, endPoint x: 540, endPoint y: 246, distance: 135.8
click at [414, 197] on input "text" at bounding box center [394, 192] width 315 height 29
click at [413, 191] on input "text" at bounding box center [394, 192] width 315 height 29
paste input "**********"
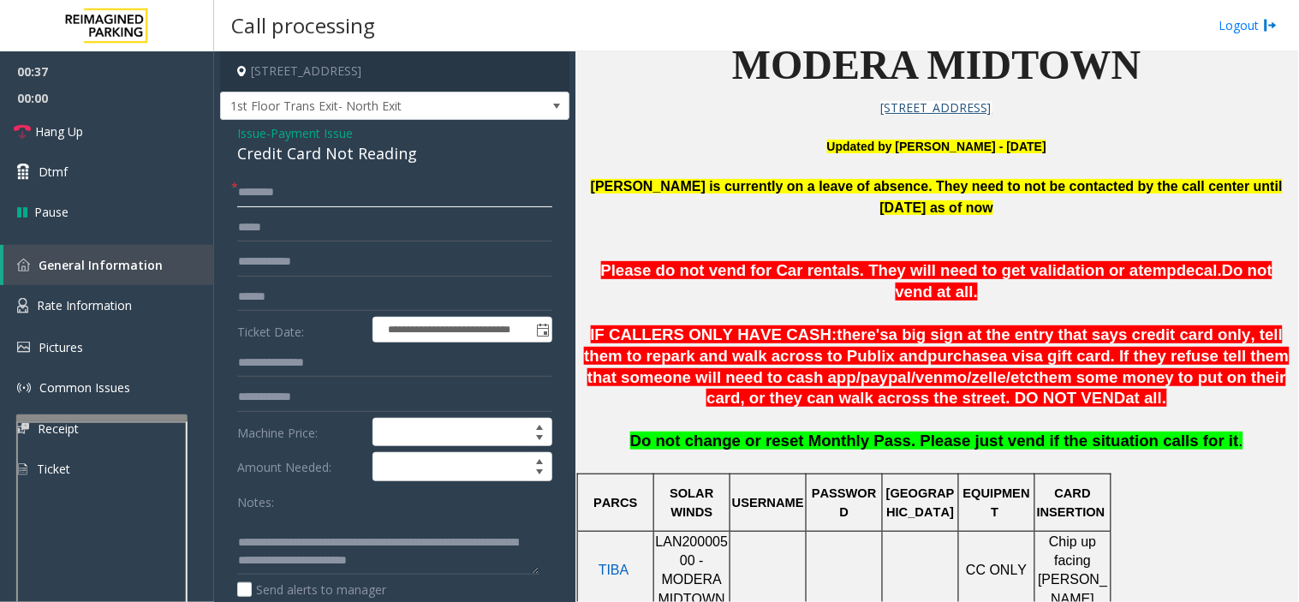
type input "**********"
click at [309, 302] on input "text" at bounding box center [394, 297] width 315 height 29
type input "*******"
click at [385, 189] on input "text" at bounding box center [394, 192] width 315 height 29
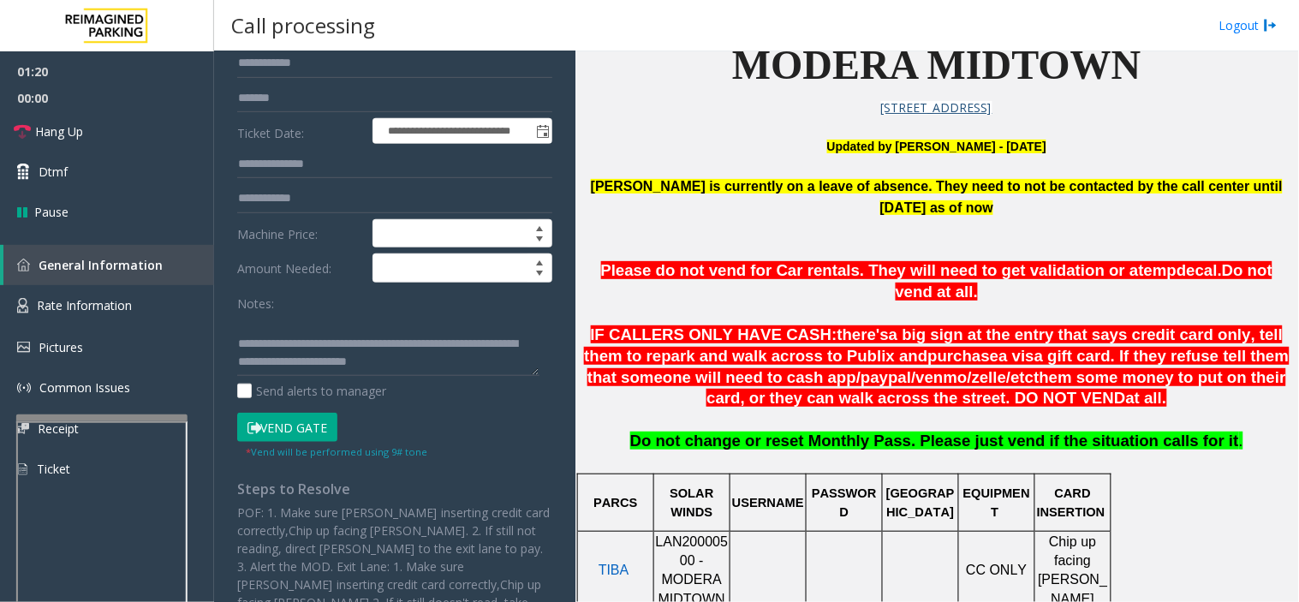
scroll to position [261, 0]
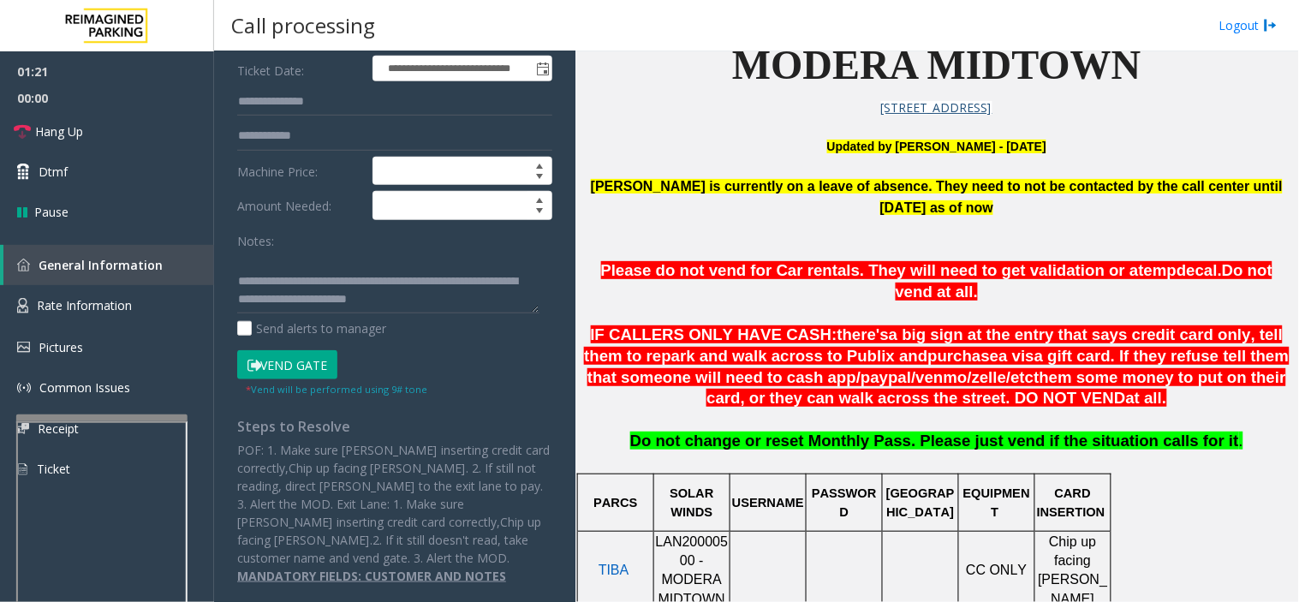
type input "******"
click at [278, 347] on form "**********" at bounding box center [394, 157] width 315 height 481
click at [272, 360] on button "Vend Gate" at bounding box center [287, 364] width 100 height 29
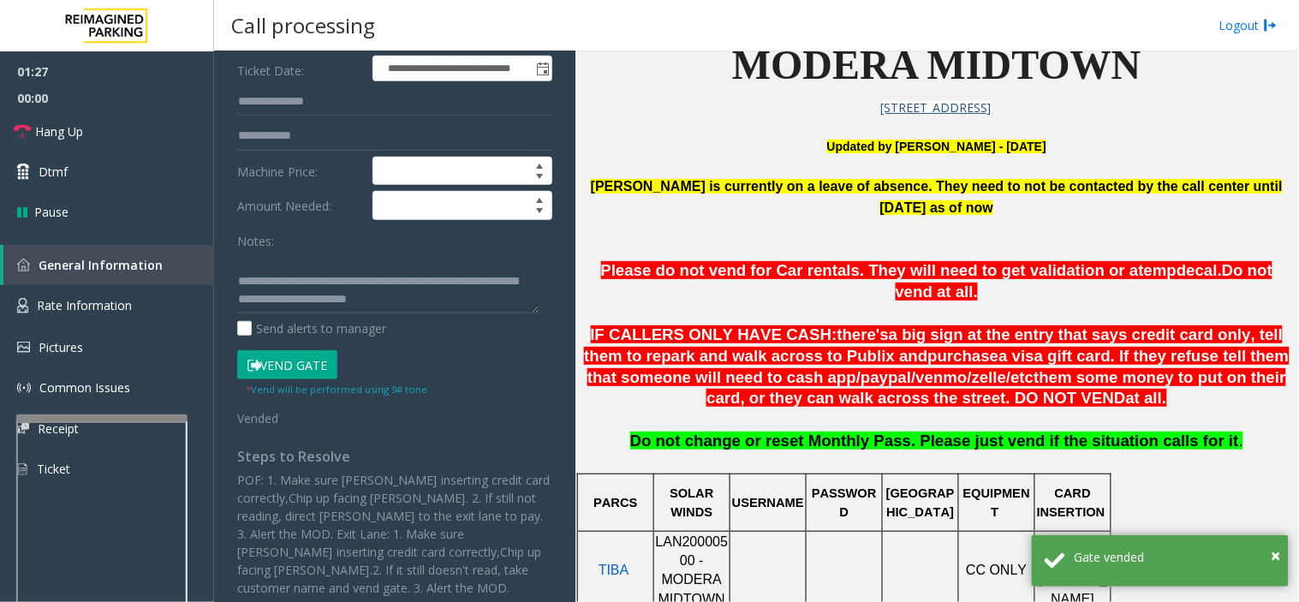
drag, startPoint x: 878, startPoint y: 227, endPoint x: 868, endPoint y: 225, distance: 10.4
click at [870, 242] on p at bounding box center [937, 251] width 711 height 19
click at [833, 242] on p at bounding box center [937, 251] width 711 height 19
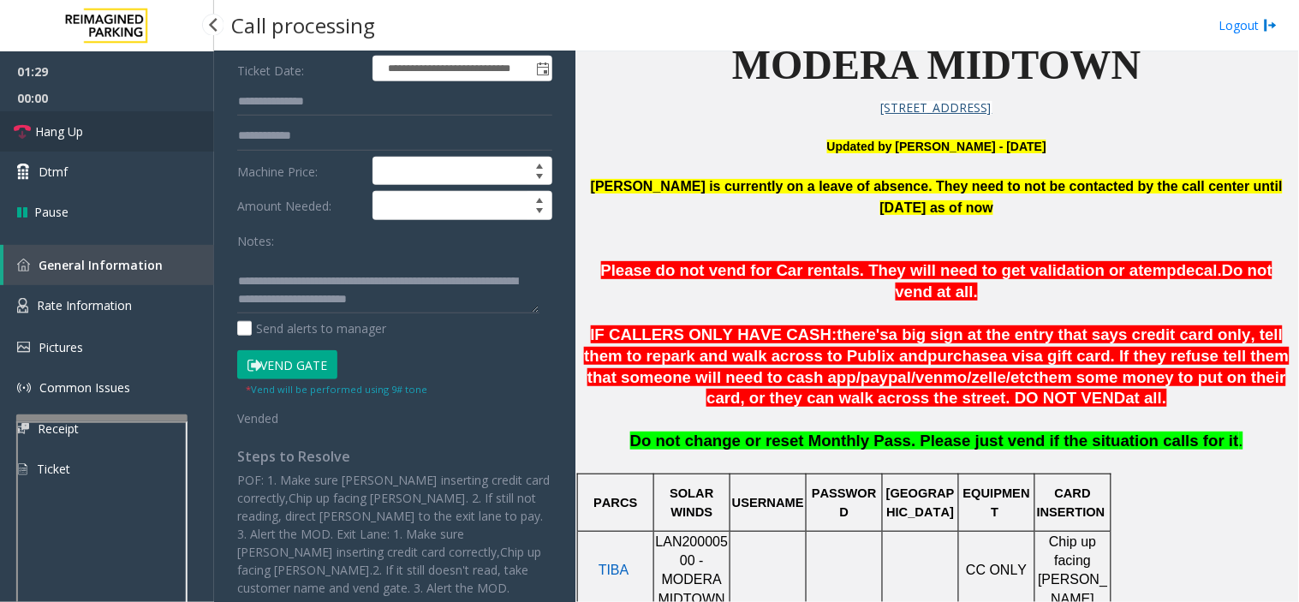
click at [142, 147] on link "Hang Up" at bounding box center [107, 131] width 214 height 40
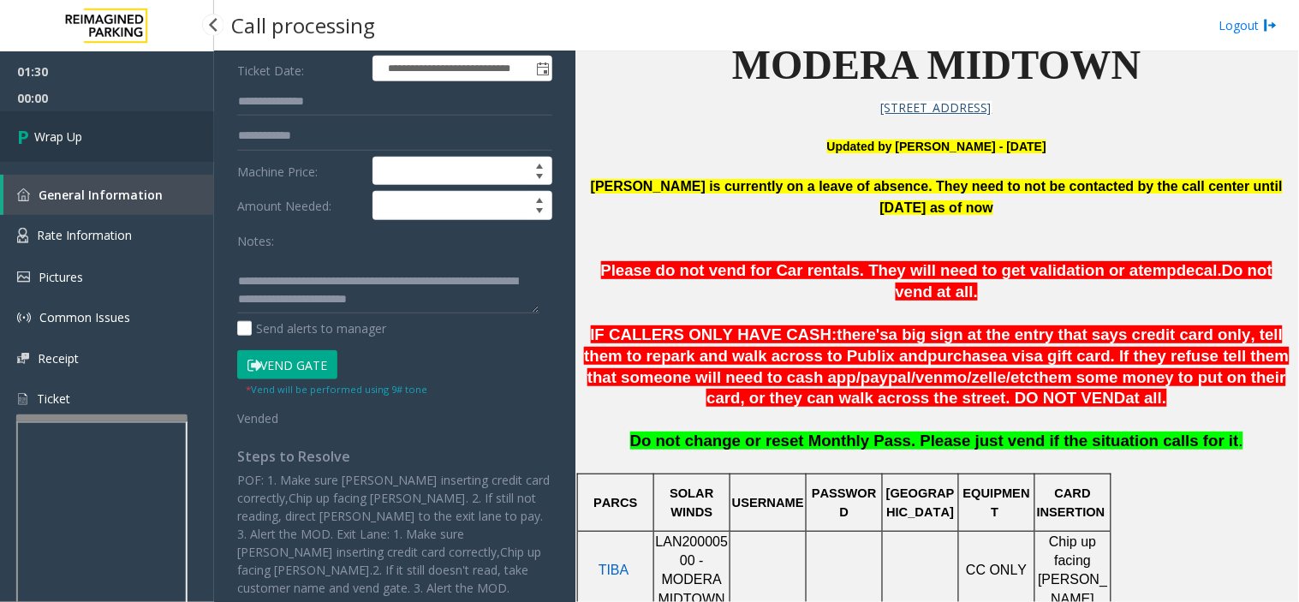
click at [142, 146] on link "Wrap Up" at bounding box center [107, 136] width 214 height 51
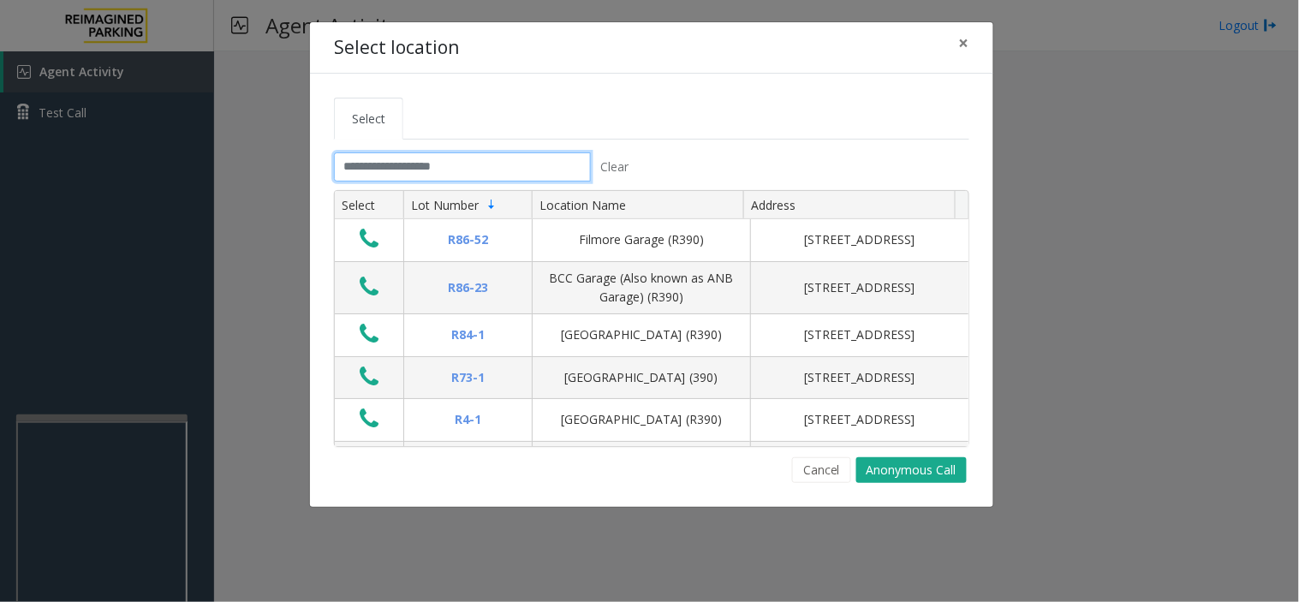
click at [475, 171] on input "text" at bounding box center [462, 166] width 257 height 29
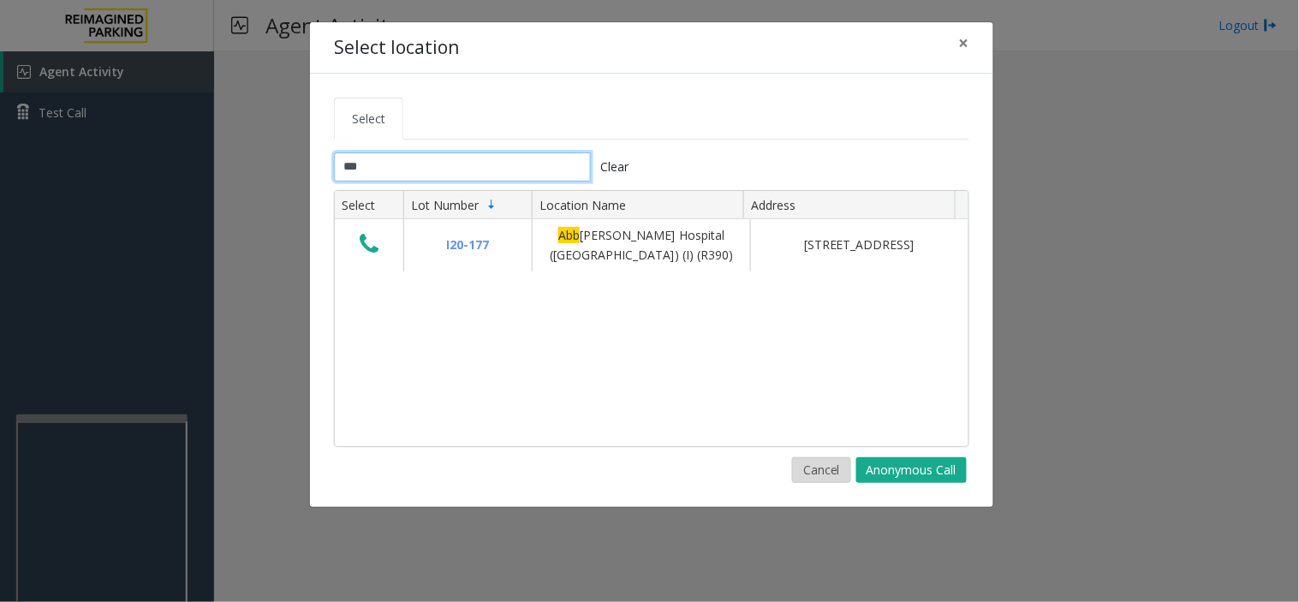
type input "***"
click at [824, 466] on button "Cancel" at bounding box center [821, 470] width 59 height 26
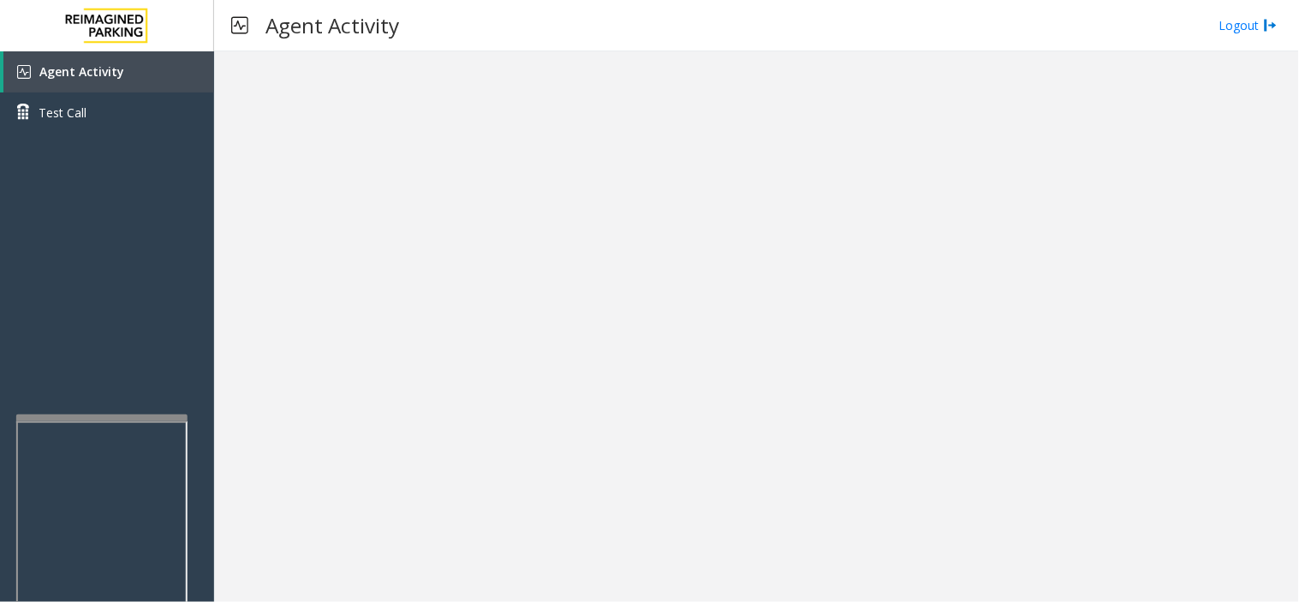
click at [999, 202] on div at bounding box center [756, 326] width 1085 height 551
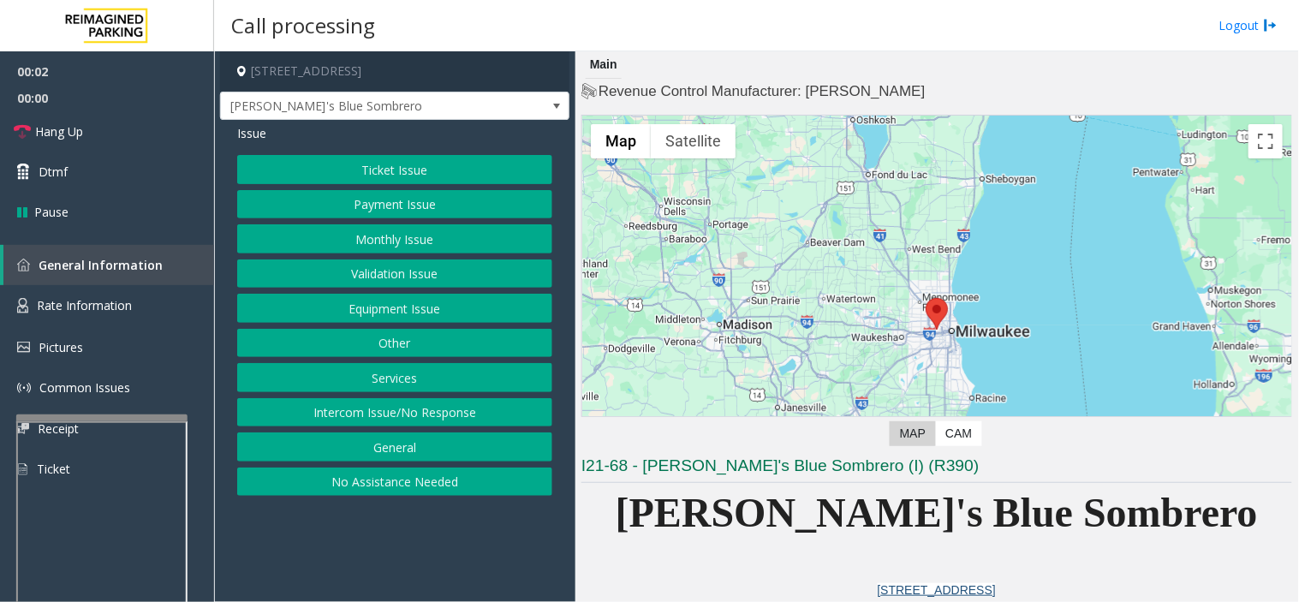
click at [422, 309] on button "Equipment Issue" at bounding box center [394, 308] width 315 height 29
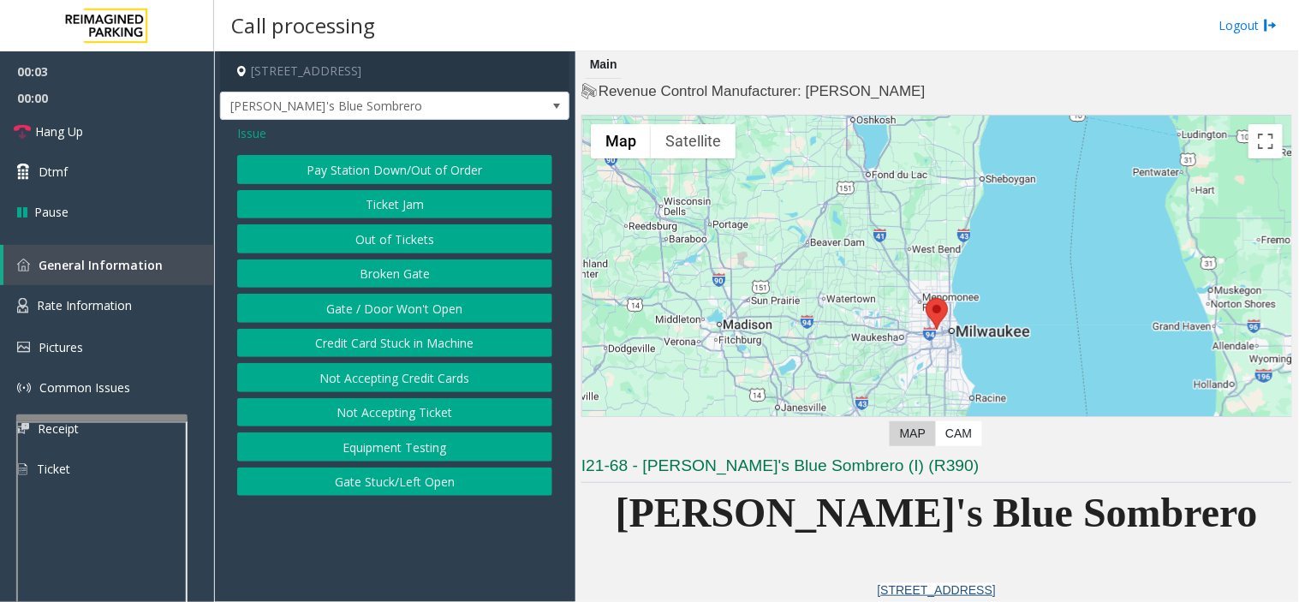
click at [422, 309] on button "Gate / Door Won't Open" at bounding box center [394, 308] width 315 height 29
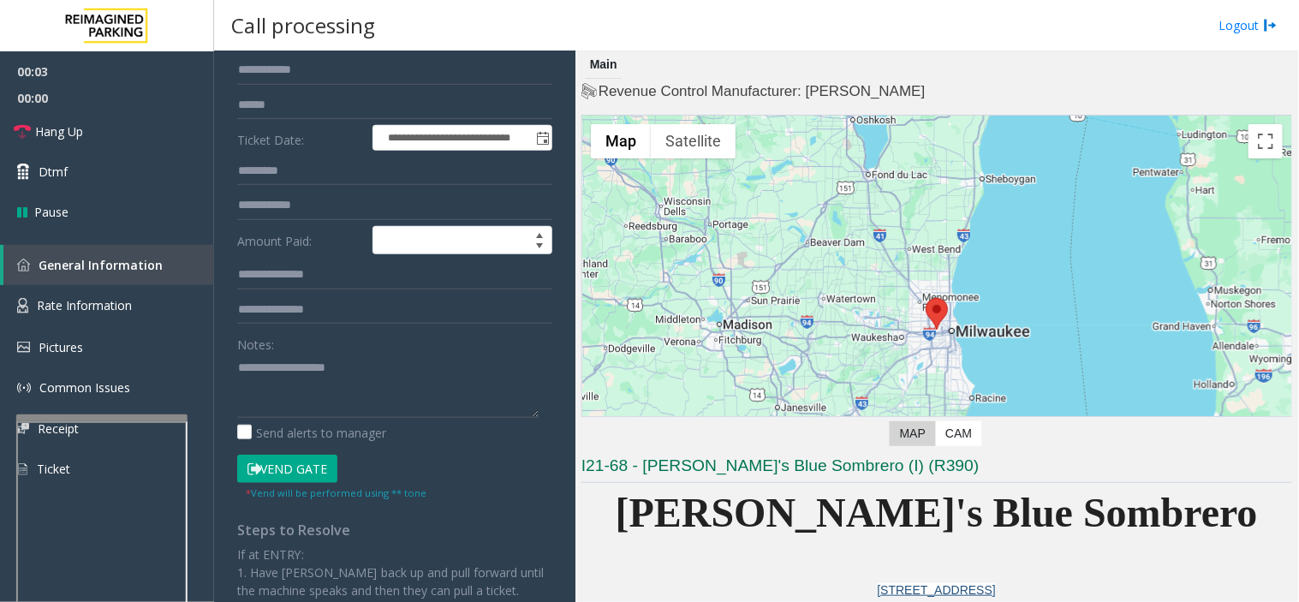
scroll to position [285, 0]
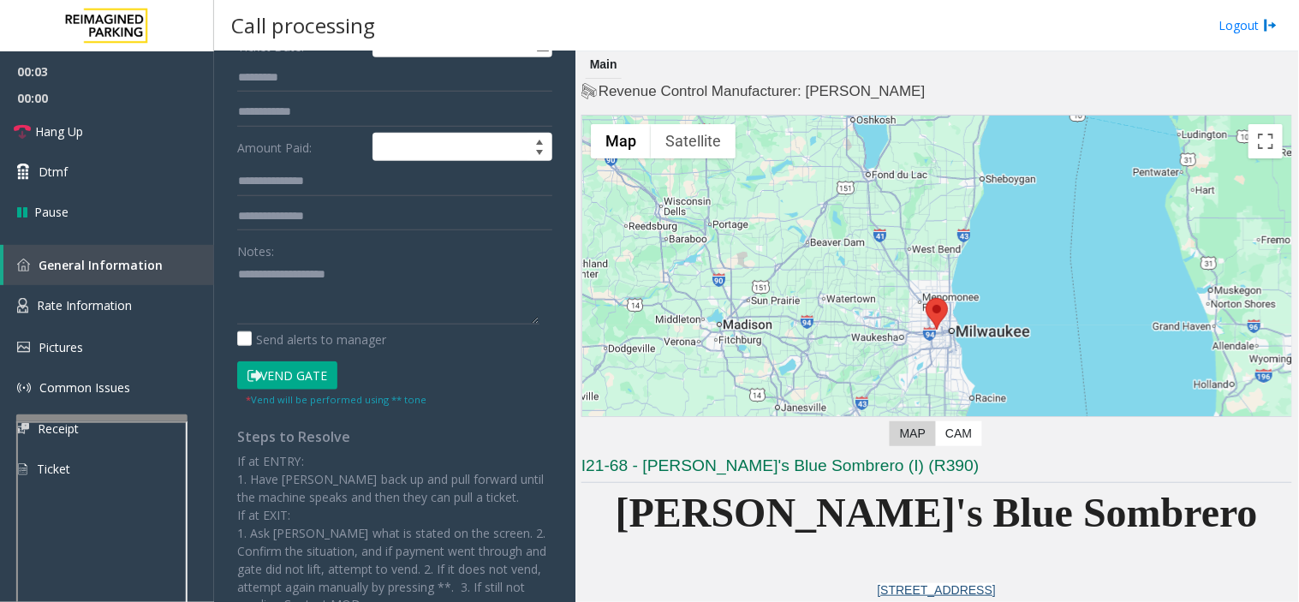
click at [313, 379] on button "Vend Gate" at bounding box center [287, 375] width 100 height 29
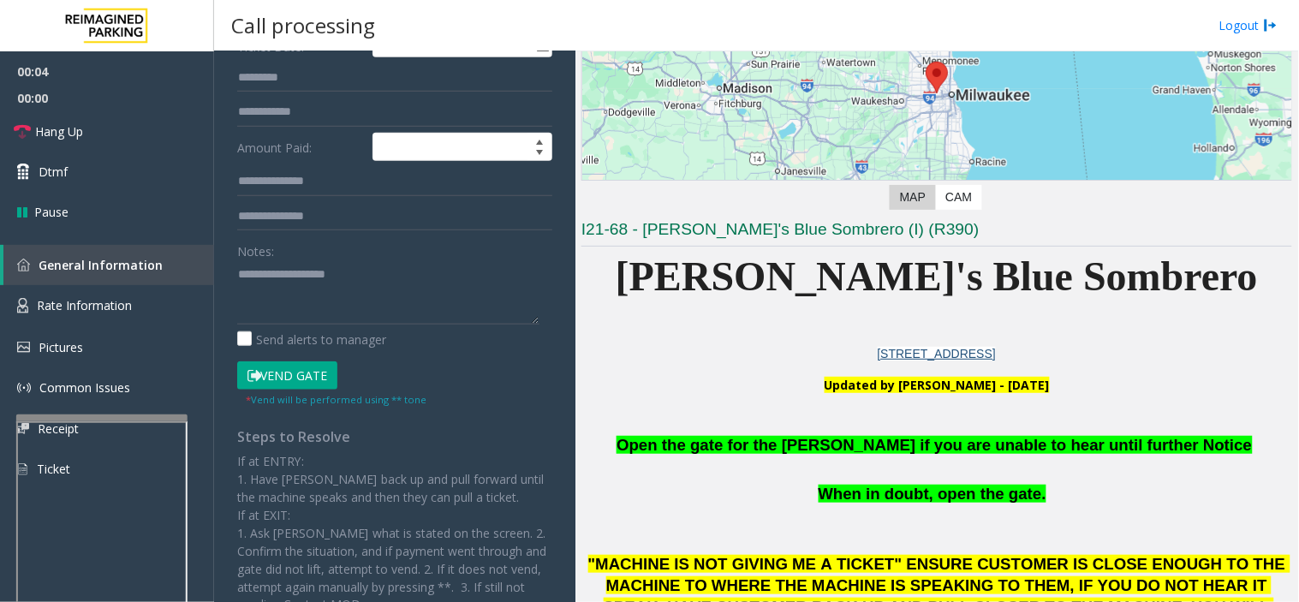
scroll to position [380, 0]
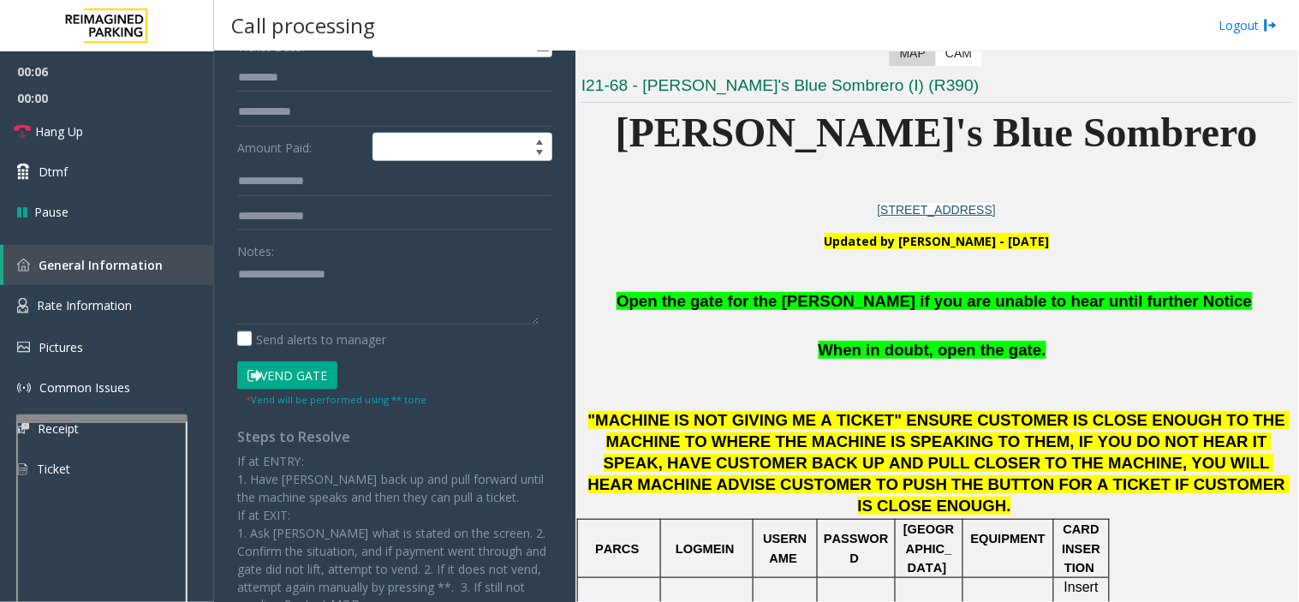
click at [1066, 310] on p "Open the gate for the [PERSON_NAME] if you are unable to hear until further Not…" at bounding box center [937, 301] width 711 height 23
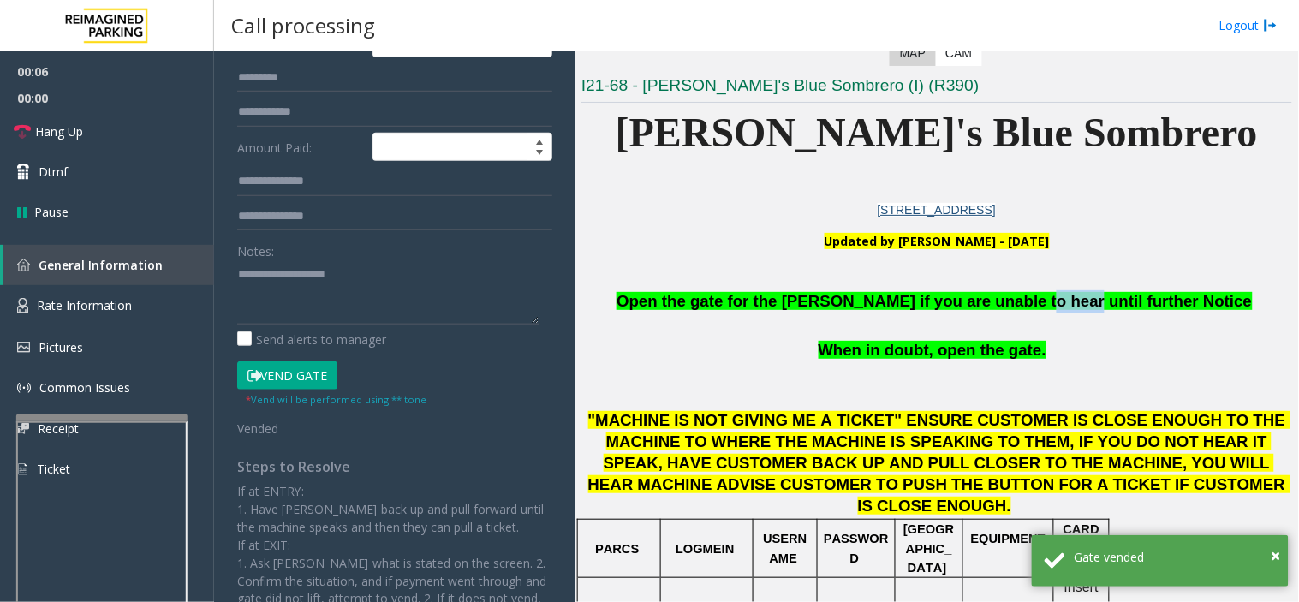
click at [1066, 310] on p "Open the gate for the [PERSON_NAME] if you are unable to hear until further Not…" at bounding box center [937, 301] width 711 height 23
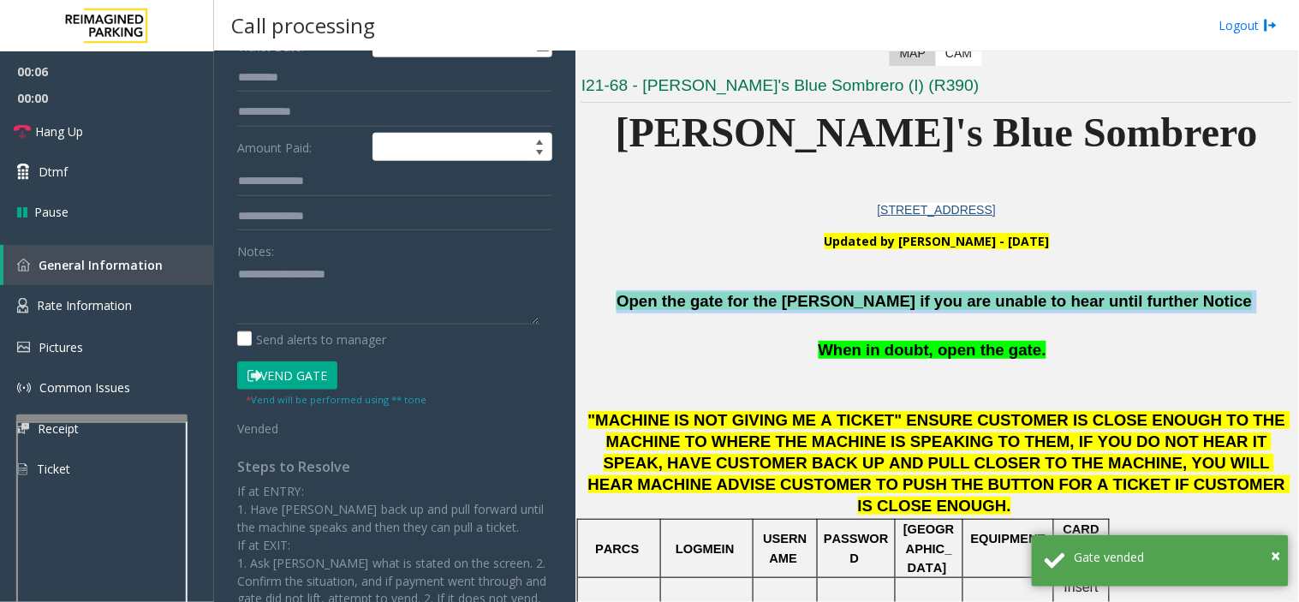
click at [1066, 310] on p "Open the gate for the [PERSON_NAME] if you are unable to hear until further Not…" at bounding box center [937, 301] width 711 height 23
copy p "Open the gate for the [PERSON_NAME] if you are unable to hear until further Not…"
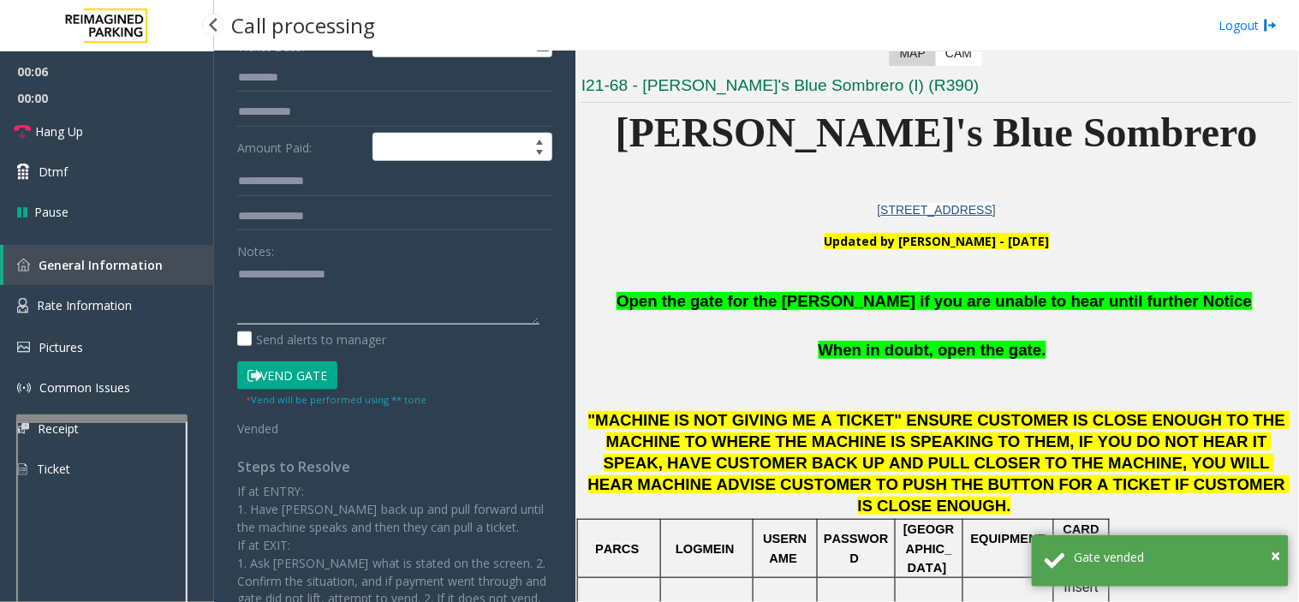
click at [323, 279] on textarea at bounding box center [388, 292] width 302 height 64
paste textarea "**********"
type textarea "**********"
click at [114, 109] on span "00:00" at bounding box center [107, 98] width 214 height 27
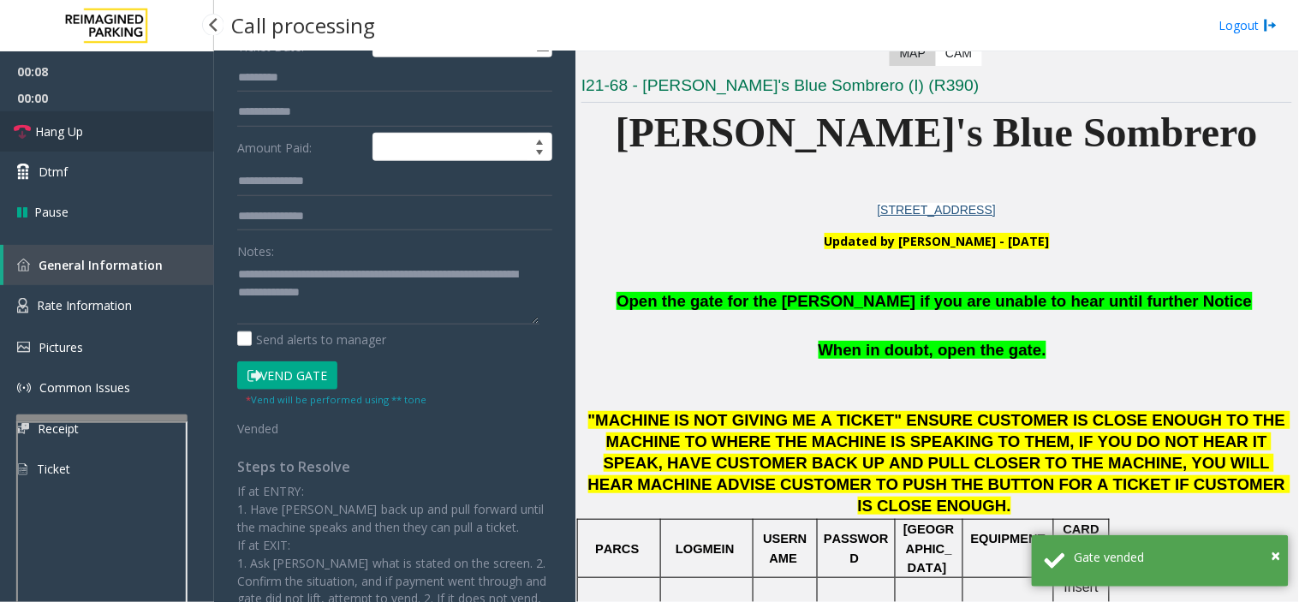
click at [116, 128] on link "Hang Up" at bounding box center [107, 131] width 214 height 40
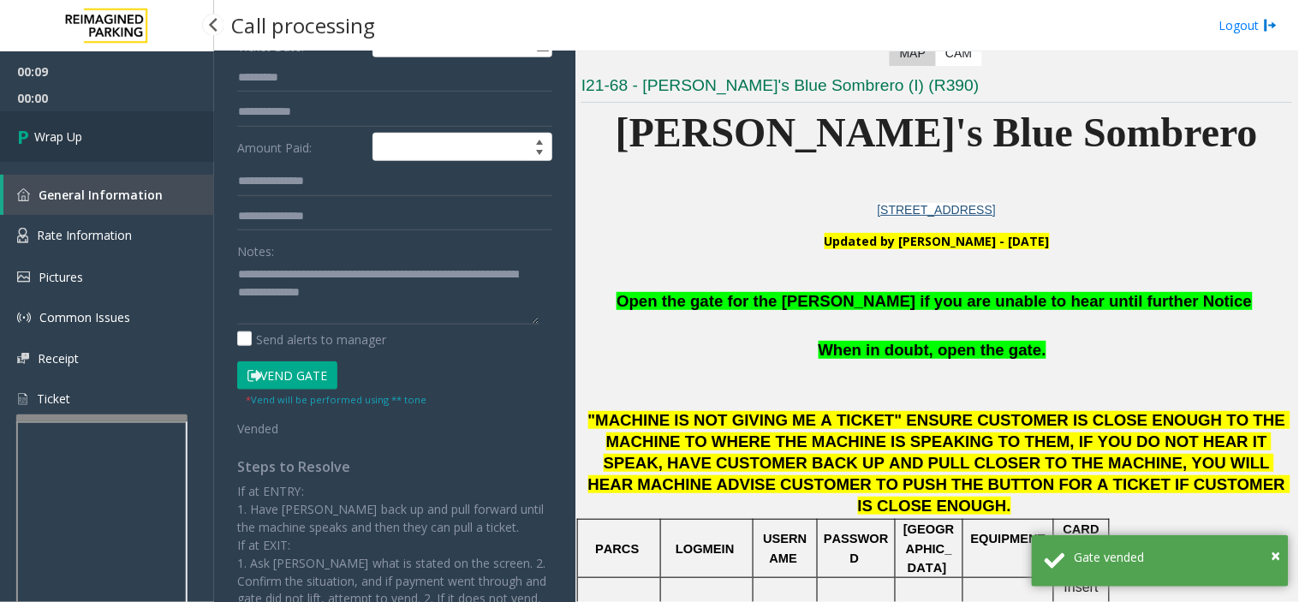
click at [156, 134] on link "Wrap Up" at bounding box center [107, 136] width 214 height 51
